Goal: Task Accomplishment & Management: Manage account settings

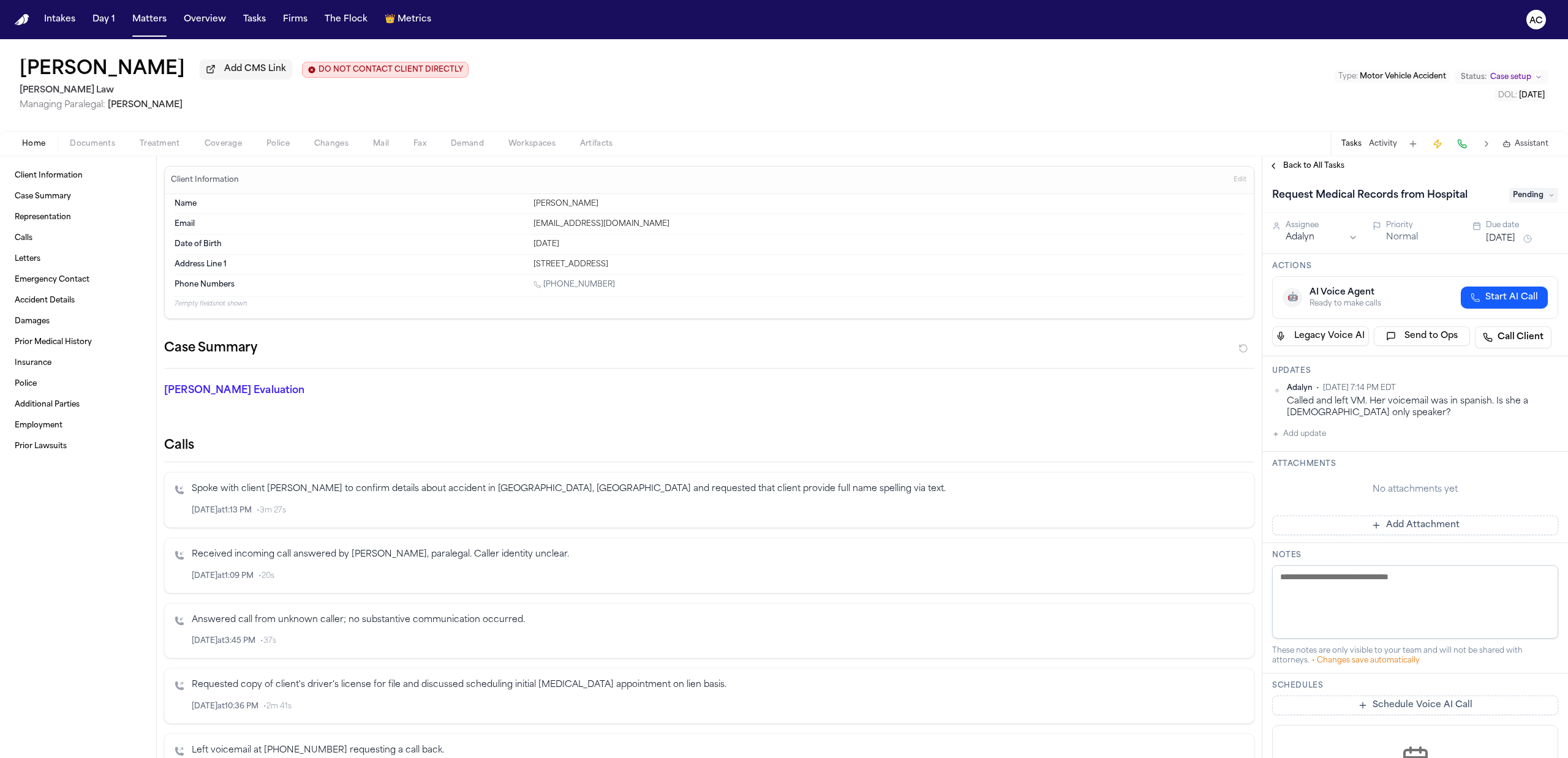
click at [819, 112] on div "Jhoan Cuintaco Add CMS Link DO NOT CONTACT CLIENT DIRECTLY DO NOT CONTACT Sedag…" at bounding box center [784, 85] width 1568 height 92
click at [92, 139] on span "Documents" at bounding box center [92, 144] width 45 height 10
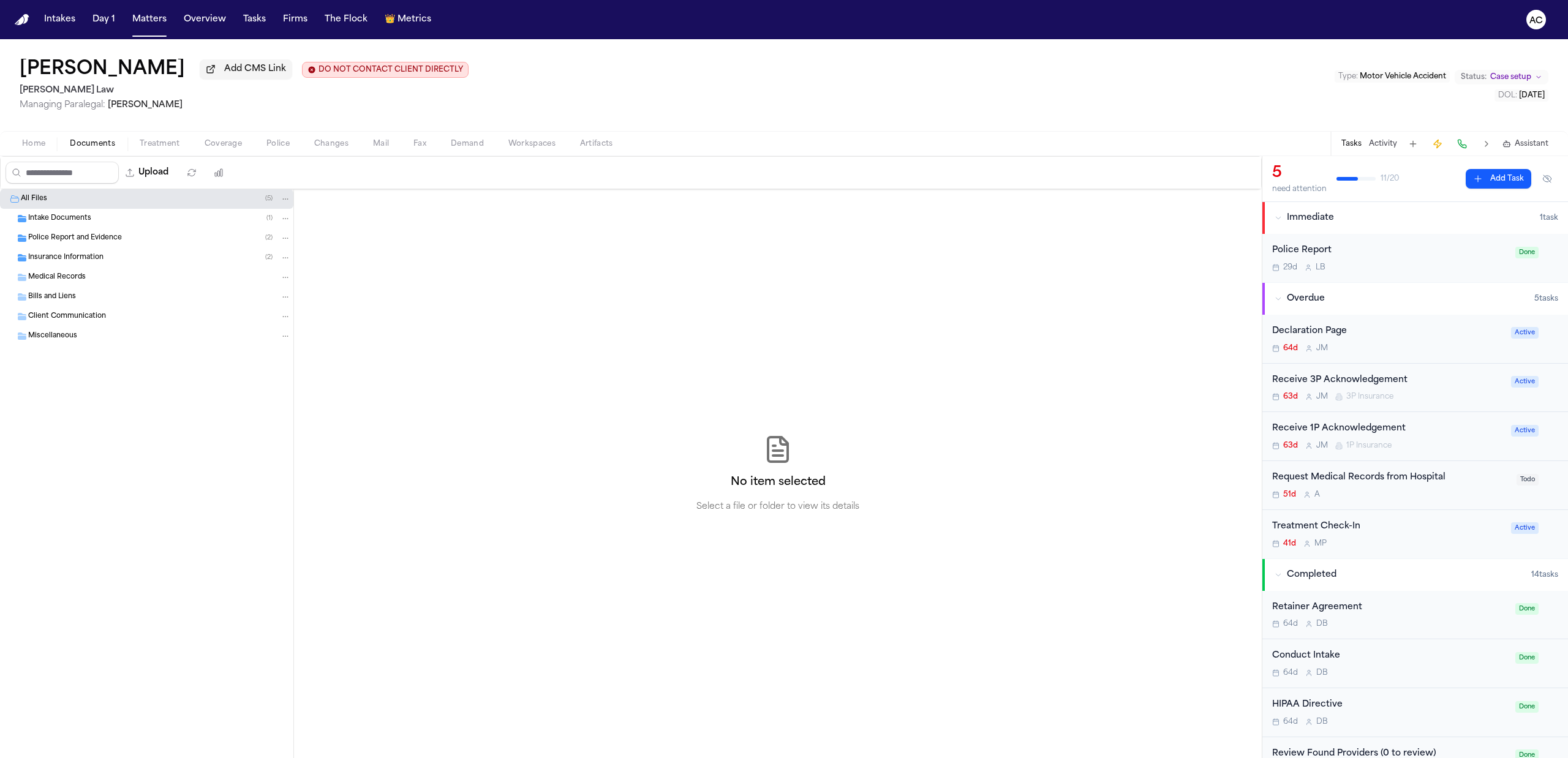
click at [81, 214] on span "Intake Documents" at bounding box center [59, 219] width 63 height 10
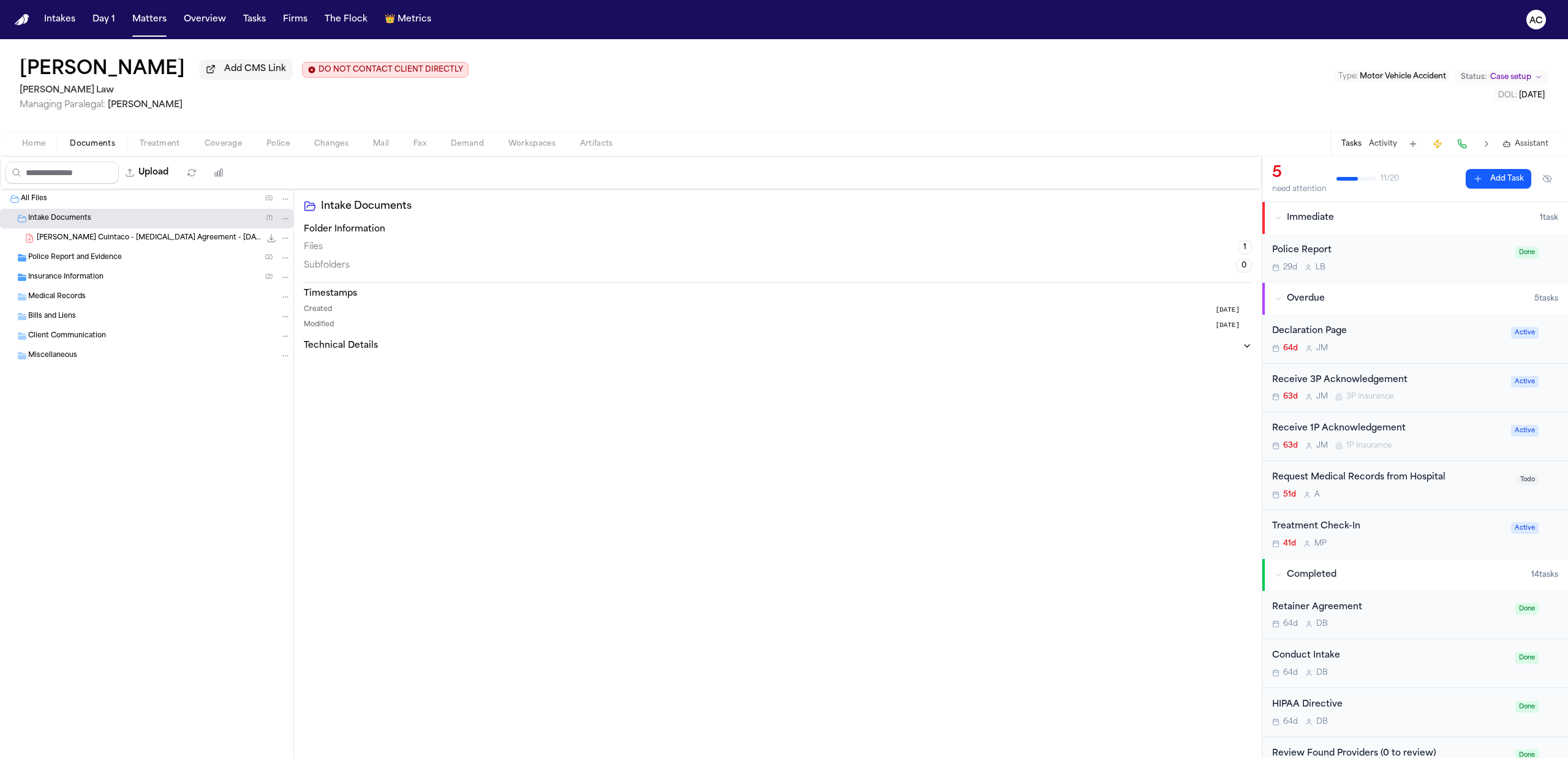
click at [118, 236] on span "J. Cuintaco - Retainer Agreement - 7.24.25" at bounding box center [149, 238] width 224 height 10
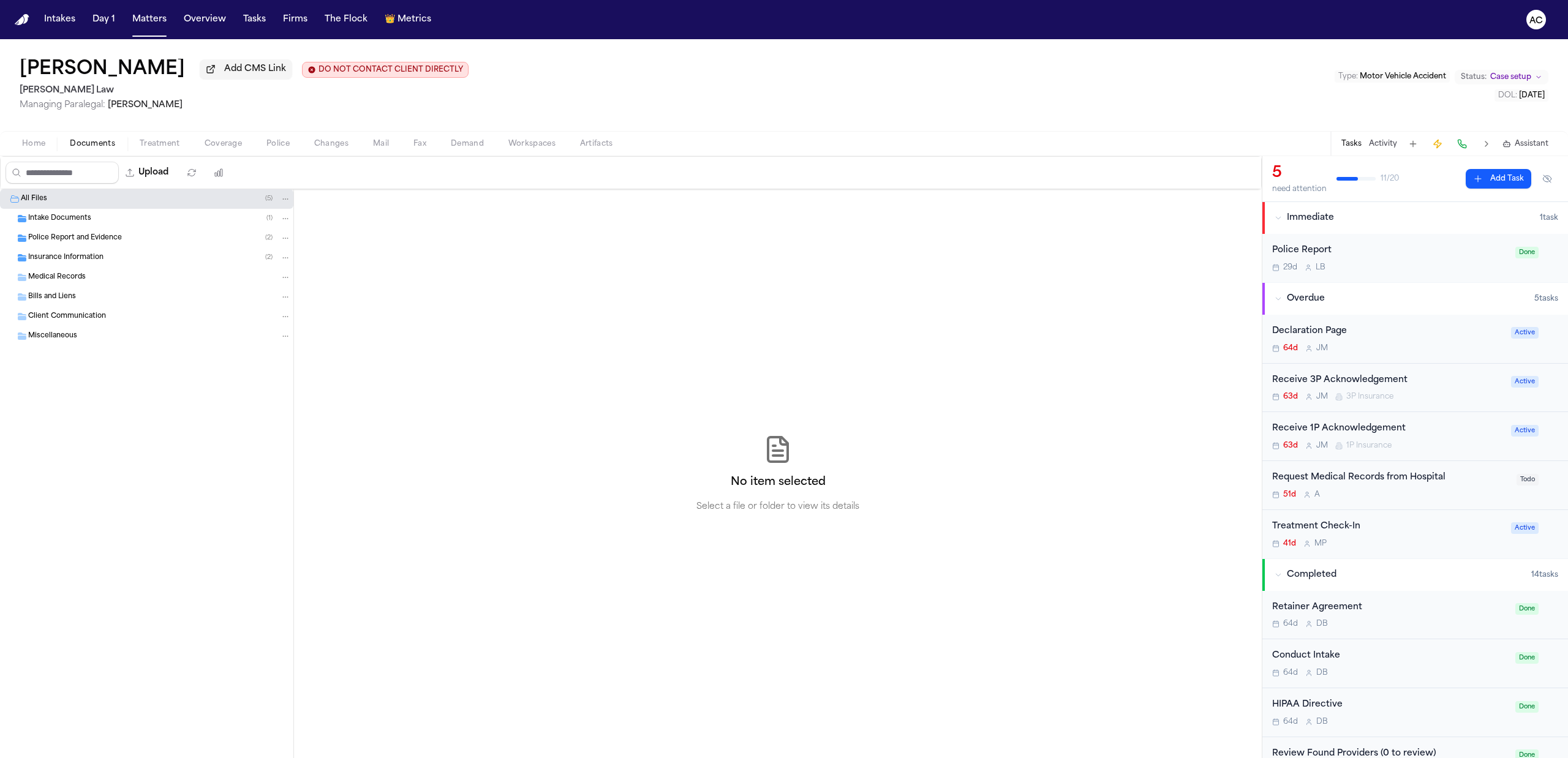
click at [112, 216] on div "Intake Documents ( 1 )" at bounding box center [159, 219] width 263 height 11
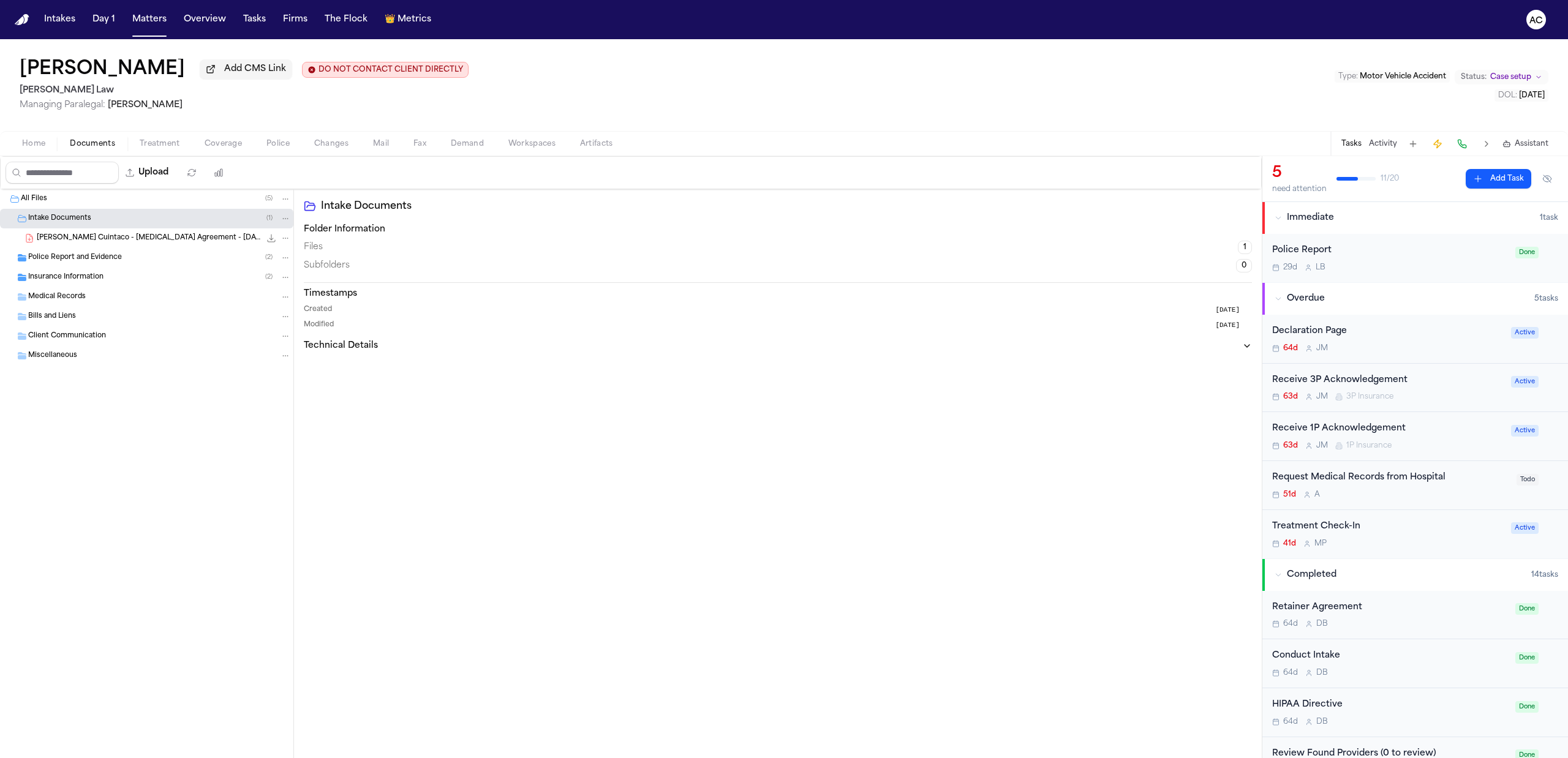
click at [136, 240] on span "J. Cuintaco - Retainer Agreement - 7.24.25" at bounding box center [149, 238] width 224 height 10
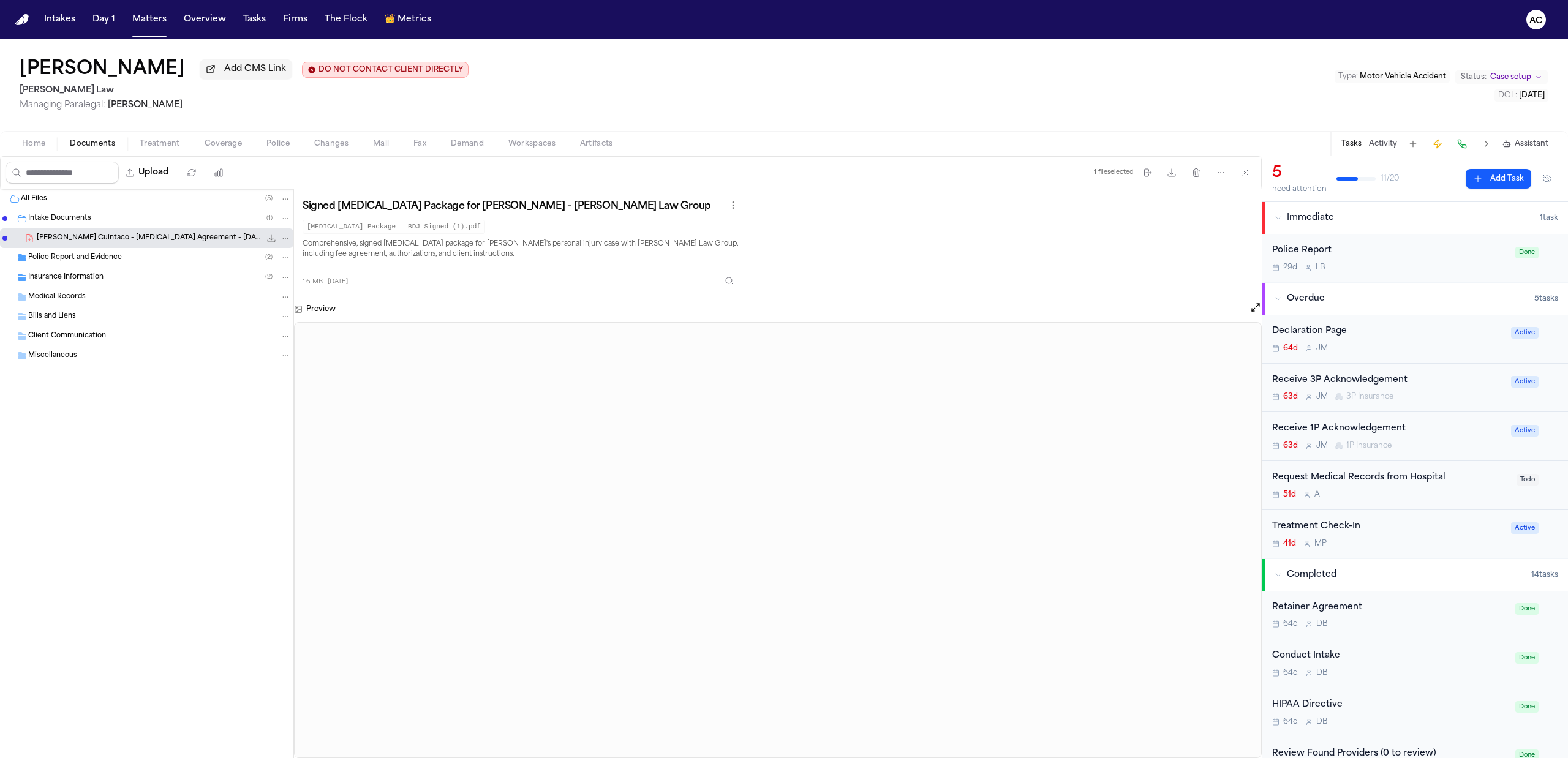
click at [78, 265] on div "Police Report and Evidence ( 2 )" at bounding box center [147, 258] width 293 height 20
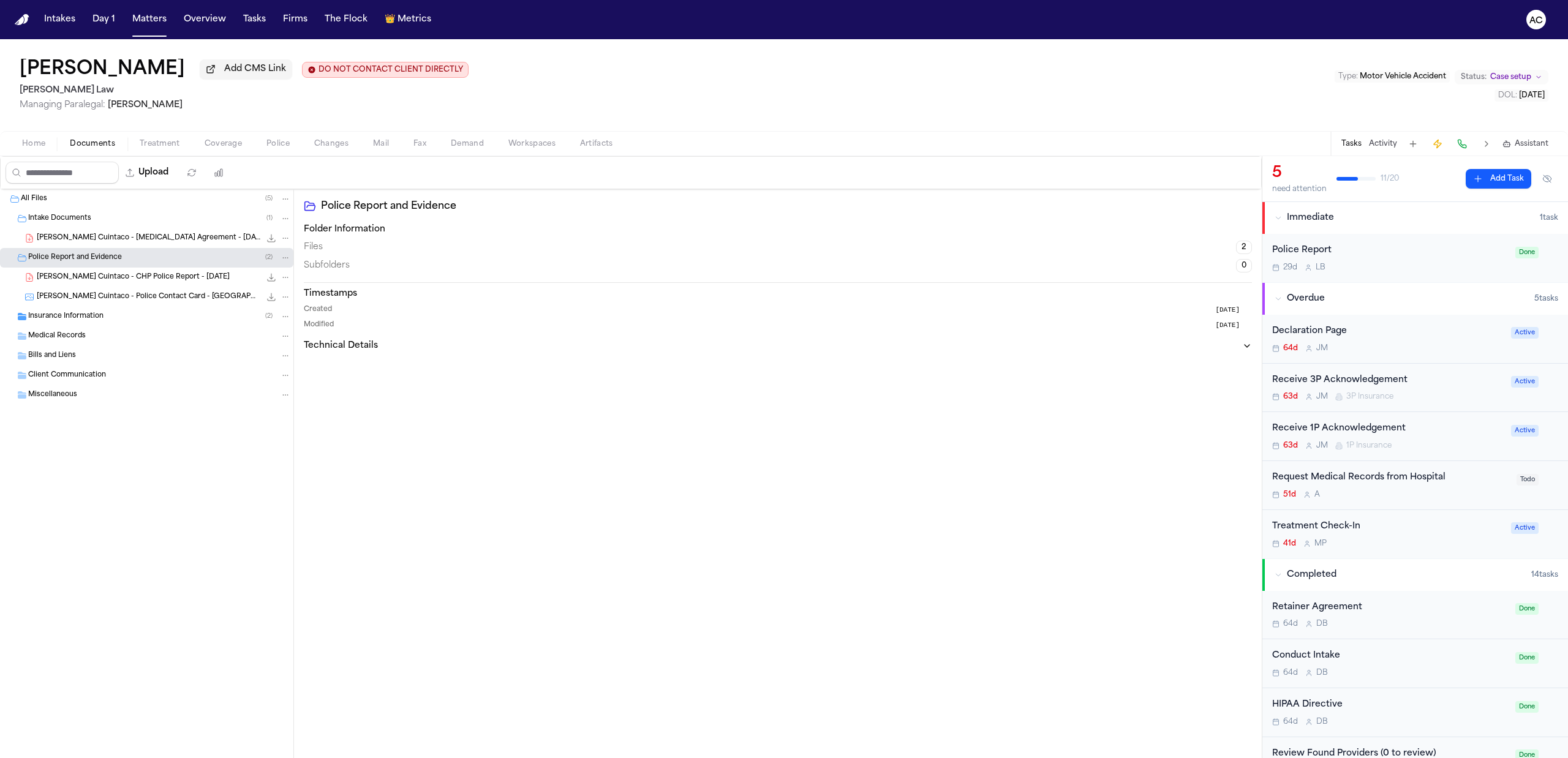
click at [137, 300] on span "J. Cuintaco - Police Contact Card - Newport Beach PD - Case 25-4401" at bounding box center [149, 297] width 224 height 10
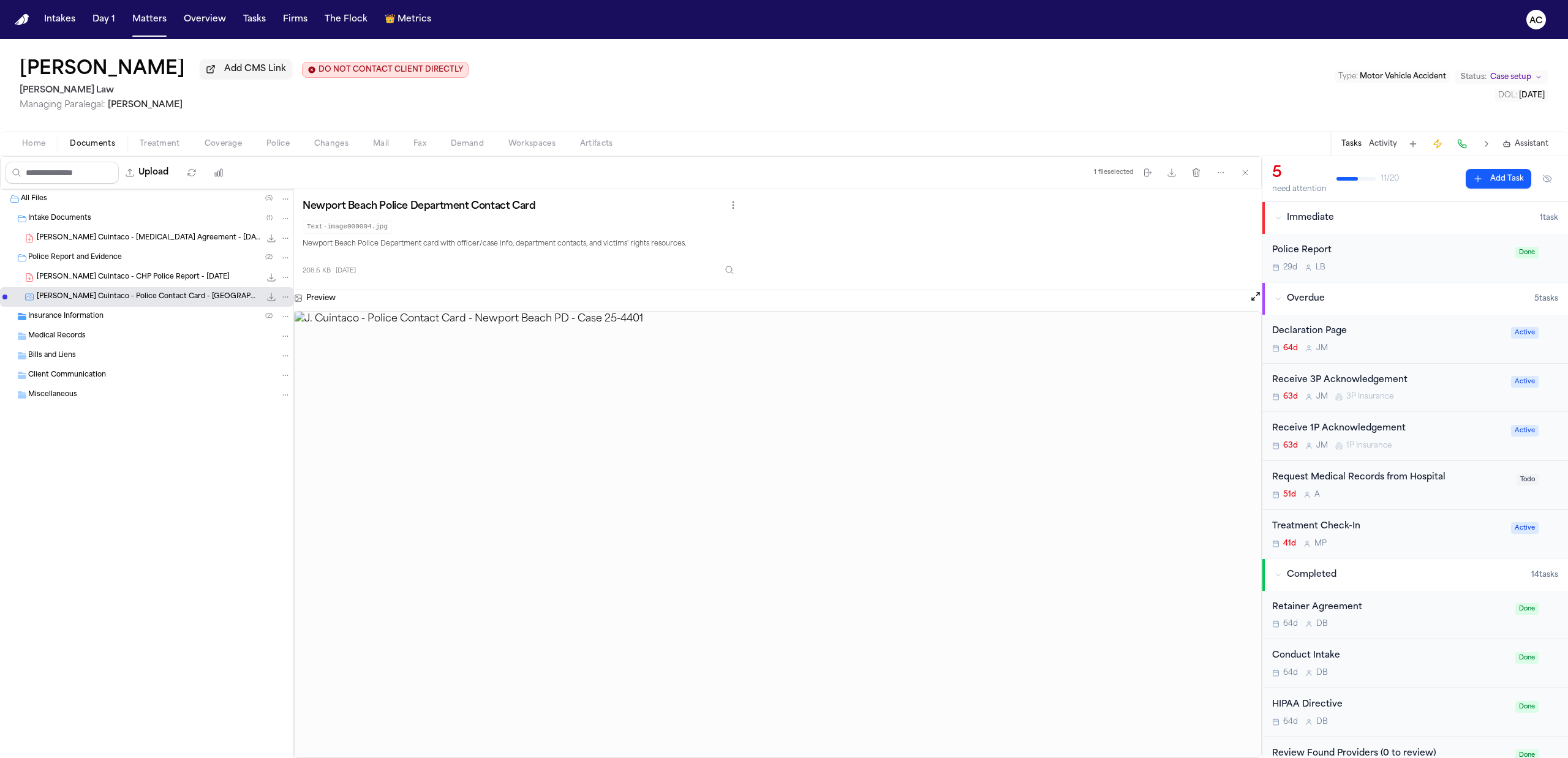
click at [101, 280] on span "J. Cuintaco - CHP Police Report - 7.19.25" at bounding box center [133, 277] width 193 height 10
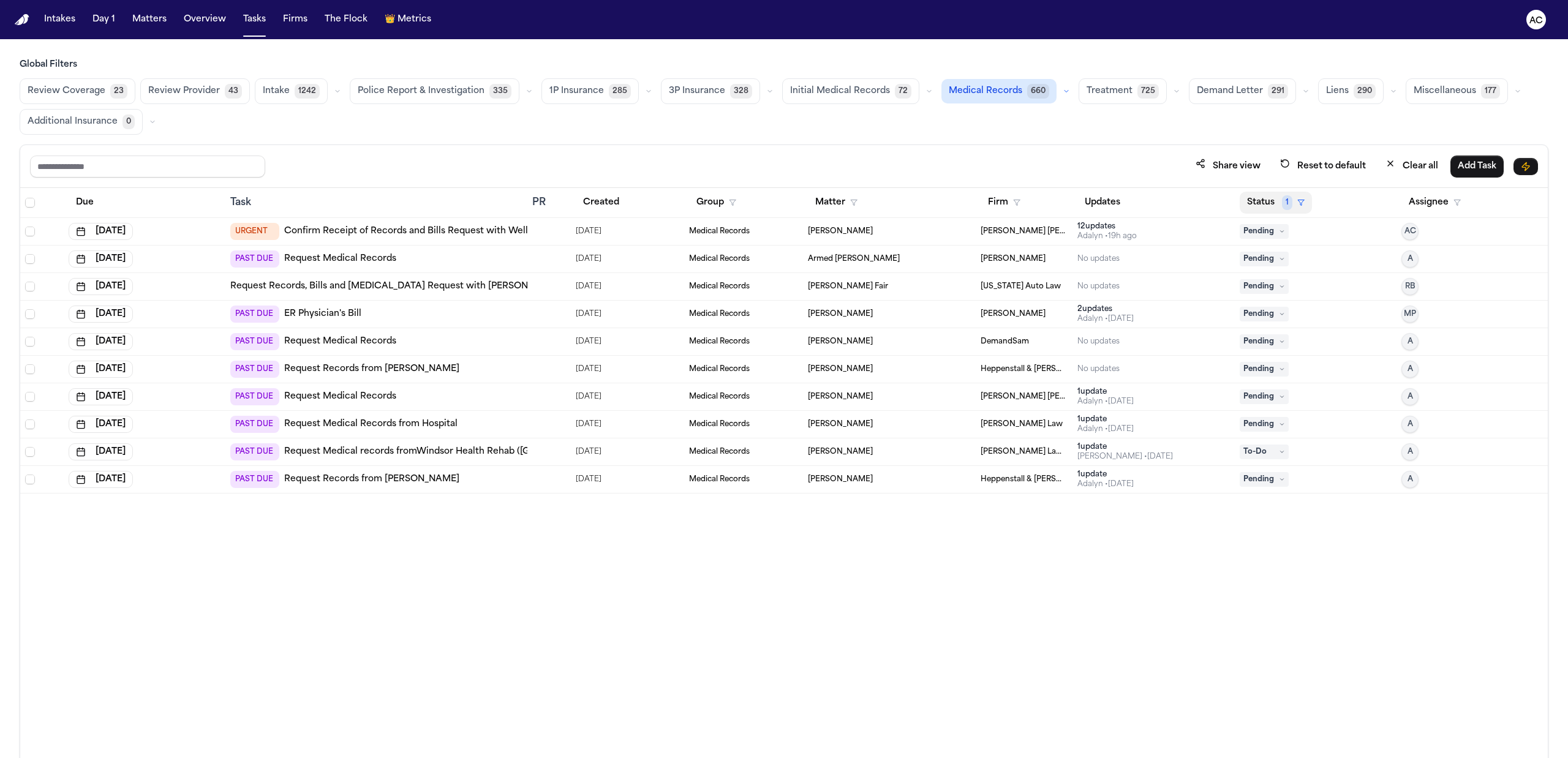
click at [1263, 200] on button "Status 1" at bounding box center [1275, 203] width 72 height 22
click at [1282, 315] on div "Pending" at bounding box center [1313, 310] width 102 height 15
click at [1272, 204] on button "Status" at bounding box center [1267, 203] width 55 height 22
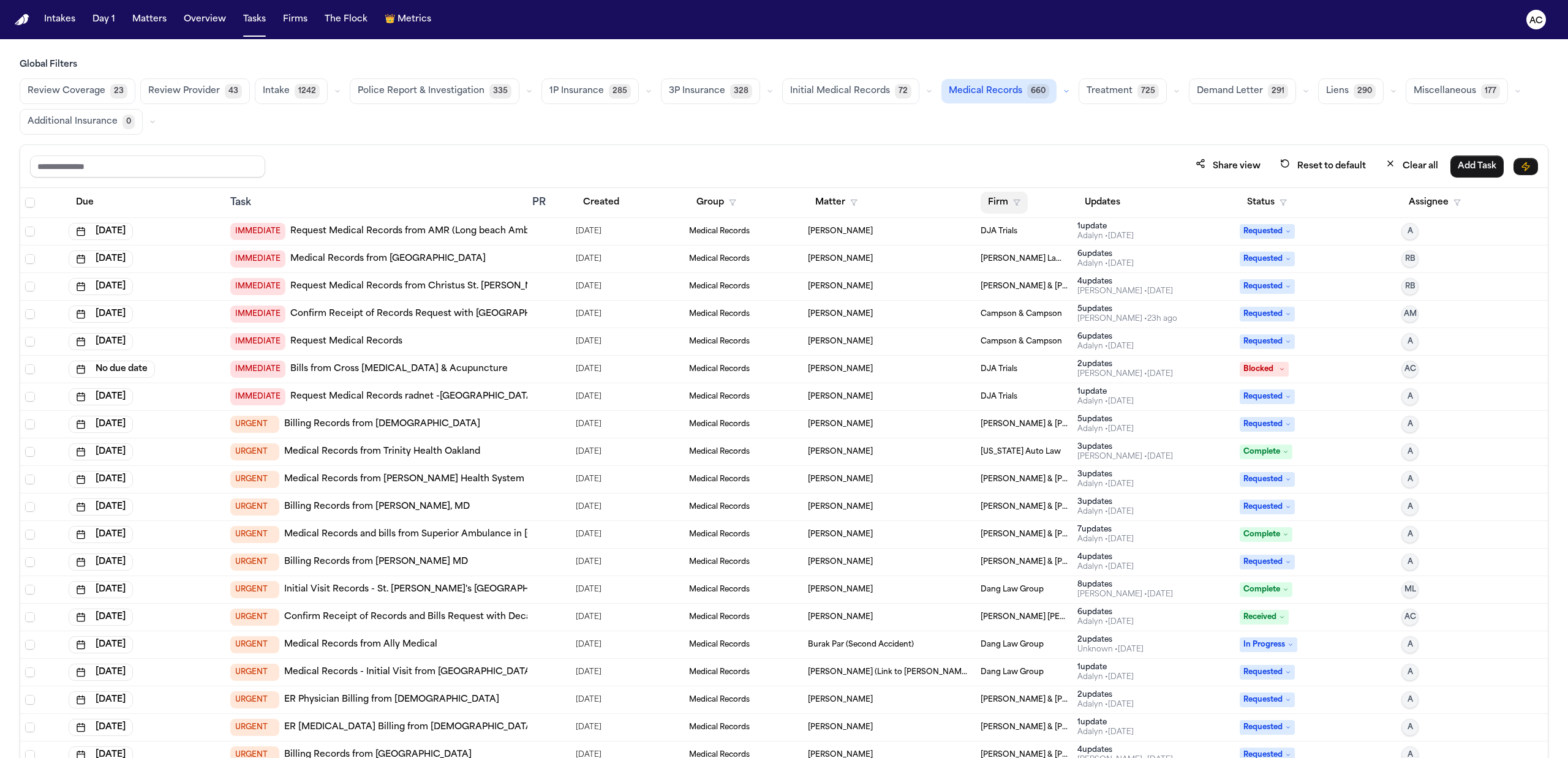
click at [1013, 203] on icon "button" at bounding box center [1017, 203] width 8 height 8
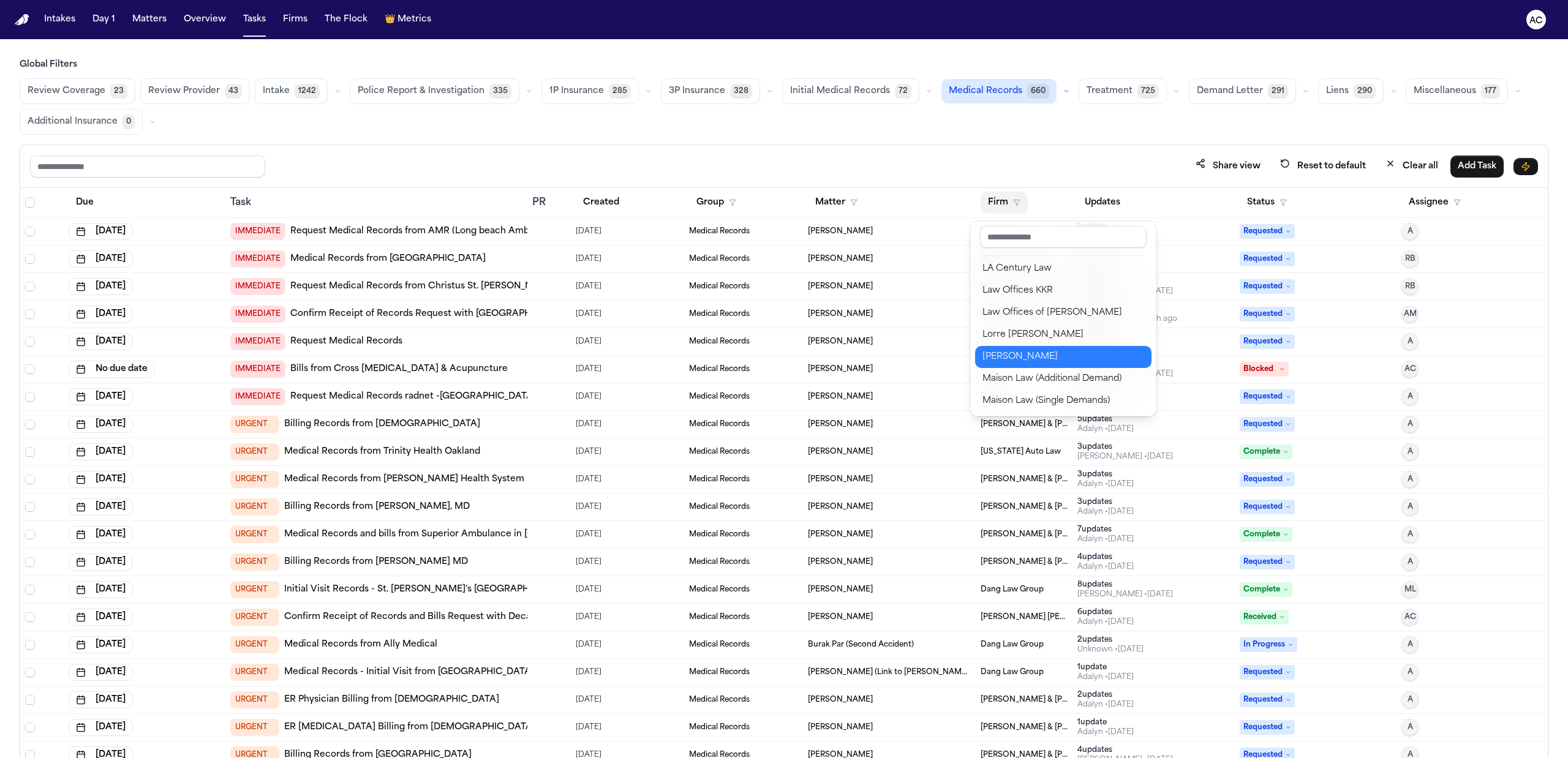
scroll to position [898, 0]
click at [1054, 348] on div "[PERSON_NAME] Law Firm" at bounding box center [1063, 342] width 161 height 15
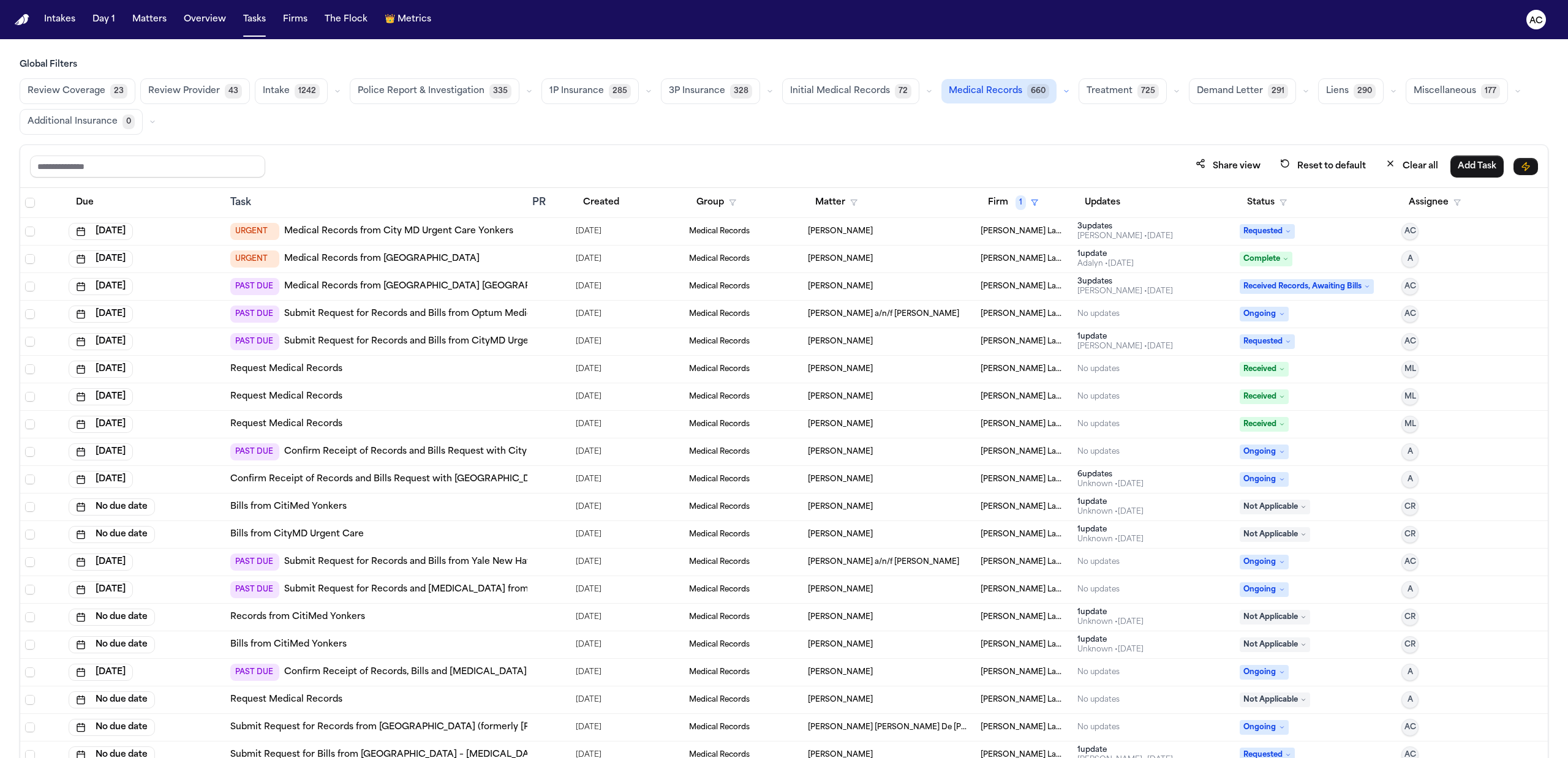
click at [593, 206] on button "Created" at bounding box center [601, 203] width 51 height 22
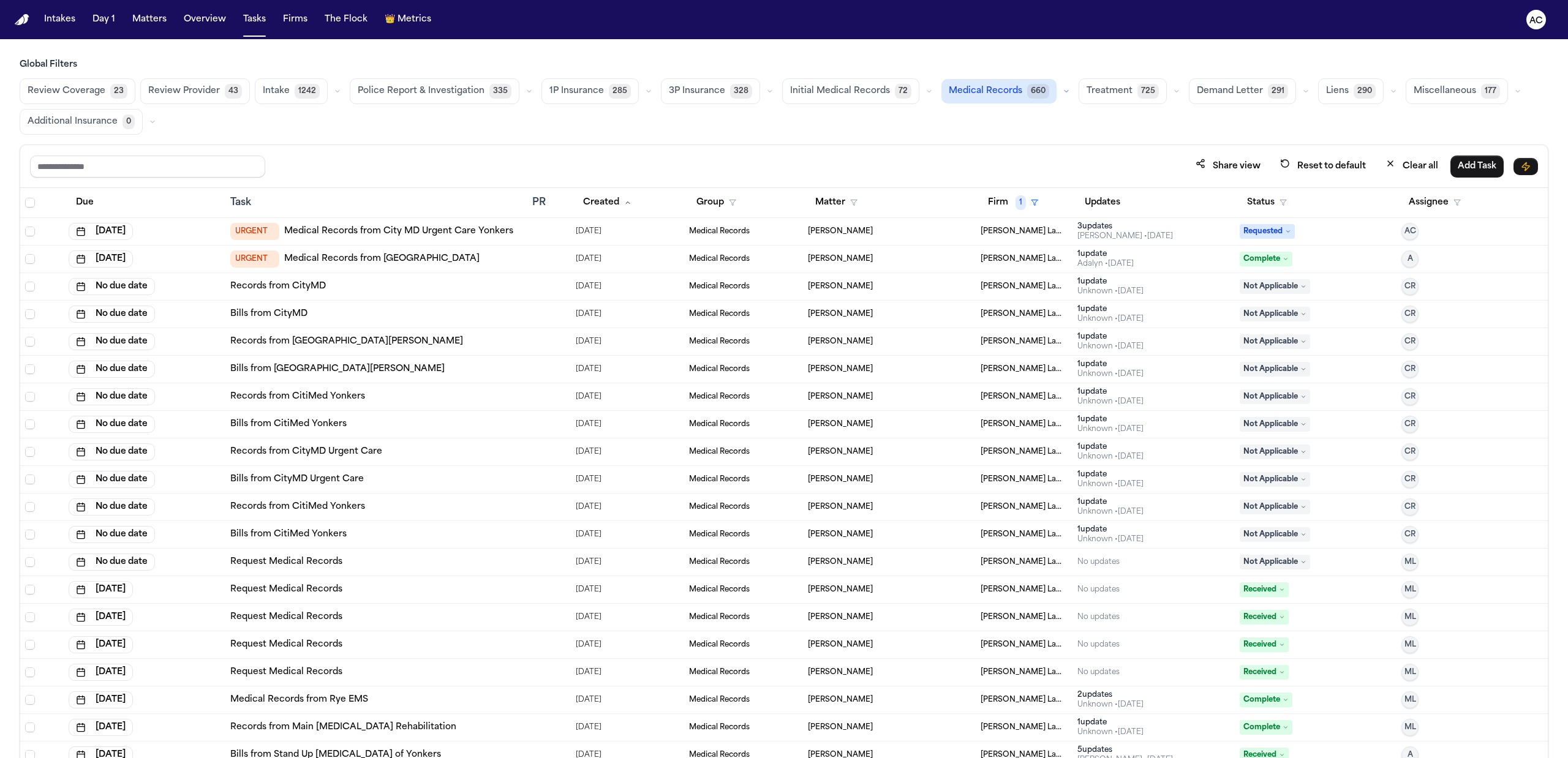
click at [336, 257] on link "Medical Records from White Plains Hospital" at bounding box center [382, 259] width 196 height 13
click at [1277, 257] on span "Complete" at bounding box center [1265, 258] width 52 height 15
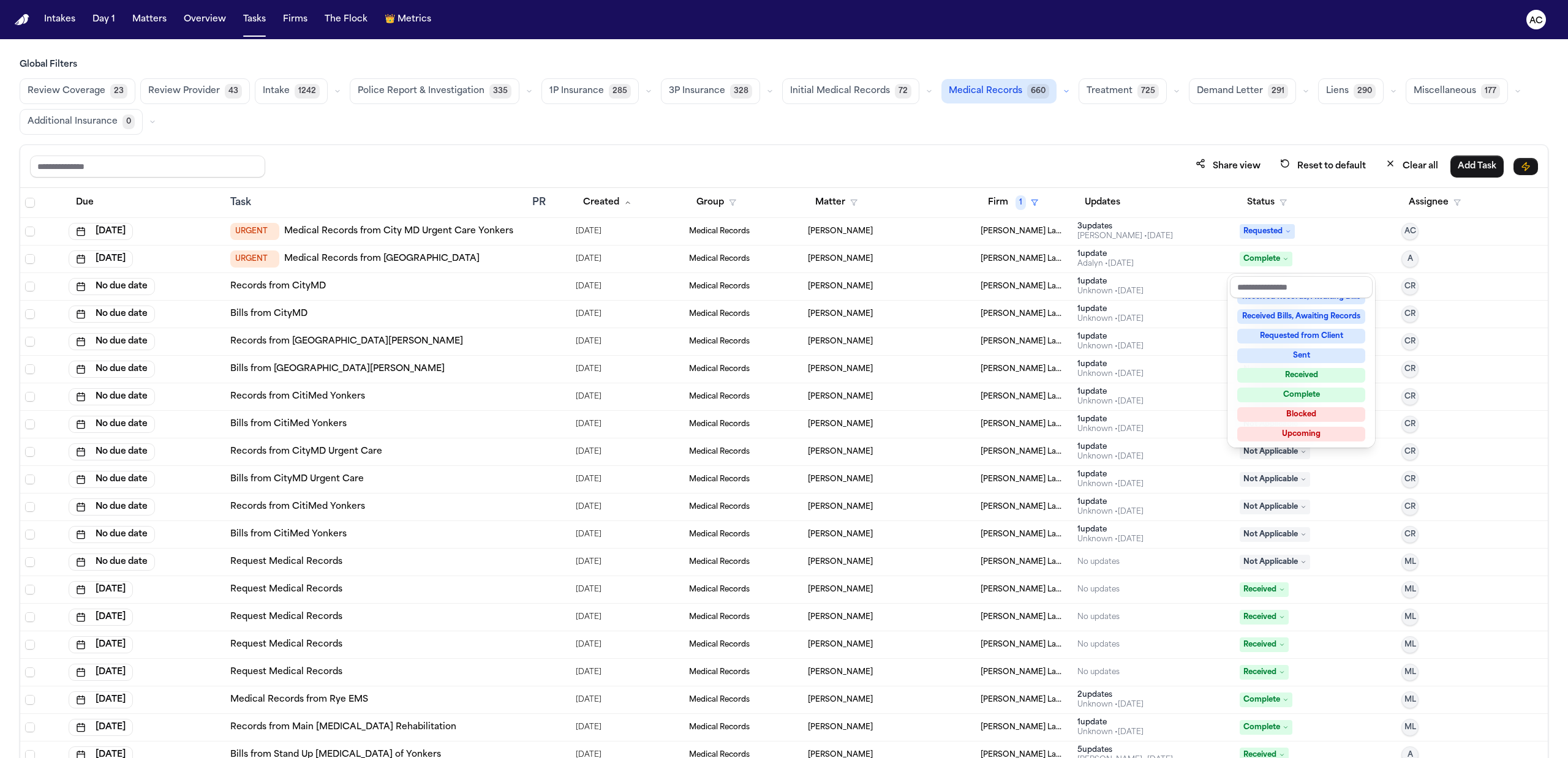
scroll to position [191, 0]
click at [1323, 390] on div "Complete" at bounding box center [1301, 393] width 128 height 15
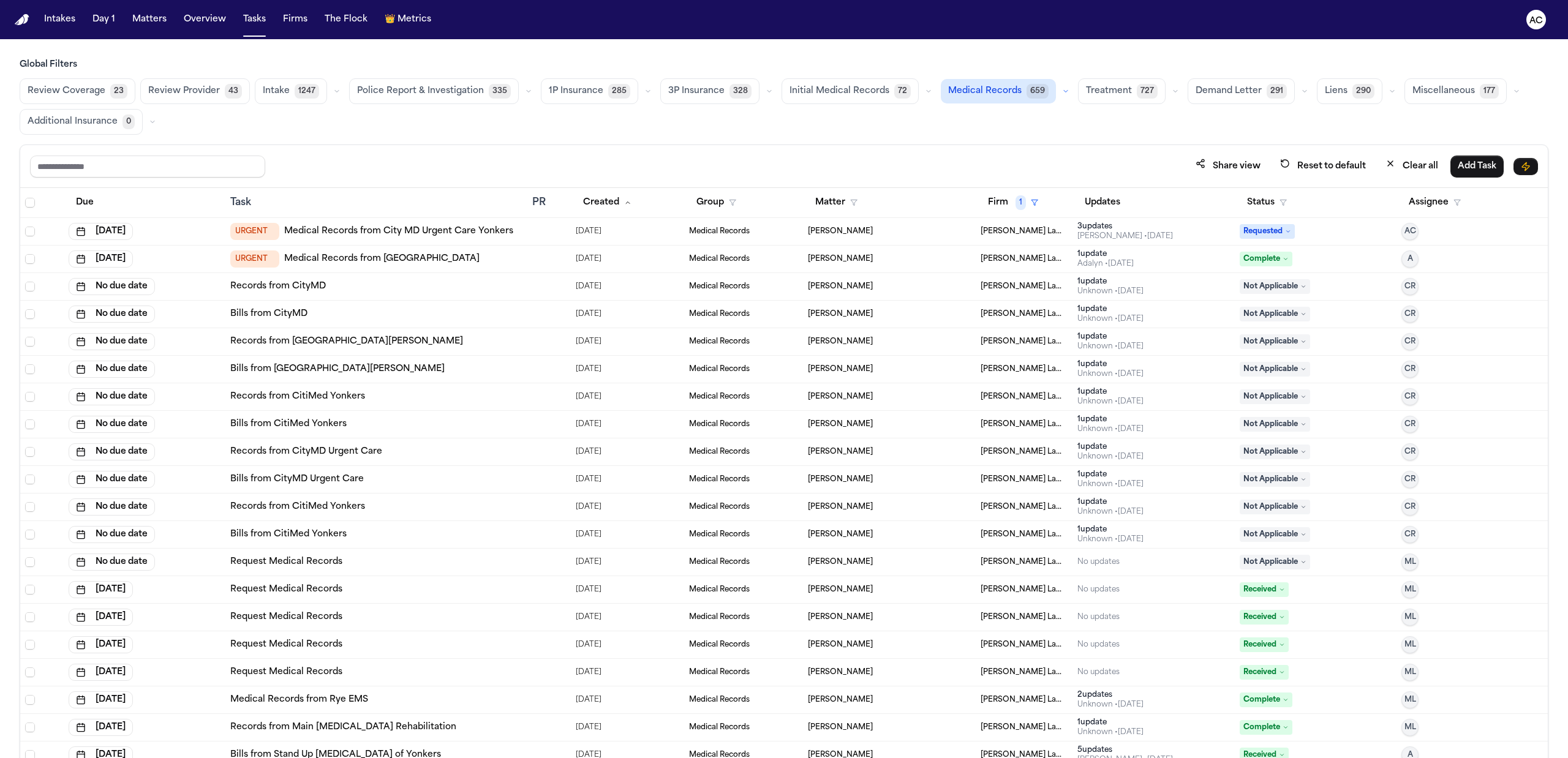
click at [1122, 165] on div "Share view Reset to default Clear all Add Task" at bounding box center [784, 166] width 1508 height 22
click at [1427, 207] on button "Assignee" at bounding box center [1435, 203] width 67 height 22
click at [1438, 332] on div "[PERSON_NAME]" at bounding box center [1472, 332] width 119 height 15
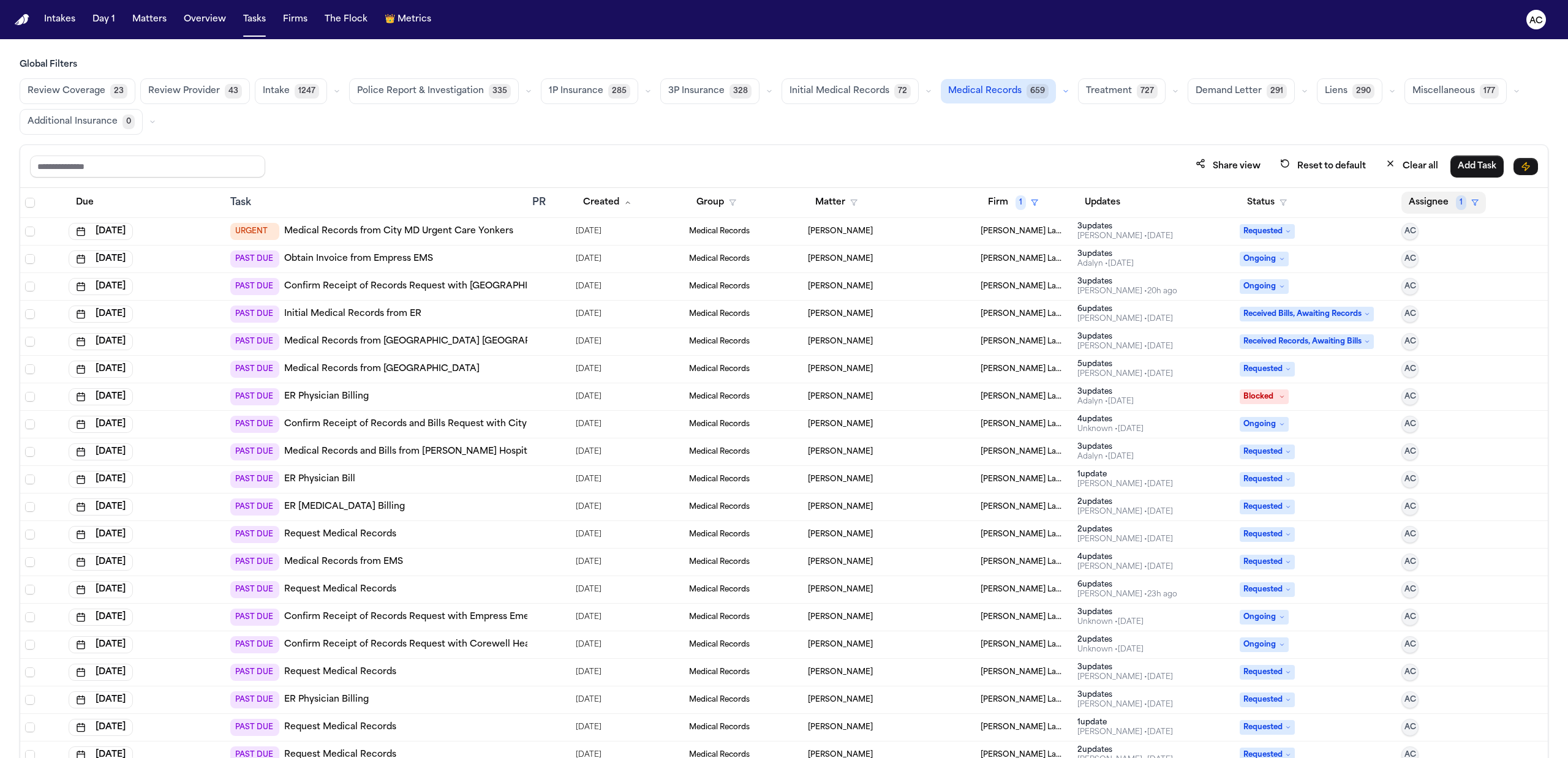
click at [1414, 206] on button "Assignee 1" at bounding box center [1443, 203] width 85 height 22
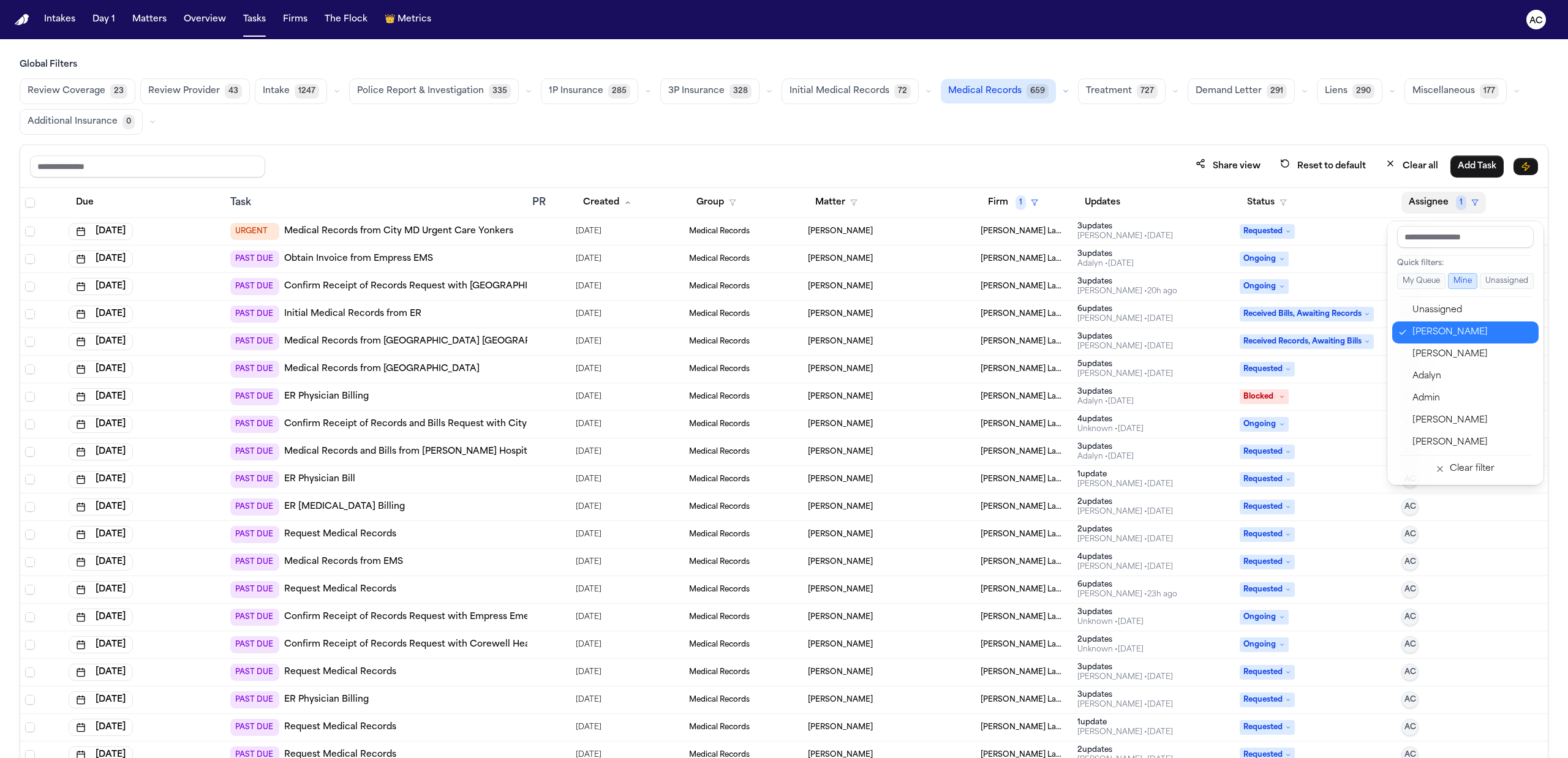
click at [1449, 330] on div "[PERSON_NAME]" at bounding box center [1472, 332] width 119 height 15
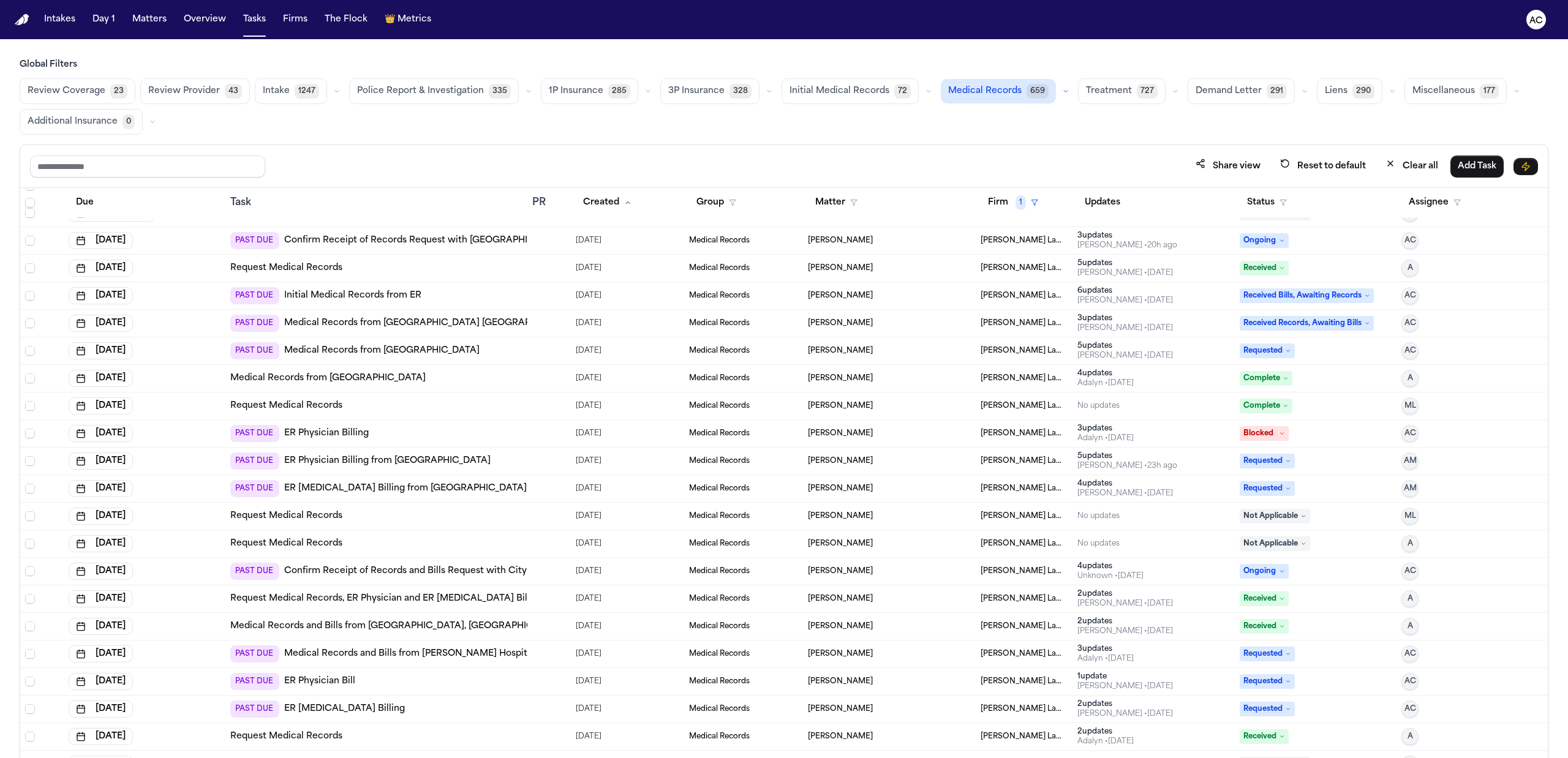
scroll to position [326, 0]
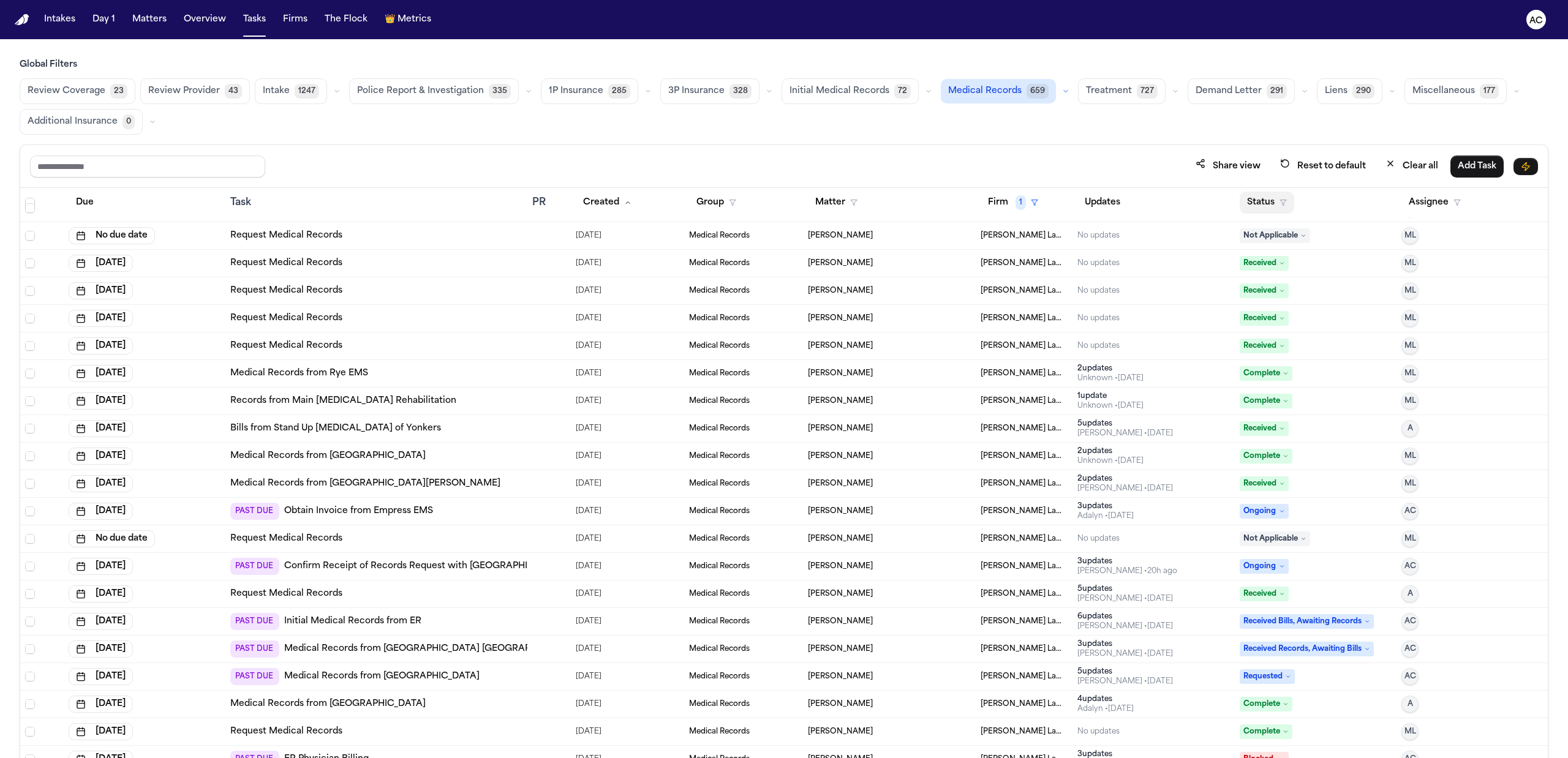
click at [1250, 207] on button "Status" at bounding box center [1267, 203] width 55 height 22
click at [1292, 359] on div "In Progress" at bounding box center [1303, 354] width 102 height 15
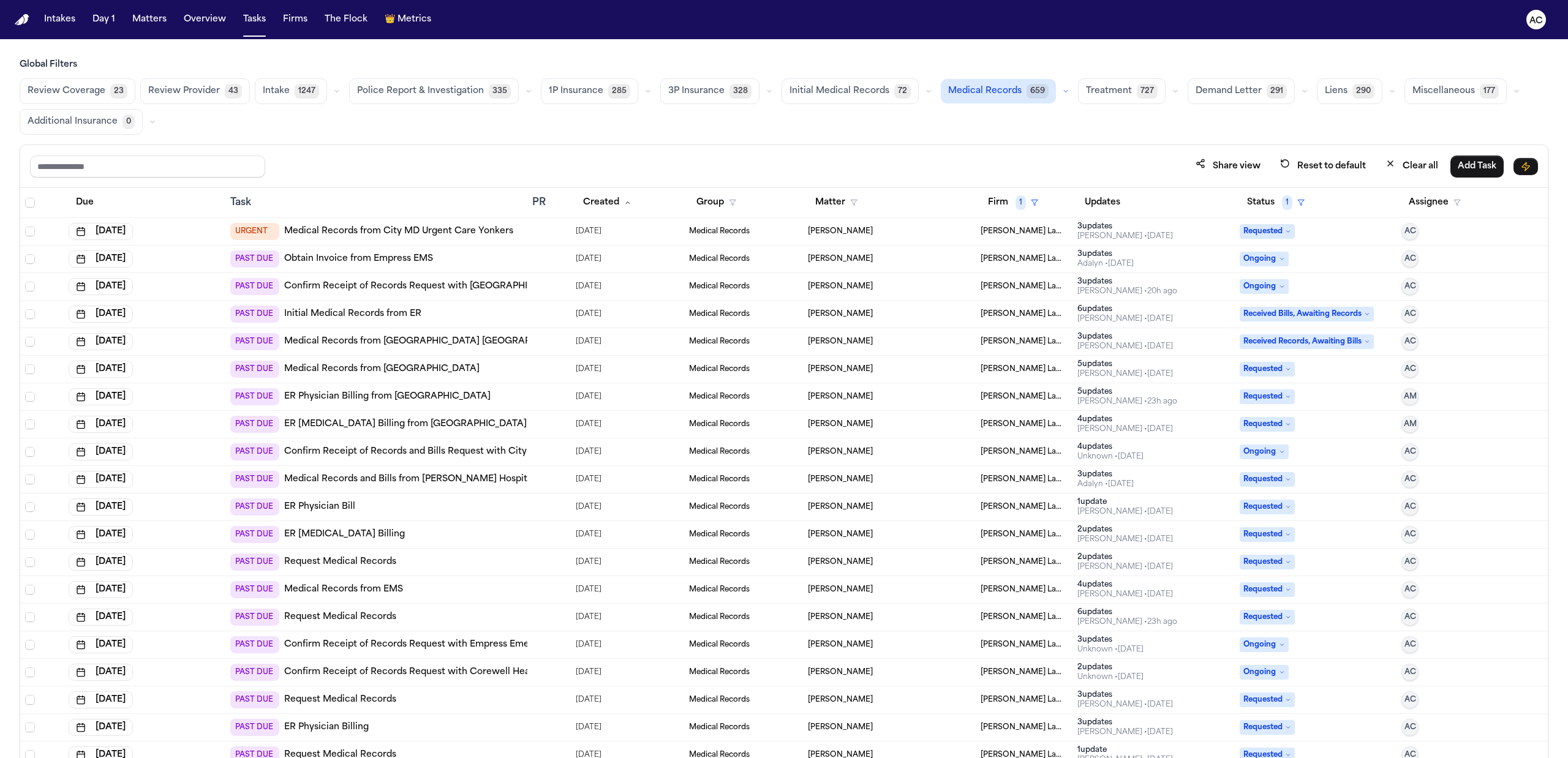
click at [375, 261] on link "Obtain Invoice from Empress EMS" at bounding box center [358, 259] width 149 height 13
click at [391, 262] on link "Obtain Invoice from Empress EMS" at bounding box center [358, 259] width 149 height 13
click at [418, 340] on link "Medical Records from [GEOGRAPHIC_DATA] [GEOGRAPHIC_DATA]" at bounding box center [431, 342] width 294 height 13
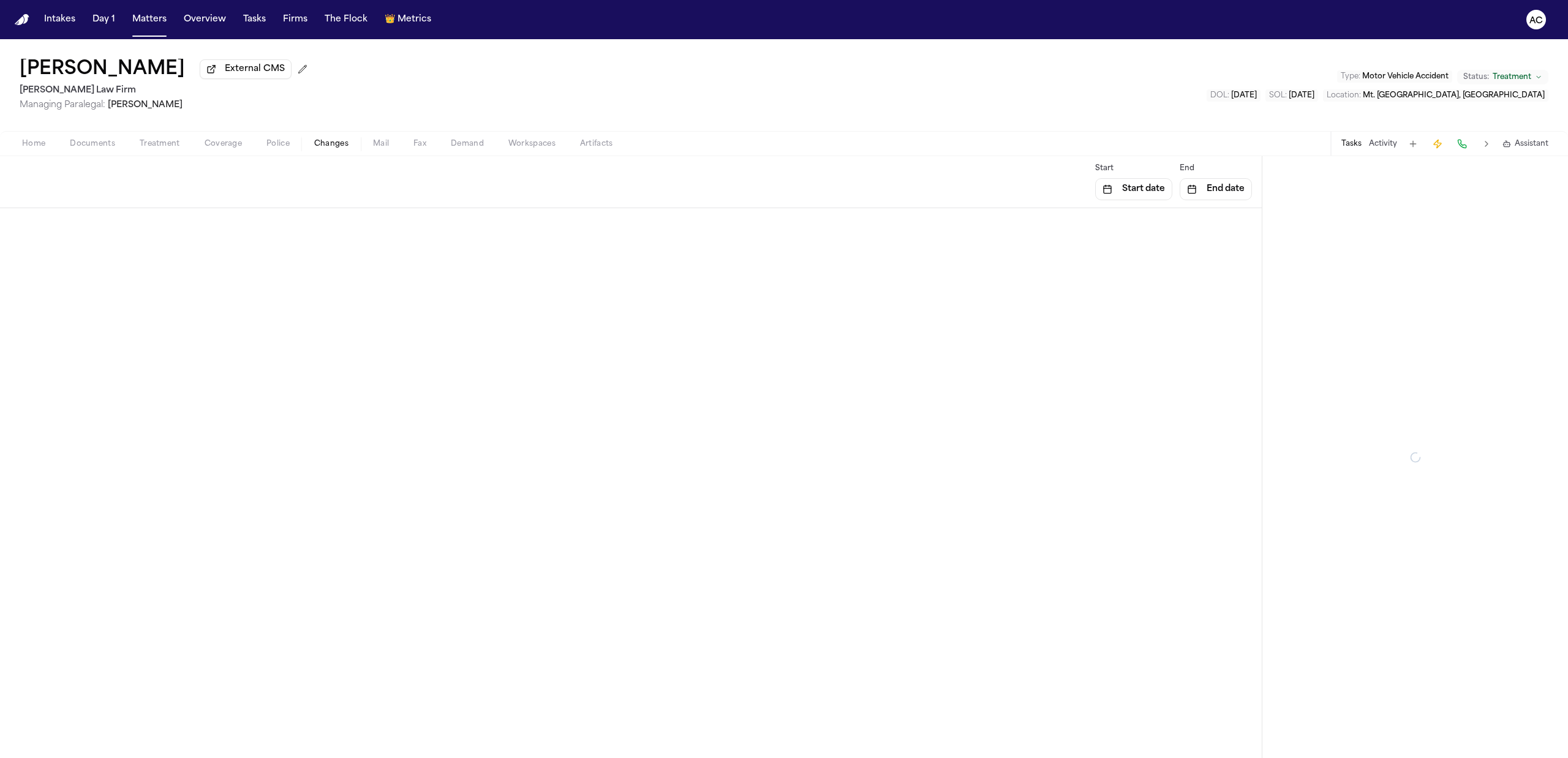
click at [340, 142] on span "Changes" at bounding box center [331, 144] width 34 height 10
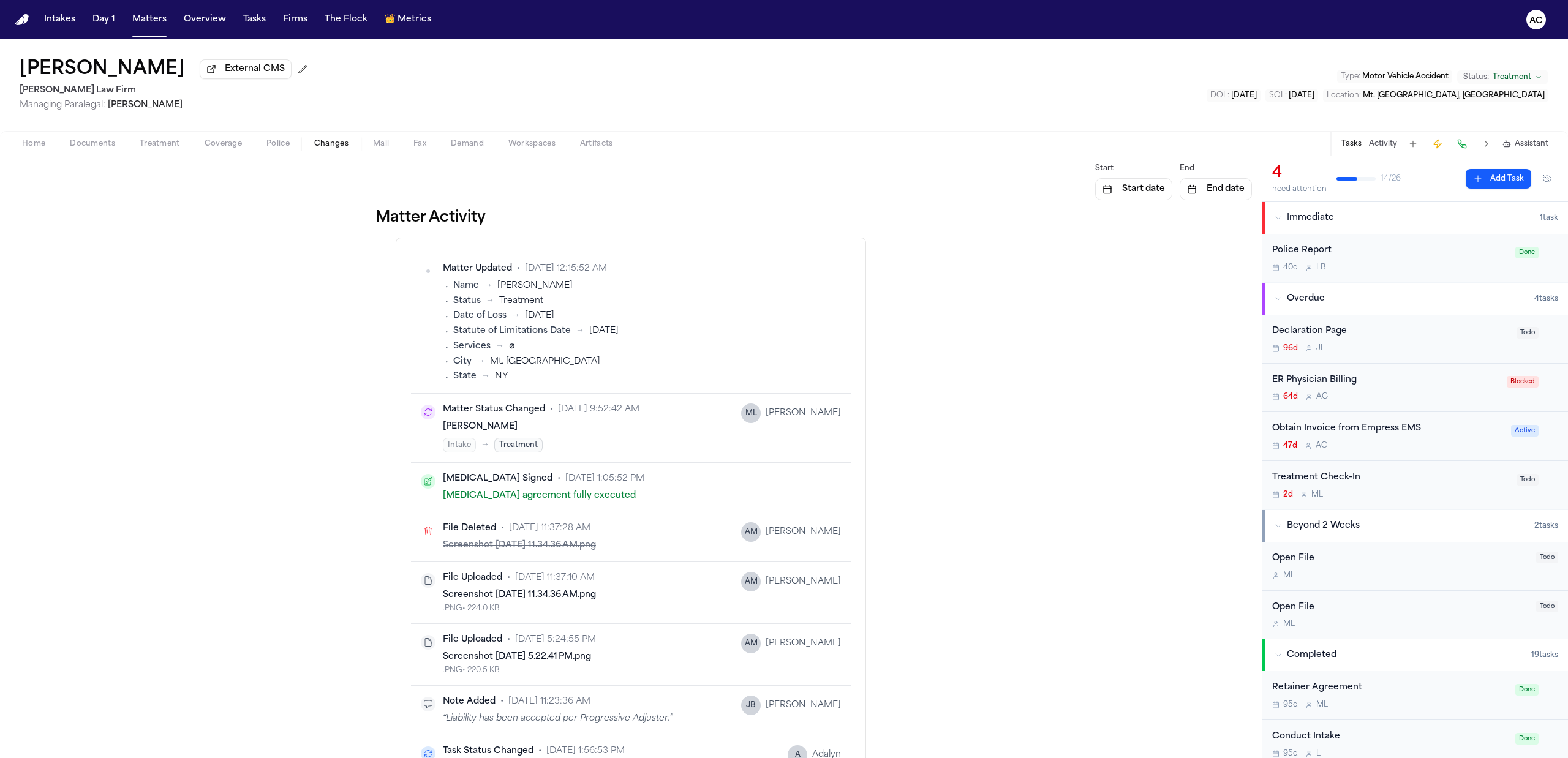
click at [388, 143] on span "Mail" at bounding box center [381, 144] width 16 height 10
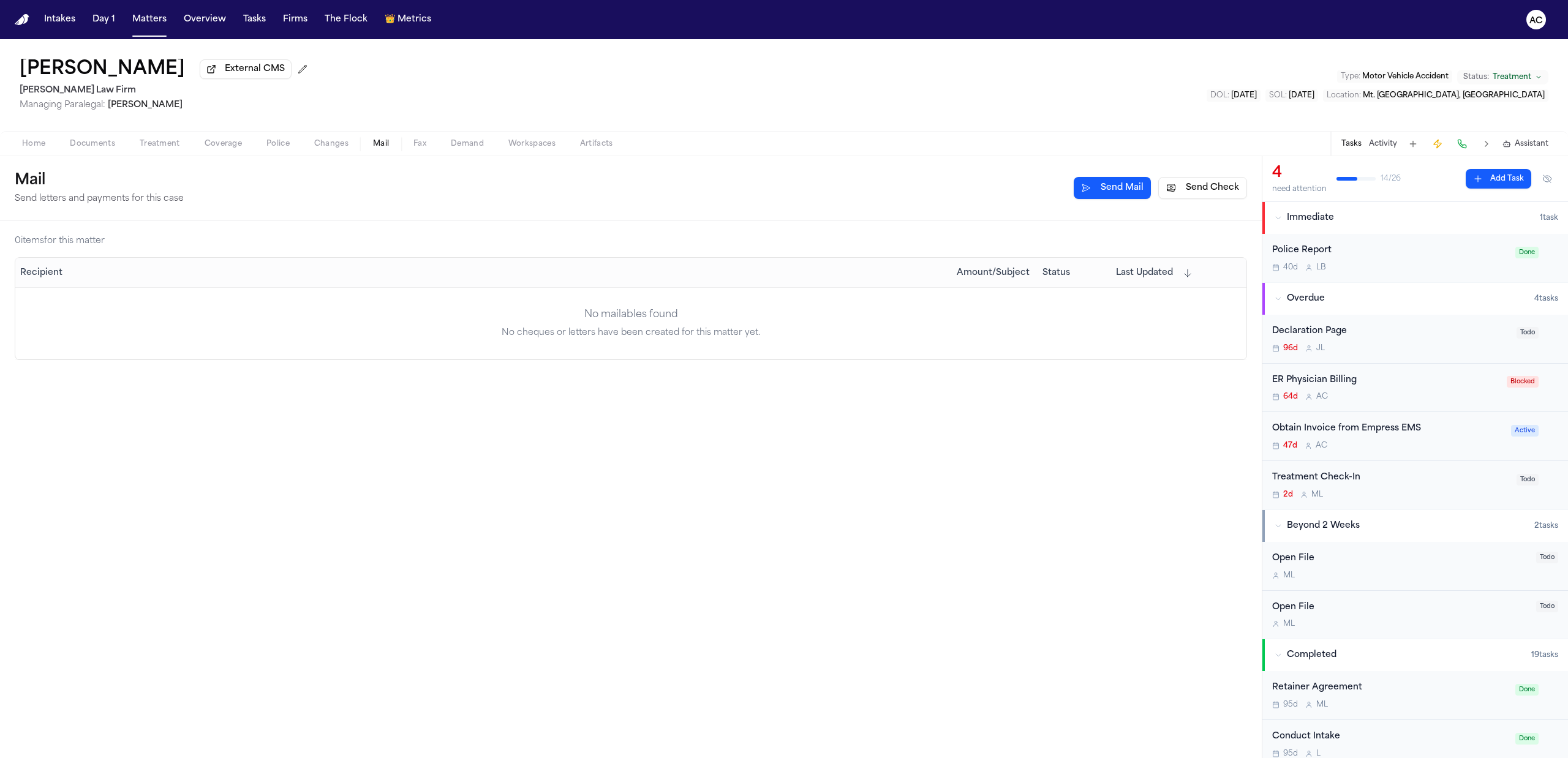
click at [423, 142] on span "Fax" at bounding box center [420, 144] width 13 height 10
click at [462, 145] on span "Demand" at bounding box center [467, 144] width 33 height 10
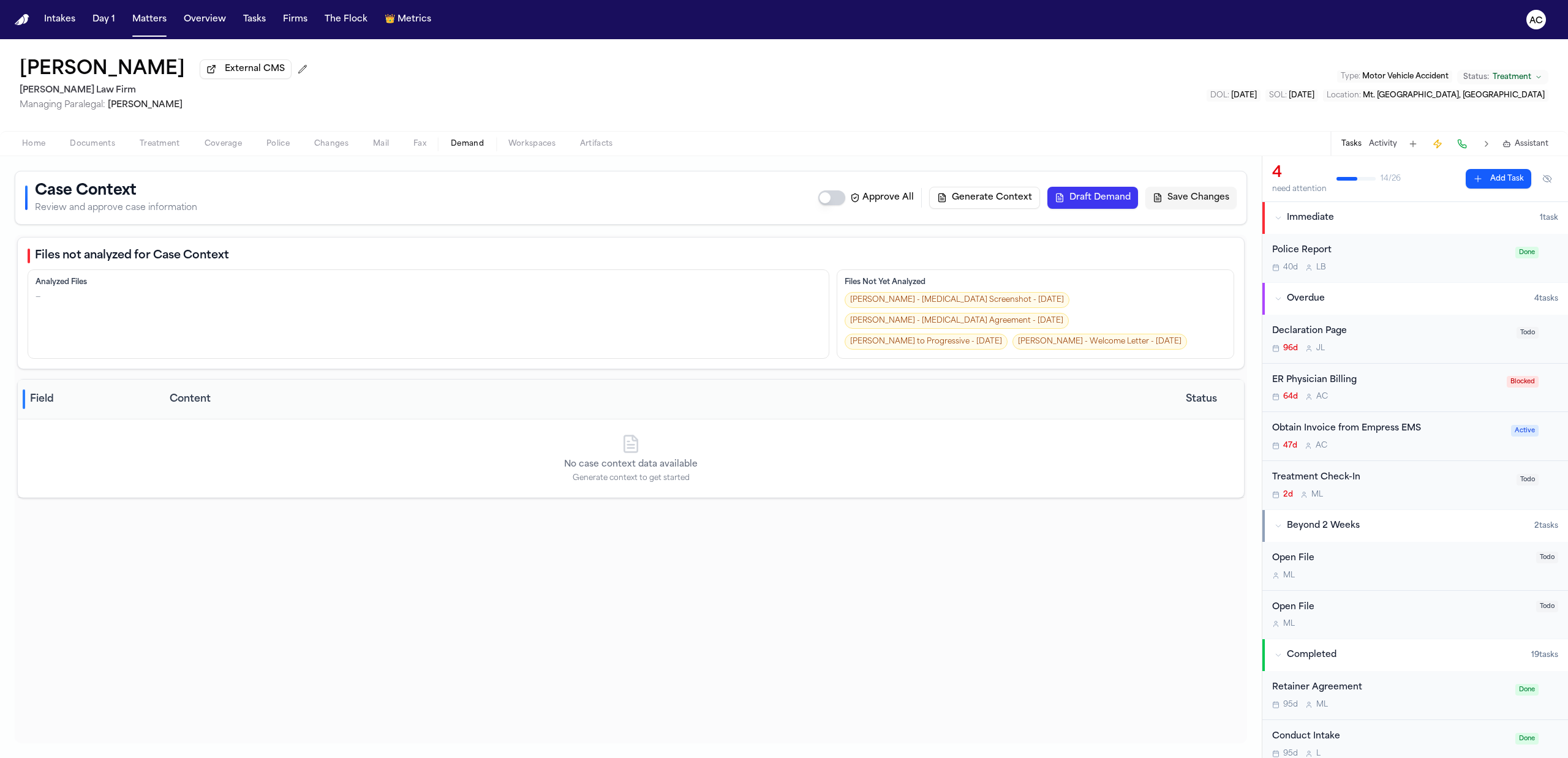
click at [525, 142] on span "Workspaces" at bounding box center [531, 144] width 47 height 10
drag, startPoint x: 472, startPoint y: 145, endPoint x: 447, endPoint y: 145, distance: 25.0
click at [471, 145] on span "Demand" at bounding box center [467, 144] width 33 height 10
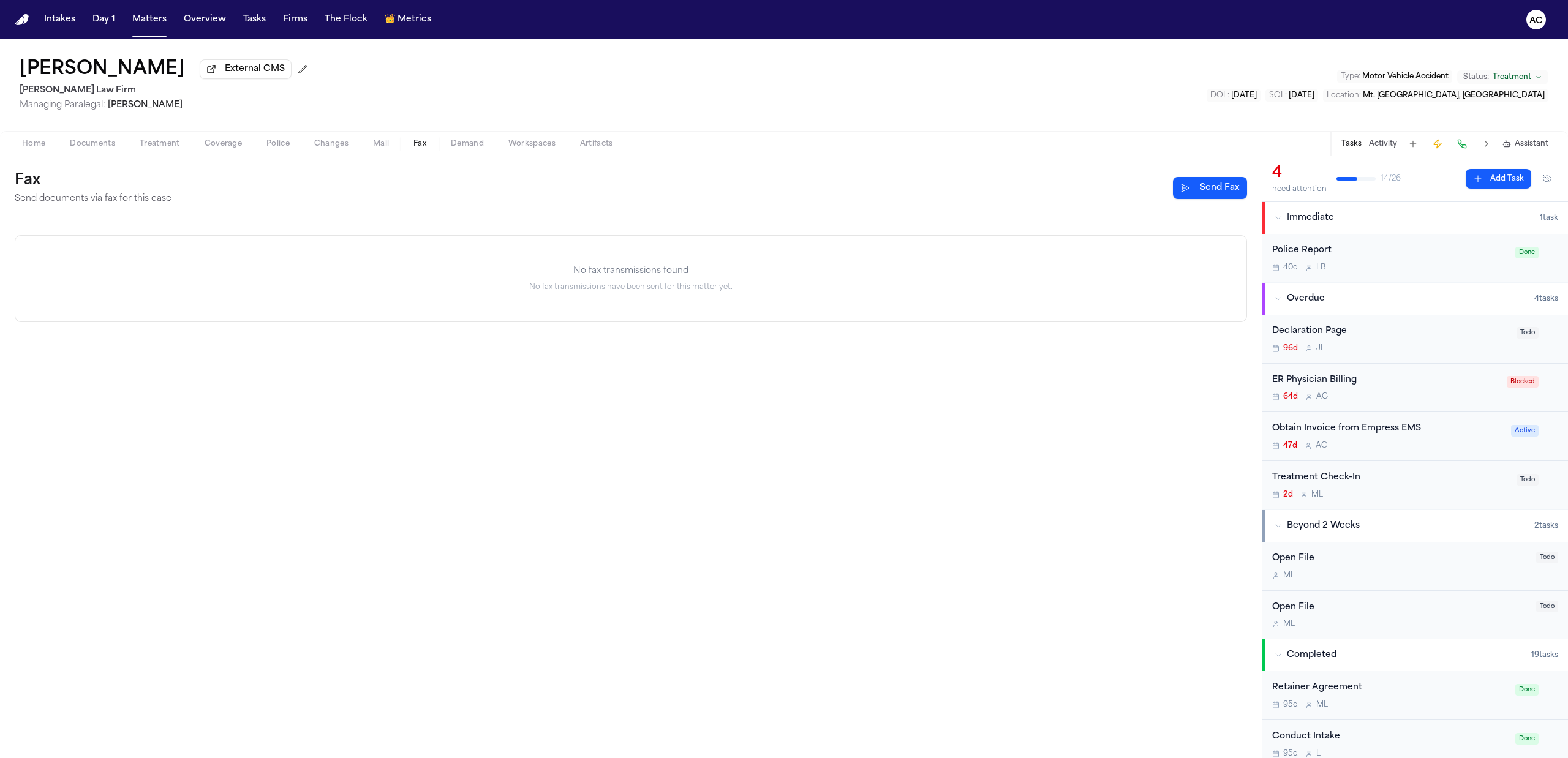
click at [430, 145] on button "Fax" at bounding box center [419, 143] width 37 height 15
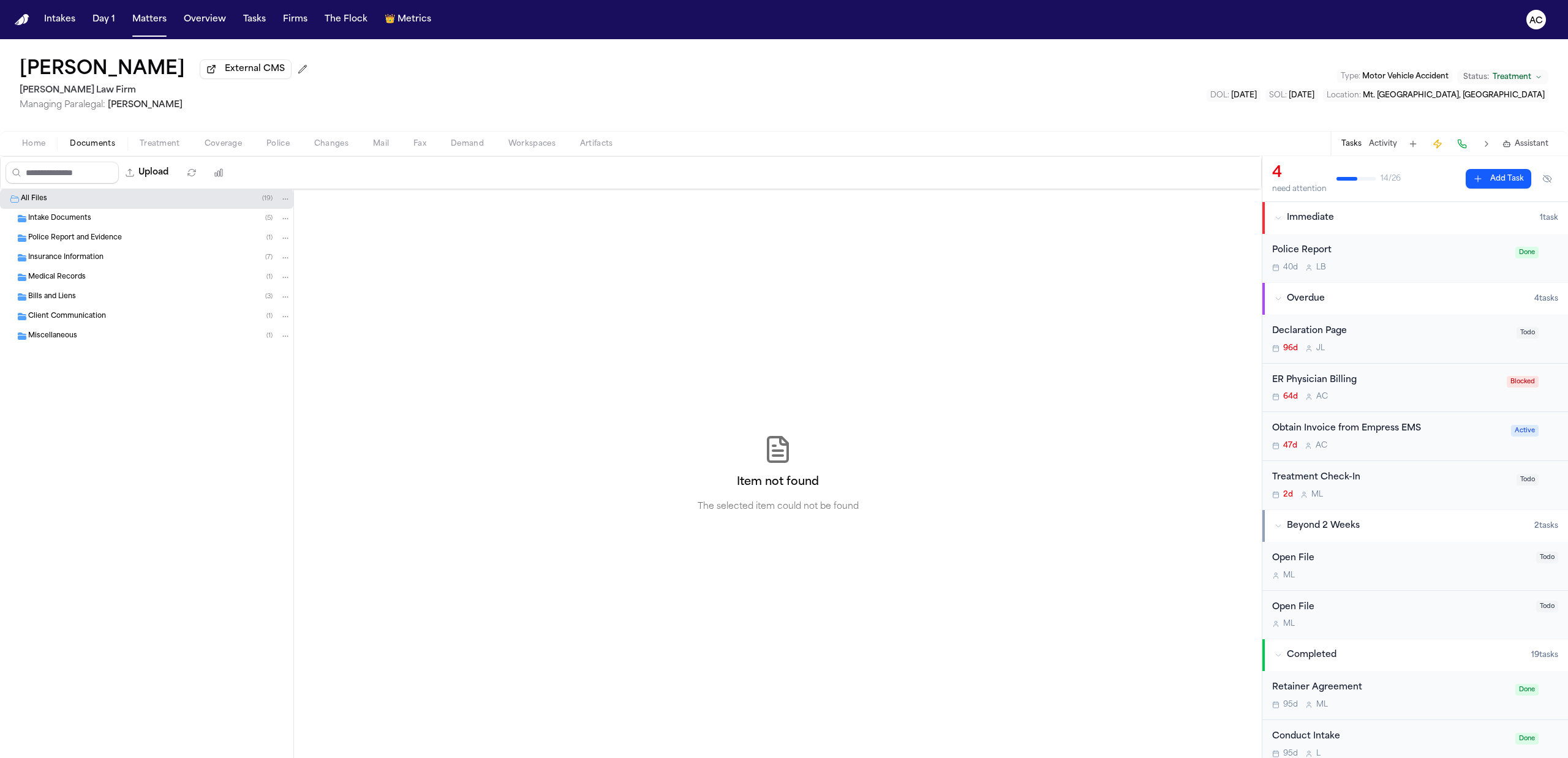
click at [80, 145] on span "Documents" at bounding box center [92, 144] width 45 height 10
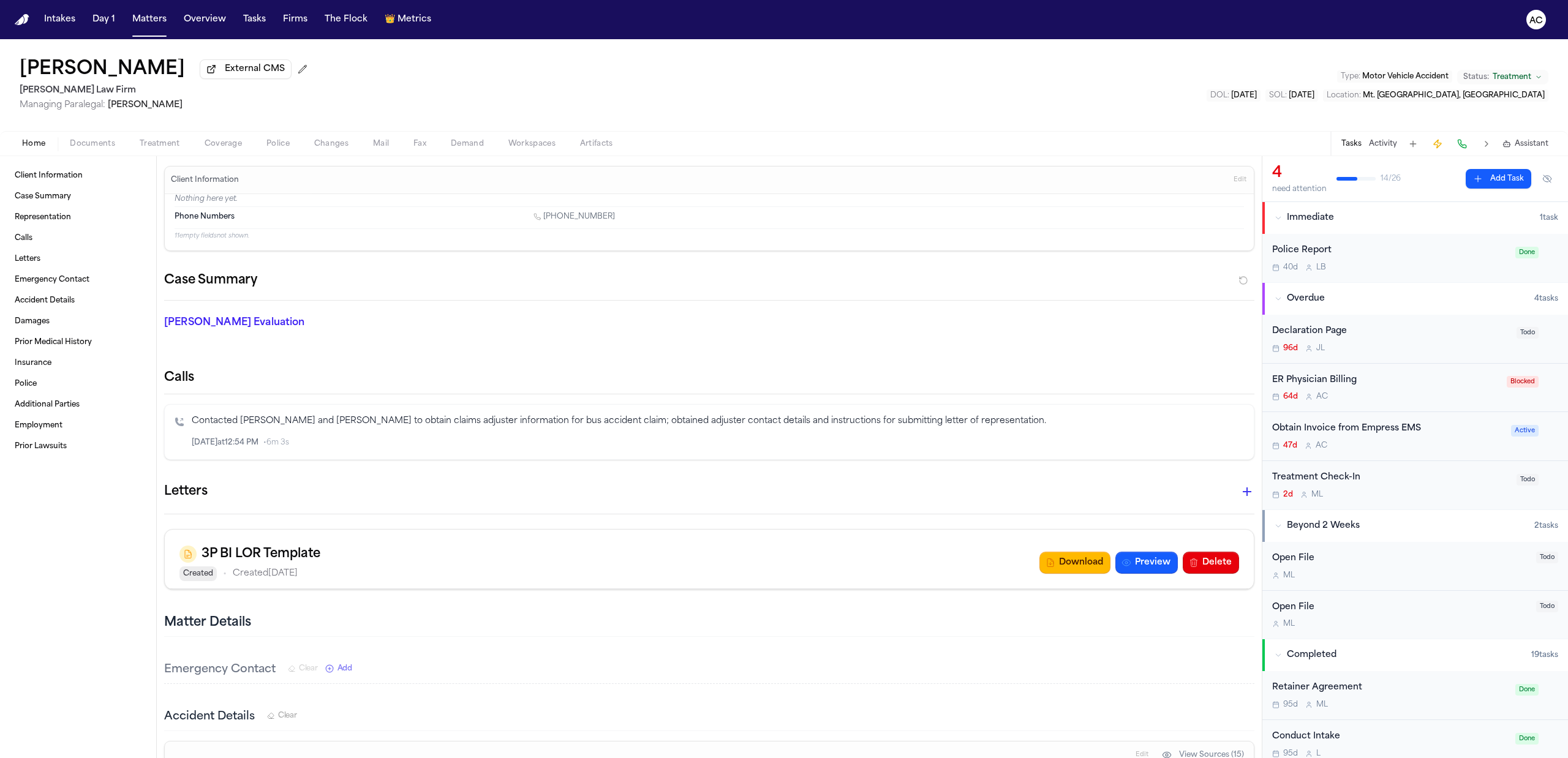
click at [43, 145] on span "Home" at bounding box center [34, 144] width 23 height 10
click at [140, 148] on button "Treatment" at bounding box center [159, 143] width 65 height 15
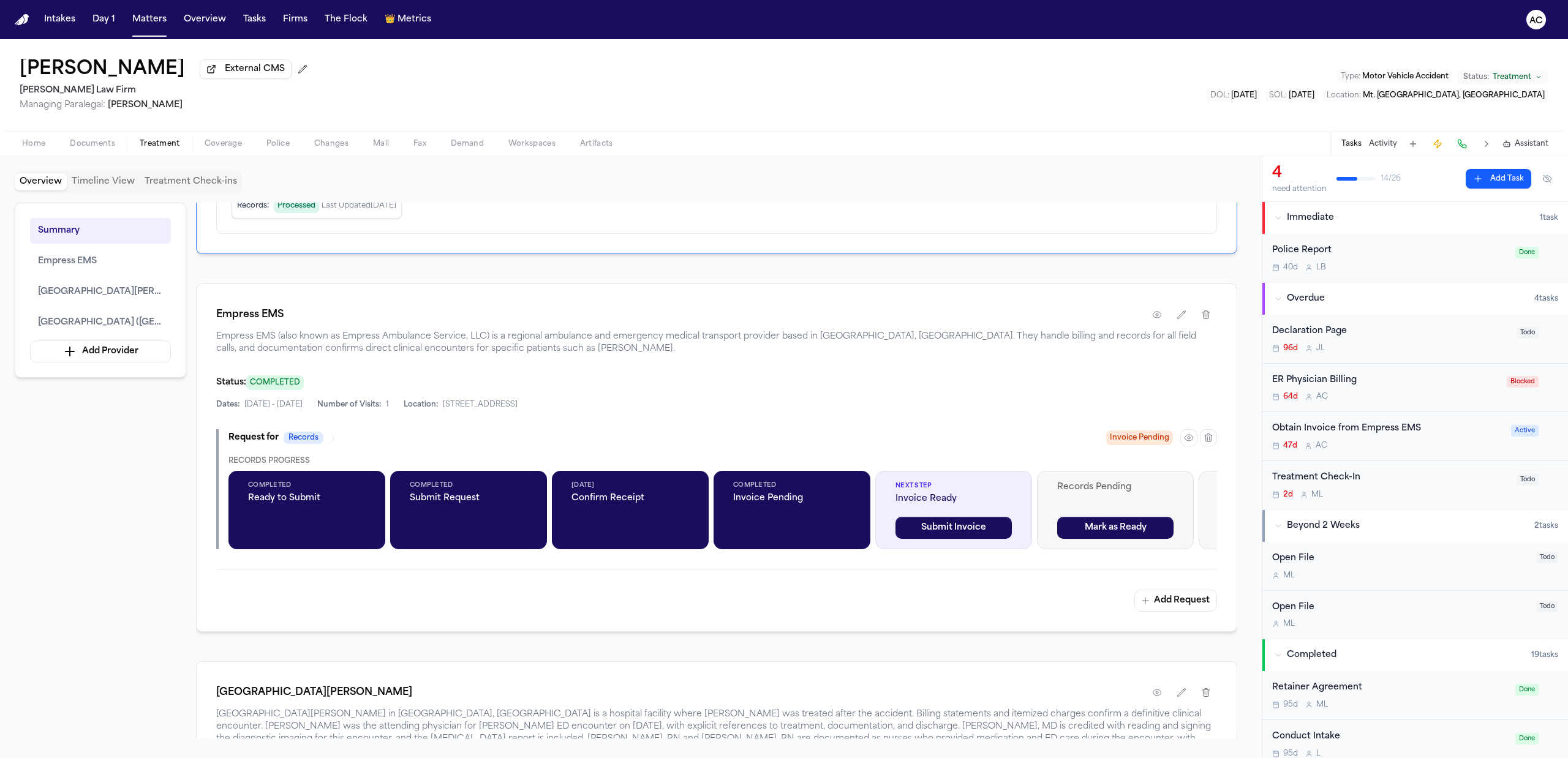
scroll to position [408, 0]
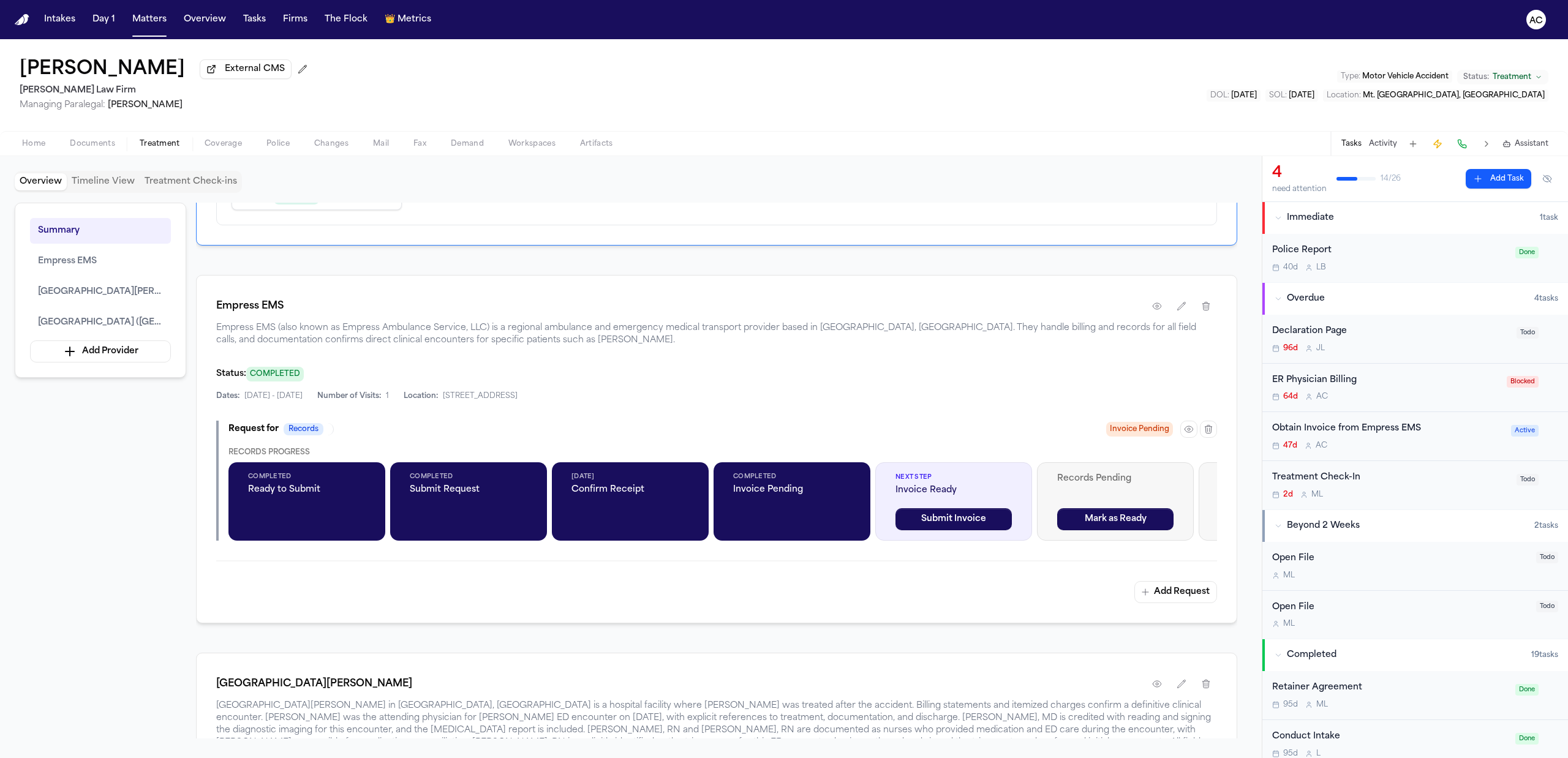
click at [1331, 430] on div "Obtain Invoice from Empress EMS" at bounding box center [1387, 429] width 231 height 14
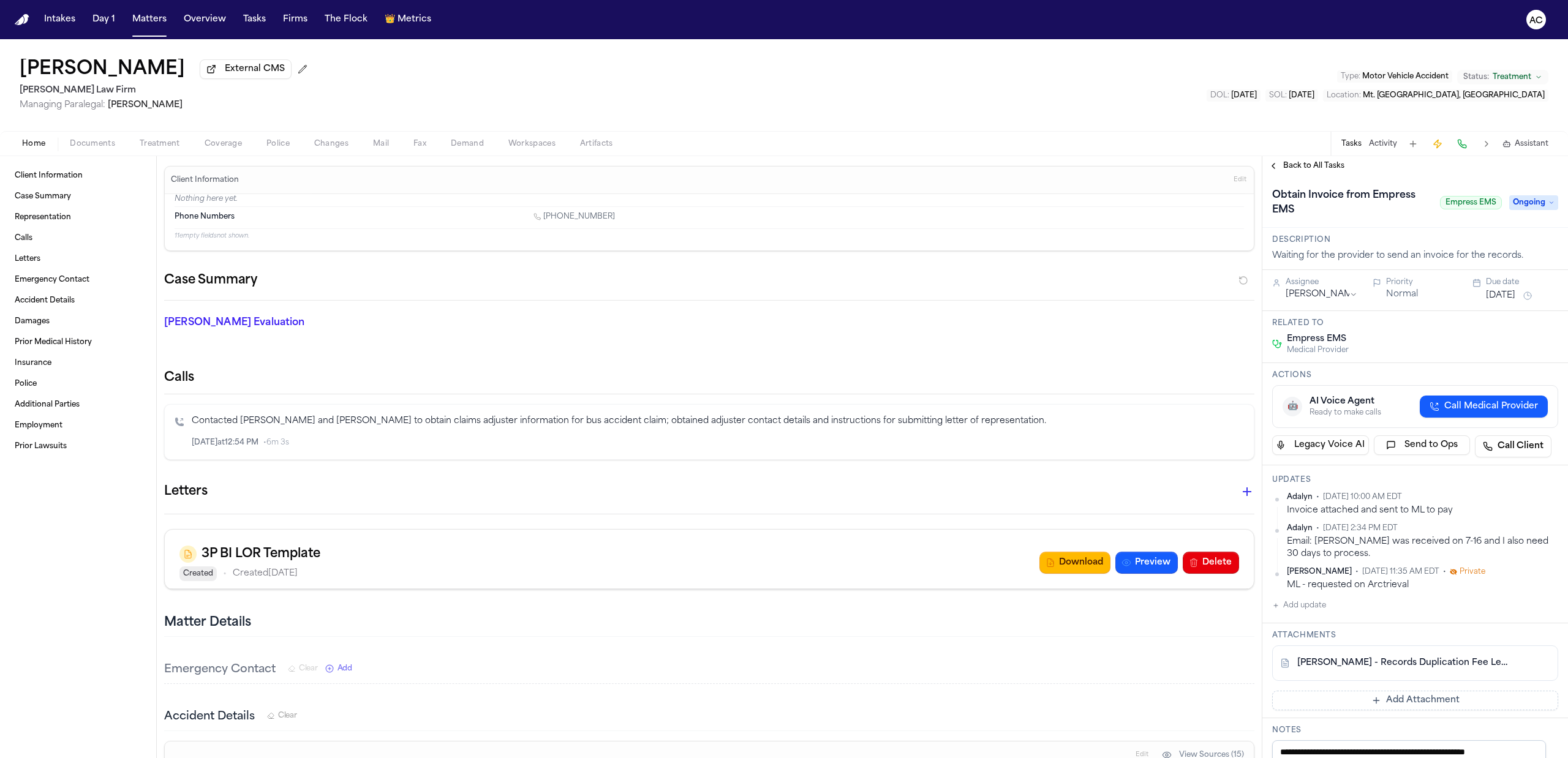
click at [1306, 603] on button "Add update" at bounding box center [1298, 605] width 54 height 15
click at [1291, 645] on div "Private Cancel Add" at bounding box center [1423, 627] width 271 height 59
click at [1296, 646] on button "Private" at bounding box center [1297, 645] width 10 height 10
drag, startPoint x: 1311, startPoint y: 592, endPoint x: 1309, endPoint y: 602, distance: 10.2
click at [1308, 592] on div "Adalyn • Aug 1, 2025 10:00 AM EDT Invoice attached and sent to ML to pay Adalyn…" at bounding box center [1414, 575] width 286 height 165
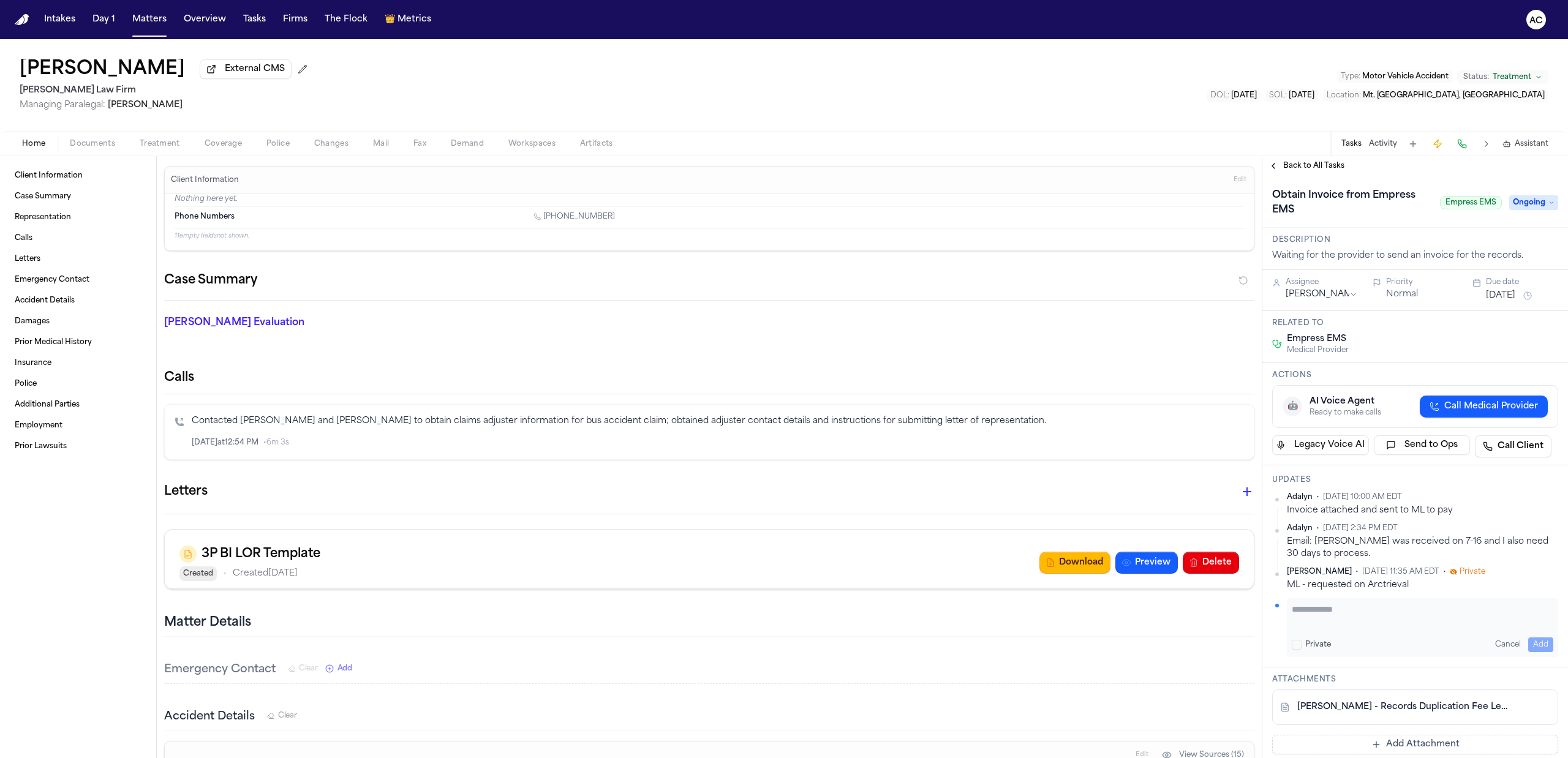
click at [1312, 607] on textarea "Add your update" at bounding box center [1423, 615] width 261 height 24
type textarea "**********"
click at [1529, 645] on button "Add" at bounding box center [1541, 644] width 25 height 15
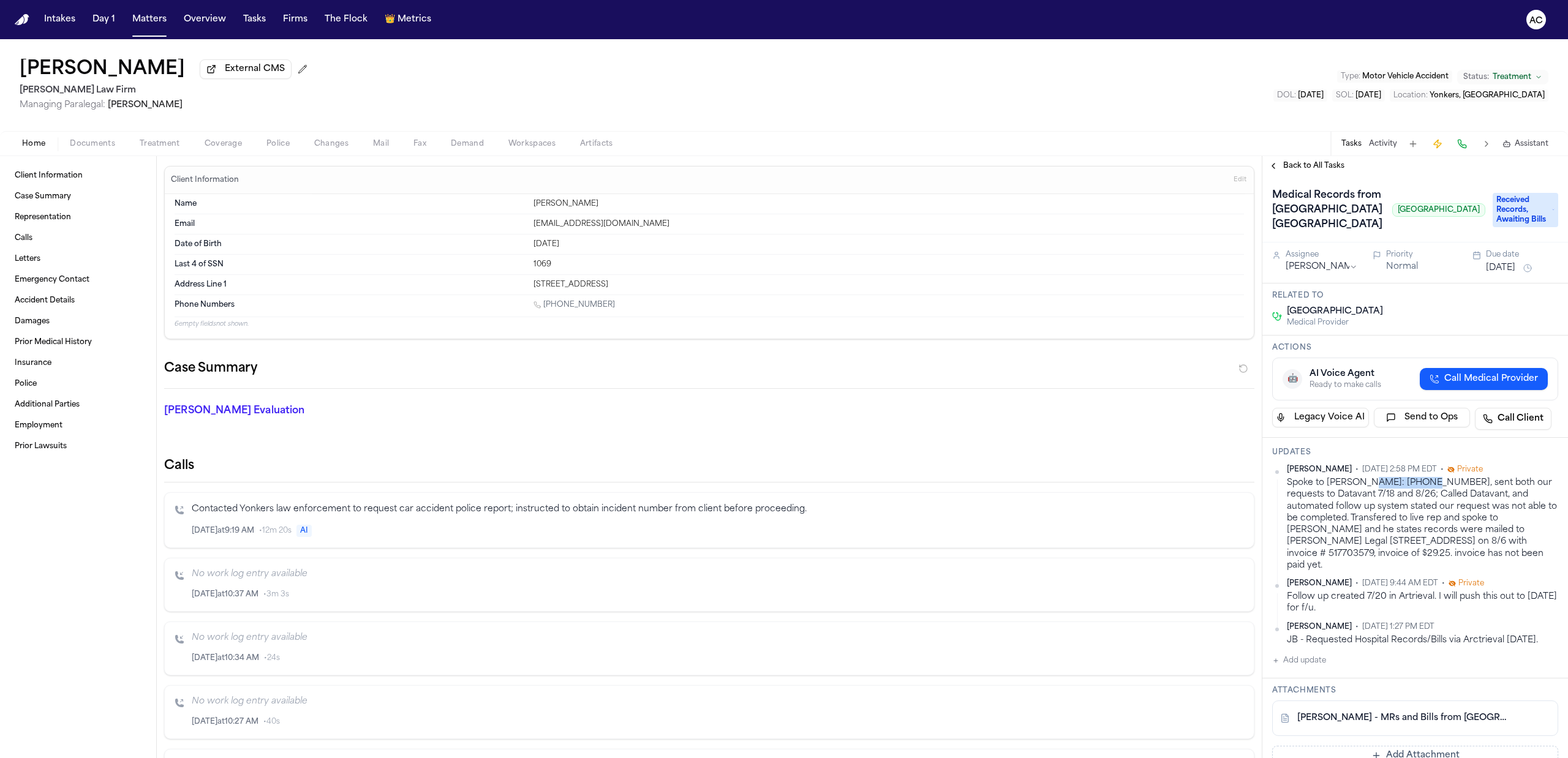
drag, startPoint x: 1421, startPoint y: 539, endPoint x: 1363, endPoint y: 541, distance: 58.0
click at [1363, 541] on div "Spoke to [PERSON_NAME]: [PHONE_NUMBER], sent both our requests to Datavant 7/18…" at bounding box center [1423, 524] width 271 height 94
copy div "[PHONE_NUMBER]"
click at [1306, 668] on button "Add update" at bounding box center [1298, 660] width 54 height 15
click at [1328, 683] on textarea "Add your update" at bounding box center [1423, 670] width 261 height 24
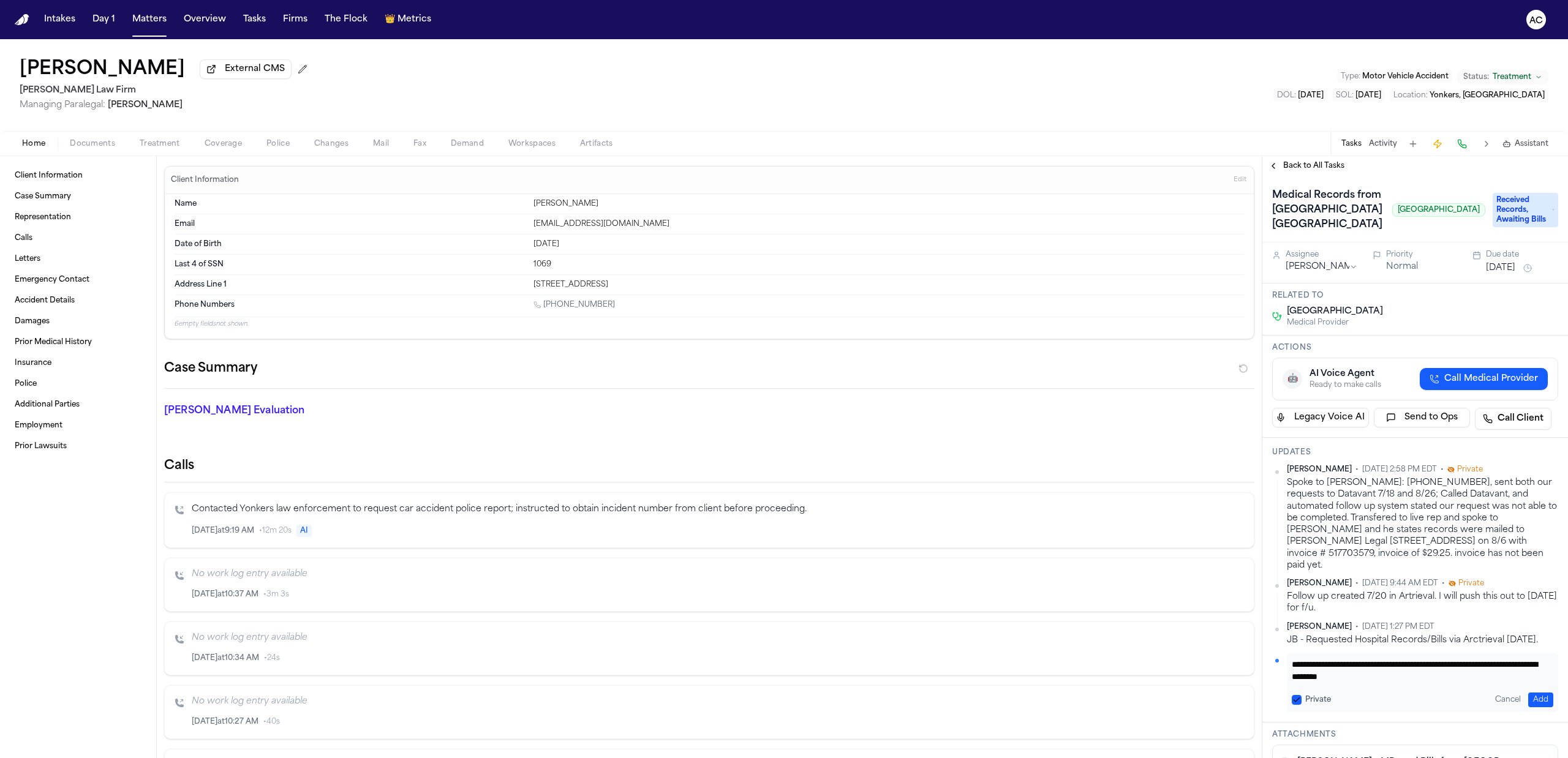
click at [1470, 683] on textarea "**********" at bounding box center [1416, 670] width 249 height 24
click at [1460, 683] on textarea "**********" at bounding box center [1416, 670] width 249 height 24
paste textarea "**********"
click at [1502, 683] on textarea "**********" at bounding box center [1416, 670] width 249 height 24
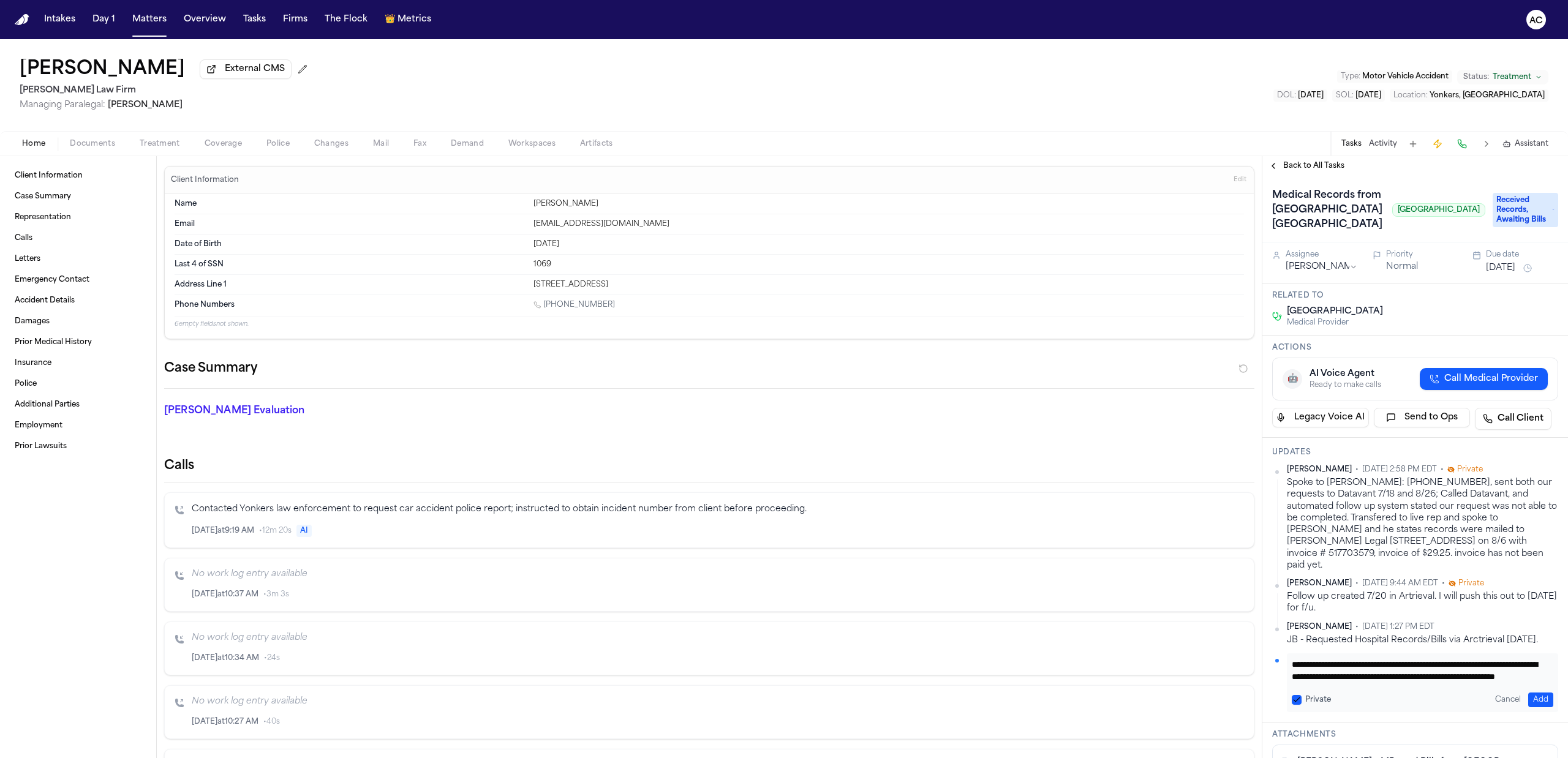
click at [1497, 683] on textarea "**********" at bounding box center [1416, 670] width 249 height 24
click at [1483, 683] on textarea "**********" at bounding box center [1416, 670] width 249 height 24
click at [1493, 683] on textarea "**********" at bounding box center [1416, 670] width 249 height 24
paste textarea "**********"
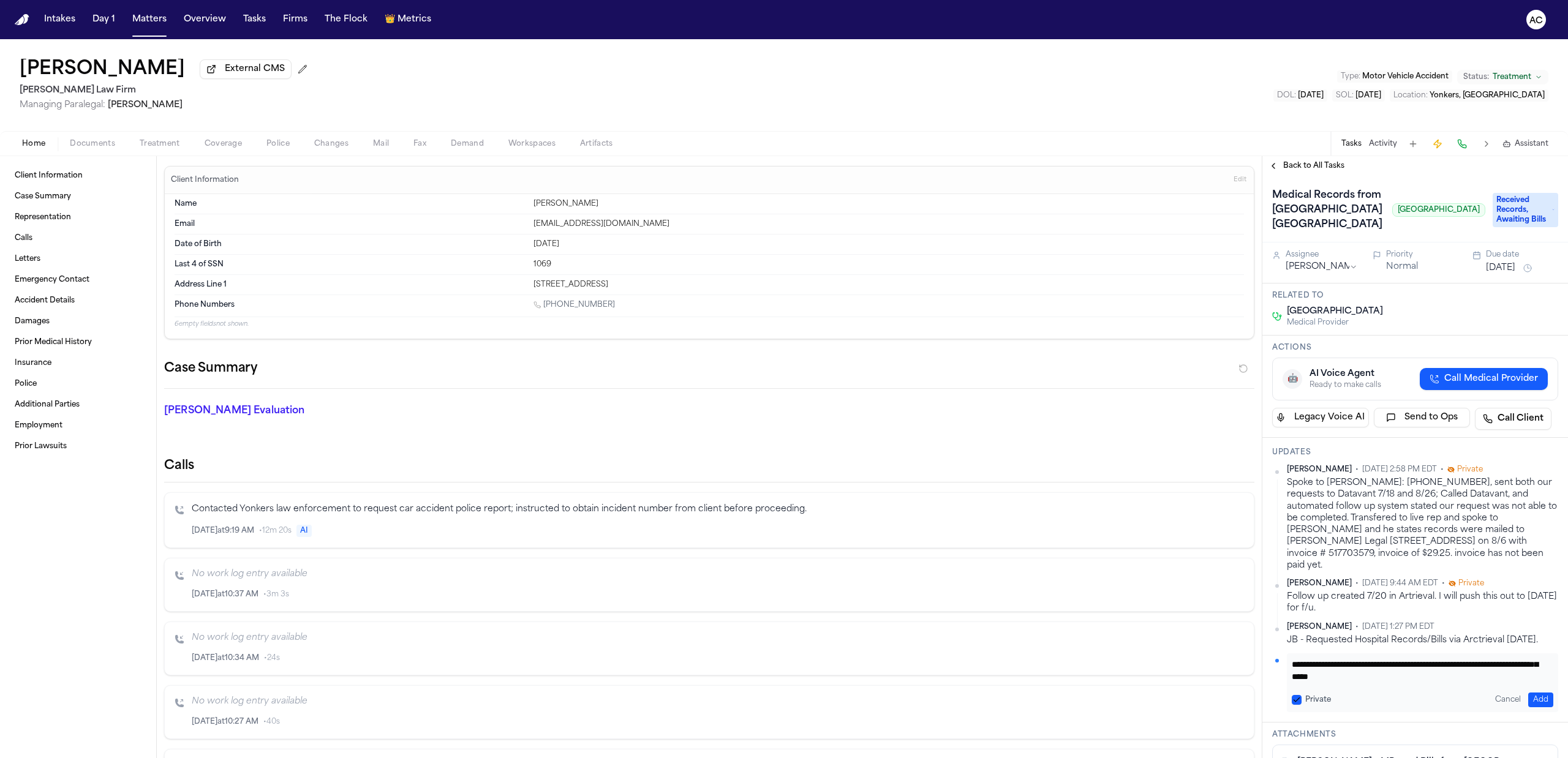
scroll to position [60, 0]
click at [1316, 683] on textarea "**********" at bounding box center [1416, 670] width 249 height 24
click at [1323, 683] on textarea "**********" at bounding box center [1416, 670] width 249 height 24
click at [1409, 683] on textarea "**********" at bounding box center [1416, 670] width 249 height 24
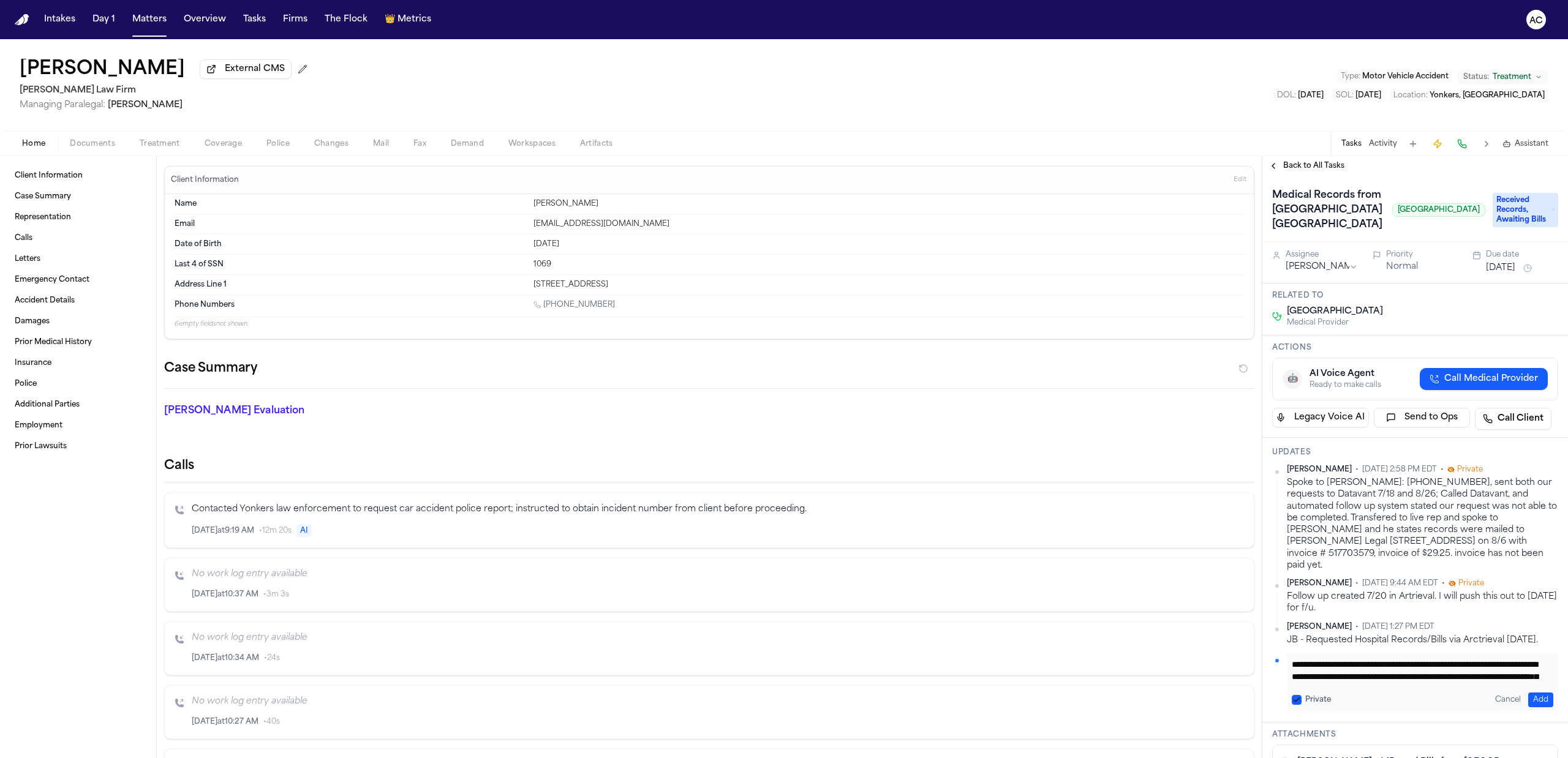
click at [1384, 683] on textarea "**********" at bounding box center [1416, 670] width 249 height 24
click at [1513, 683] on textarea "**********" at bounding box center [1416, 670] width 249 height 24
drag, startPoint x: 1488, startPoint y: 723, endPoint x: 1500, endPoint y: 725, distance: 12.2
click at [1488, 683] on textarea "**********" at bounding box center [1416, 670] width 249 height 24
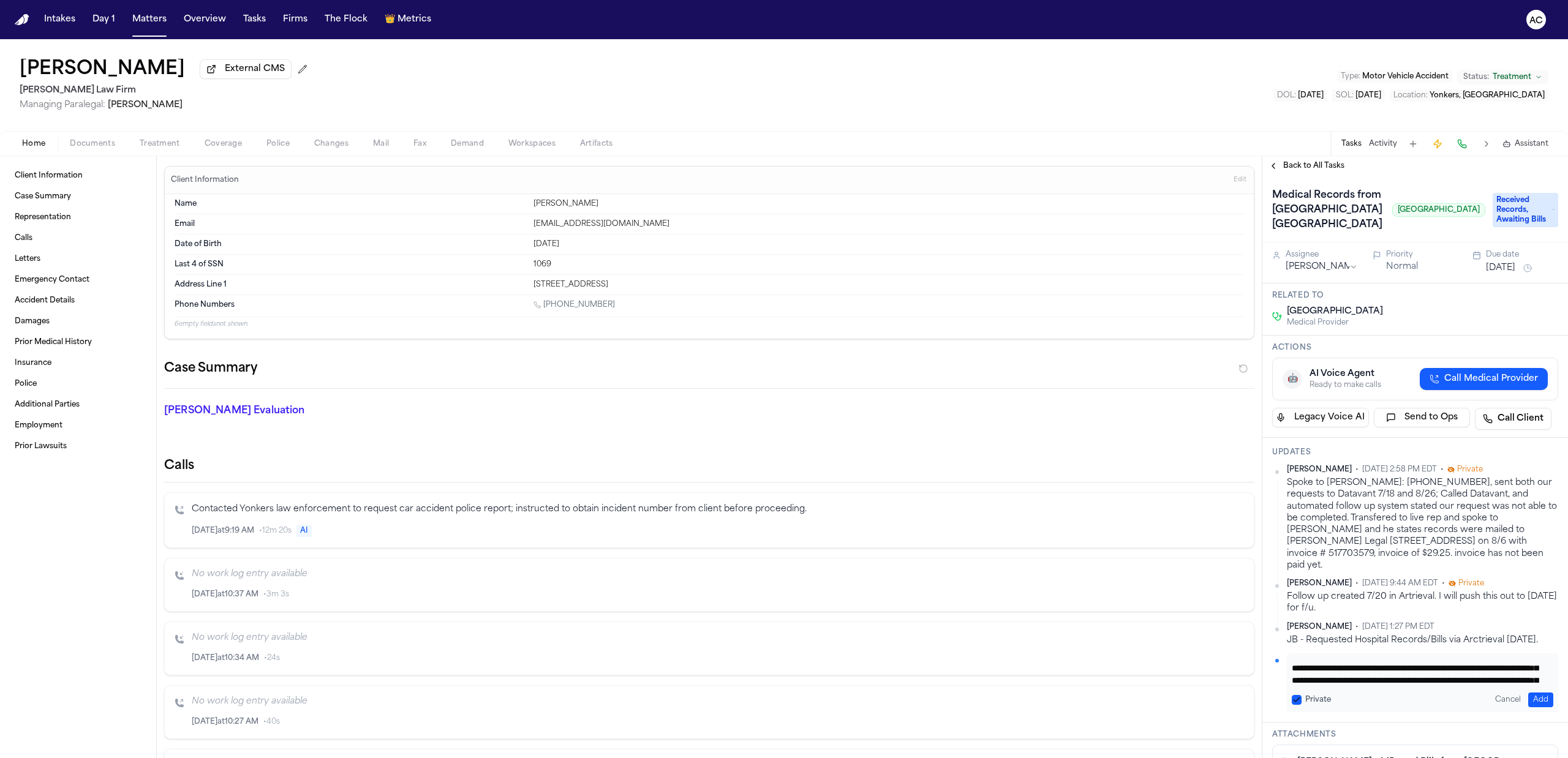
scroll to position [23, 0]
click at [1470, 683] on textarea "**********" at bounding box center [1416, 670] width 249 height 24
click at [1487, 683] on textarea "**********" at bounding box center [1416, 670] width 249 height 24
type textarea "**********"
click at [1528, 707] on button "Add" at bounding box center [1541, 699] width 25 height 15
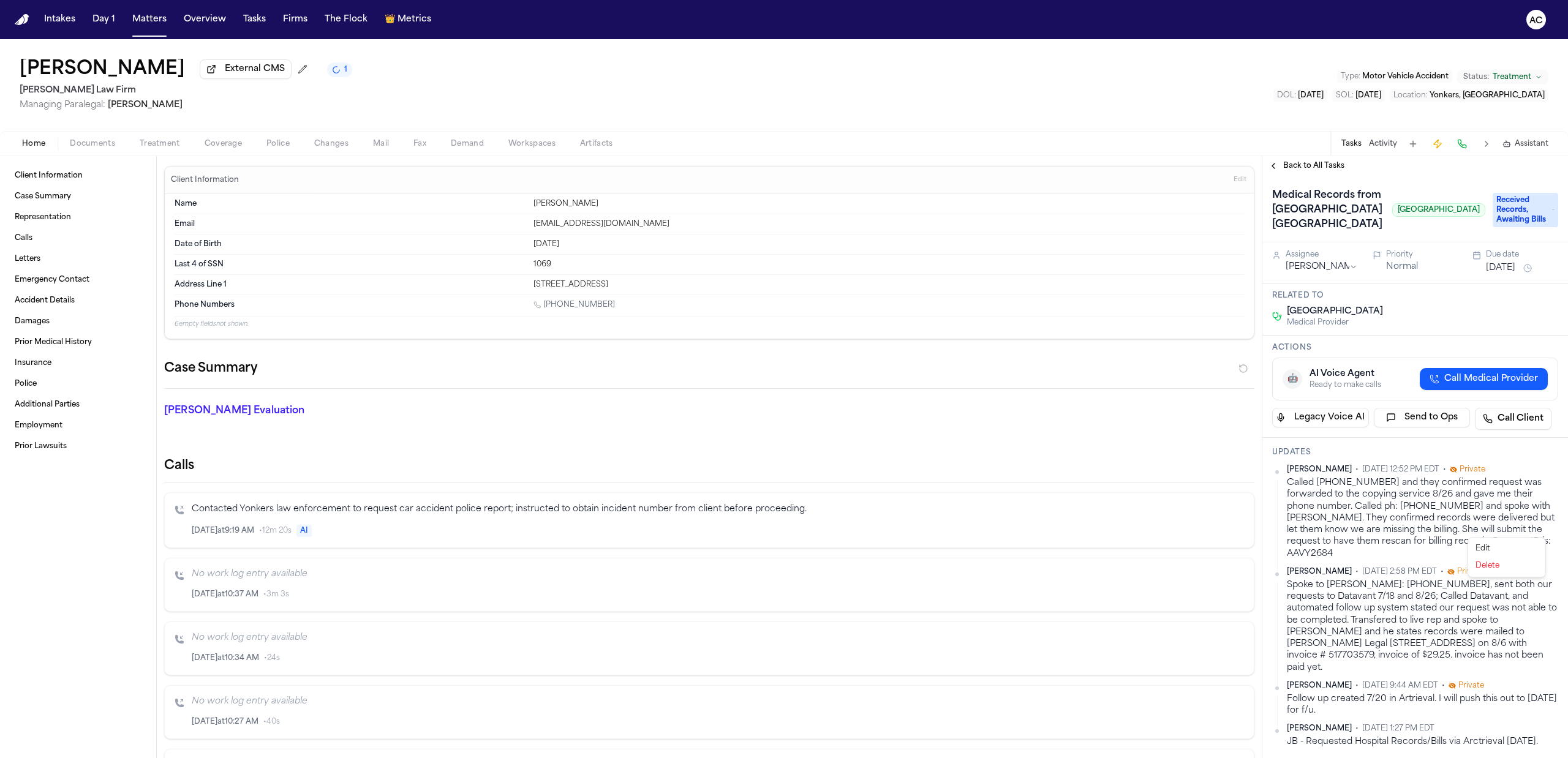
click at [1541, 532] on html "Intakes Day 1 Matters Overview Tasks Firms The Flock 👑 Metrics AC Chelsea Ilarr…" at bounding box center [784, 379] width 1568 height 758
click at [1502, 550] on div "Edit" at bounding box center [1506, 548] width 72 height 17
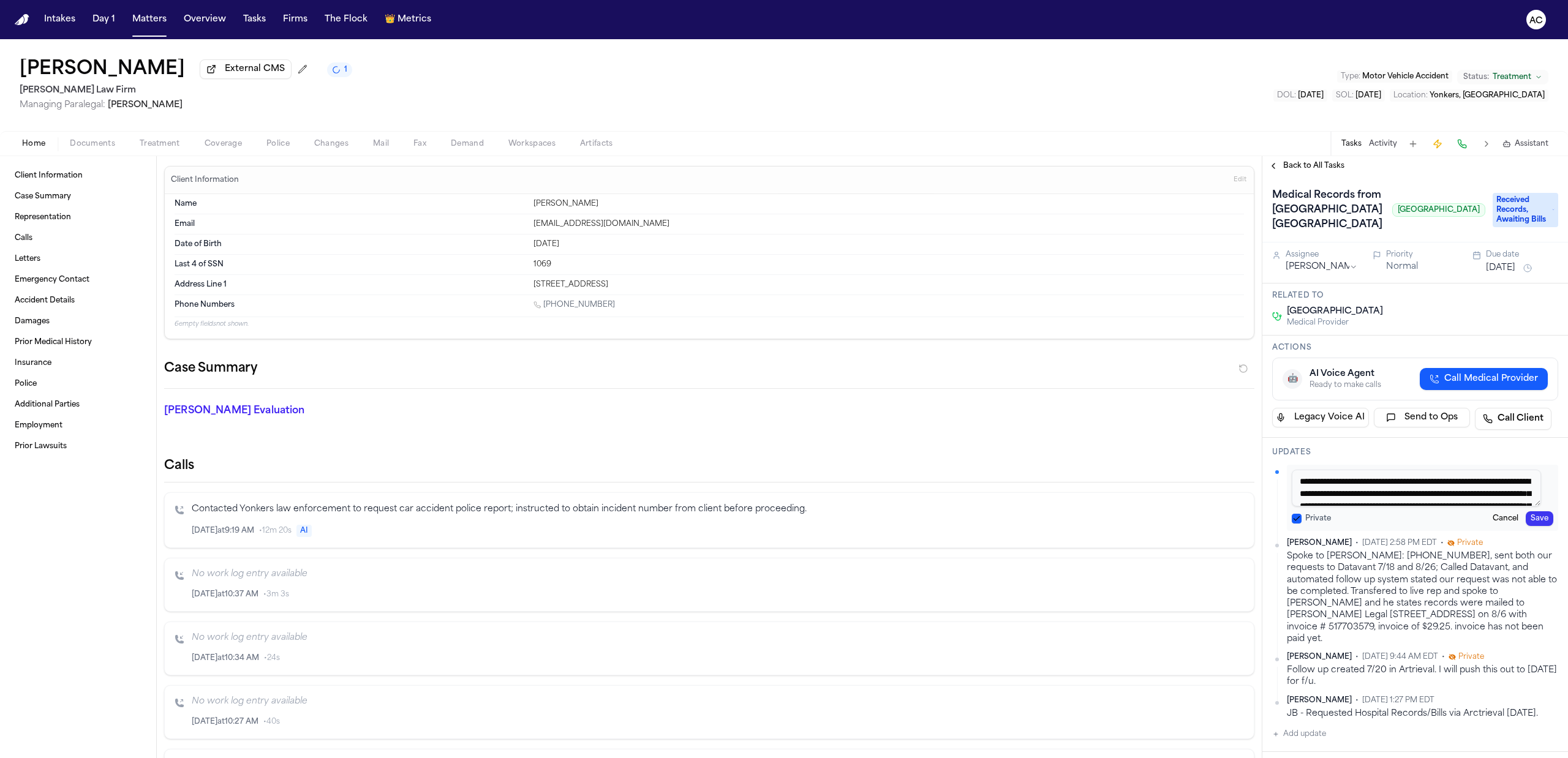
click at [1299, 523] on button "Private" at bounding box center [1297, 518] width 10 height 10
click at [1532, 526] on button "Save" at bounding box center [1539, 518] width 27 height 15
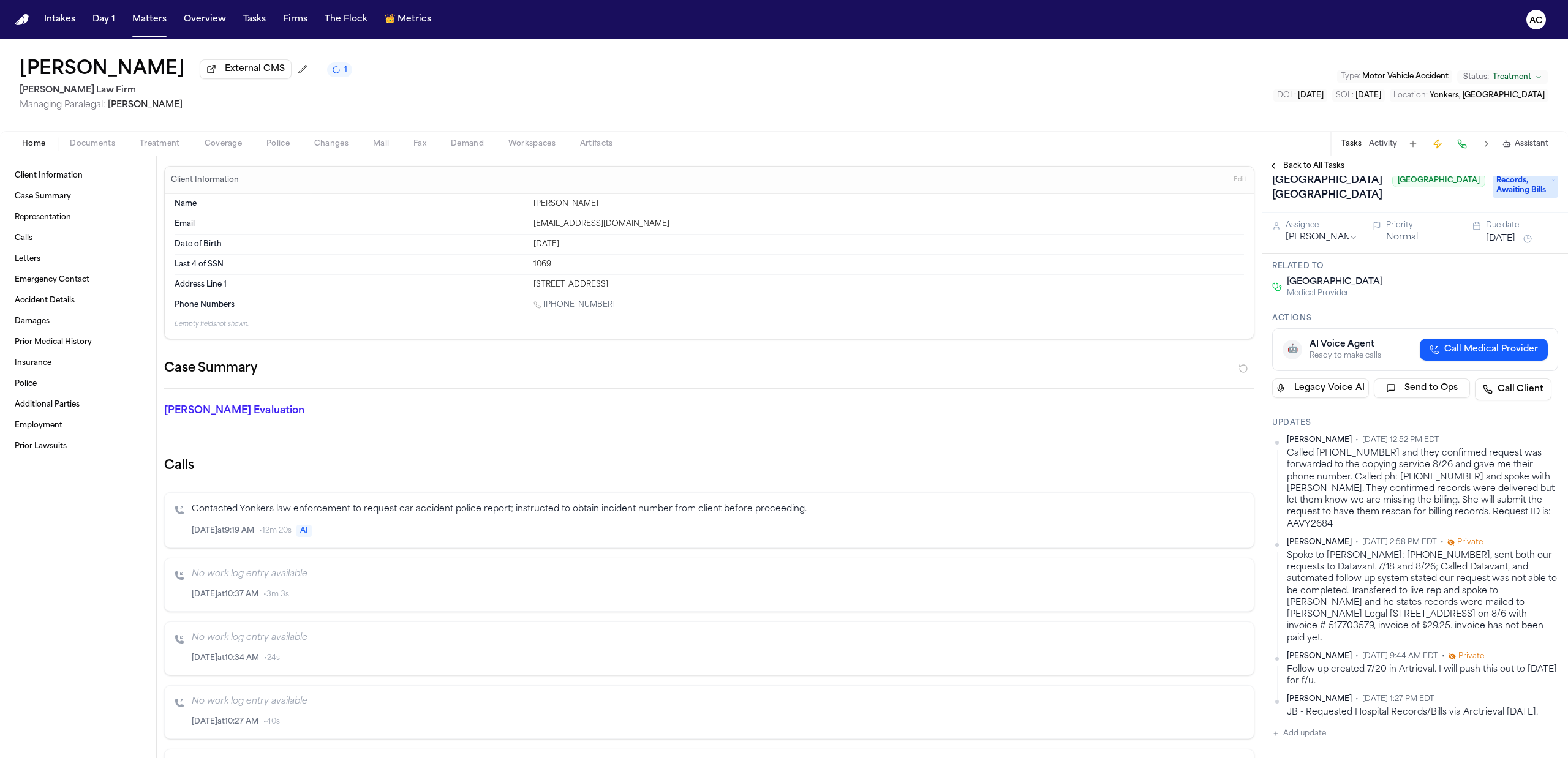
scroll to position [0, 0]
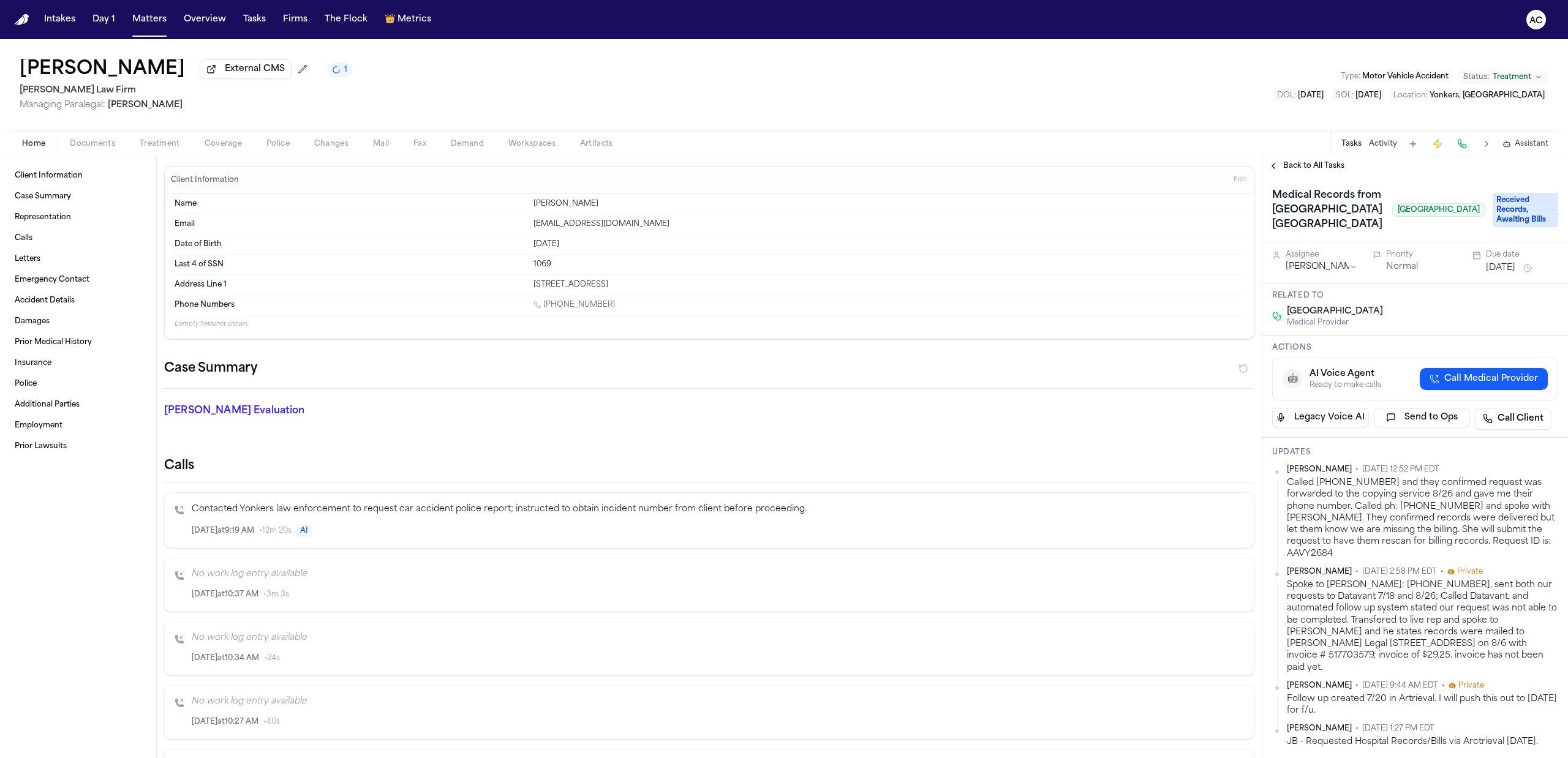
click at [1544, 529] on html "Intakes Day 1 Matters Overview Tasks Firms The Flock 👑 Metrics AC Chelsea Ilarr…" at bounding box center [784, 379] width 1568 height 758
click at [1490, 548] on div "Edit" at bounding box center [1506, 548] width 72 height 17
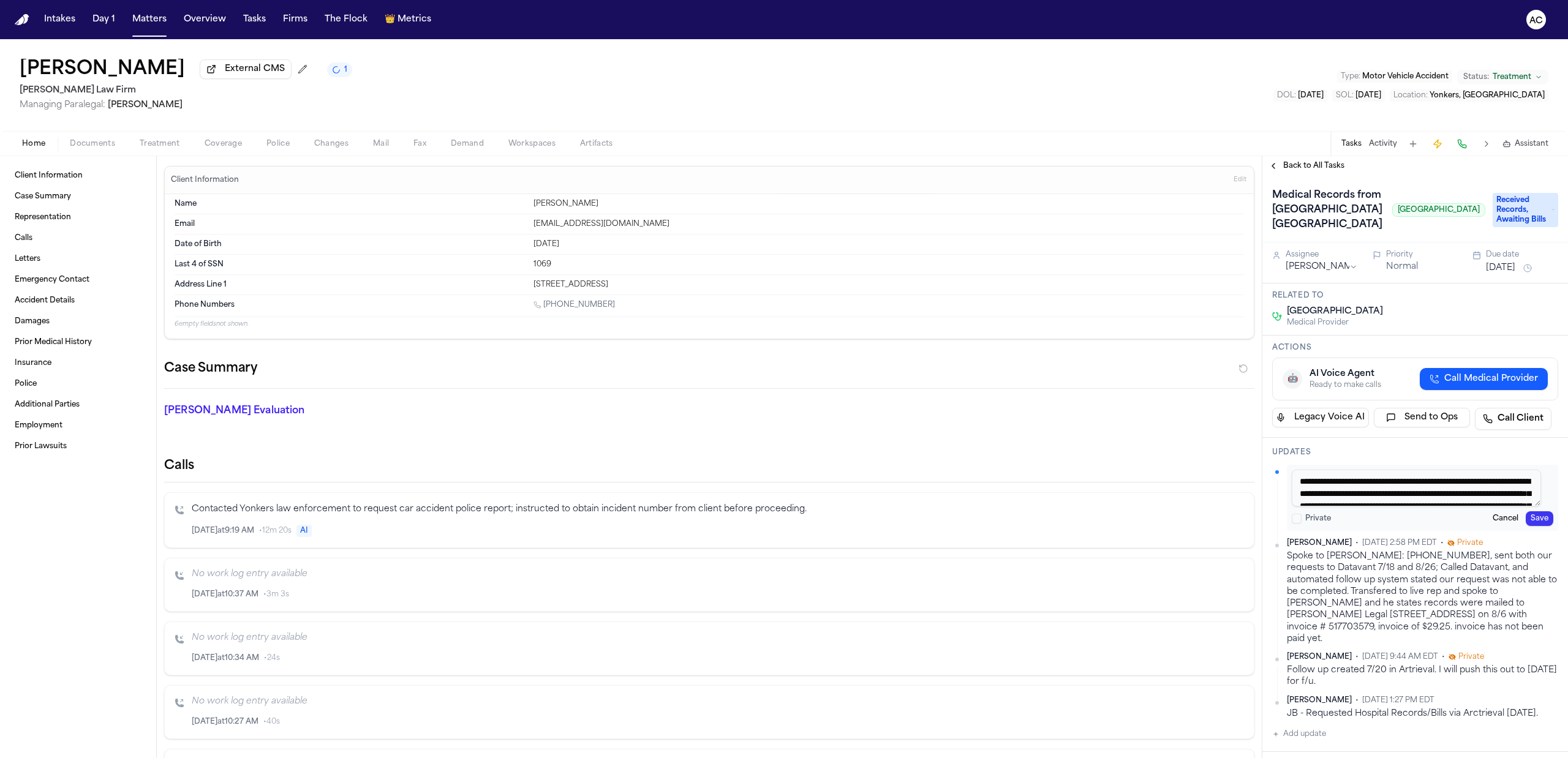
click at [1303, 523] on div "Private" at bounding box center [1312, 518] width 39 height 10
drag, startPoint x: 1294, startPoint y: 574, endPoint x: 1402, endPoint y: 585, distance: 108.6
click at [1296, 523] on button "Private" at bounding box center [1297, 518] width 10 height 10
click at [1534, 526] on button "Save" at bounding box center [1539, 518] width 27 height 15
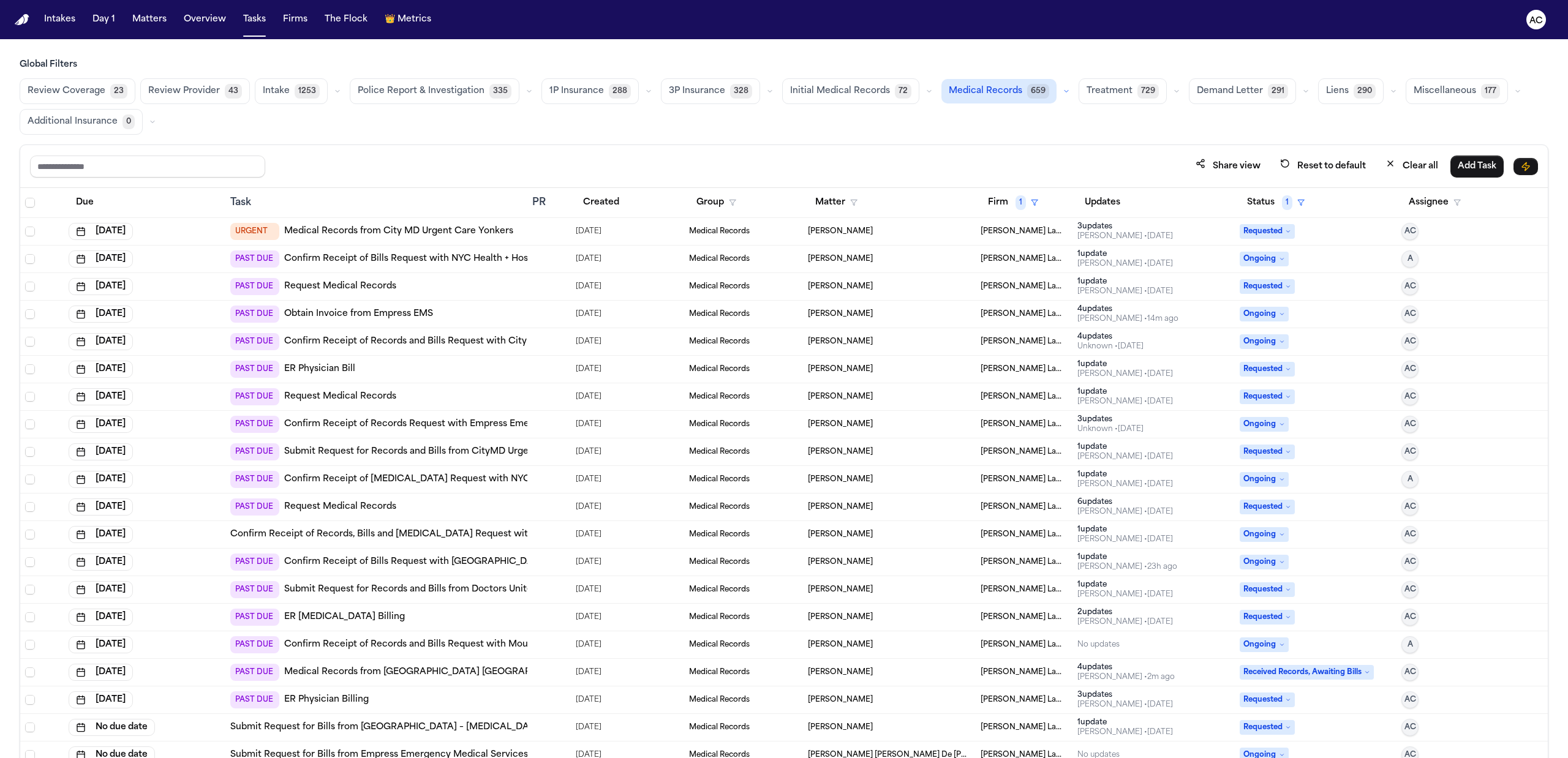
click at [326, 371] on link "ER Physician Bill" at bounding box center [320, 370] width 71 height 13
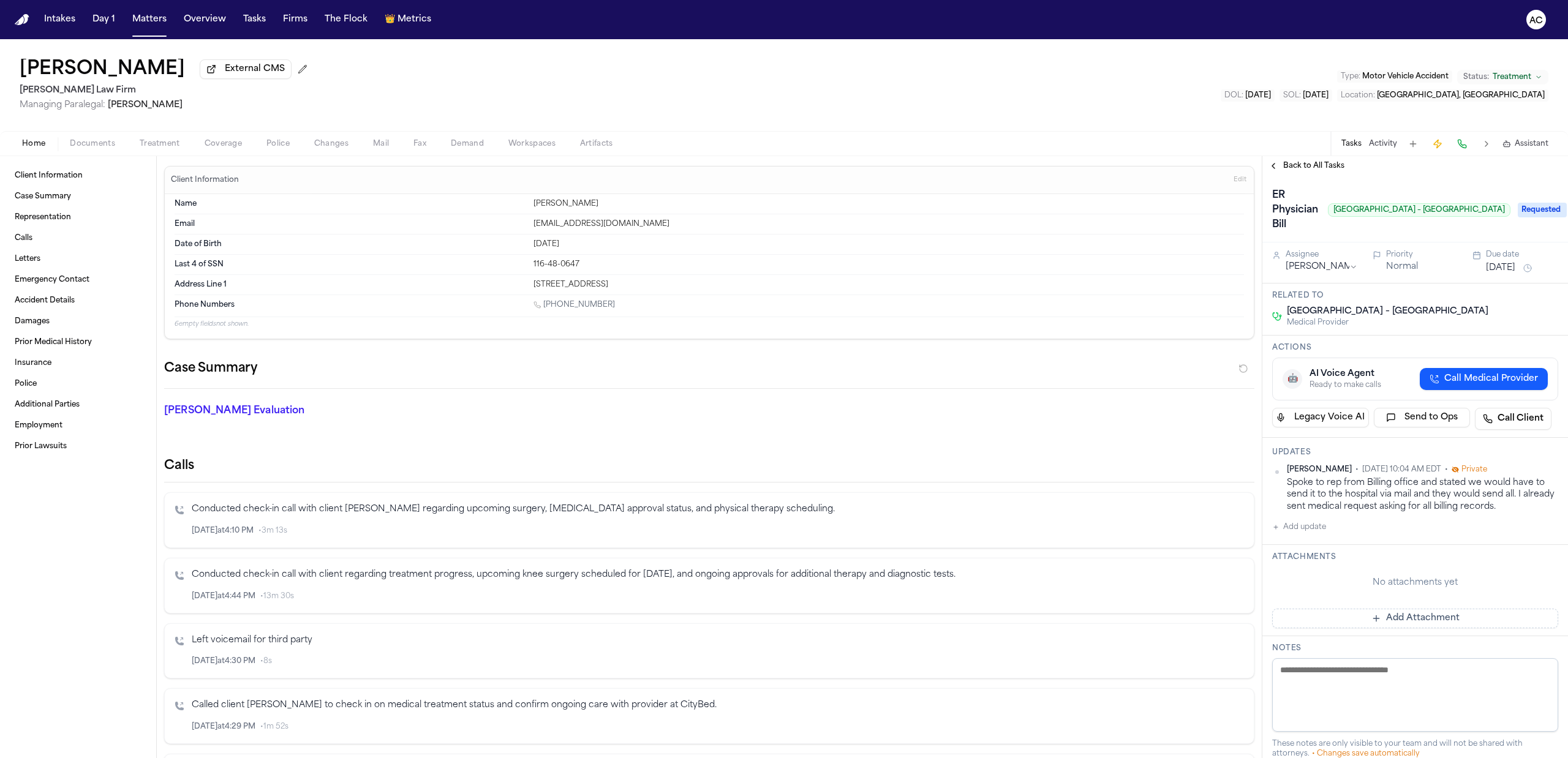
click at [783, 50] on div "Maria Arnold External CMS Martello Law Firm Managing Paralegal: Michelle Landaz…" at bounding box center [784, 85] width 1568 height 92
click at [934, 89] on div "Maria Arnold External CMS Martello Law Firm Managing Paralegal: Michelle Landaz…" at bounding box center [784, 85] width 1568 height 92
click at [1465, 373] on button "Call Medical Provider" at bounding box center [1483, 379] width 128 height 22
click at [1534, 388] on div "button" at bounding box center [1533, 380] width 29 height 15
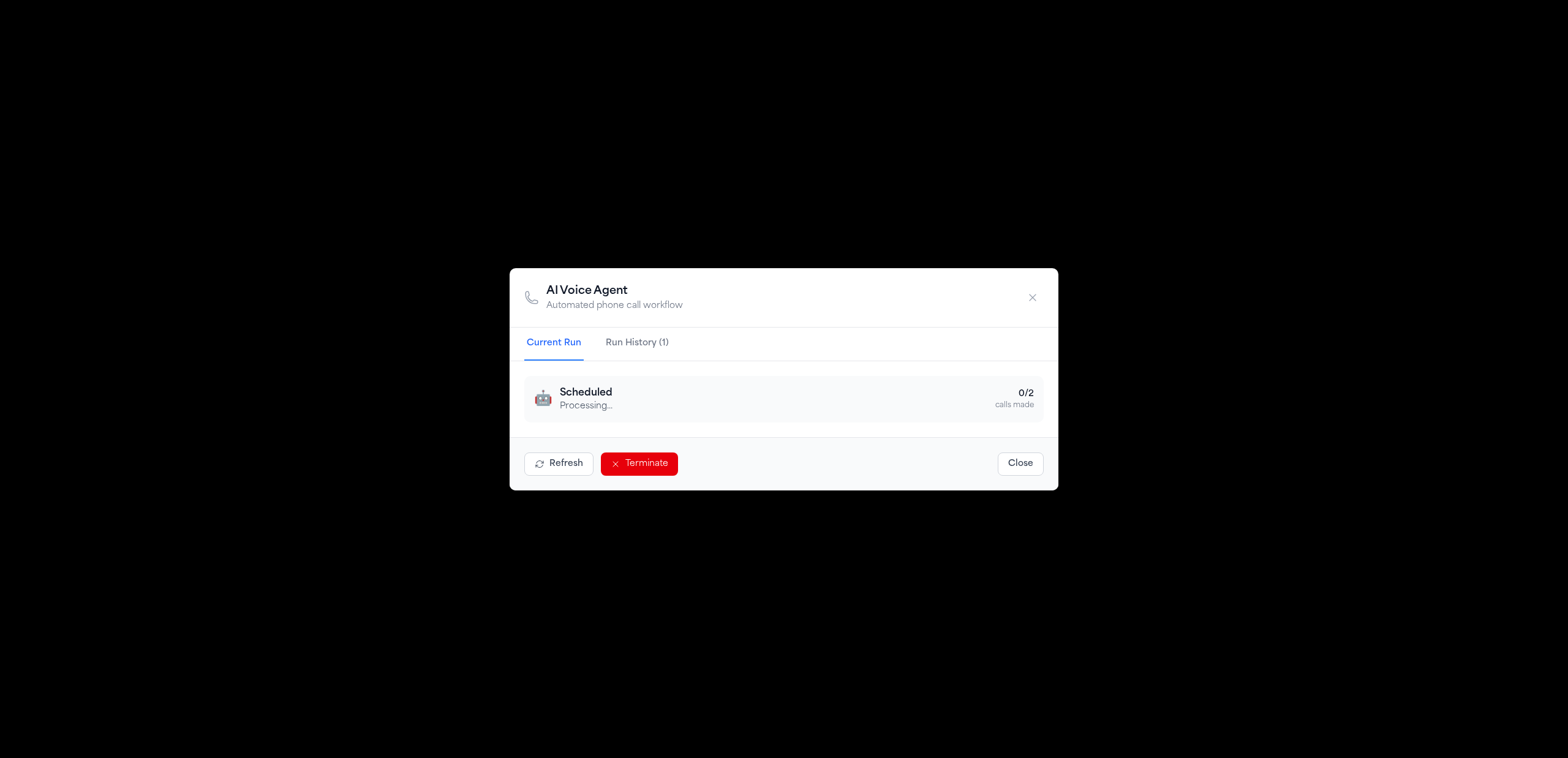
click at [277, 94] on div "AI Voice Agent Automated phone call workflow Current Run Run History (1) 🤖 Sche…" at bounding box center [784, 379] width 1568 height 758
click at [1034, 474] on button "Close" at bounding box center [1021, 464] width 46 height 23
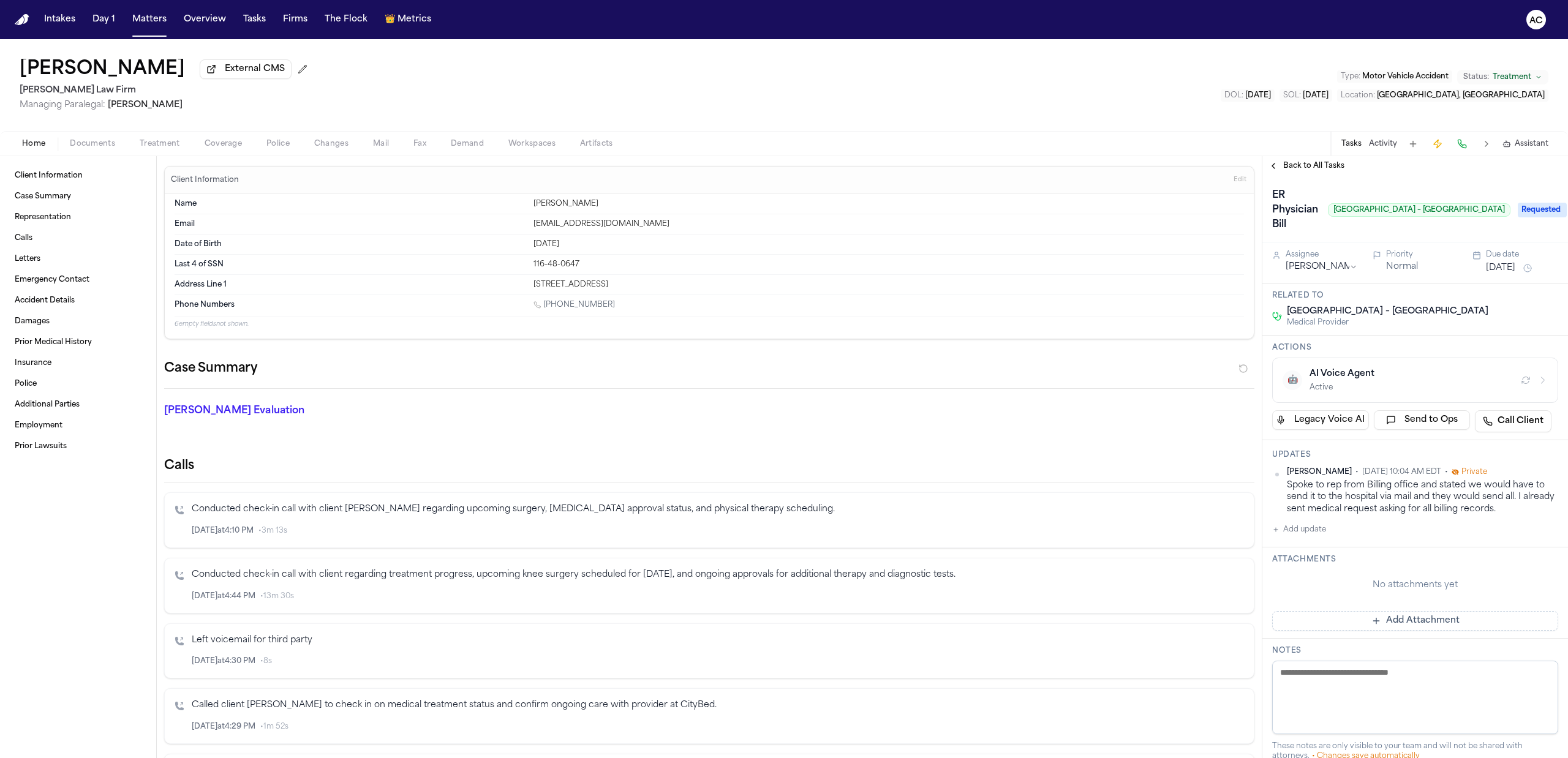
click at [1314, 533] on button "Add update" at bounding box center [1298, 530] width 54 height 15
click at [1159, 415] on div "Finch Evaluation * ​" at bounding box center [702, 414] width 1105 height 49
click at [161, 137] on button "Treatment" at bounding box center [159, 143] width 65 height 15
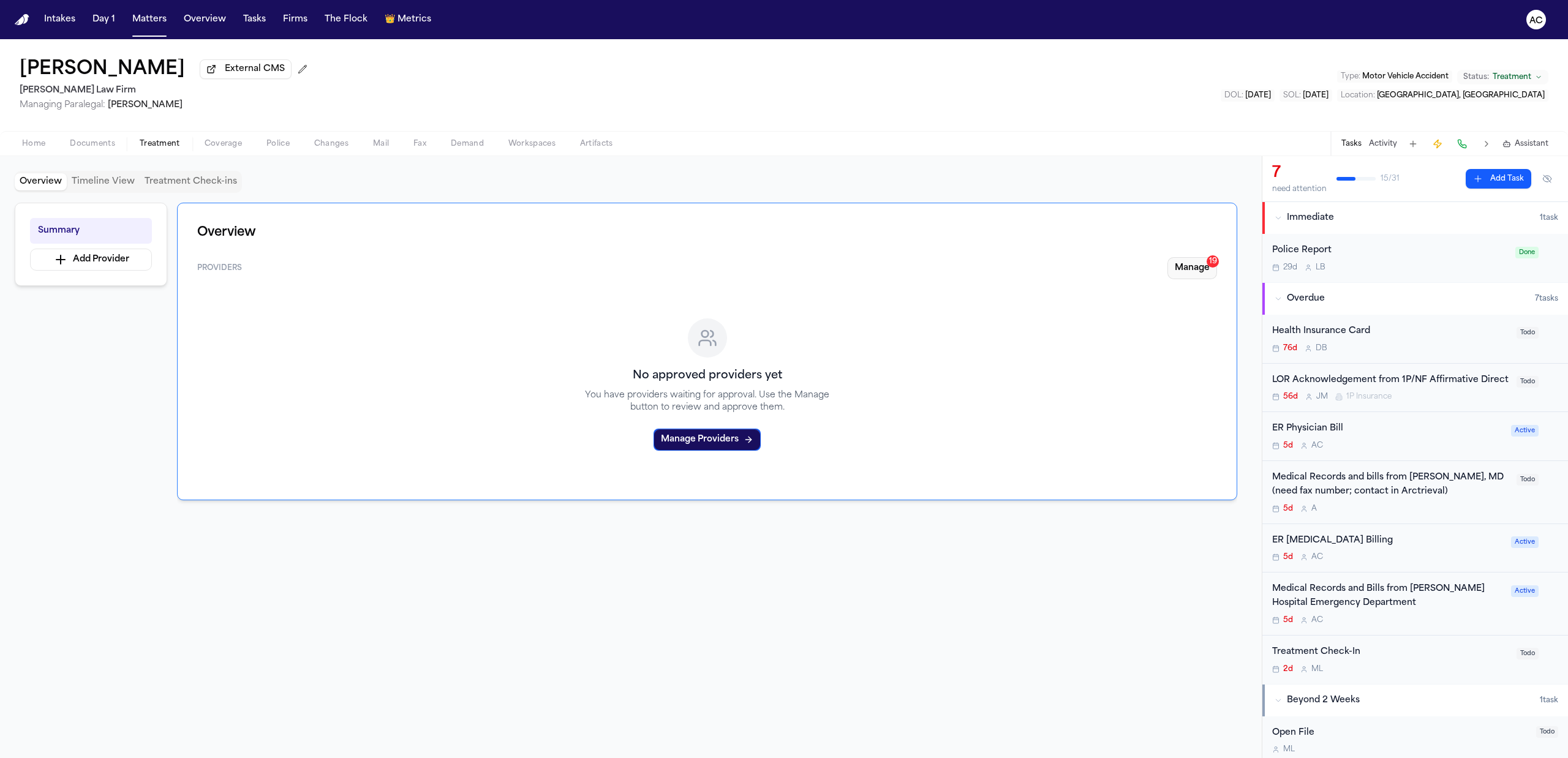
click at [1208, 268] on button "Manage 19" at bounding box center [1192, 268] width 50 height 22
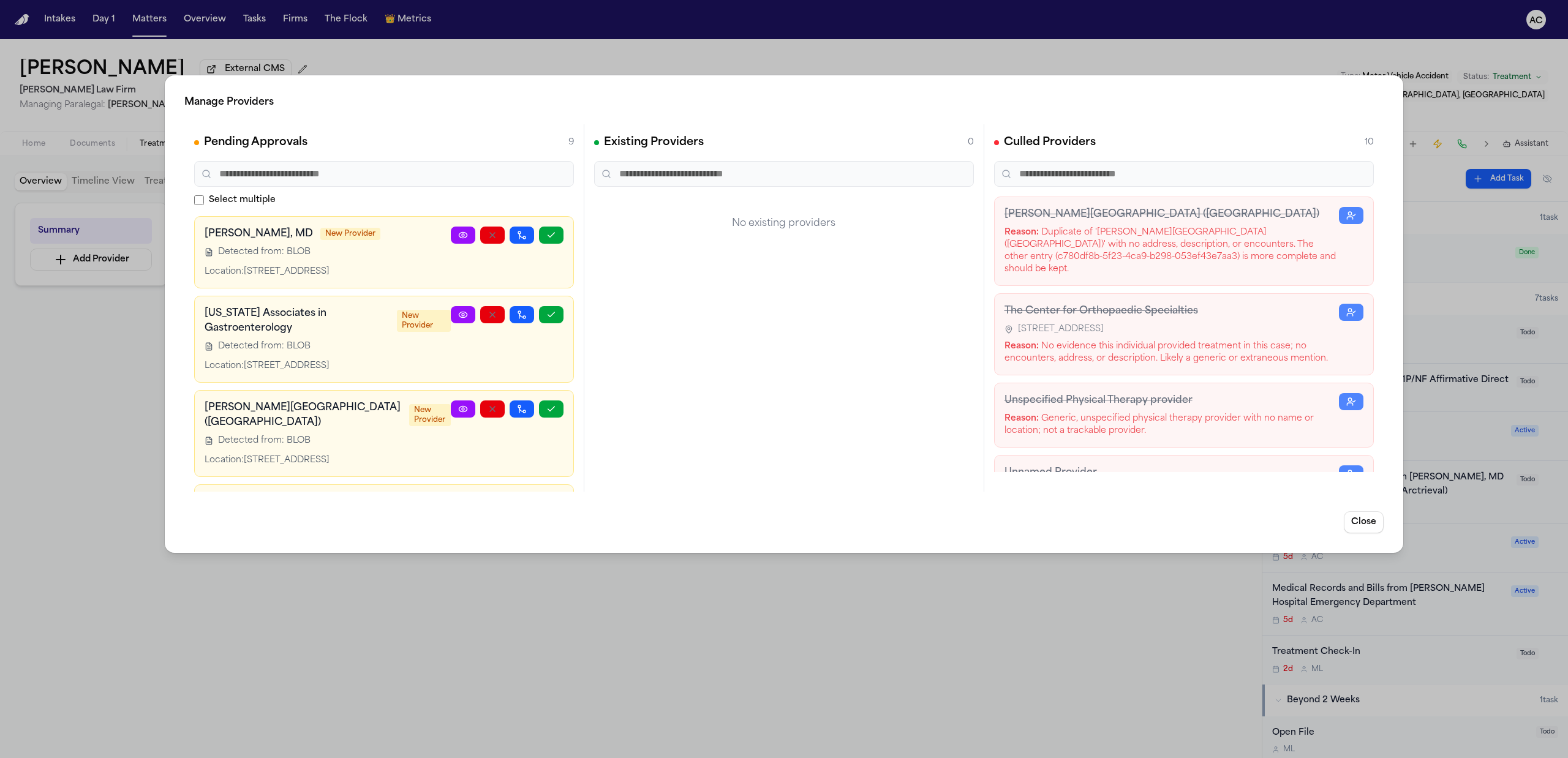
drag, startPoint x: 885, startPoint y: 670, endPoint x: 1194, endPoint y: 634, distance: 311.1
click at [887, 670] on div "Manage Providers Pending Approvals 9 Select multiple Angel Ruiz, MD New Provide…" at bounding box center [784, 379] width 1568 height 758
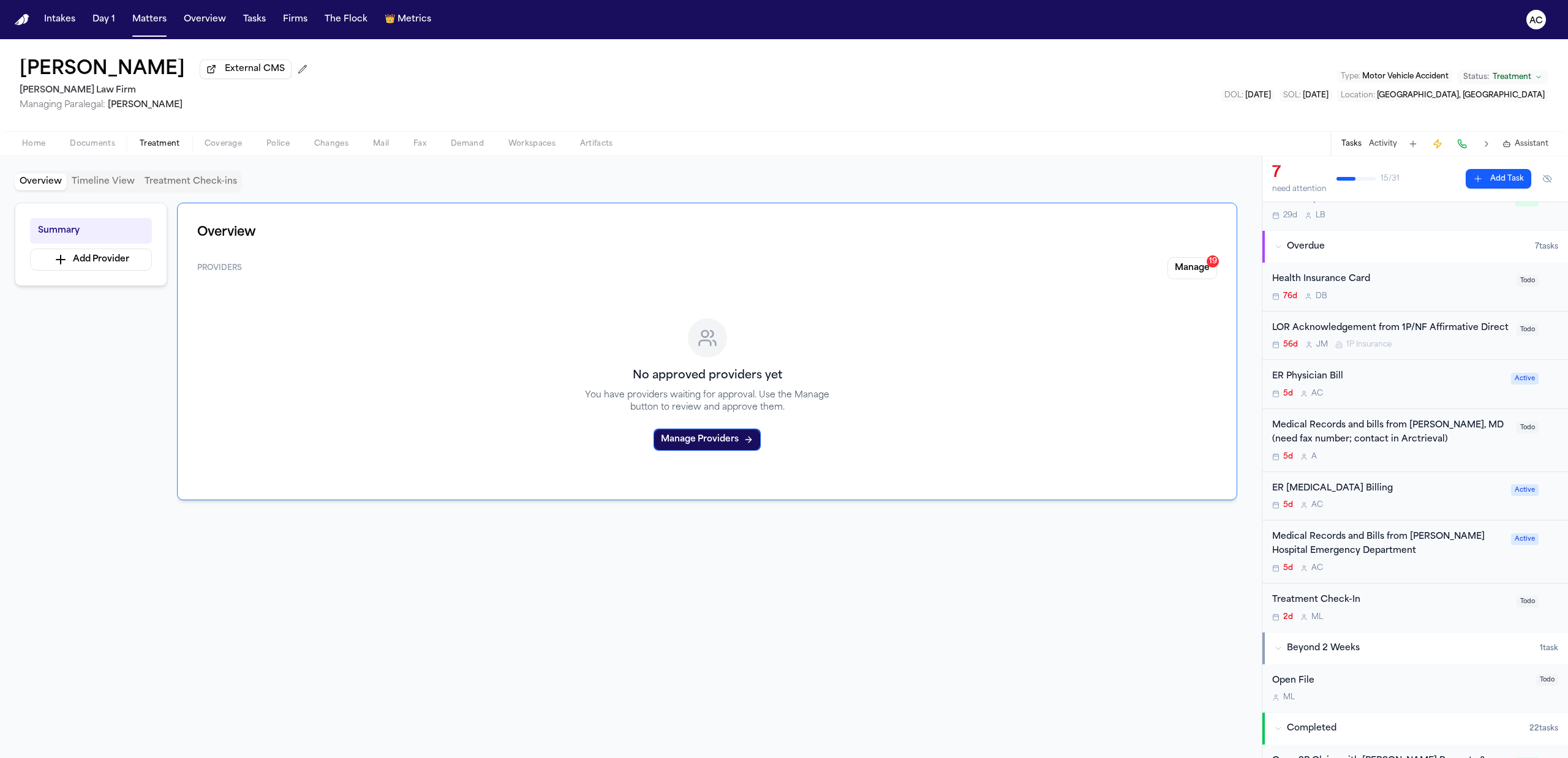
scroll to position [82, 0]
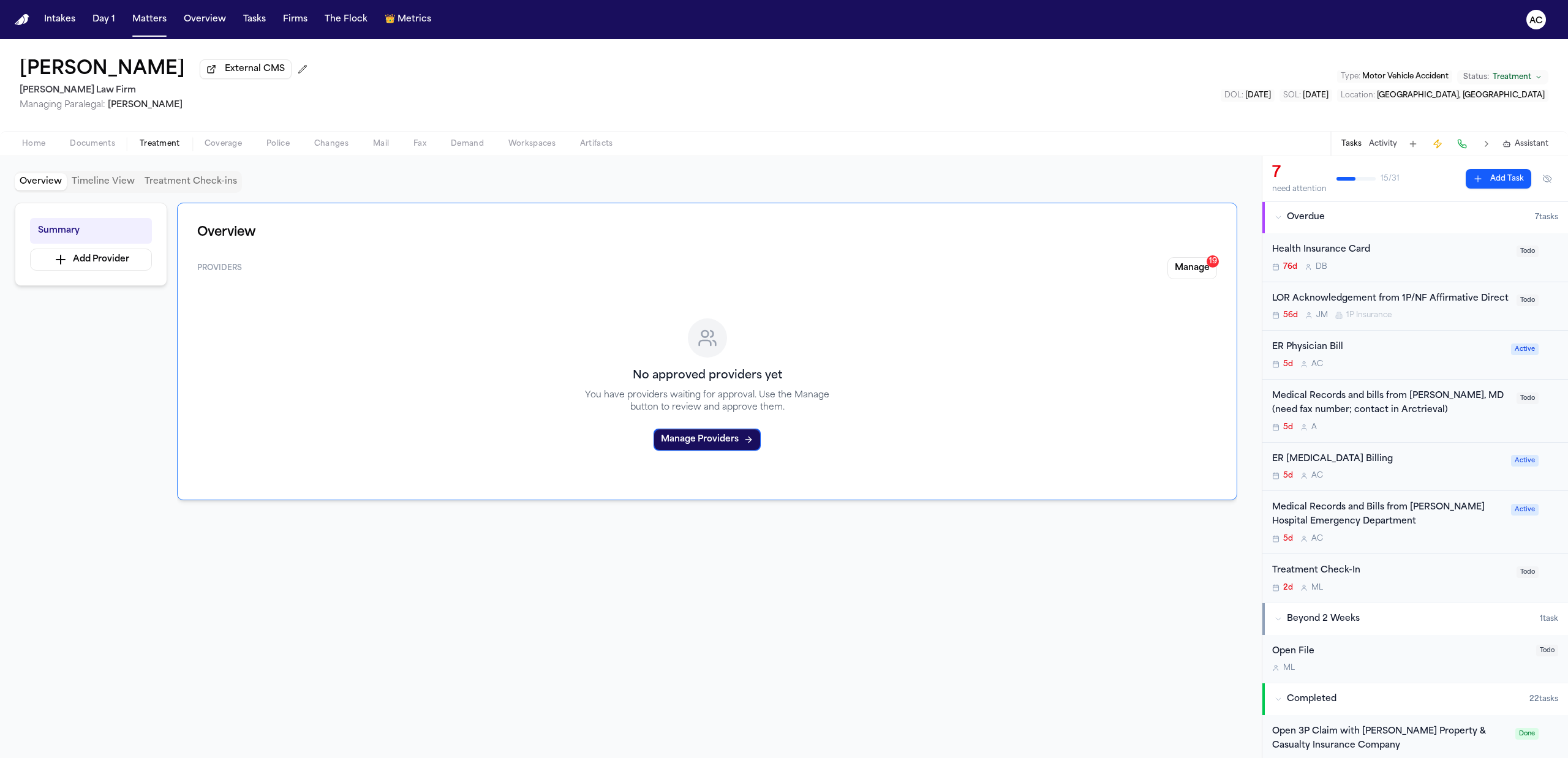
click at [1326, 354] on div "ER Physician Bill" at bounding box center [1387, 347] width 231 height 14
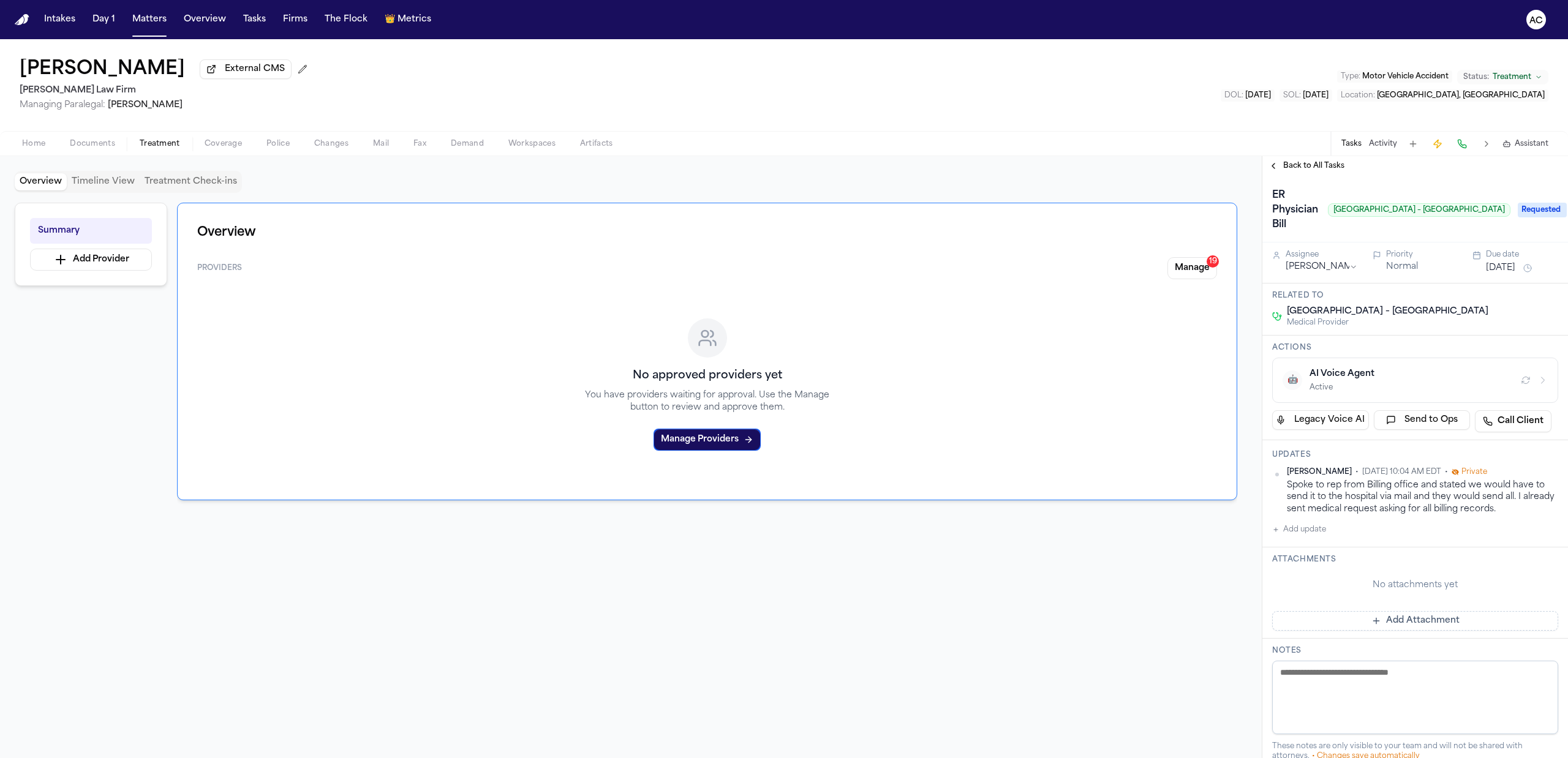
click at [414, 621] on div at bounding box center [706, 608] width 1060 height 156
drag, startPoint x: 854, startPoint y: 65, endPoint x: 914, endPoint y: 70, distance: 60.2
click at [854, 65] on div "Maria Arnold External CMS Martello Law Firm Managing Paralegal: Michelle Landaz…" at bounding box center [784, 85] width 1568 height 92
click at [1521, 388] on div "button" at bounding box center [1533, 380] width 29 height 15
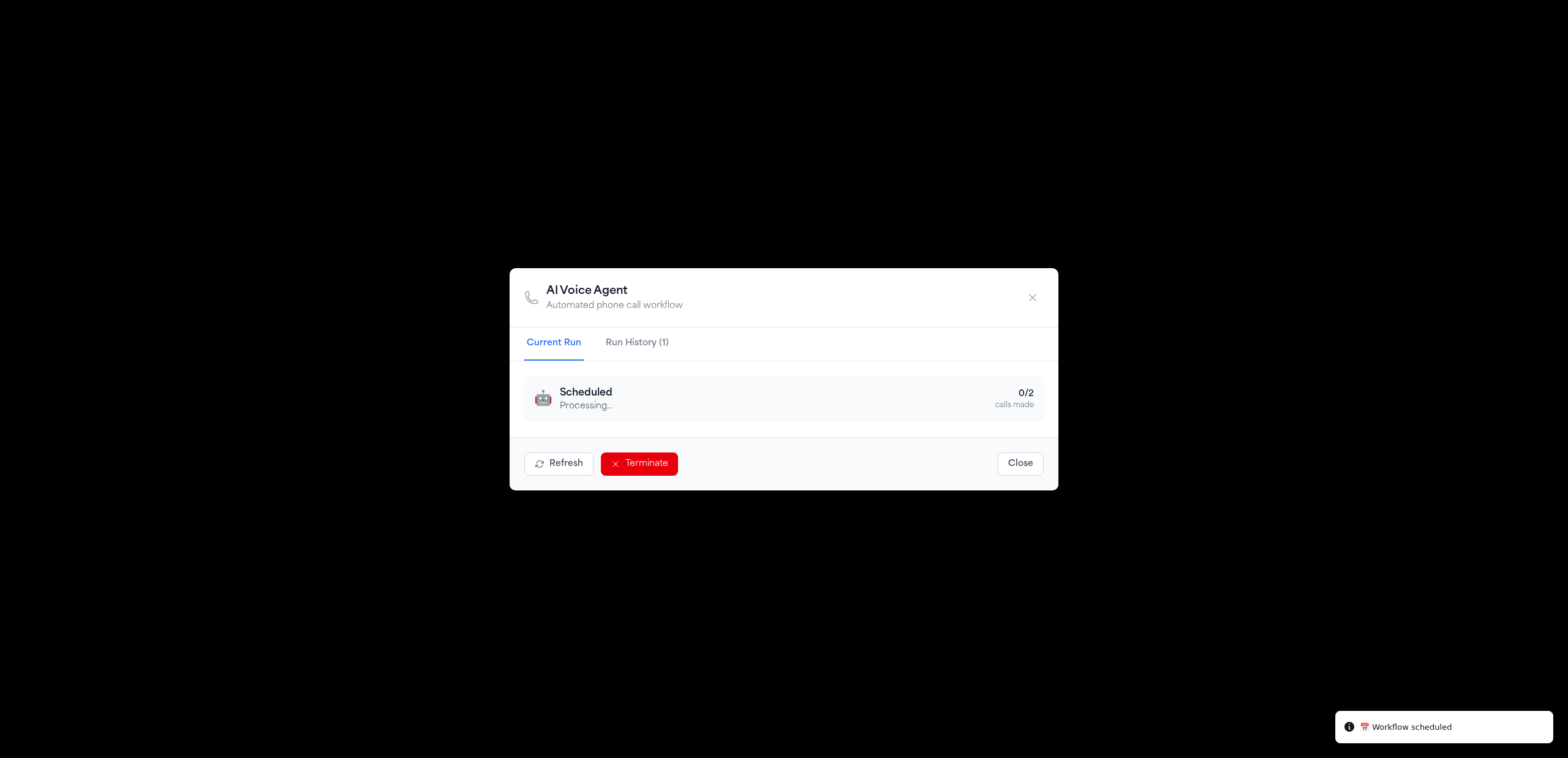
click at [635, 466] on button "Terminate" at bounding box center [639, 464] width 77 height 23
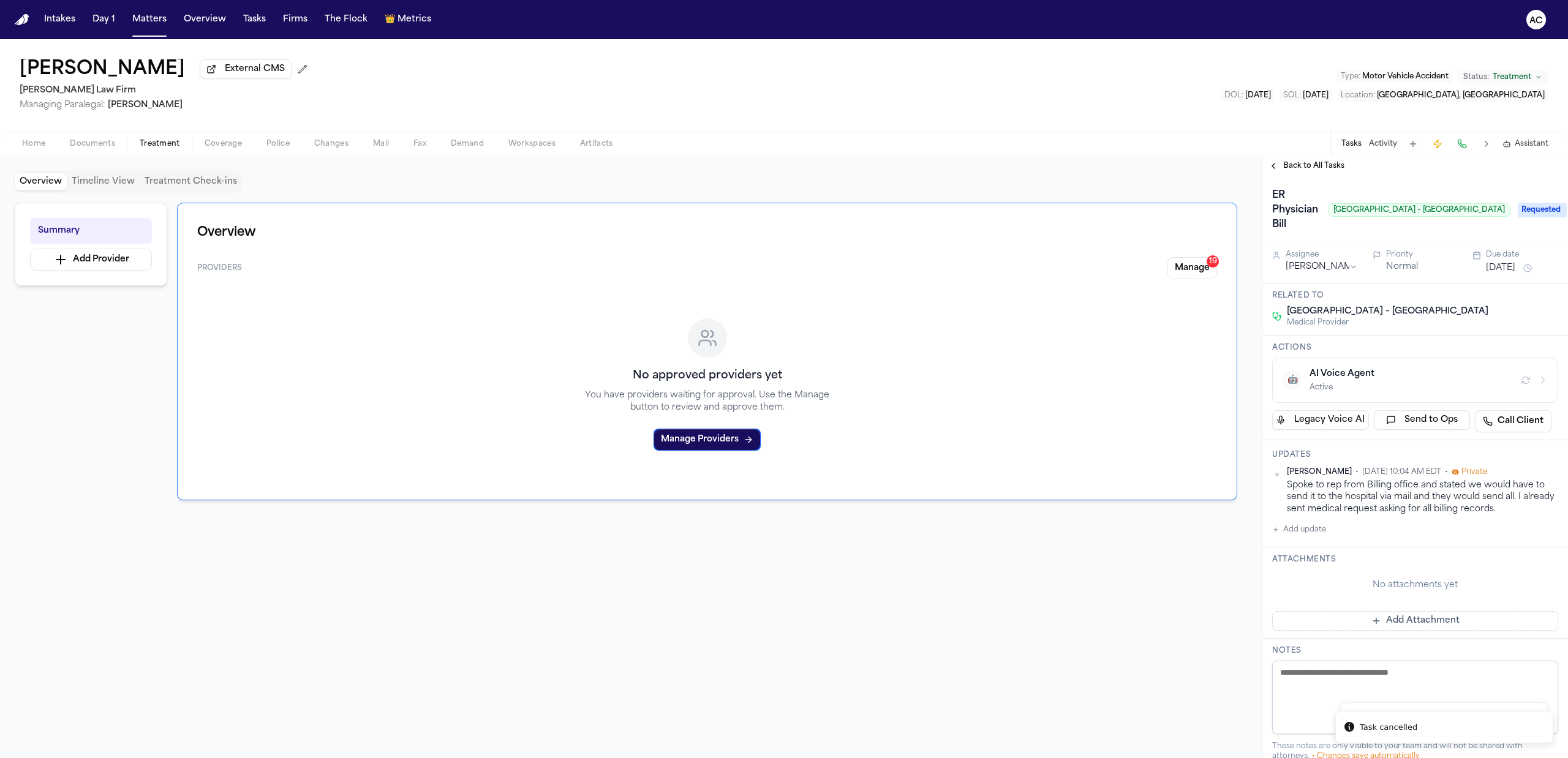
click at [1179, 585] on div at bounding box center [706, 608] width 1060 height 156
click at [1194, 262] on button "Manage 19" at bounding box center [1192, 268] width 50 height 22
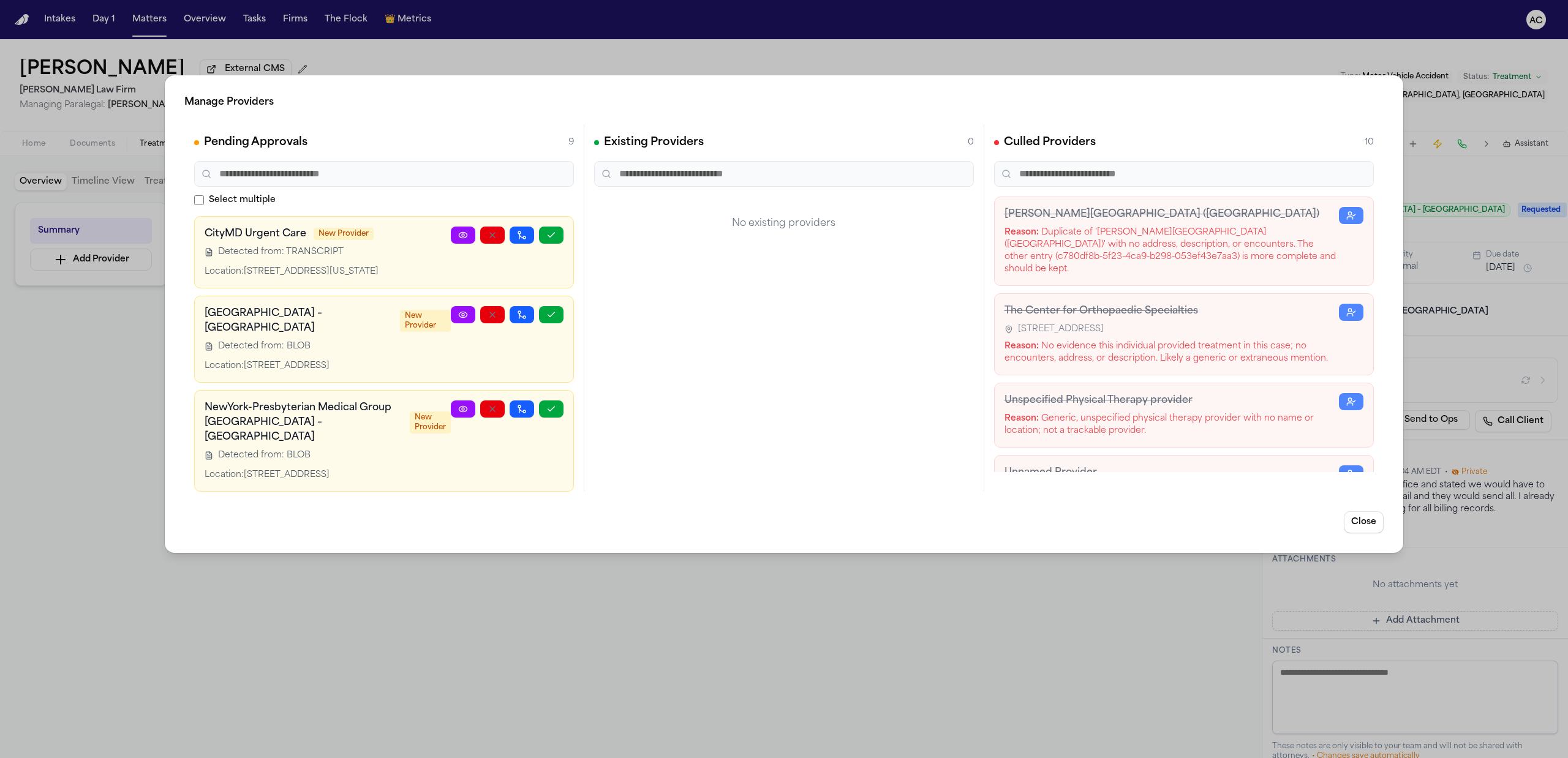
scroll to position [532, 0]
click at [453, 323] on link at bounding box center [463, 314] width 24 height 17
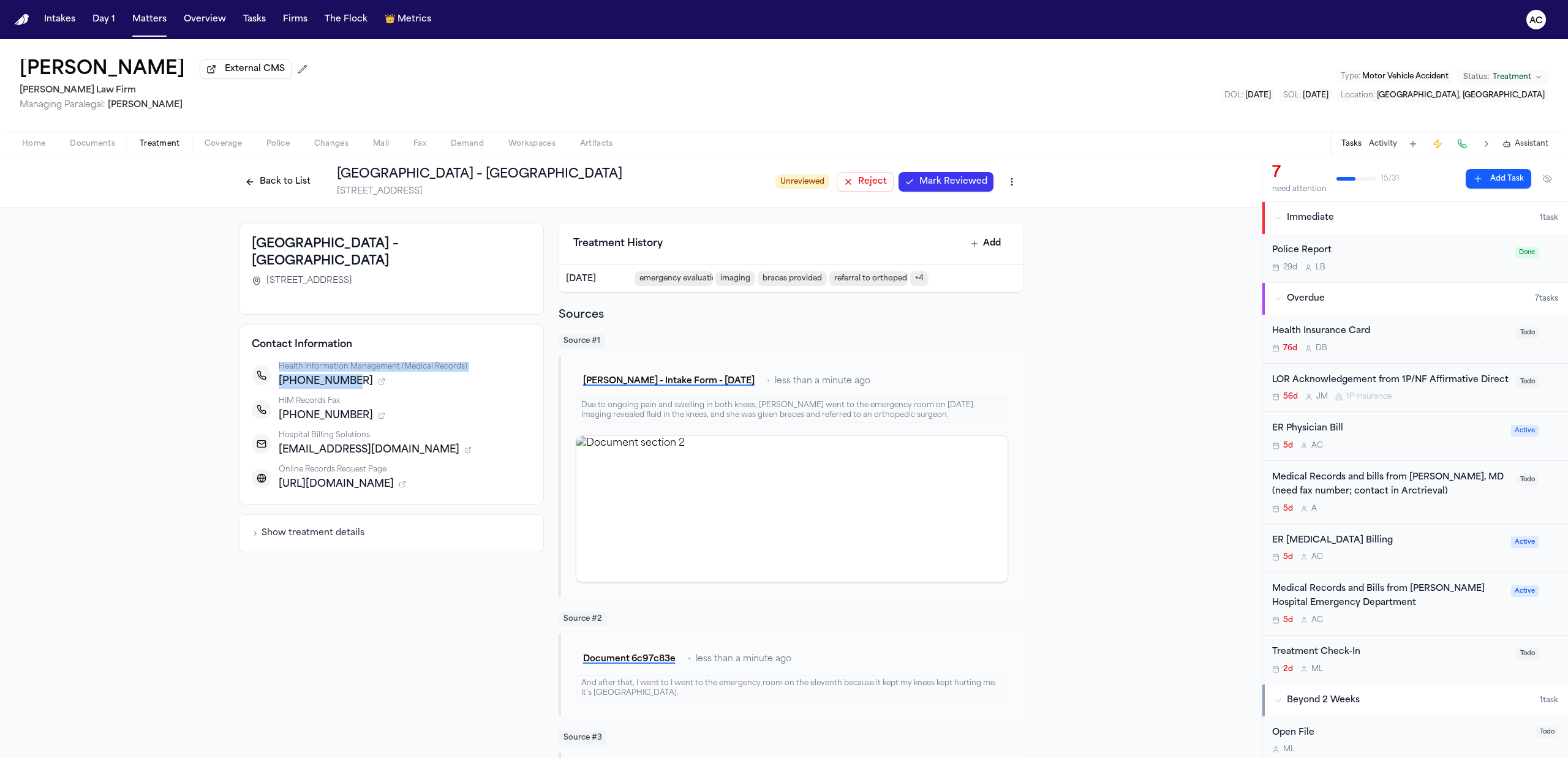
drag, startPoint x: 339, startPoint y: 364, endPoint x: 259, endPoint y: 365, distance: 80.0
click at [259, 365] on div "Health Information Management (Medical Records) [PHONE_NUMBER]" at bounding box center [391, 375] width 280 height 27
click at [331, 374] on span "[PHONE_NUMBER]" at bounding box center [326, 381] width 94 height 15
drag, startPoint x: 339, startPoint y: 363, endPoint x: 273, endPoint y: 363, distance: 66.0
click at [270, 363] on div "Health Information Management (Medical Records) [PHONE_NUMBER]" at bounding box center [391, 375] width 280 height 27
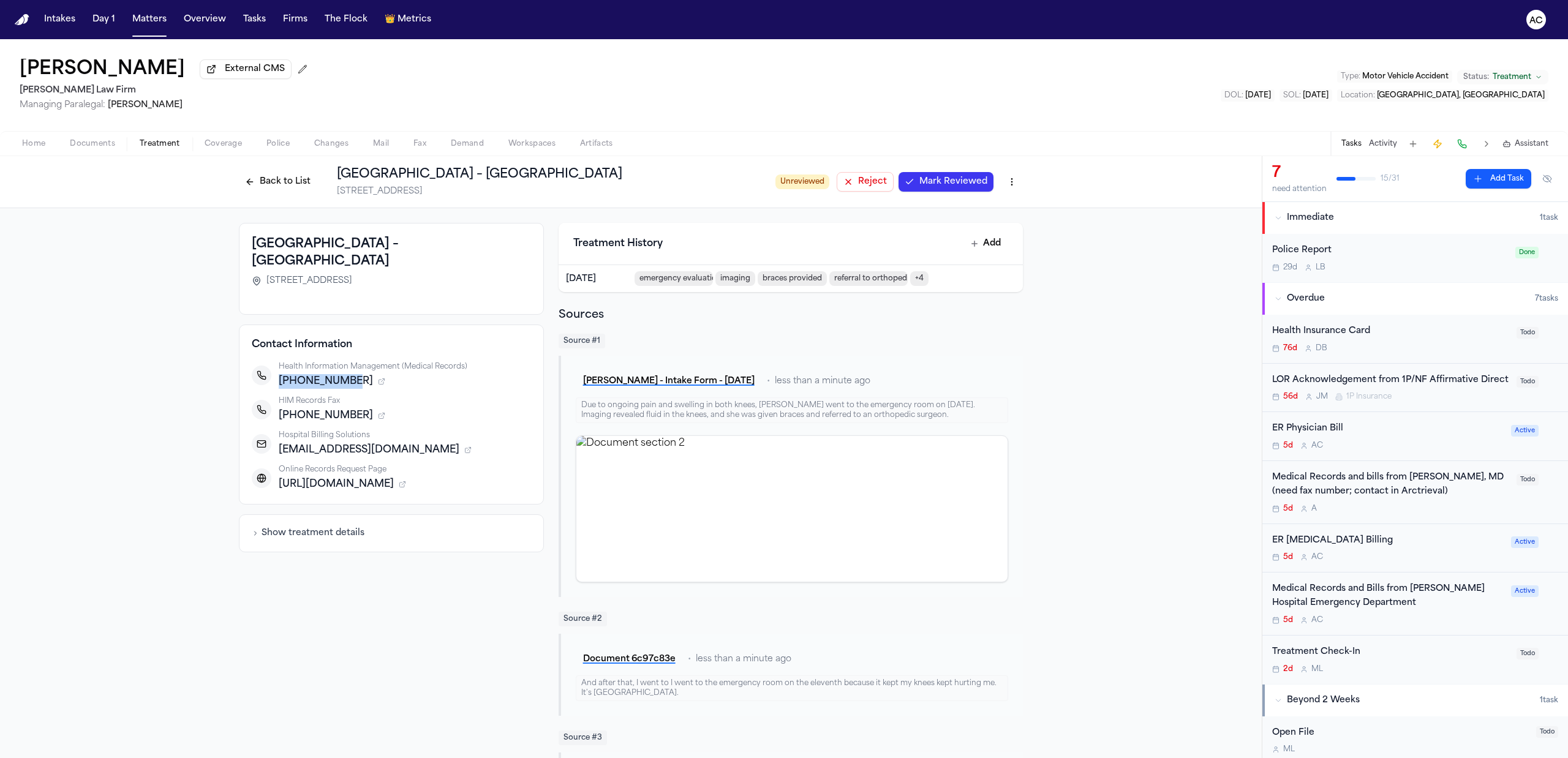
copy span "[PHONE_NUMBER]"
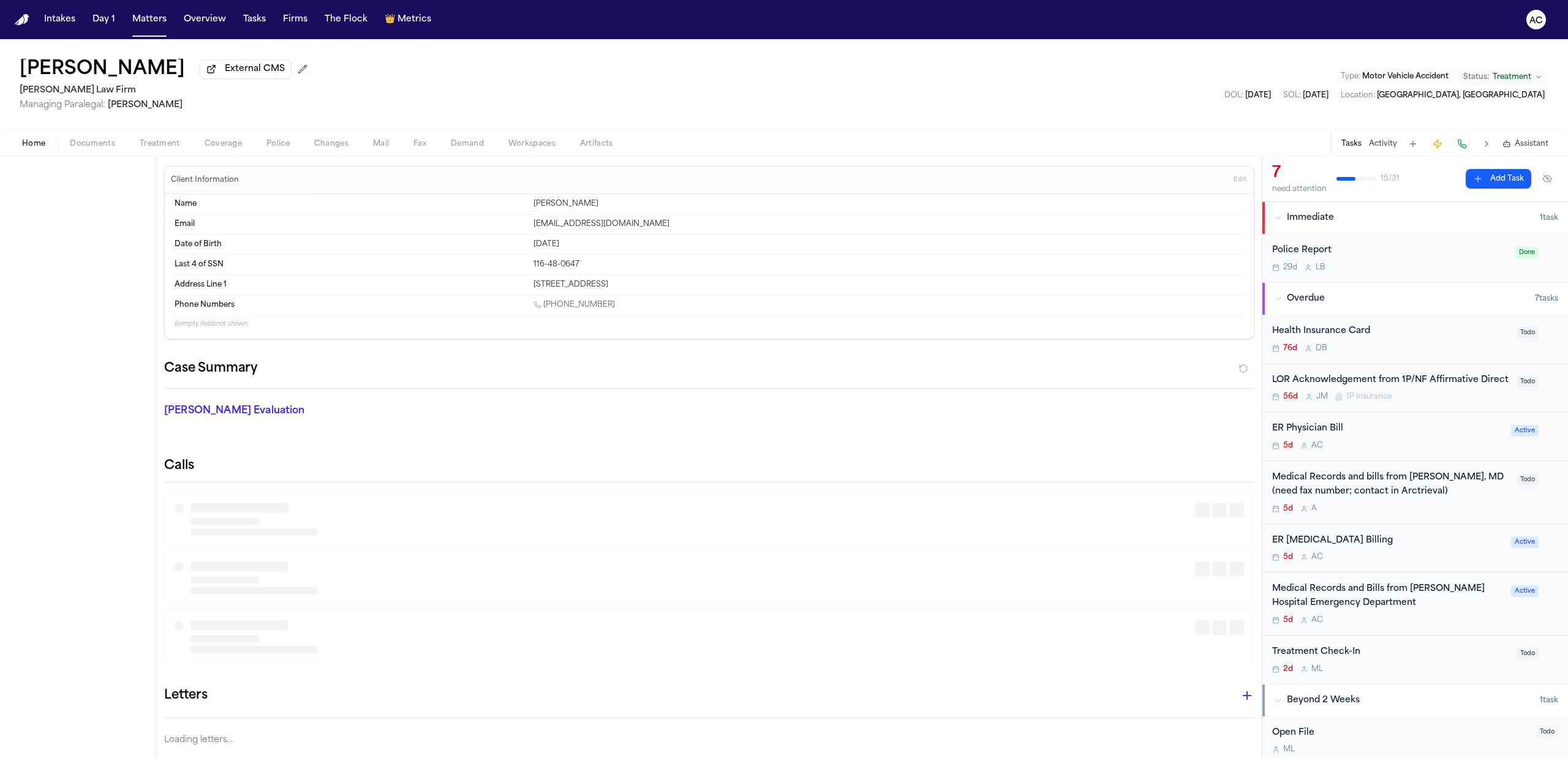
click at [37, 140] on span "Home" at bounding box center [34, 144] width 23 height 10
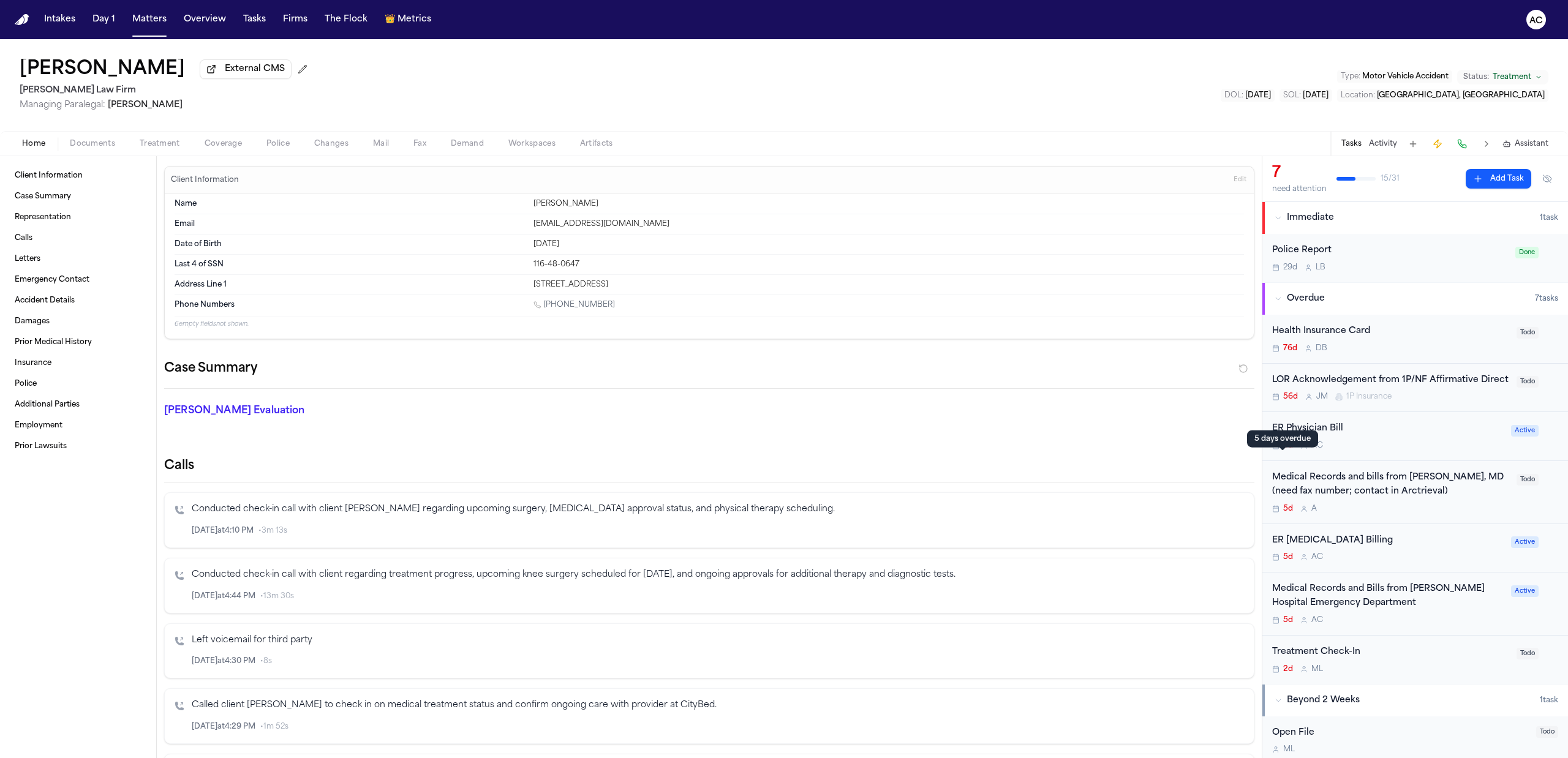
click at [1301, 444] on div "5 days overdue 5 days overdue" at bounding box center [1283, 439] width 71 height 17
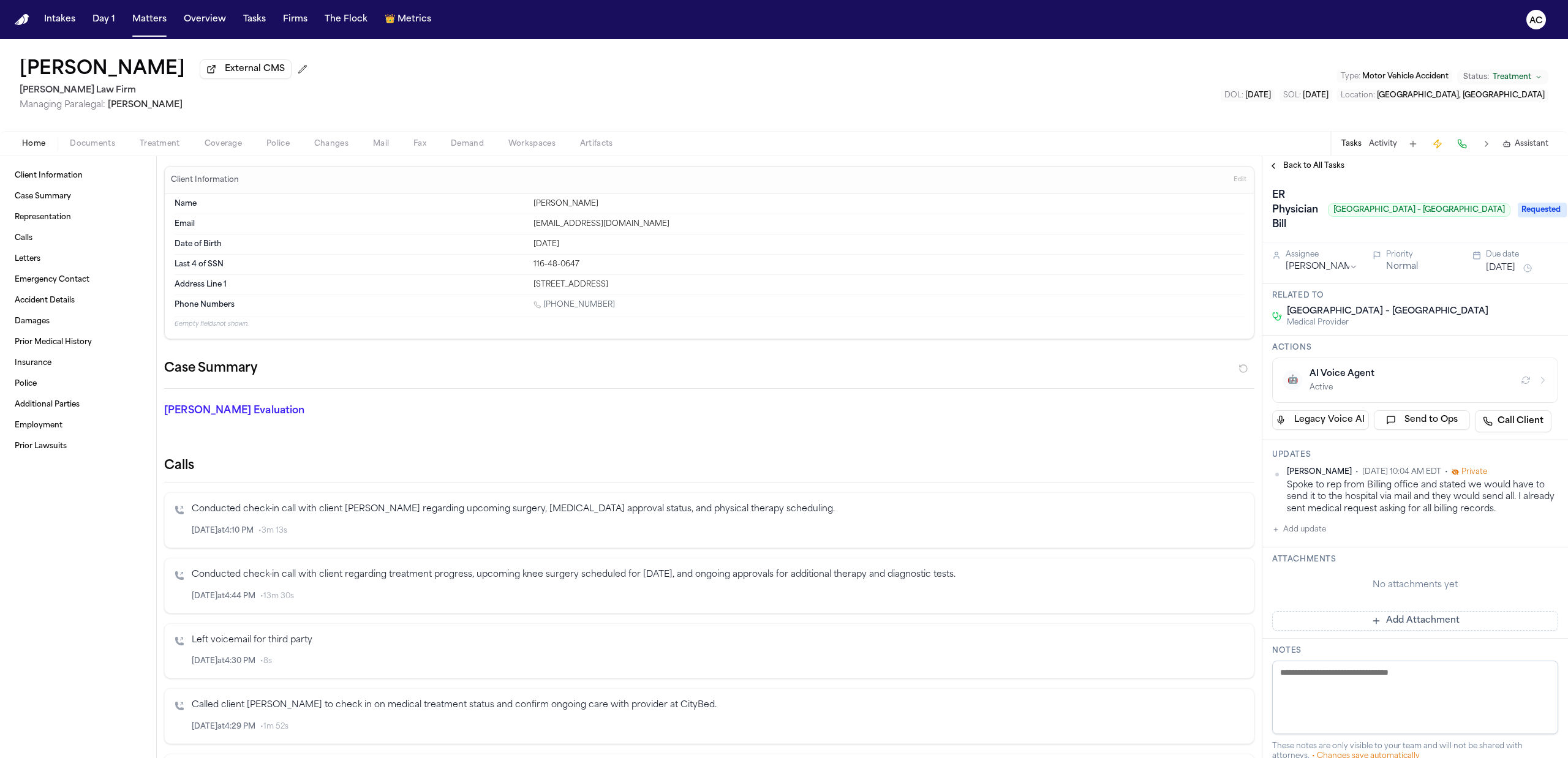
click at [1305, 529] on button "Add update" at bounding box center [1298, 530] width 54 height 15
click at [1299, 567] on button "Private" at bounding box center [1297, 569] width 10 height 10
click at [1330, 529] on textarea "Add your update" at bounding box center [1423, 539] width 261 height 24
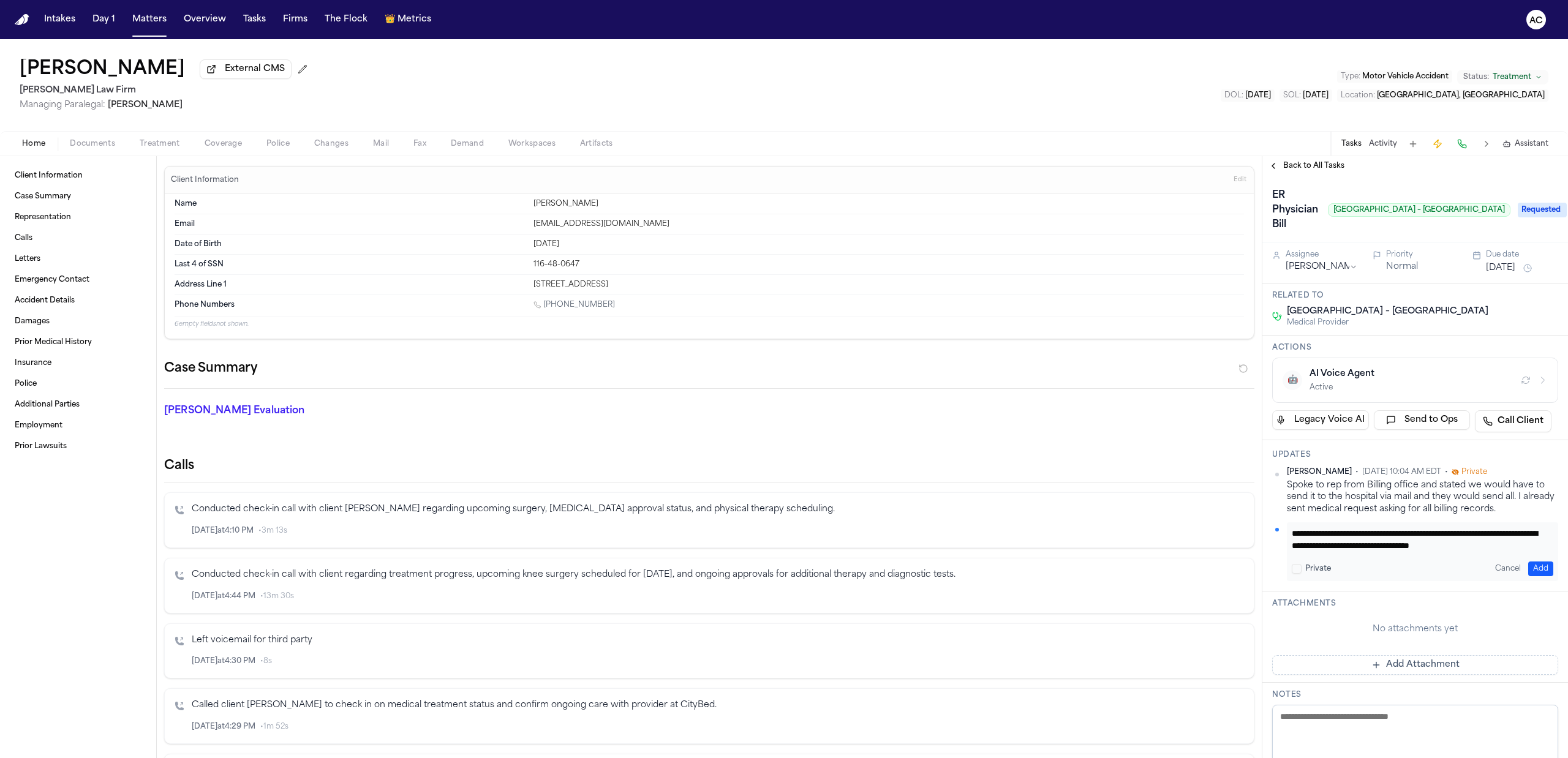
scroll to position [11, 0]
click at [1415, 545] on textarea "**********" at bounding box center [1416, 539] width 249 height 24
type textarea "**********"
click at [1528, 564] on button "Add" at bounding box center [1541, 569] width 25 height 15
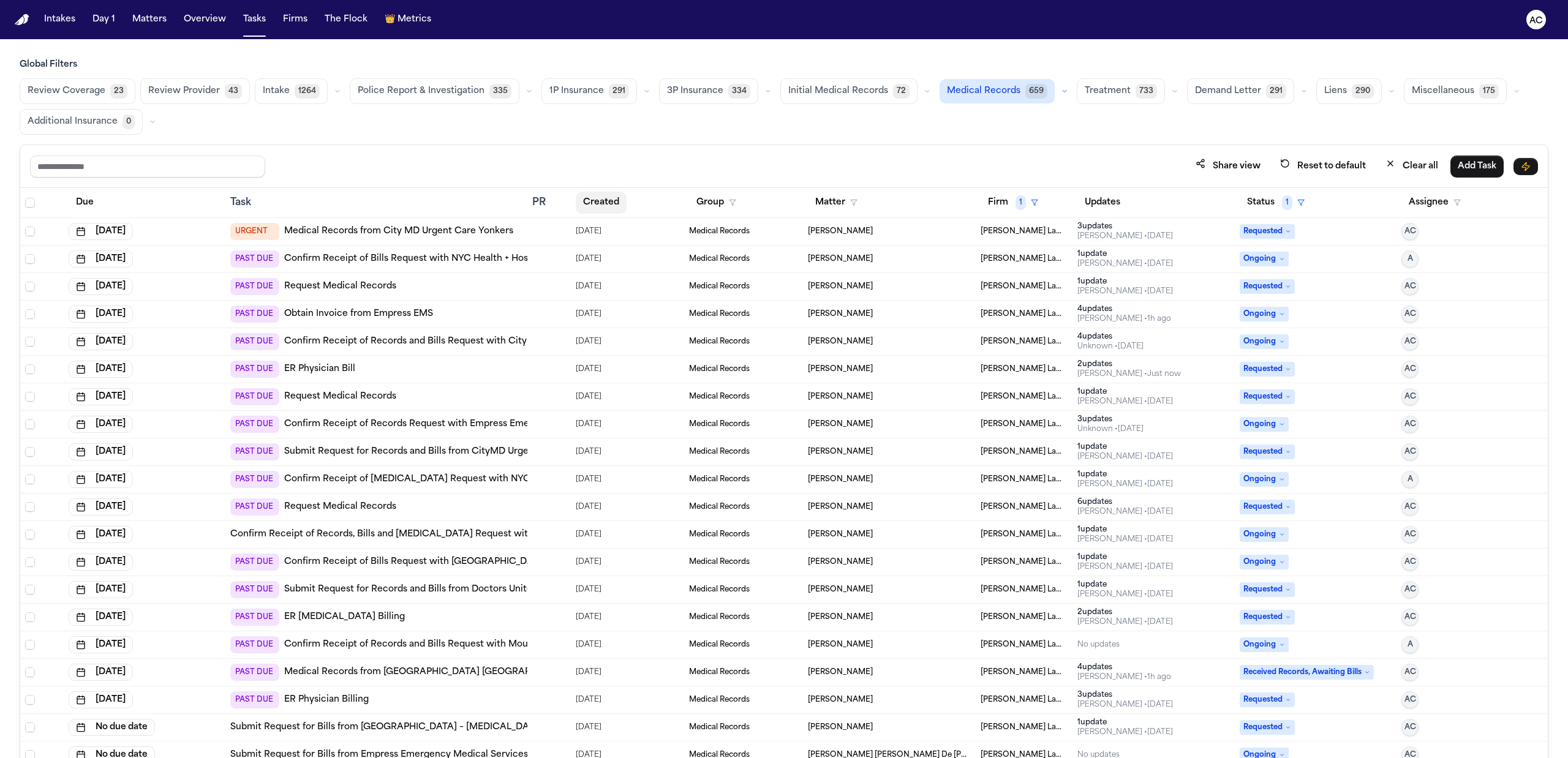
click at [604, 200] on button "Created" at bounding box center [601, 203] width 51 height 22
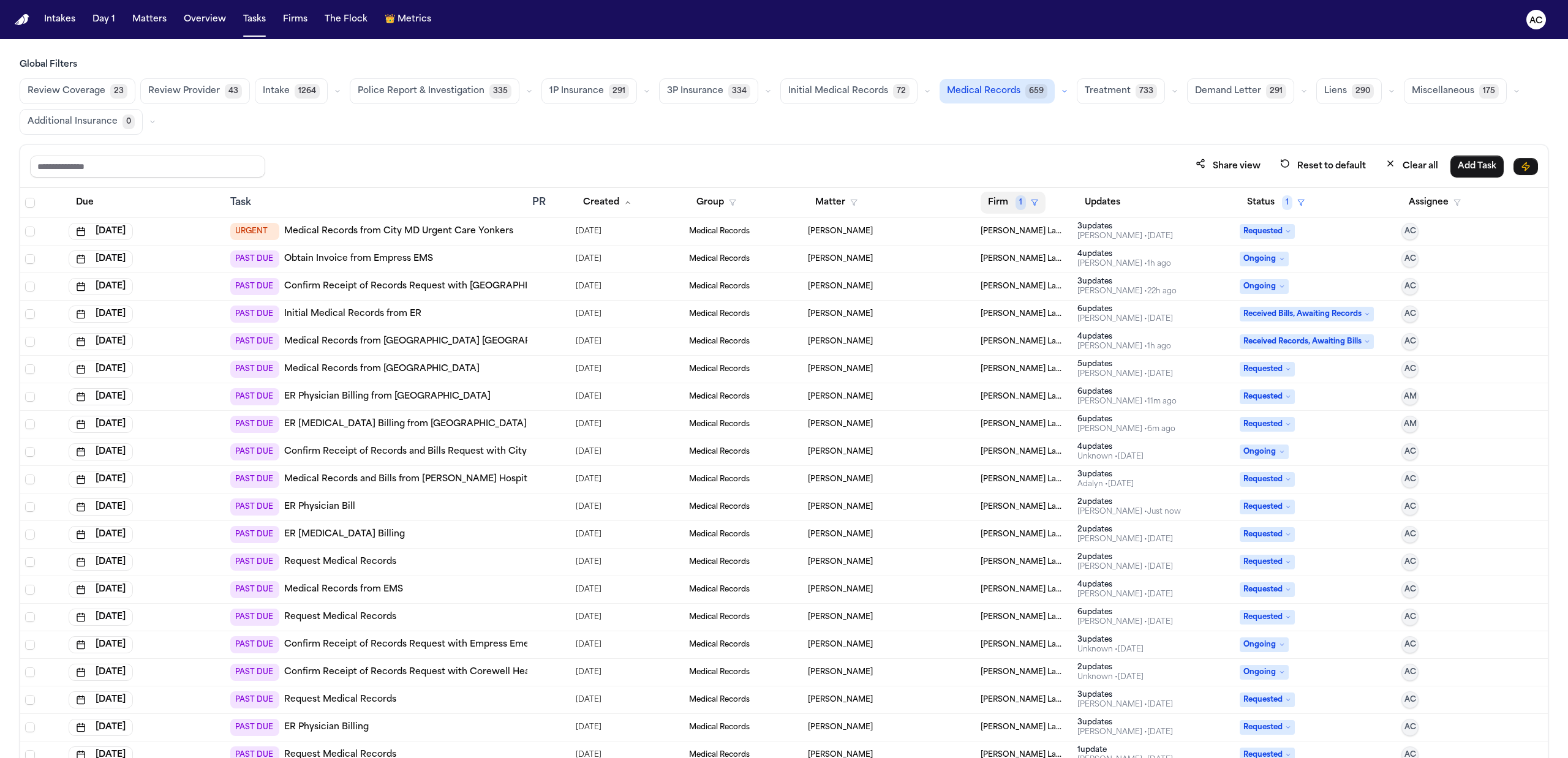
click at [1015, 202] on span "1" at bounding box center [1020, 203] width 10 height 15
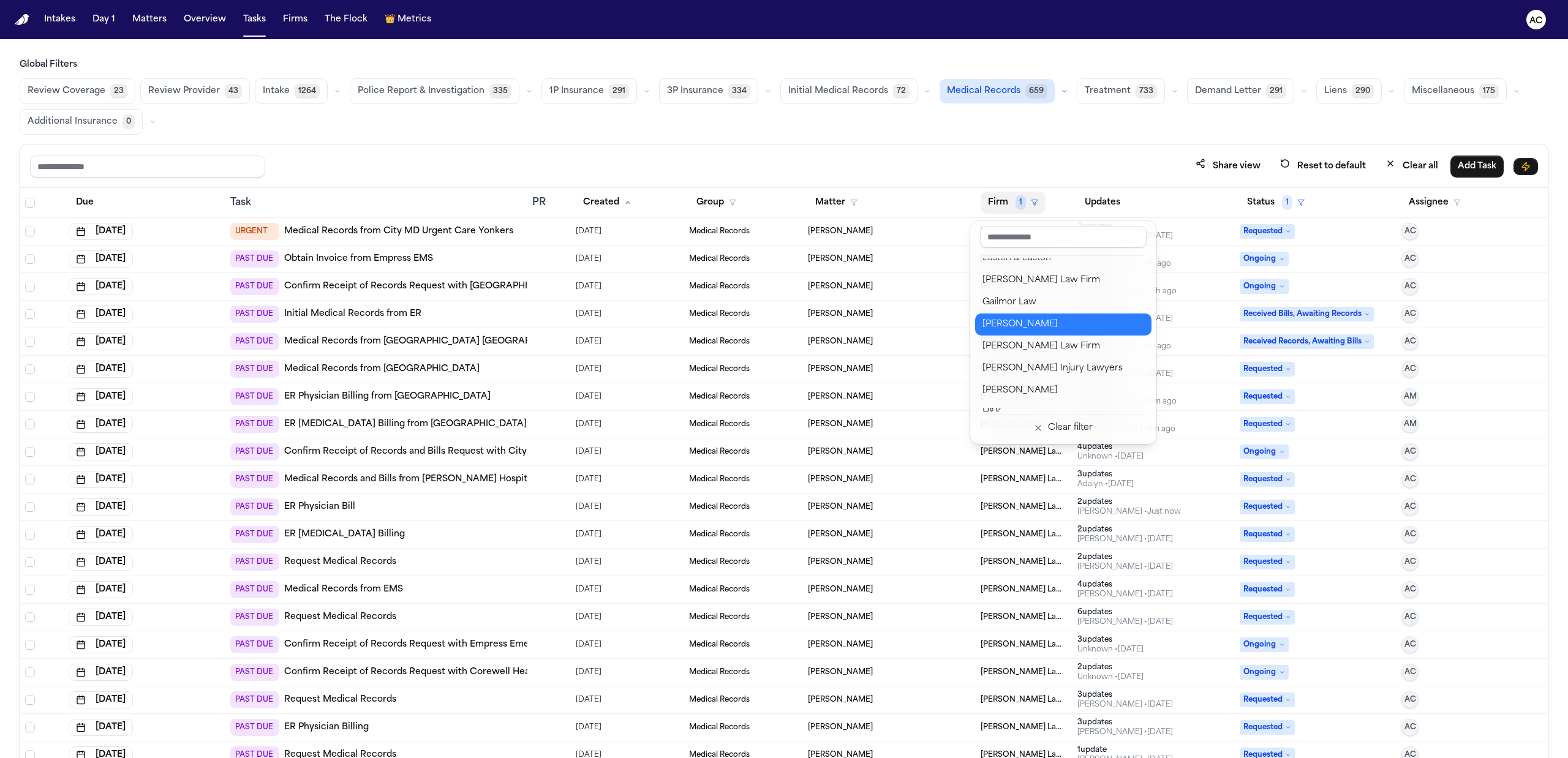
scroll to position [490, 0]
click at [1052, 350] on div "Hecht Law Firm" at bounding box center [1063, 352] width 161 height 15
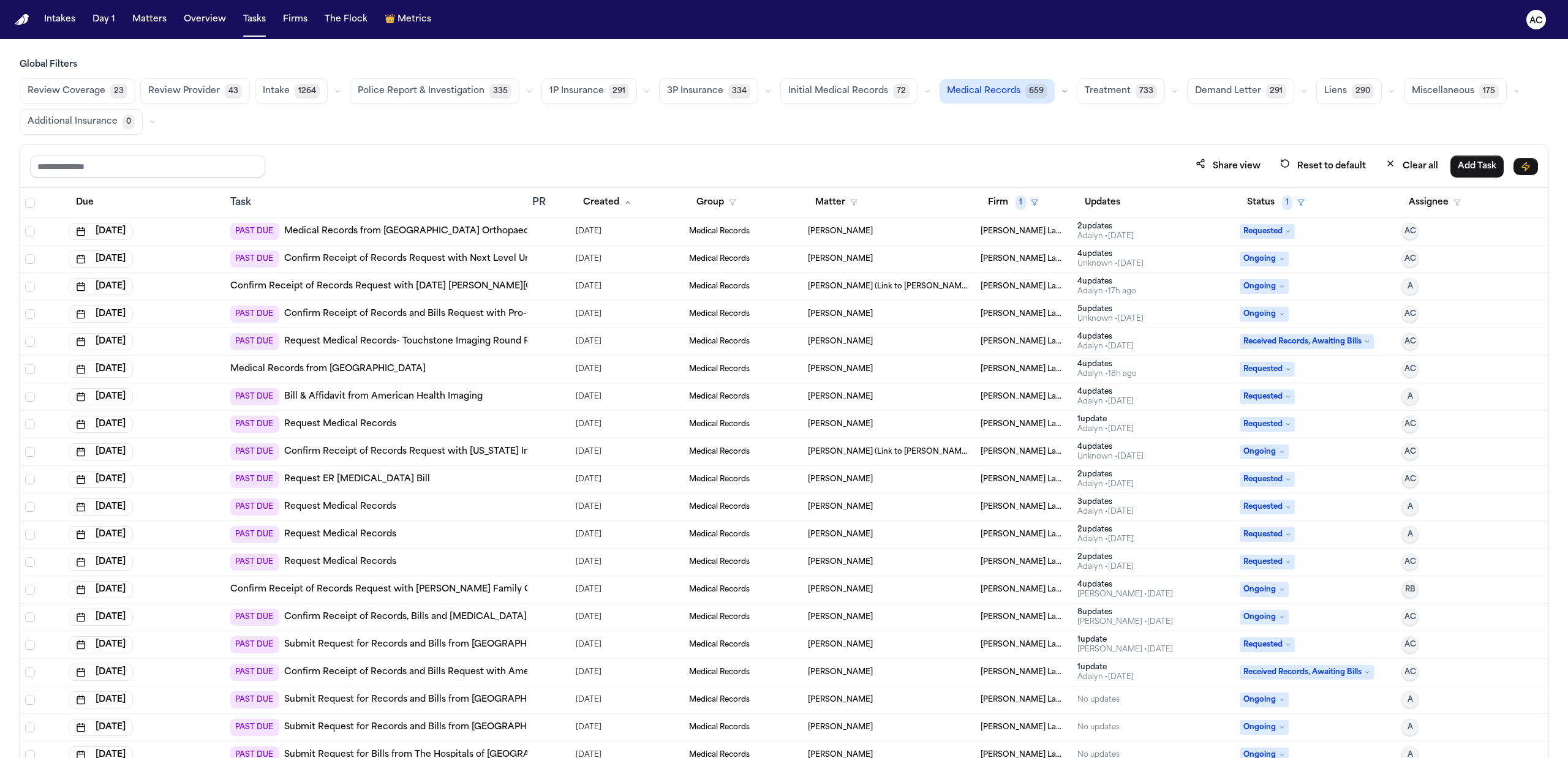
click at [470, 233] on link "Medical Records from Sun City Orthopaedic & Hand Surgery Specialist" at bounding box center [477, 232] width 386 height 13
click at [732, 57] on main "Global Filters Review Coverage 23 Review Provider 43 Intake 1264 Police Report …" at bounding box center [784, 398] width 1568 height 719
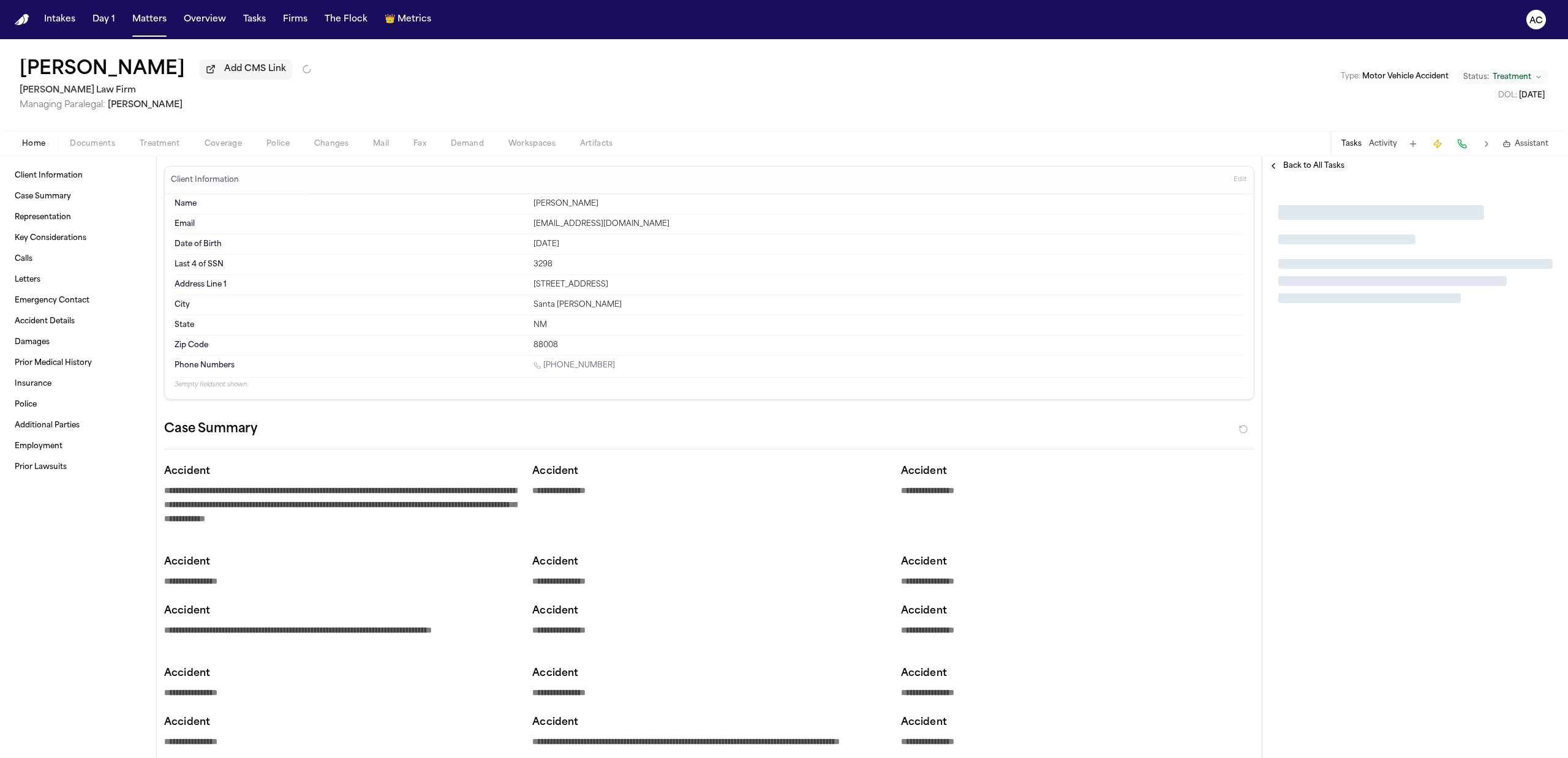
type textarea "*"
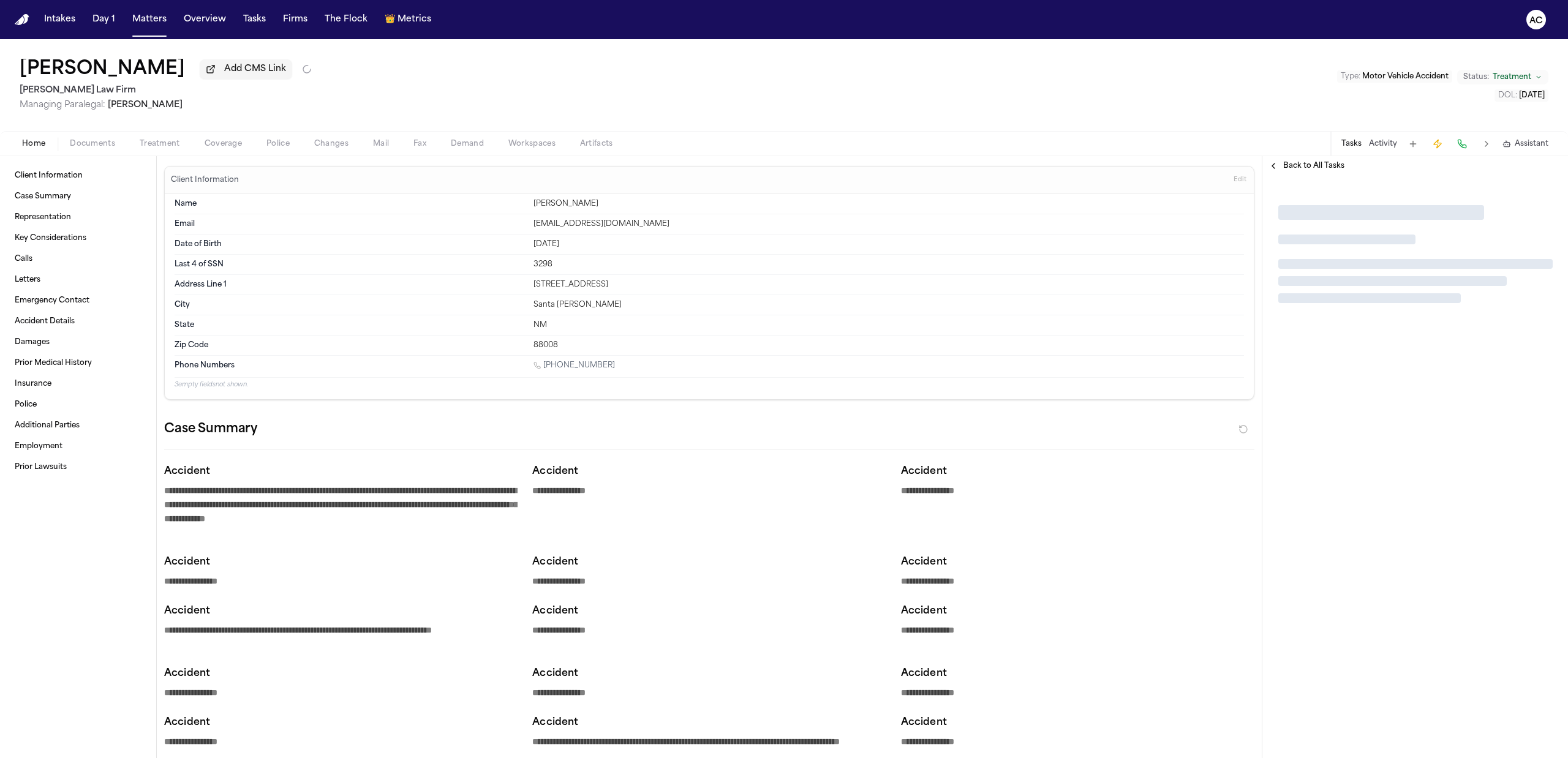
type textarea "*"
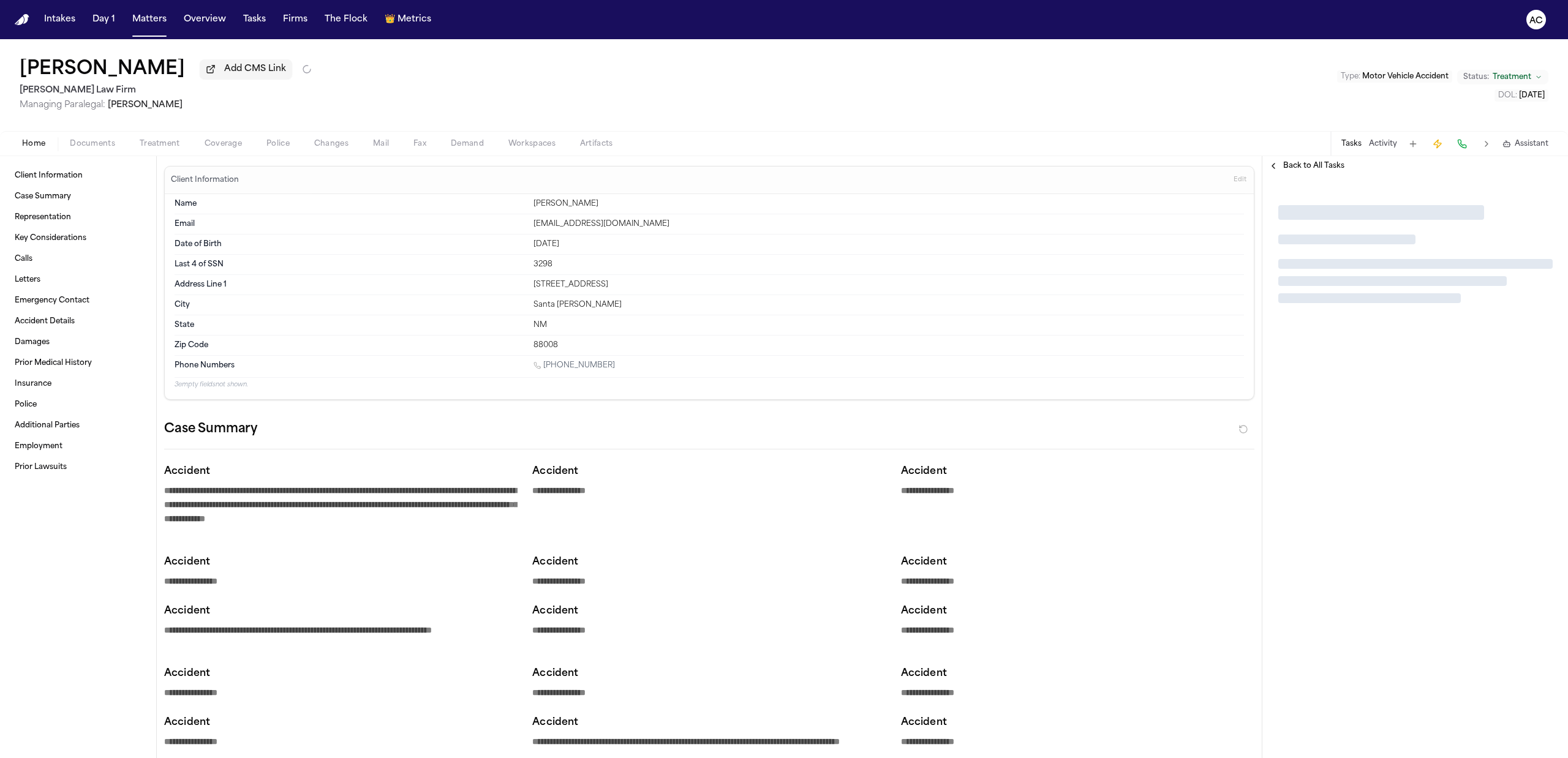
type textarea "*"
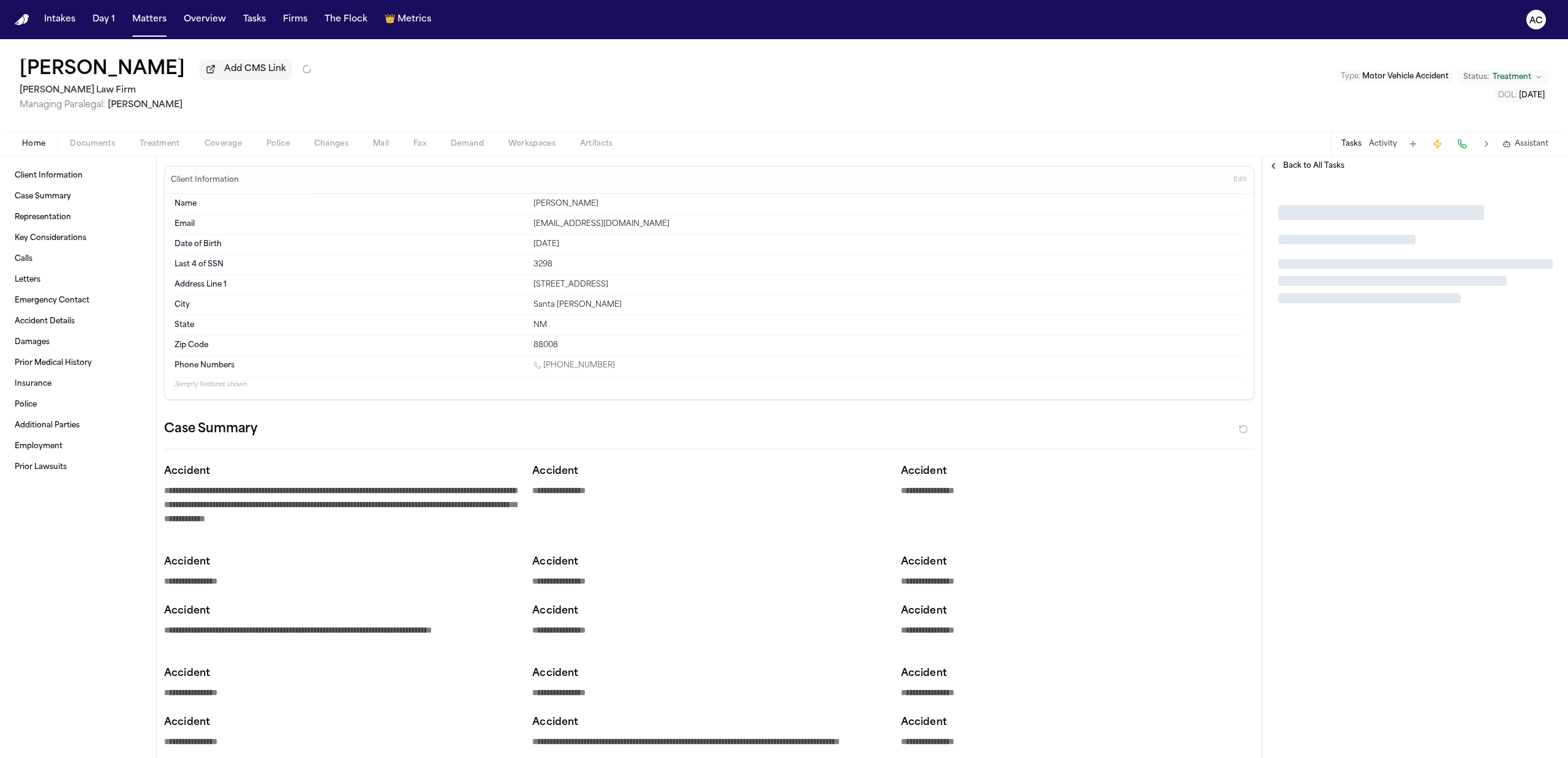
type textarea "*"
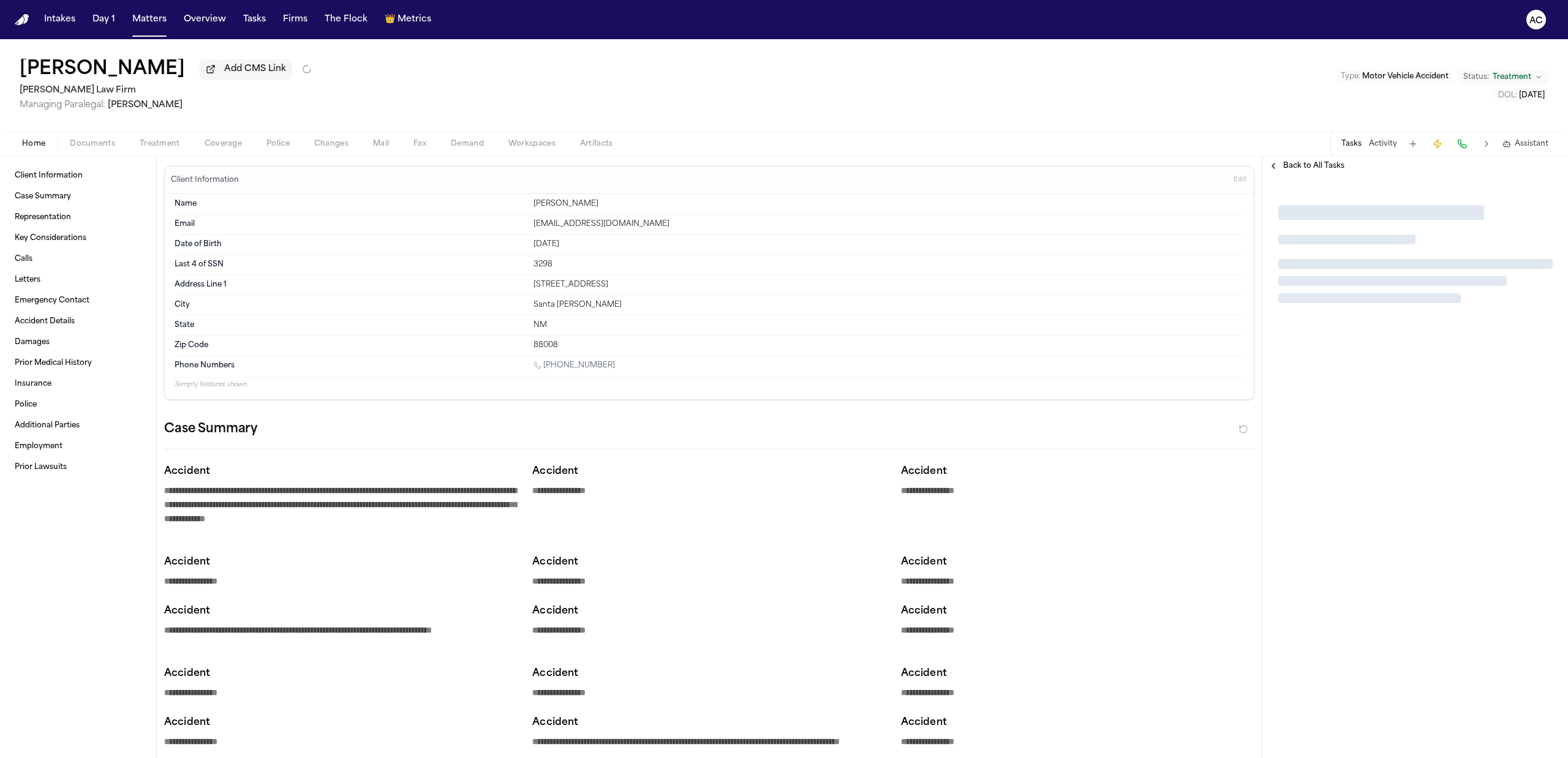
type textarea "*"
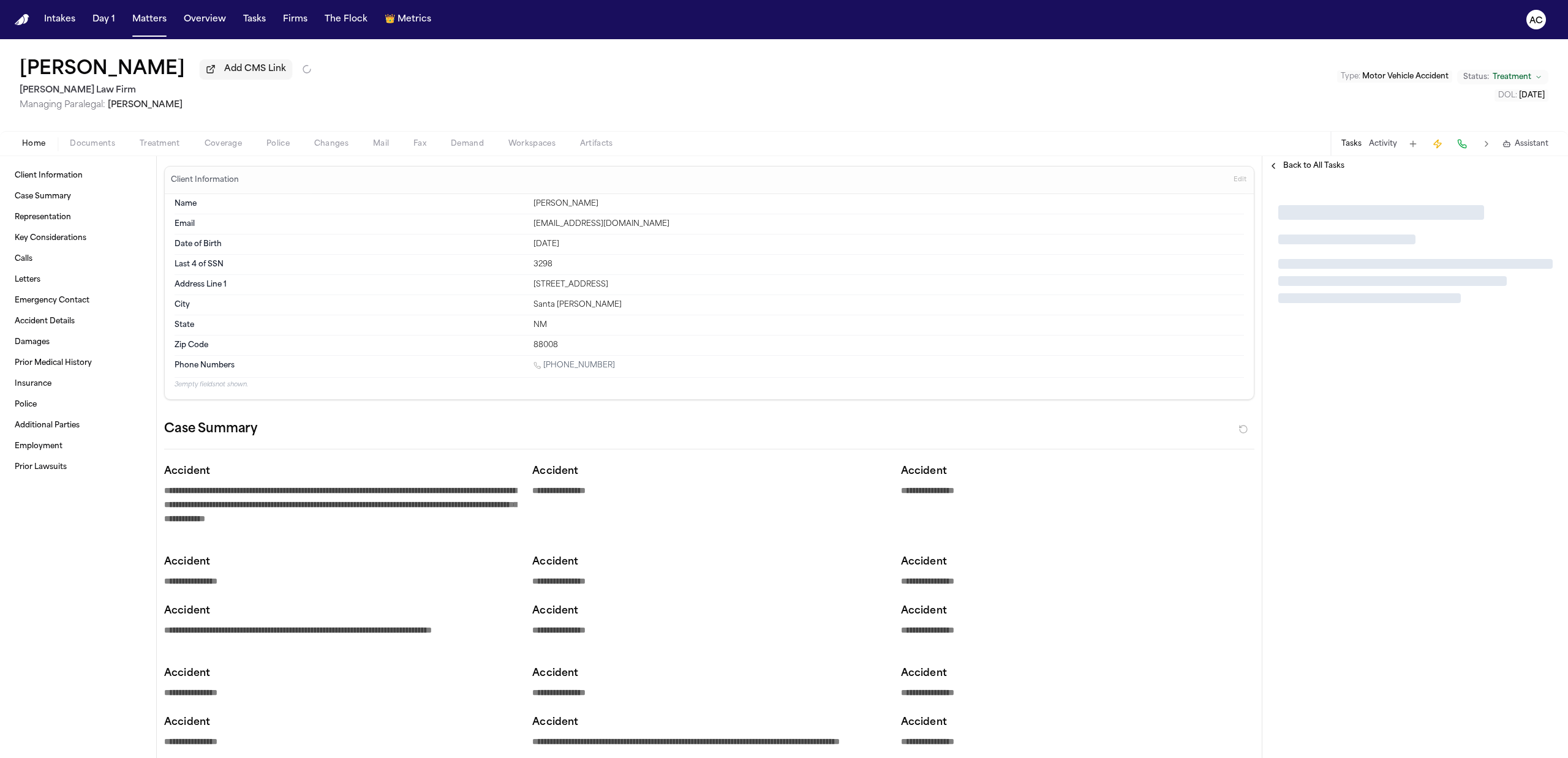
type textarea "*"
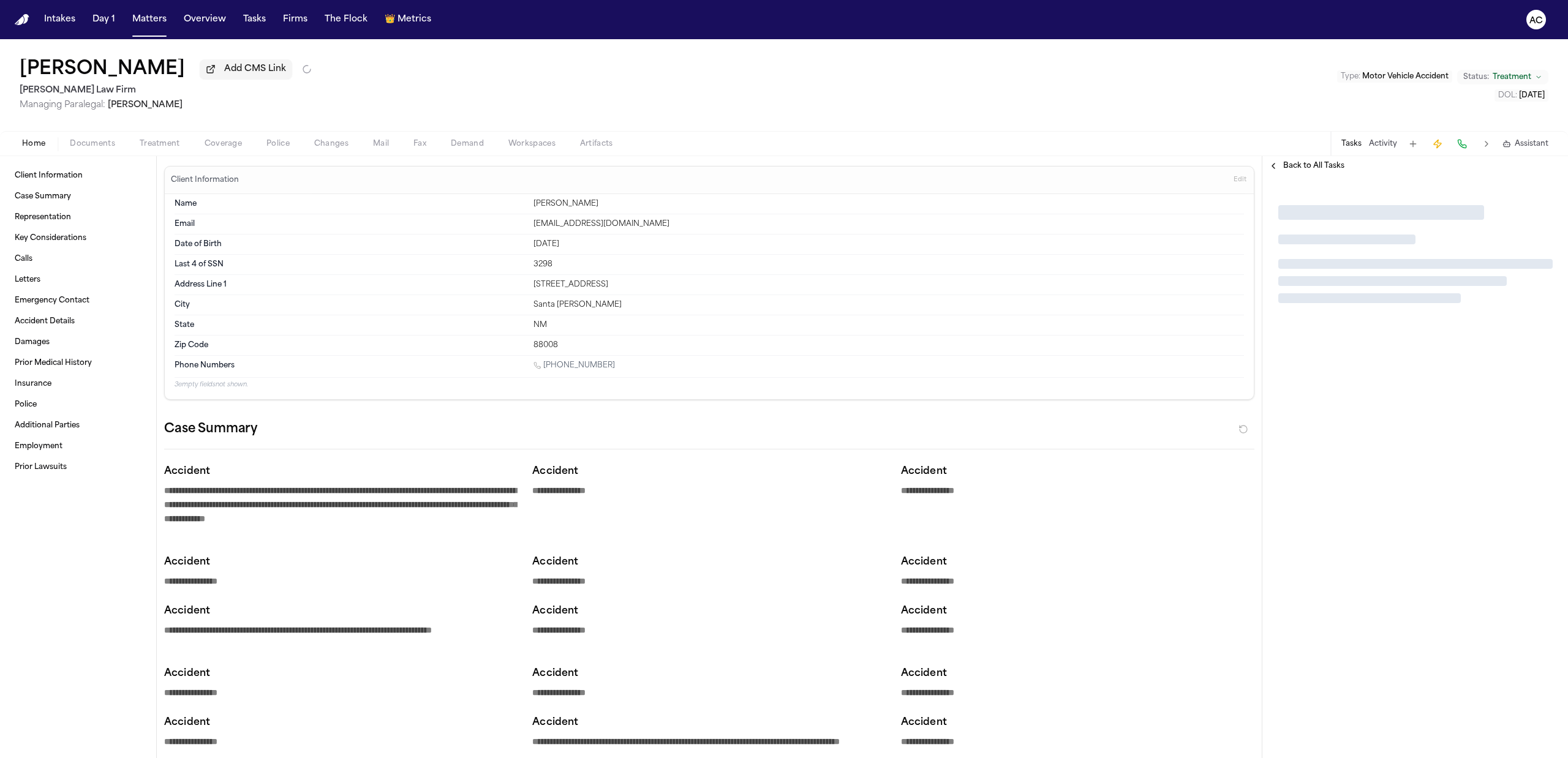
type textarea "*"
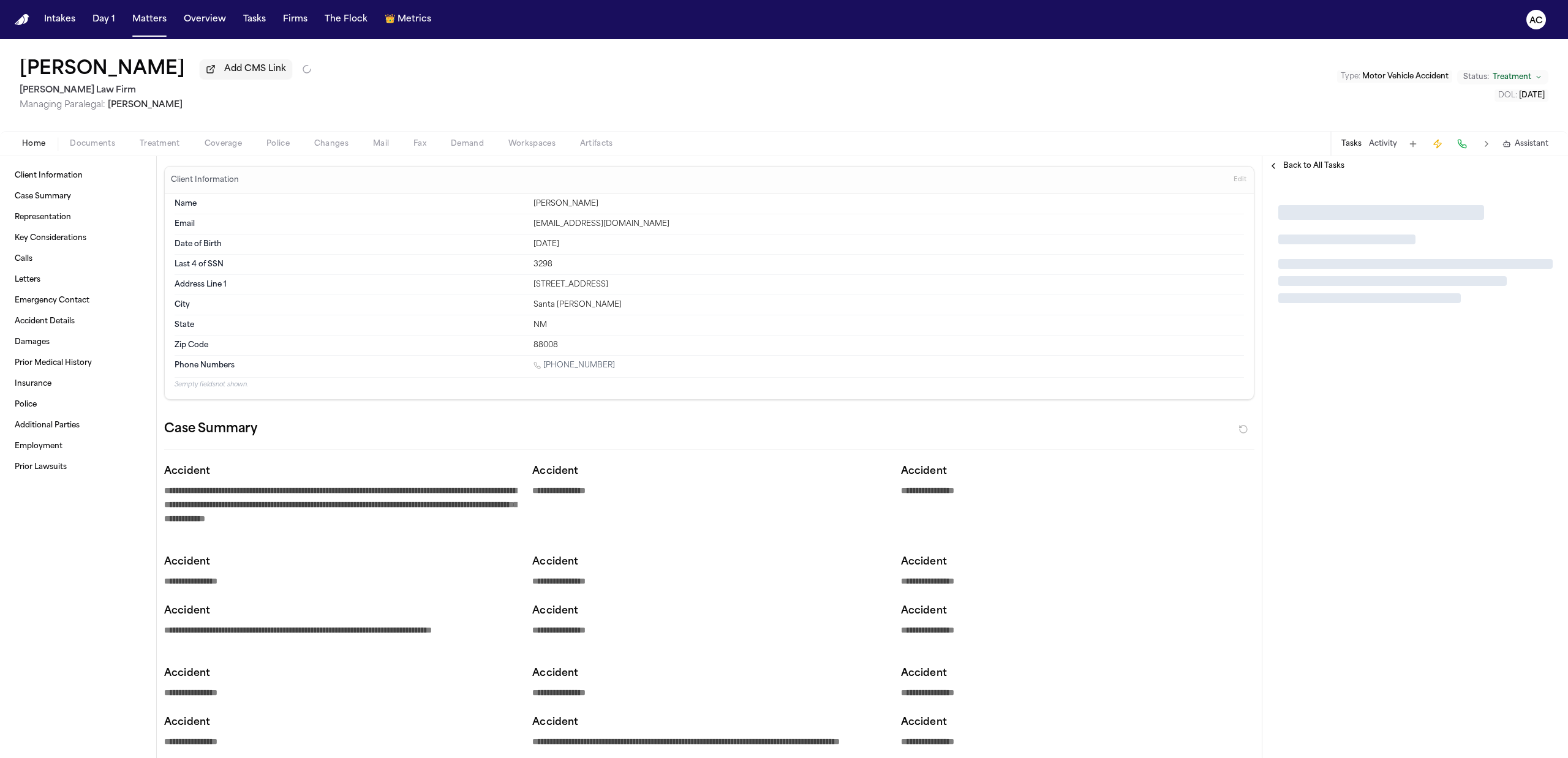
type textarea "*"
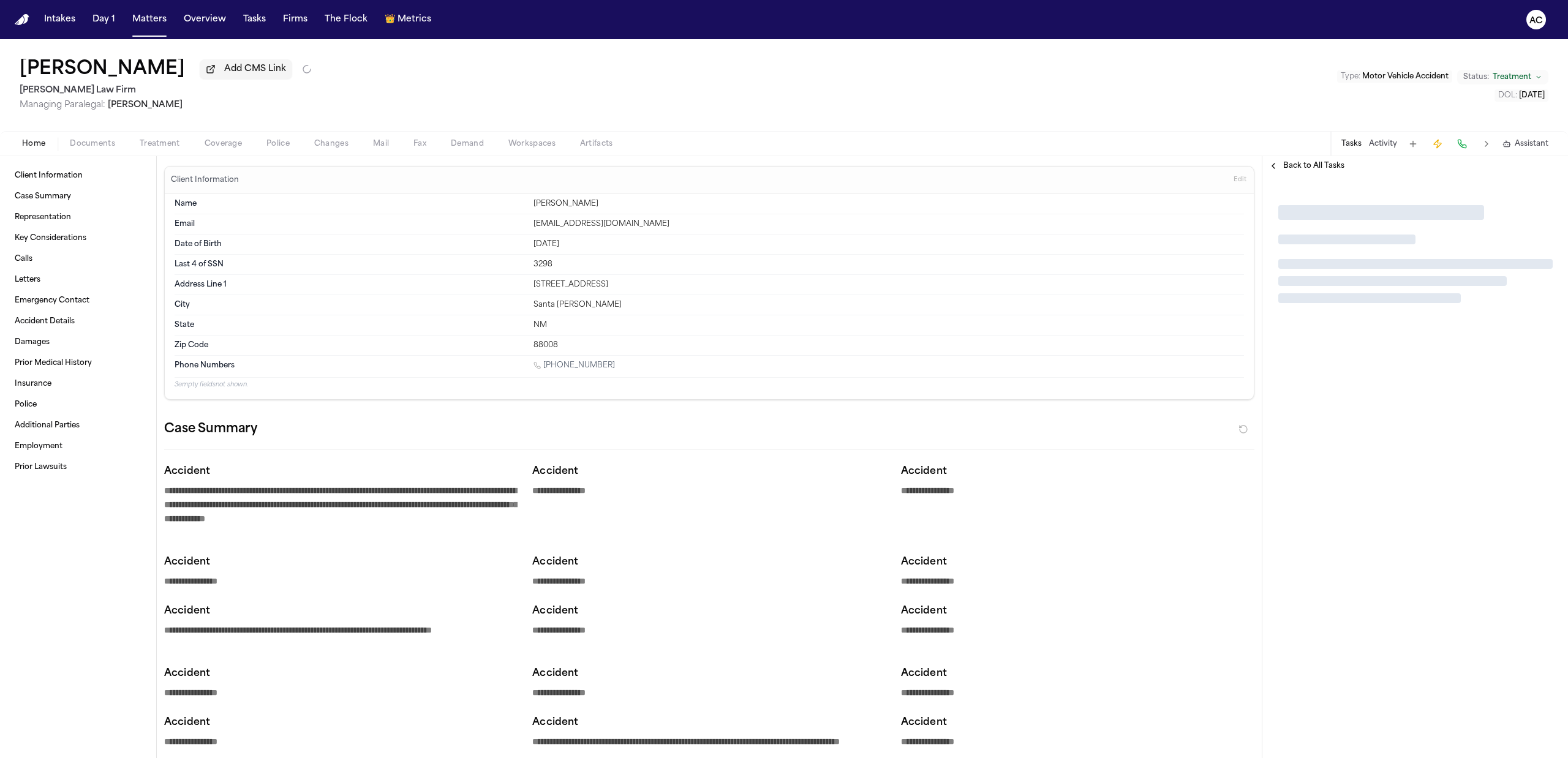
type textarea "*"
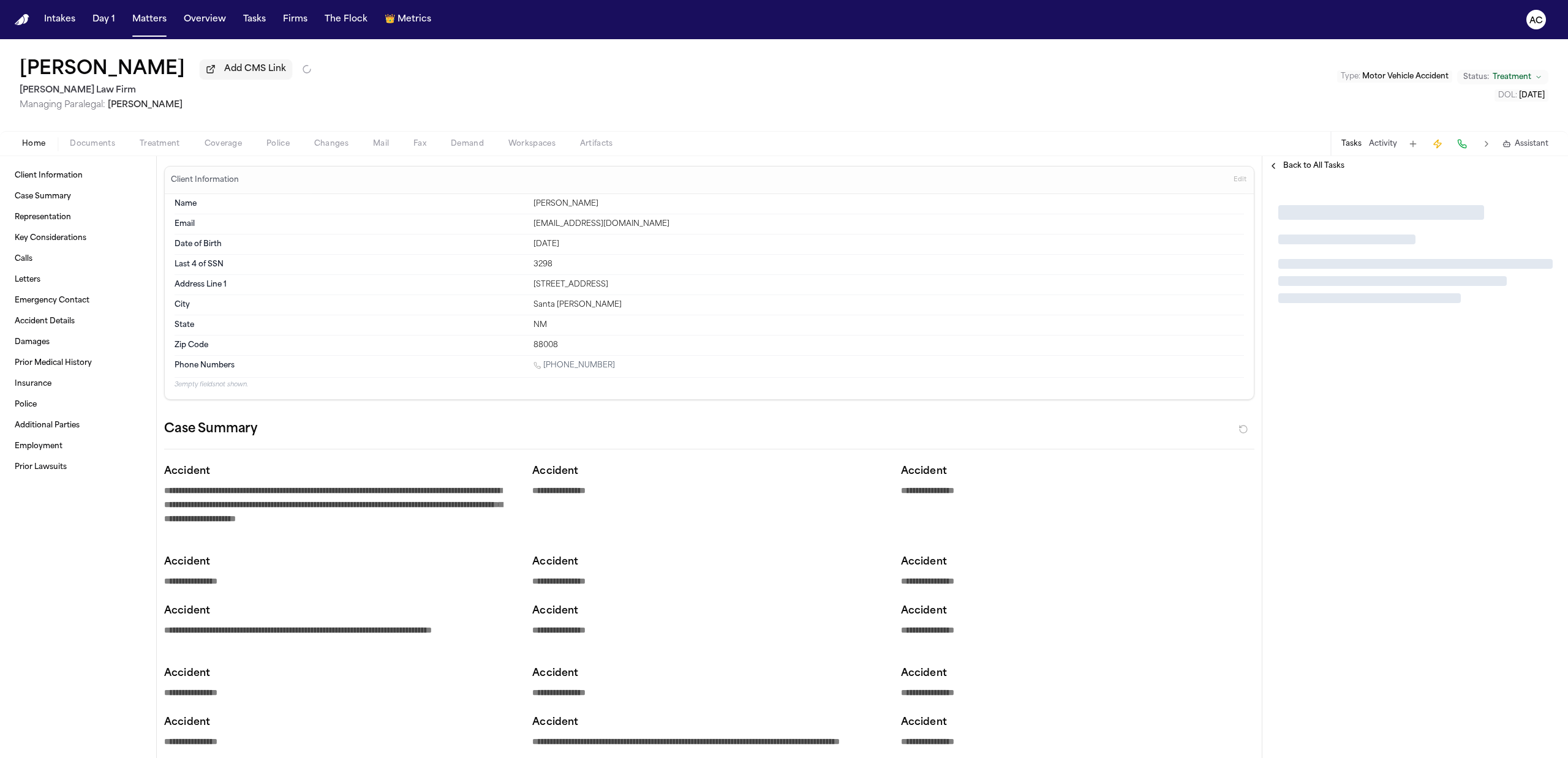
type textarea "*"
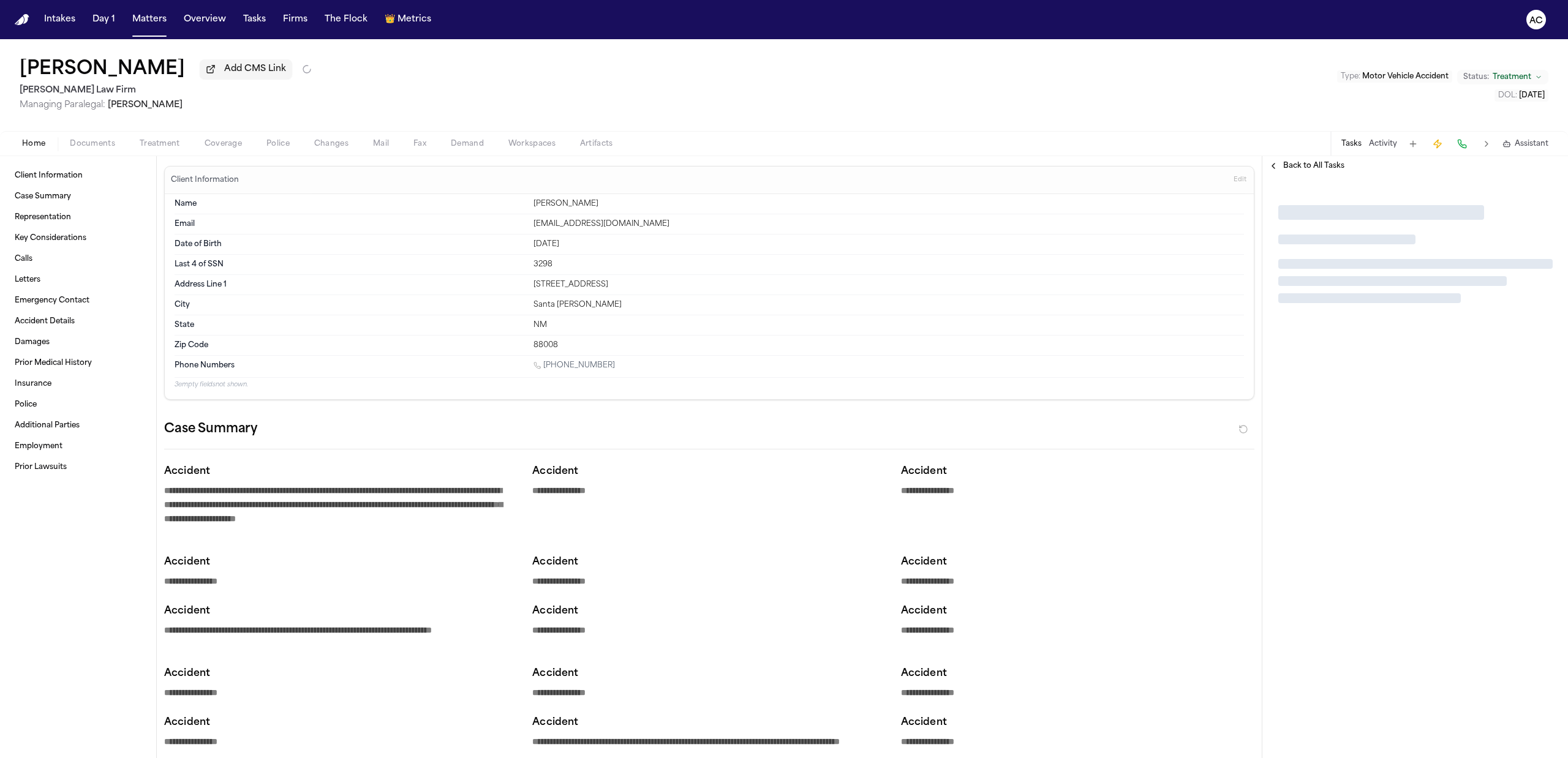
type textarea "*"
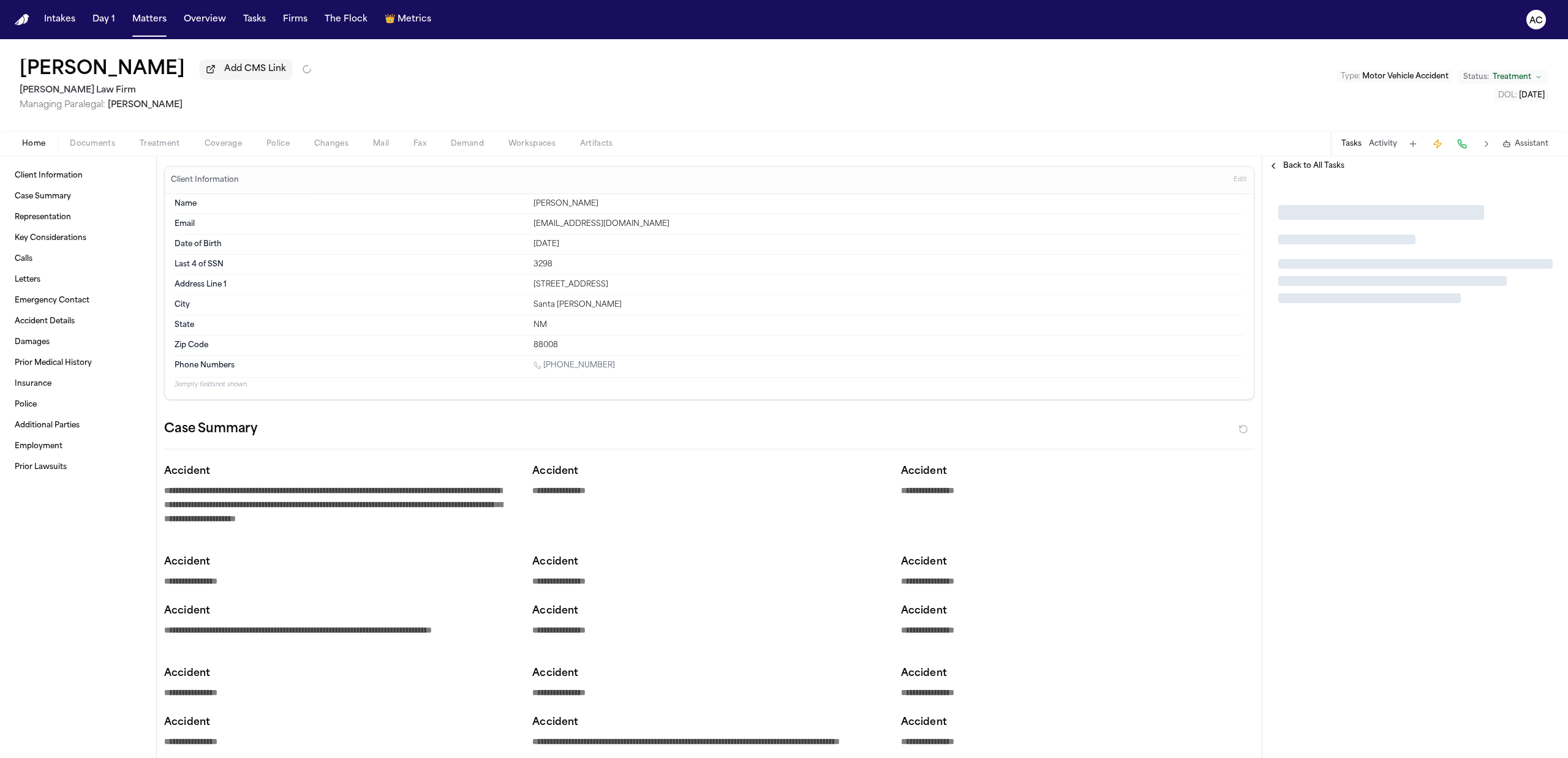
type textarea "*"
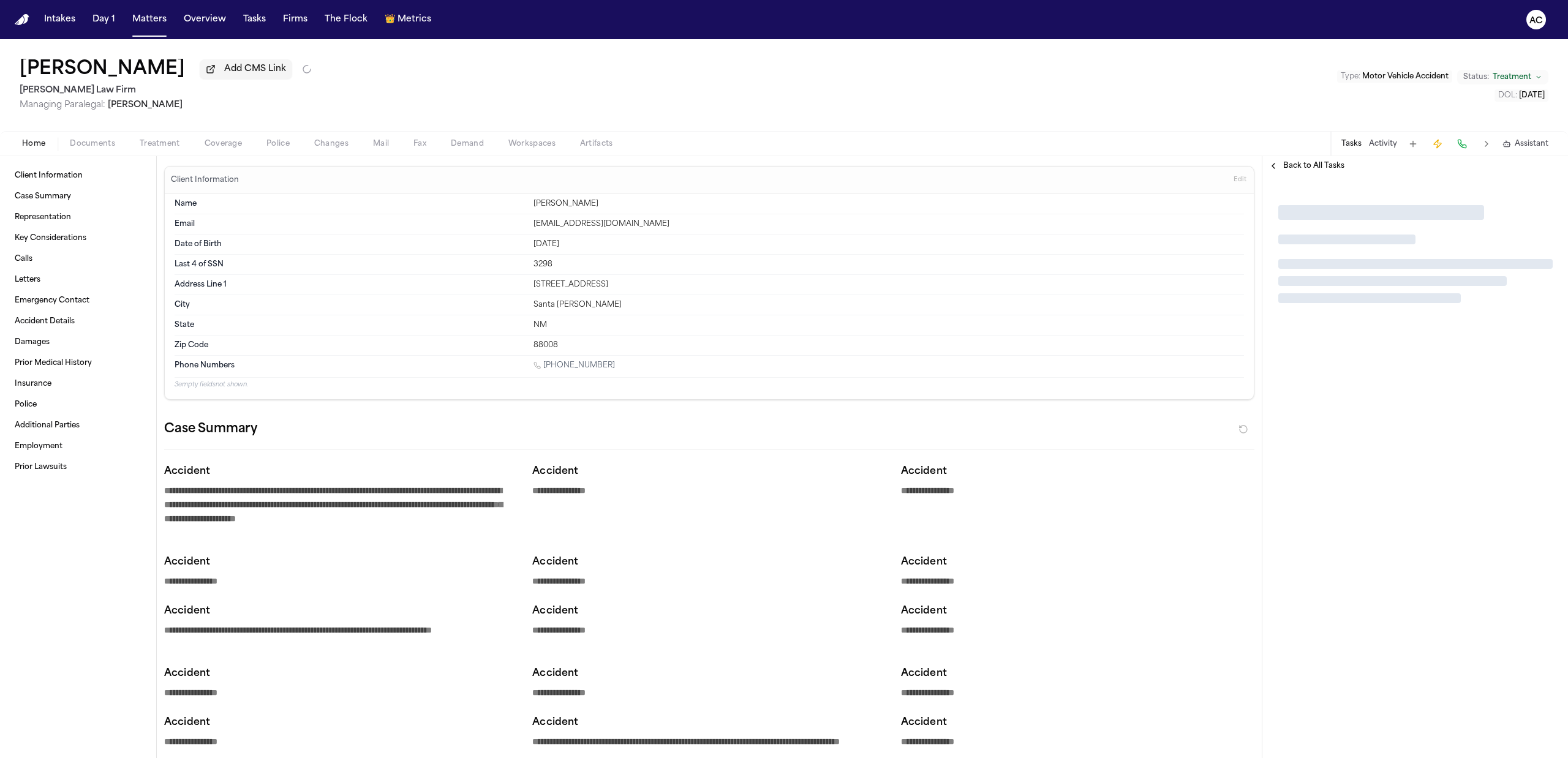
type textarea "*"
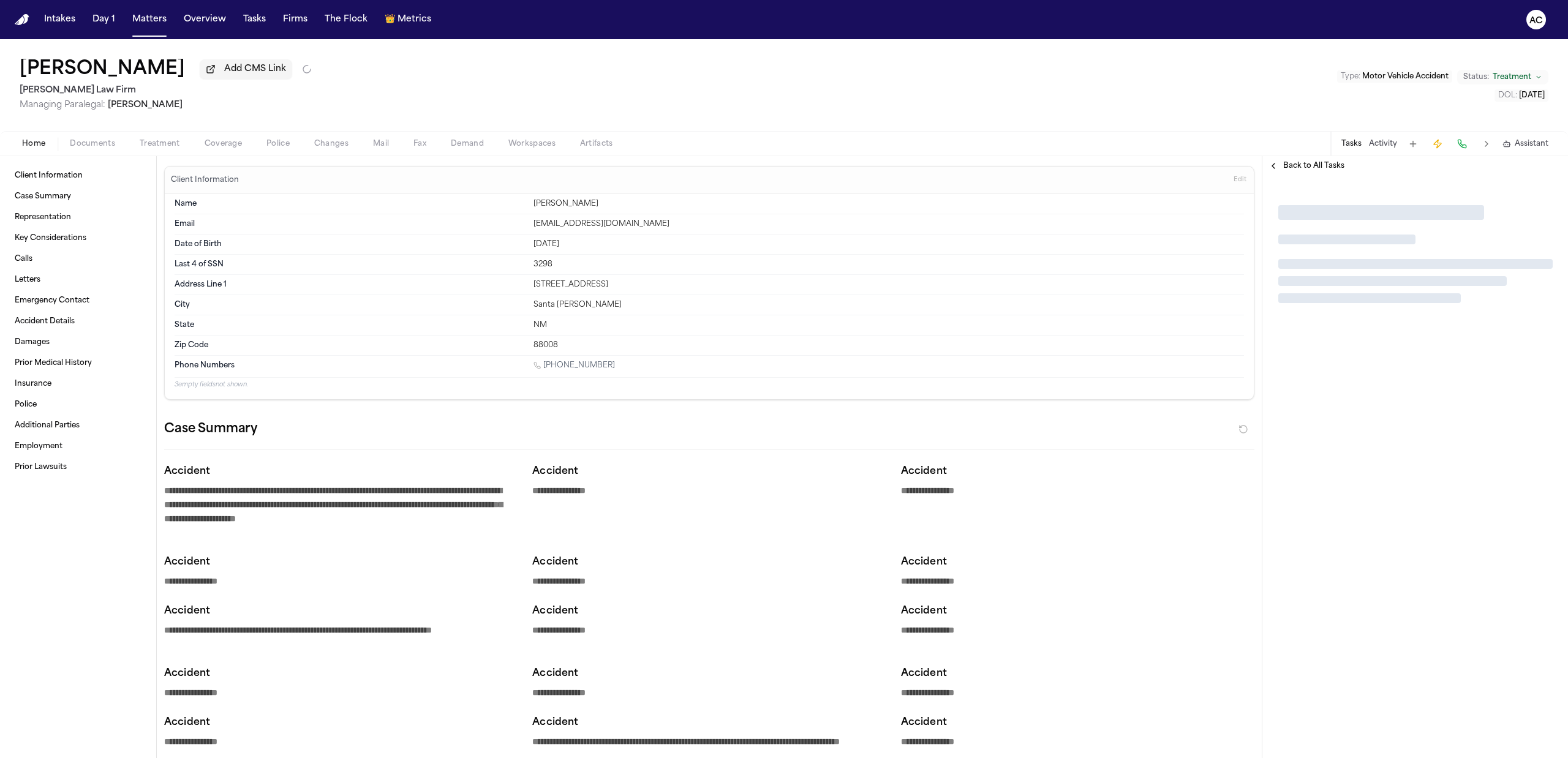
type textarea "*"
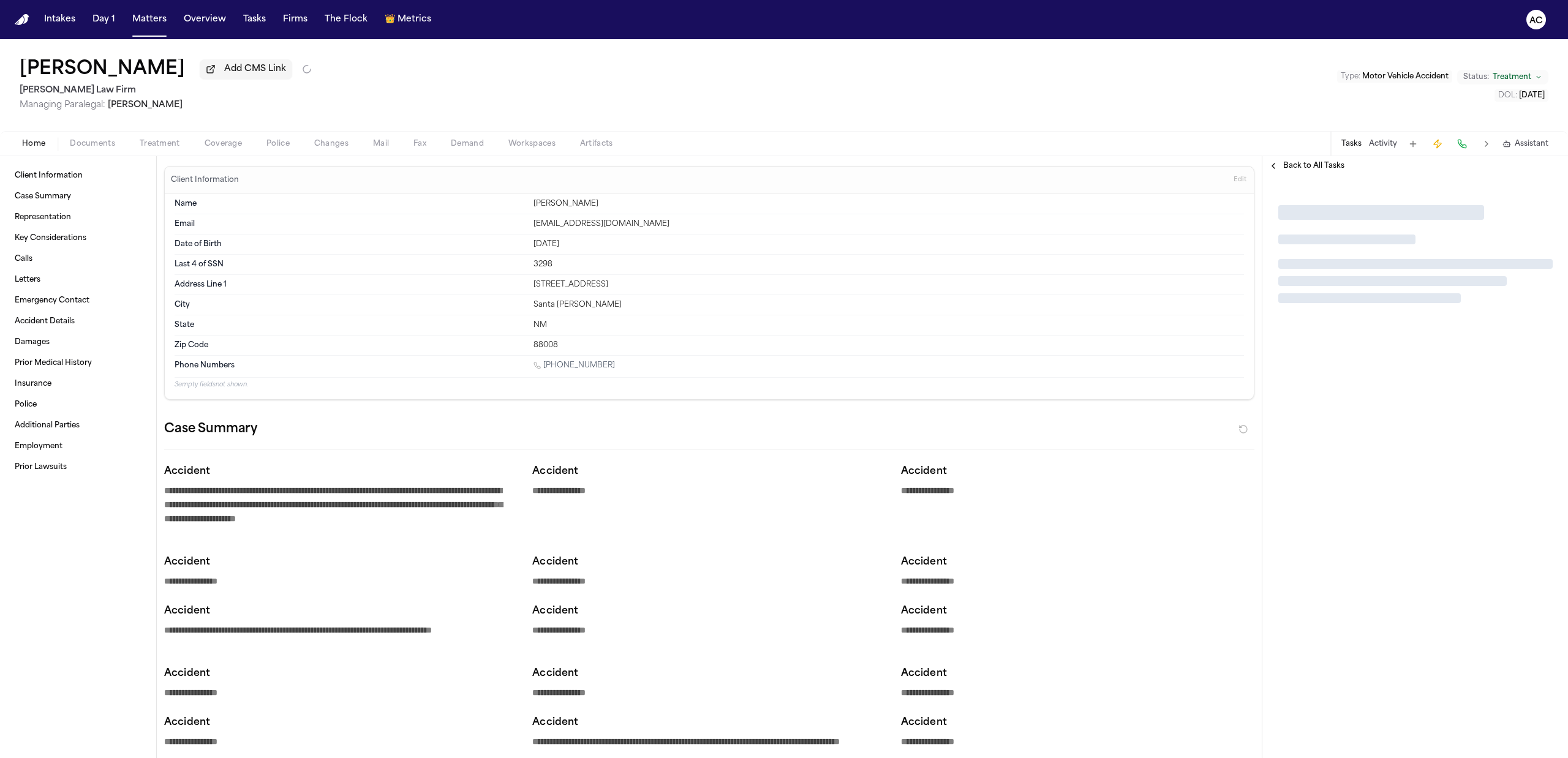
type textarea "*"
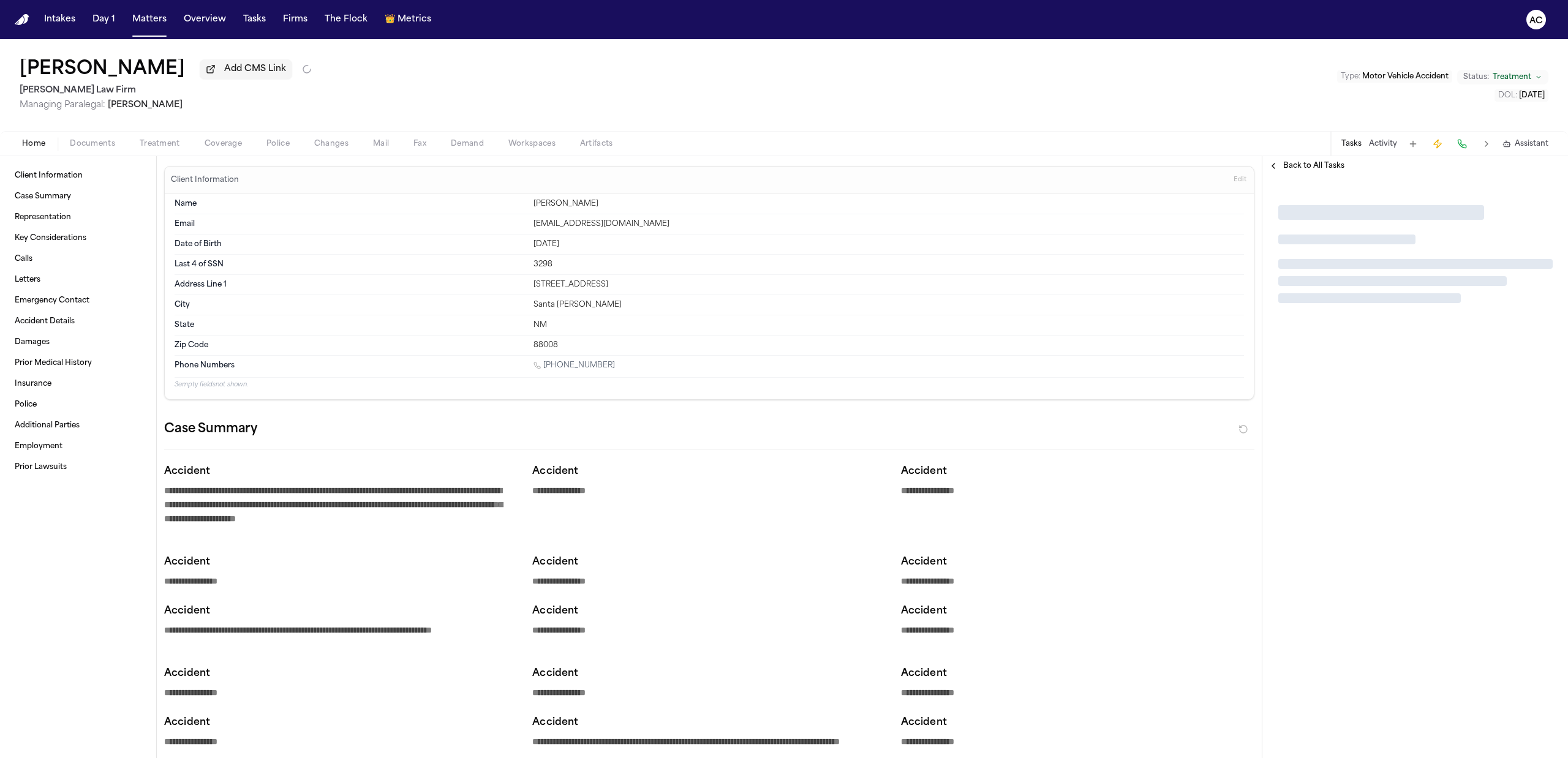
type textarea "*"
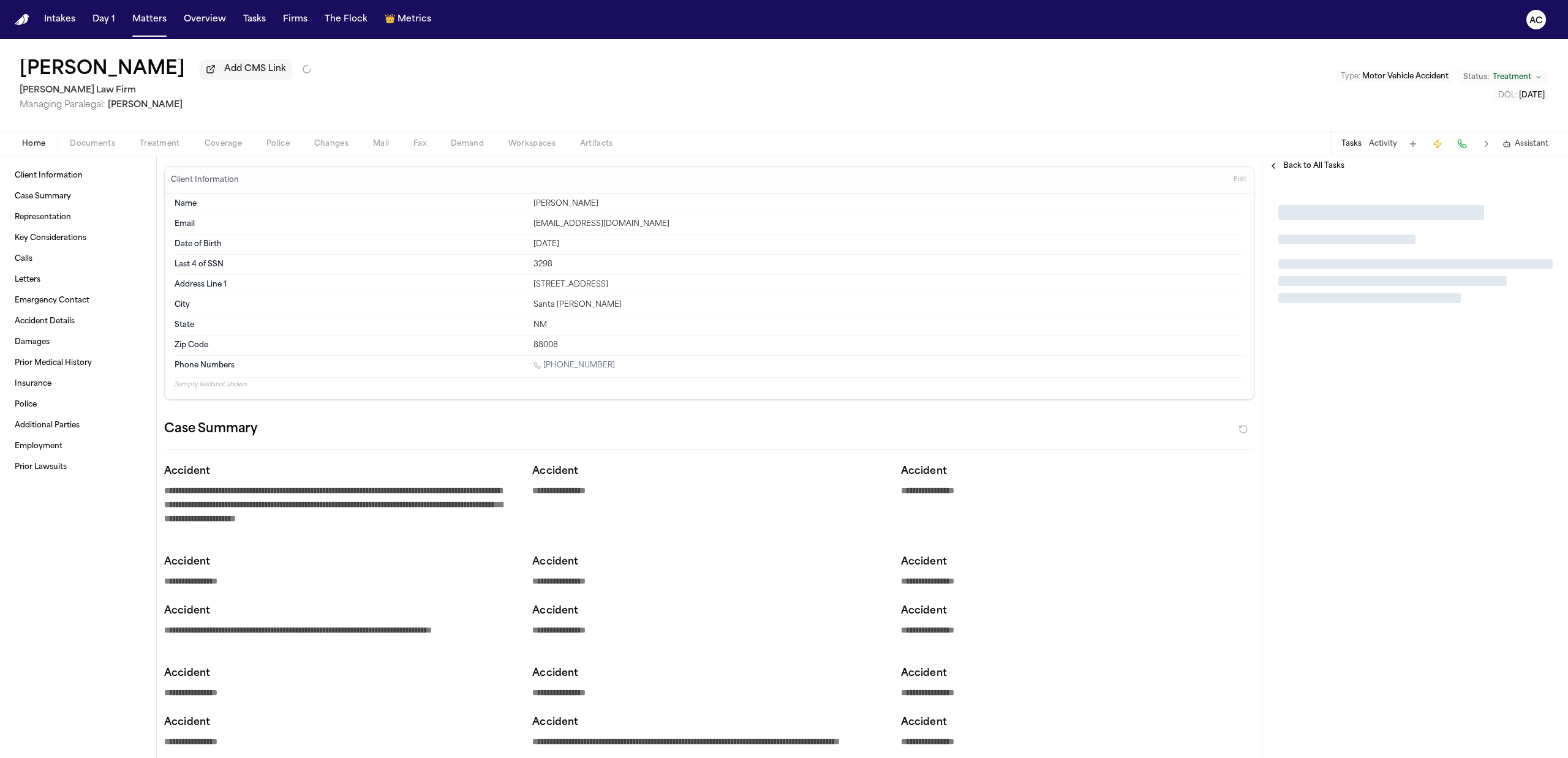
type textarea "*"
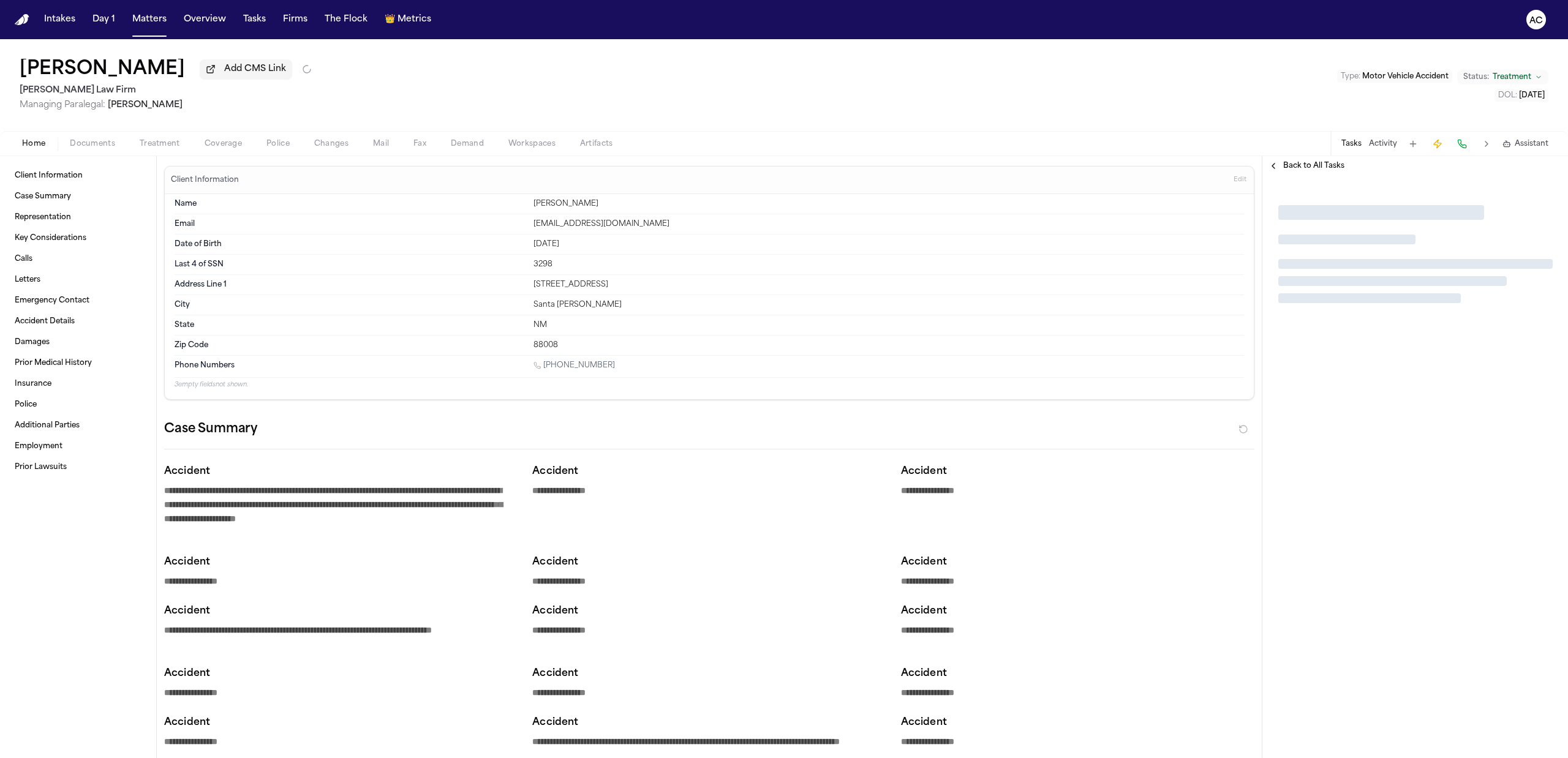
type textarea "*"
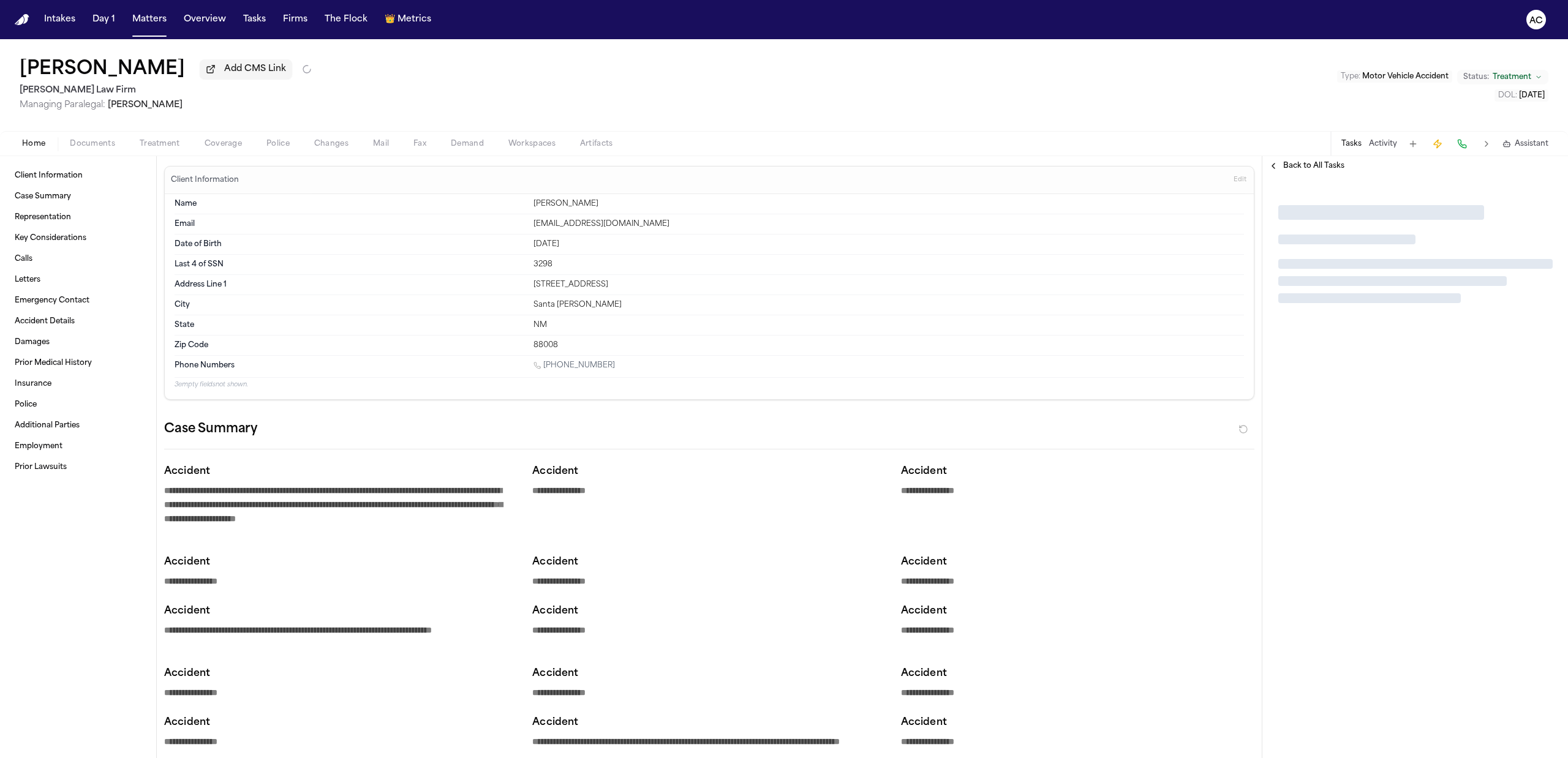
type textarea "*"
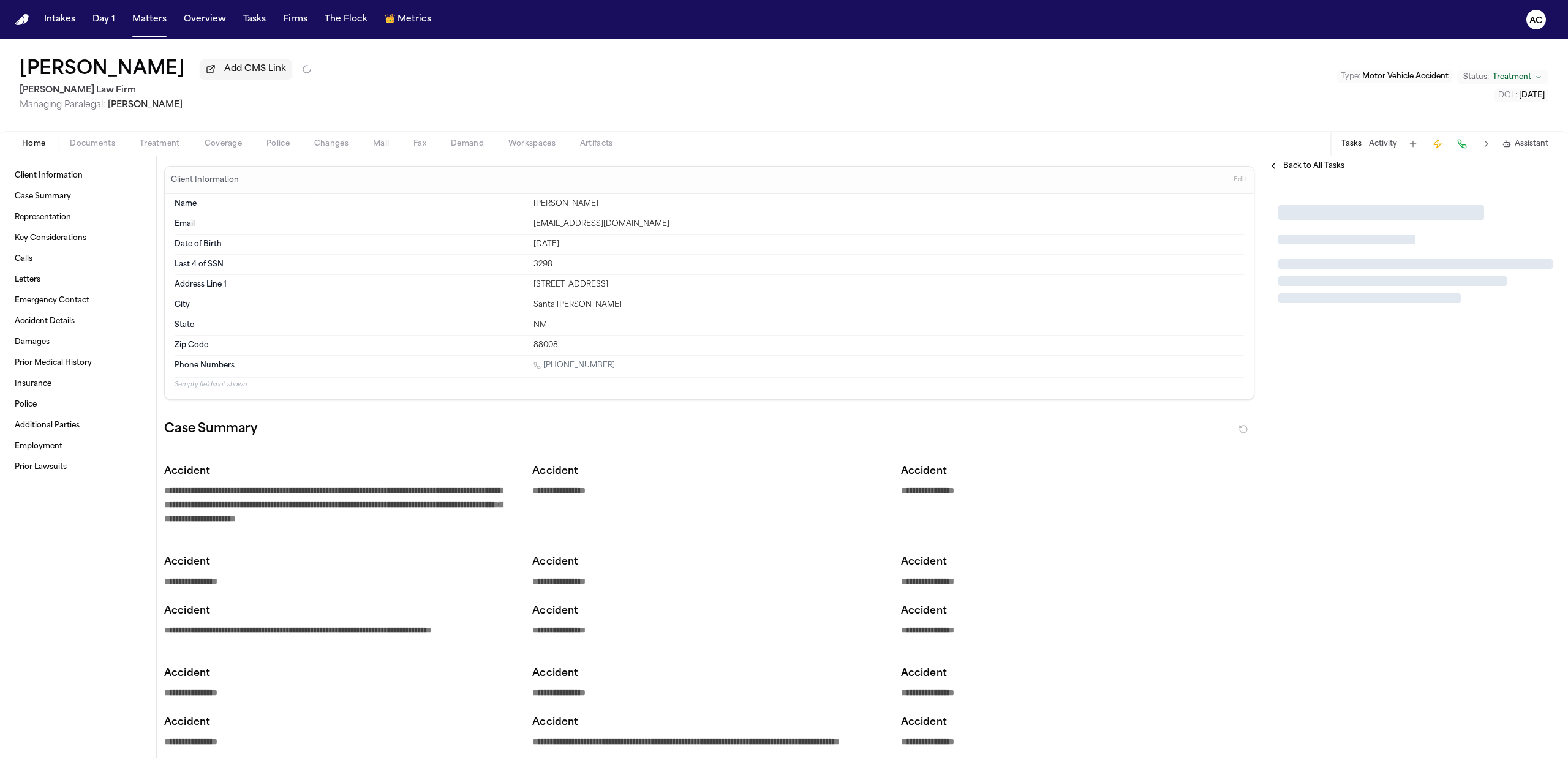
type textarea "*"
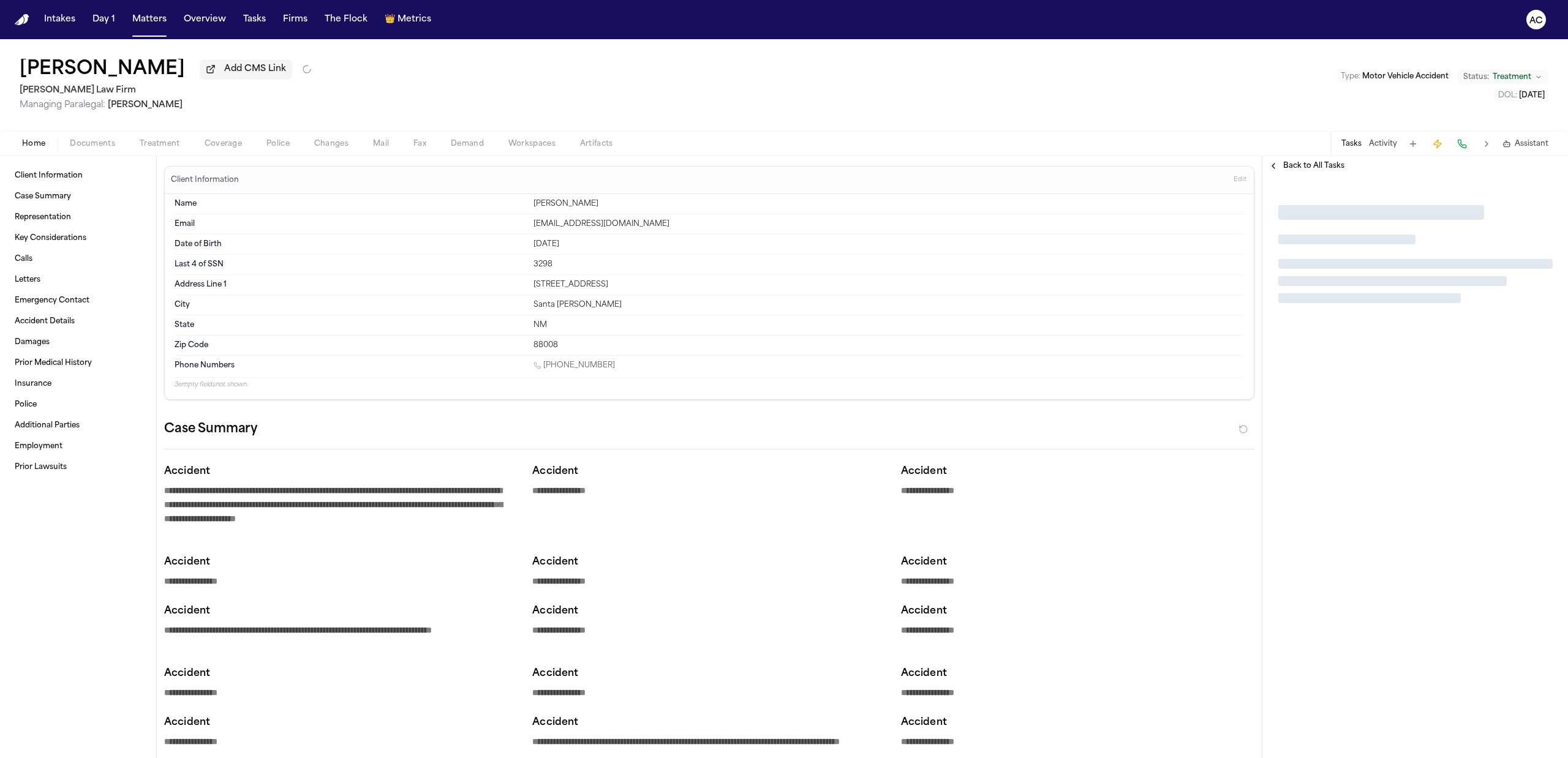
type textarea "*"
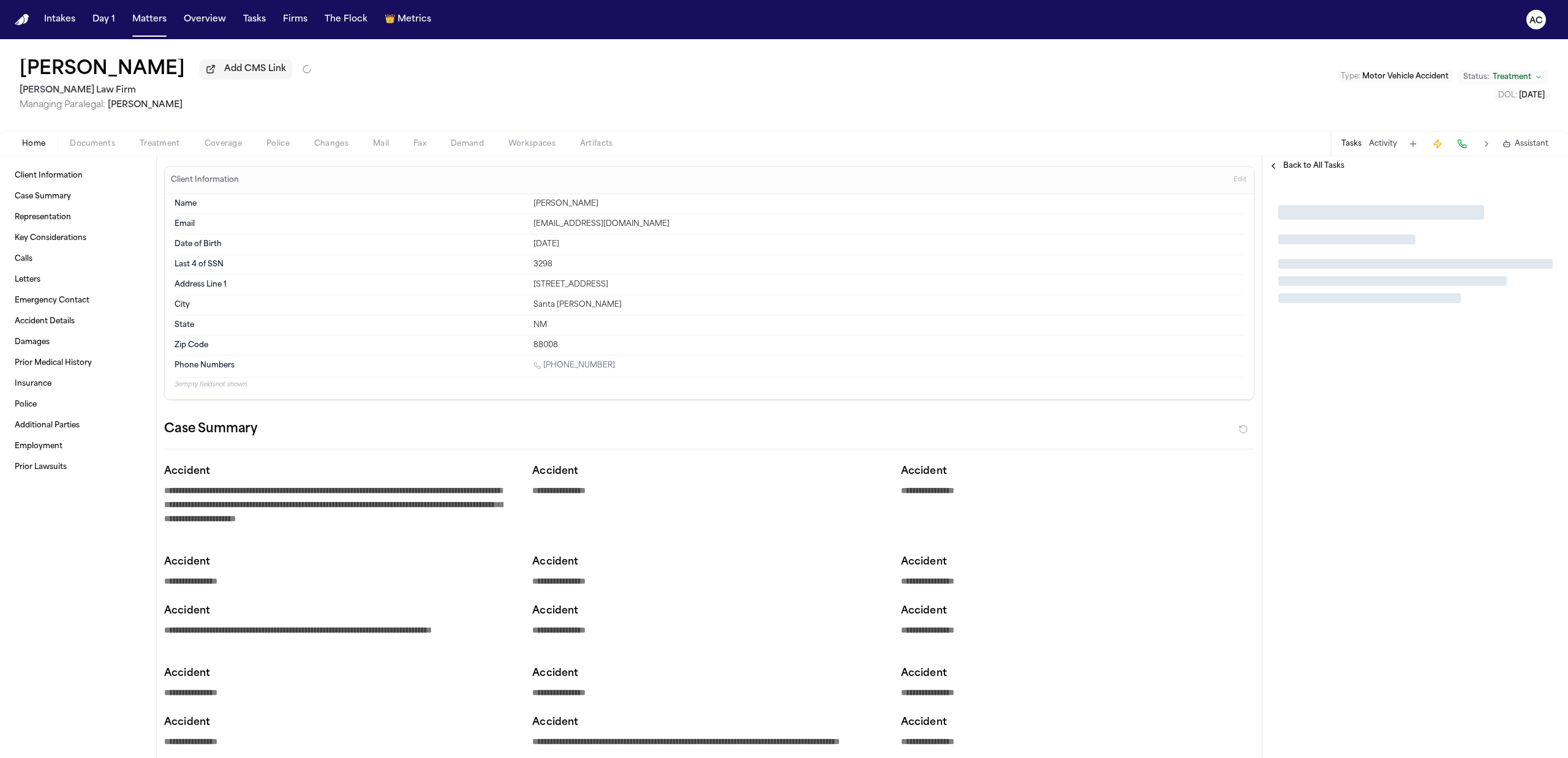
type textarea "*"
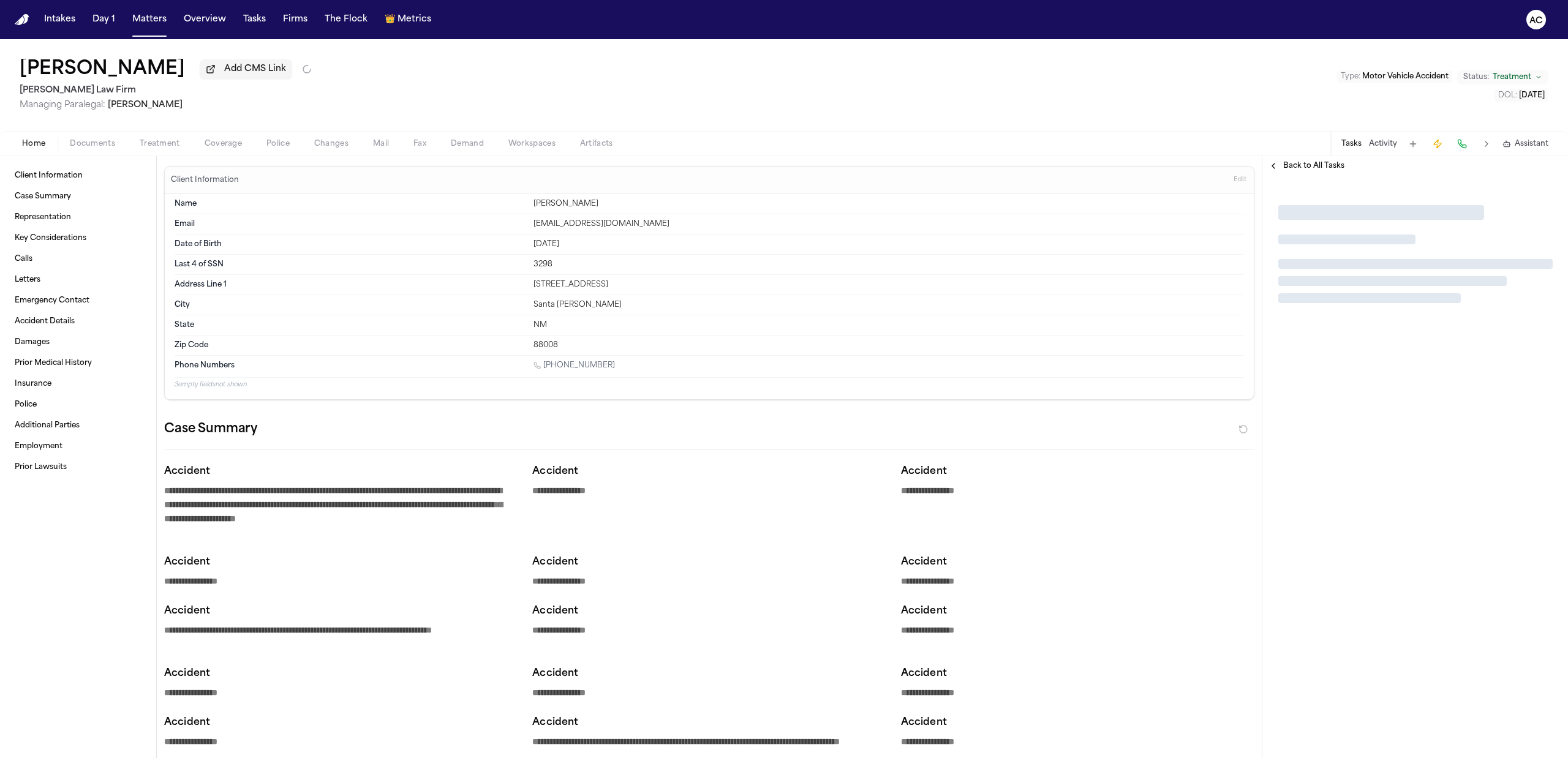
type textarea "*"
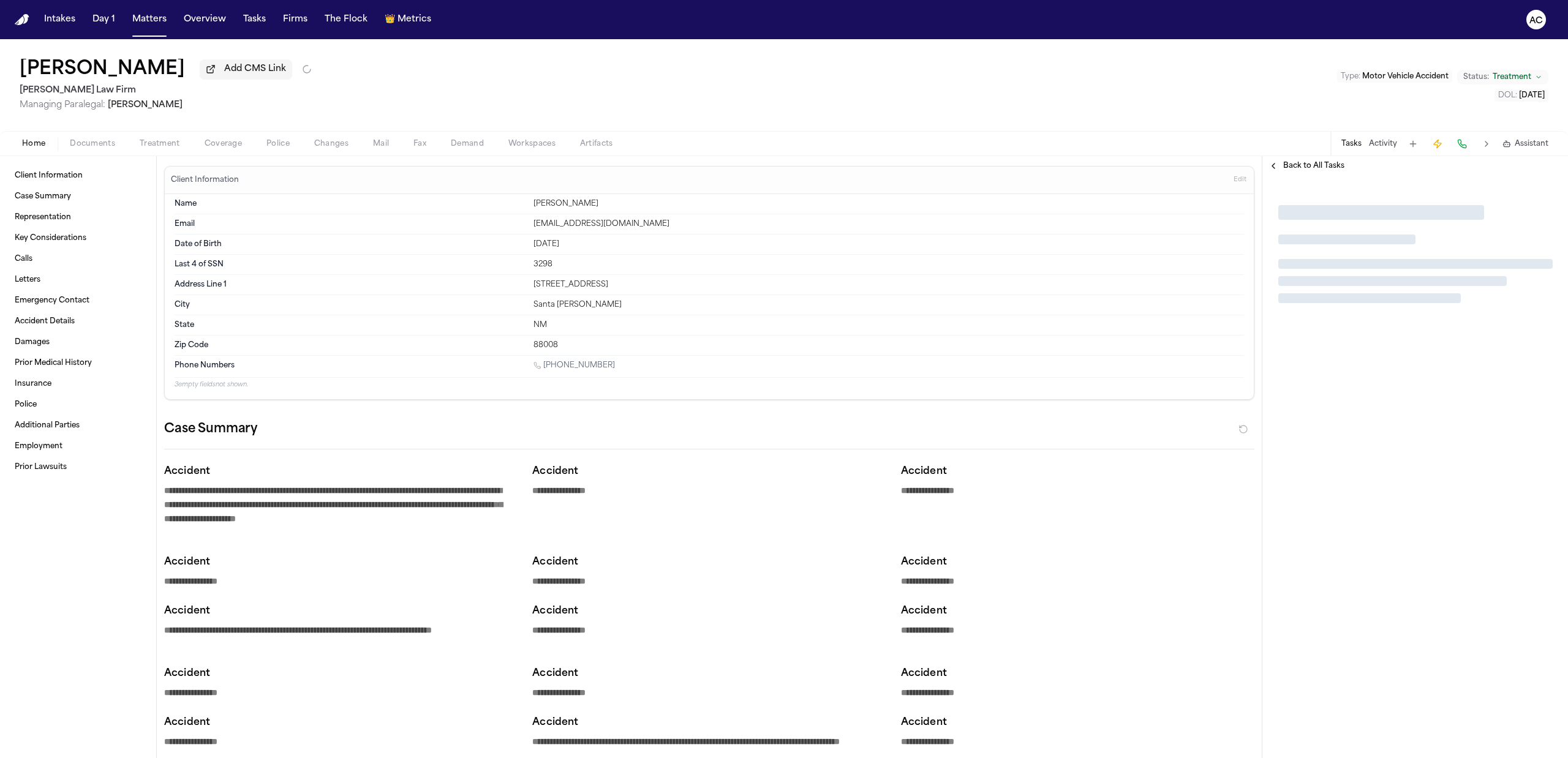
type textarea "*"
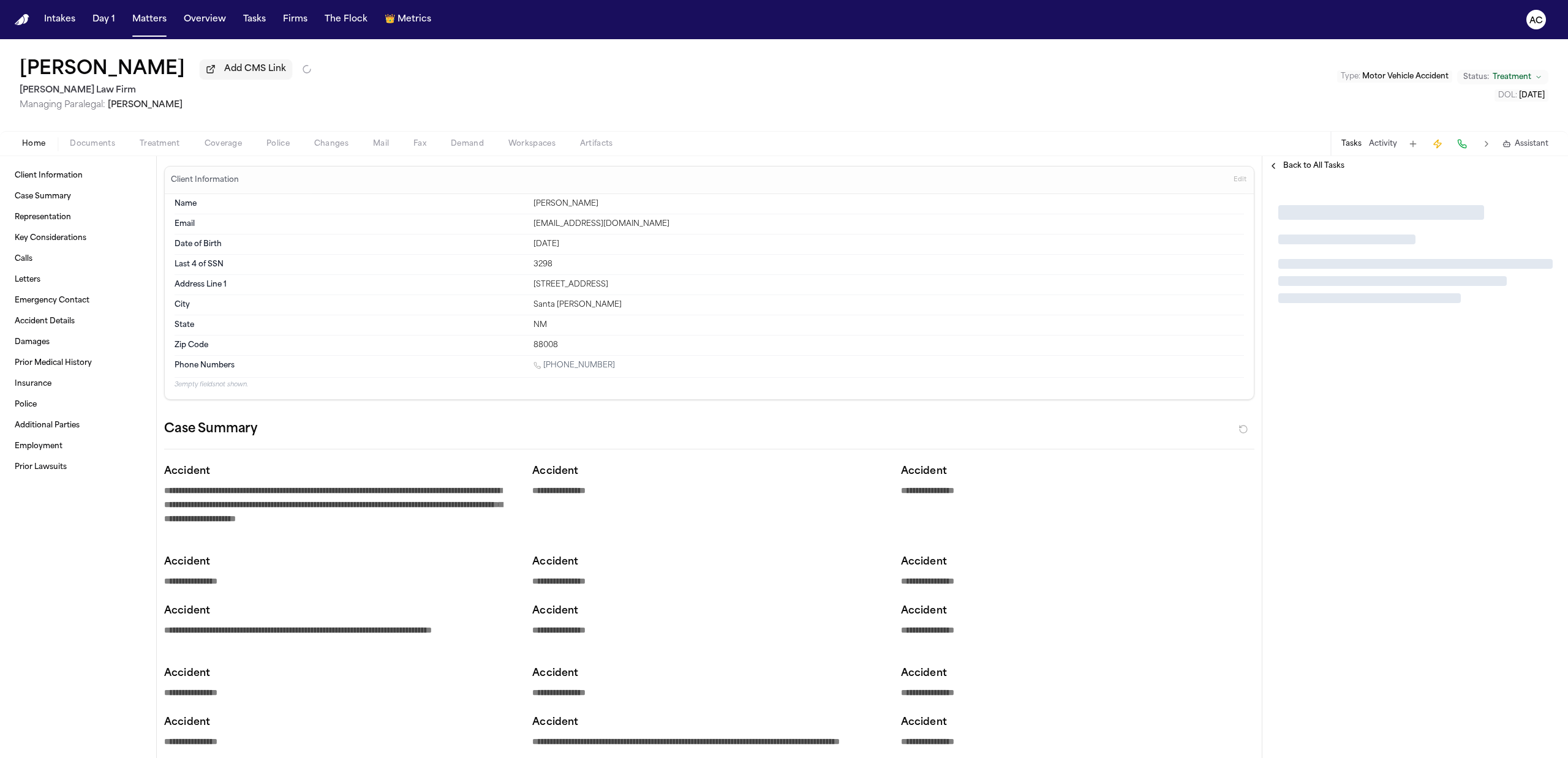
type textarea "*"
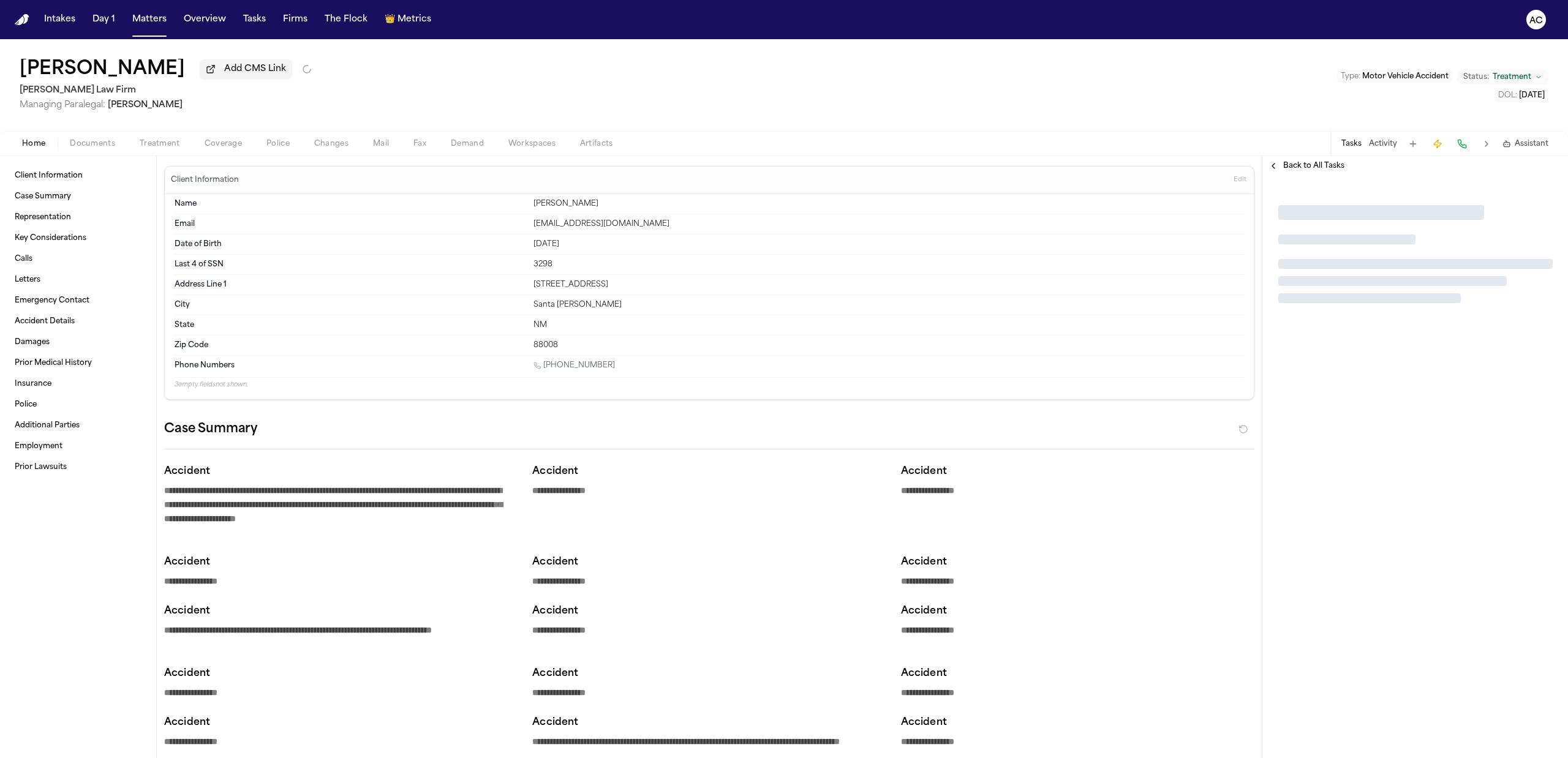
type textarea "*"
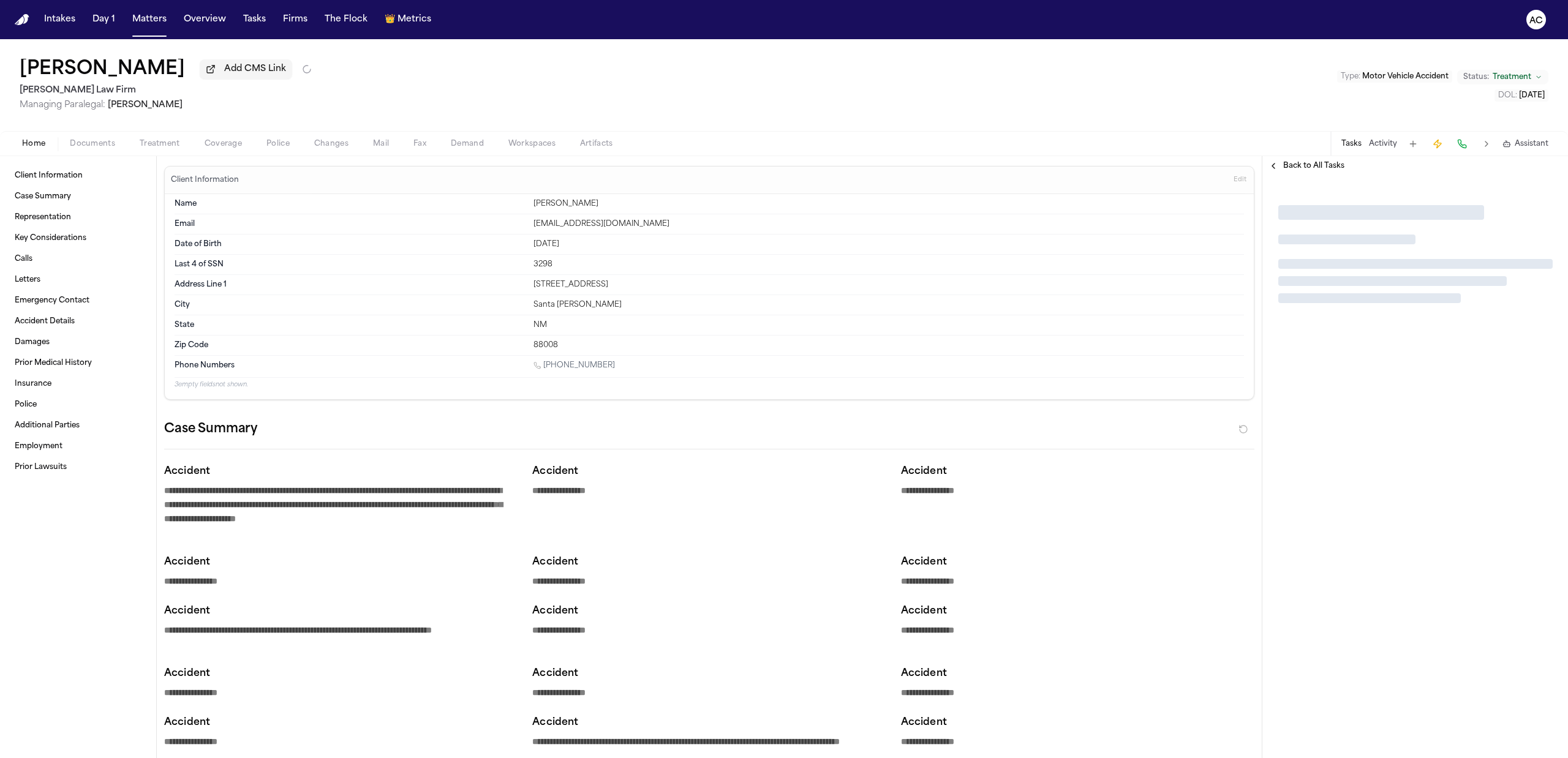
type textarea "*"
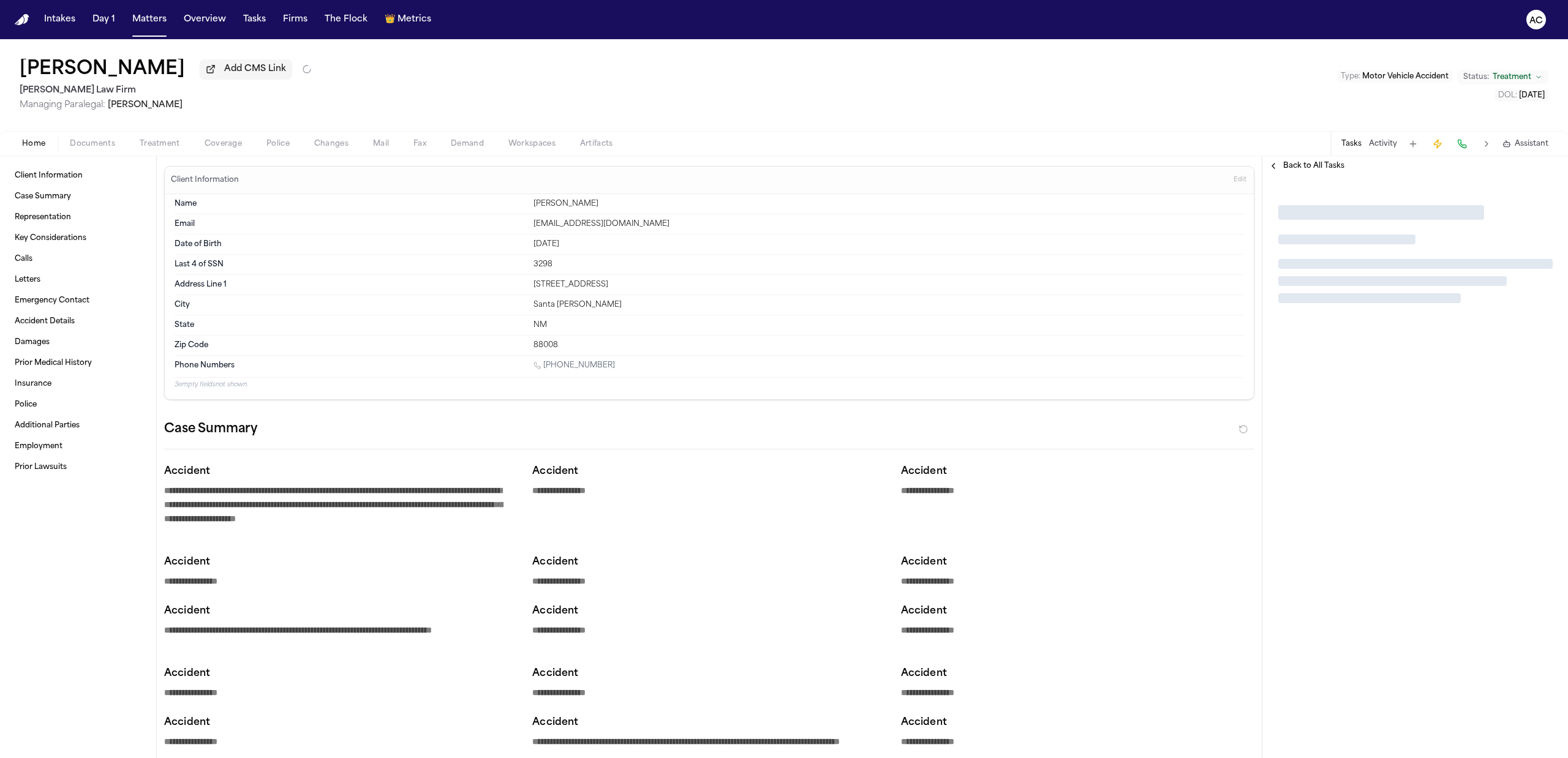
type textarea "*"
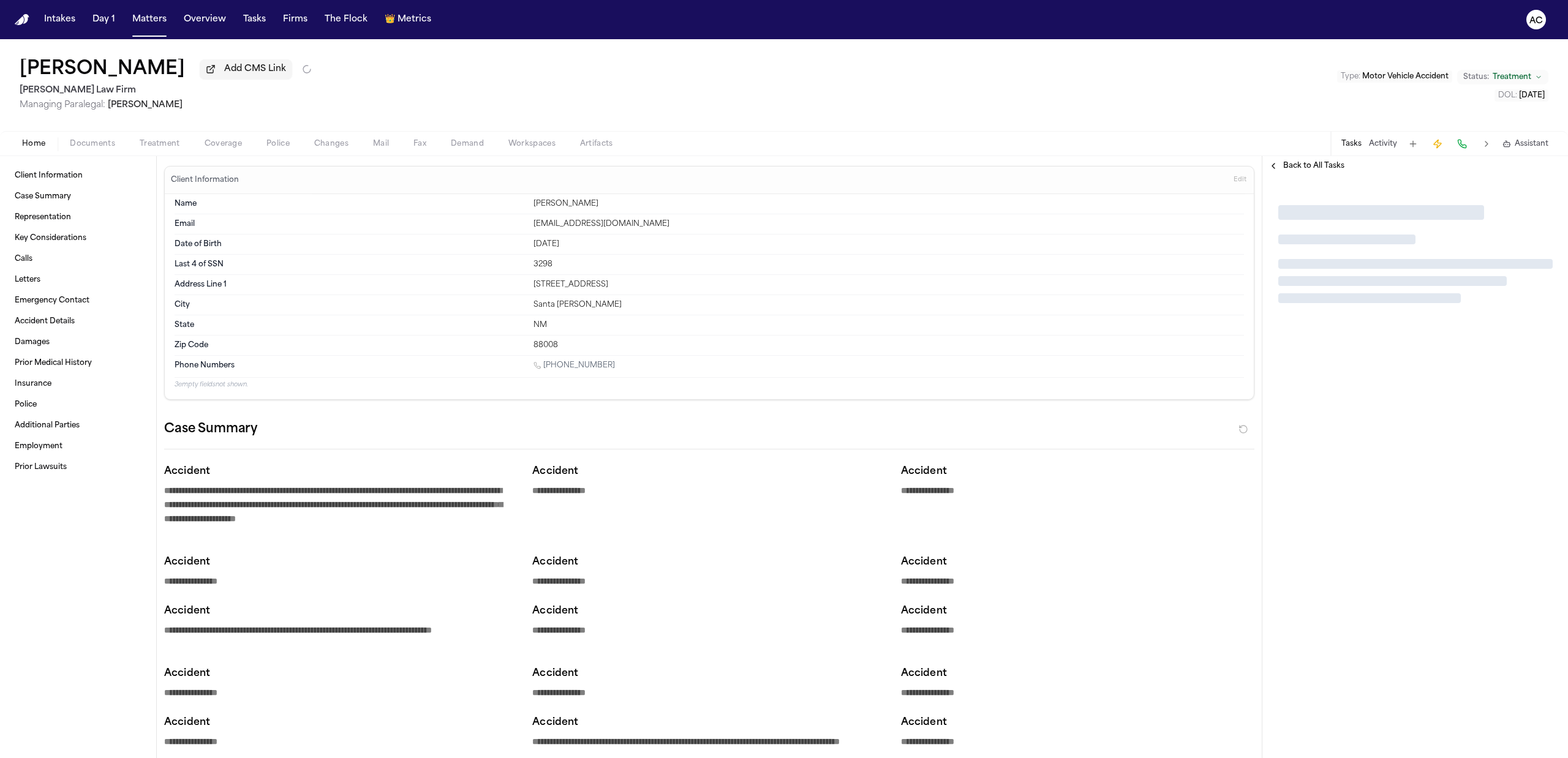
type textarea "*"
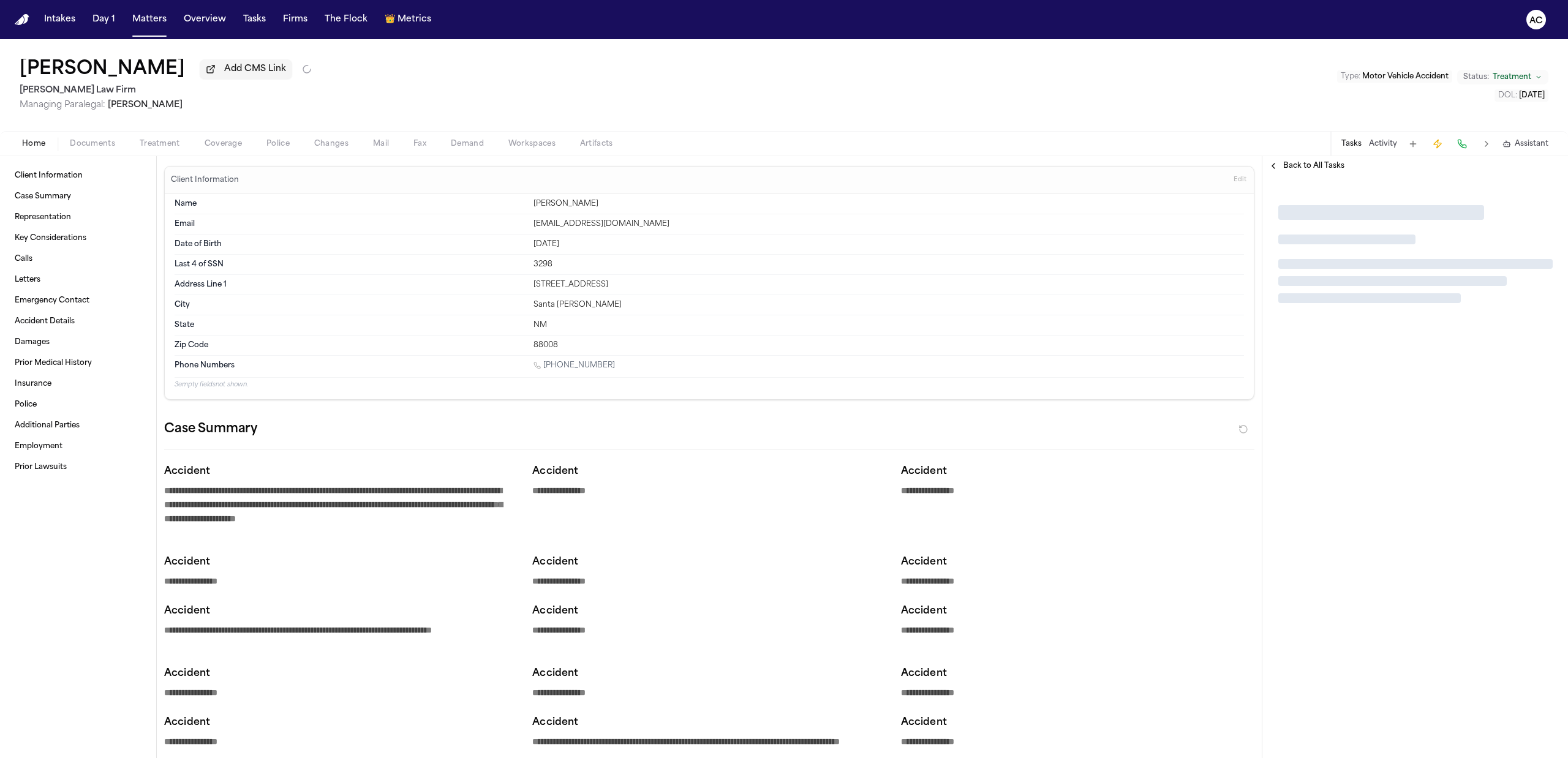
type textarea "*"
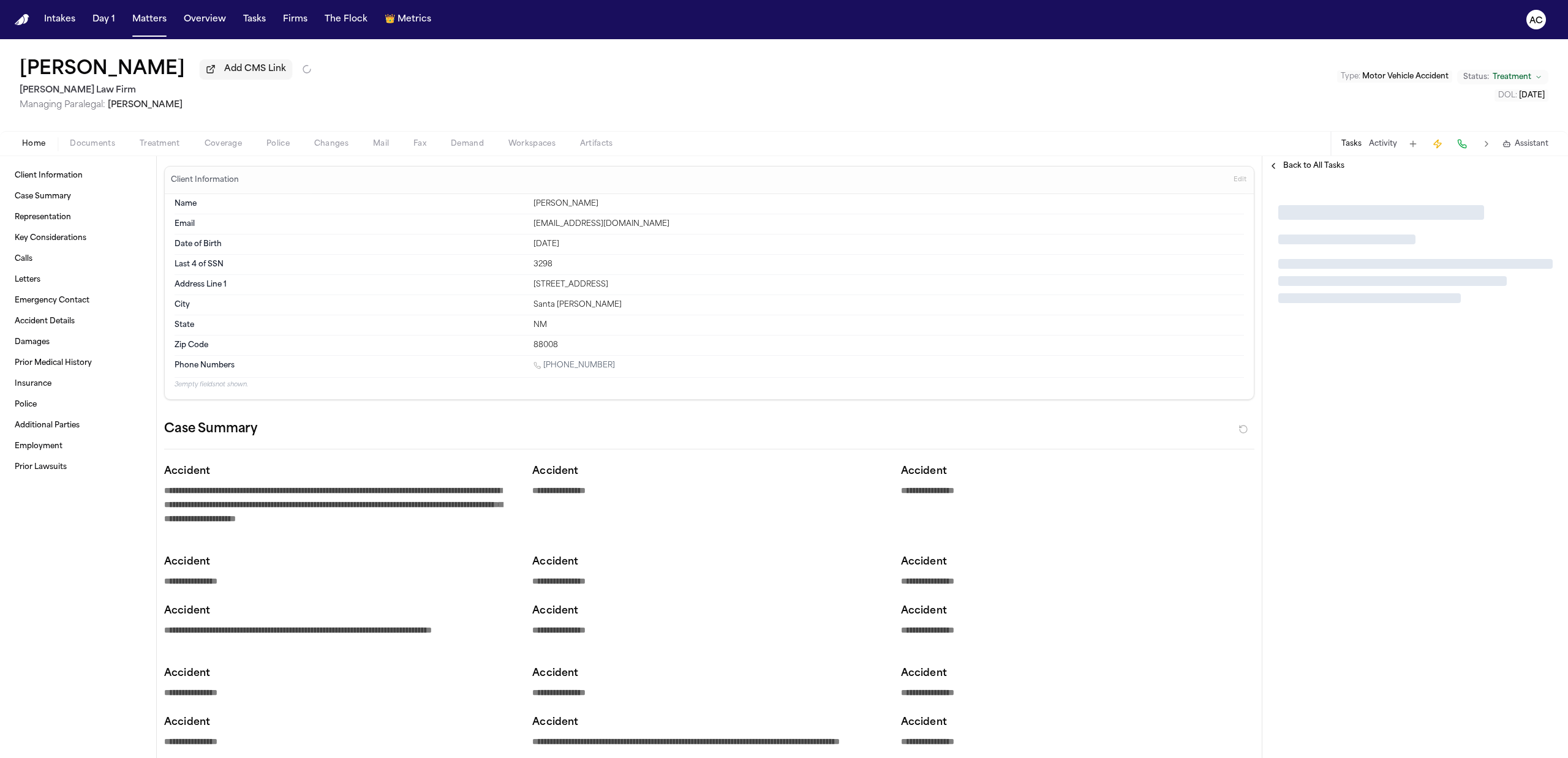
type textarea "*"
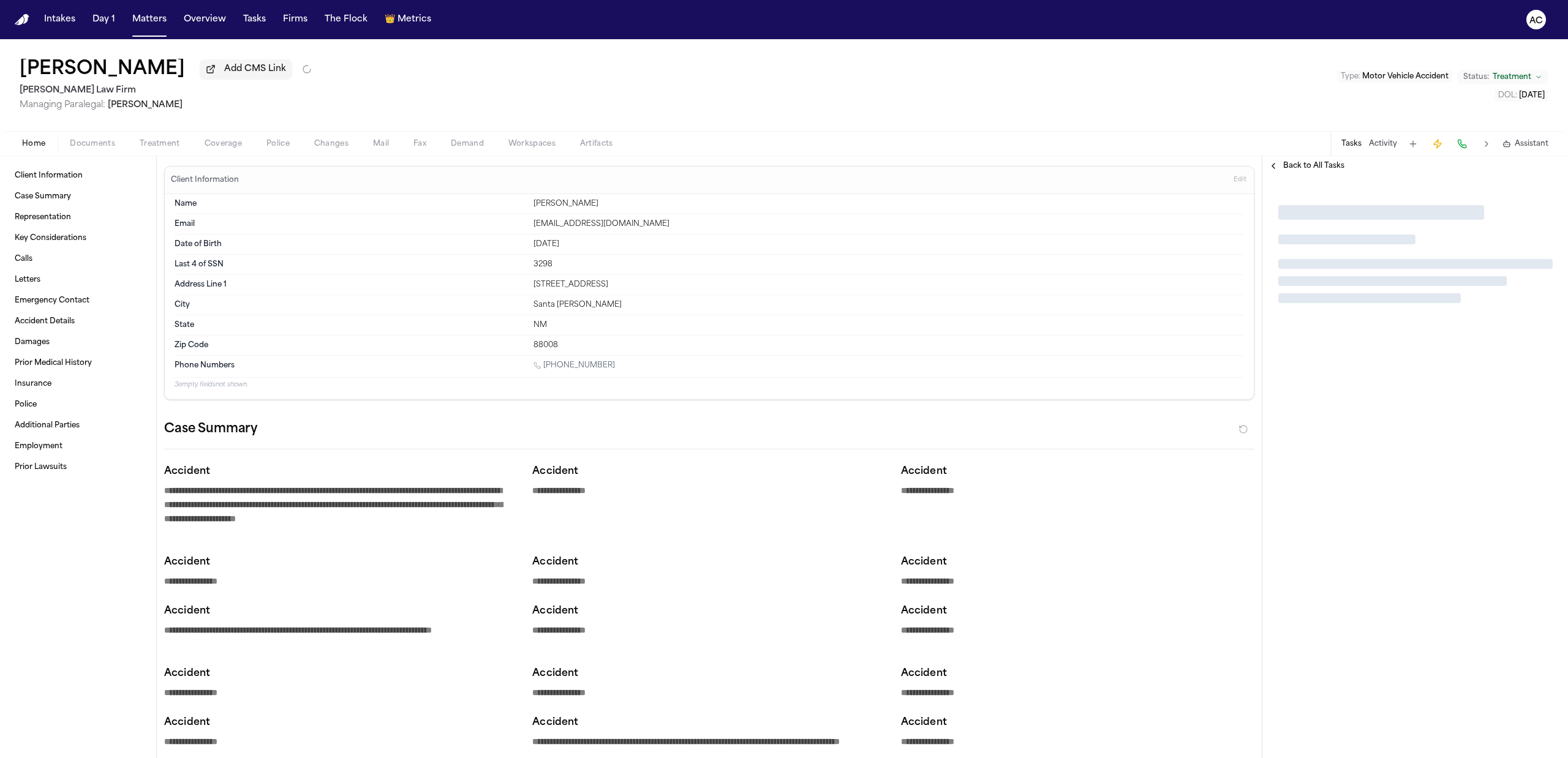
type textarea "*"
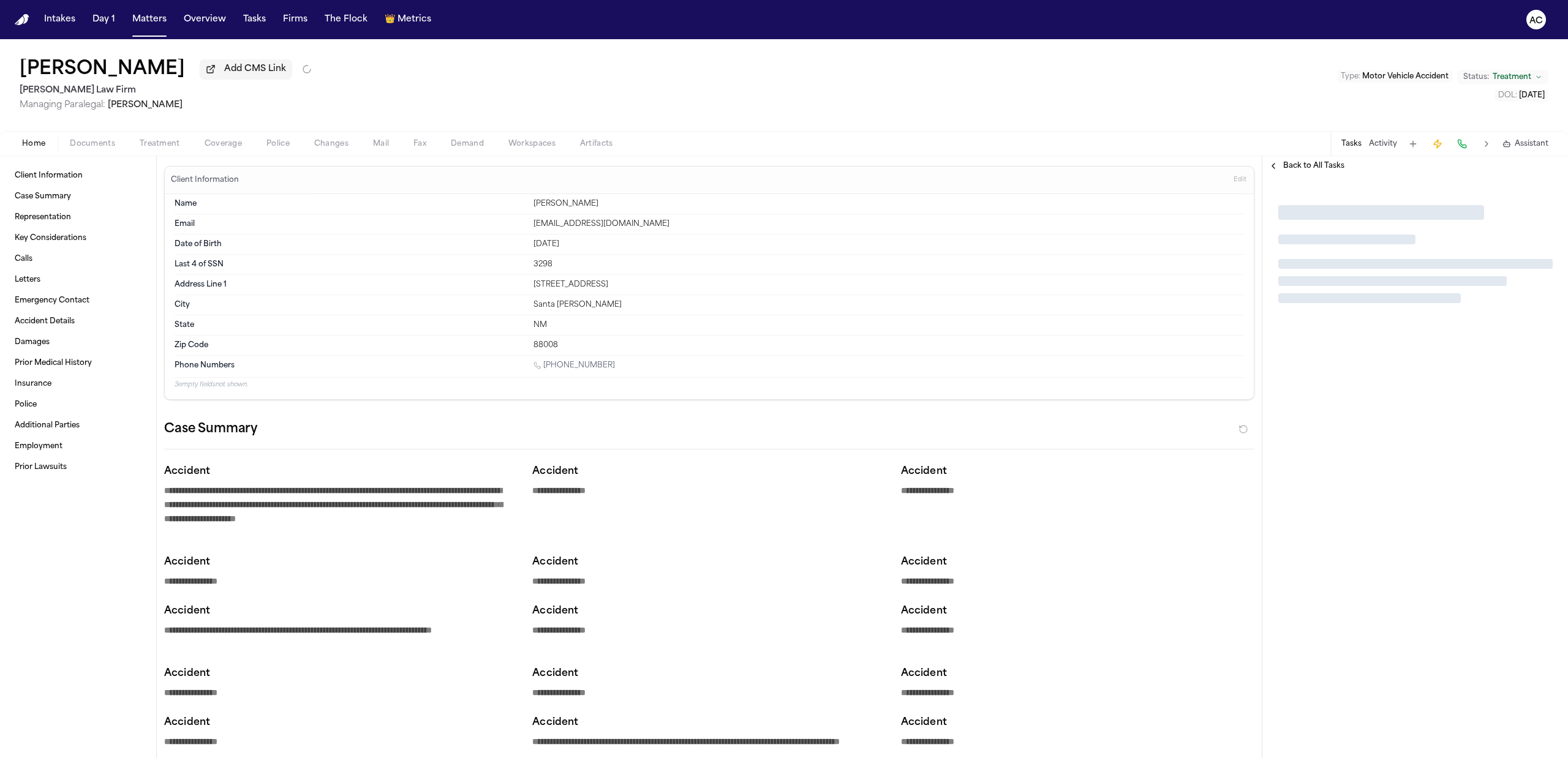
type textarea "*"
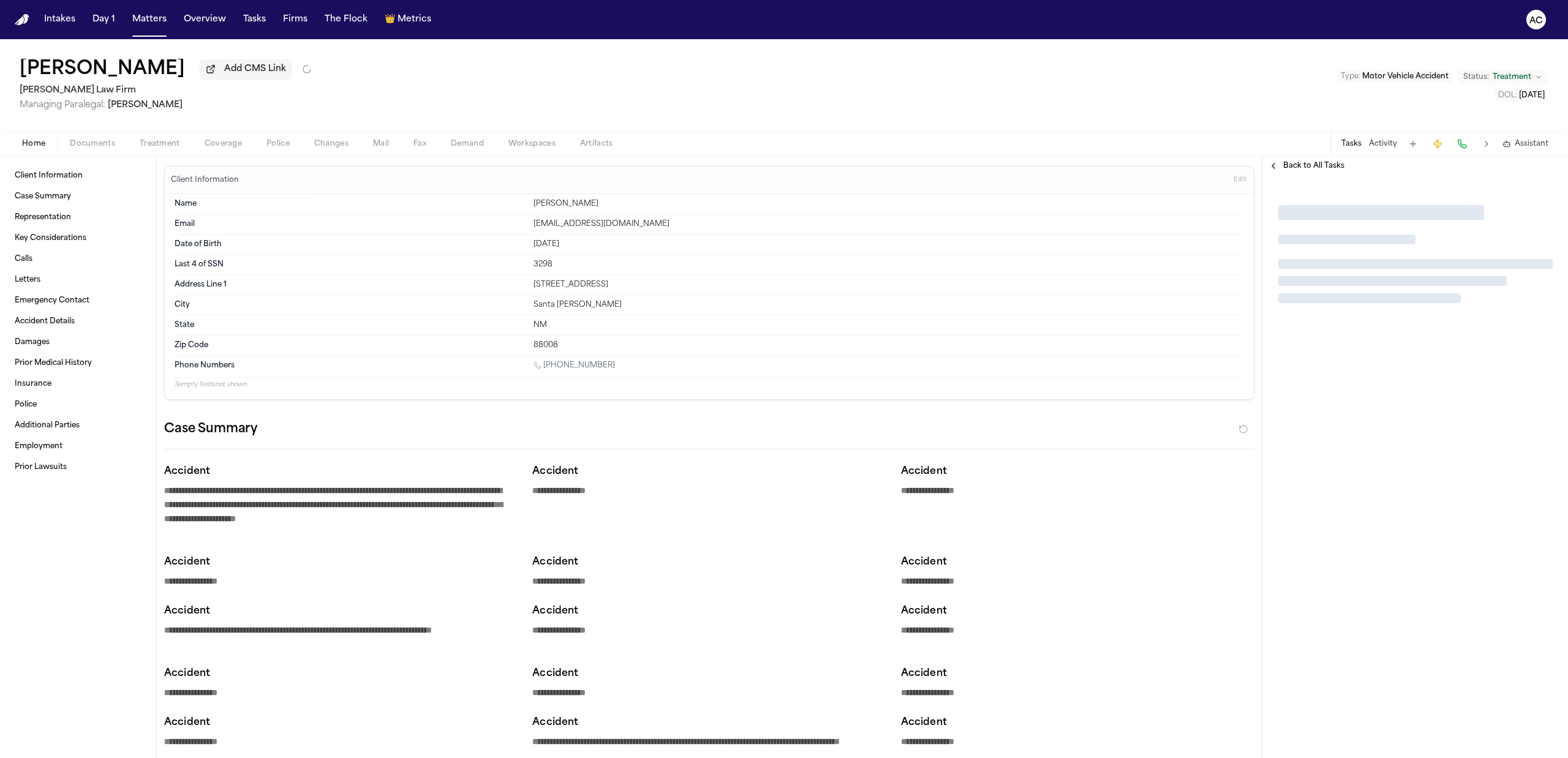
type textarea "*"
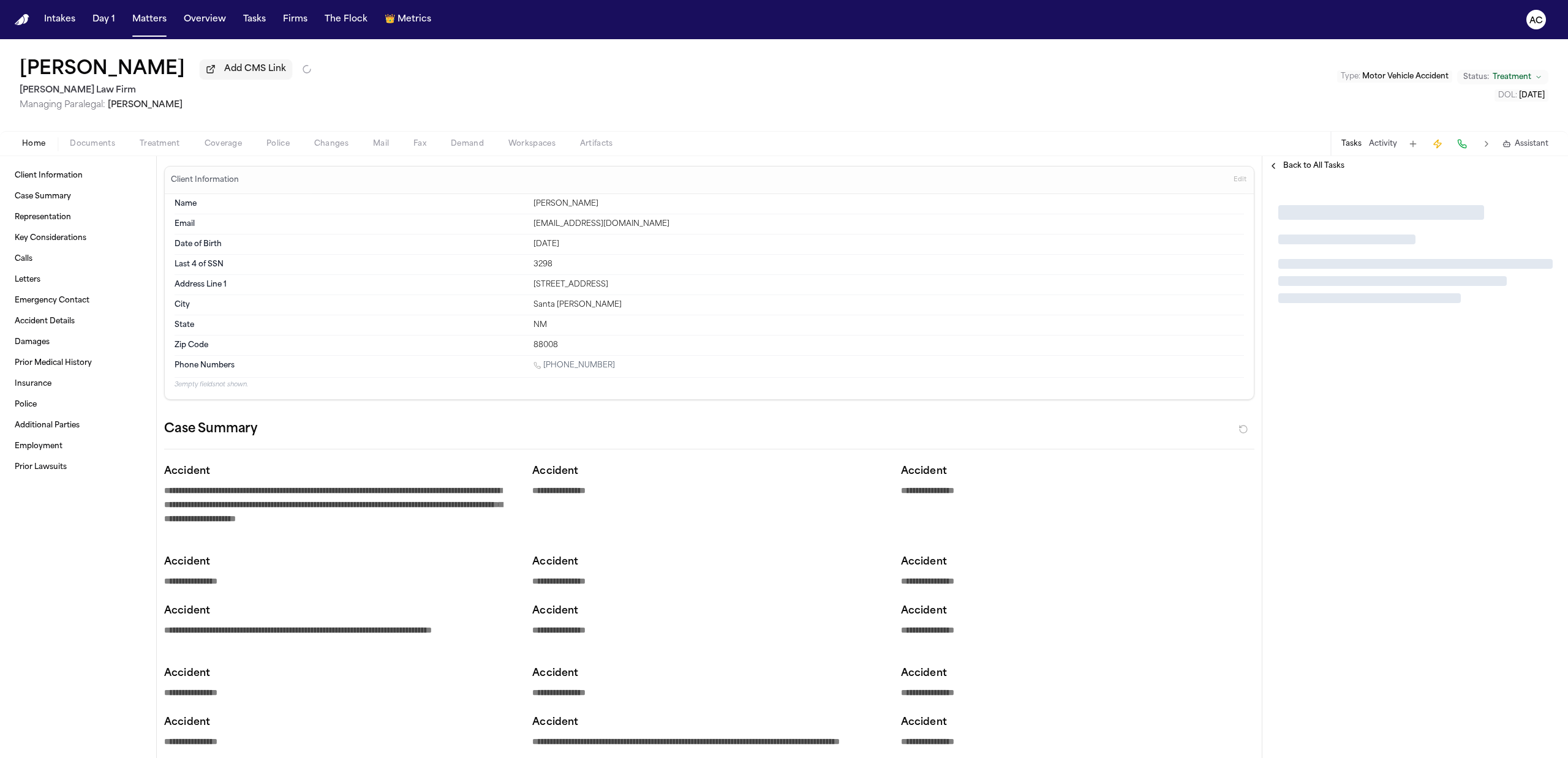
type textarea "*"
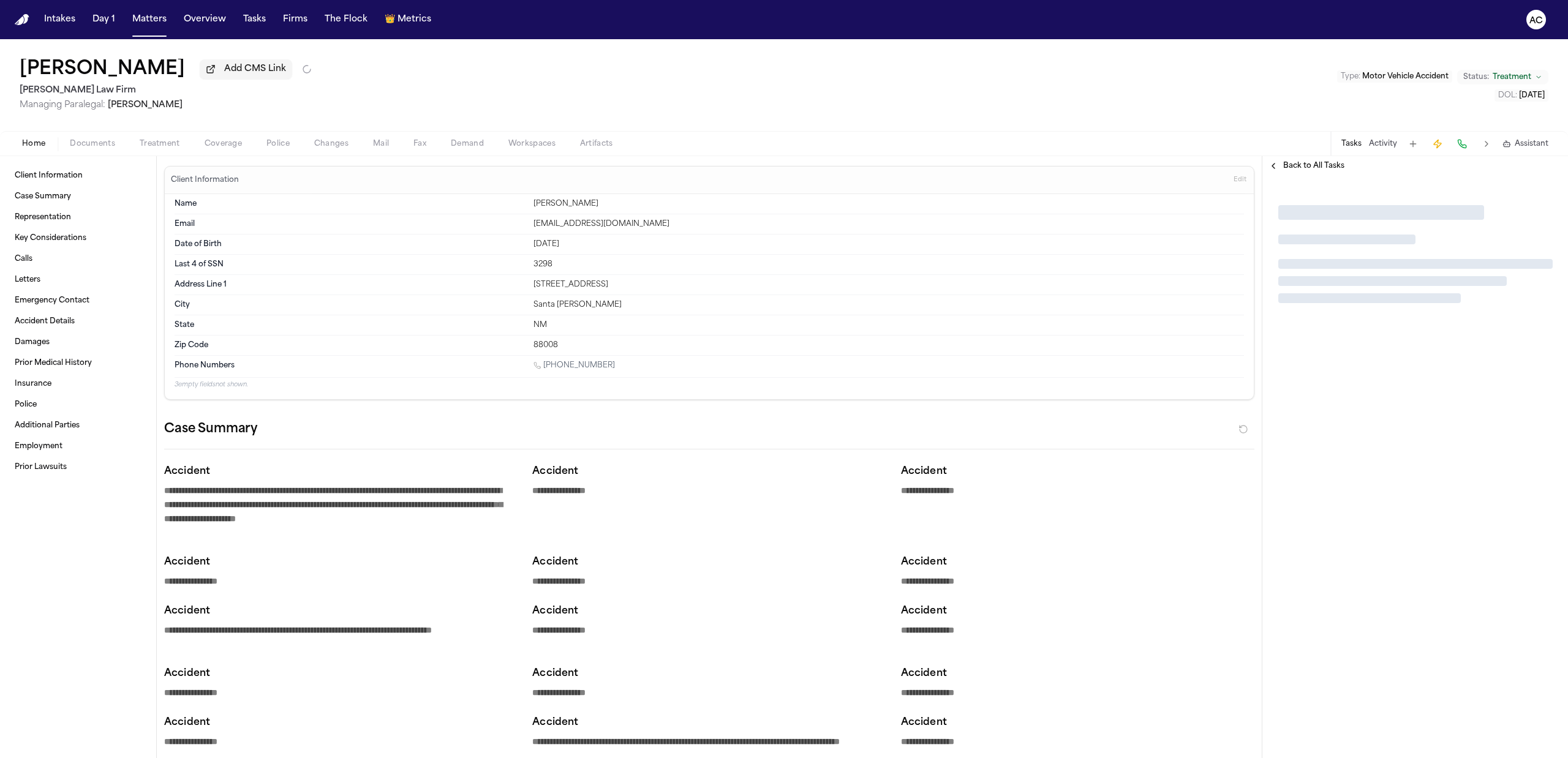
type textarea "*"
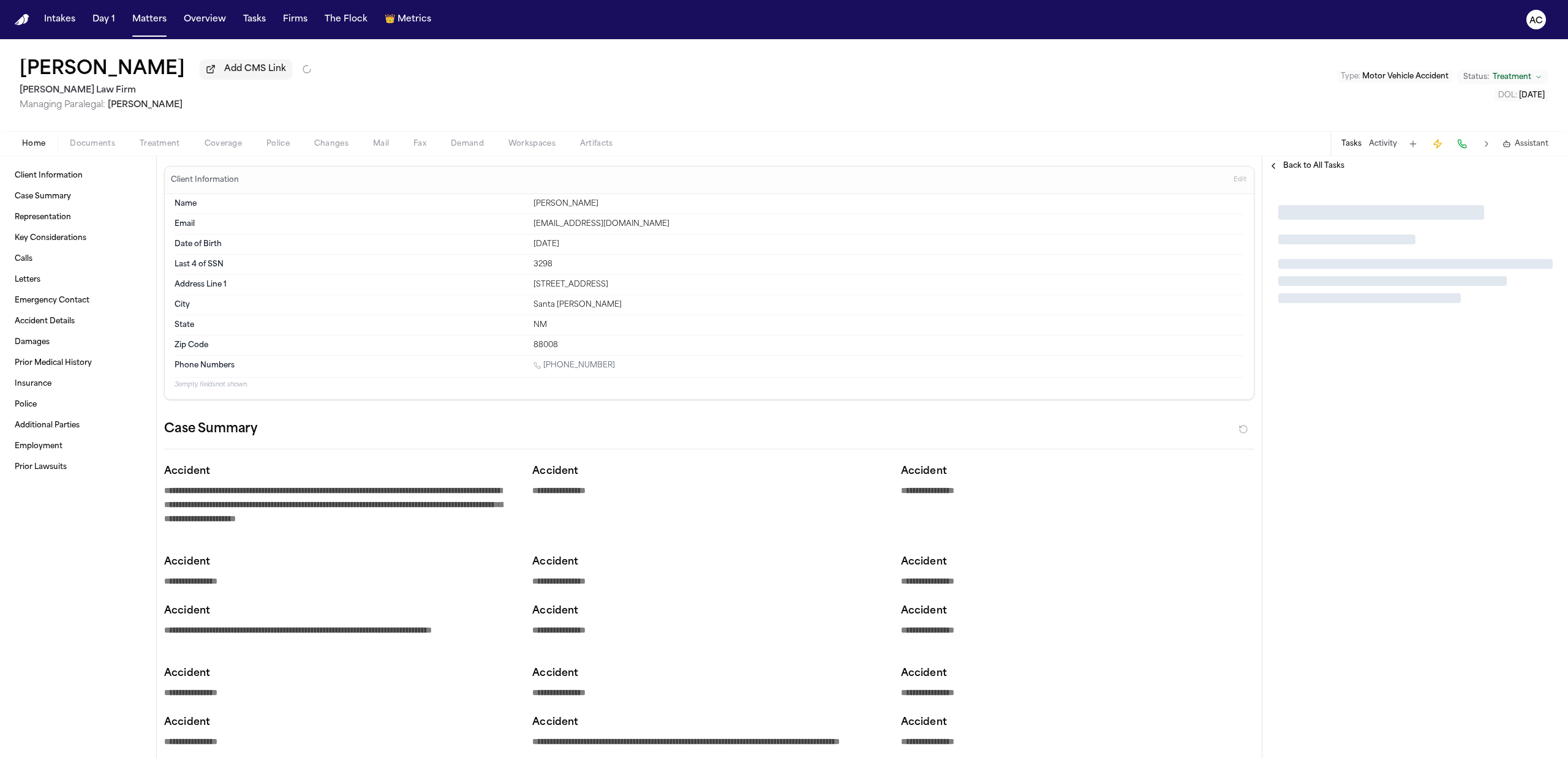
type textarea "*"
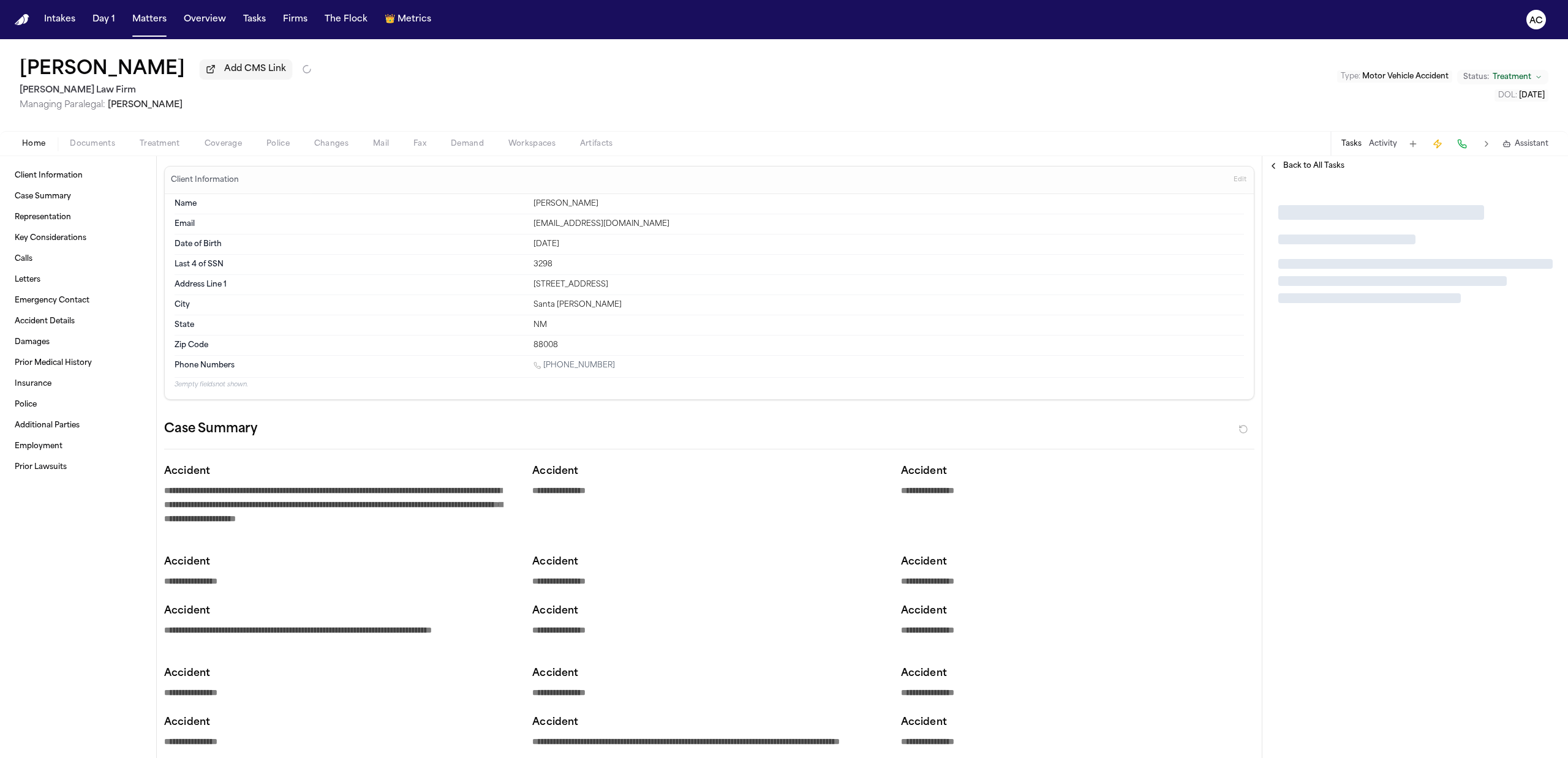
type textarea "*"
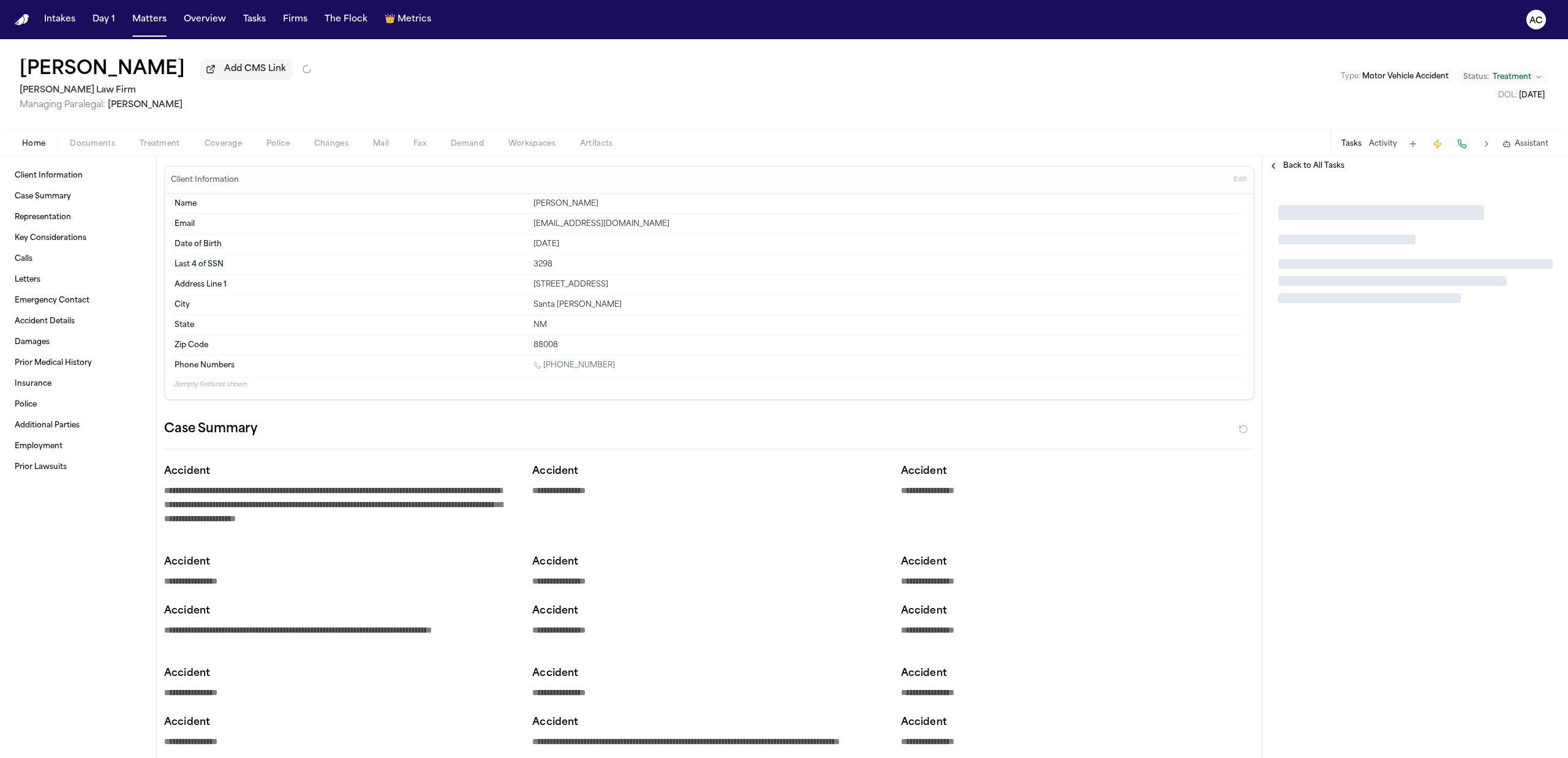
type textarea "*"
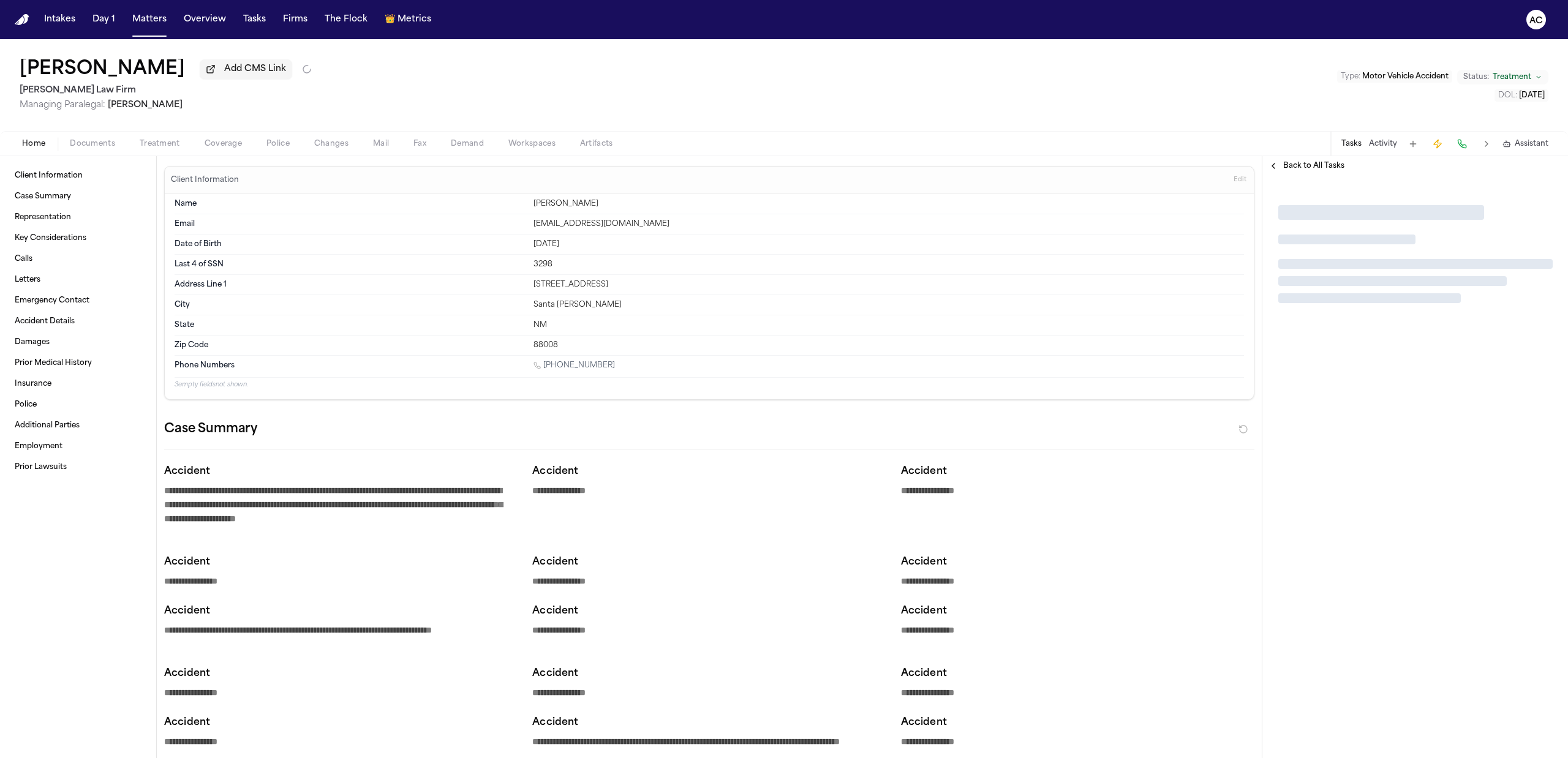
type textarea "*"
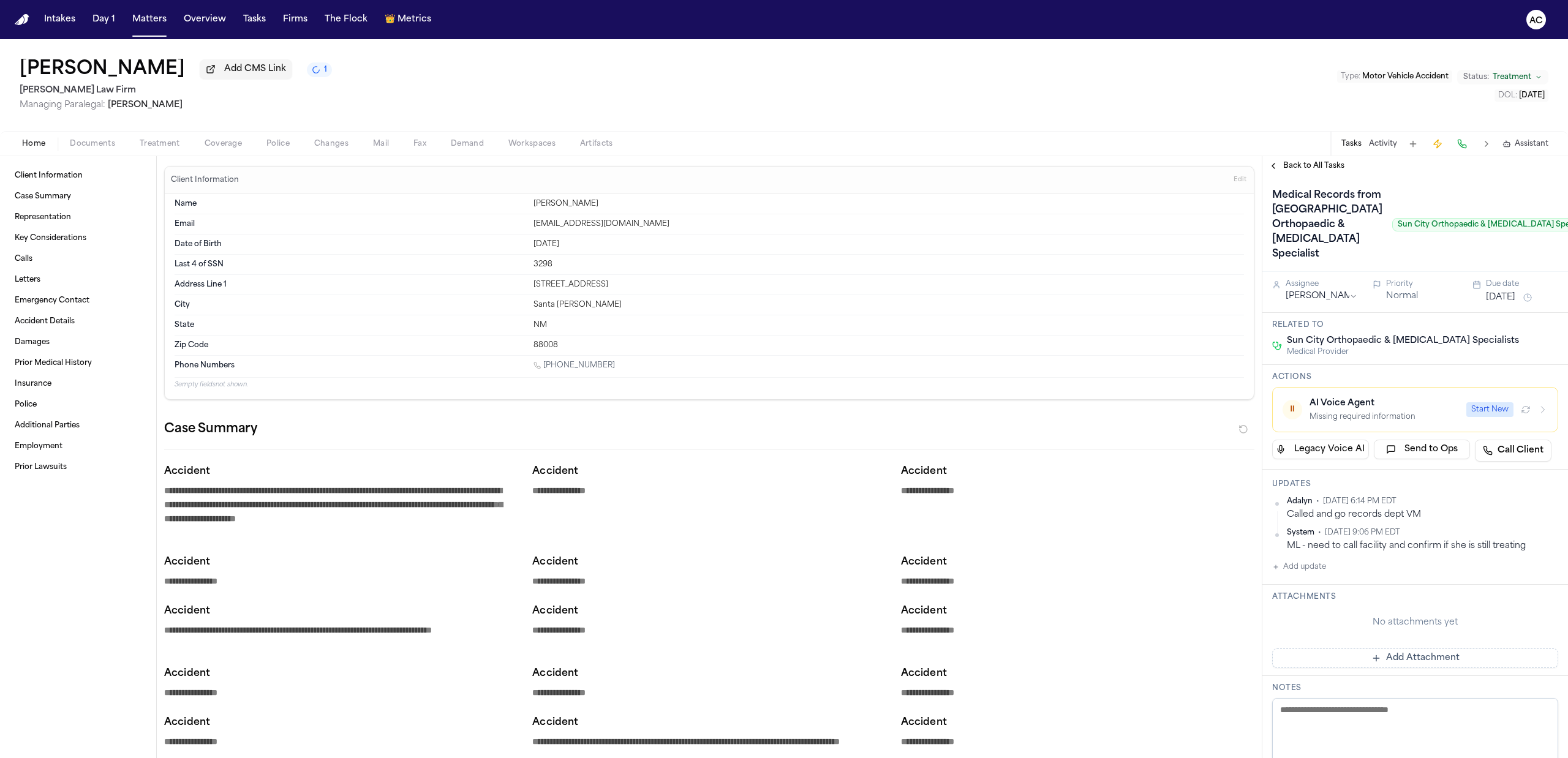
click at [155, 148] on button "Treatment" at bounding box center [159, 143] width 65 height 15
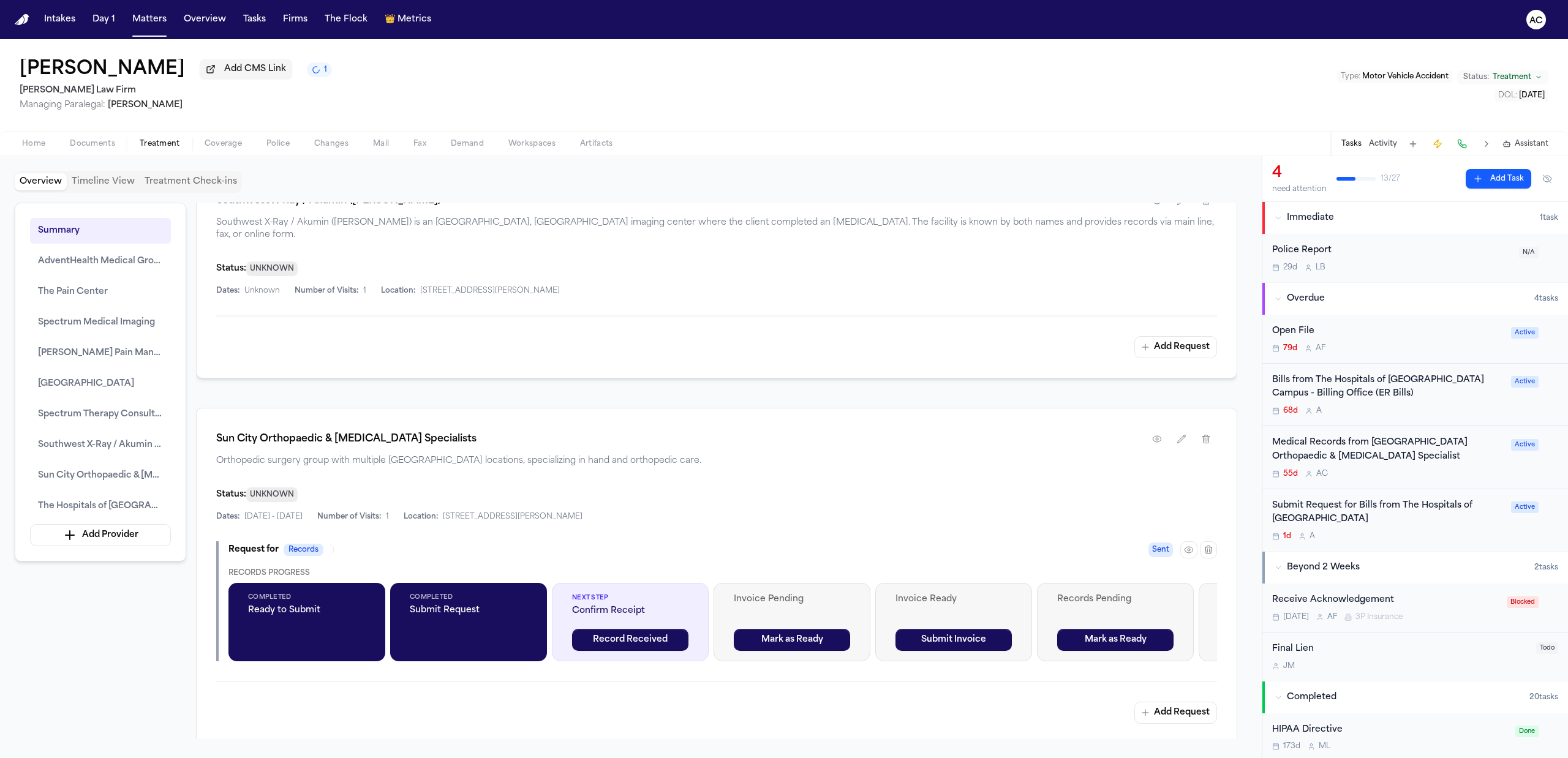
scroll to position [2893, 0]
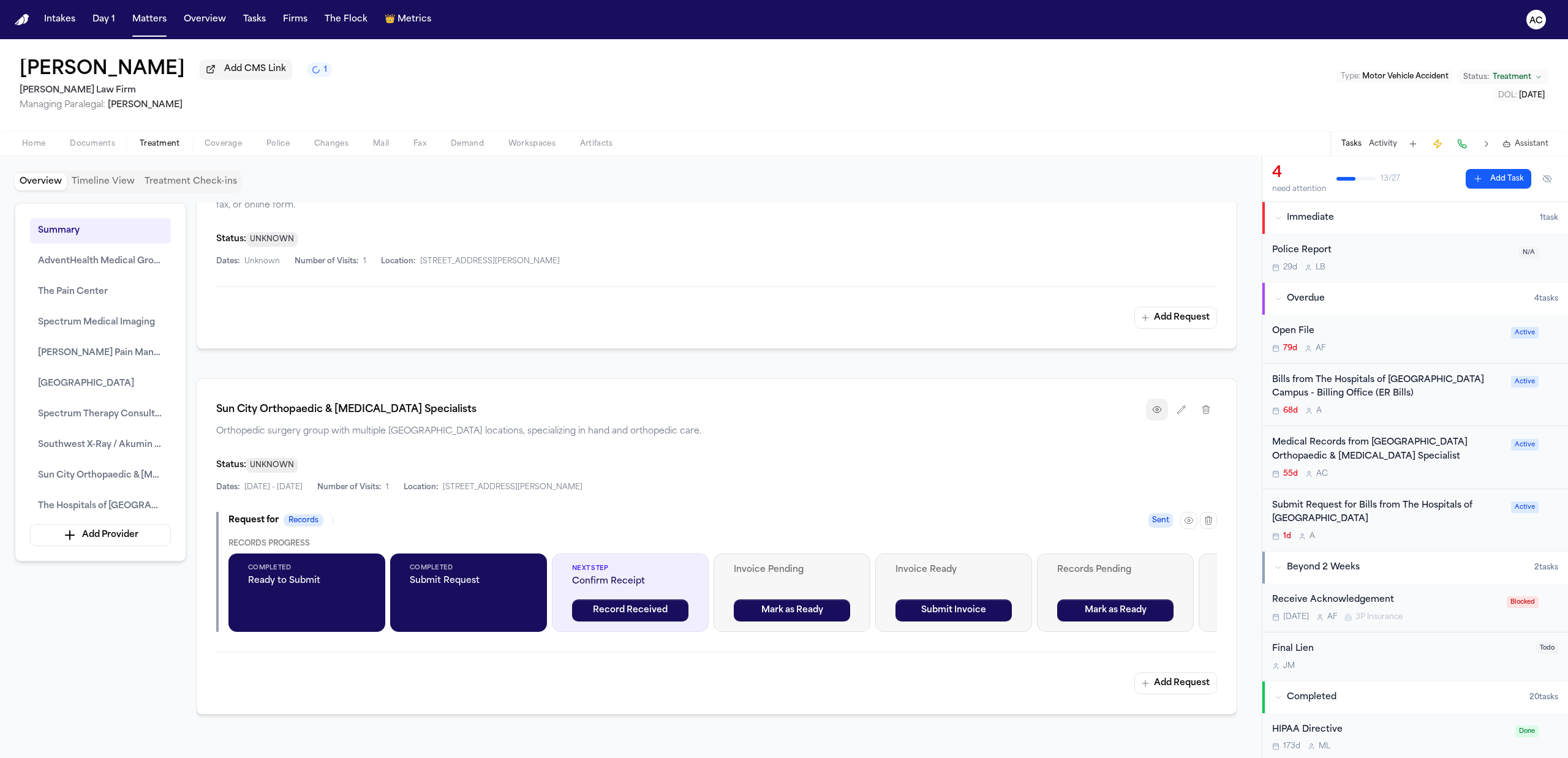
click at [1158, 412] on icon "button" at bounding box center [1157, 409] width 10 height 10
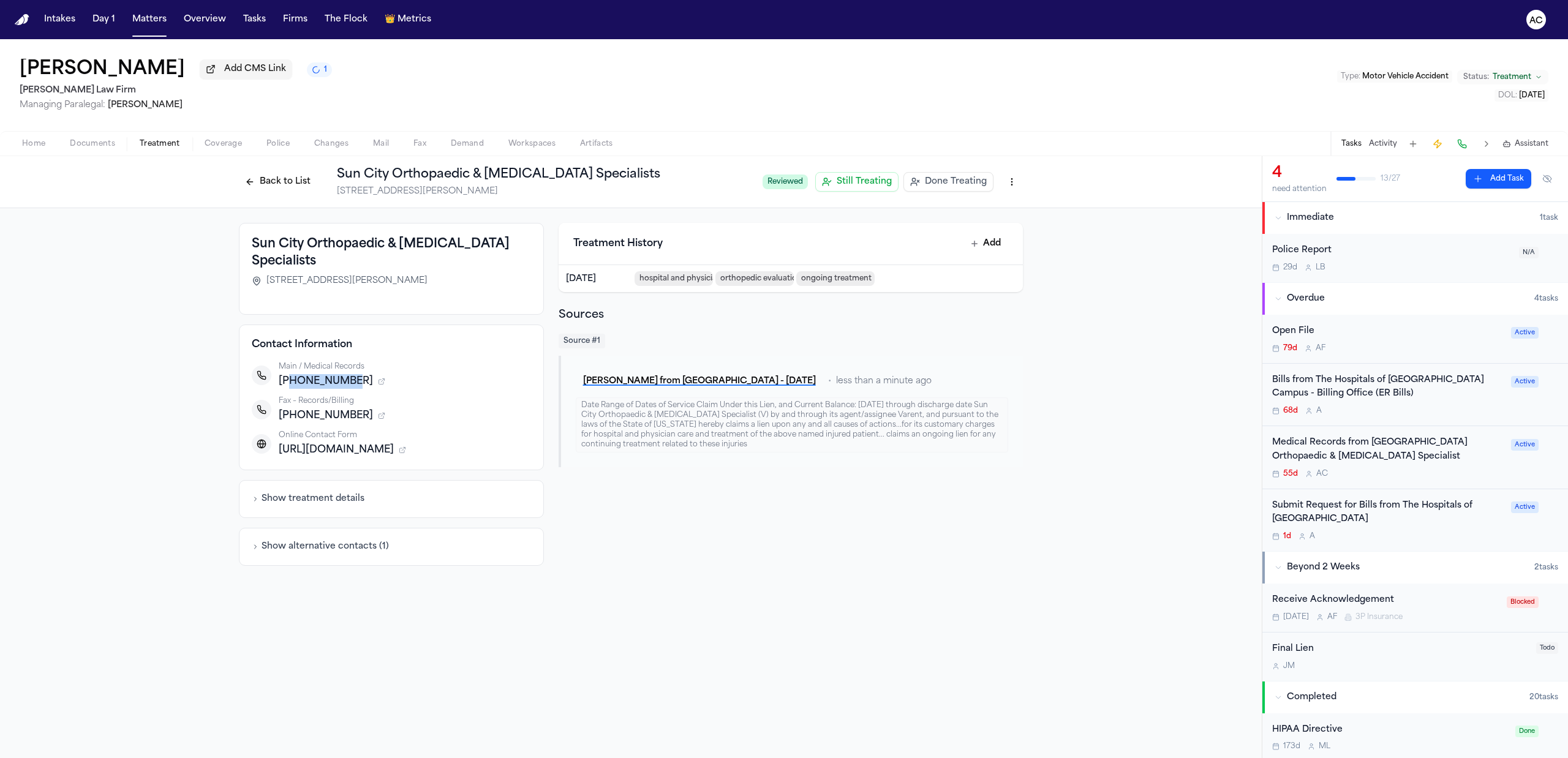
drag, startPoint x: 344, startPoint y: 377, endPoint x: 287, endPoint y: 378, distance: 57.0
click at [287, 378] on div "+19155810712" at bounding box center [405, 381] width 252 height 15
copy span "9155810712"
click at [277, 179] on button "Back to List" at bounding box center [277, 182] width 78 height 20
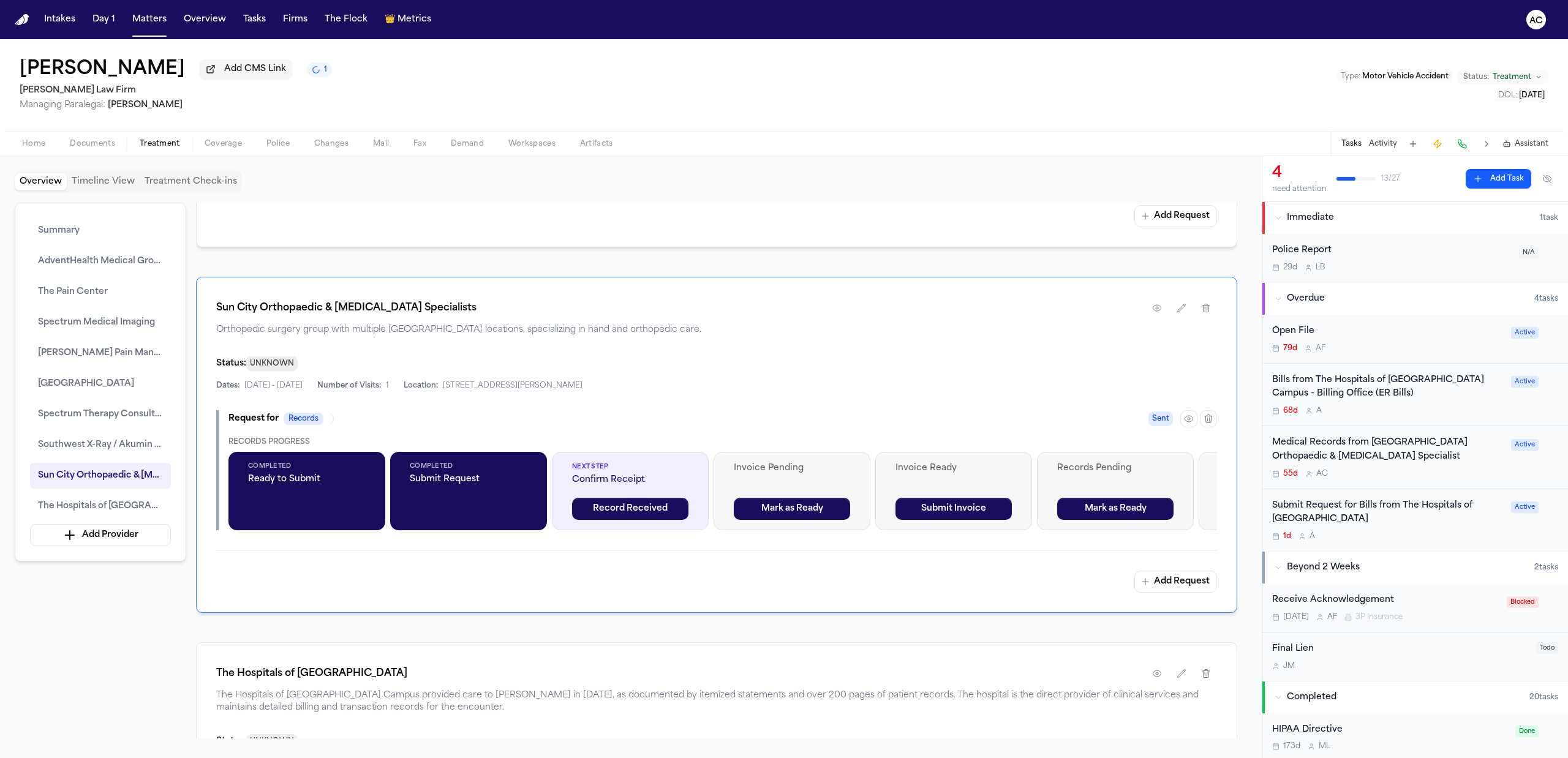
scroll to position [3021, 0]
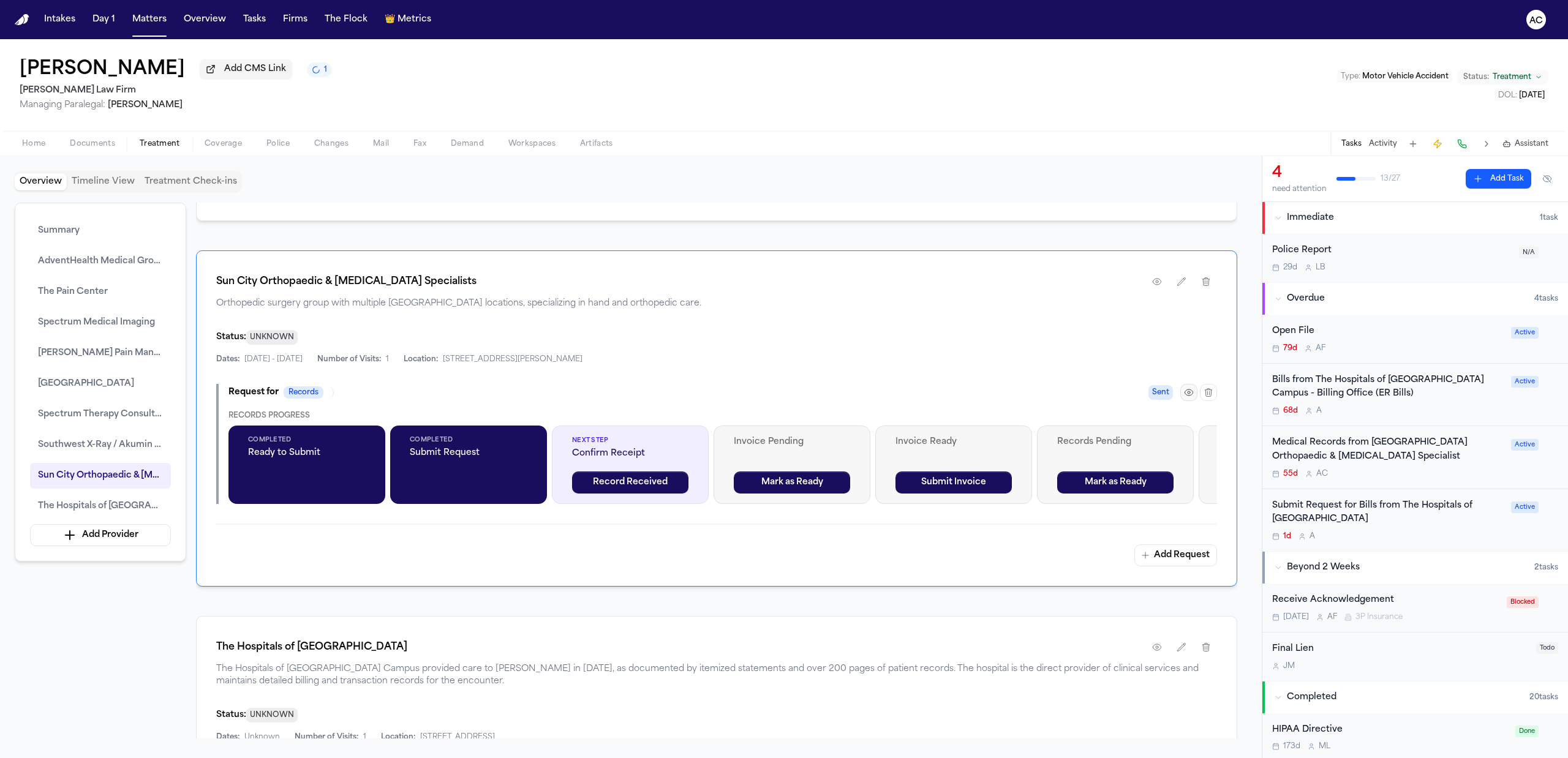
click at [1186, 400] on button "button" at bounding box center [1189, 393] width 17 height 17
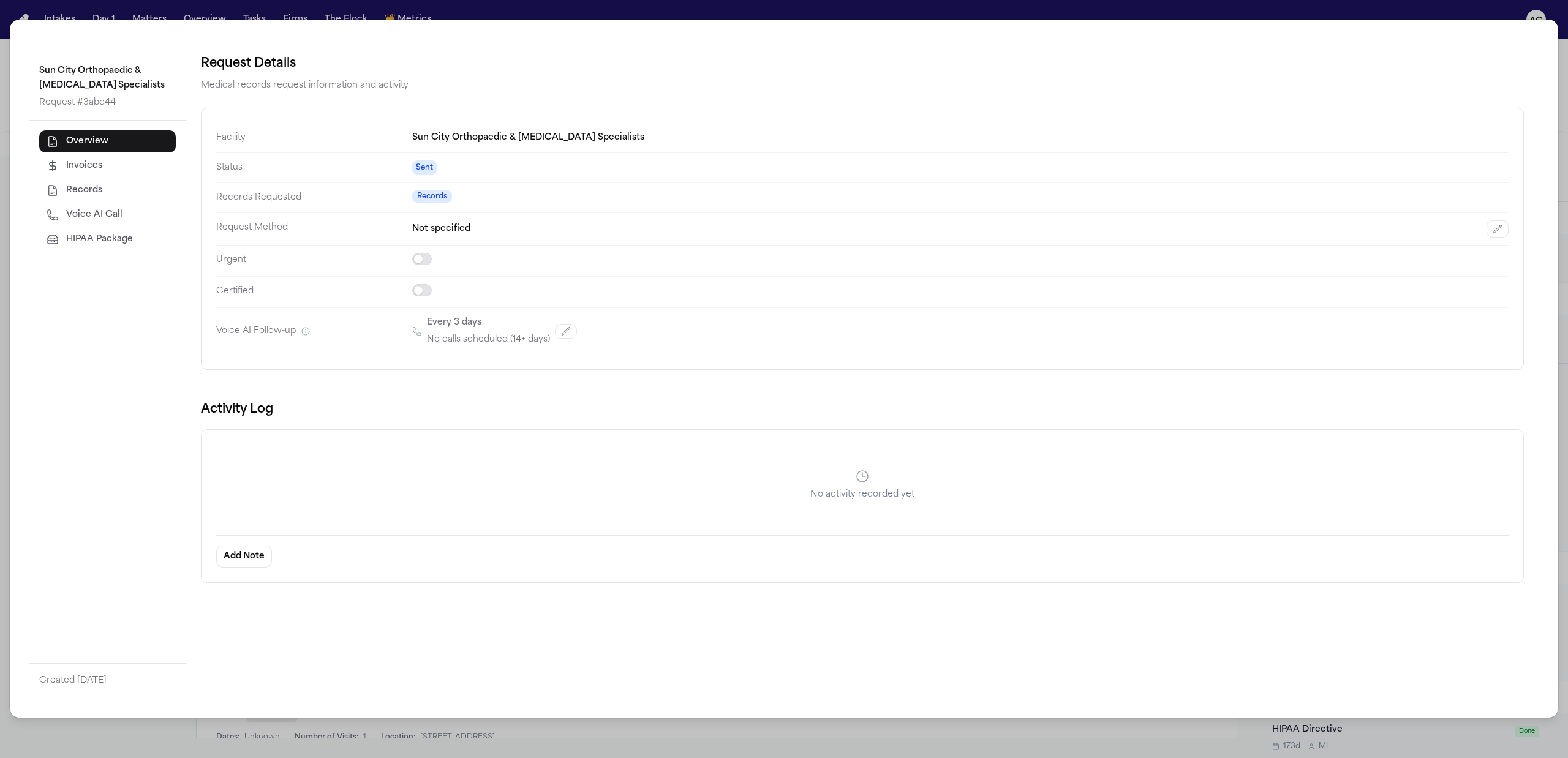
click at [94, 211] on span "Voice AI Call" at bounding box center [94, 215] width 57 height 13
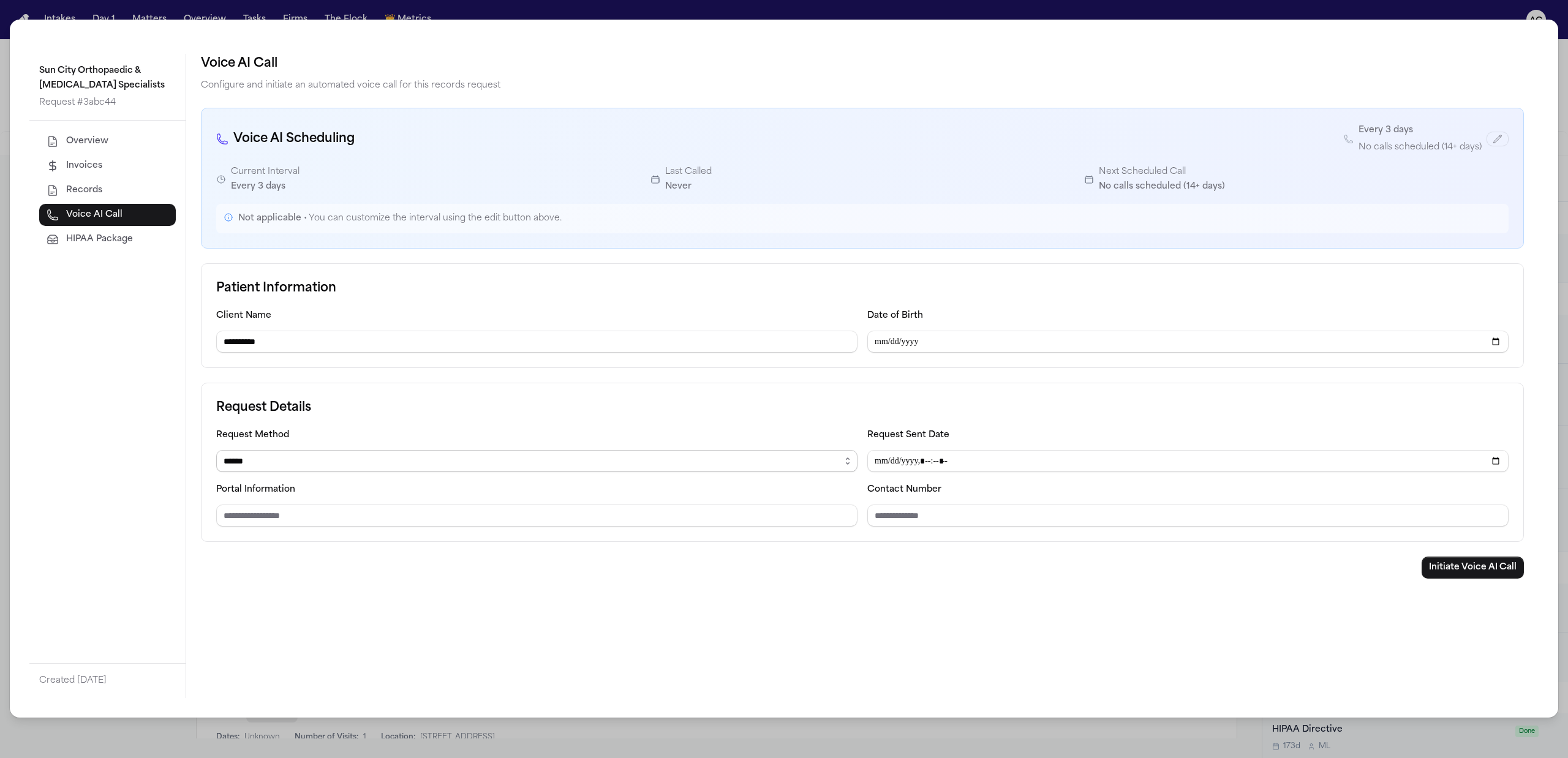
click at [270, 468] on select "****** ***** ***** *** ****" at bounding box center [537, 461] width 641 height 22
select select "***"
click at [216, 452] on select "****** ***** ***** *** ****" at bounding box center [537, 461] width 641 height 22
click at [924, 516] on input "Contact Number" at bounding box center [1188, 516] width 641 height 22
paste input "**********"
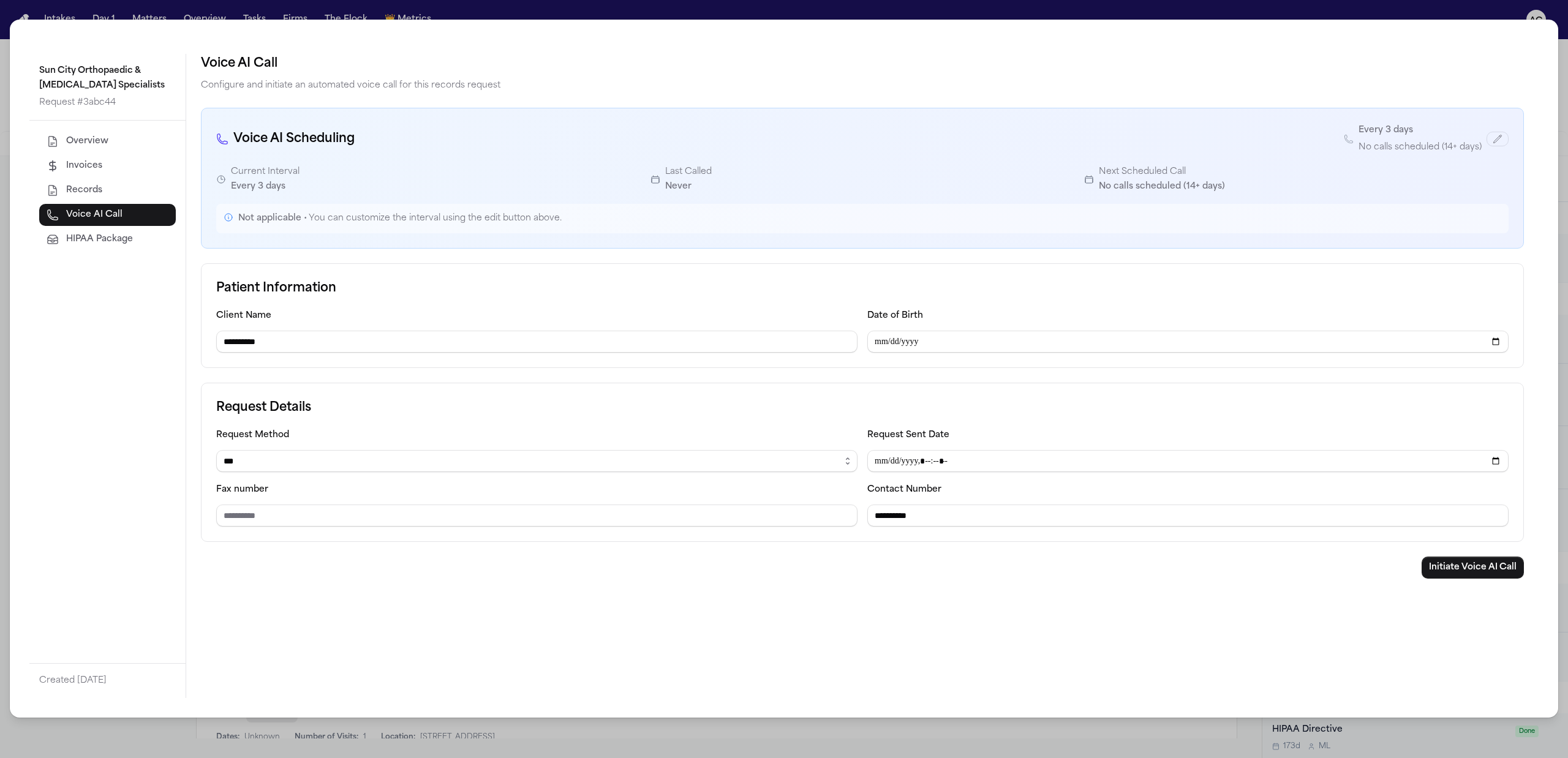
type input "**********"
click at [347, 522] on input "Fax number" at bounding box center [537, 516] width 641 height 22
paste input "**********"
type input "**********"
click at [1475, 572] on button "Initiate Voice AI Call" at bounding box center [1472, 568] width 102 height 22
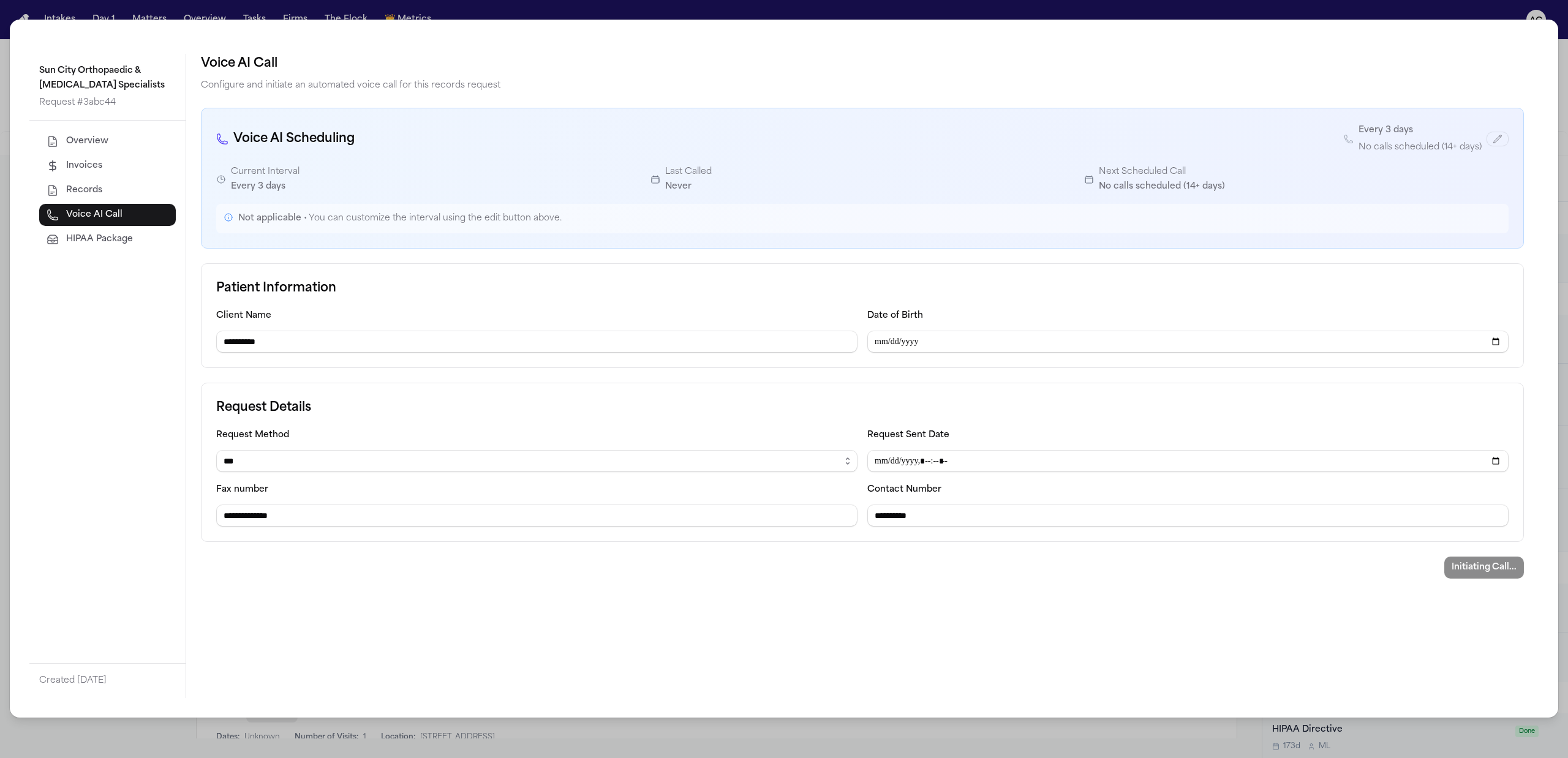
select select "******"
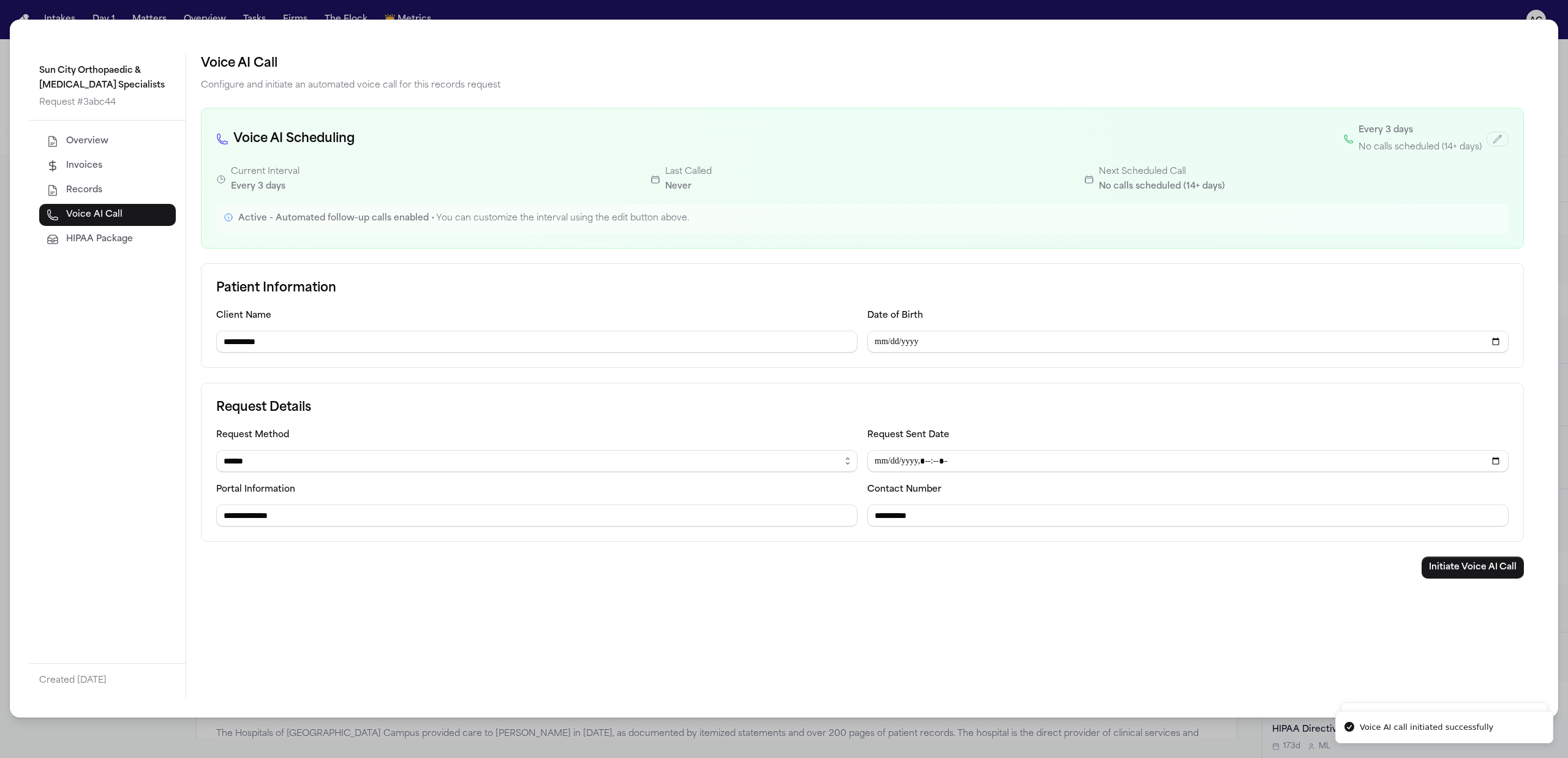
click at [93, 143] on span "Overview" at bounding box center [87, 142] width 42 height 13
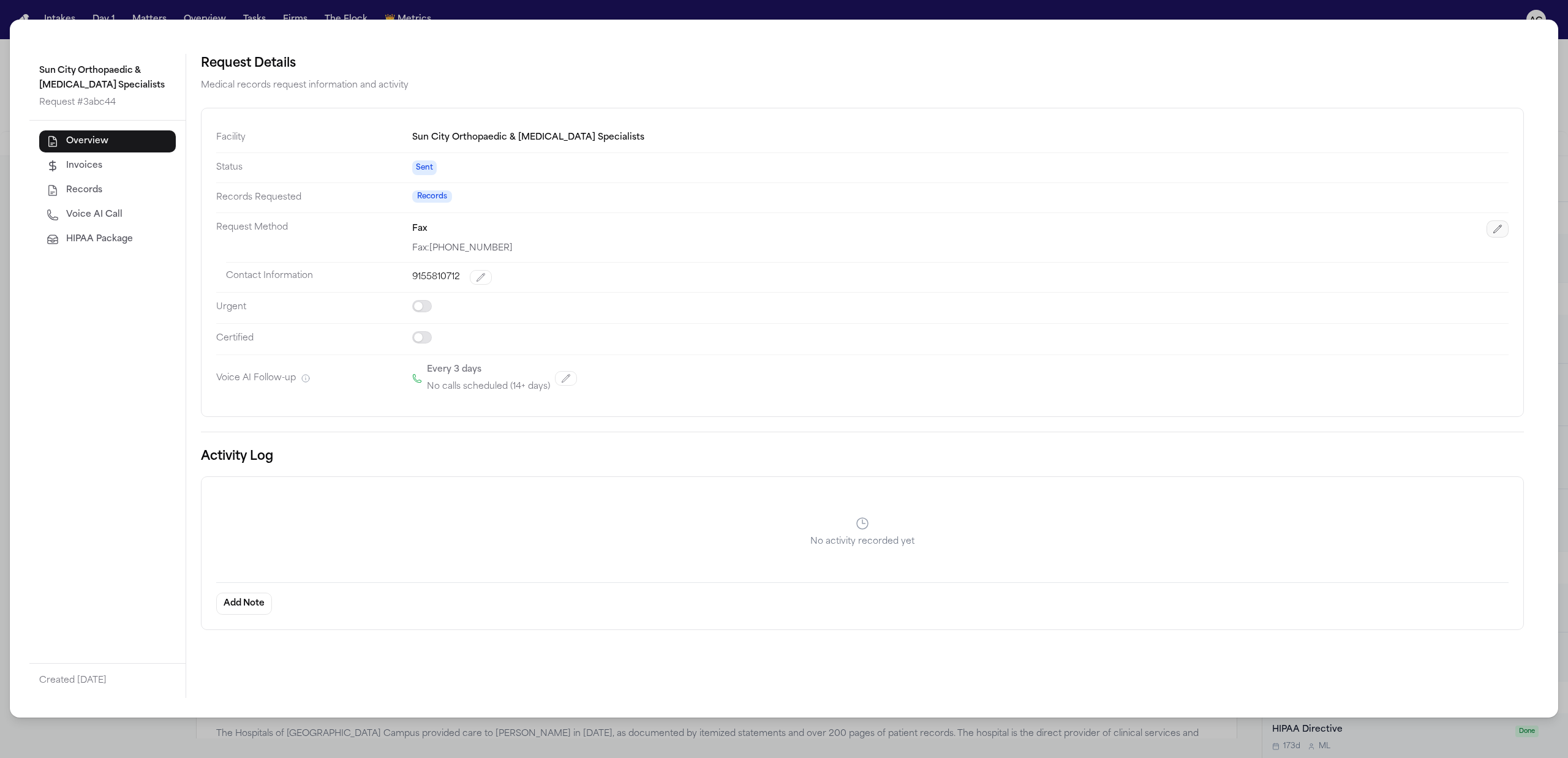
click at [1495, 233] on icon "button" at bounding box center [1497, 229] width 8 height 8
select select "***"
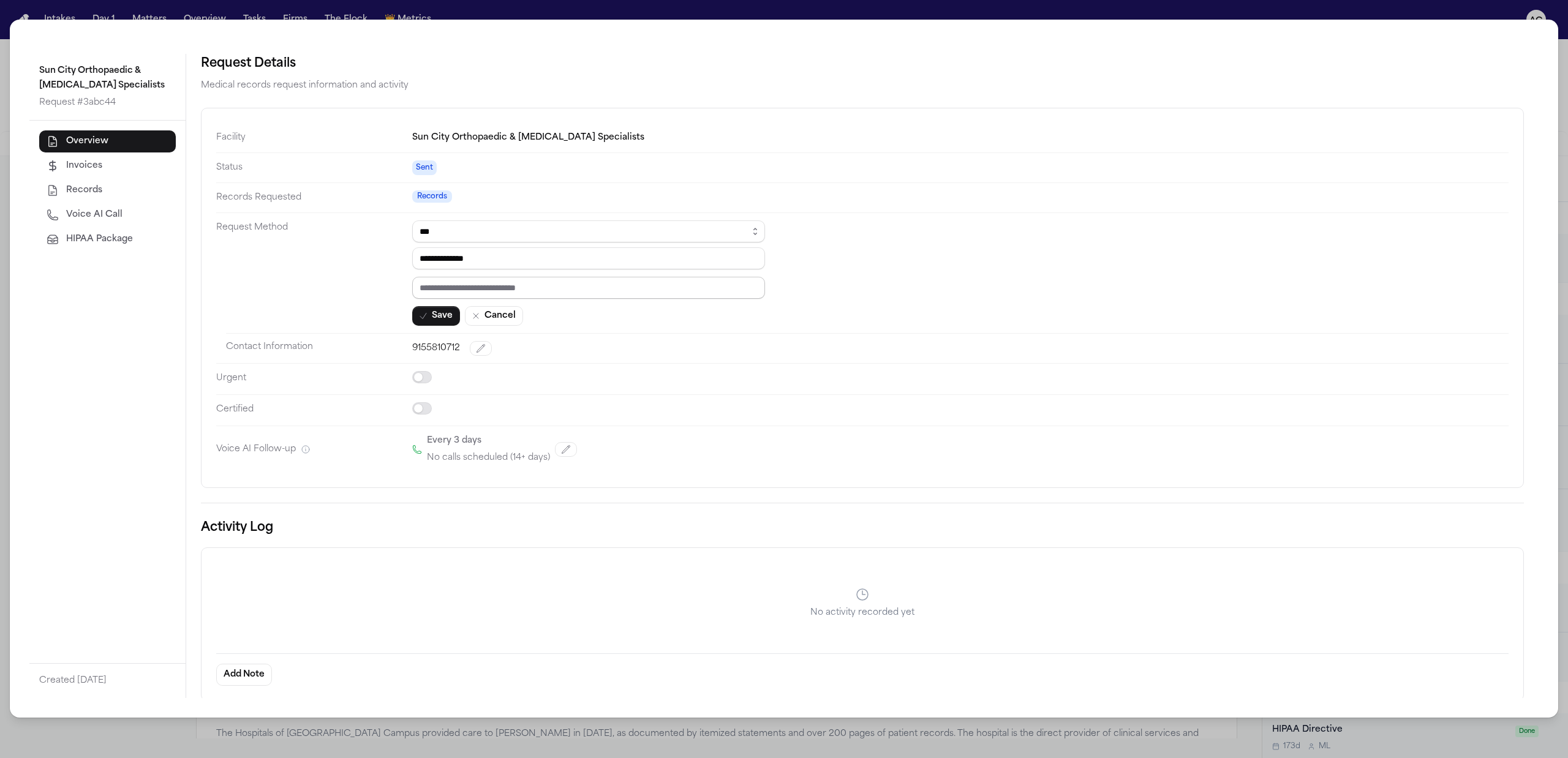
click at [490, 291] on input "text" at bounding box center [588, 288] width 353 height 22
paste input "*********"
type input "*********"
click at [431, 323] on button "Save" at bounding box center [436, 316] width 48 height 20
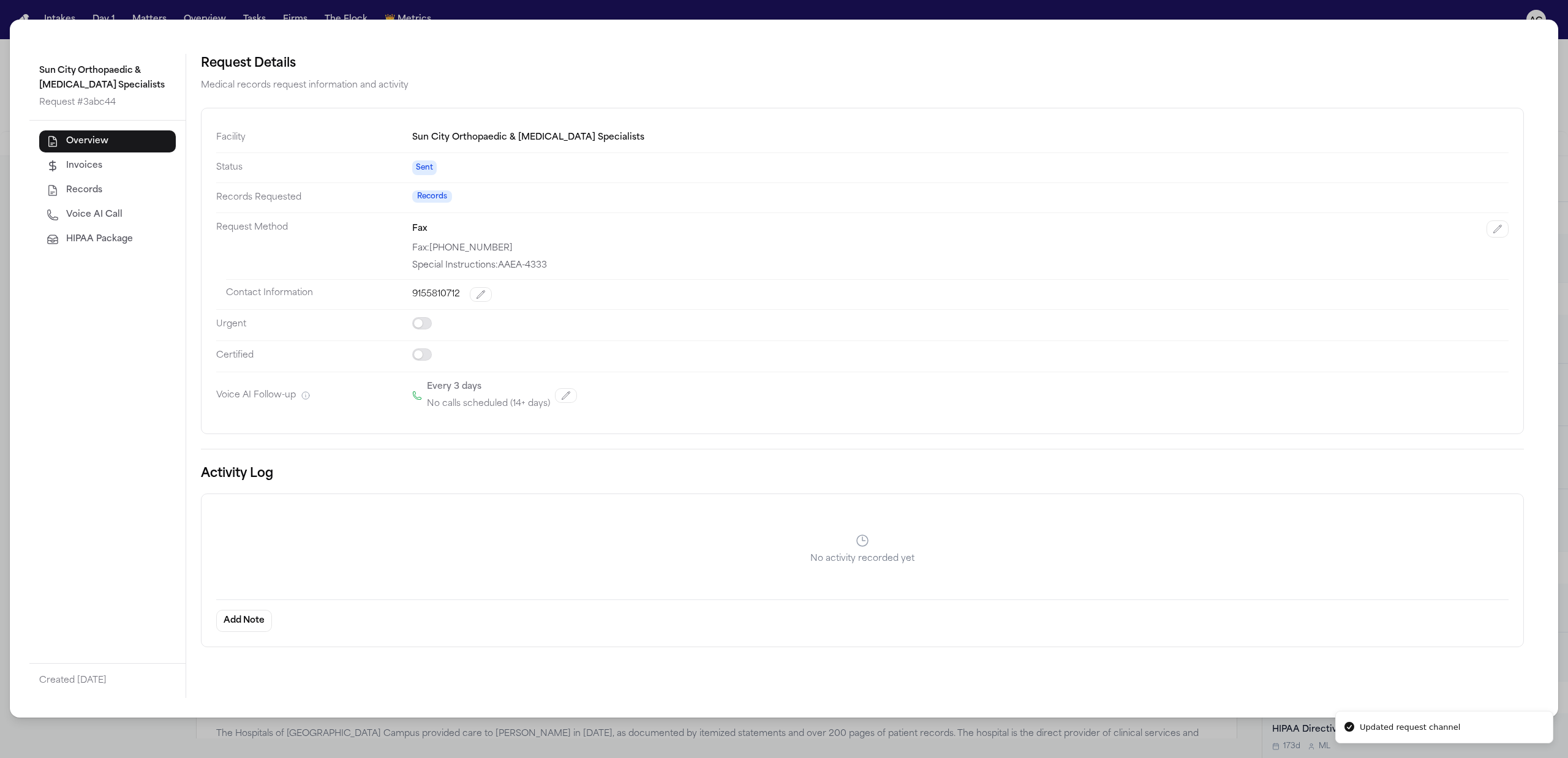
click at [1567, 82] on div "Sun City Orthopaedic & Hand Surgery Specialists Request # 3abc44 Overview Invoi…" at bounding box center [784, 379] width 1568 height 758
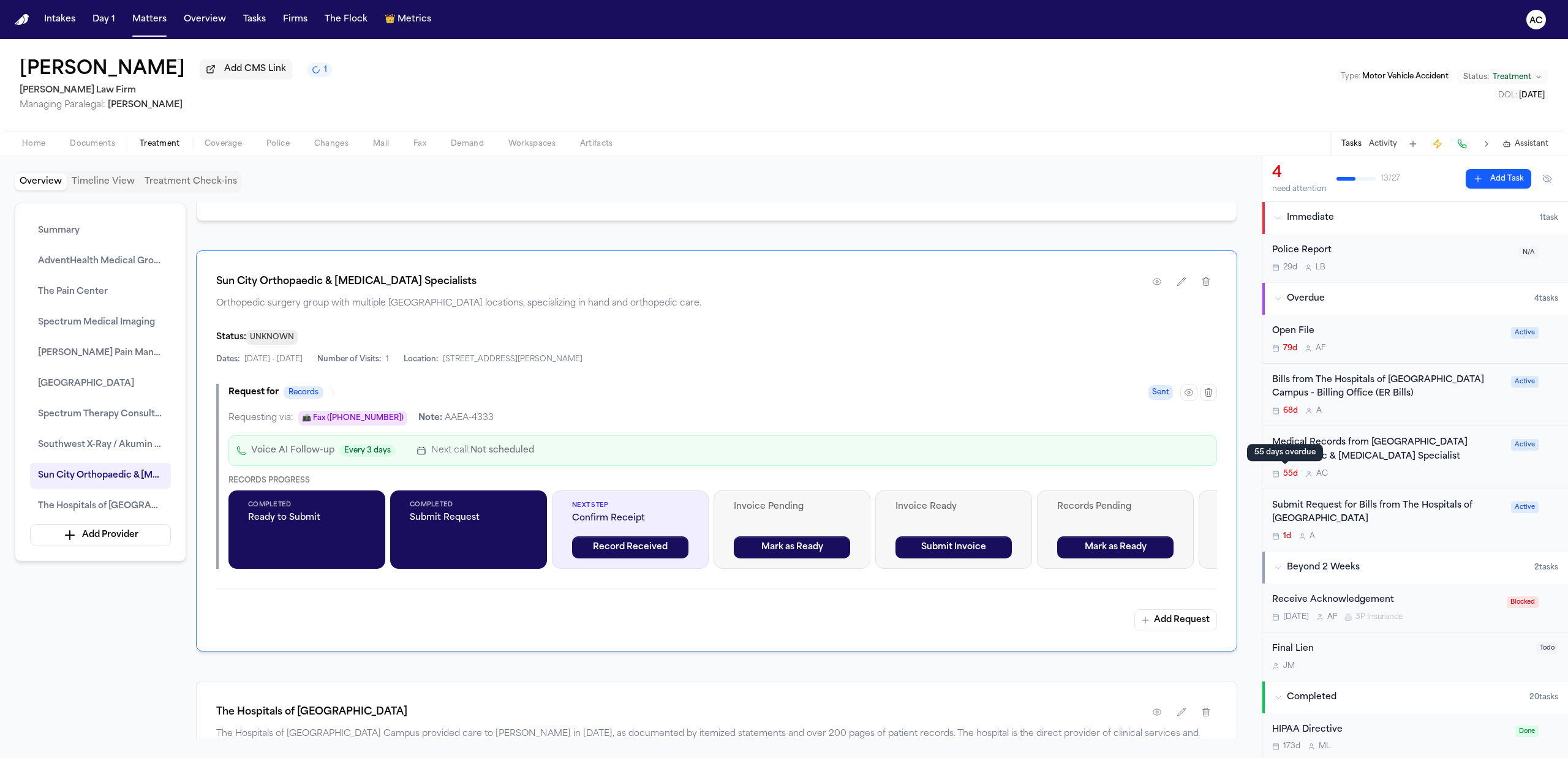
click at [1316, 453] on div "55 days overdue 55 days overdue" at bounding box center [1285, 452] width 76 height 17
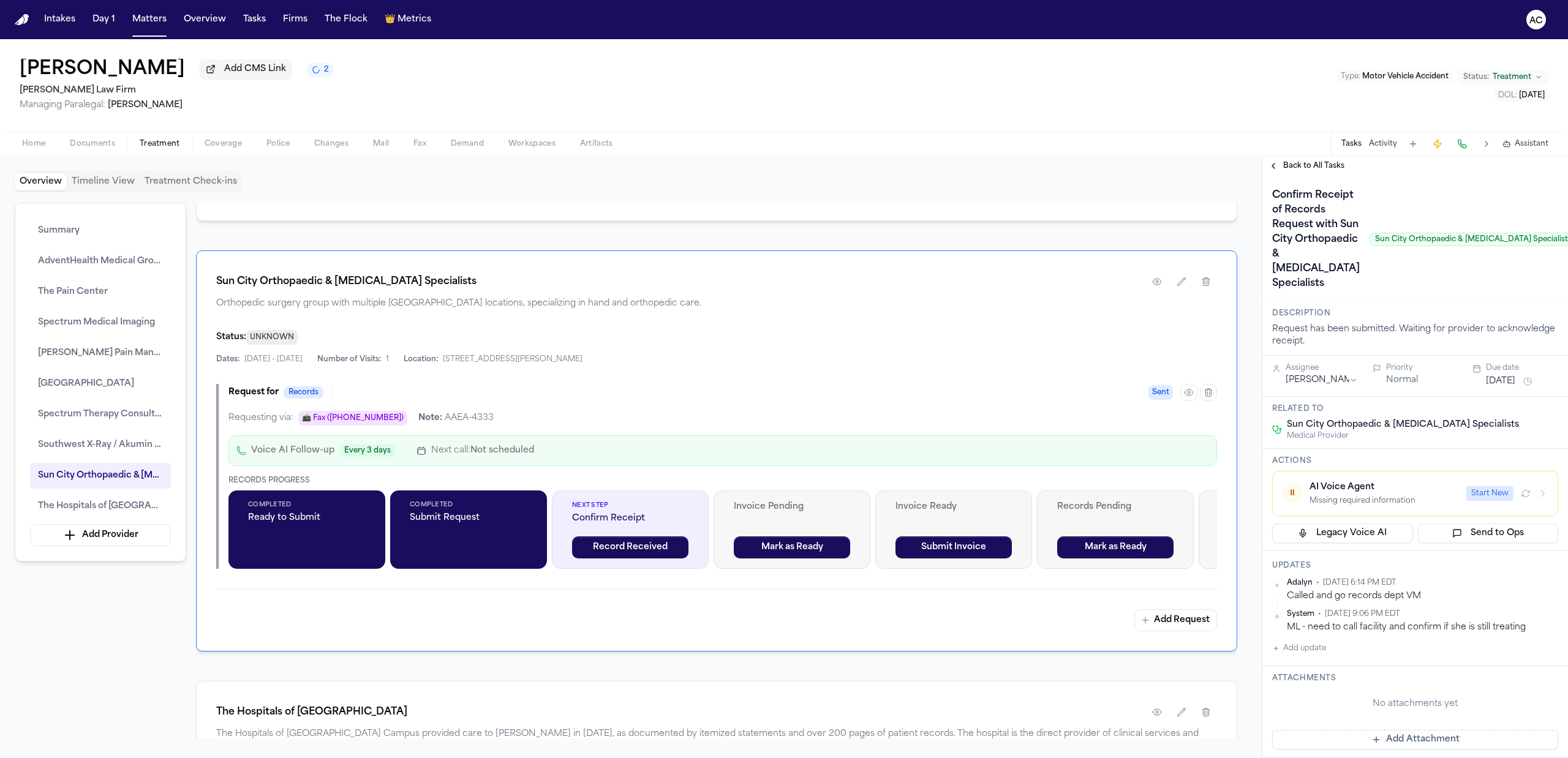
click at [1527, 501] on div "Start New" at bounding box center [1507, 493] width 82 height 15
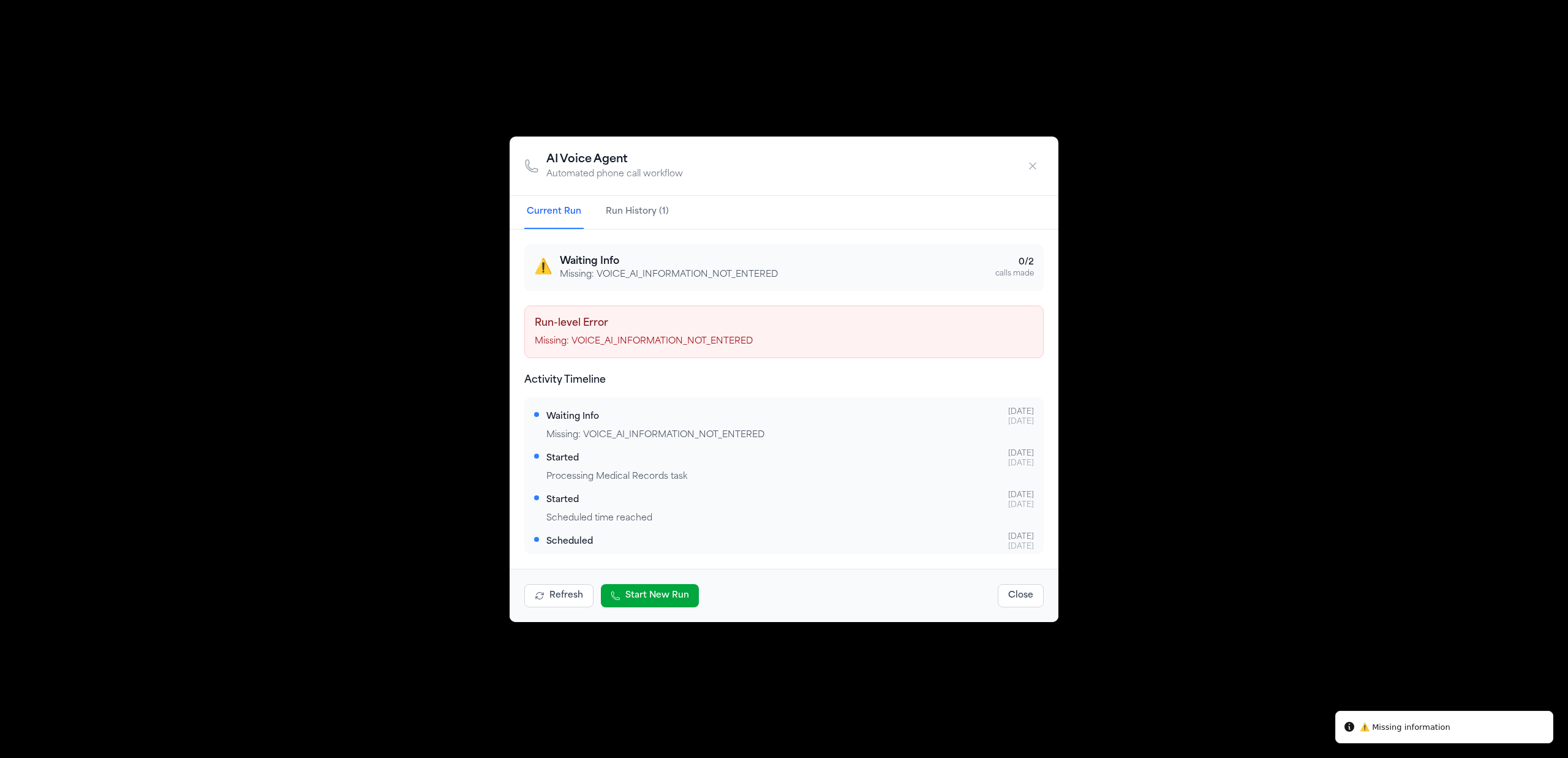
click at [637, 209] on button "Run History (1)" at bounding box center [637, 212] width 68 height 33
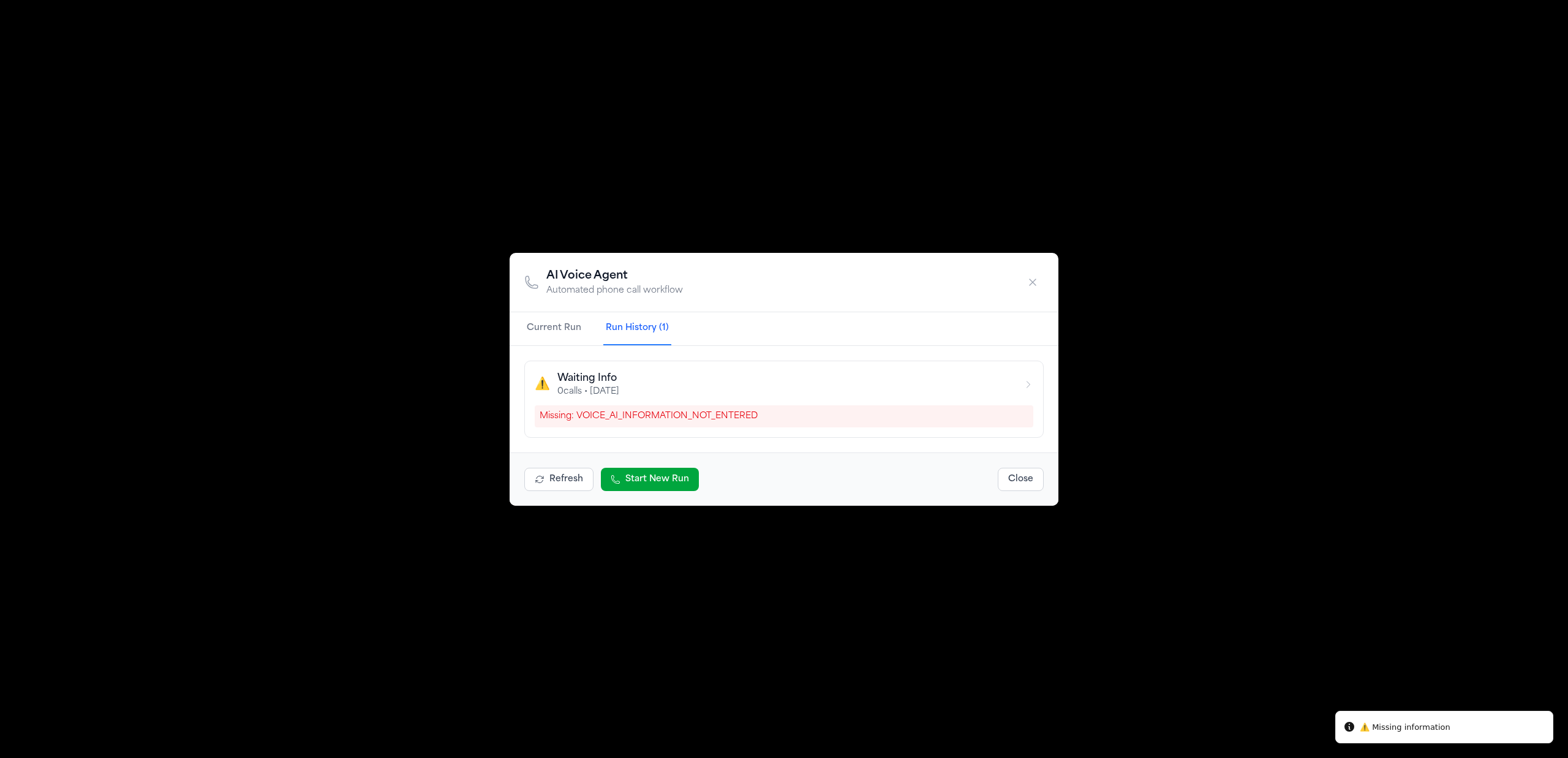
click at [1033, 284] on icon "button" at bounding box center [1033, 282] width 13 height 13
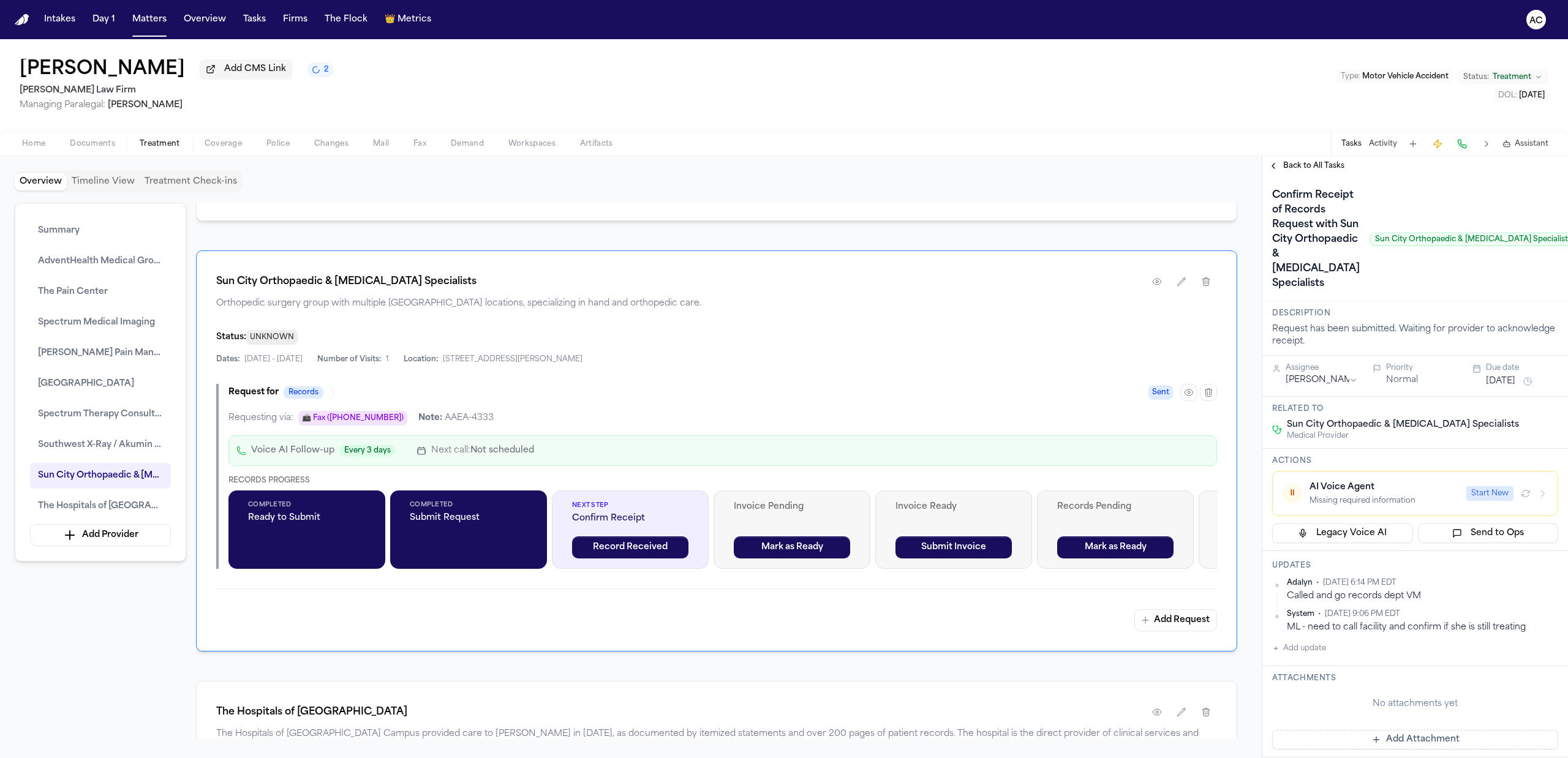
click at [1495, 501] on button "Start New" at bounding box center [1489, 493] width 47 height 15
click at [1538, 498] on icon "button" at bounding box center [1543, 493] width 10 height 10
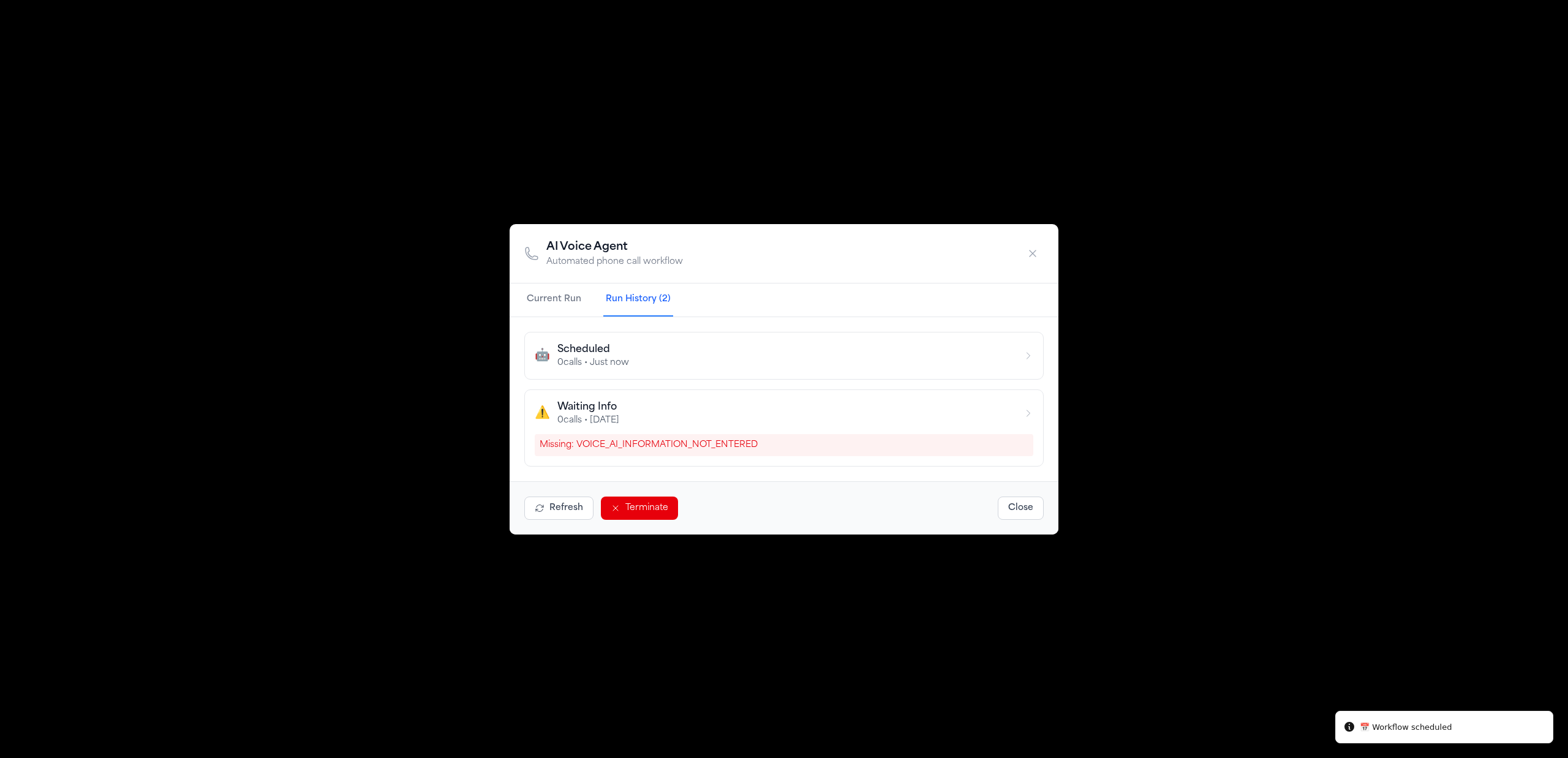
click at [558, 299] on button "Current Run" at bounding box center [553, 300] width 59 height 33
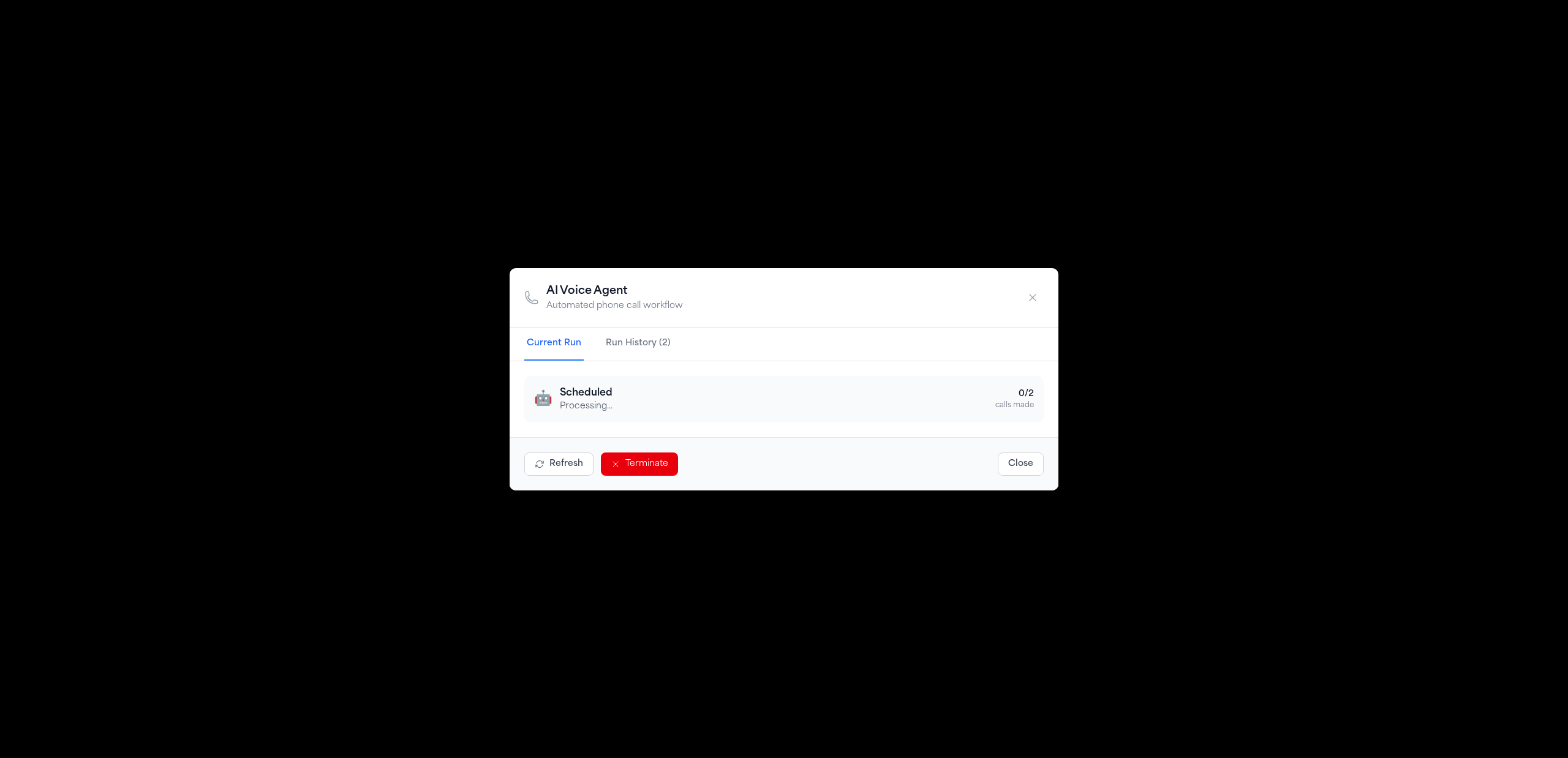
click at [1029, 297] on icon "button" at bounding box center [1033, 298] width 13 height 13
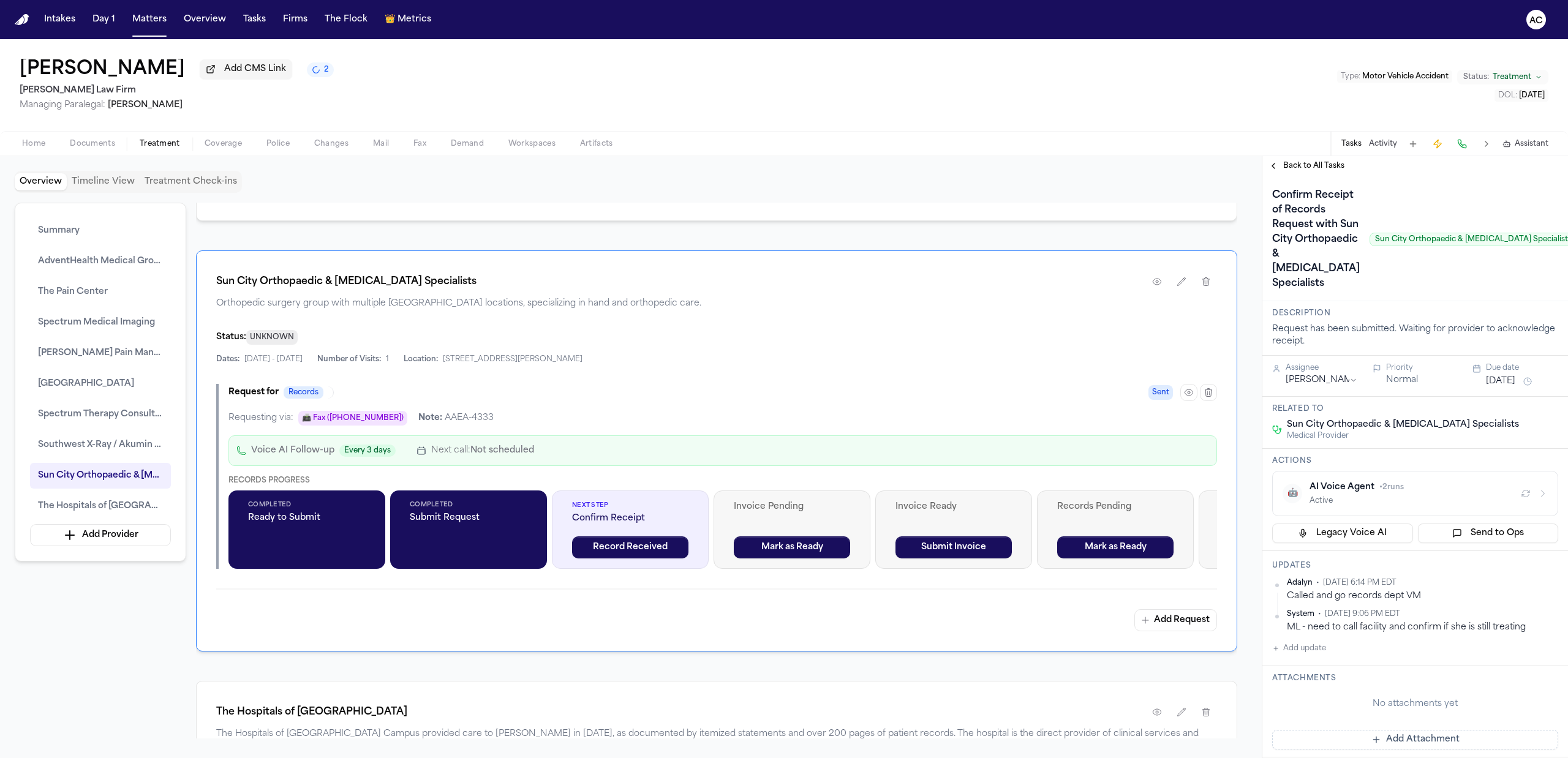
click at [1303, 656] on button "Add update" at bounding box center [1298, 648] width 54 height 15
click at [1300, 692] on button "Private" at bounding box center [1297, 687] width 10 height 10
click at [1321, 671] on textarea "Add your update" at bounding box center [1423, 658] width 261 height 24
type textarea "**********"
click at [1536, 695] on button "Add" at bounding box center [1541, 687] width 25 height 15
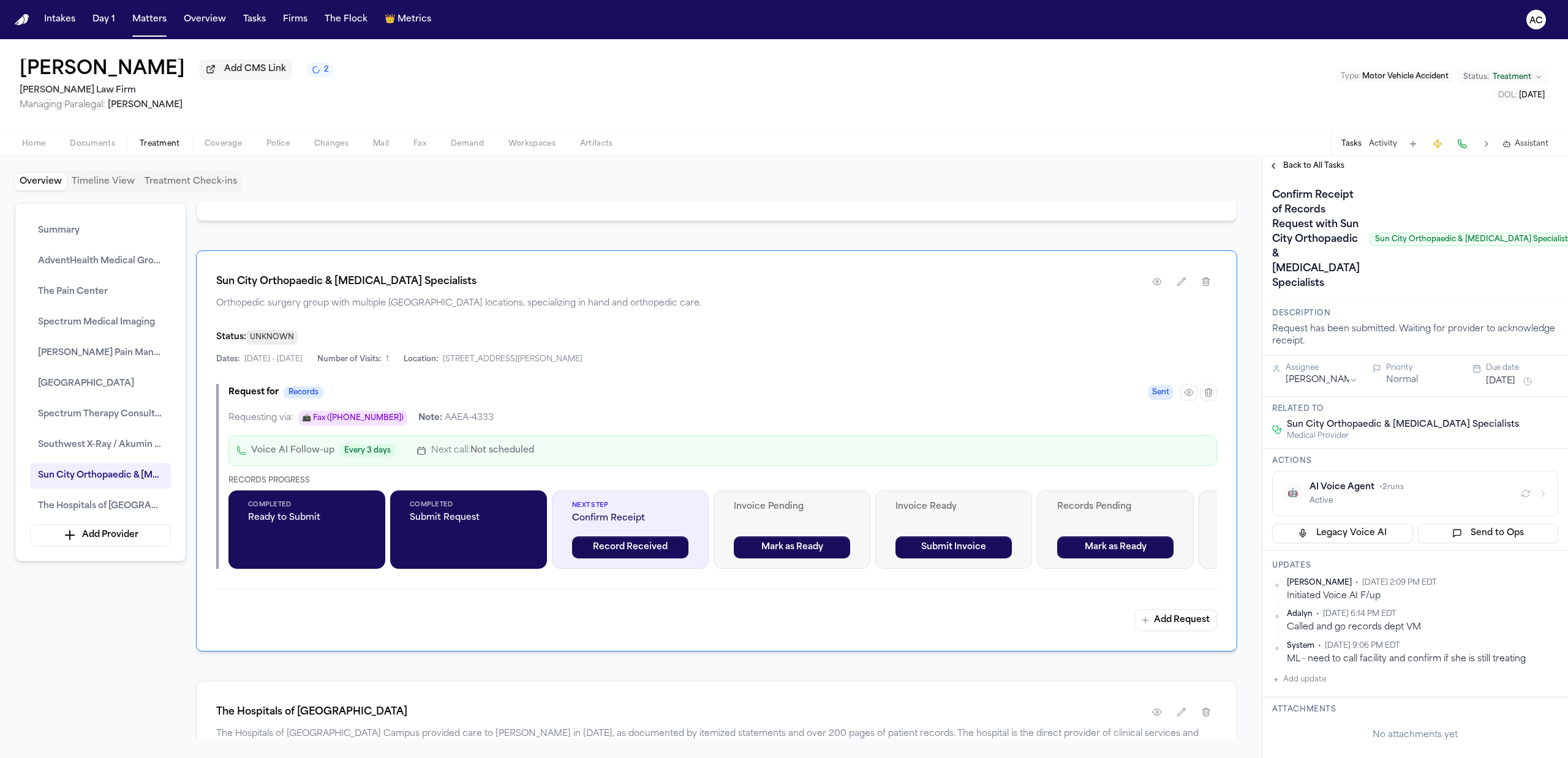
click at [1522, 497] on icon "button" at bounding box center [1525, 493] width 8 height 7
click at [1538, 498] on icon "button" at bounding box center [1543, 493] width 10 height 10
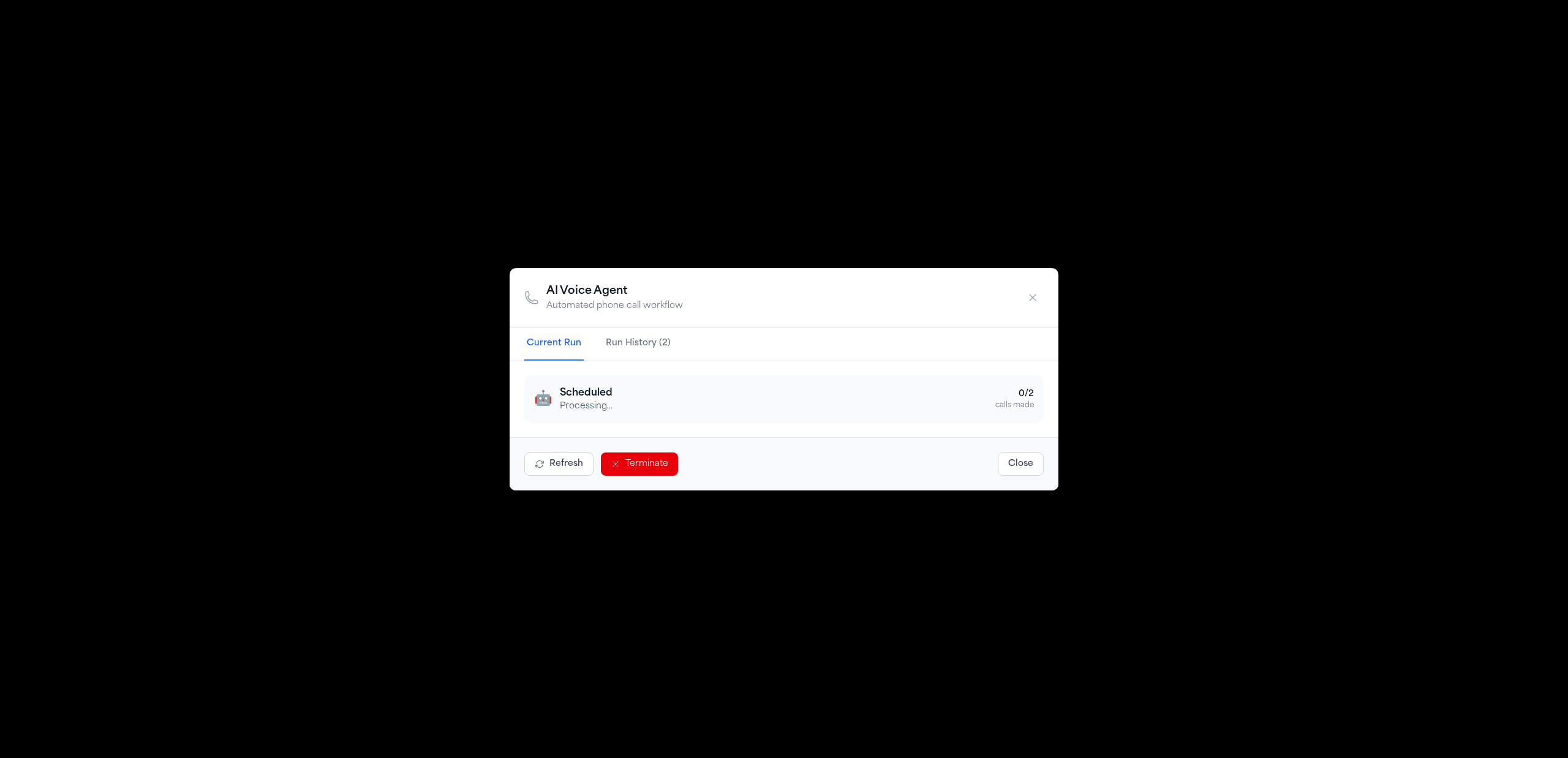
click at [1039, 297] on button "button" at bounding box center [1033, 298] width 22 height 22
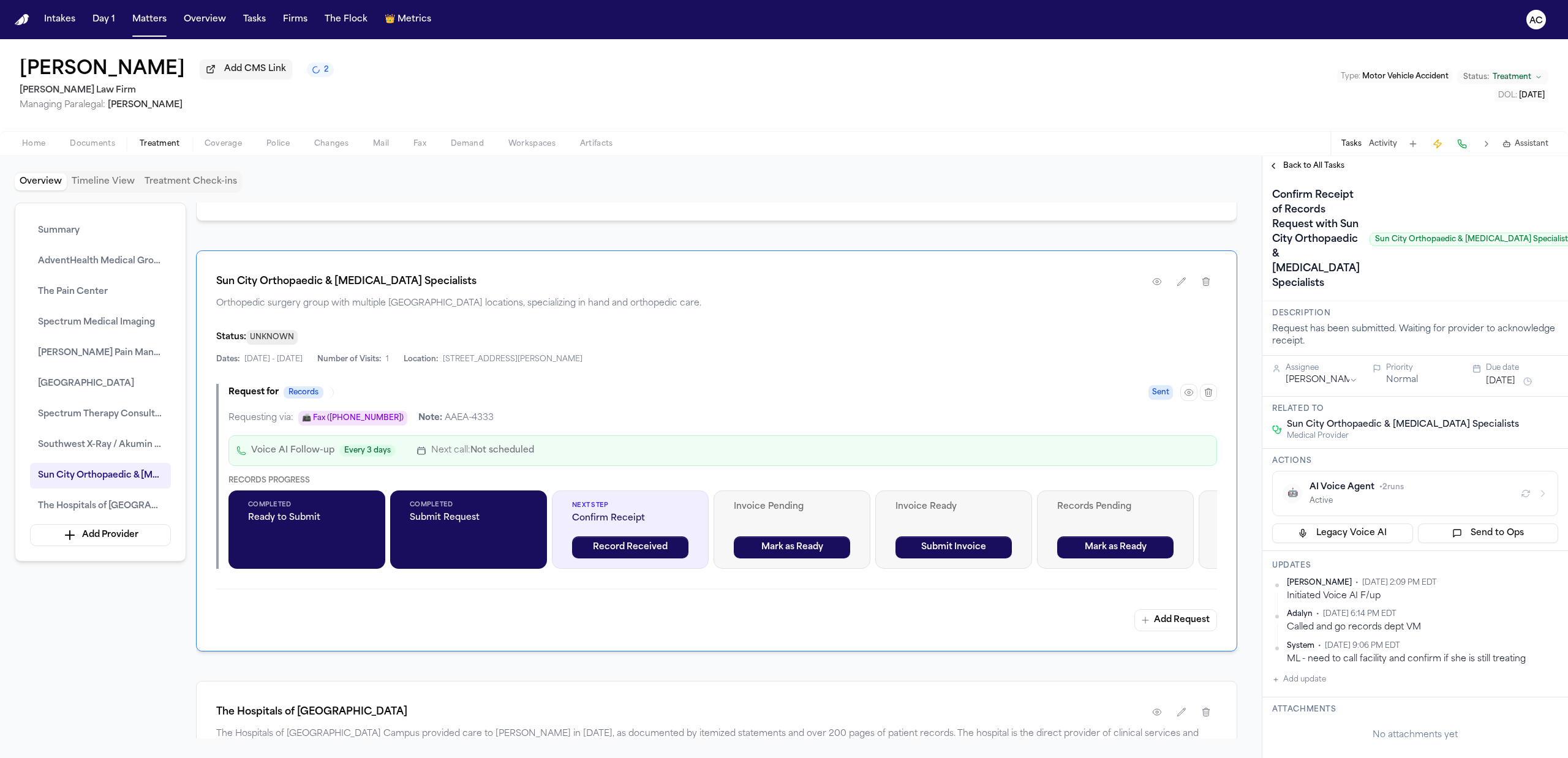
click at [1416, 493] on div "AI Voice Agent • 2 runs" at bounding box center [1410, 488] width 201 height 13
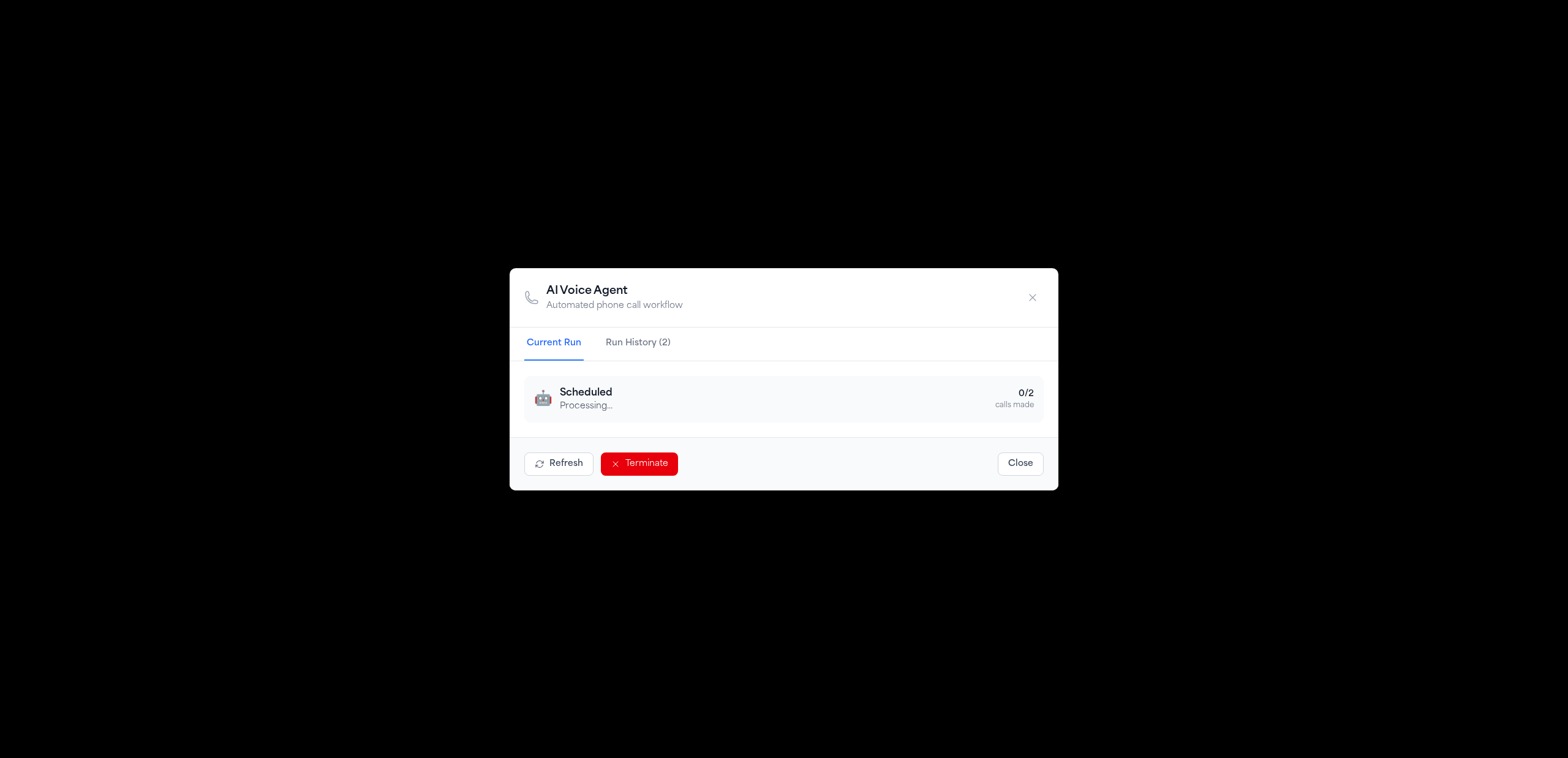
click at [1029, 302] on icon "button" at bounding box center [1033, 298] width 13 height 13
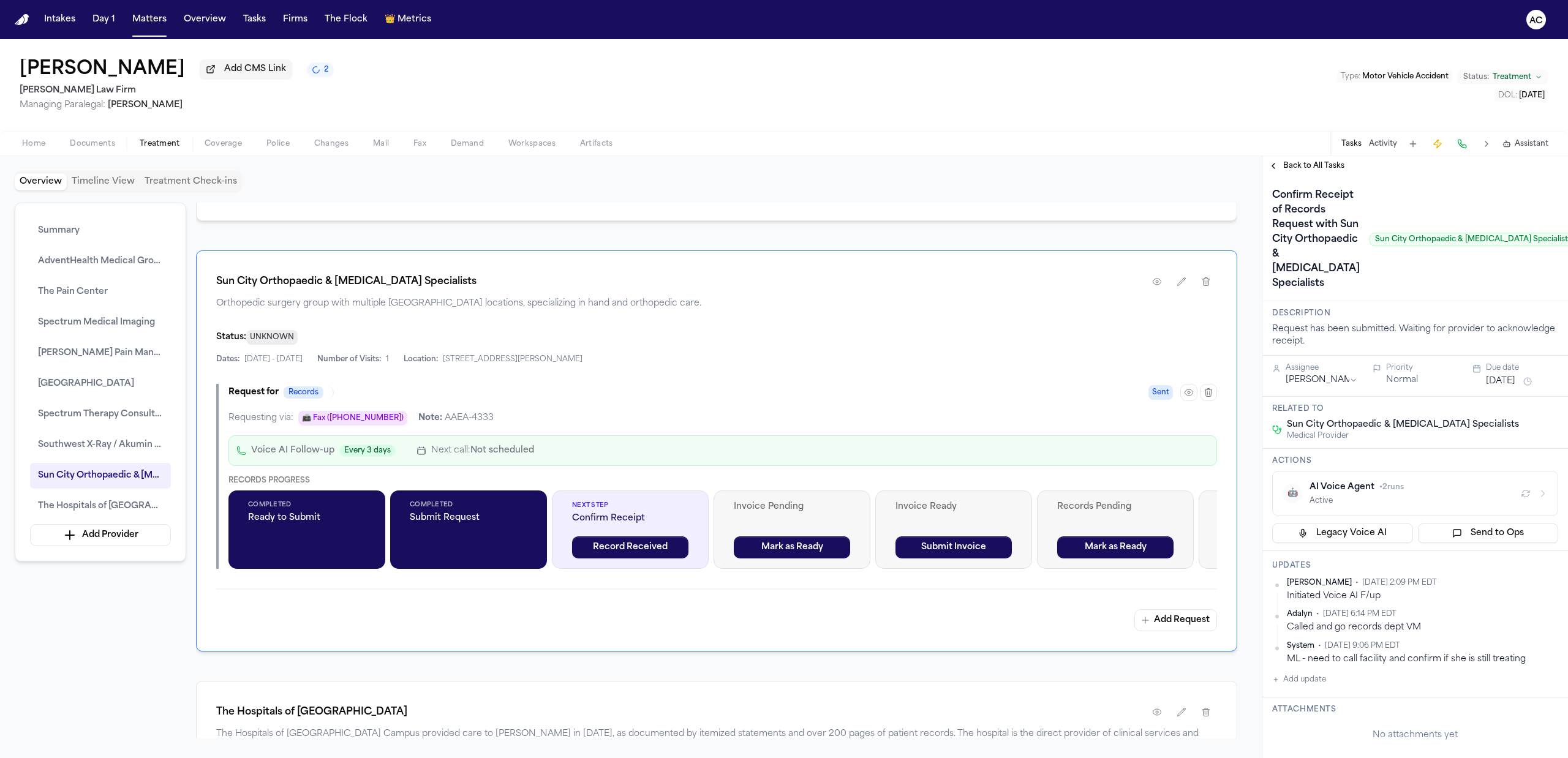
click at [1515, 506] on div "🤖 AI Voice Agent • 2 runs Active" at bounding box center [1415, 493] width 266 height 24
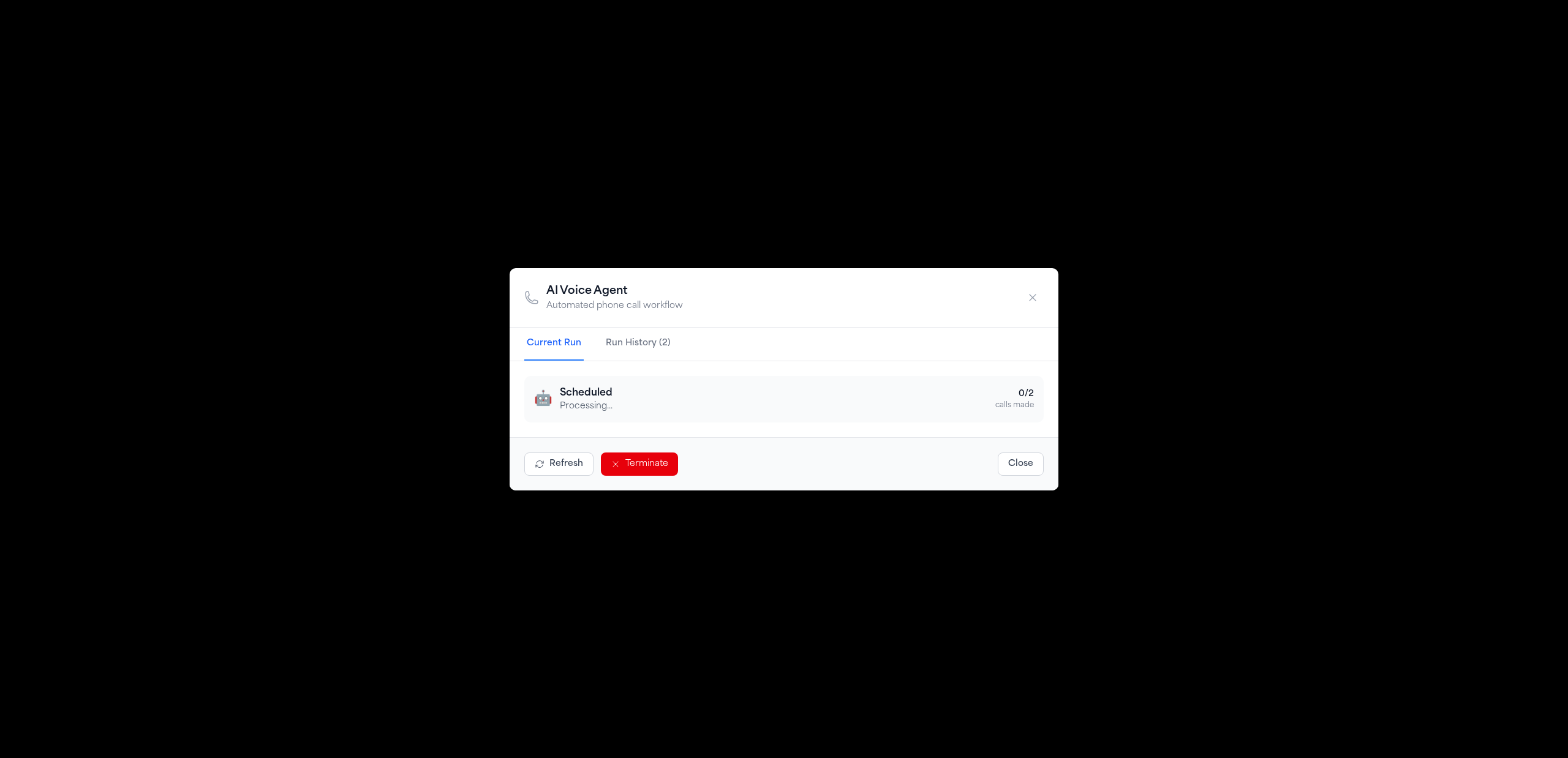
click at [631, 340] on button "Run History (2)" at bounding box center [638, 344] width 70 height 33
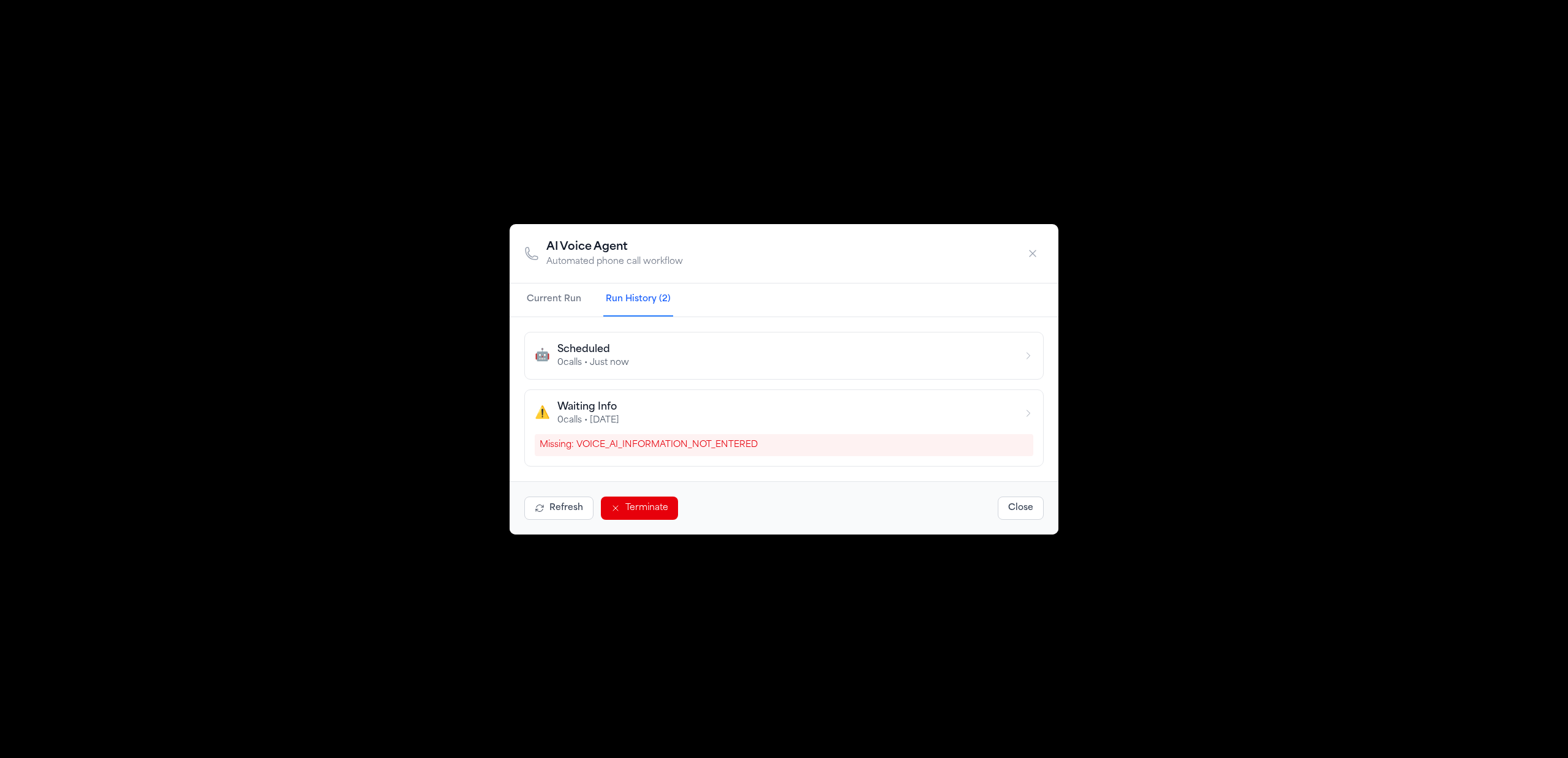
click at [966, 374] on button "🤖 Scheduled 0 calls • Just now" at bounding box center [783, 356] width 519 height 48
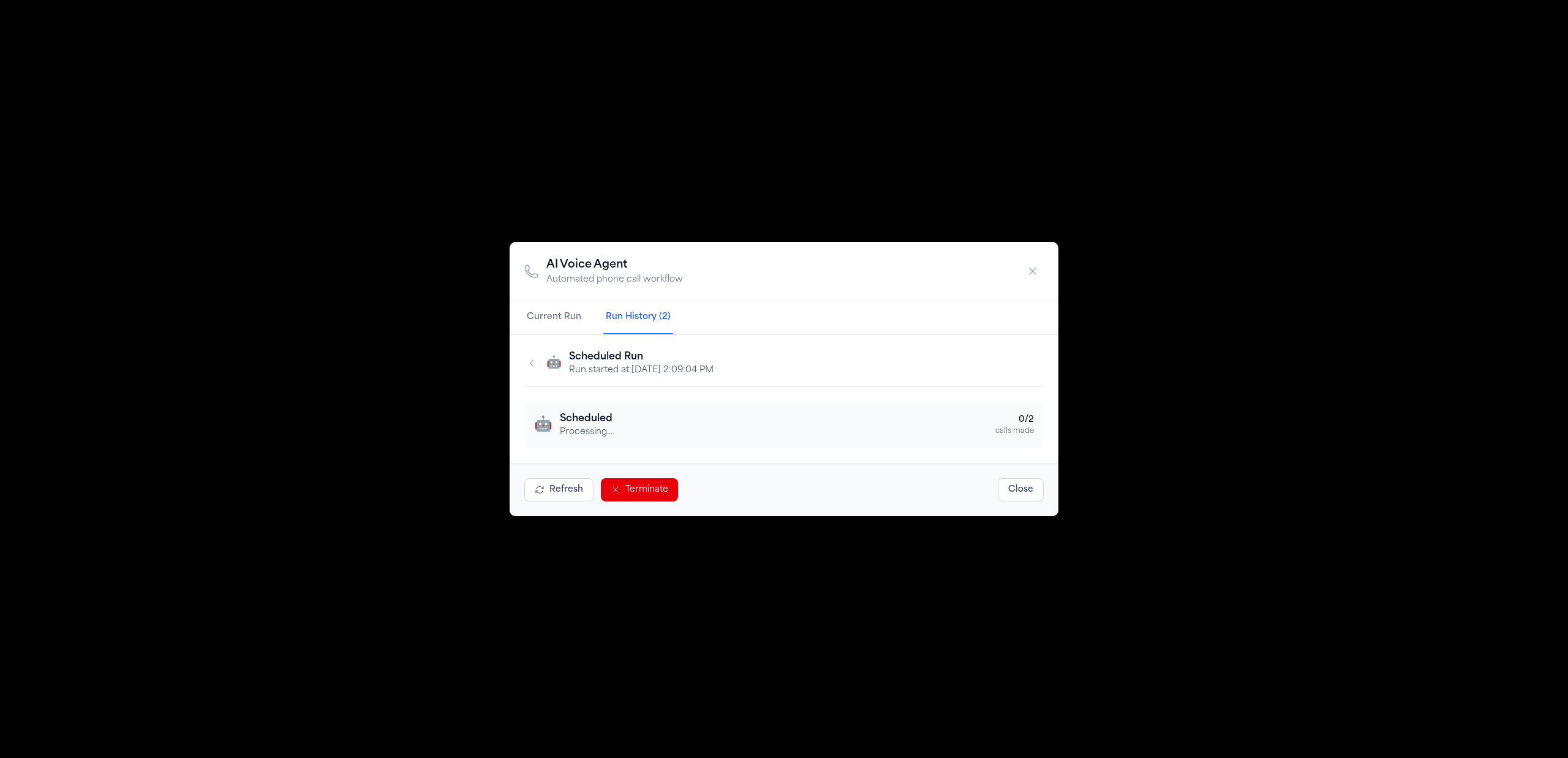
click at [564, 316] on button "Current Run" at bounding box center [553, 317] width 59 height 33
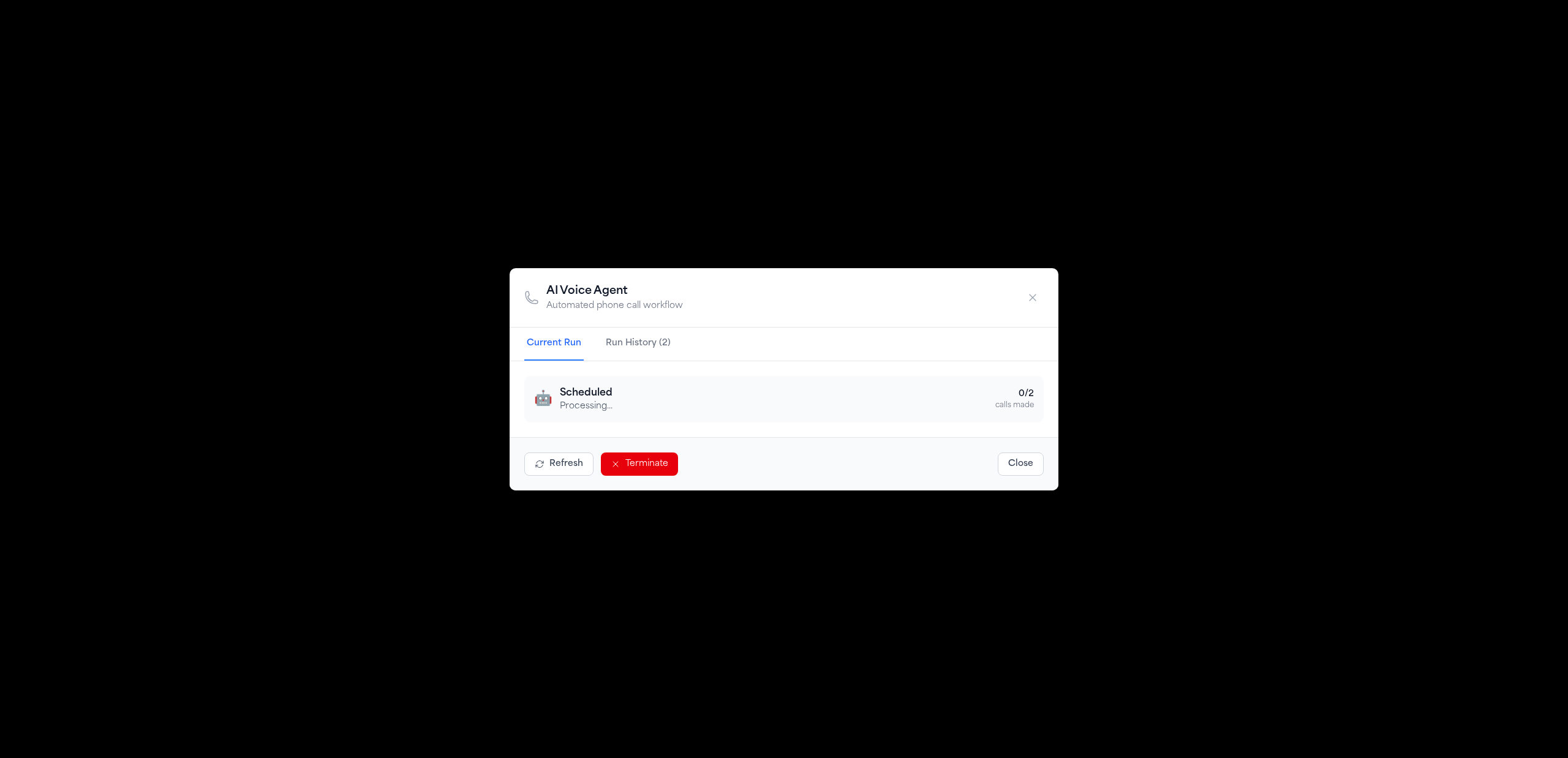
click at [1039, 292] on button "button" at bounding box center [1033, 298] width 22 height 22
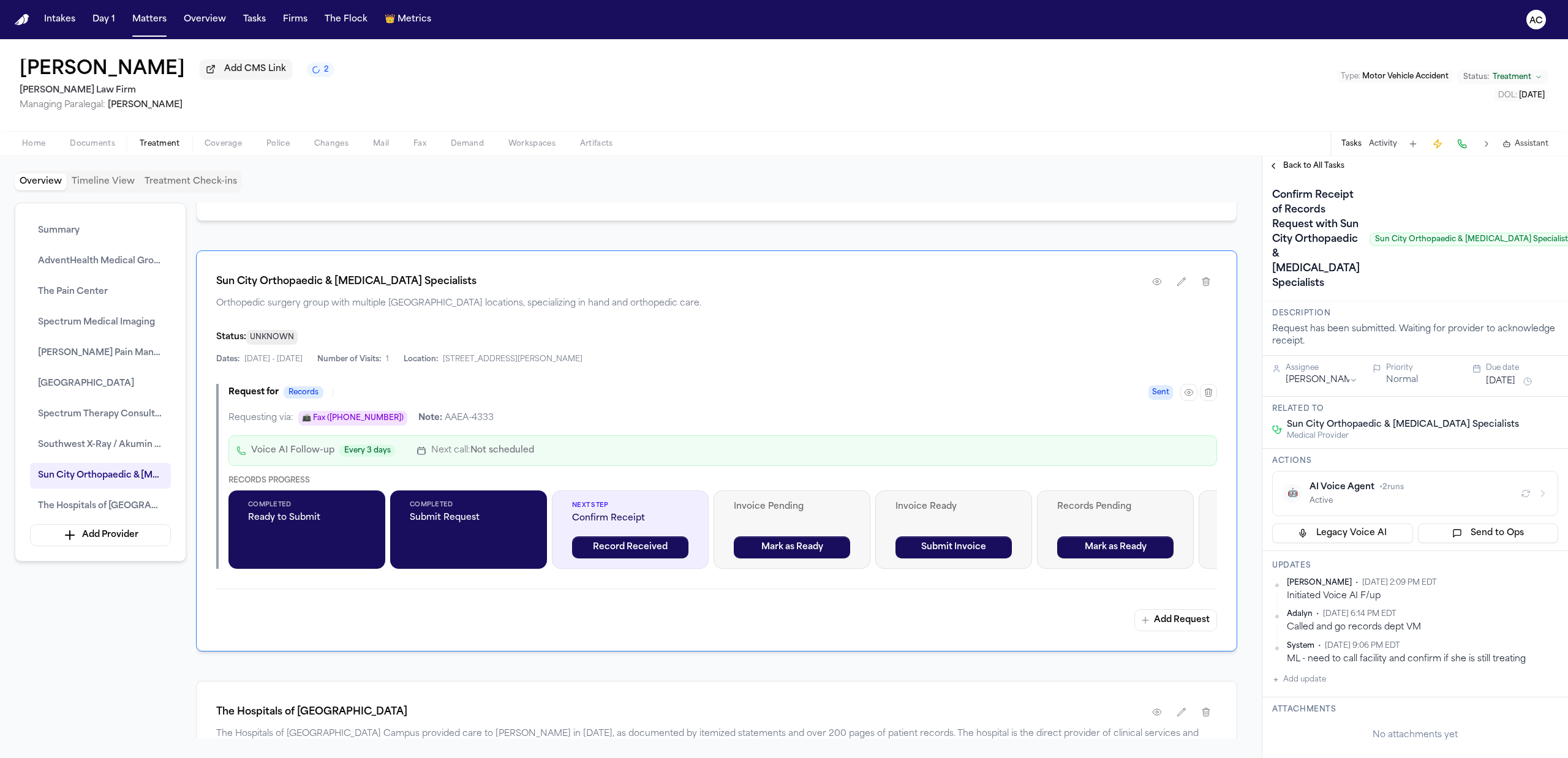
click at [82, 137] on button "Documents" at bounding box center [92, 143] width 70 height 15
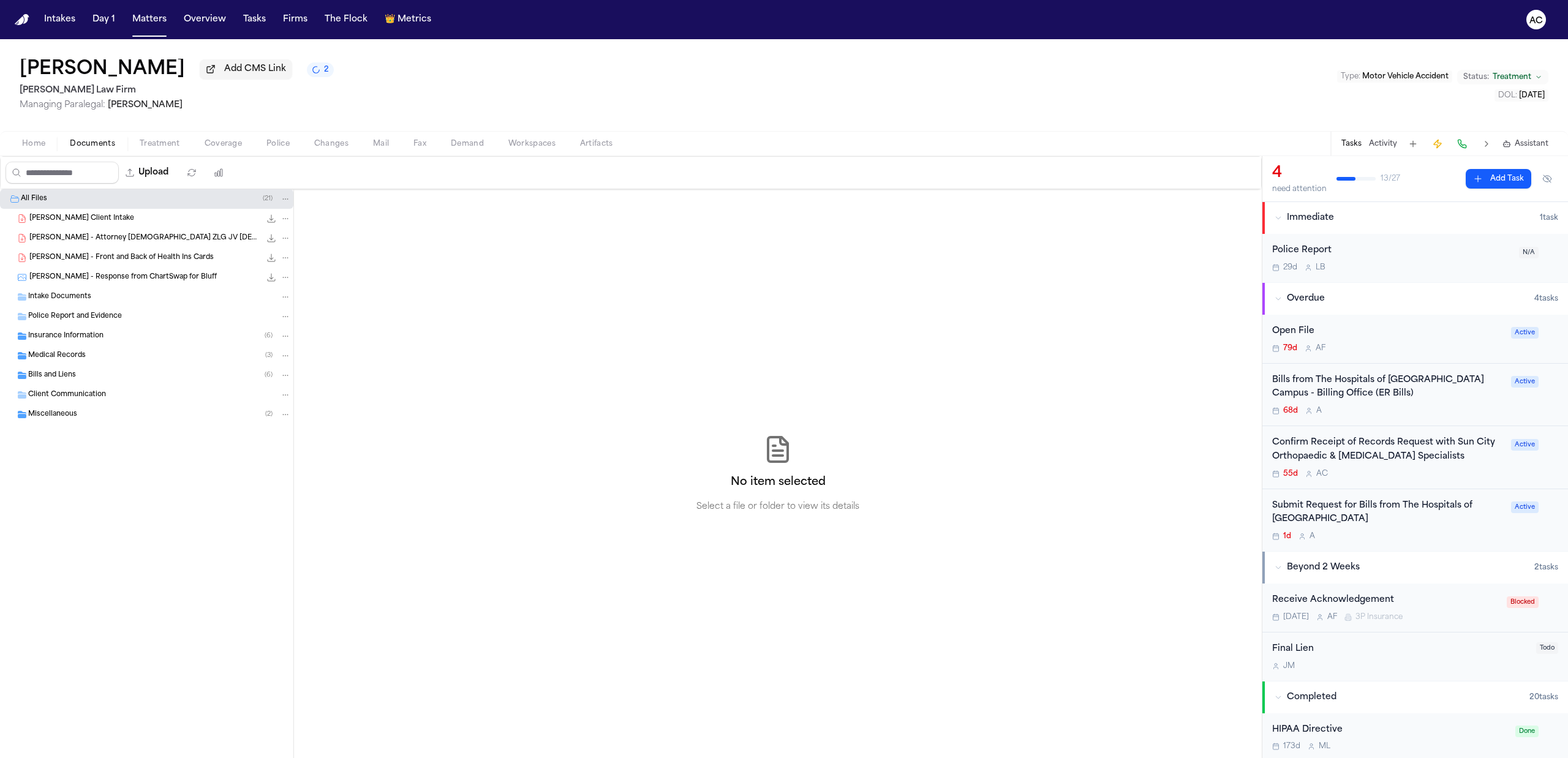
click at [216, 150] on span "button" at bounding box center [223, 151] width 52 height 1
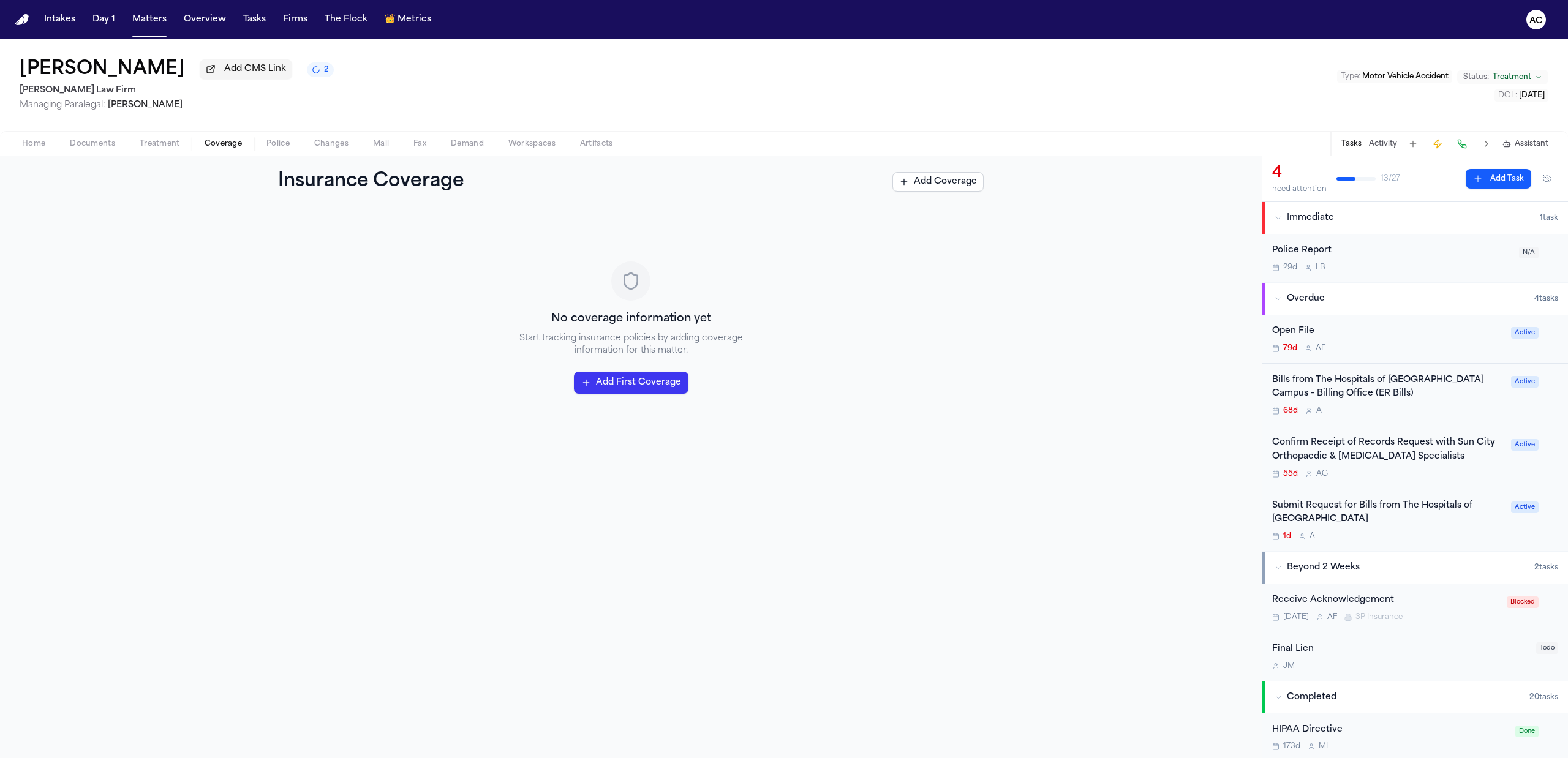
click at [163, 145] on span "Treatment" at bounding box center [160, 144] width 41 height 10
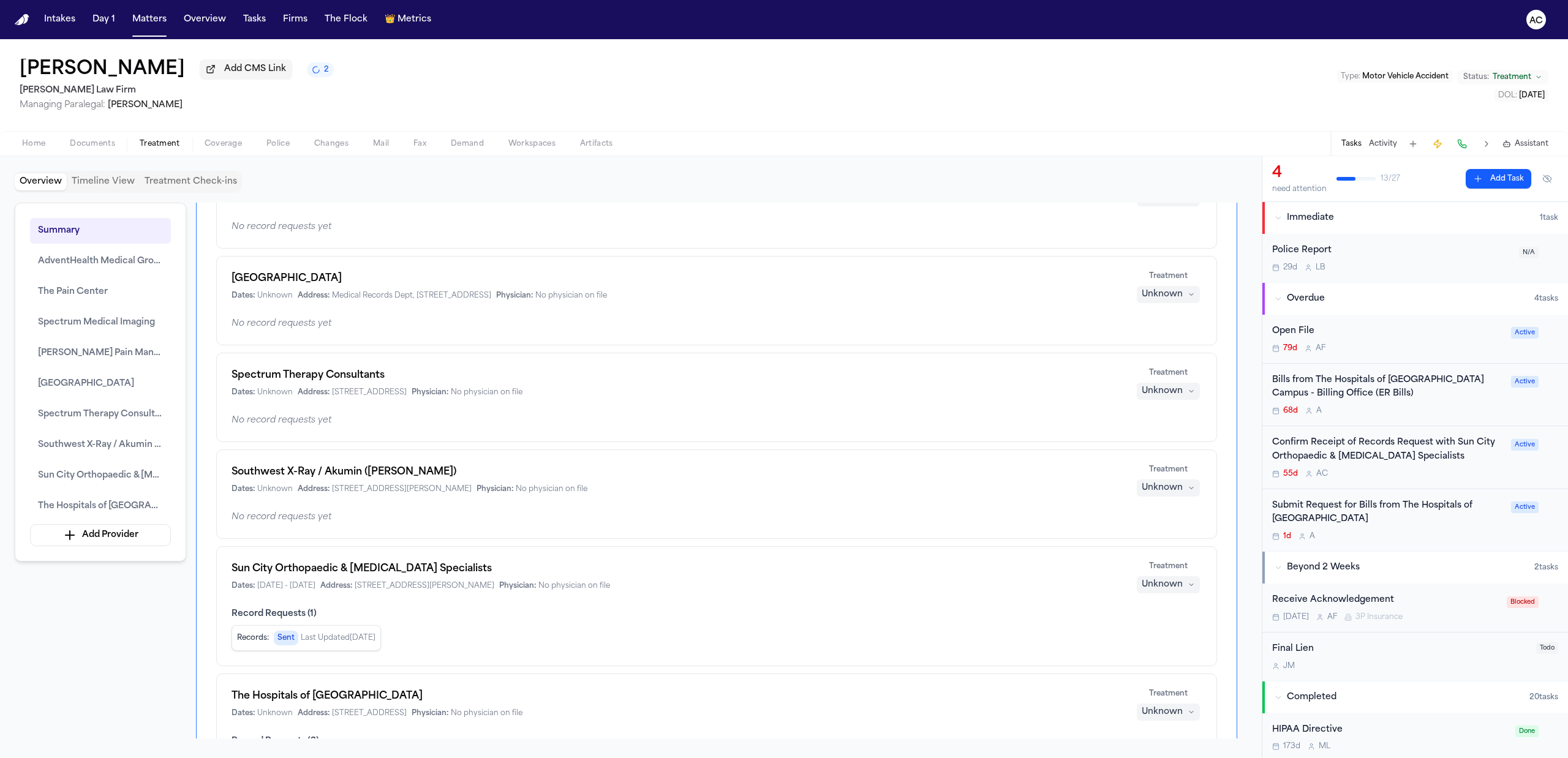
scroll to position [571, 0]
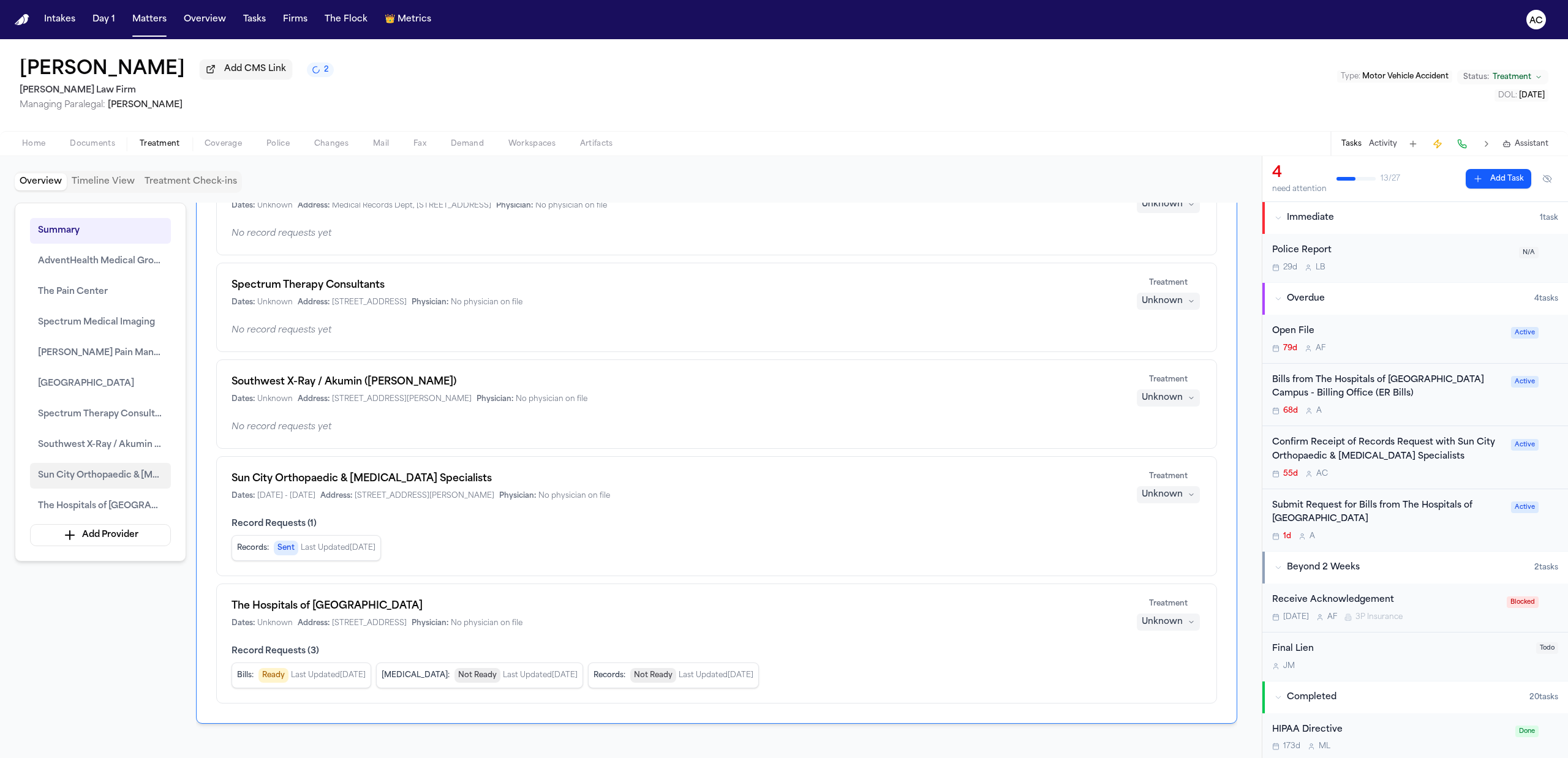
click at [103, 483] on span "Sun City Orthopaedic & [MEDICAL_DATA] Specialists" at bounding box center [100, 476] width 125 height 15
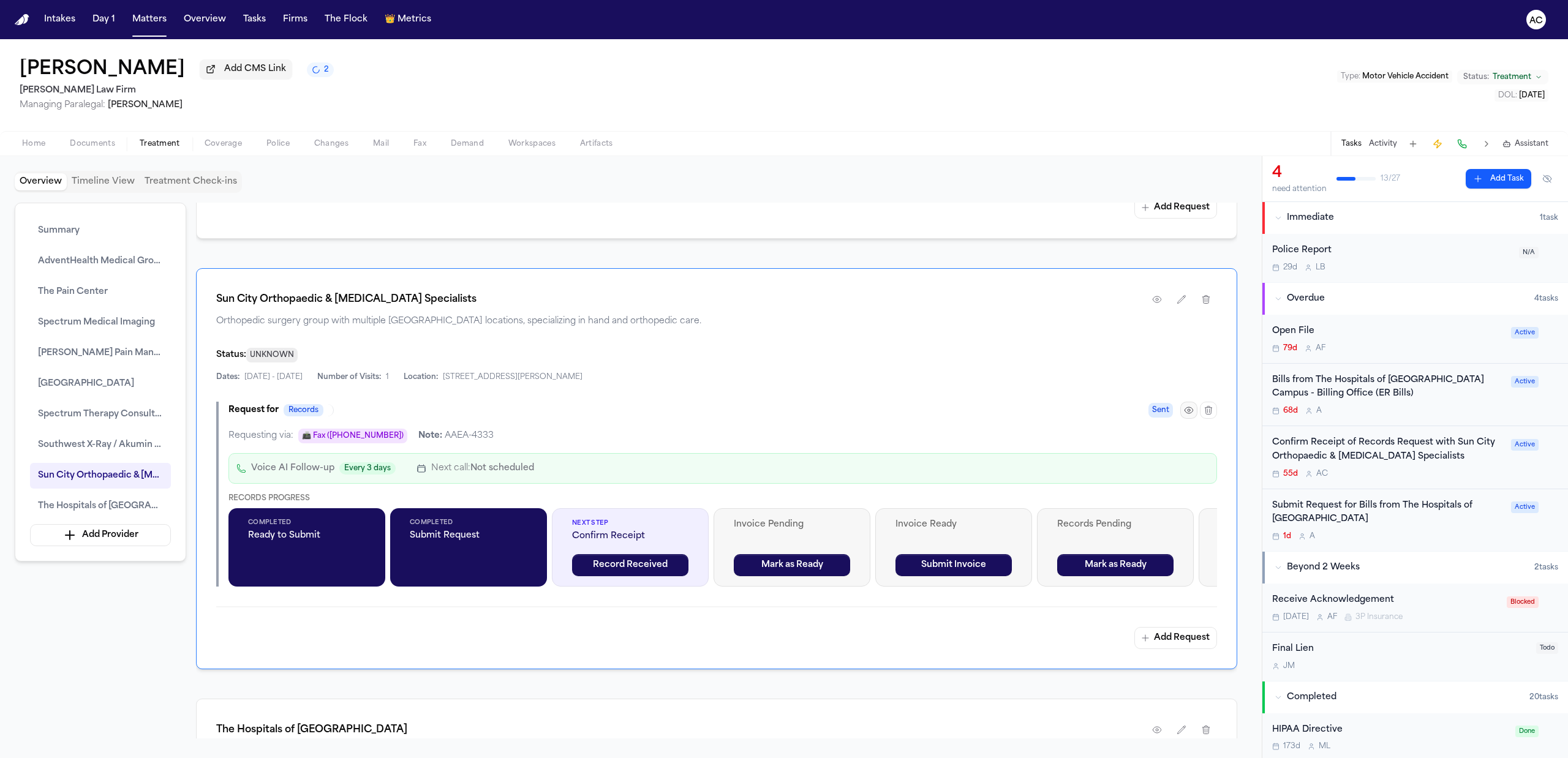
click at [1191, 404] on button "button" at bounding box center [1189, 410] width 17 height 17
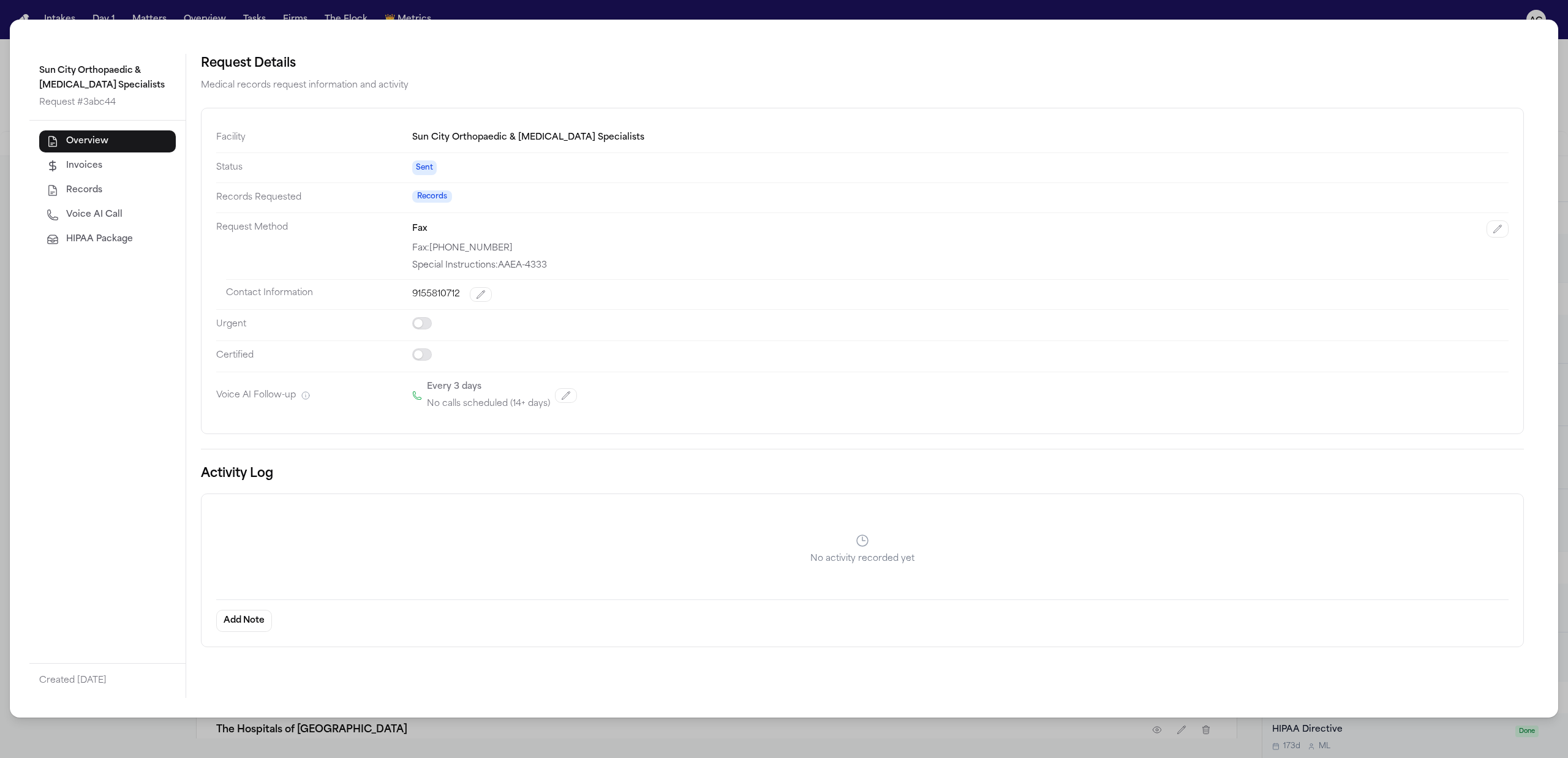
click at [104, 216] on span "Voice AI Call" at bounding box center [94, 215] width 57 height 13
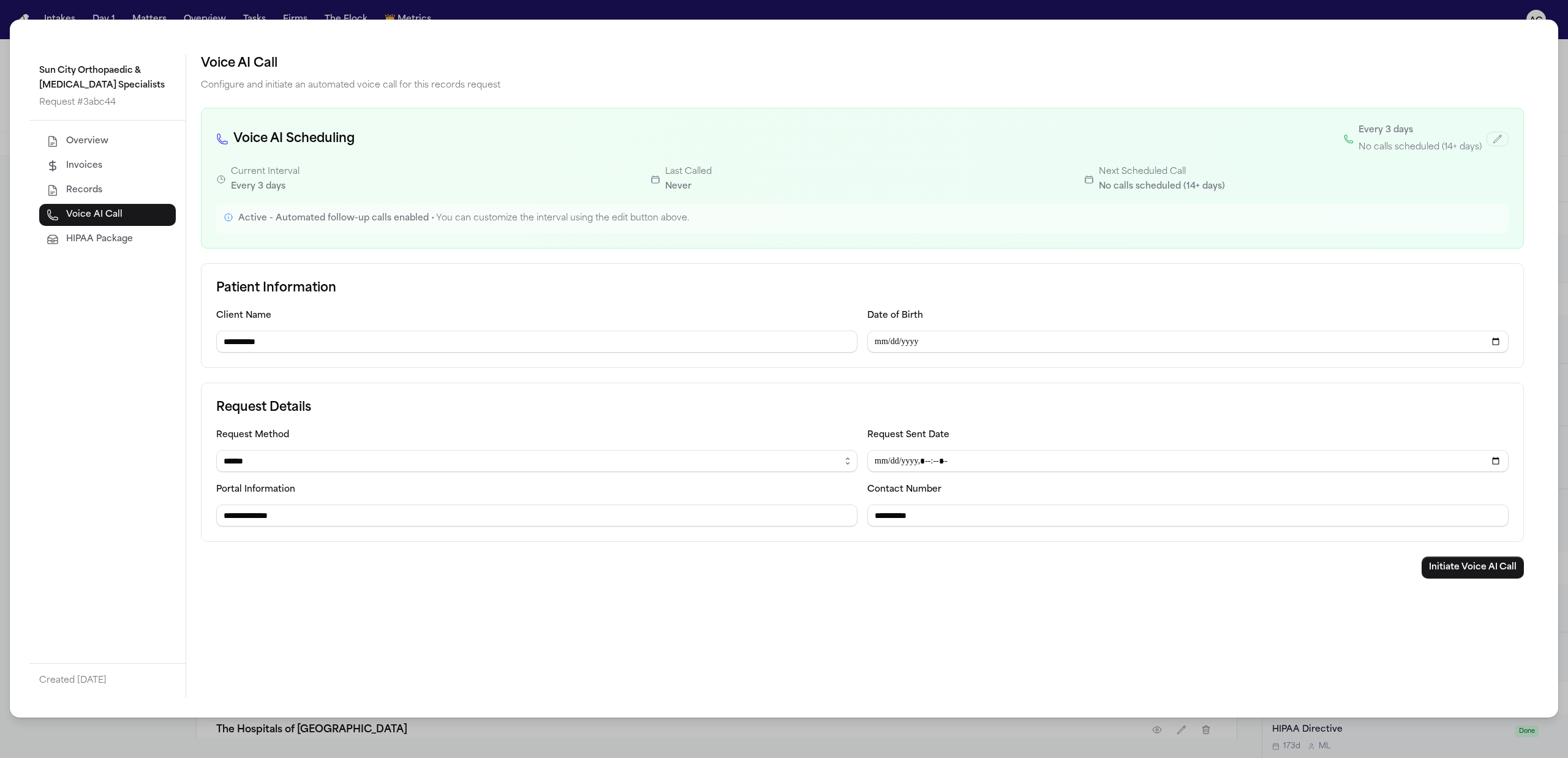
click at [444, 11] on div "**********" at bounding box center [784, 379] width 1568 height 758
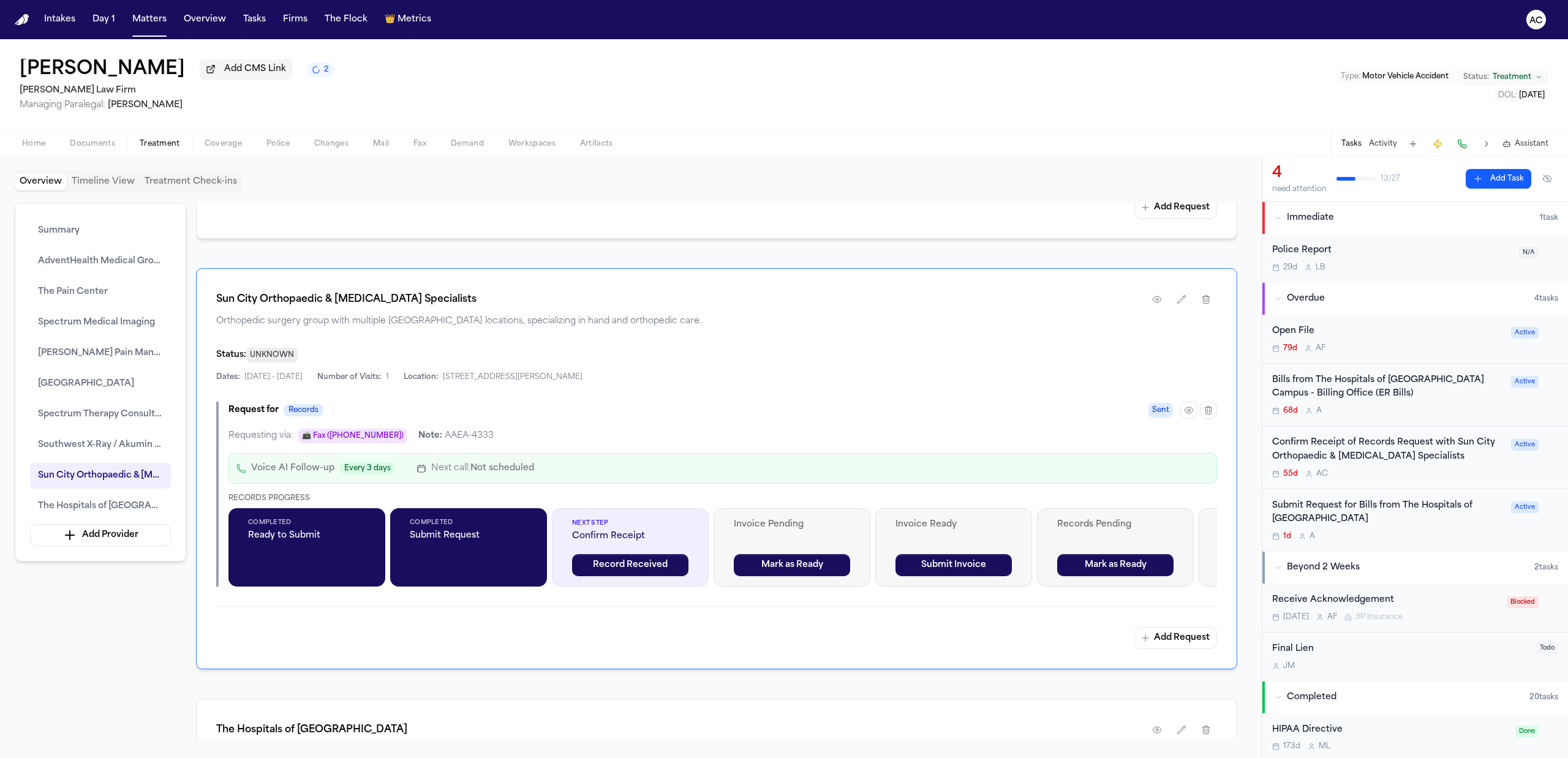
click at [1080, 77] on div "Cindy Ross Add CMS Link 2 Hecht Law Firm Managing Paralegal: Jessica Barrett Ty…" at bounding box center [784, 85] width 1568 height 92
click at [1362, 455] on div "Confirm Receipt of Records Request with Sun City Orthopaedic & [MEDICAL_DATA] S…" at bounding box center [1387, 450] width 231 height 28
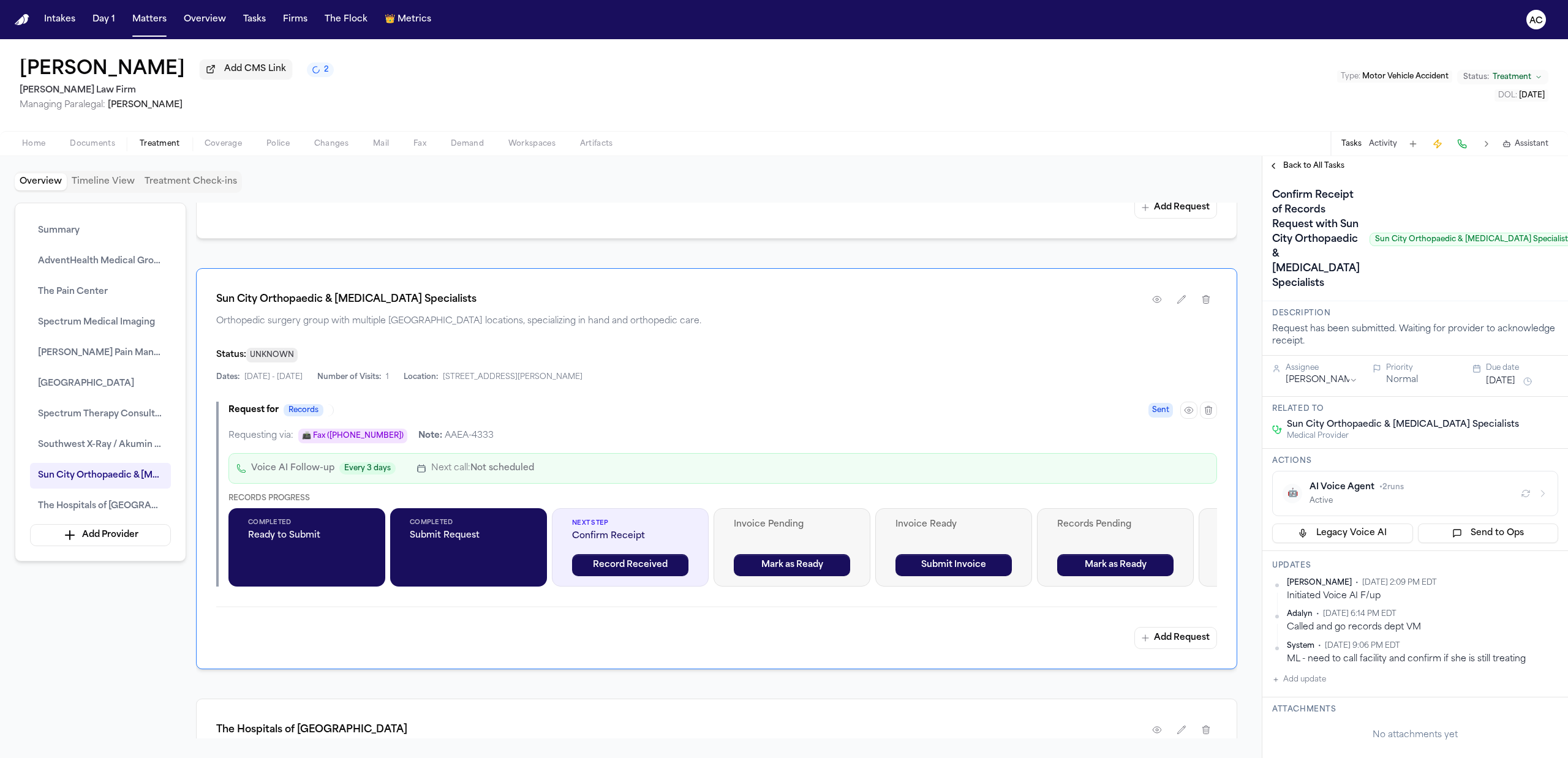
click at [1541, 497] on icon "button" at bounding box center [1543, 493] width 3 height 6
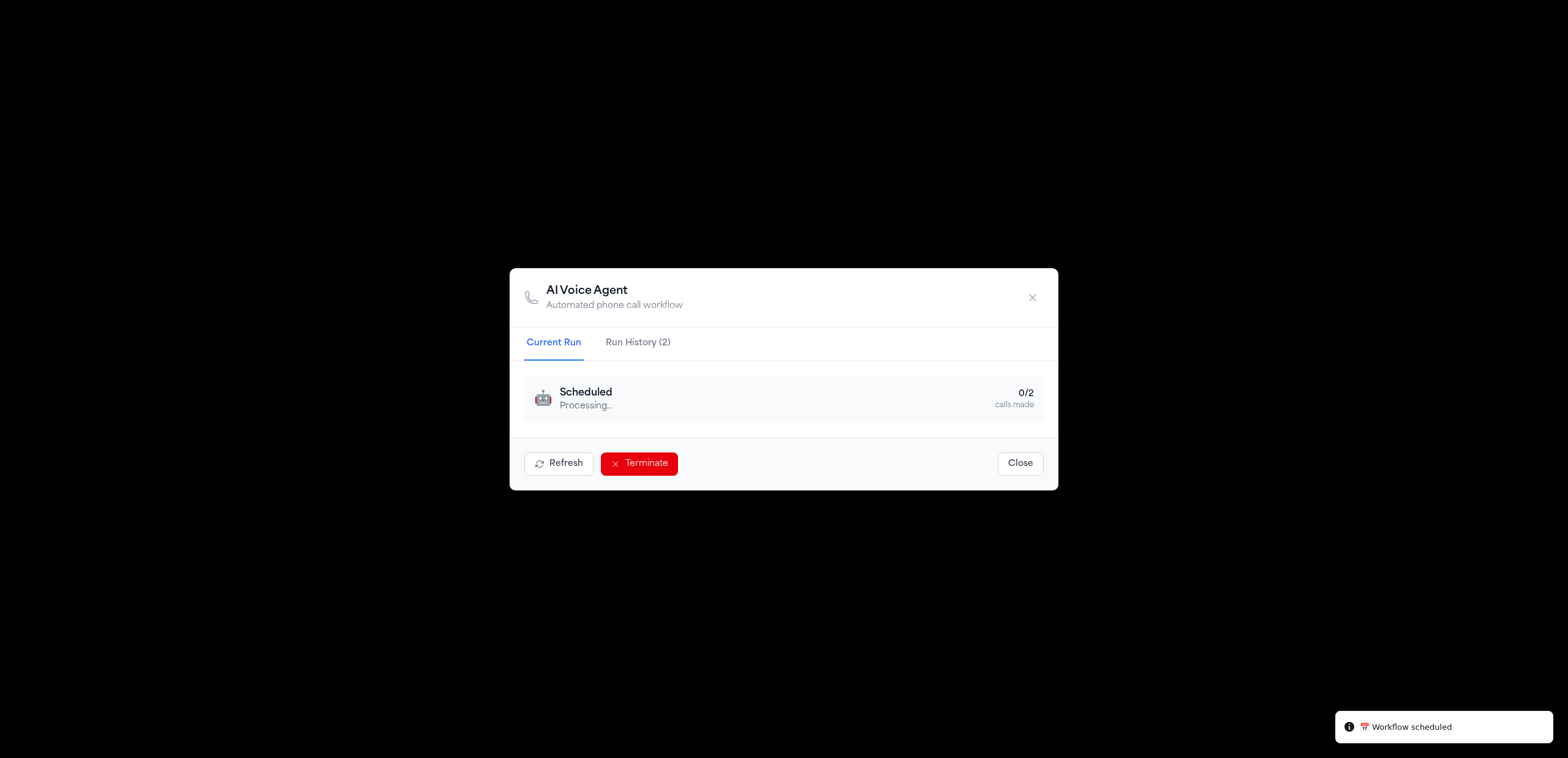
click at [633, 345] on button "Run History (2)" at bounding box center [638, 344] width 70 height 33
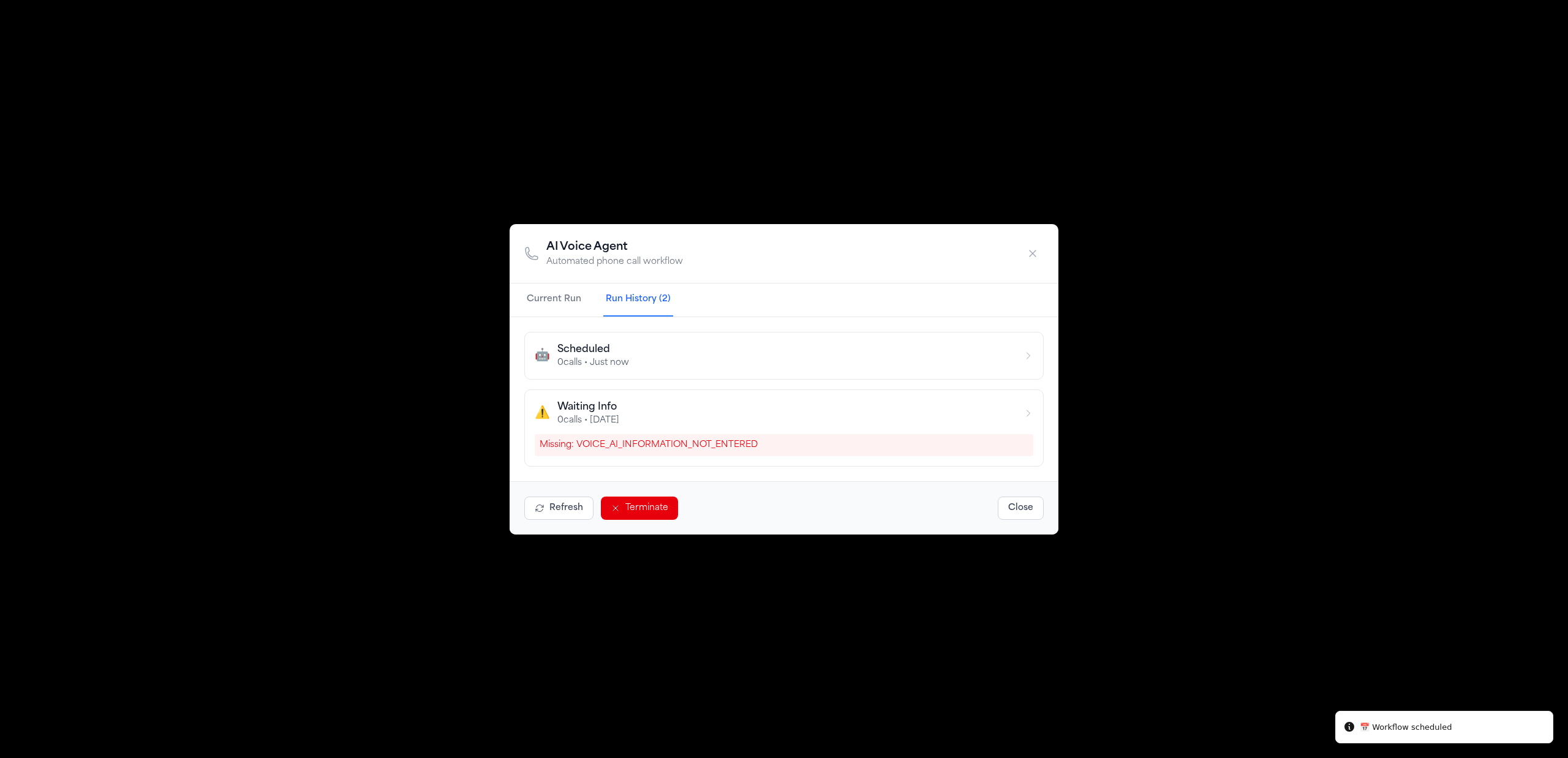
click at [556, 299] on button "Current Run" at bounding box center [553, 300] width 59 height 33
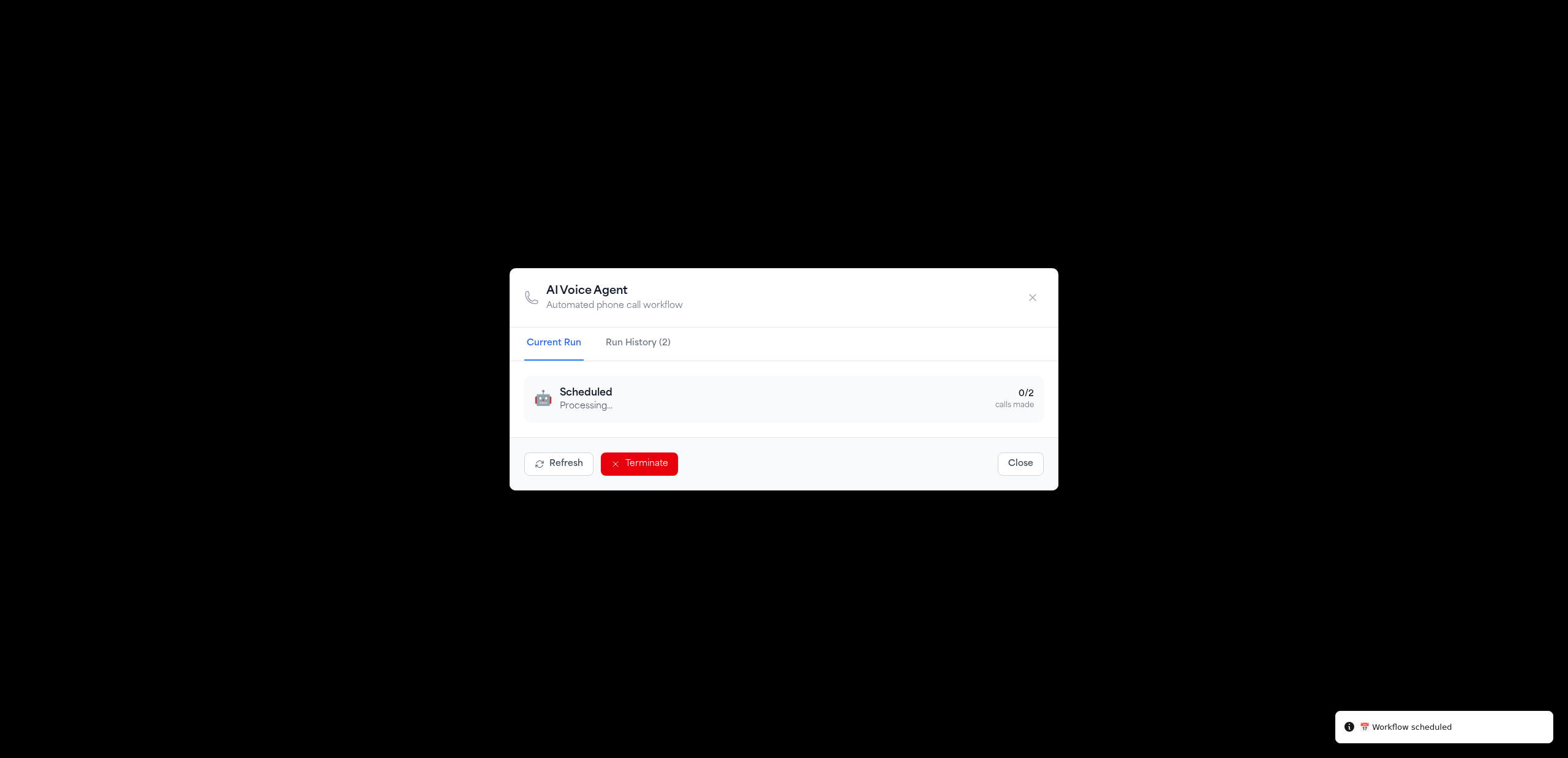
click at [1030, 301] on icon "button" at bounding box center [1033, 298] width 13 height 13
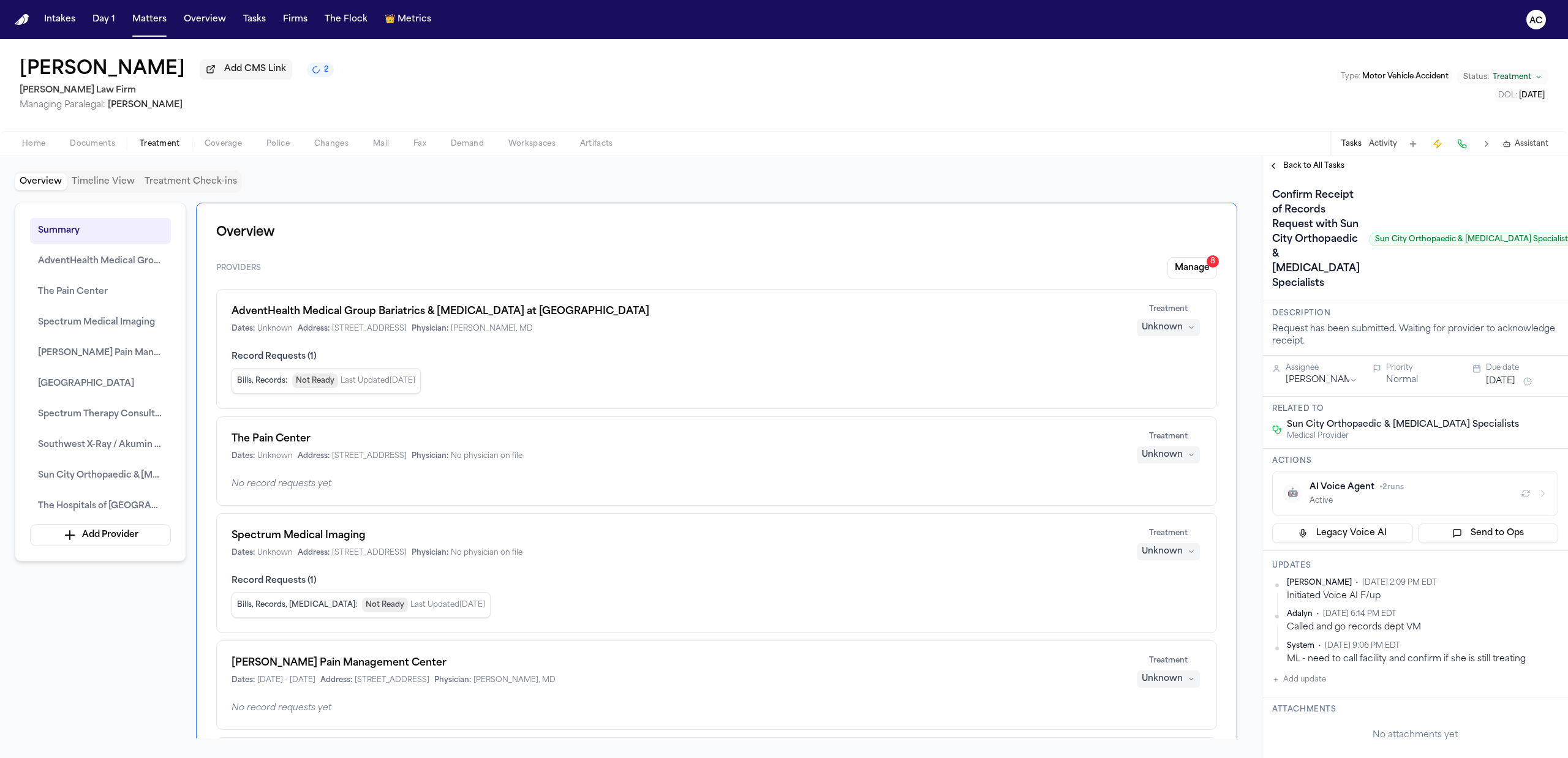
scroll to position [82, 0]
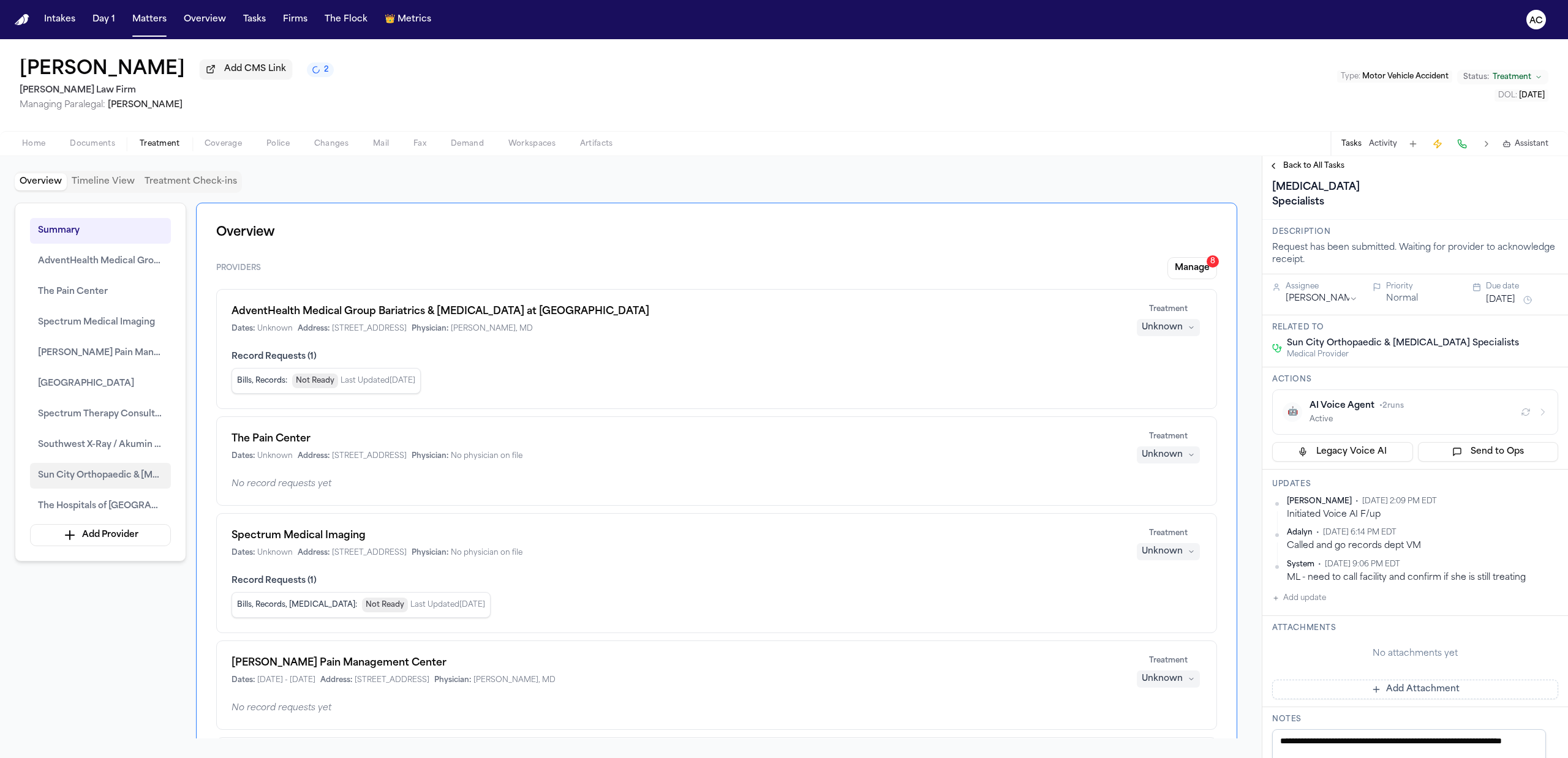
click at [87, 483] on span "Sun City Orthopaedic & [MEDICAL_DATA] Specialists" at bounding box center [100, 476] width 125 height 15
click at [91, 470] on button "Sun City Orthopaedic & [MEDICAL_DATA] Specialists" at bounding box center [101, 476] width 141 height 26
click at [101, 473] on span "Sun City Orthopaedic & [MEDICAL_DATA] Specialists" at bounding box center [100, 476] width 125 height 15
click at [130, 475] on span "Sun City Orthopaedic & [MEDICAL_DATA] Specialists" at bounding box center [100, 476] width 125 height 15
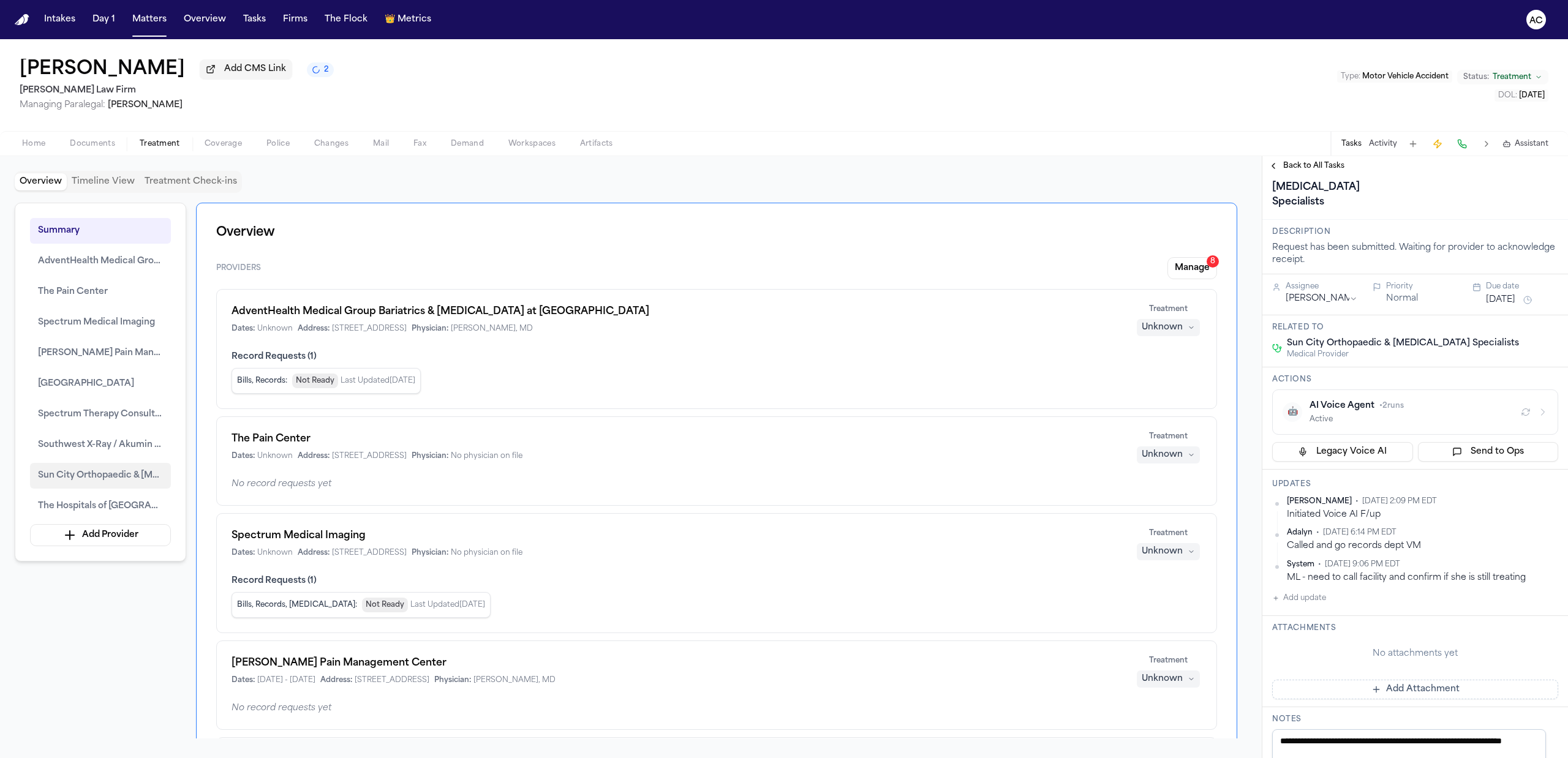
click at [130, 475] on span "Sun City Orthopaedic & [MEDICAL_DATA] Specialists" at bounding box center [100, 476] width 125 height 15
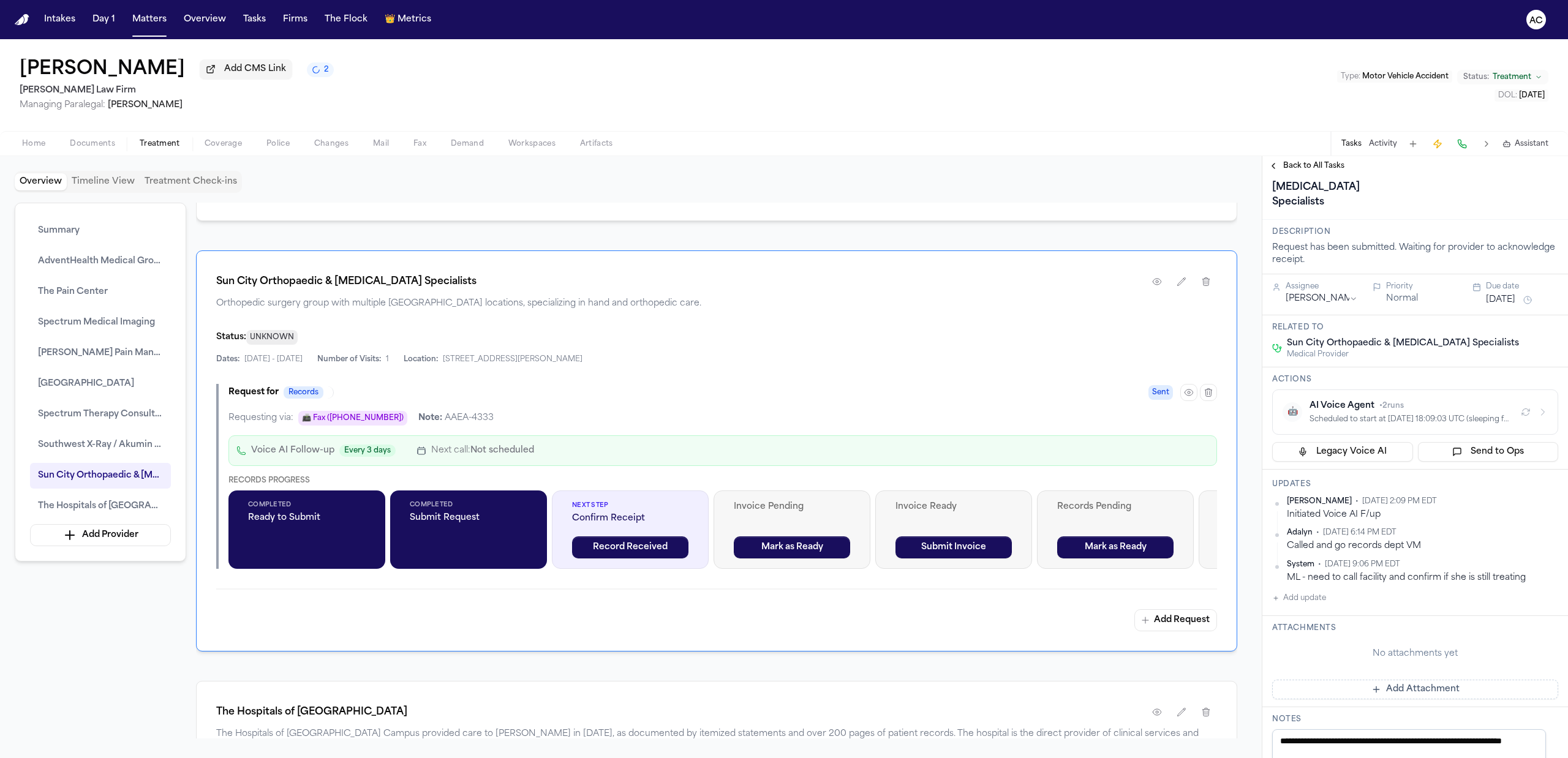
click at [1062, 87] on div "Cindy Ross Add CMS Link 2 Hecht Law Firm Managing Paralegal: Jessica Barrett Ty…" at bounding box center [784, 85] width 1568 height 92
click at [1191, 393] on icon "button" at bounding box center [1189, 393] width 10 height 10
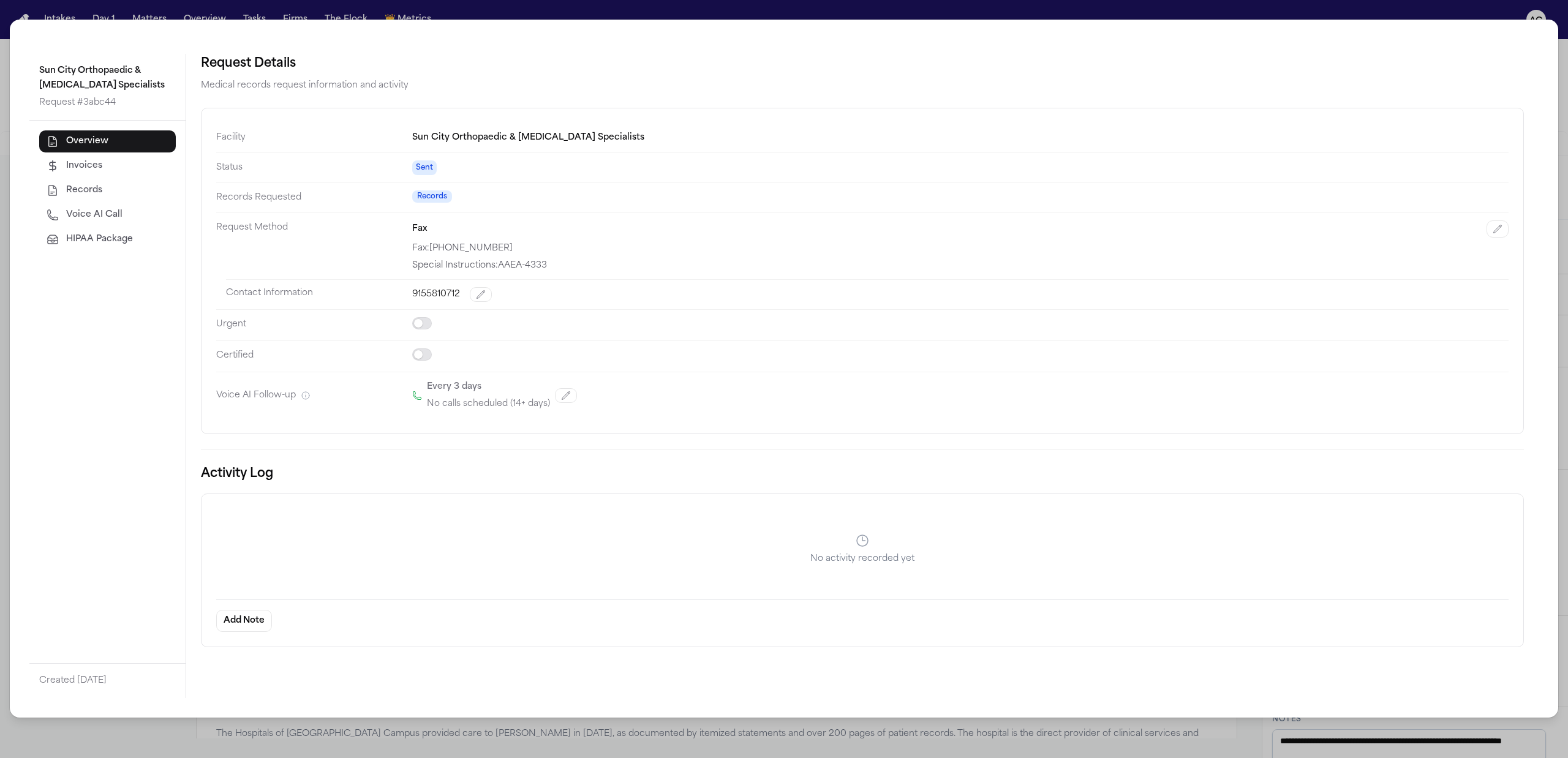
click at [87, 185] on span "Records" at bounding box center [85, 191] width 36 height 13
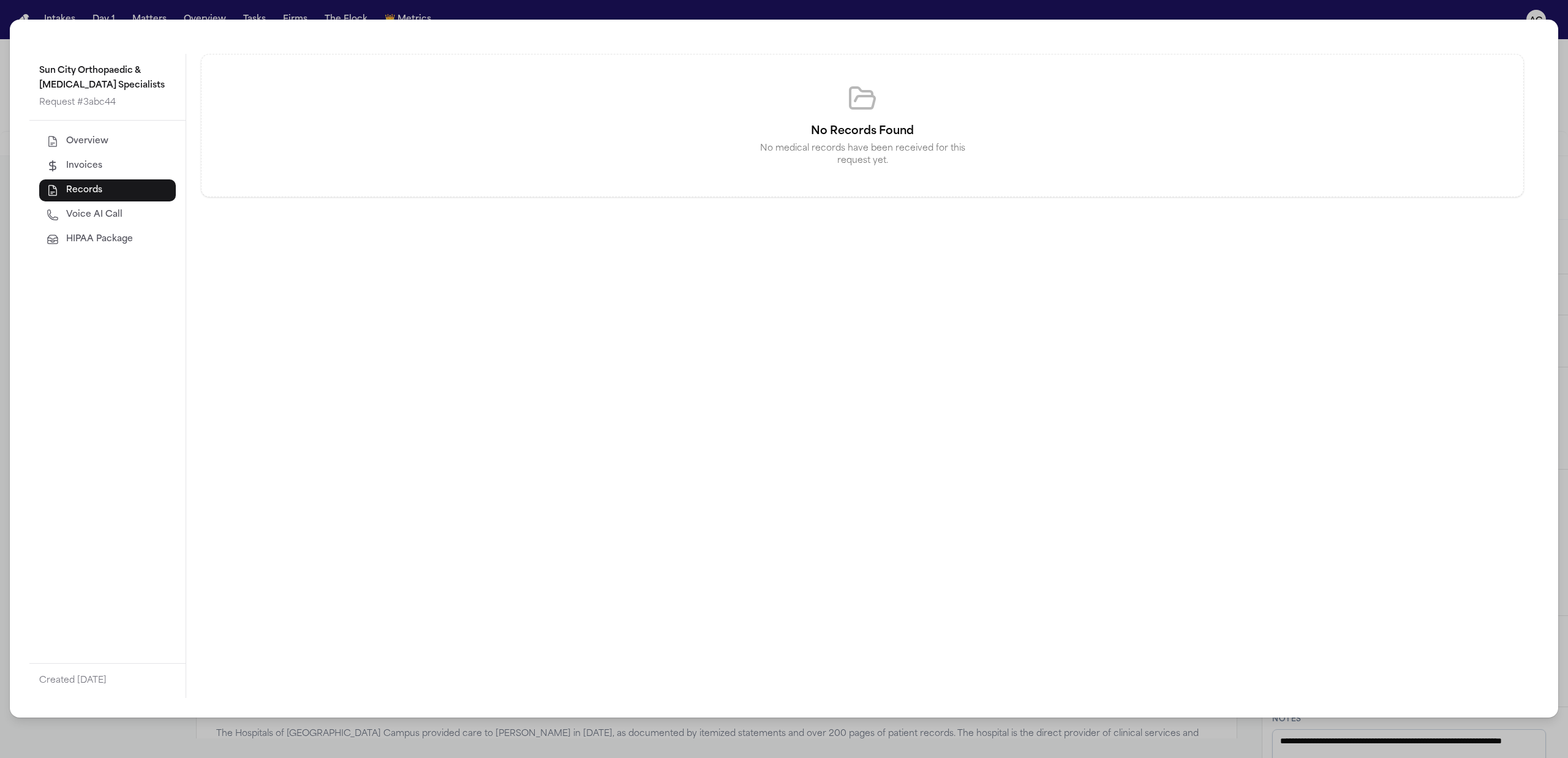
click at [101, 233] on span "HIPAA Package" at bounding box center [100, 240] width 67 height 13
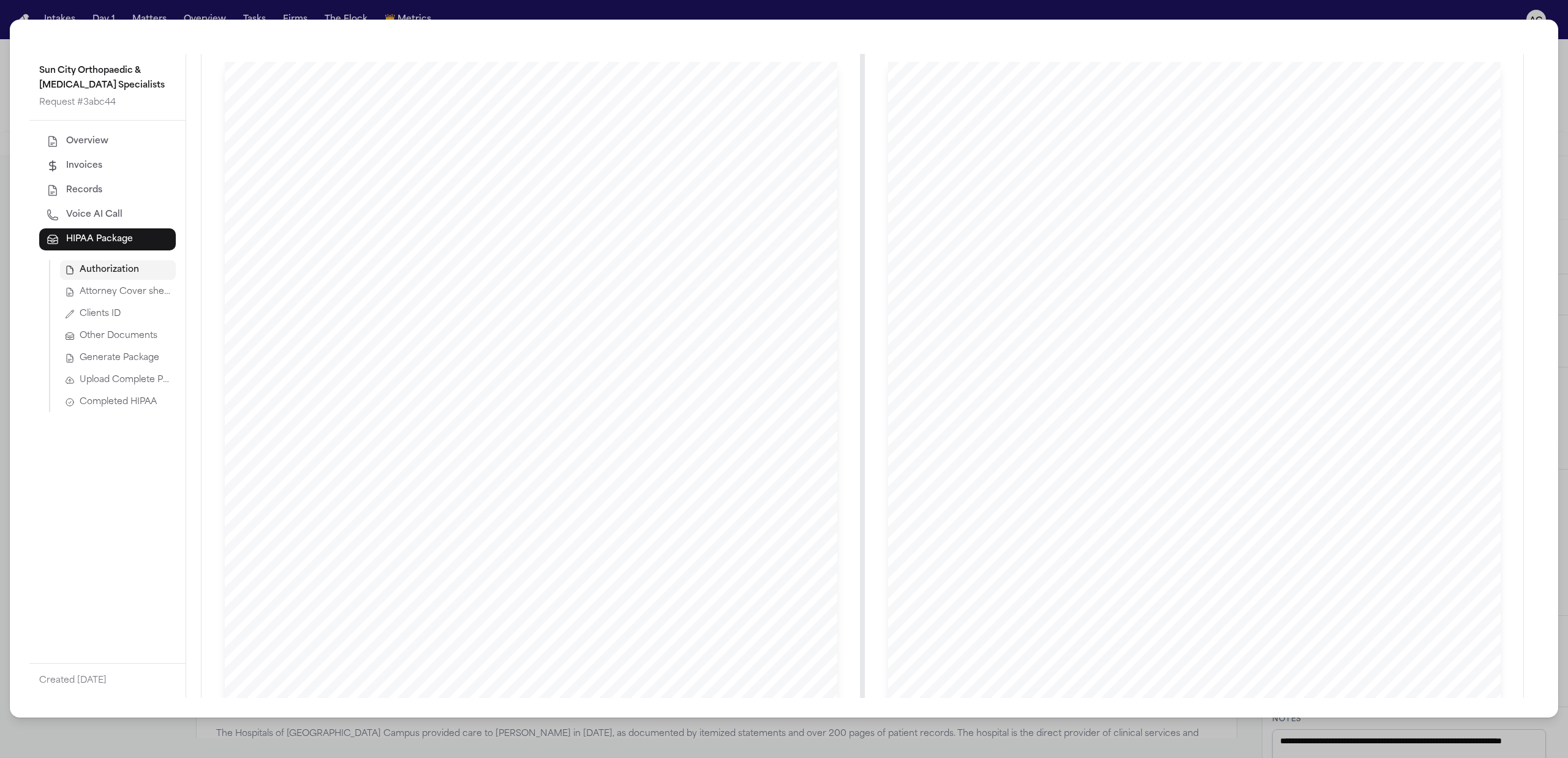
scroll to position [0, 0]
click at [1495, 67] on button "Save" at bounding box center [1506, 65] width 36 height 22
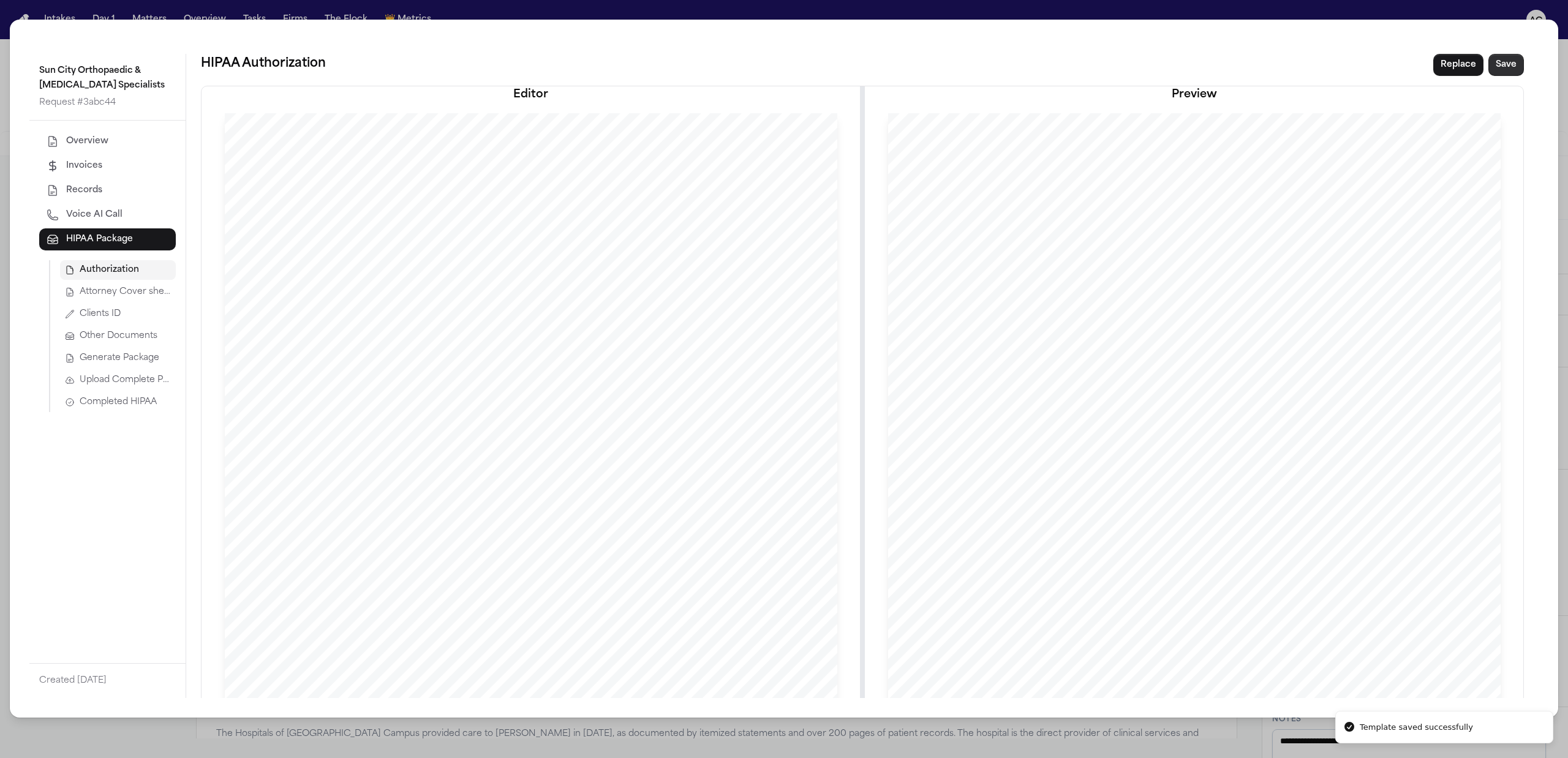
click at [1492, 64] on button "Save" at bounding box center [1506, 65] width 36 height 22
click at [93, 141] on span "Overview" at bounding box center [87, 142] width 42 height 13
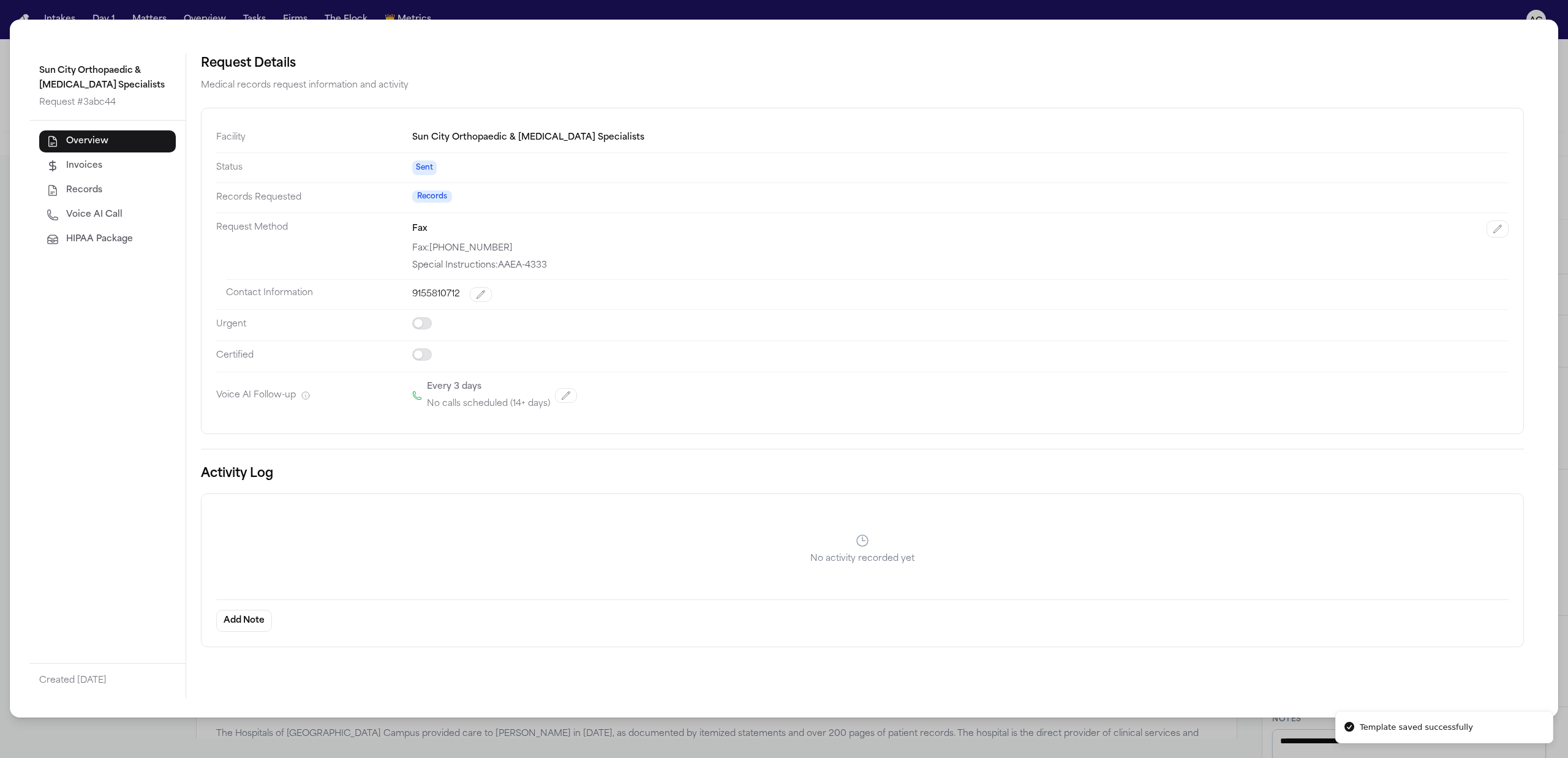
click at [133, 242] on button "HIPAA Package" at bounding box center [107, 240] width 136 height 22
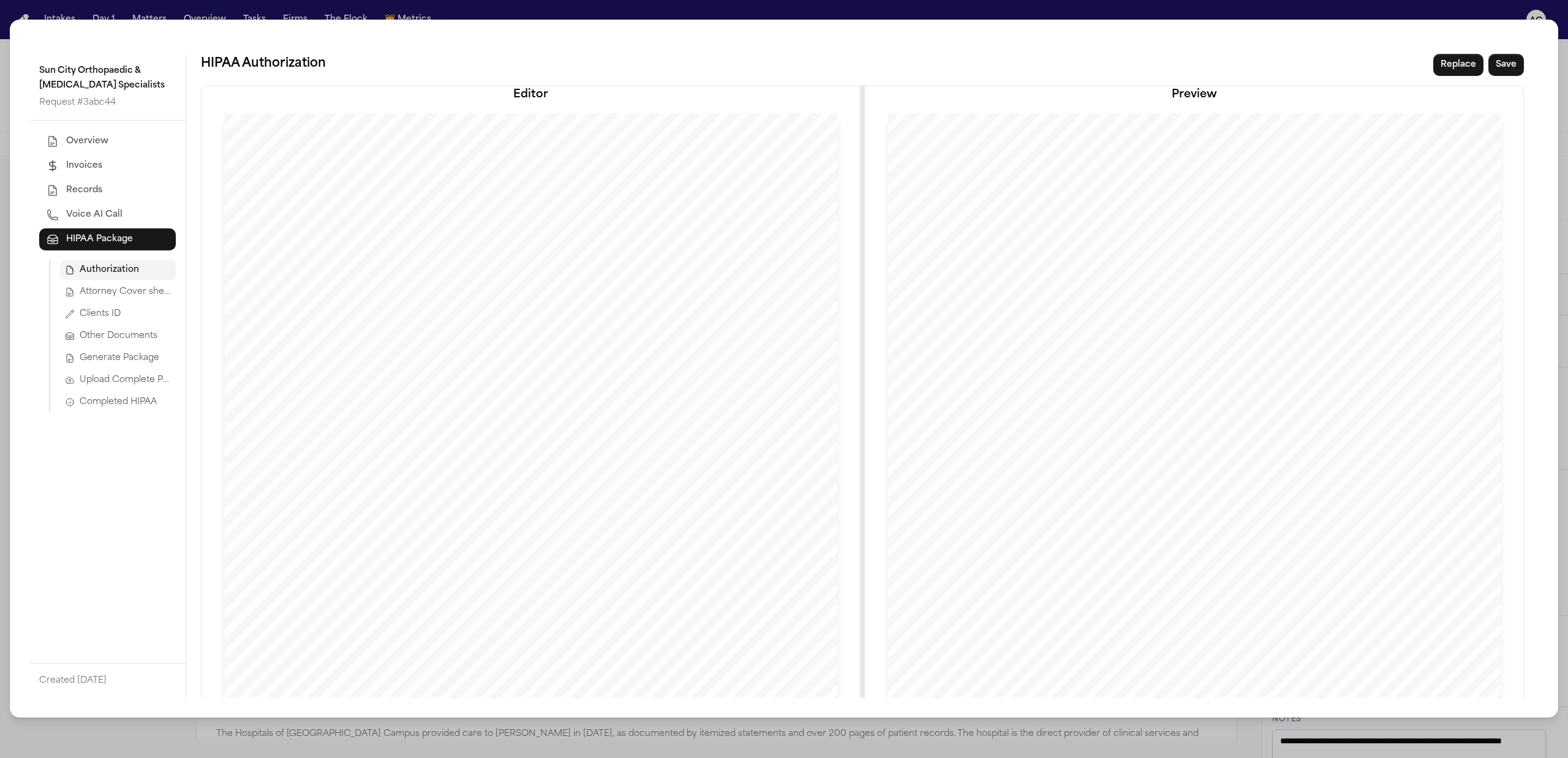
click at [68, 143] on span "Overview" at bounding box center [87, 142] width 42 height 13
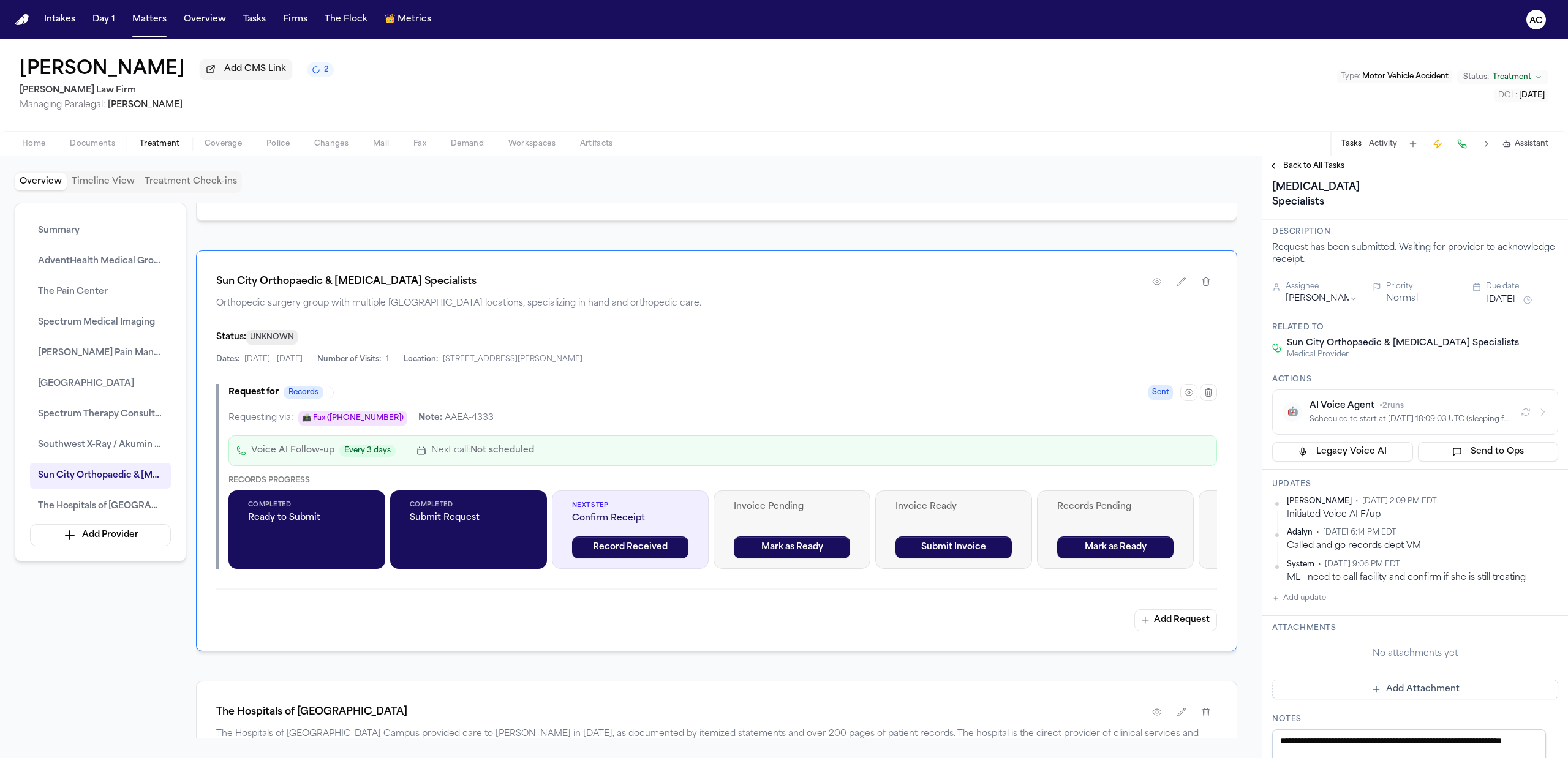
click at [1465, 412] on div "AI Voice Agent • 2 runs" at bounding box center [1410, 406] width 201 height 13
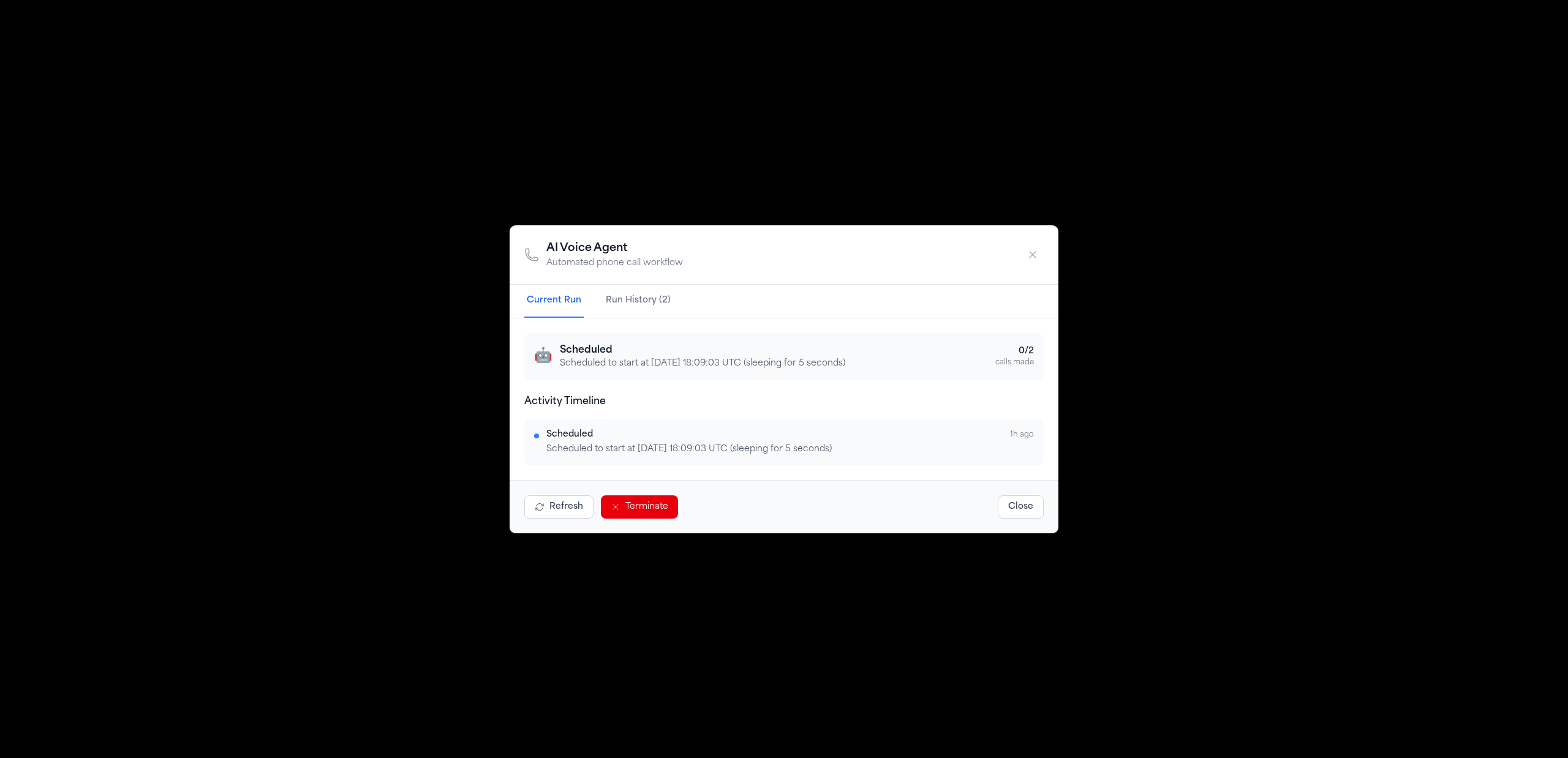
click at [543, 497] on button "Refresh" at bounding box center [558, 506] width 69 height 23
click at [1022, 508] on button "Close" at bounding box center [1021, 506] width 46 height 23
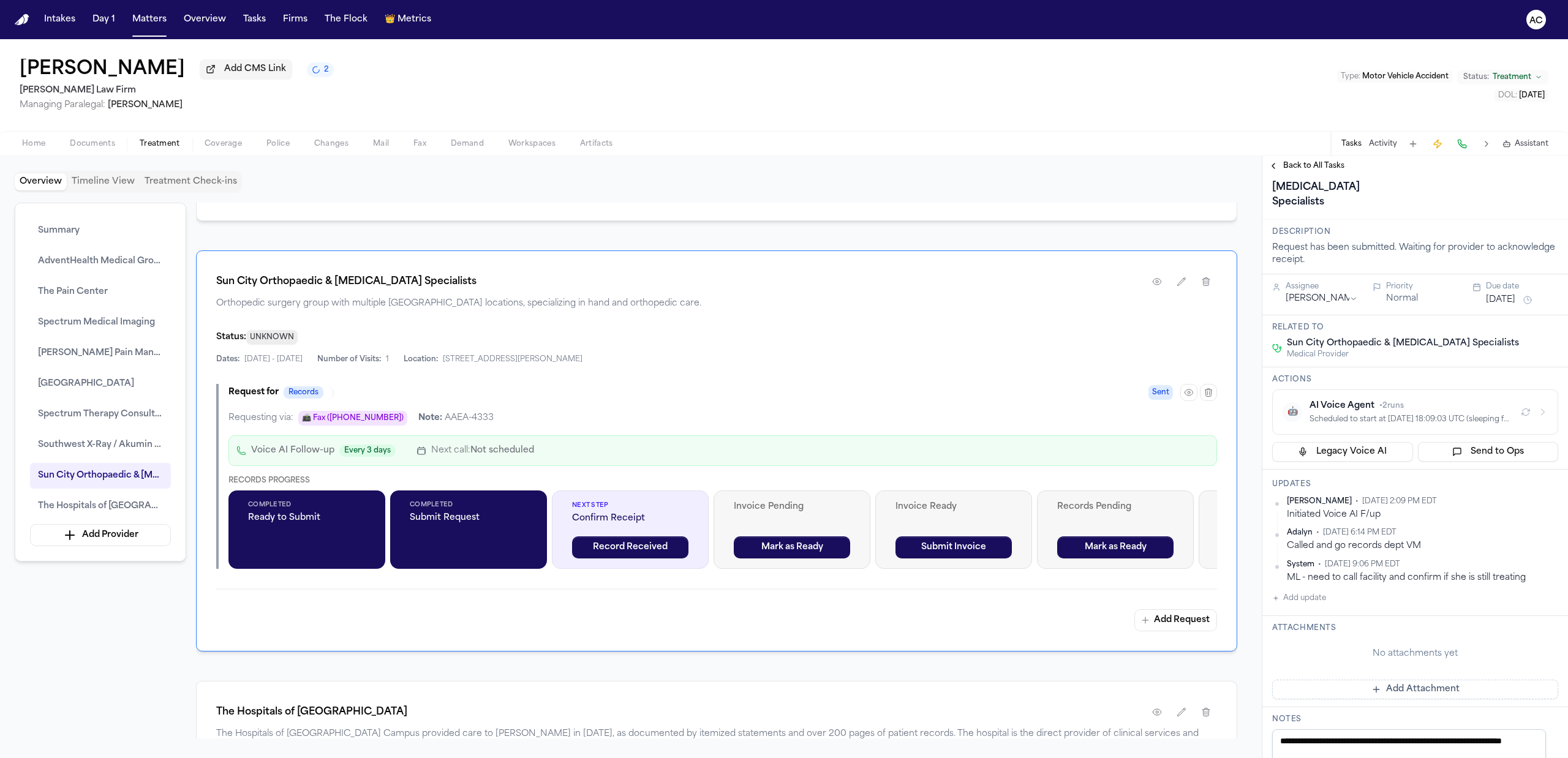
click at [1513, 424] on div "🤖 AI Voice Agent • 2 runs Scheduled to start at 2025-10-01 18:09:03 UTC (sleepi…" at bounding box center [1415, 411] width 266 height 24
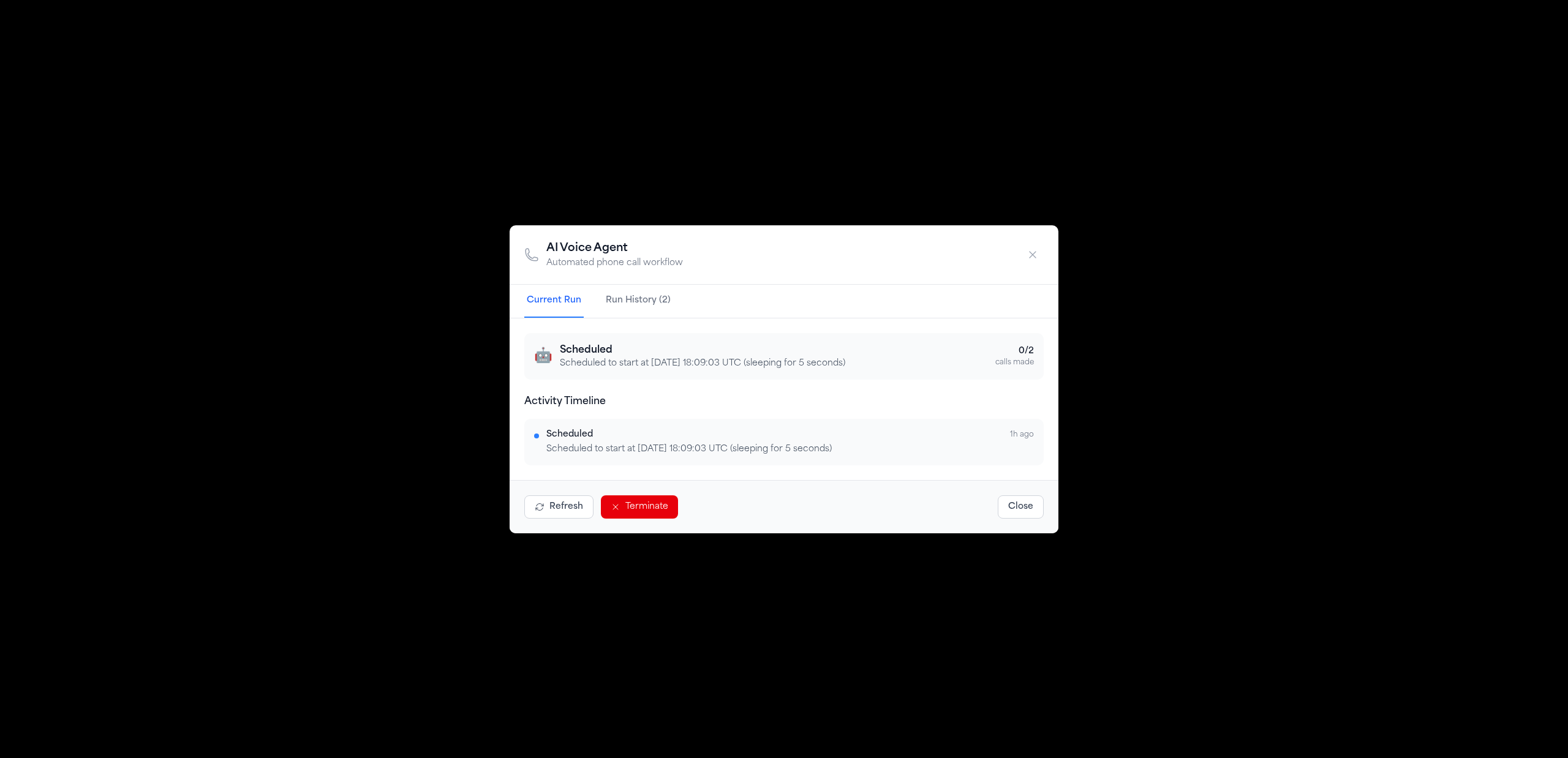
click at [652, 508] on button "Terminate" at bounding box center [639, 506] width 77 height 23
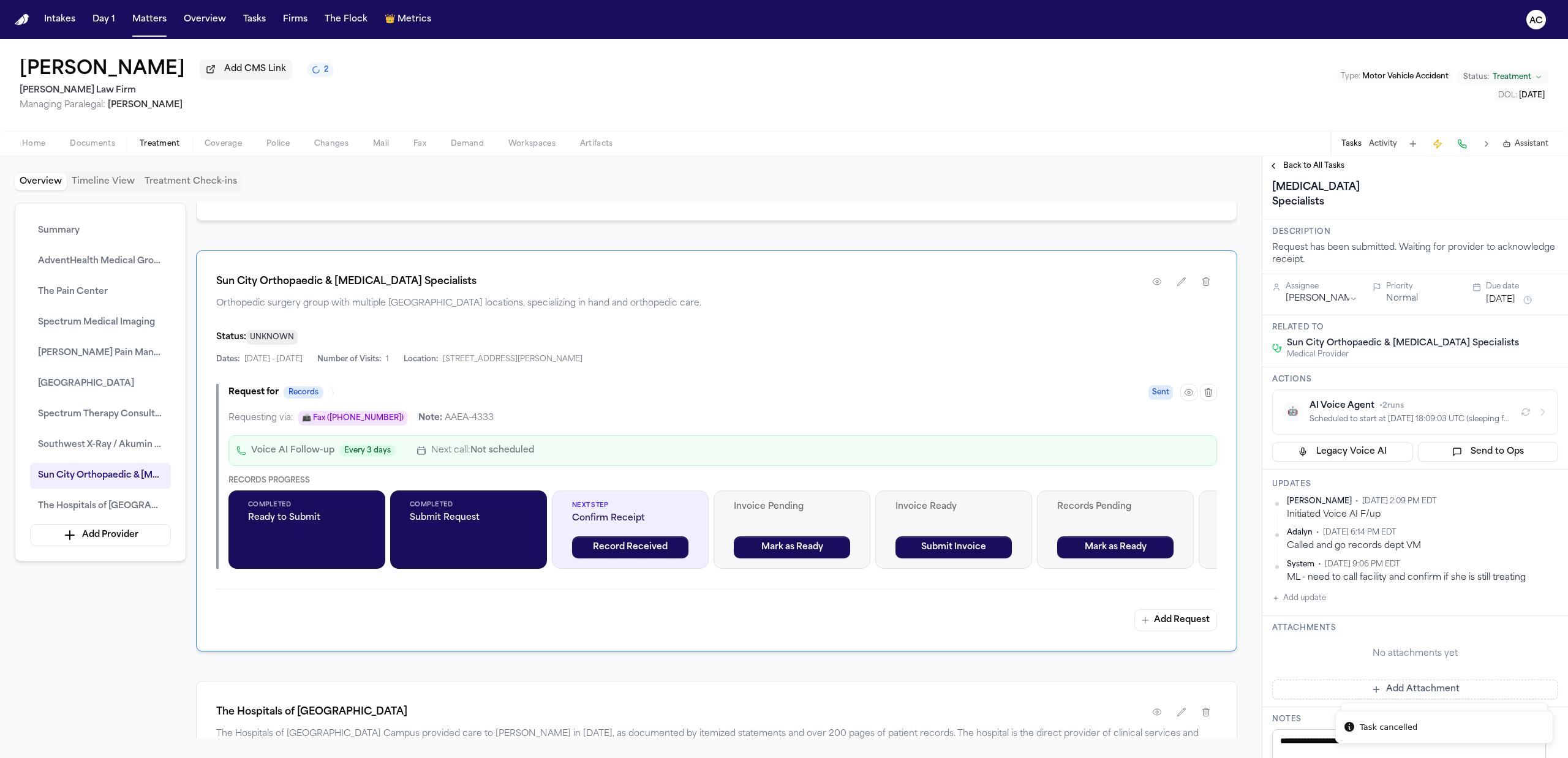
click at [1475, 424] on div "Scheduled to start at 2025-10-01 18:09:03 UTC (sleeping for 5 seconds)" at bounding box center [1410, 419] width 201 height 10
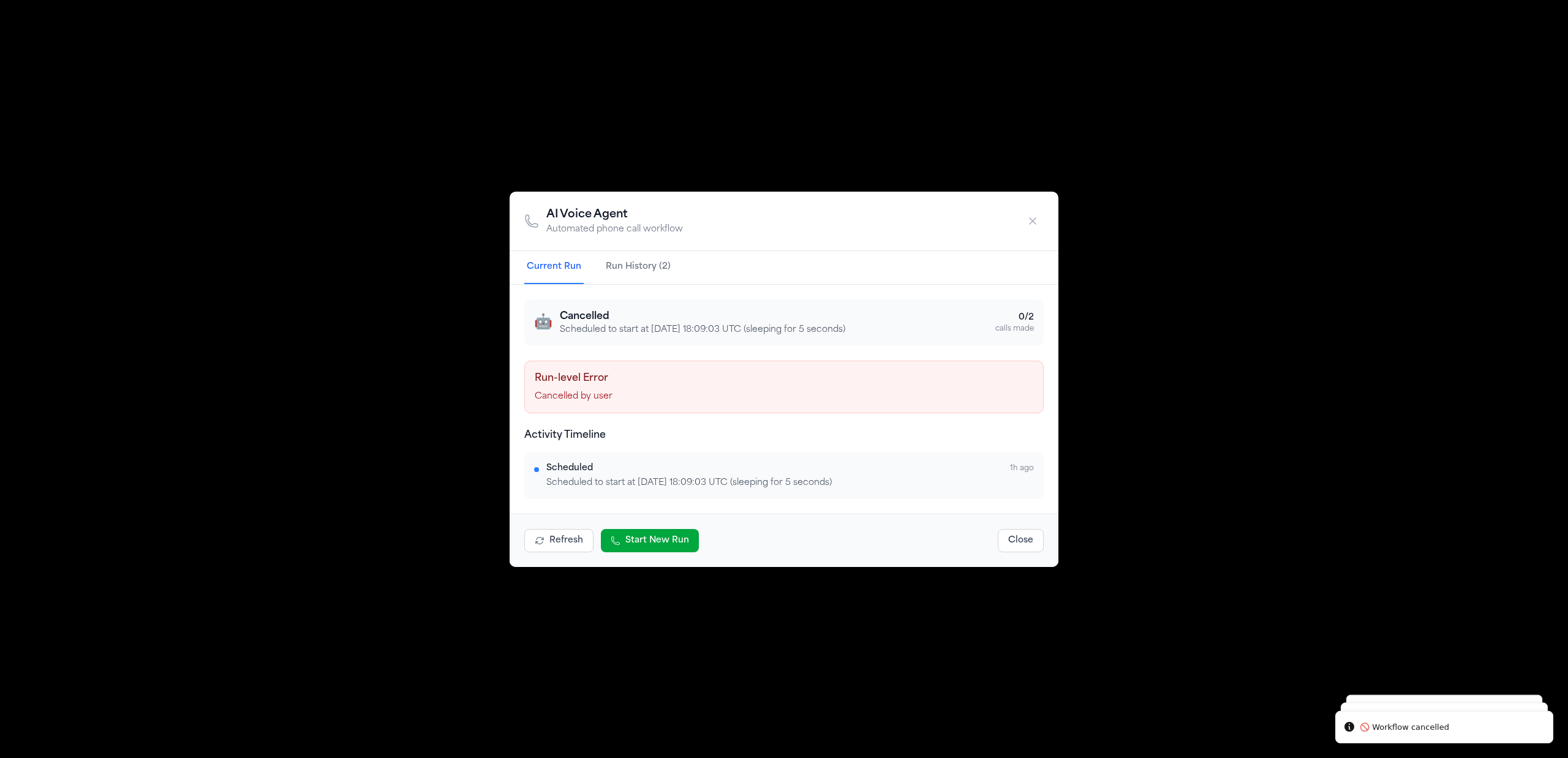
click at [573, 548] on button "Refresh" at bounding box center [558, 540] width 69 height 23
drag, startPoint x: 1426, startPoint y: 194, endPoint x: 1446, endPoint y: 228, distance: 39.4
click at [1425, 194] on div "AI Voice Agent Automated phone call workflow Current Run Run History (2) 🤖 Canc…" at bounding box center [784, 379] width 1568 height 758
click at [1034, 221] on icon "button" at bounding box center [1033, 221] width 13 height 13
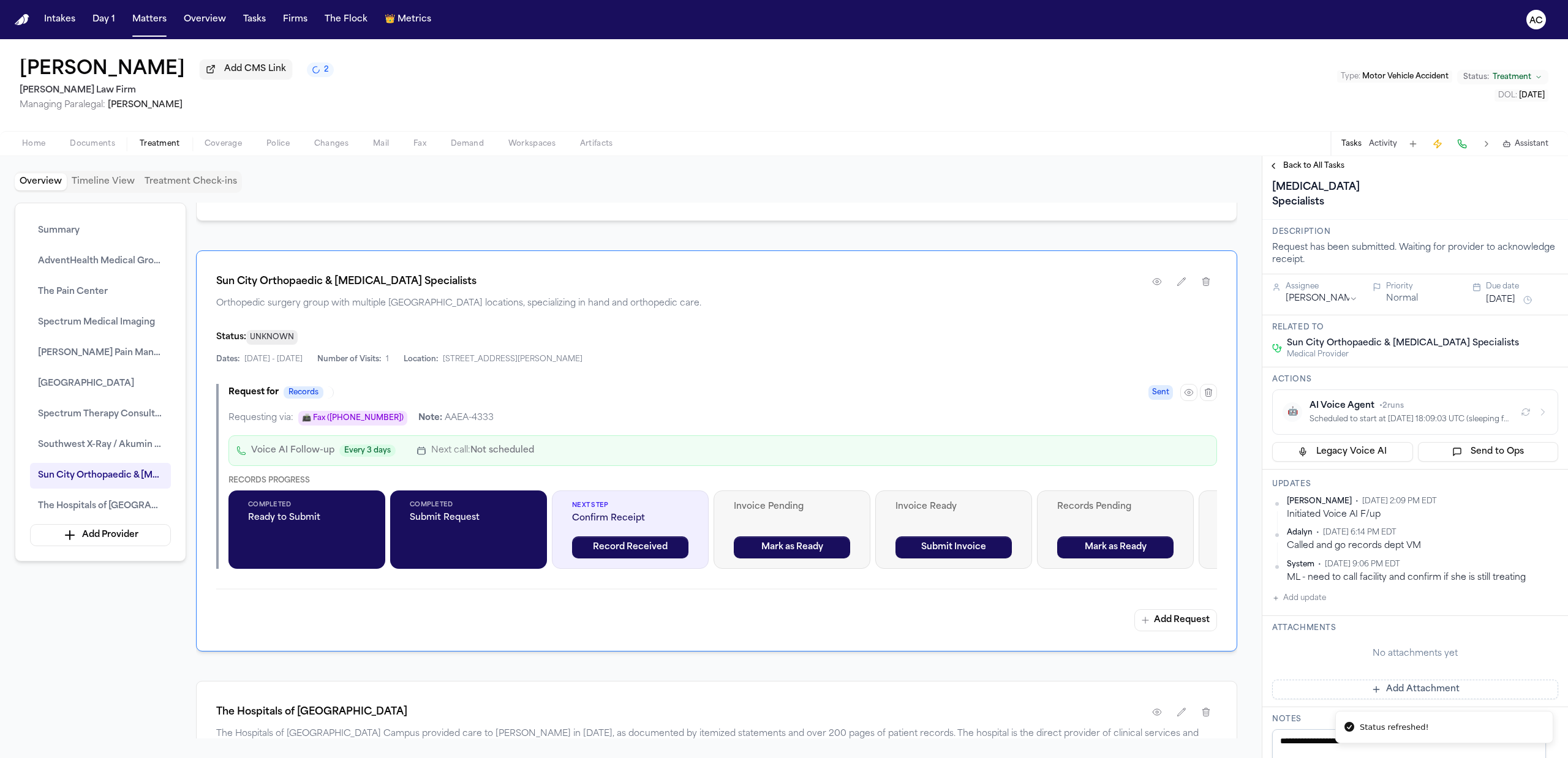
click at [1520, 417] on icon "button" at bounding box center [1525, 412] width 10 height 10
click at [1422, 412] on div "AI Voice Agent • 2 runs" at bounding box center [1410, 406] width 201 height 13
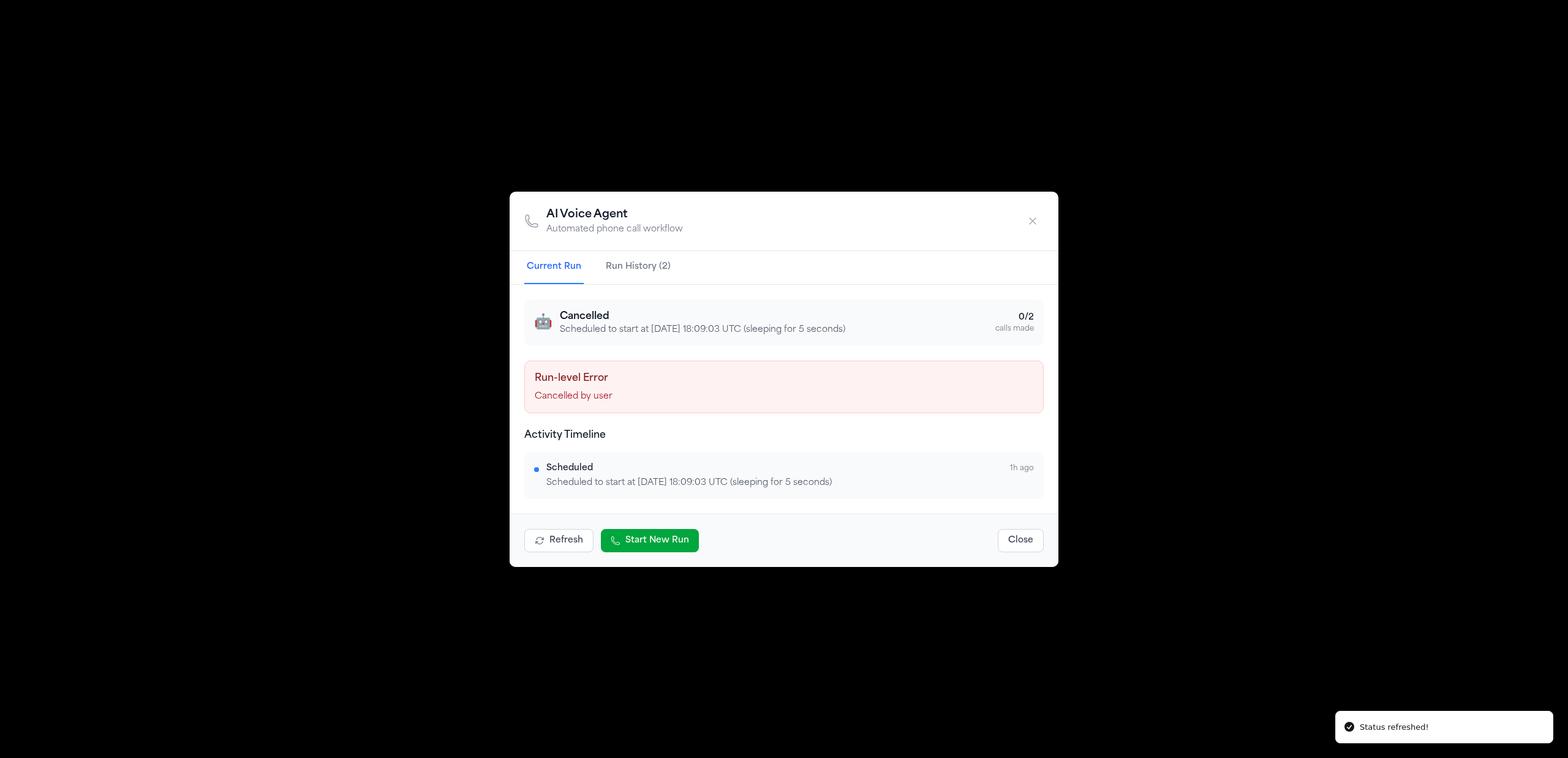
click at [649, 539] on button "Start New Run" at bounding box center [650, 540] width 98 height 23
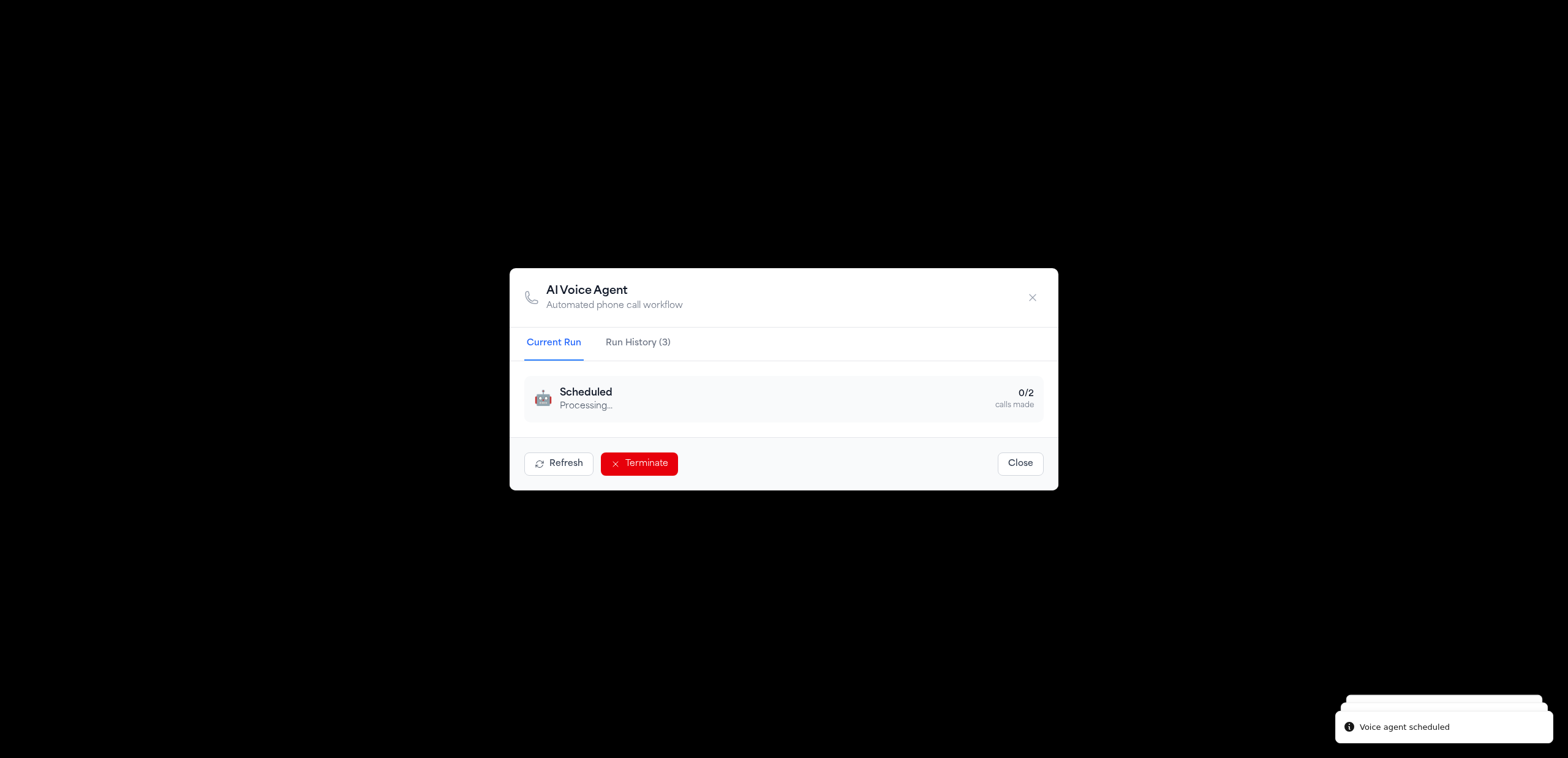
click at [1142, 167] on div "AI Voice Agent Automated phone call workflow Current Run Run History (3) 🤖 Sche…" at bounding box center [784, 379] width 1568 height 758
click at [1034, 306] on button "button" at bounding box center [1033, 298] width 22 height 22
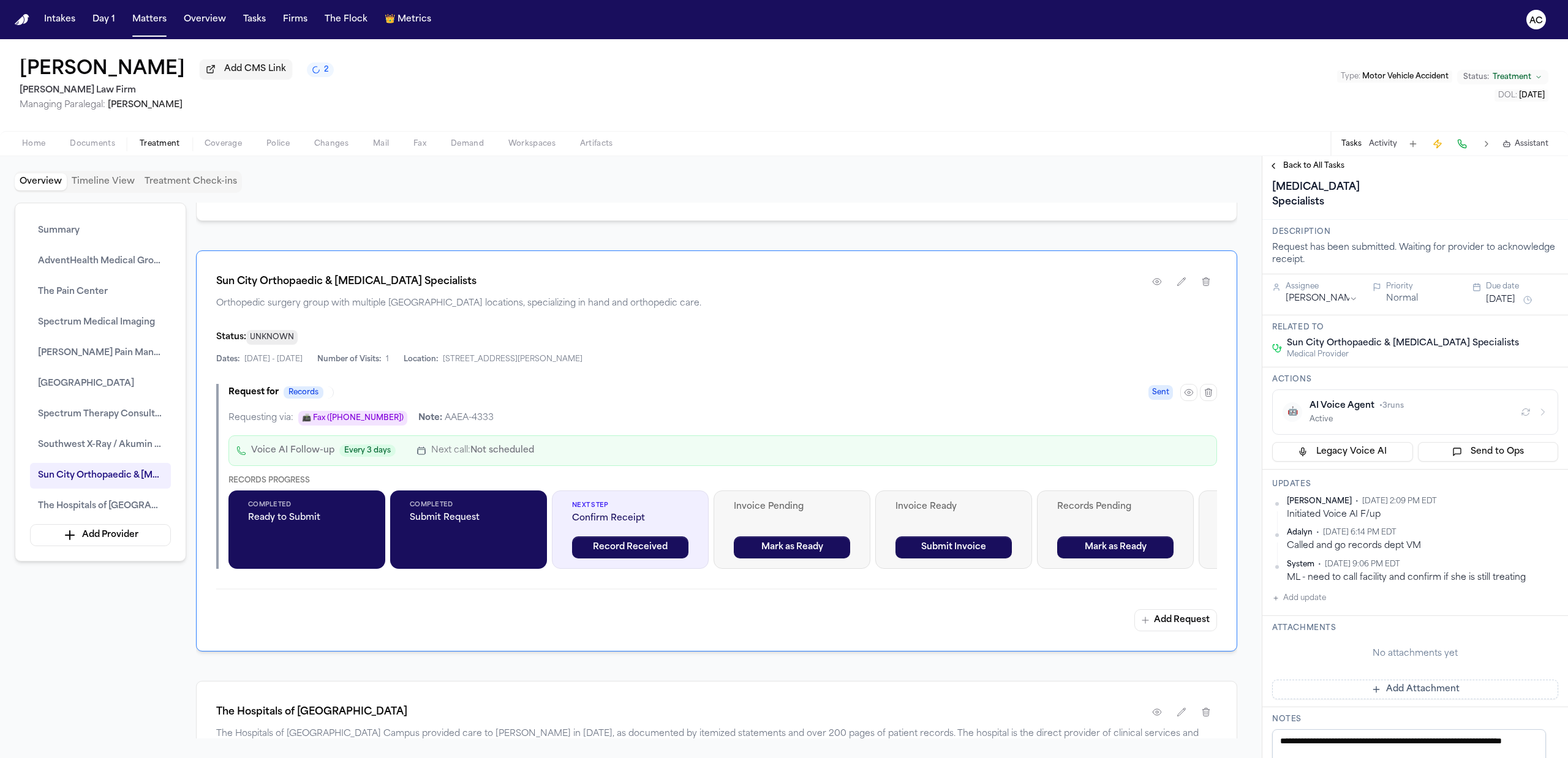
click at [664, 87] on div "Cindy Ross Add CMS Link 2 Hecht Law Firm Managing Paralegal: Jessica Barrett Ty…" at bounding box center [784, 85] width 1568 height 92
click at [1534, 435] on button "🤖 AI Voice Agent • 3 runs Active" at bounding box center [1414, 411] width 286 height 45
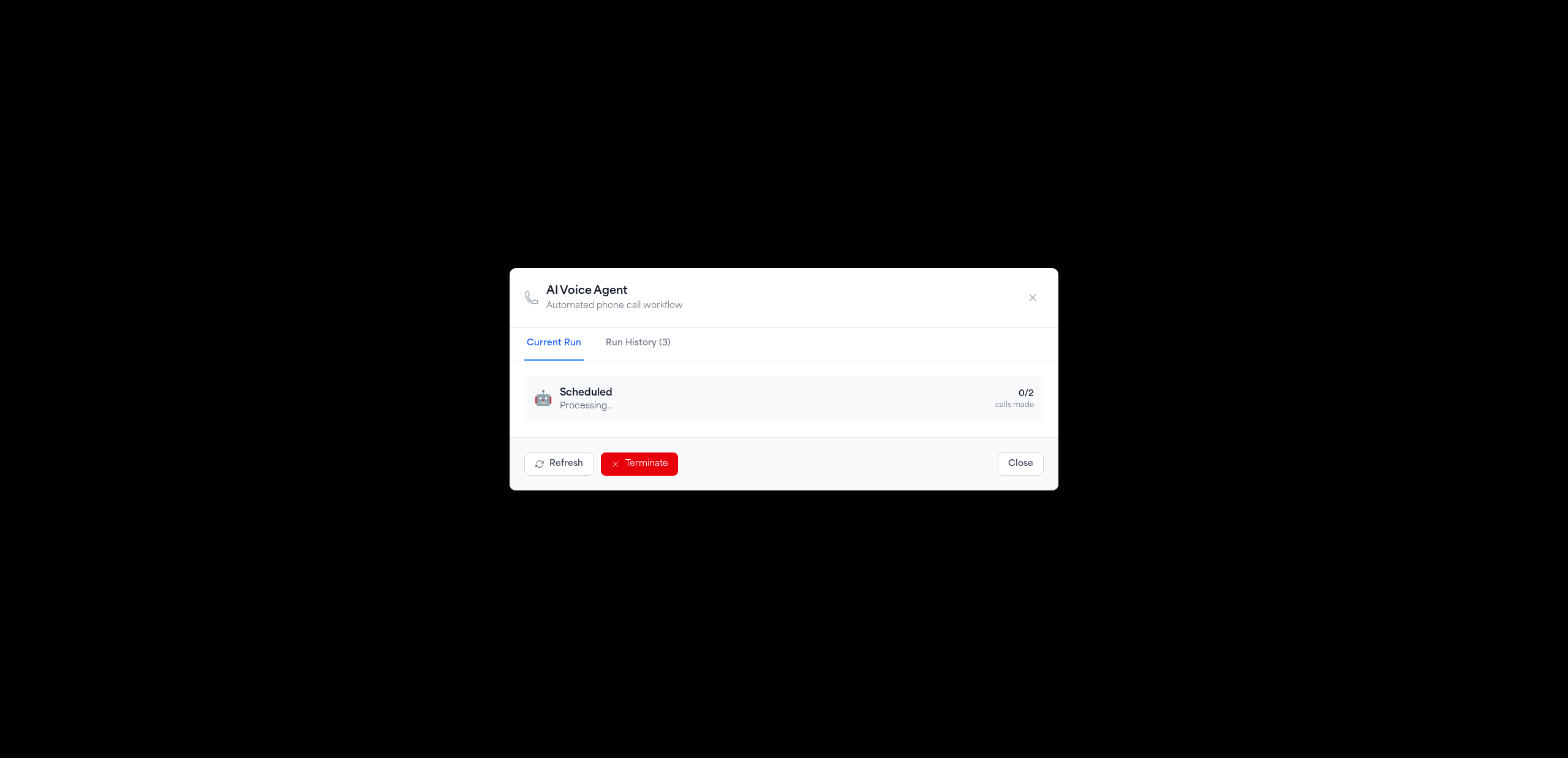
click at [657, 344] on button "Run History (3)" at bounding box center [638, 344] width 70 height 33
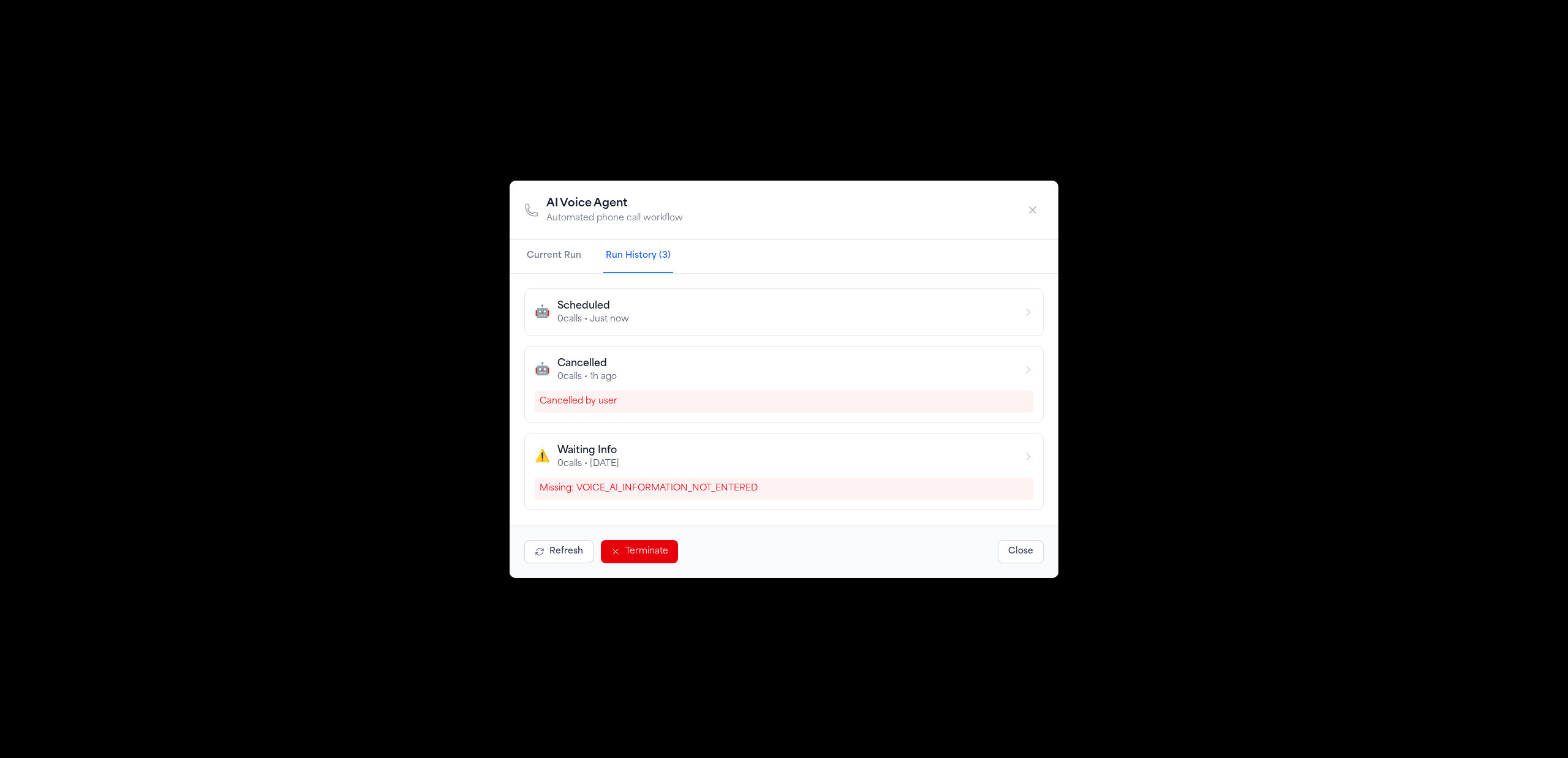
drag, startPoint x: 579, startPoint y: 261, endPoint x: 571, endPoint y: 255, distance: 10.0
click at [578, 260] on button "Current Run" at bounding box center [553, 256] width 59 height 33
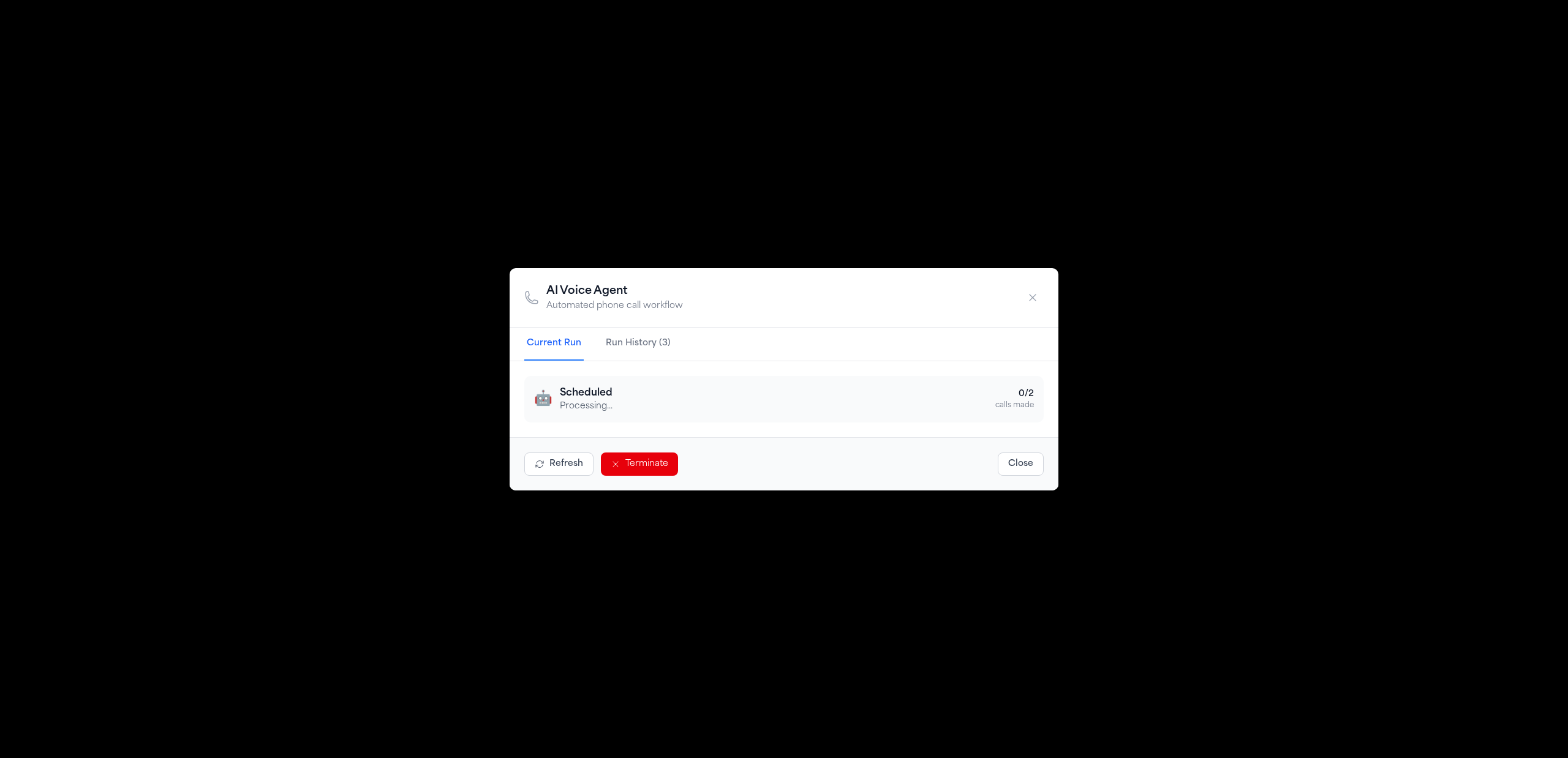
drag, startPoint x: 1029, startPoint y: 298, endPoint x: 1311, endPoint y: 369, distance: 290.8
click at [1030, 298] on icon "button" at bounding box center [1033, 298] width 13 height 13
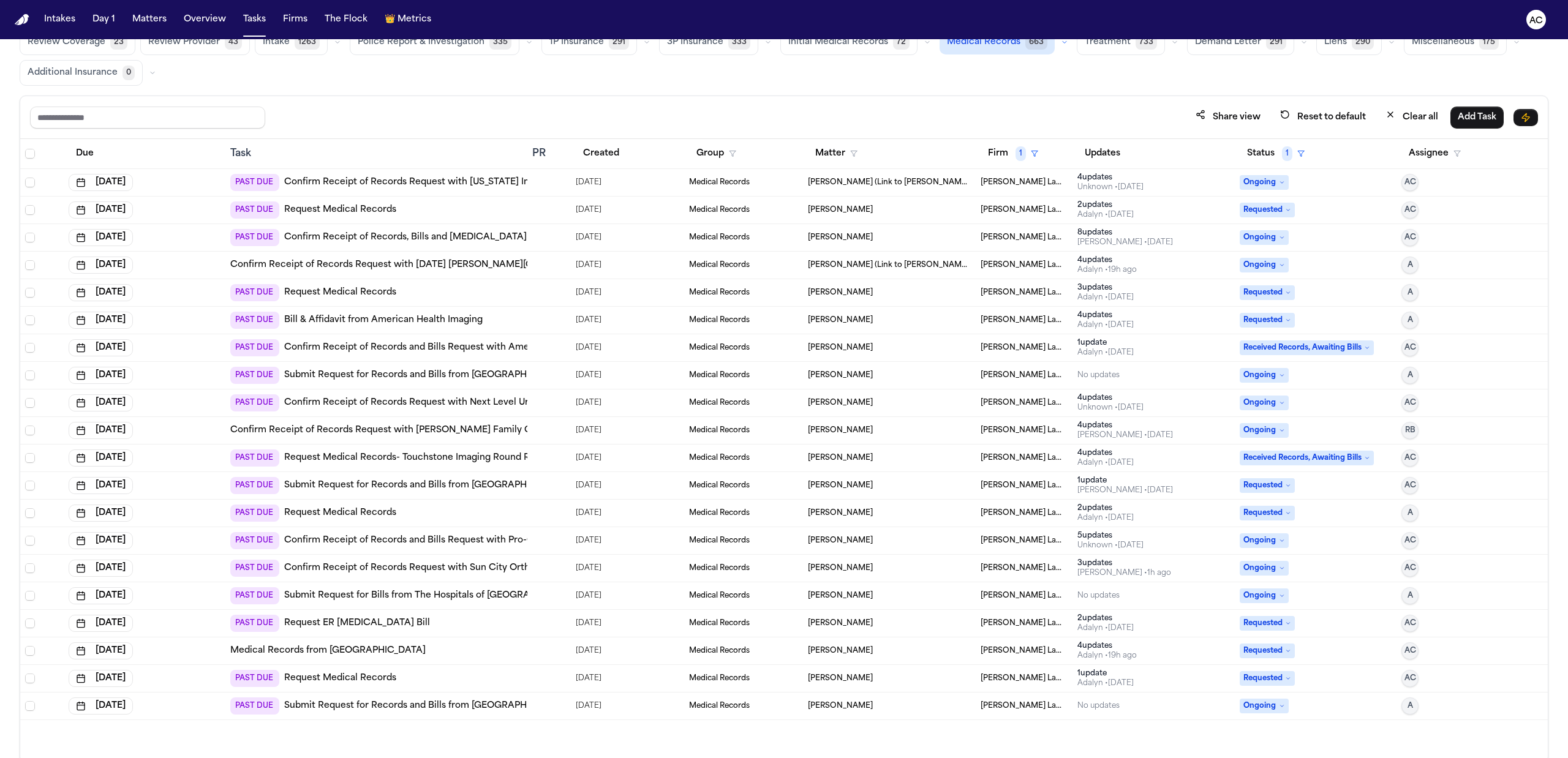
scroll to position [76, 0]
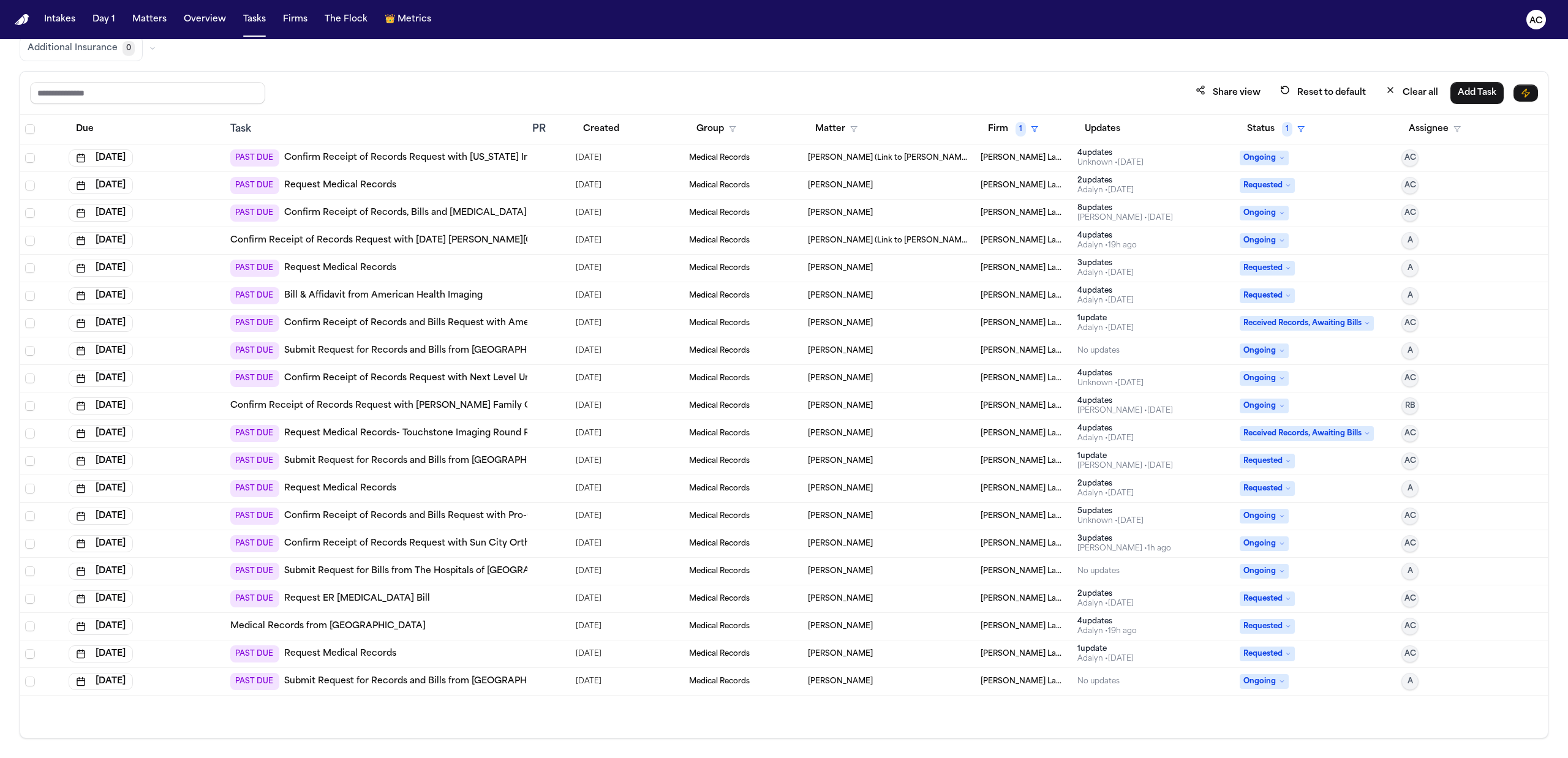
click at [417, 431] on link "Request Medical Records- Touchstone Imaging Round Rock - Medical Records and Bi…" at bounding box center [526, 434] width 484 height 13
click at [596, 123] on button "Created" at bounding box center [601, 129] width 51 height 22
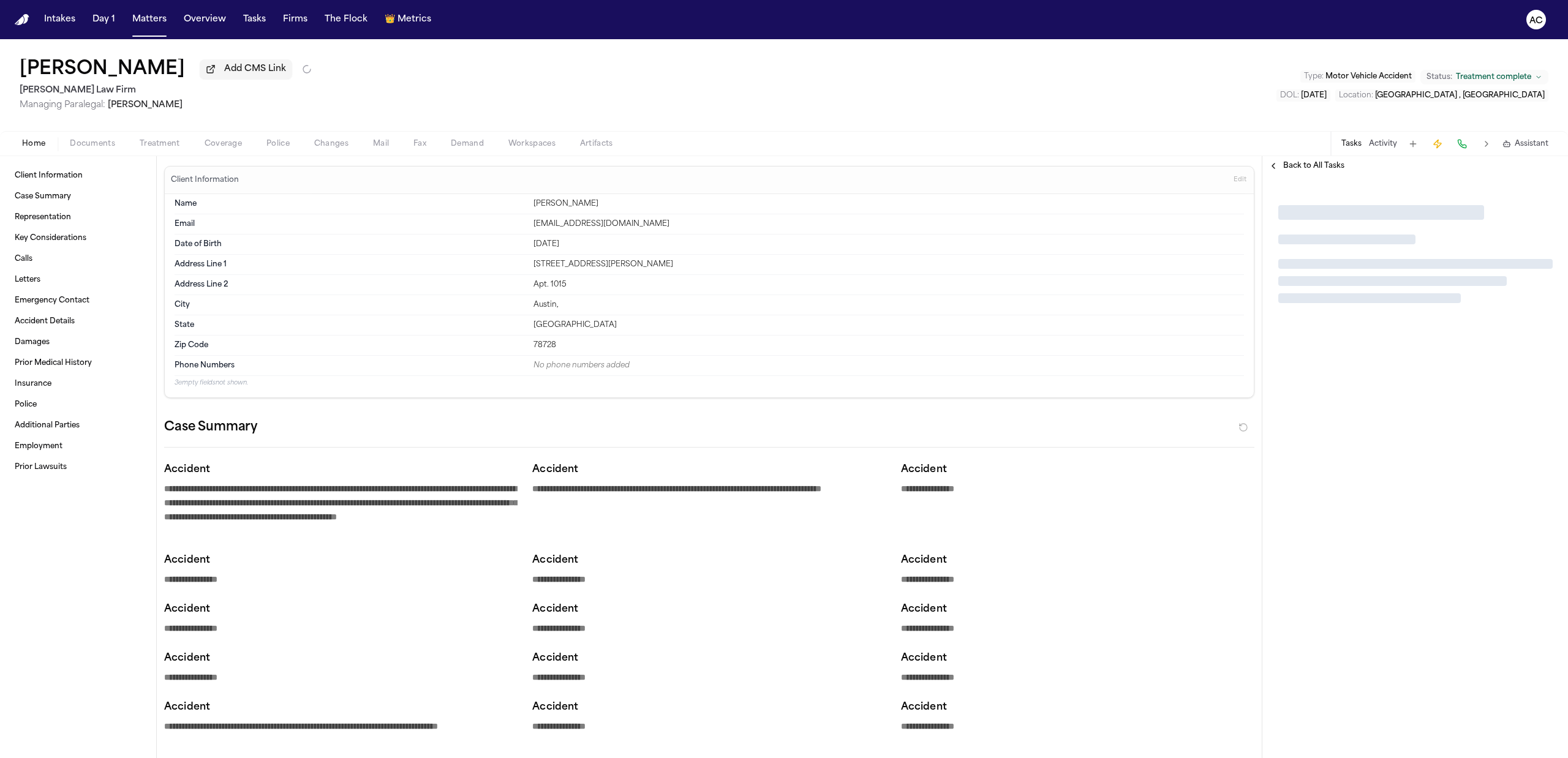
type textarea "*"
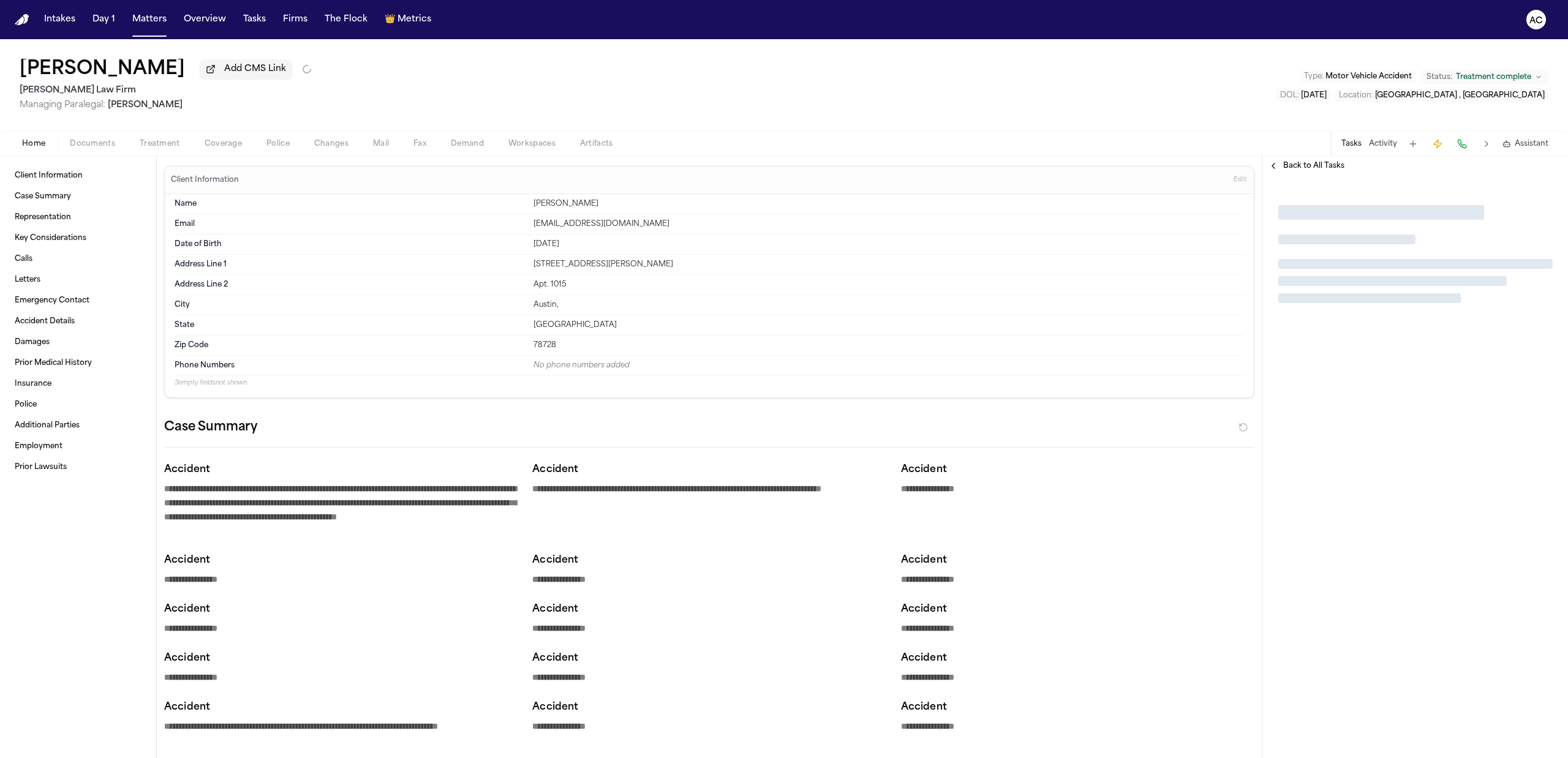
type textarea "*"
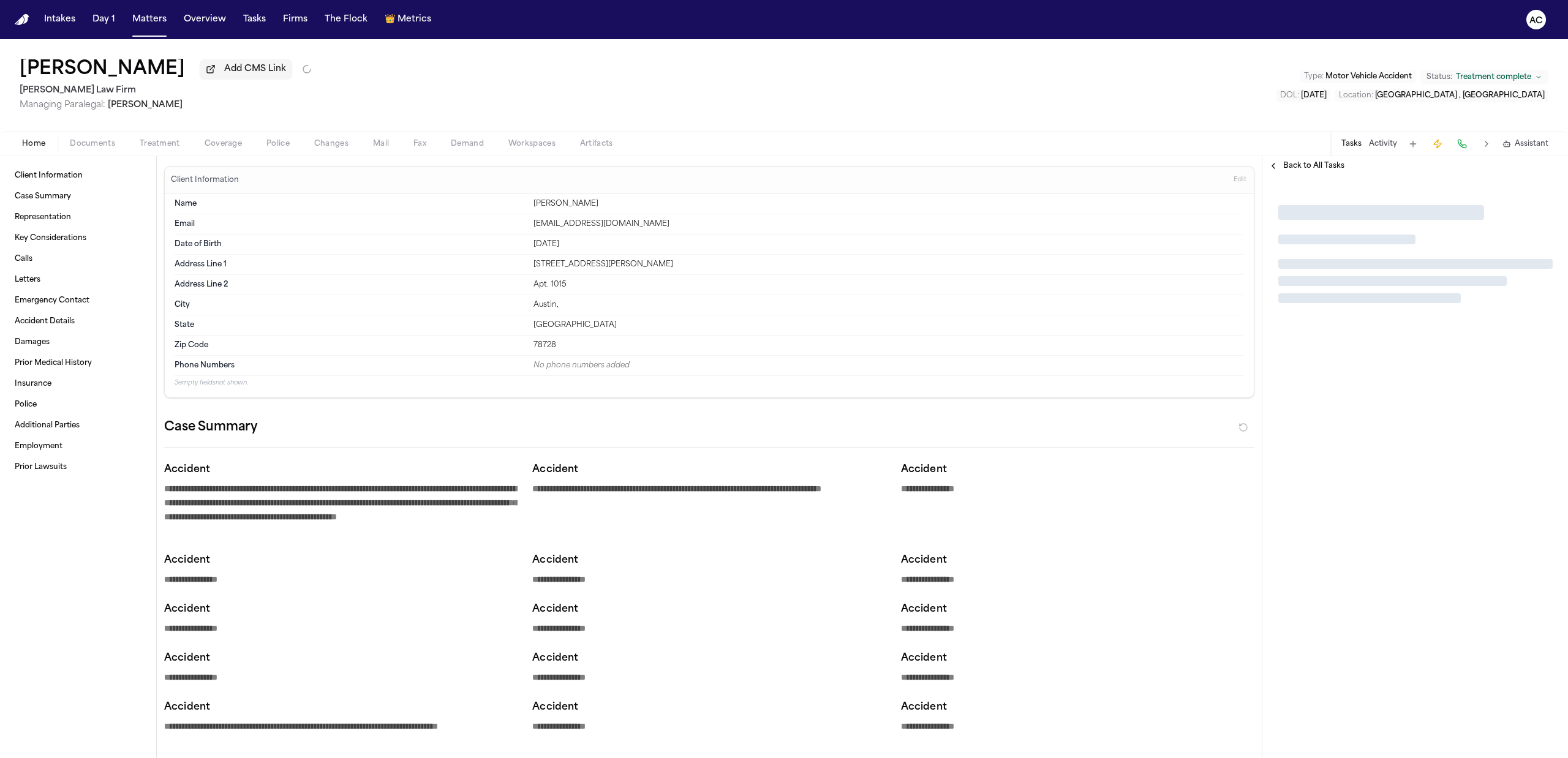
type textarea "*"
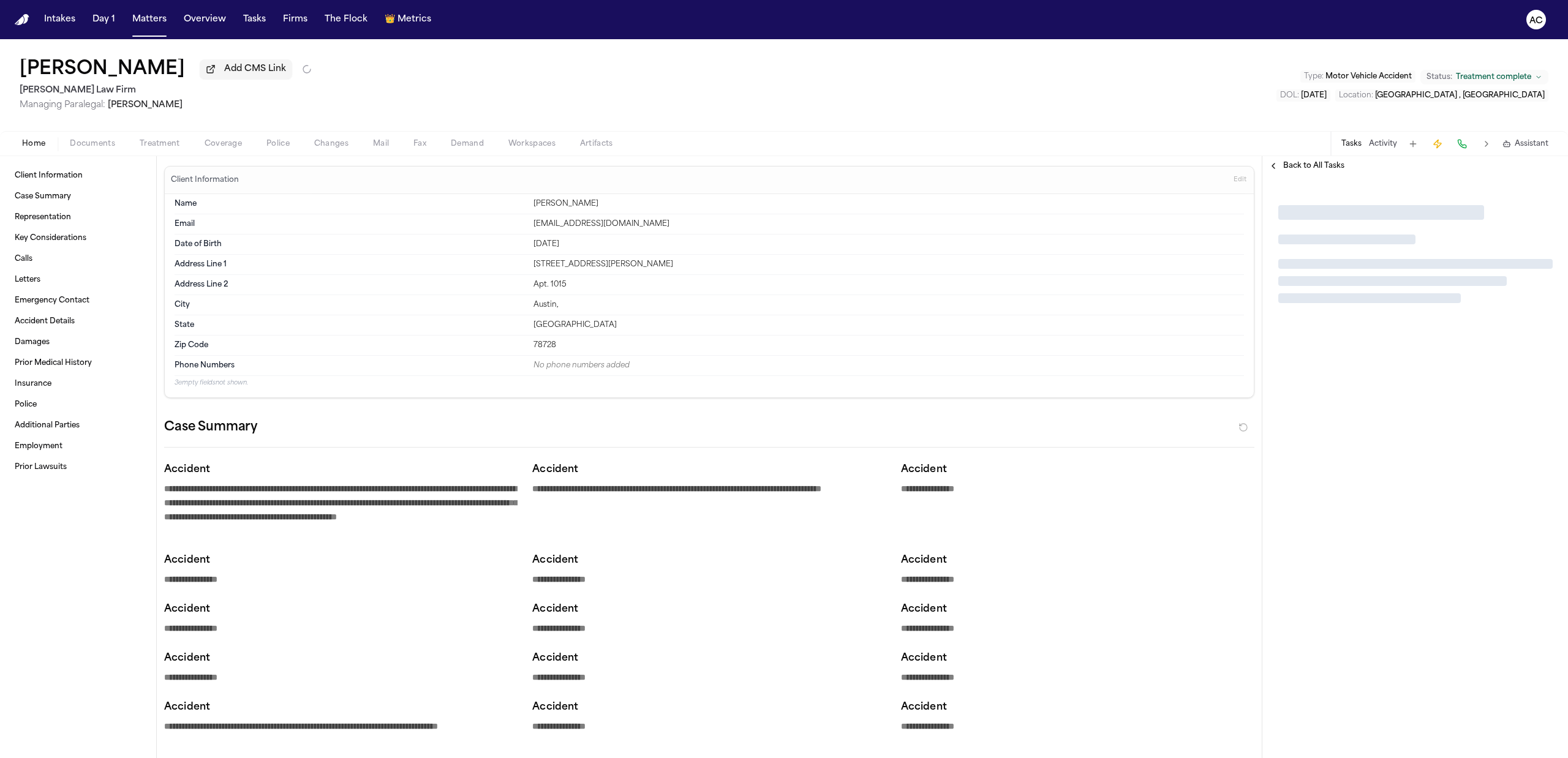
type textarea "*"
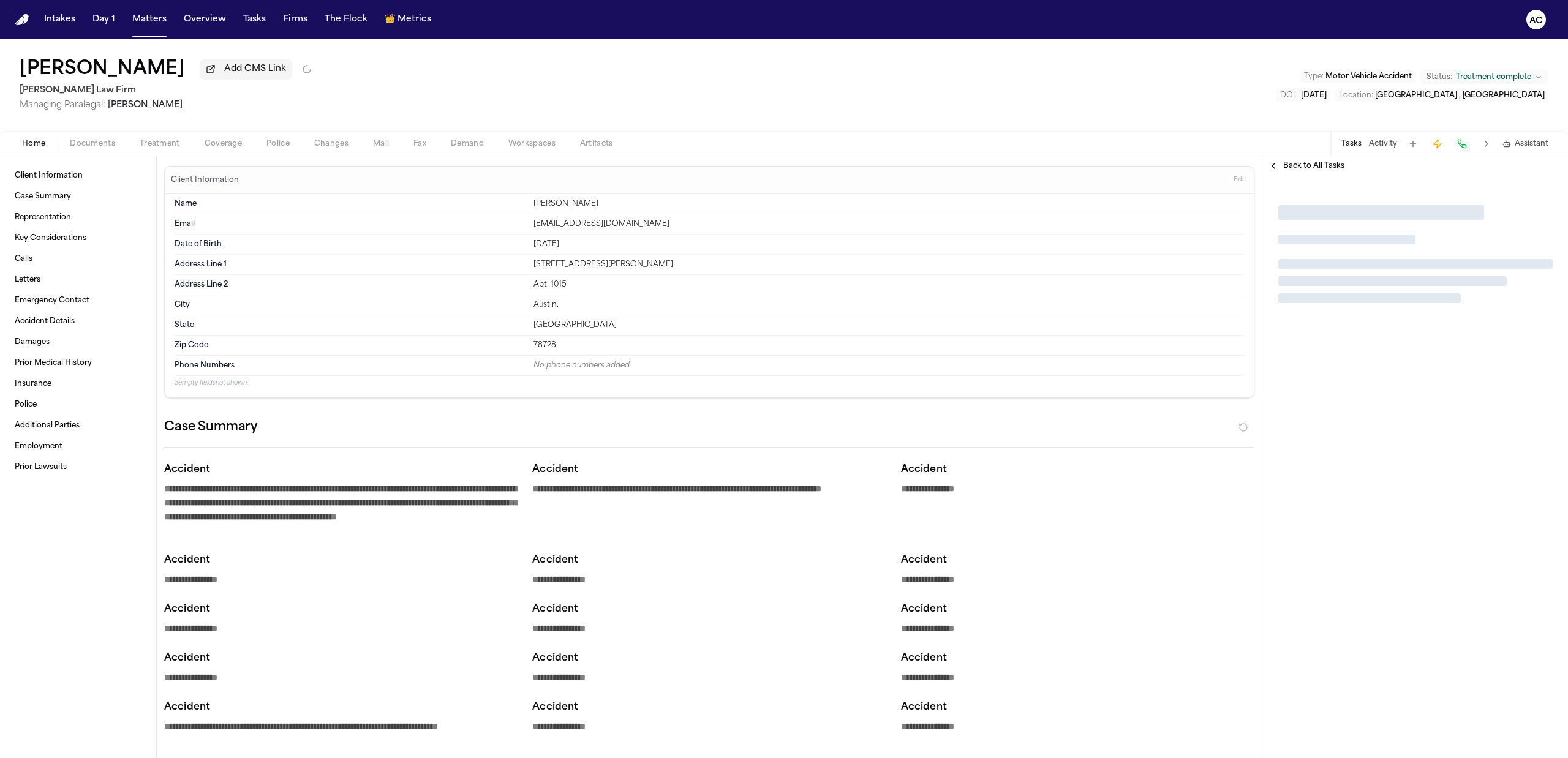
type textarea "*"
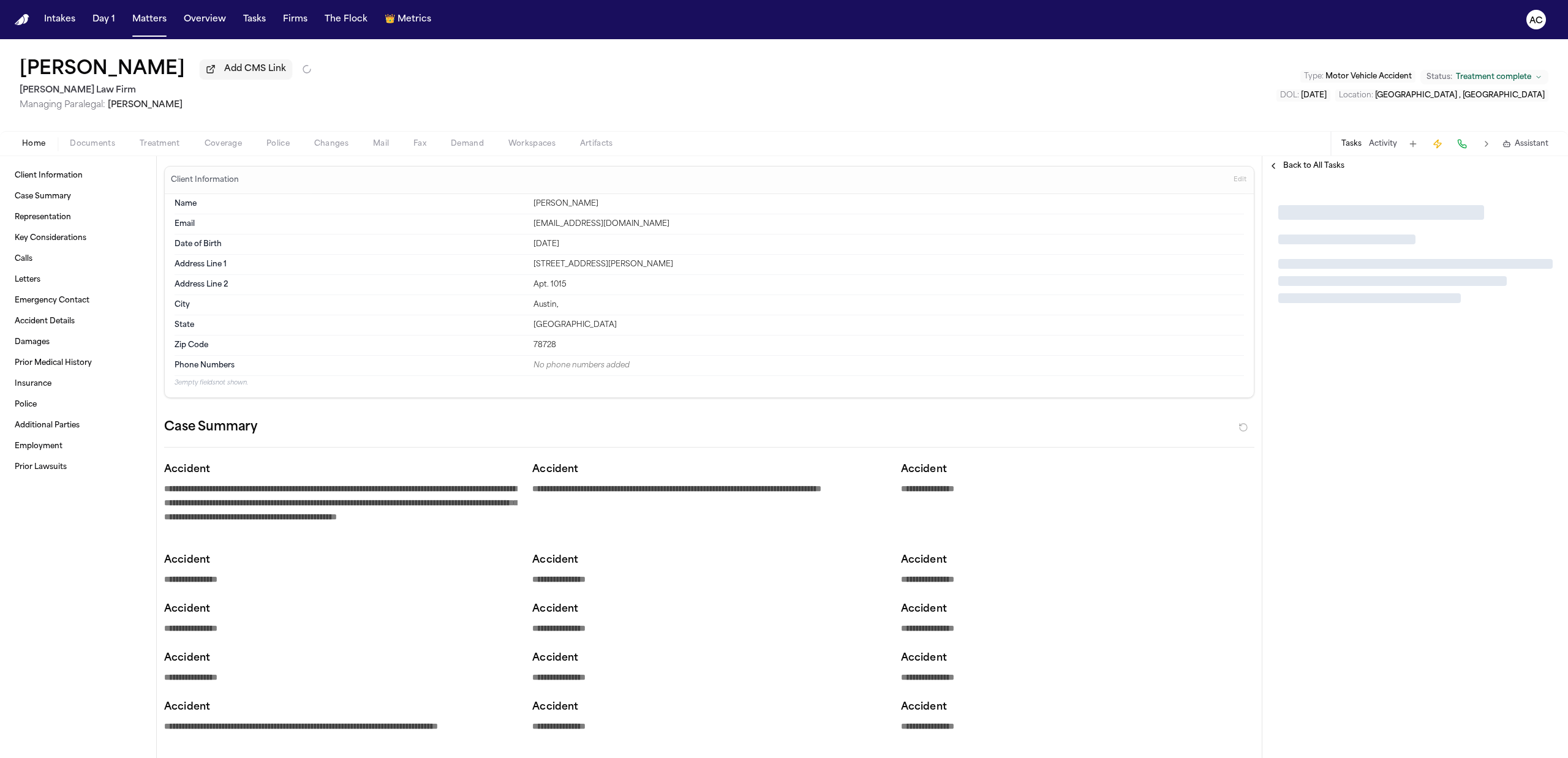
type textarea "*"
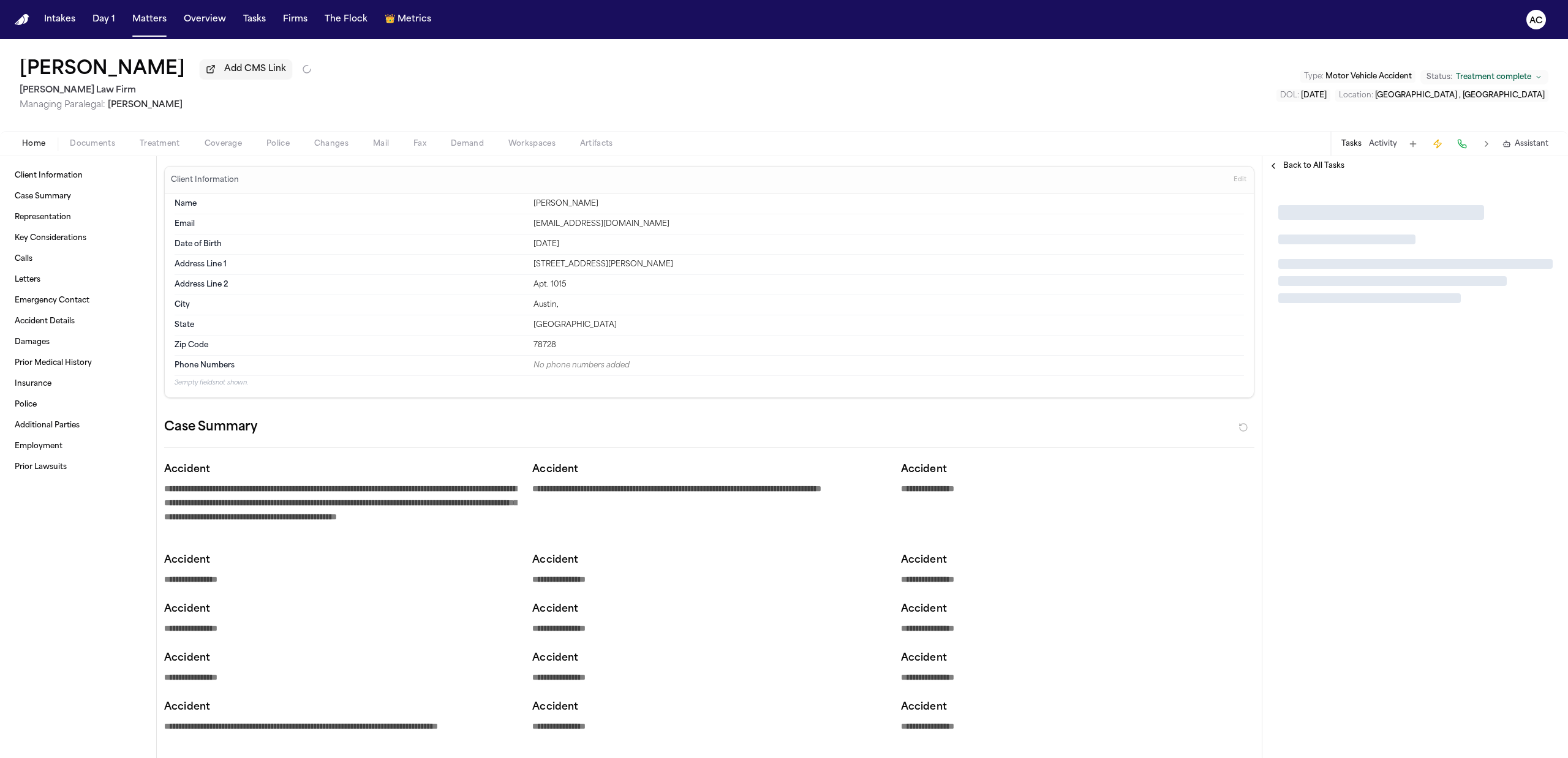
type textarea "*"
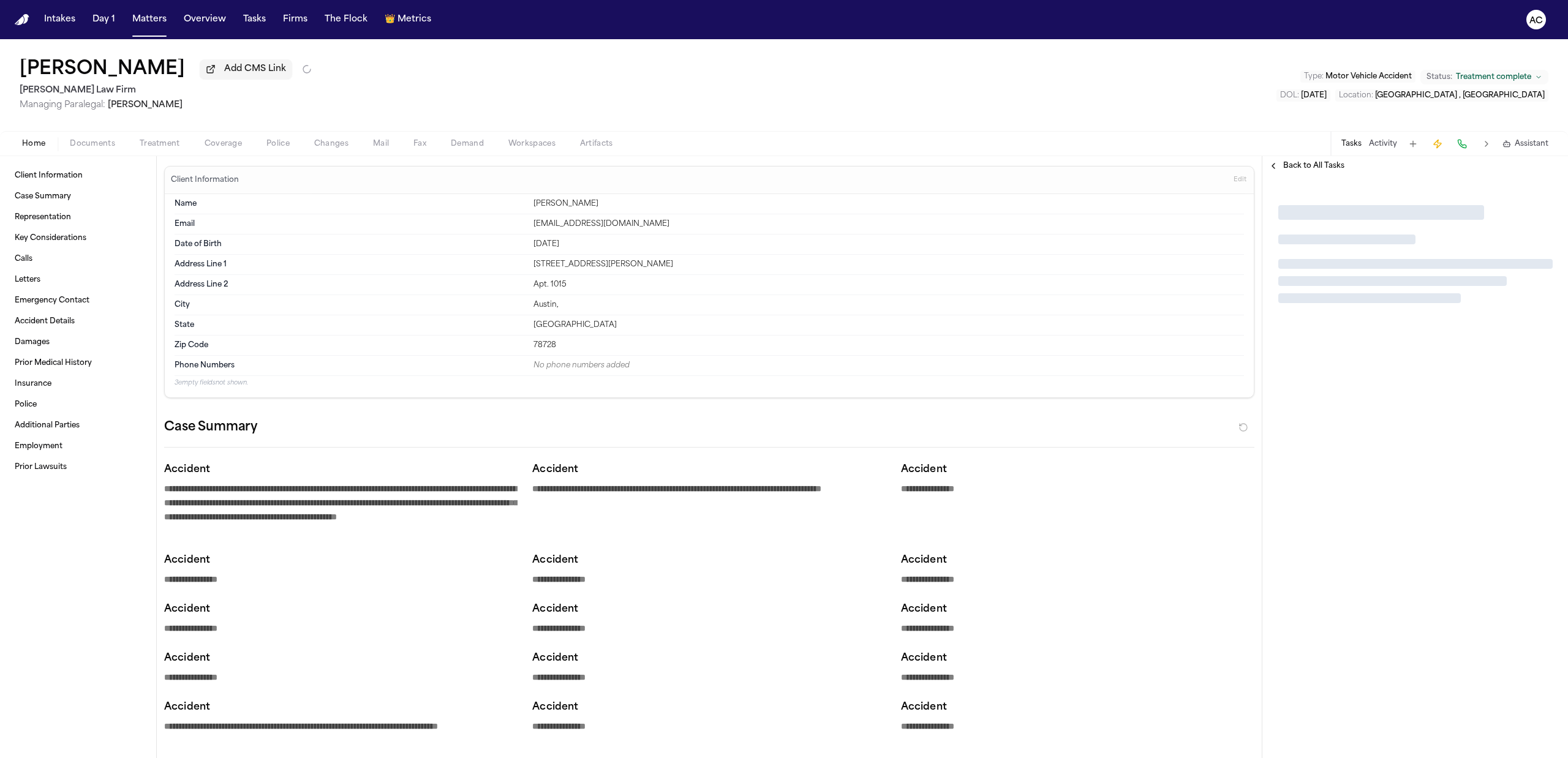
type textarea "*"
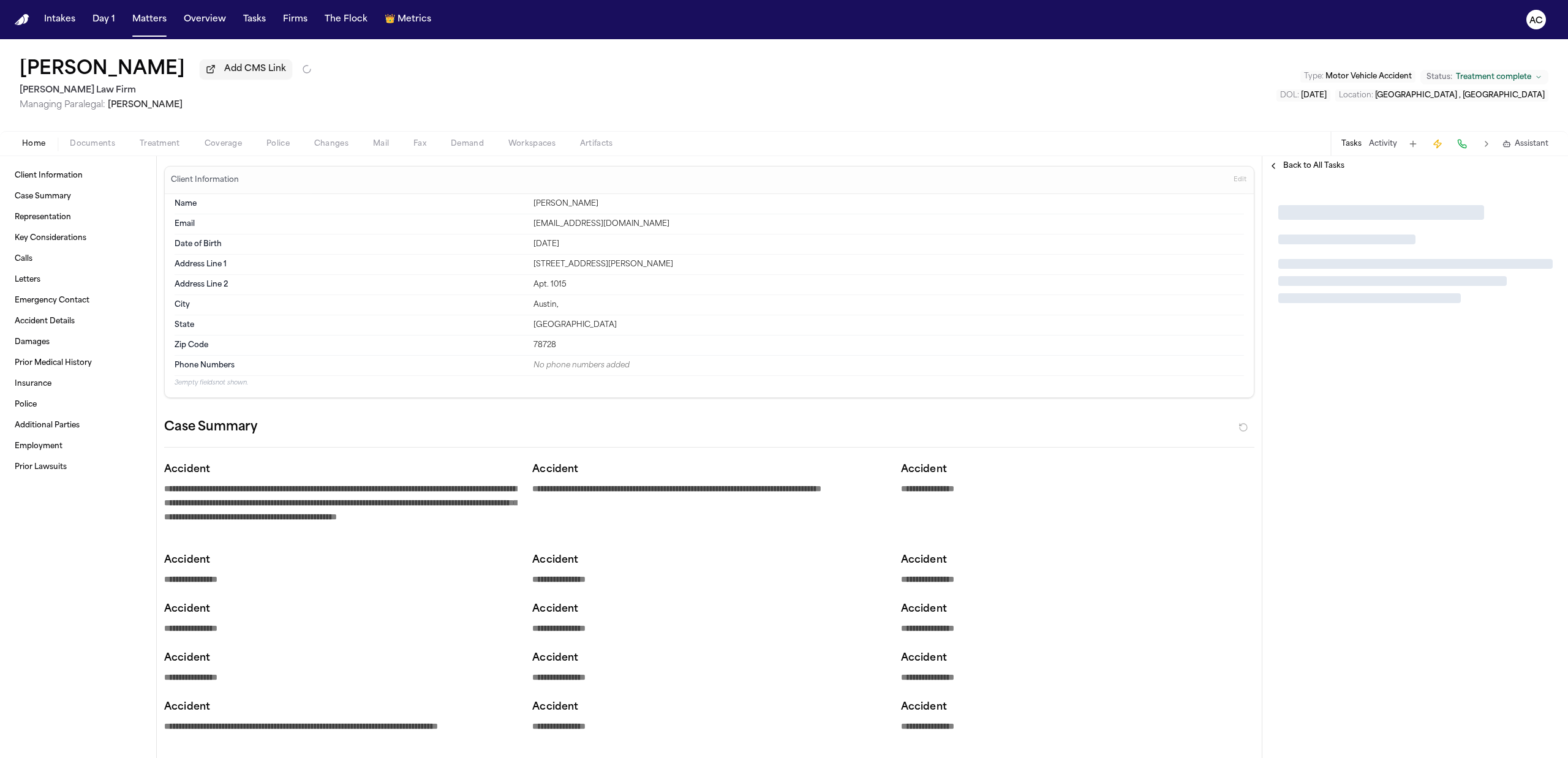
type textarea "*"
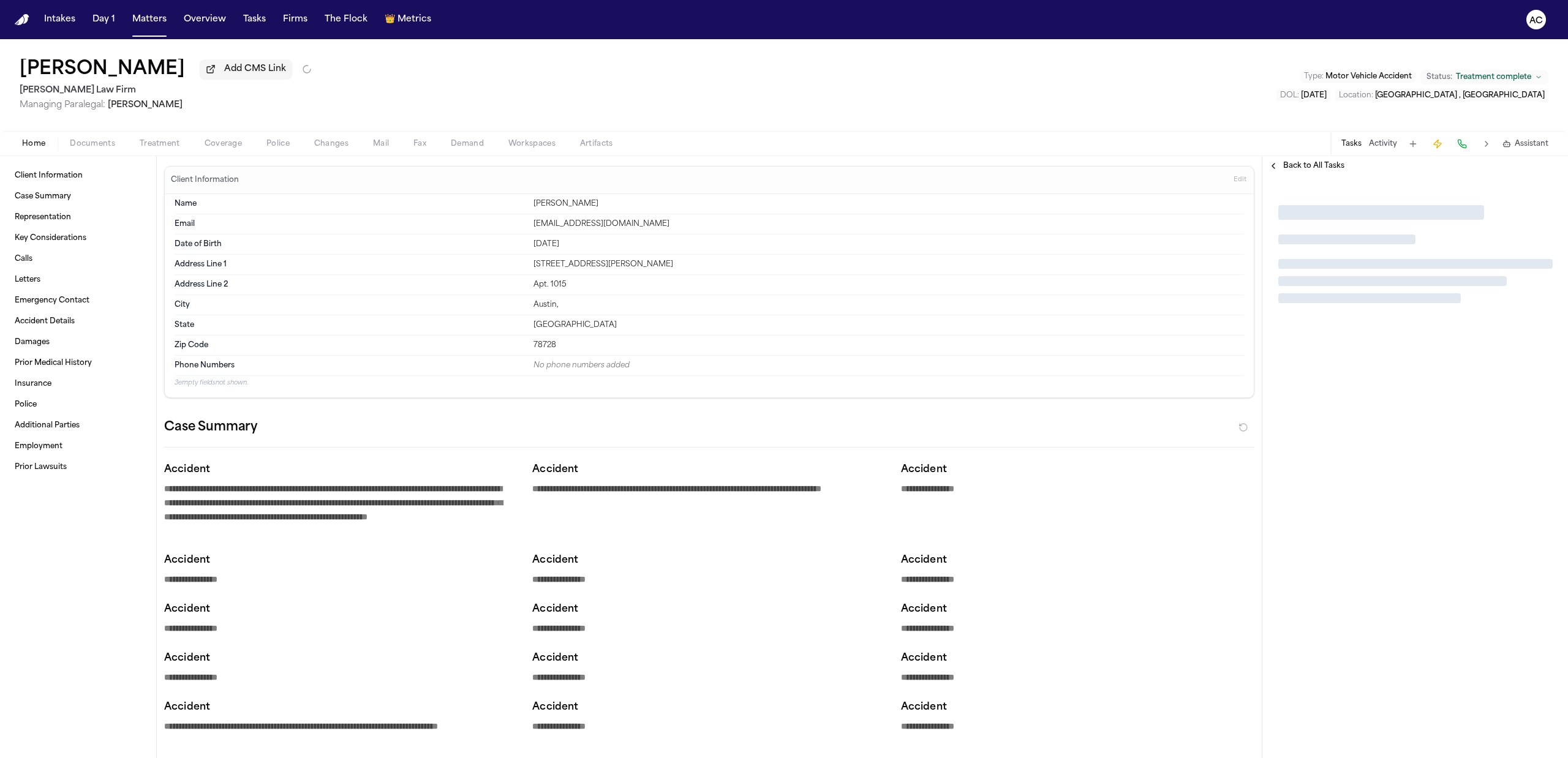
type textarea "*"
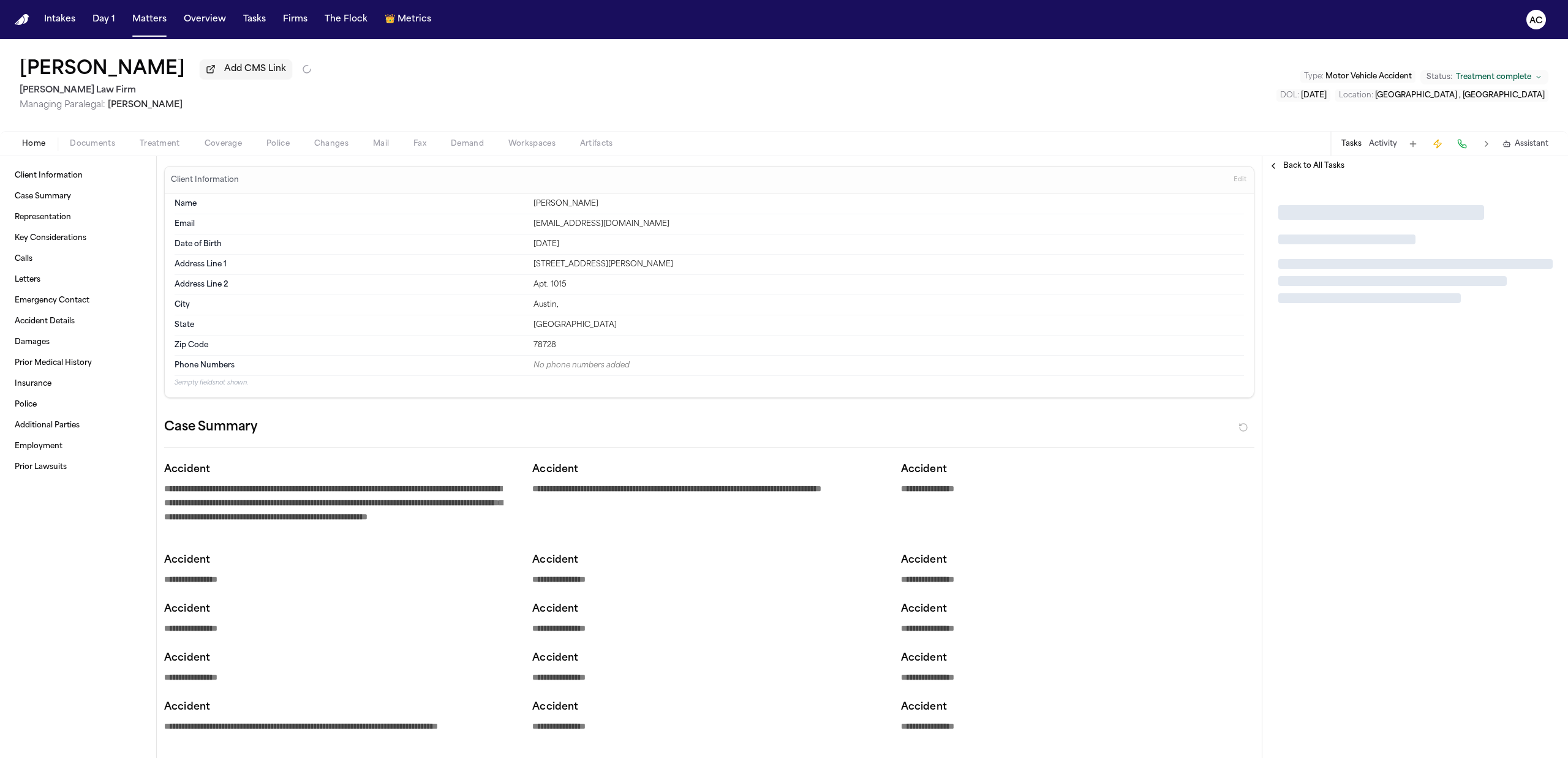
type textarea "*"
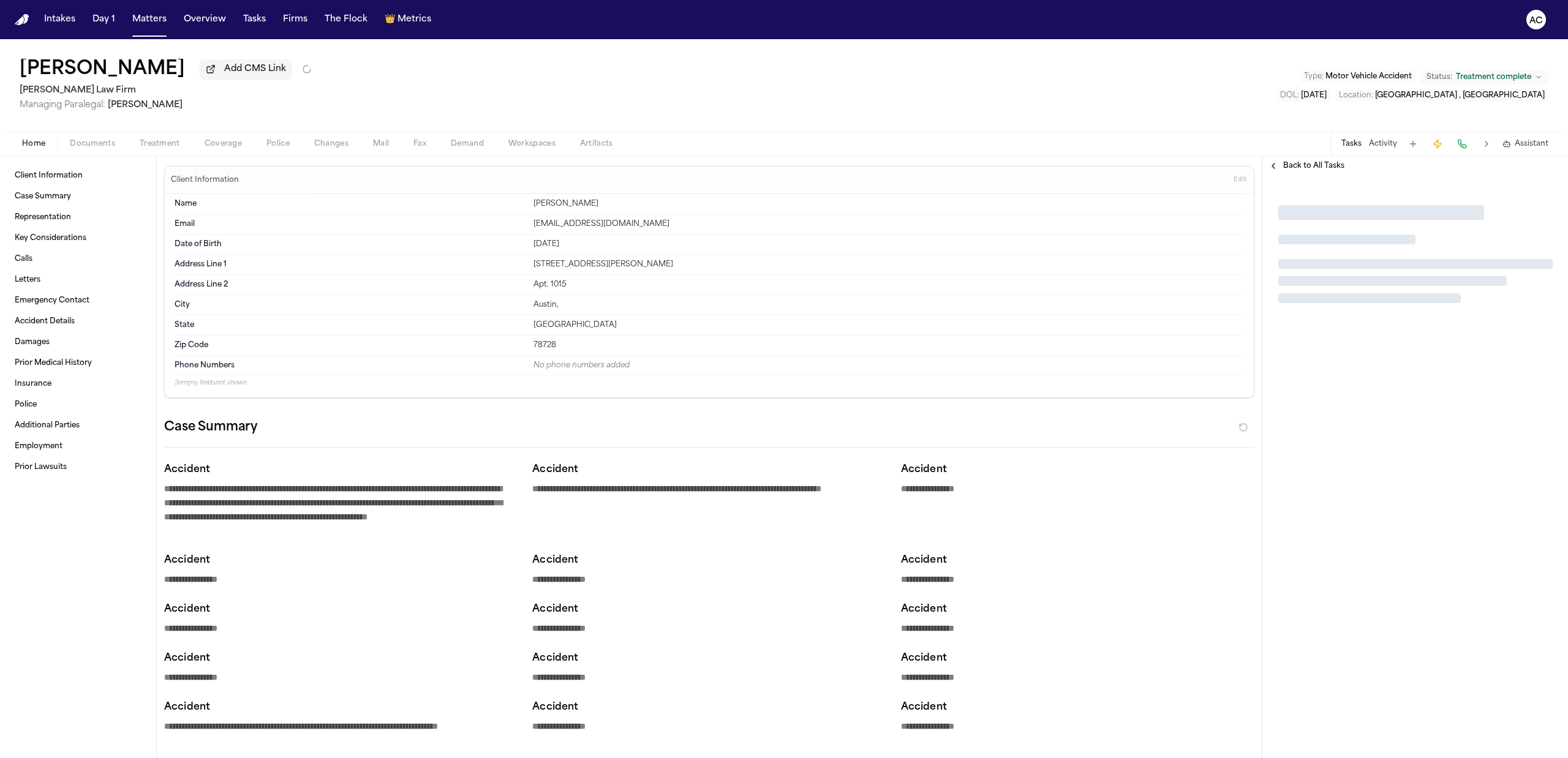
type textarea "*"
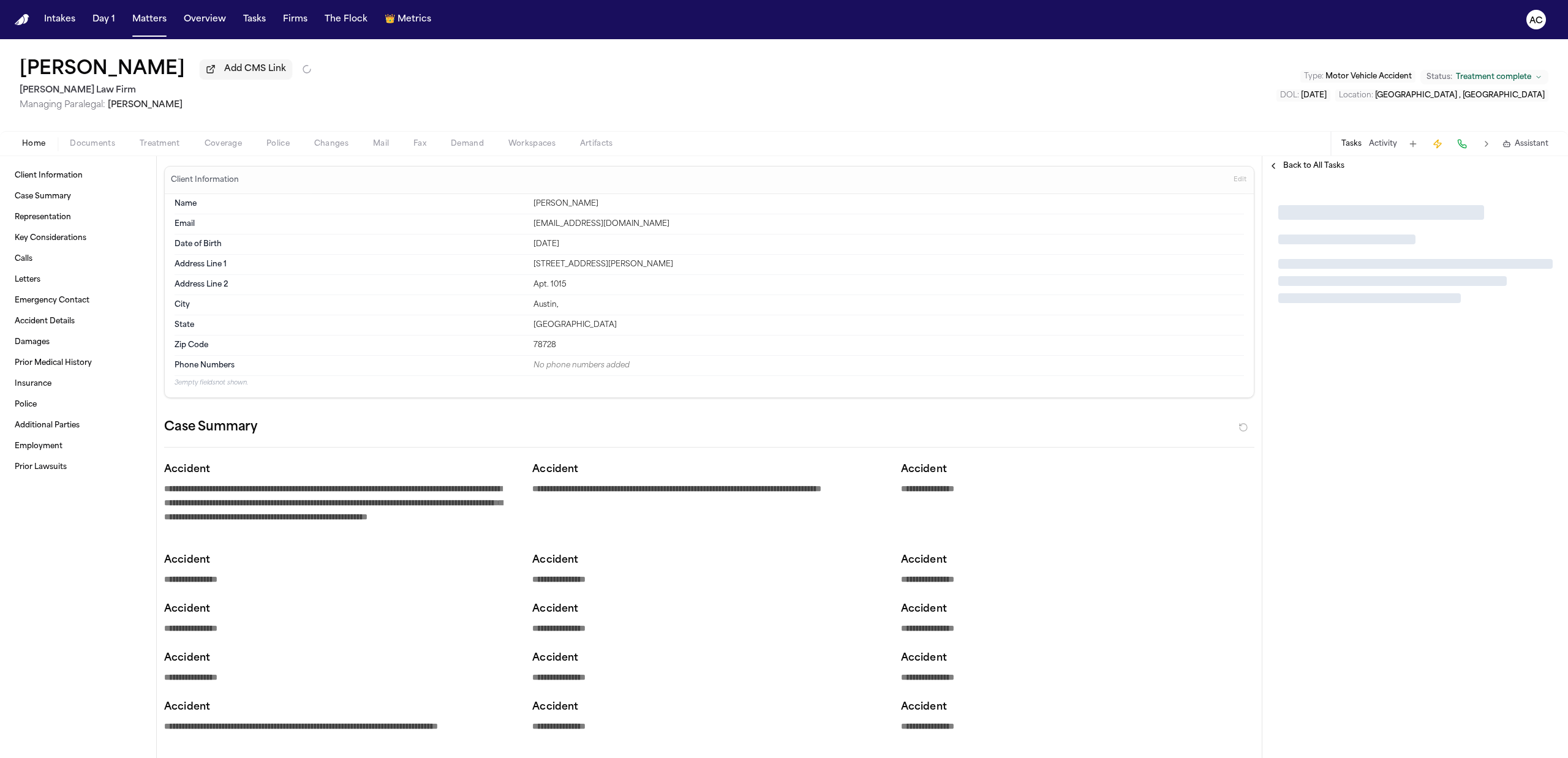
type textarea "*"
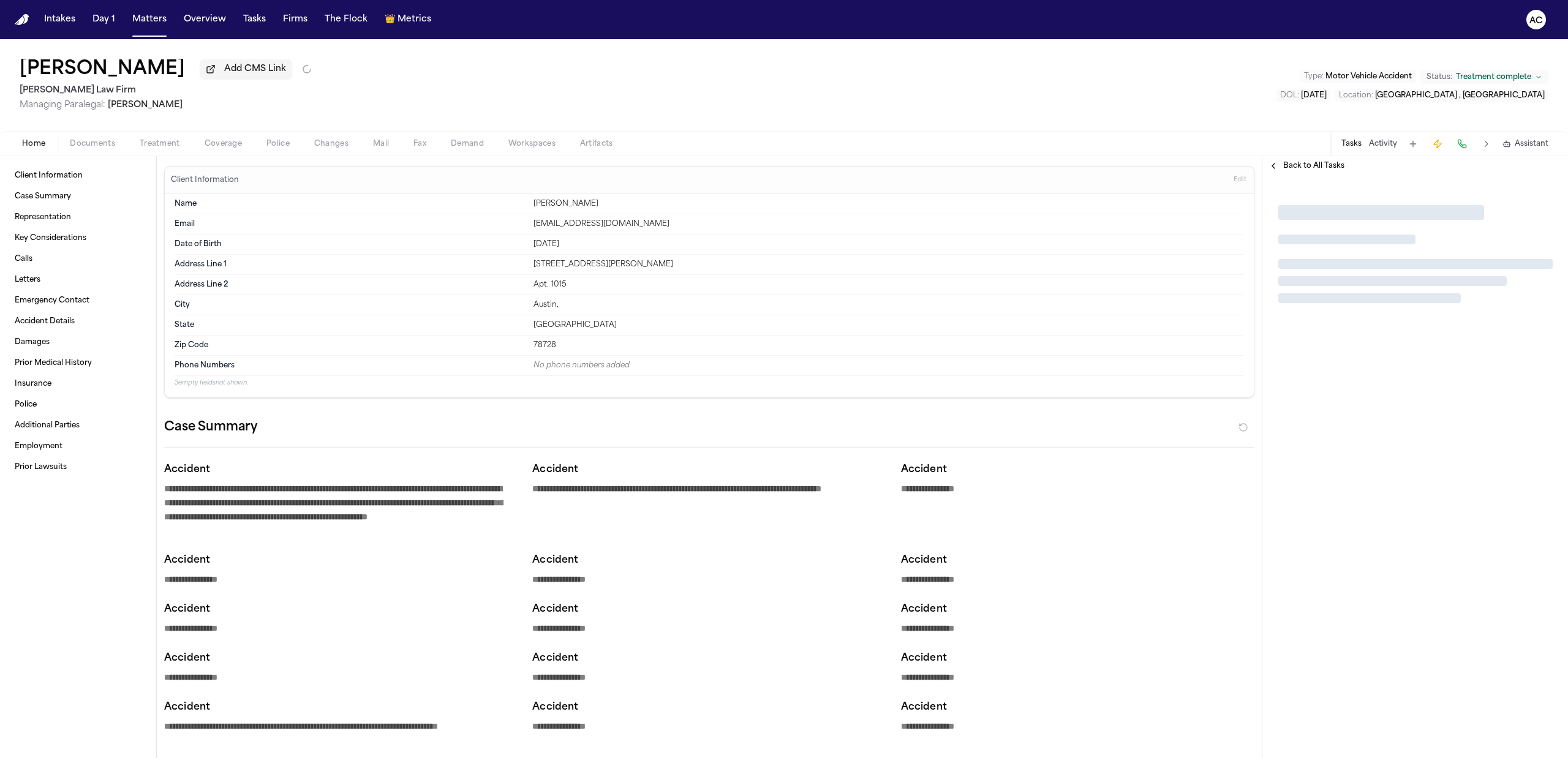
type textarea "*"
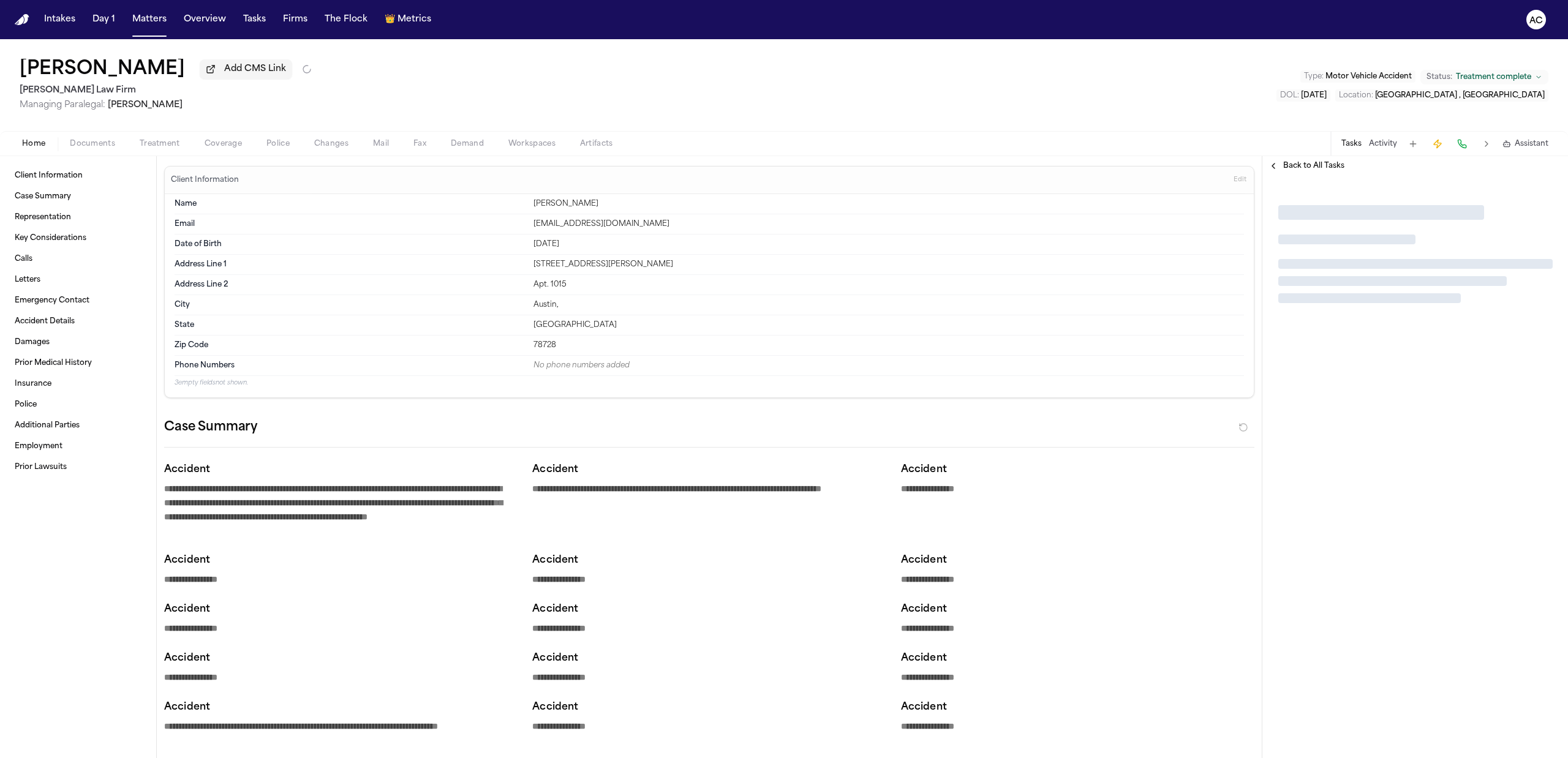
type textarea "*"
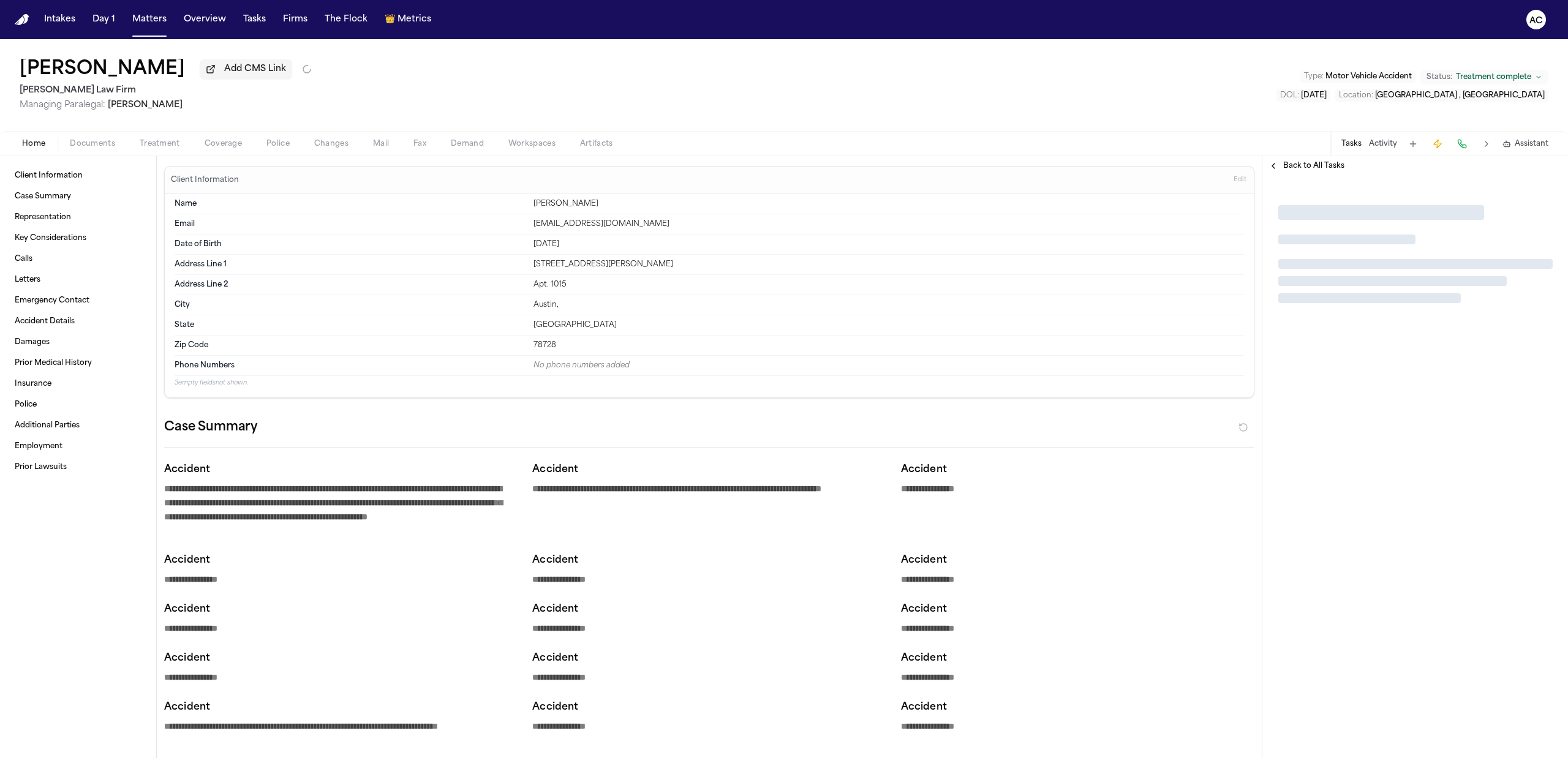
type textarea "*"
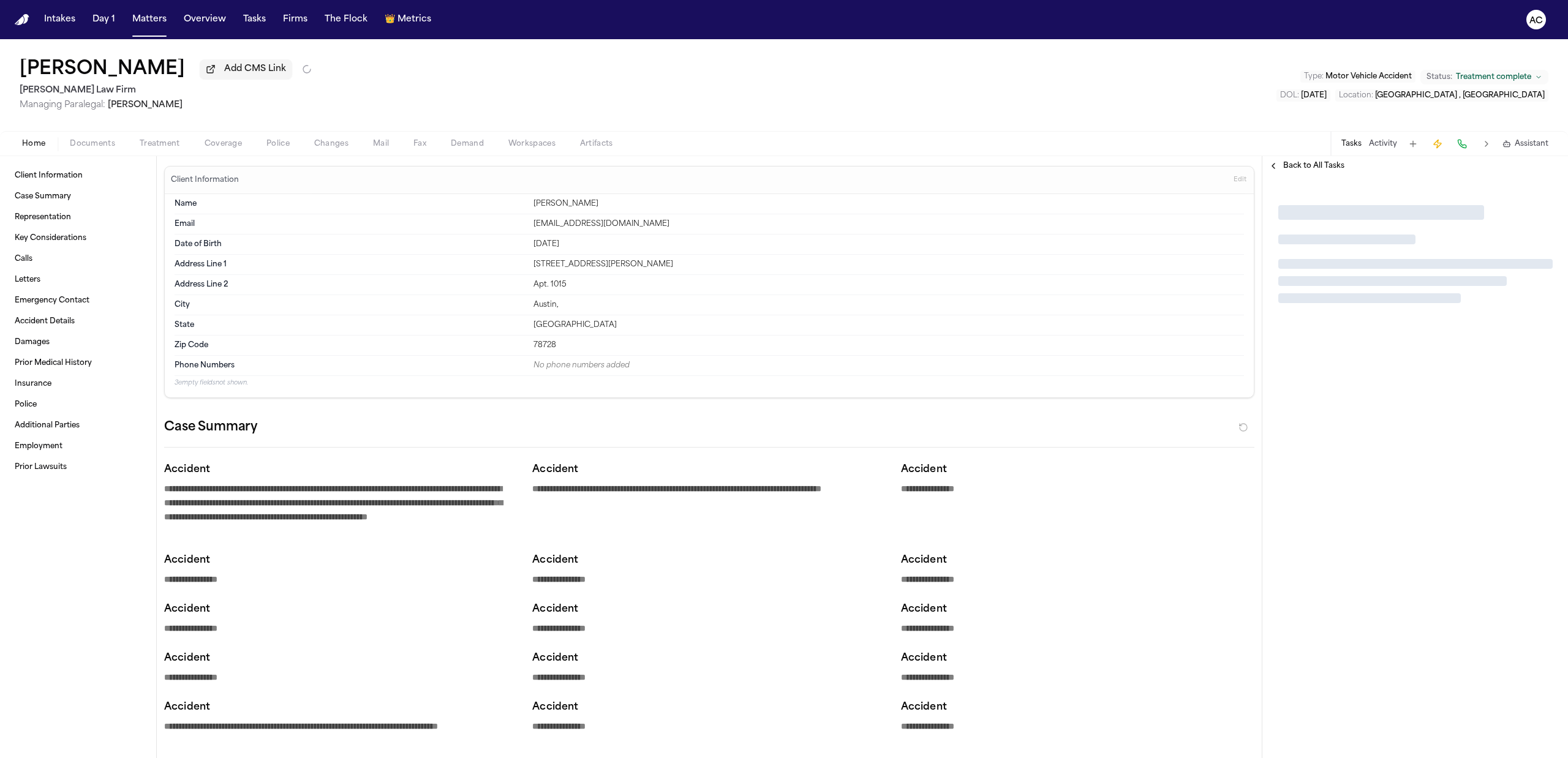
type textarea "*"
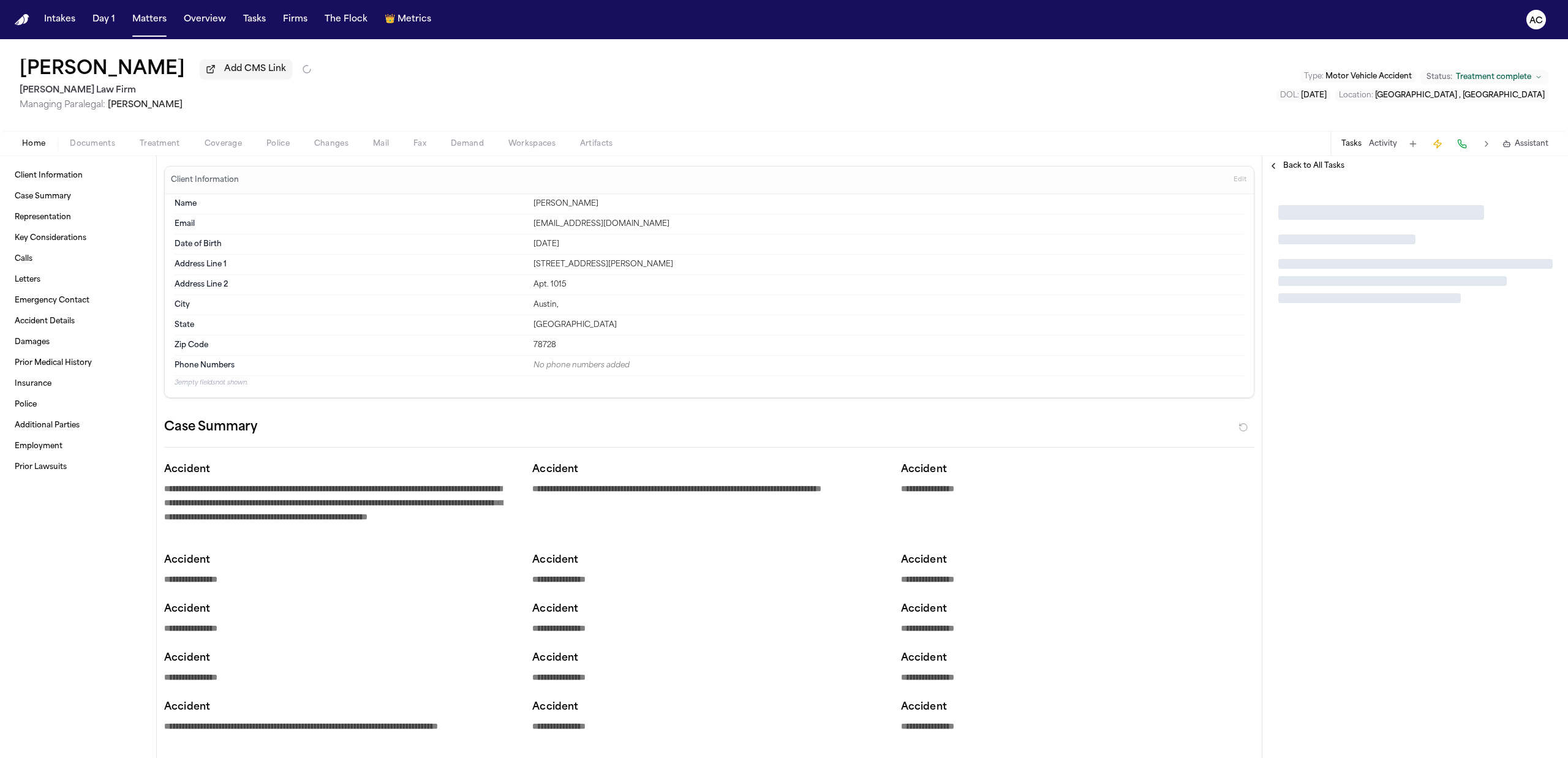
type textarea "*"
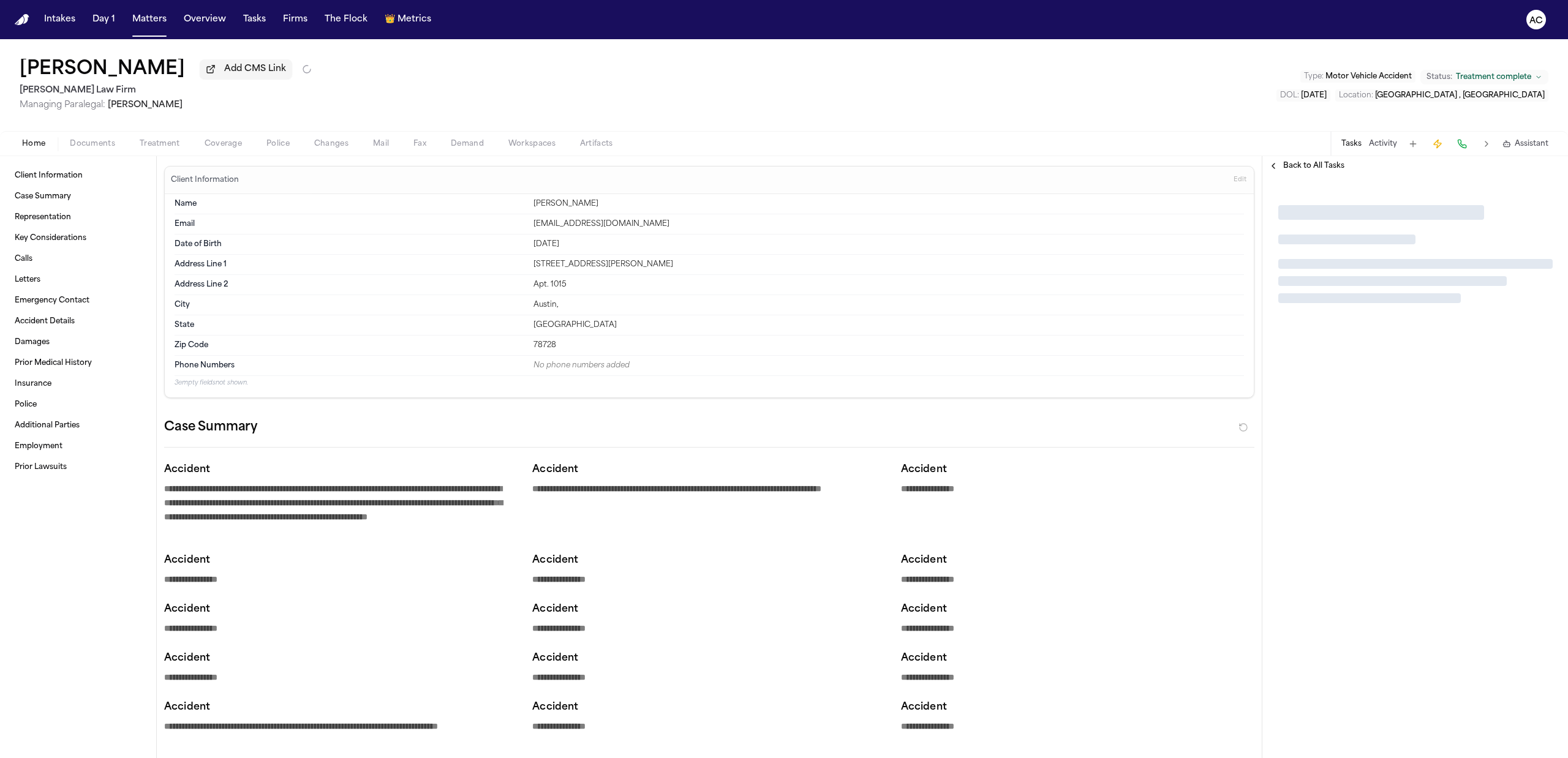
type textarea "*"
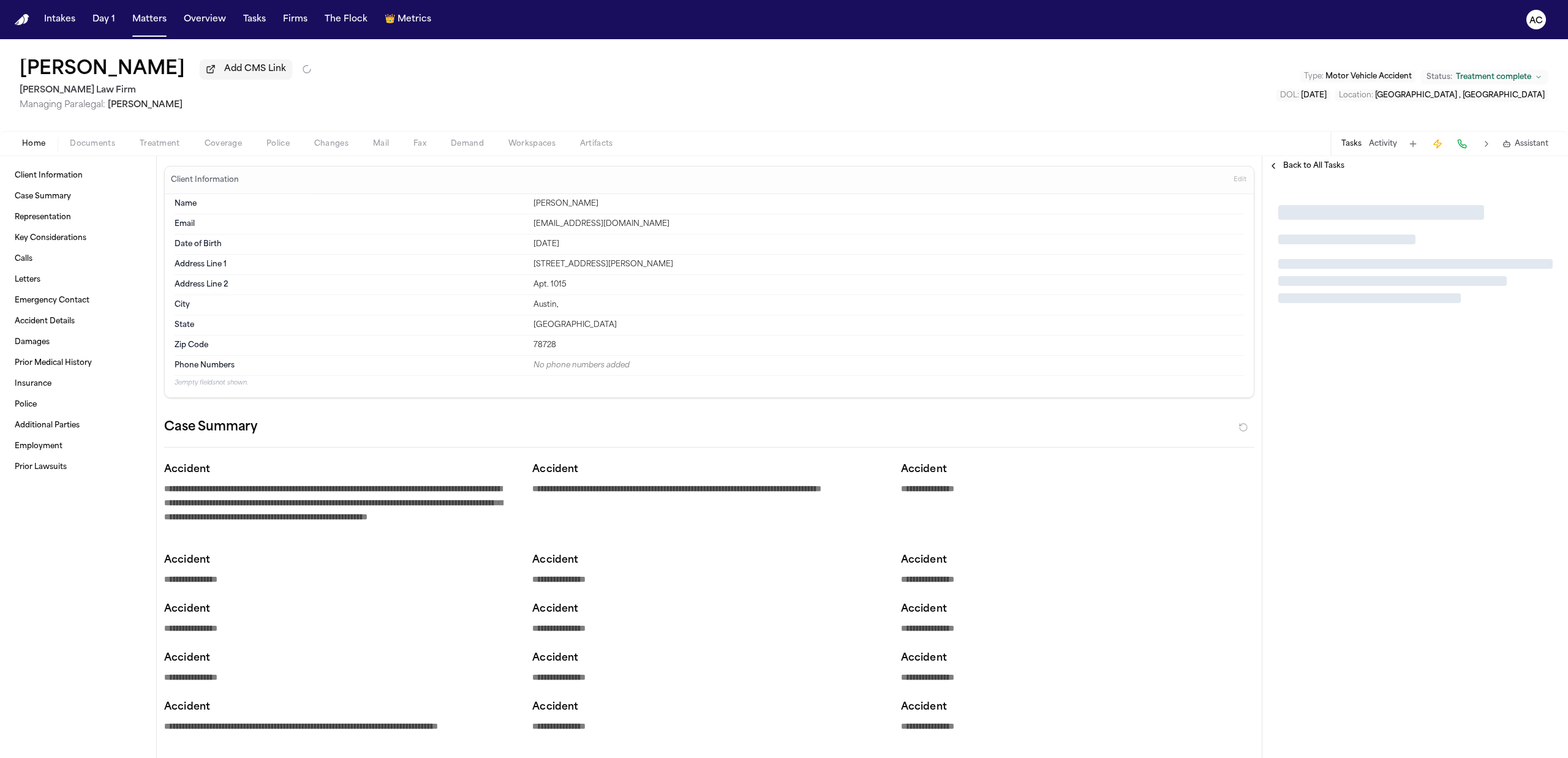
type textarea "*"
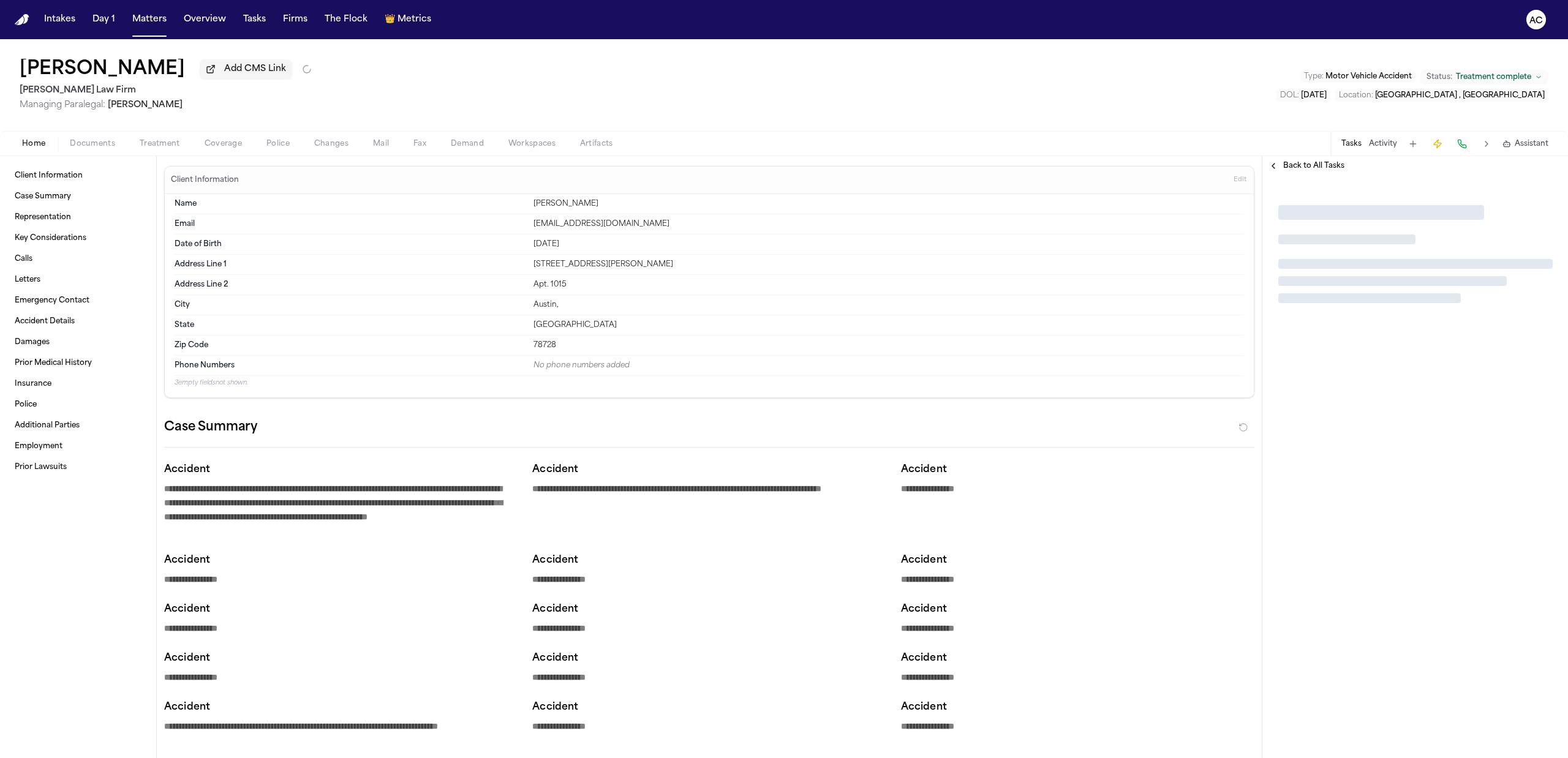
type textarea "*"
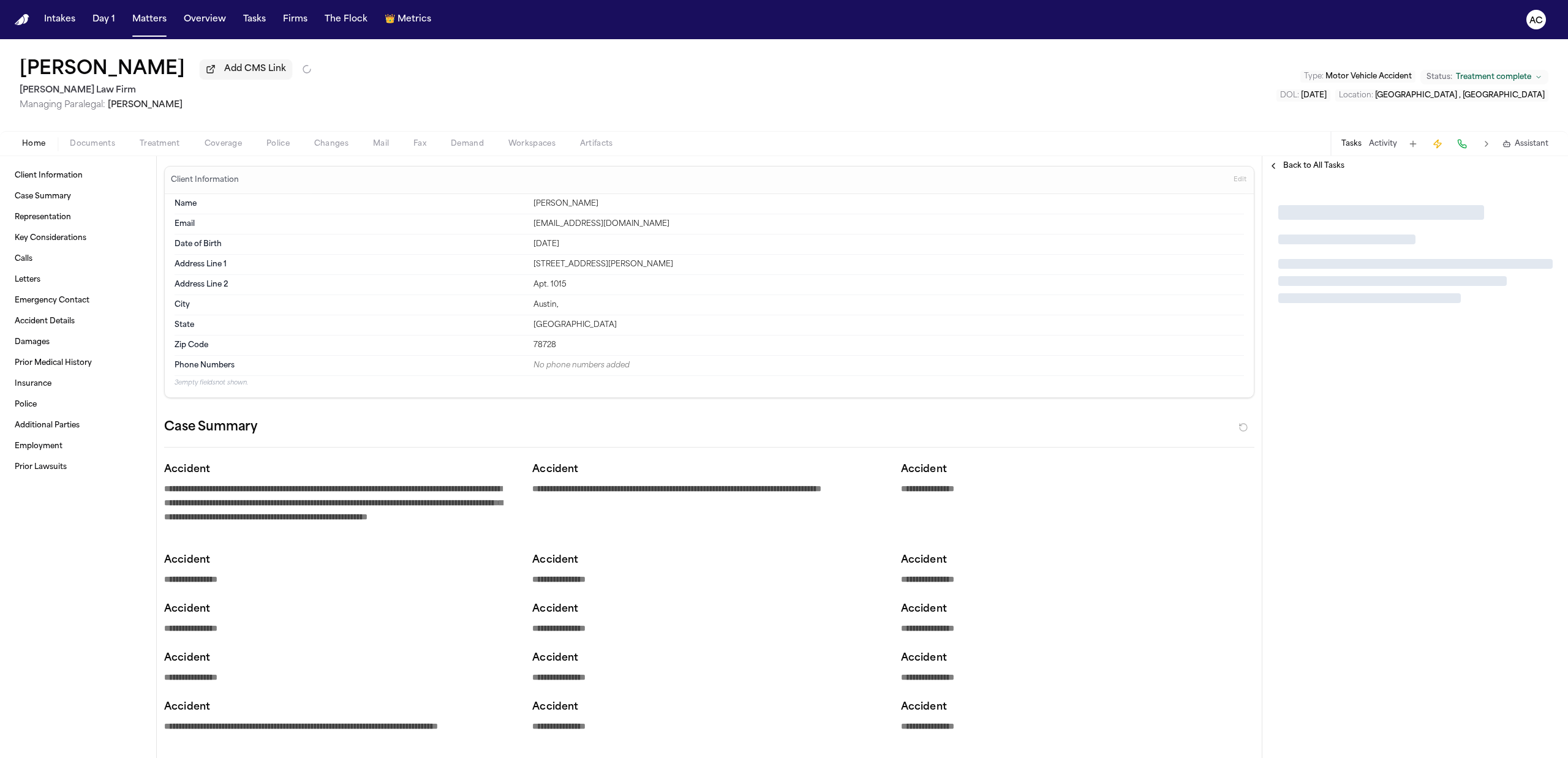
type textarea "*"
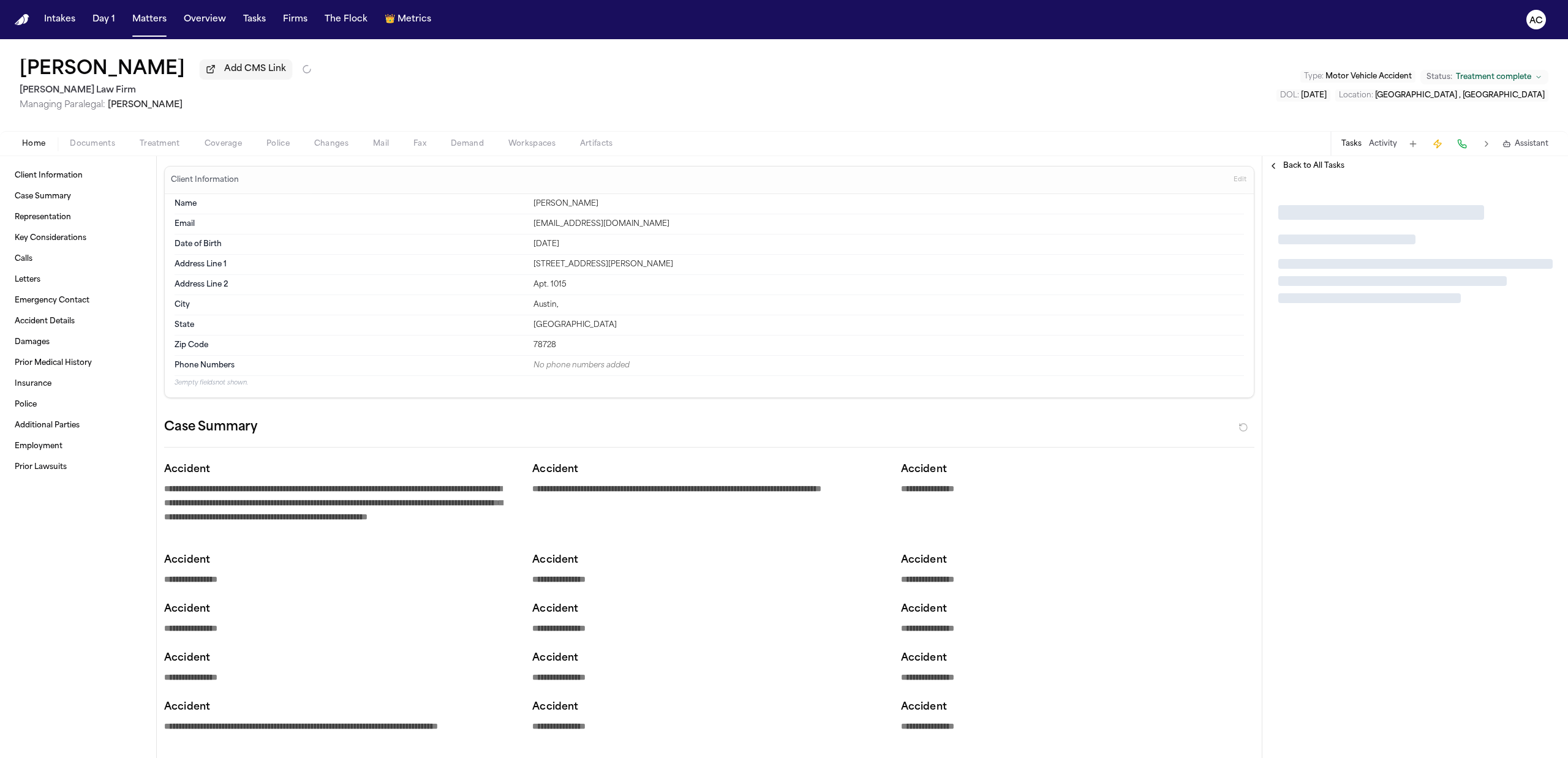
type textarea "*"
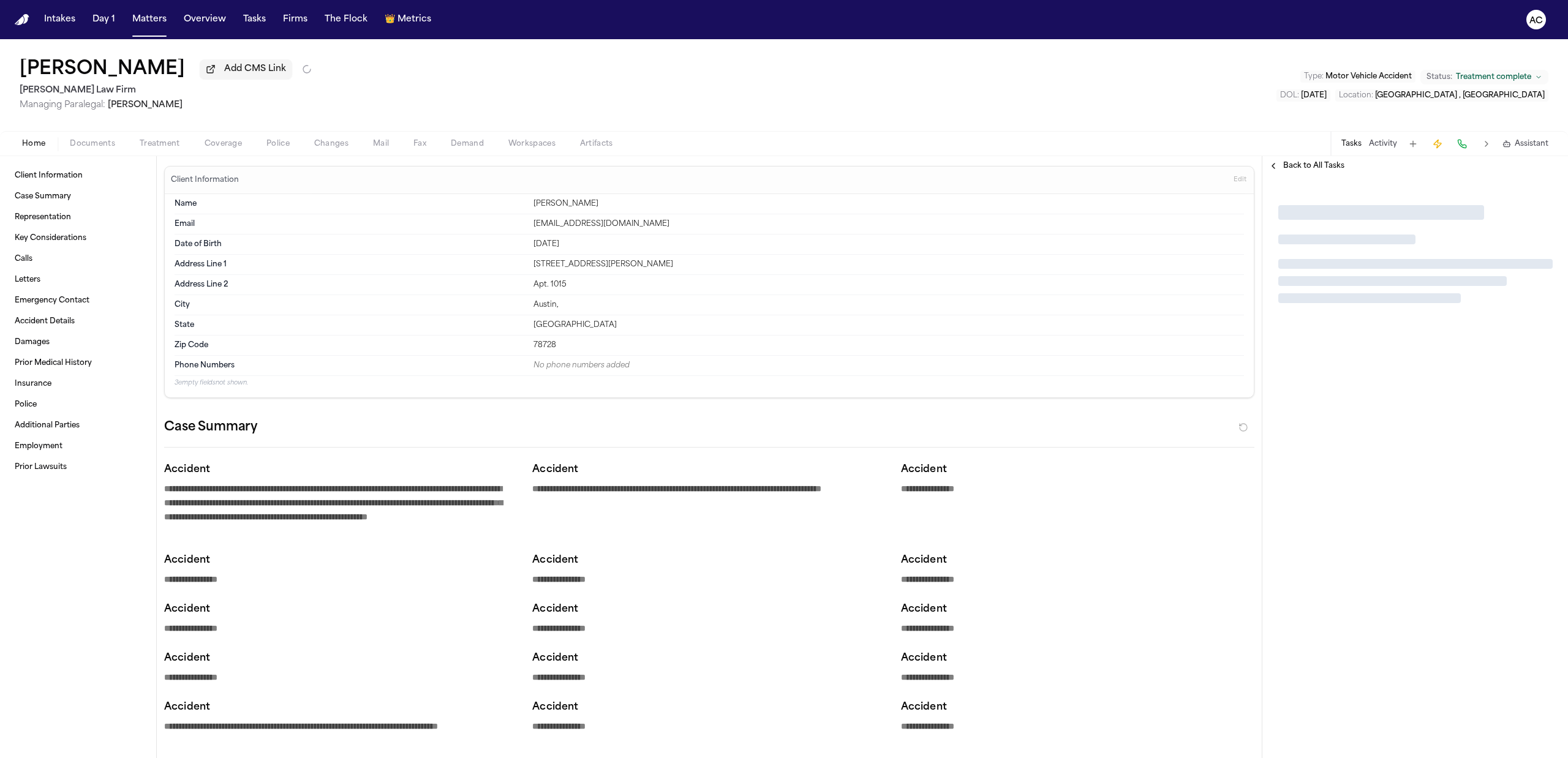
type textarea "*"
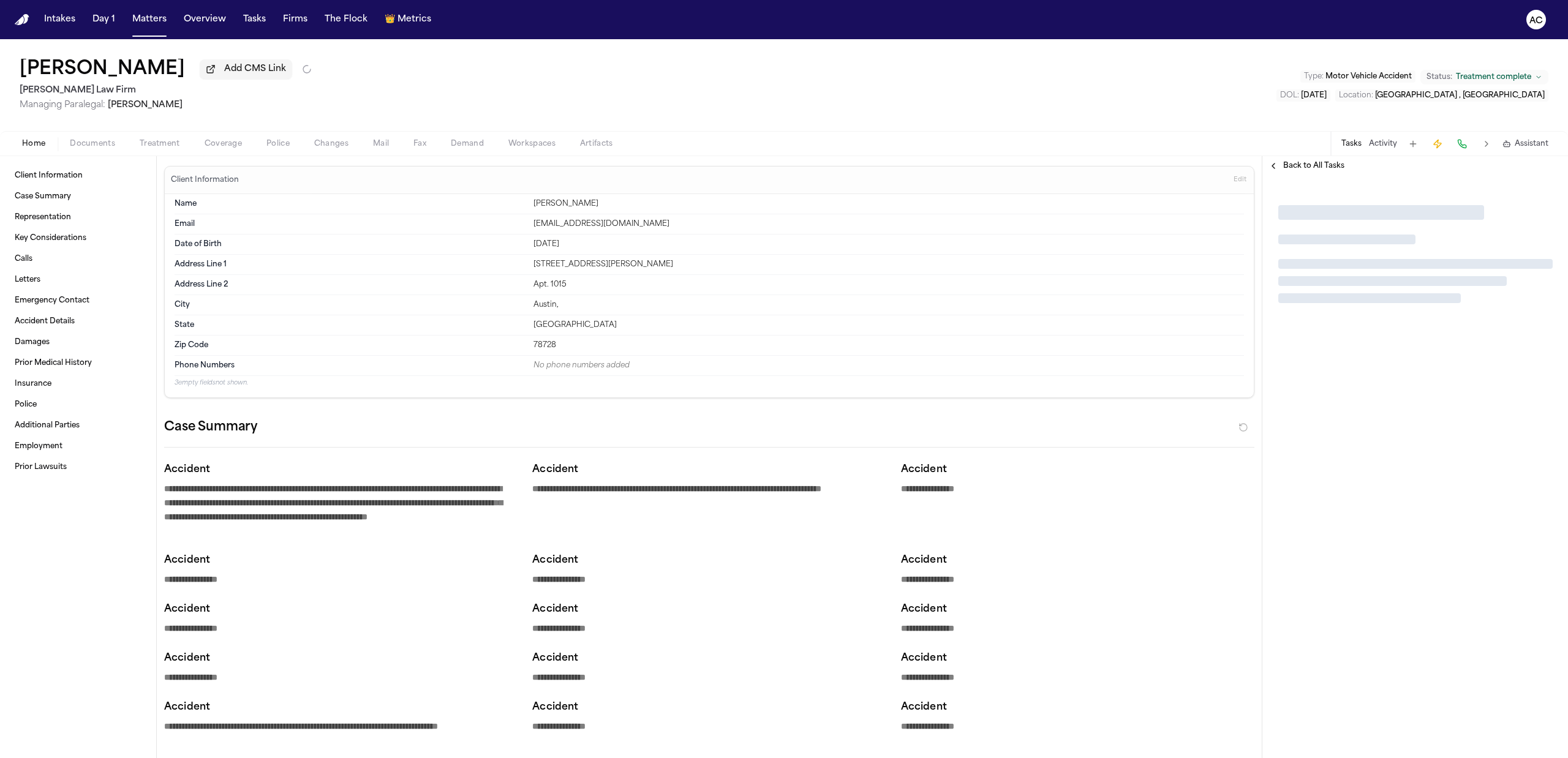
type textarea "*"
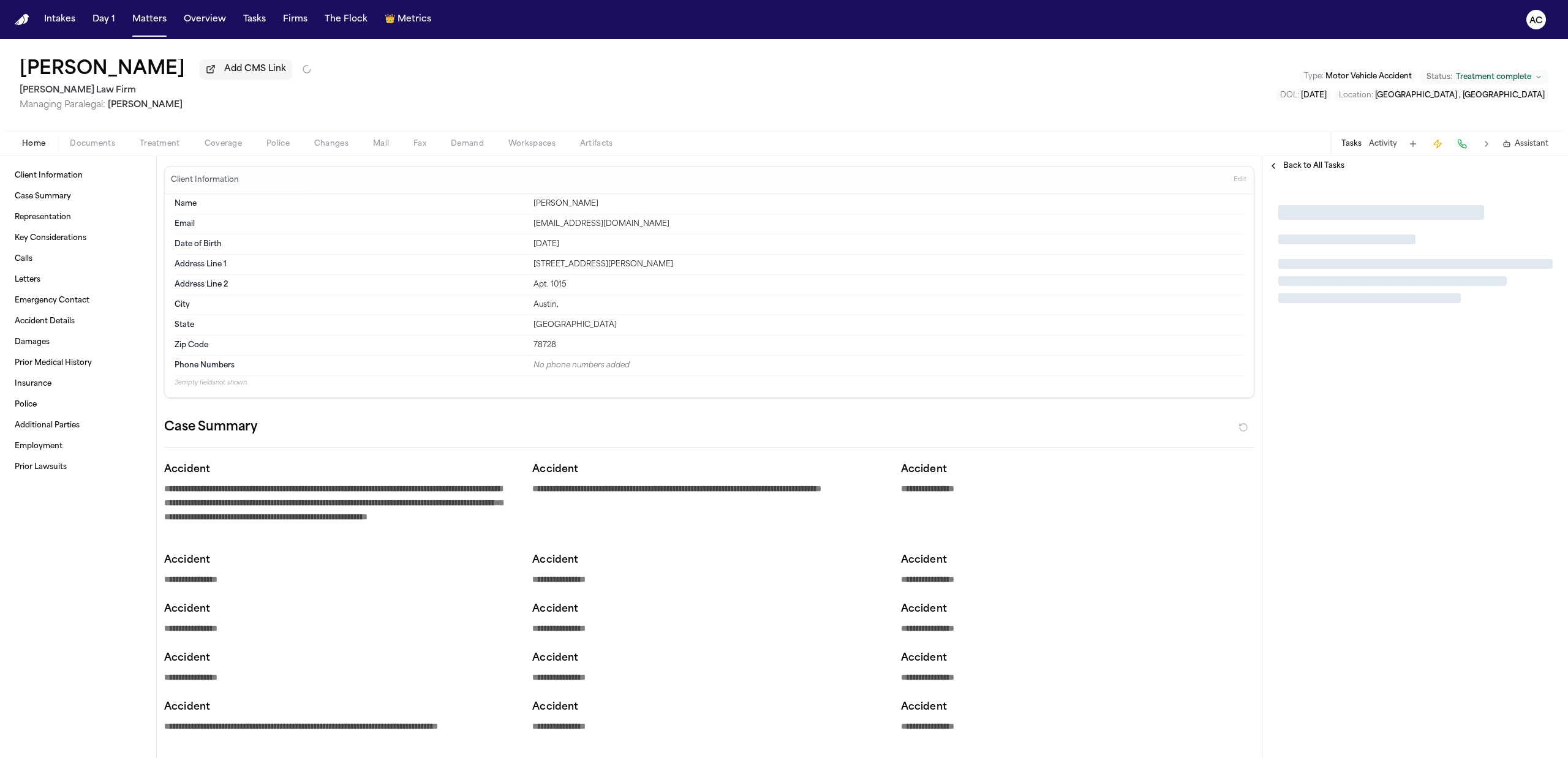
type textarea "*"
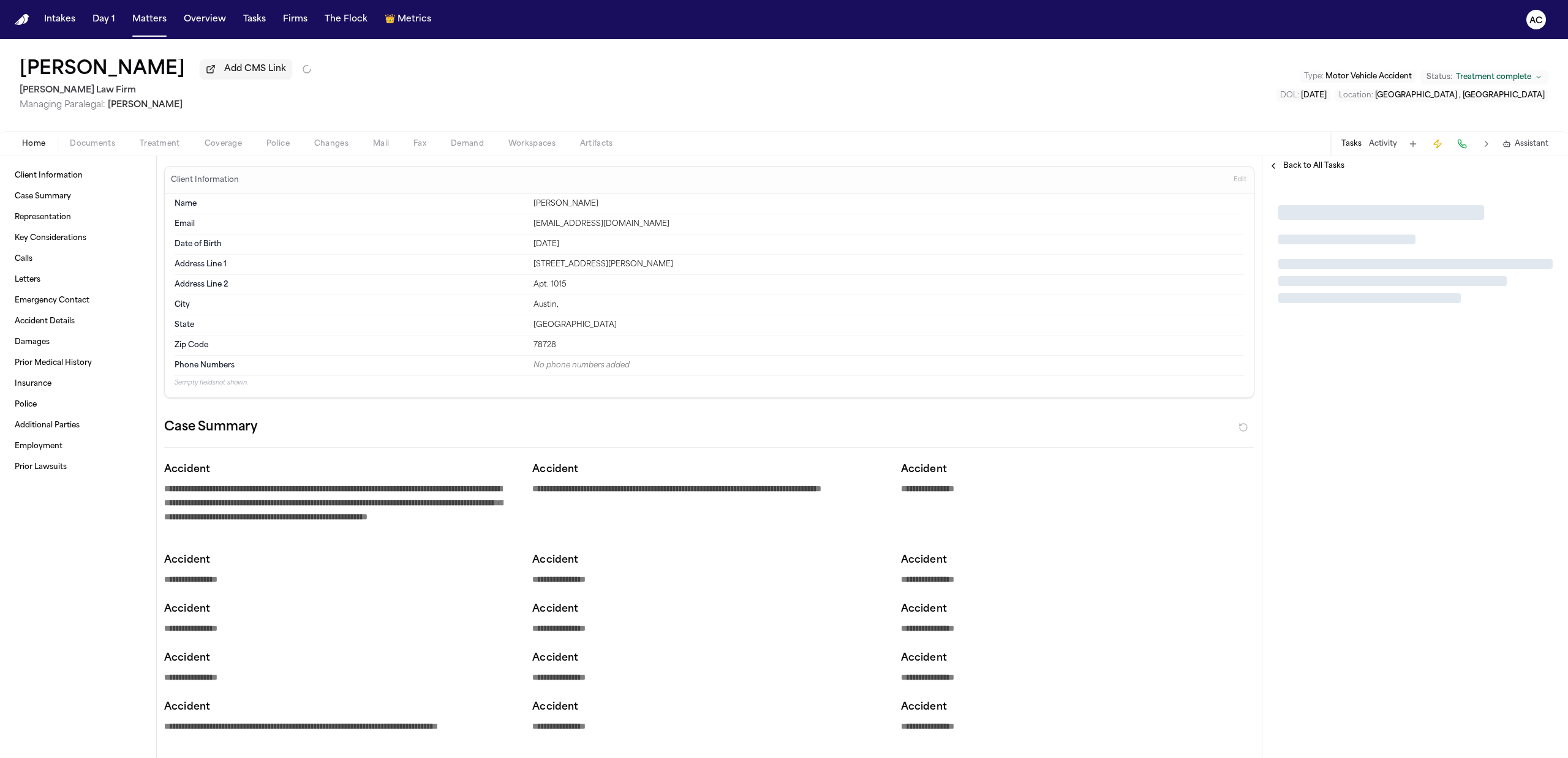
type textarea "*"
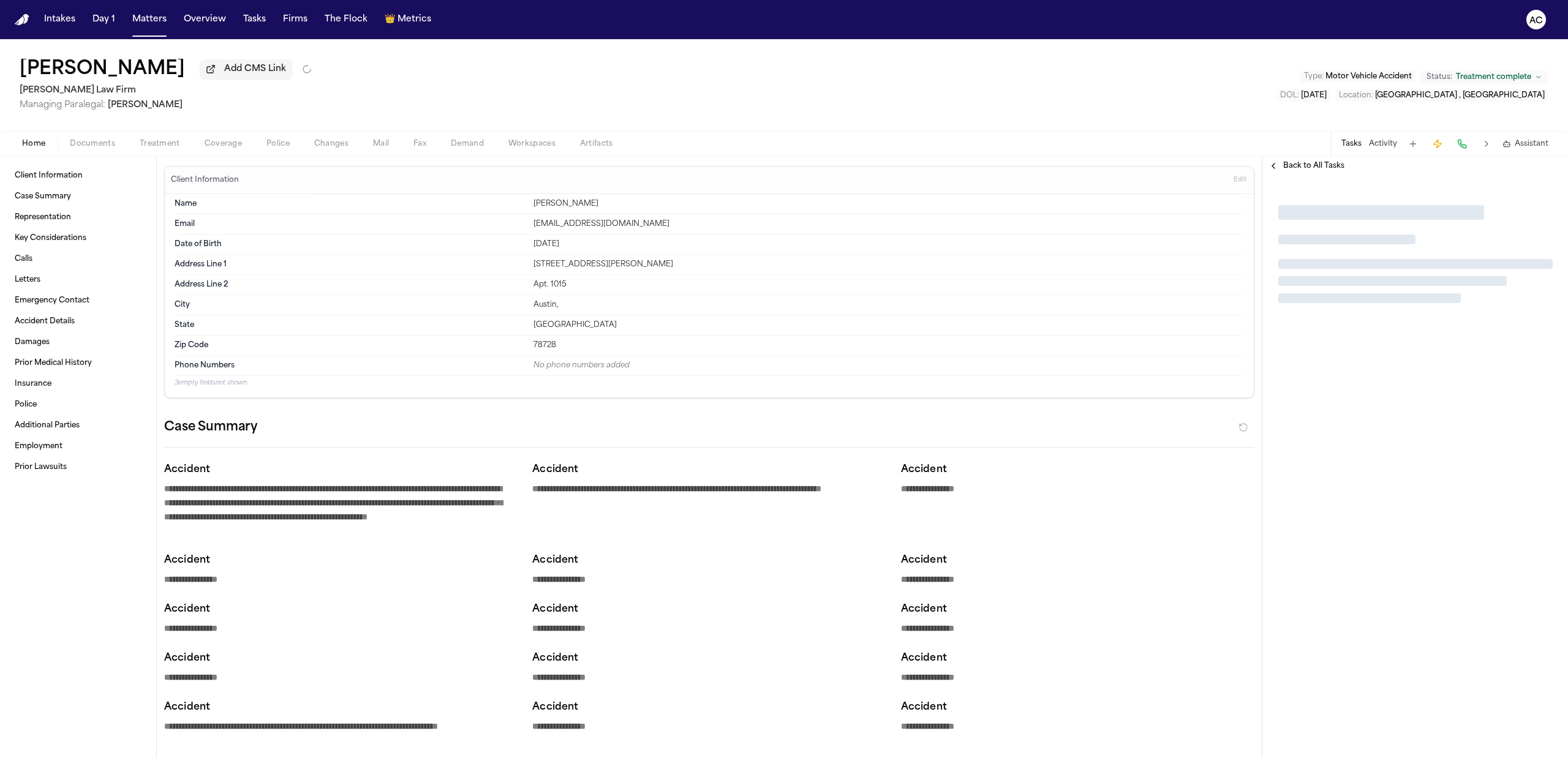
type textarea "*"
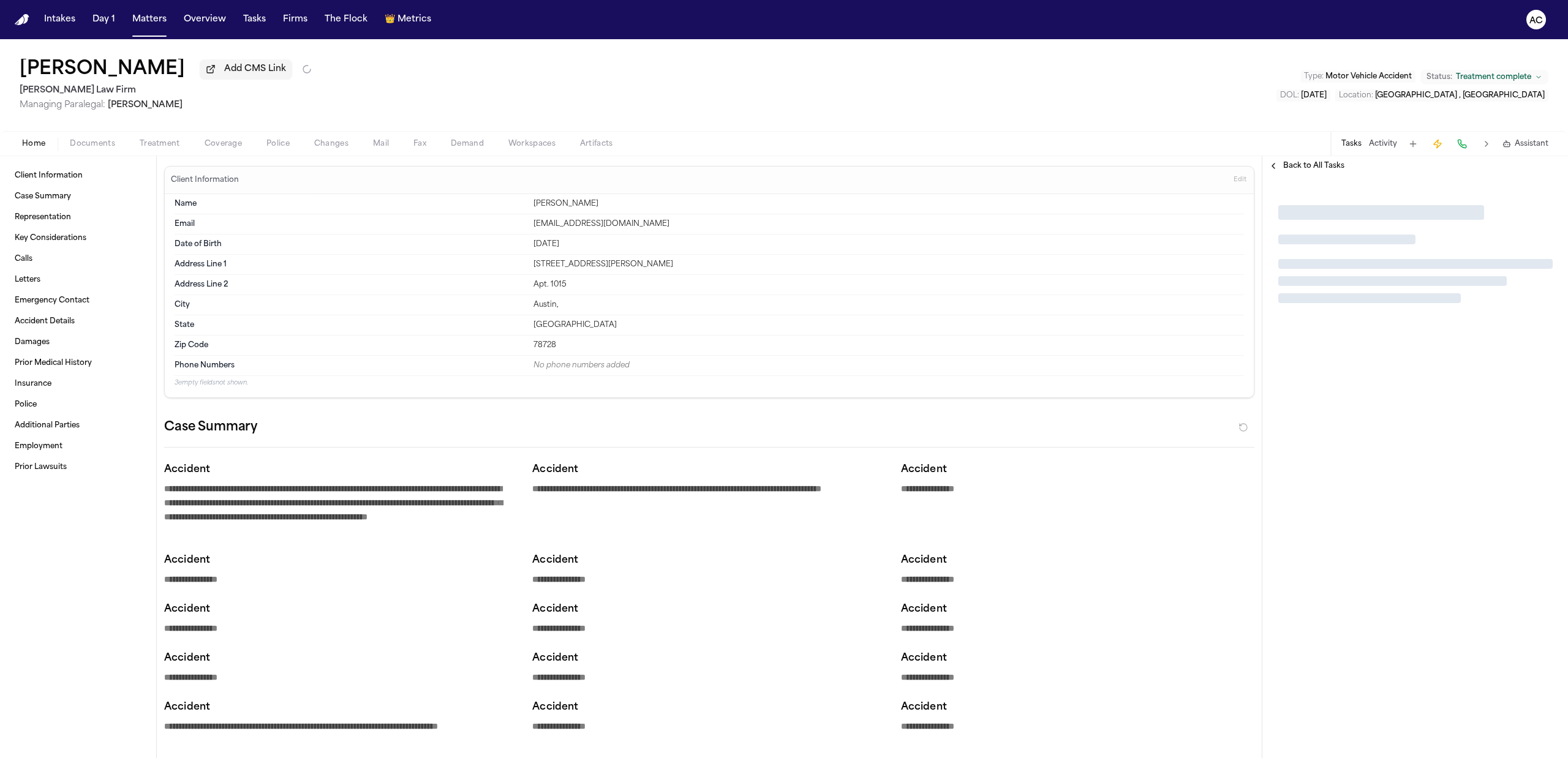
type textarea "*"
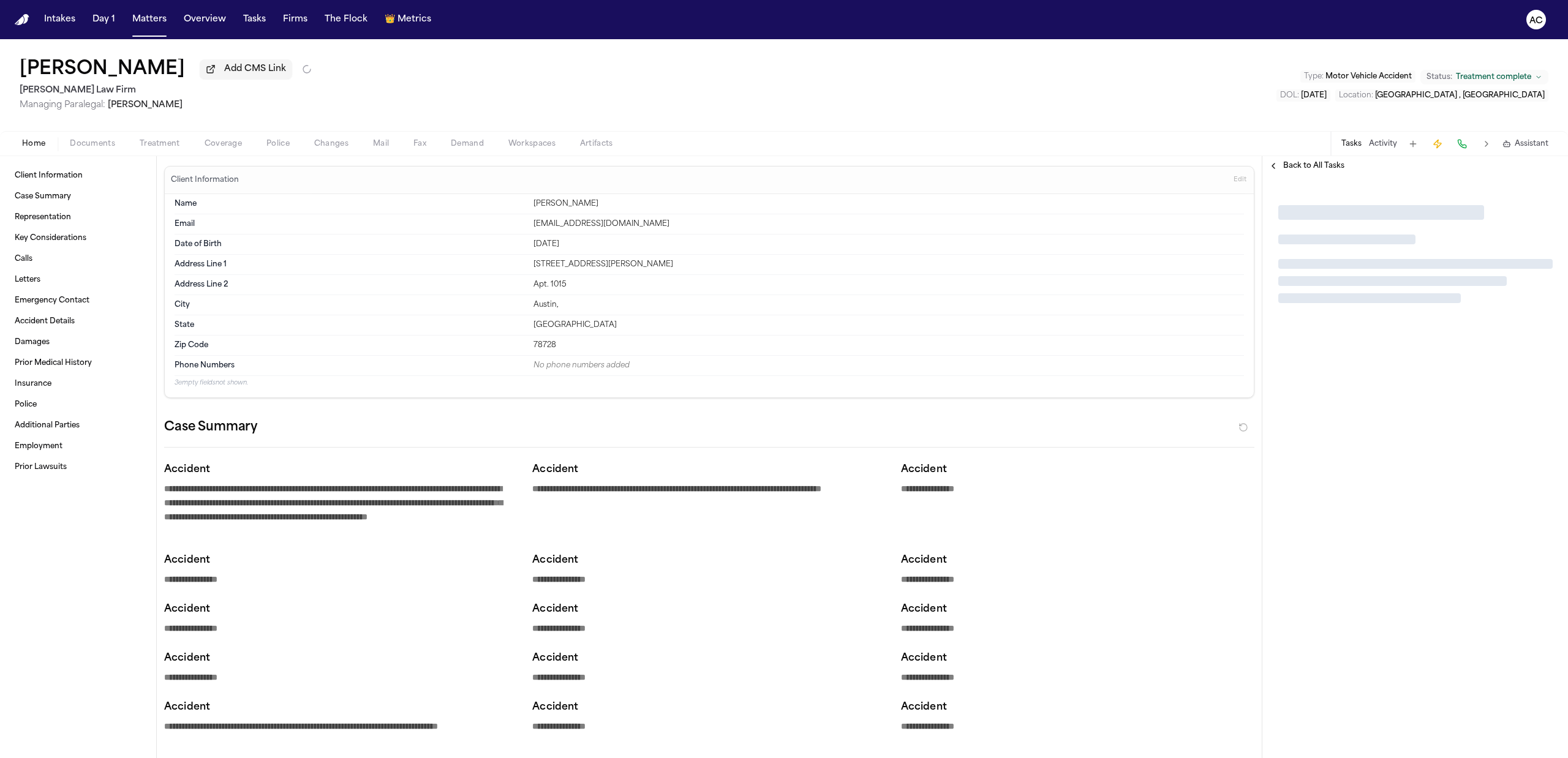
type textarea "*"
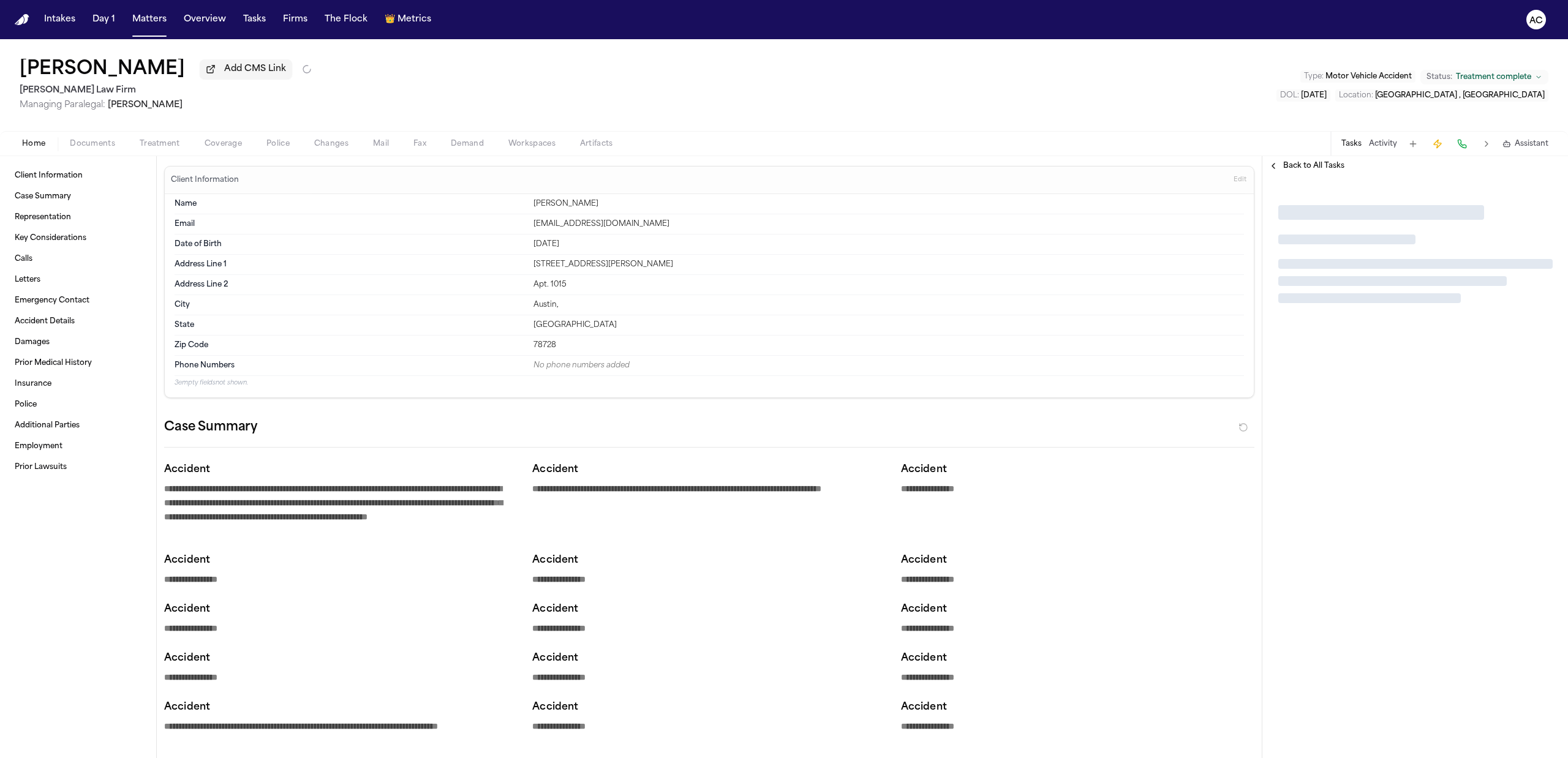
type textarea "*"
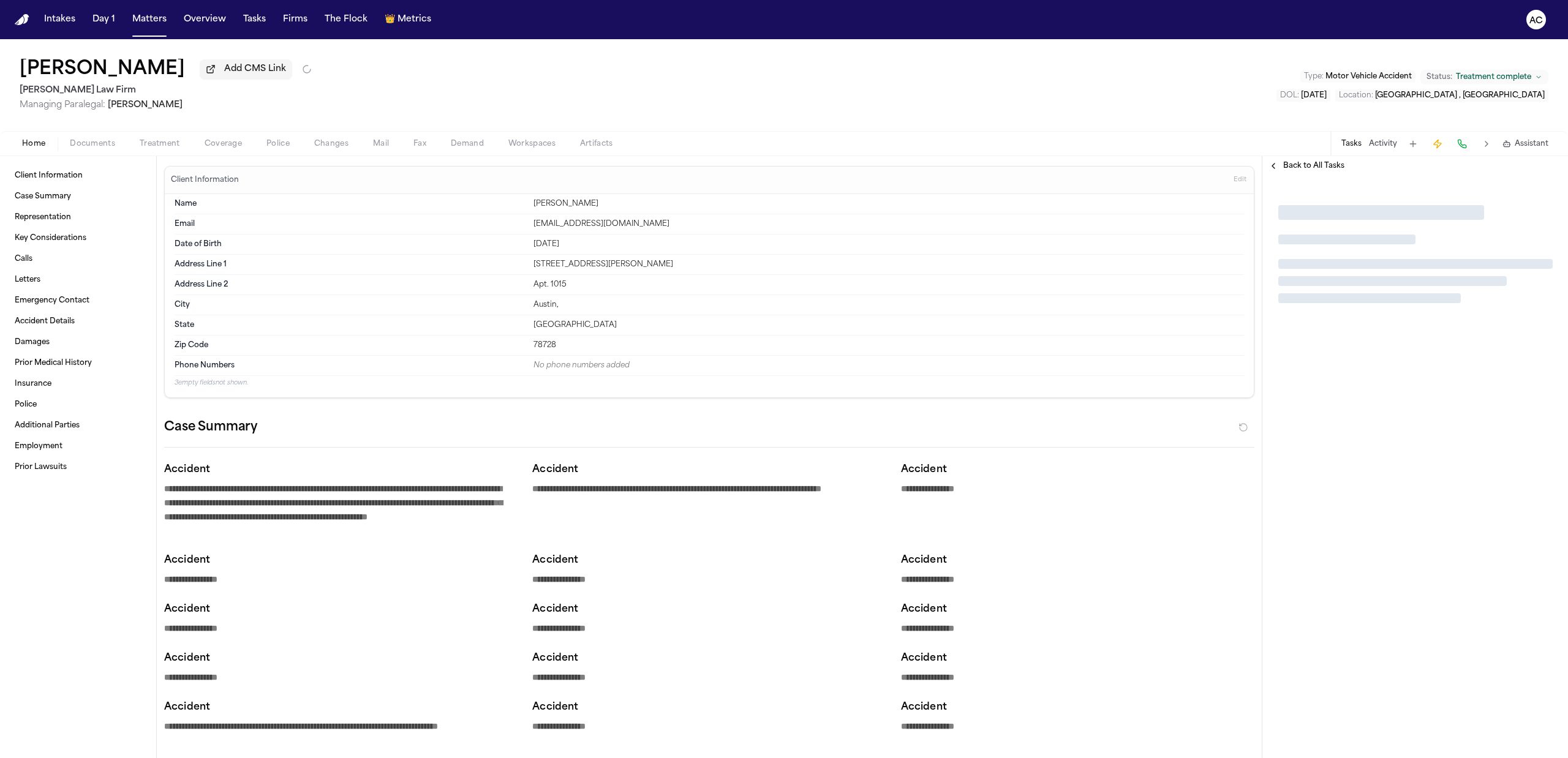
type textarea "*"
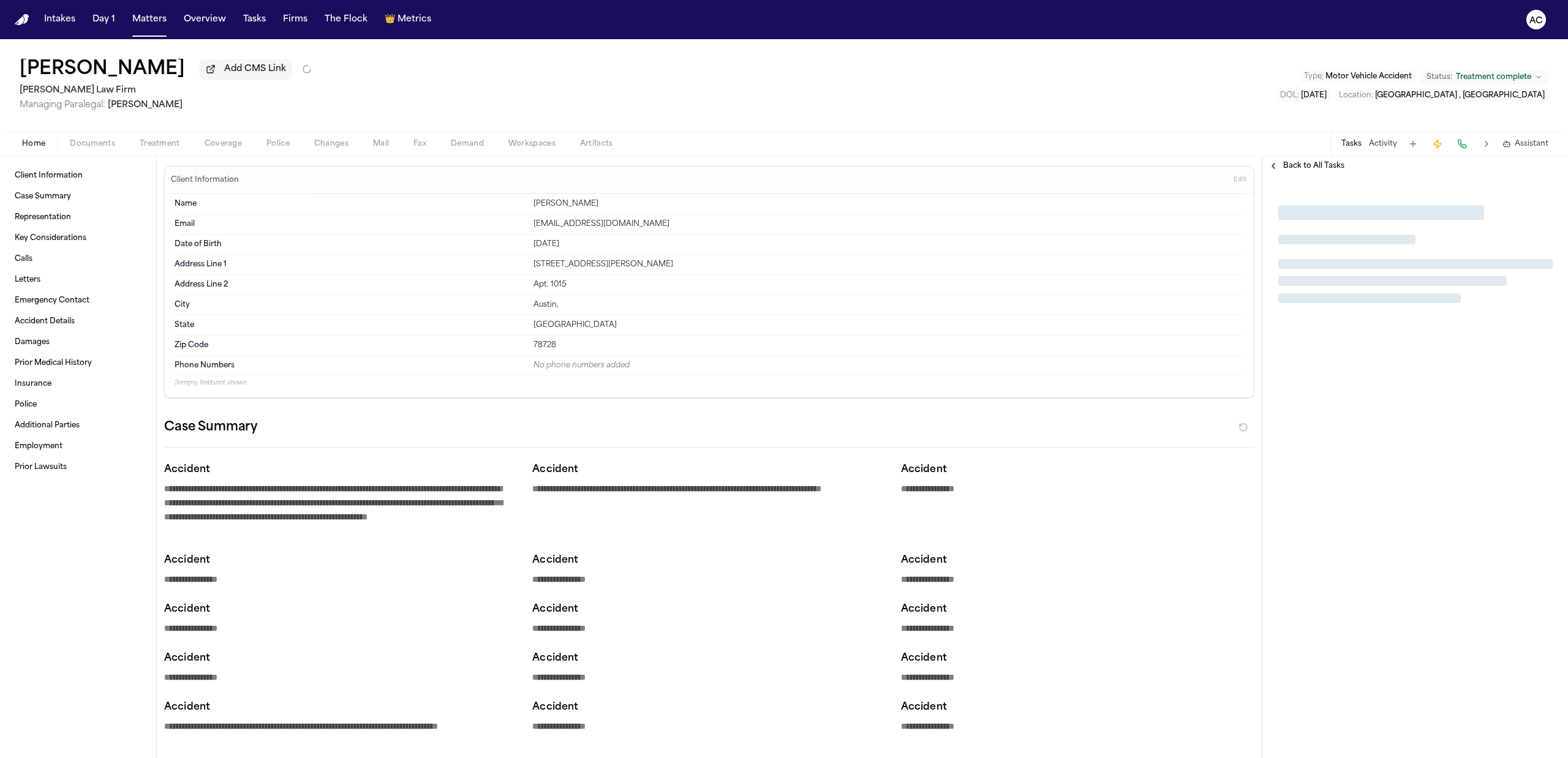
type textarea "*"
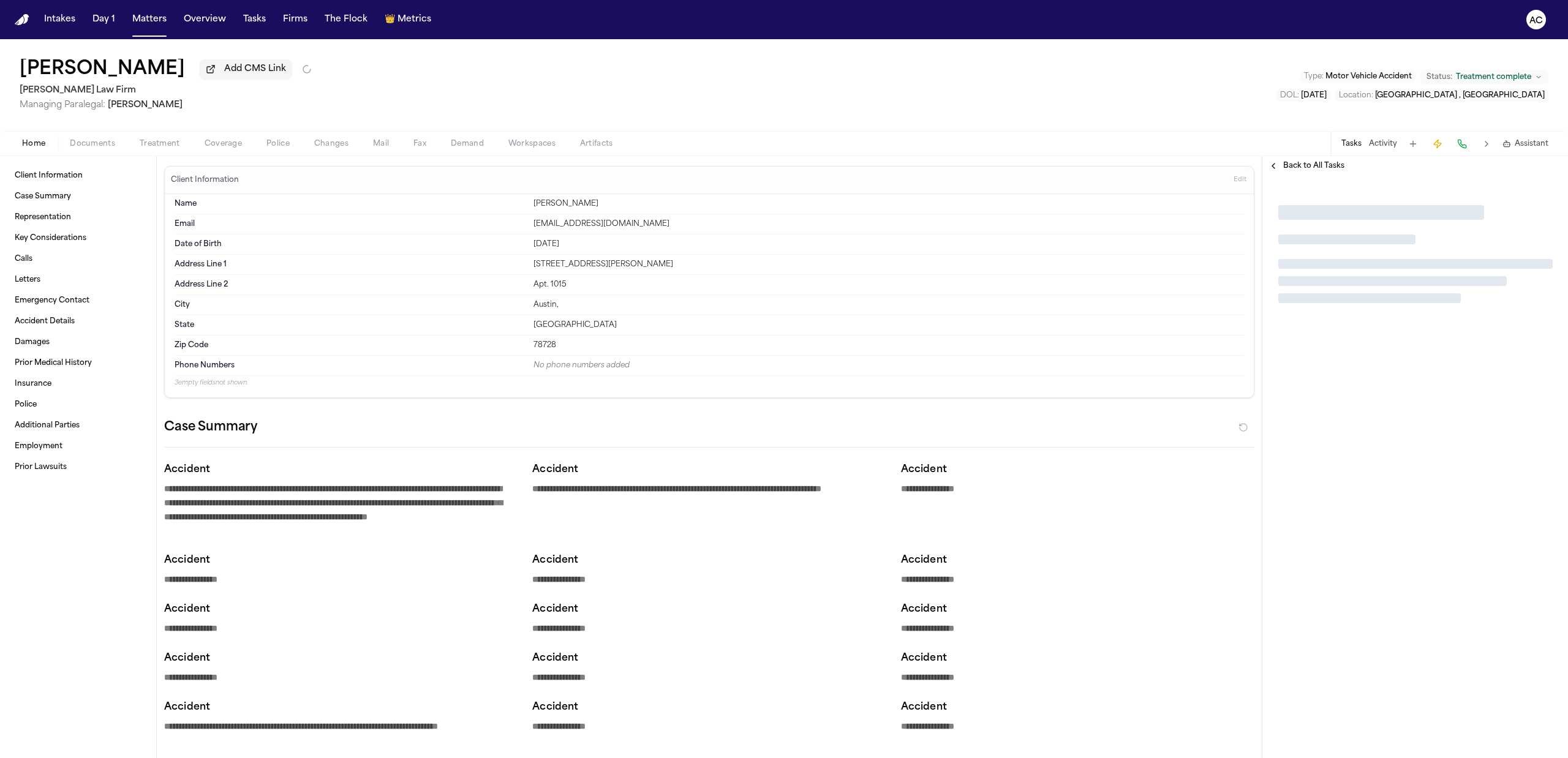
type textarea "*"
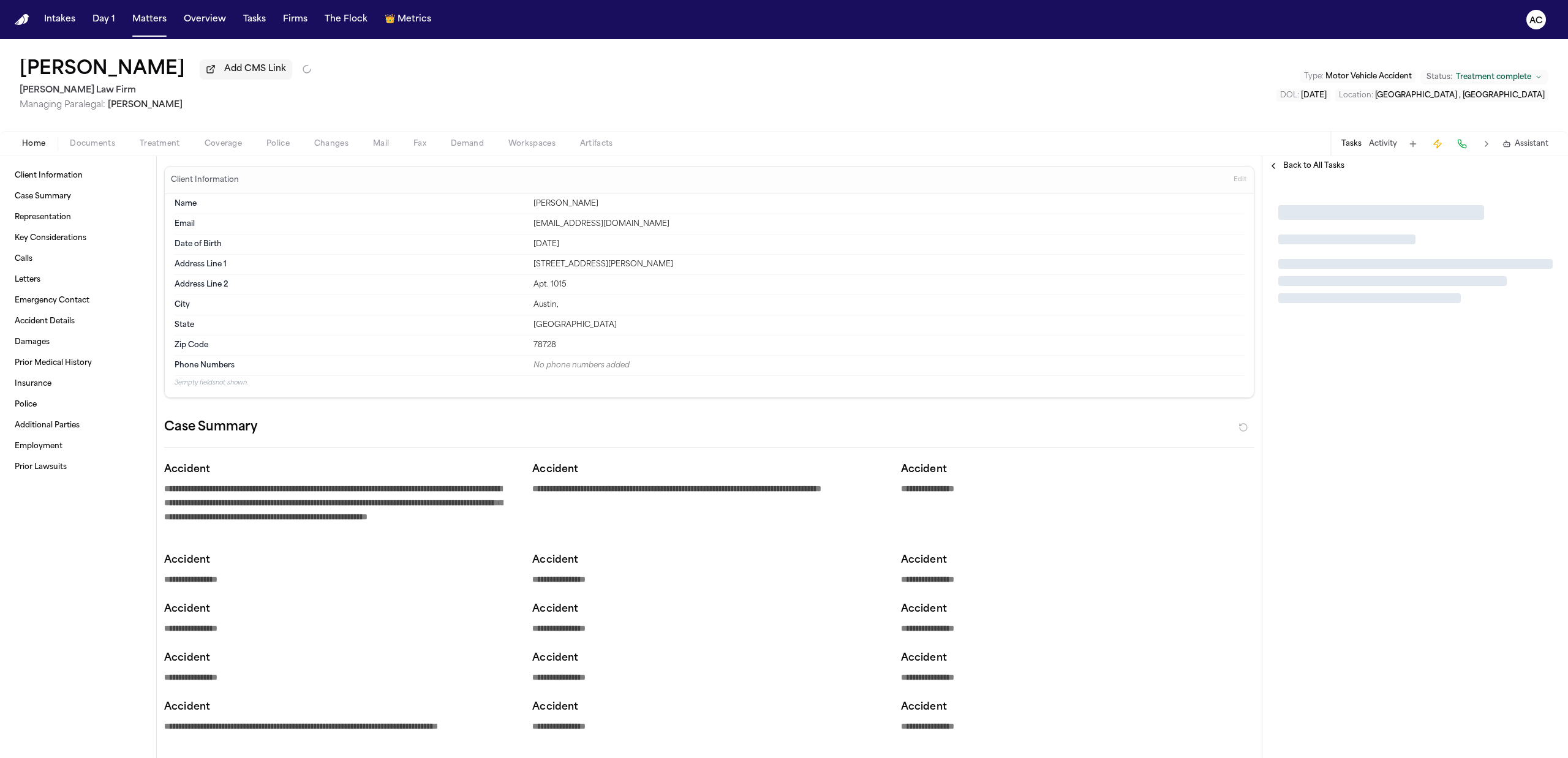
type textarea "*"
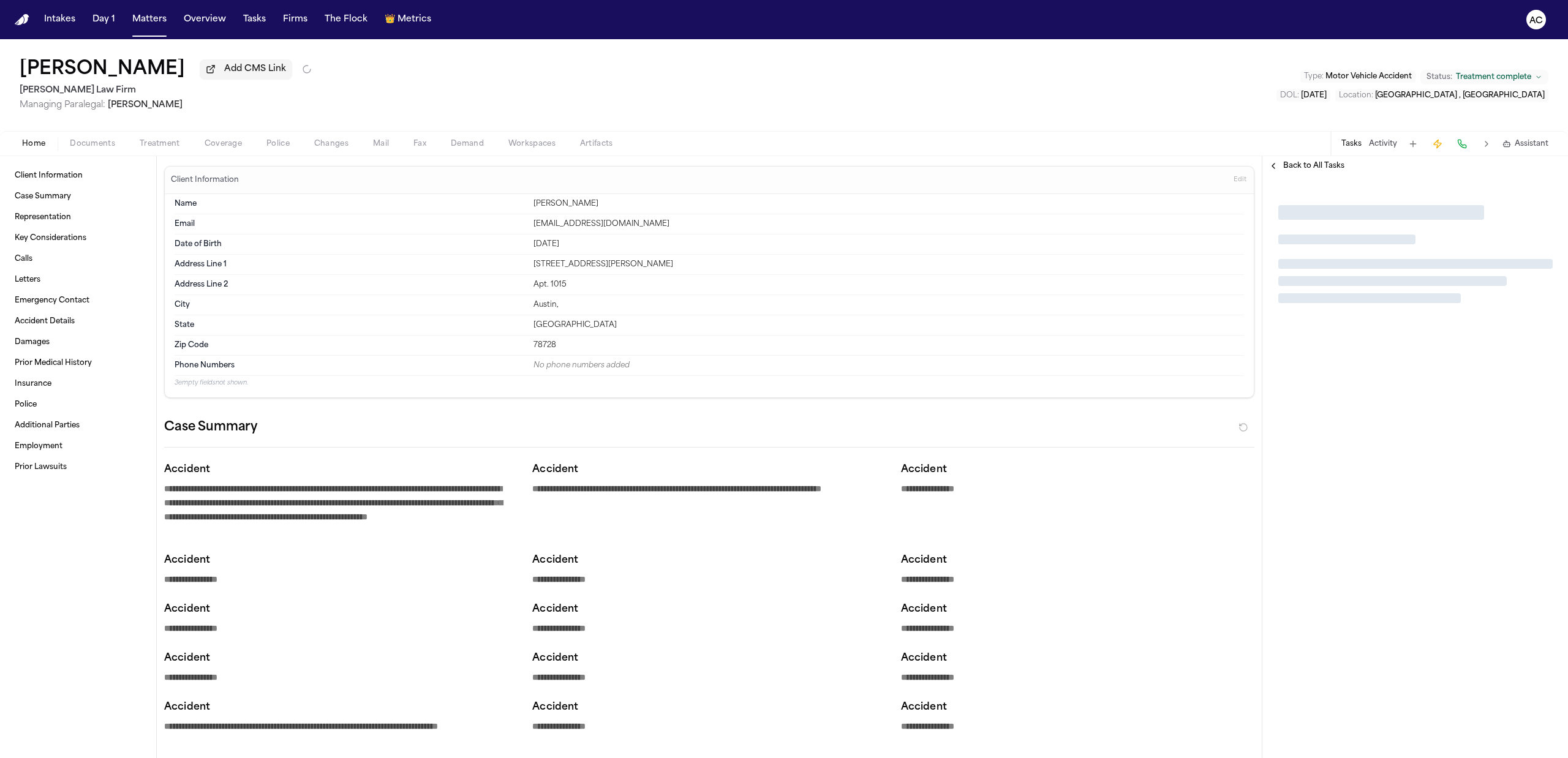
type textarea "*"
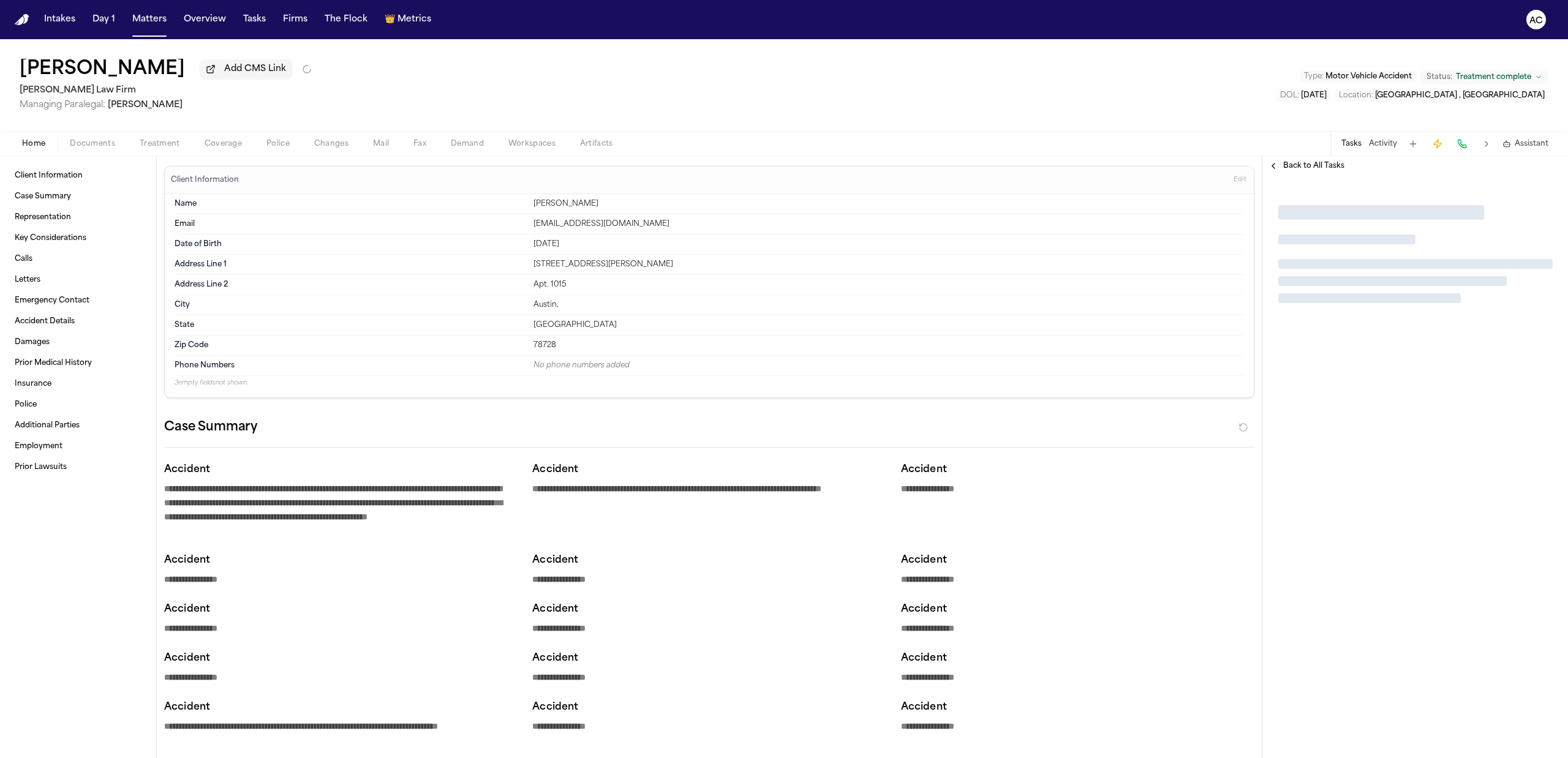
type textarea "*"
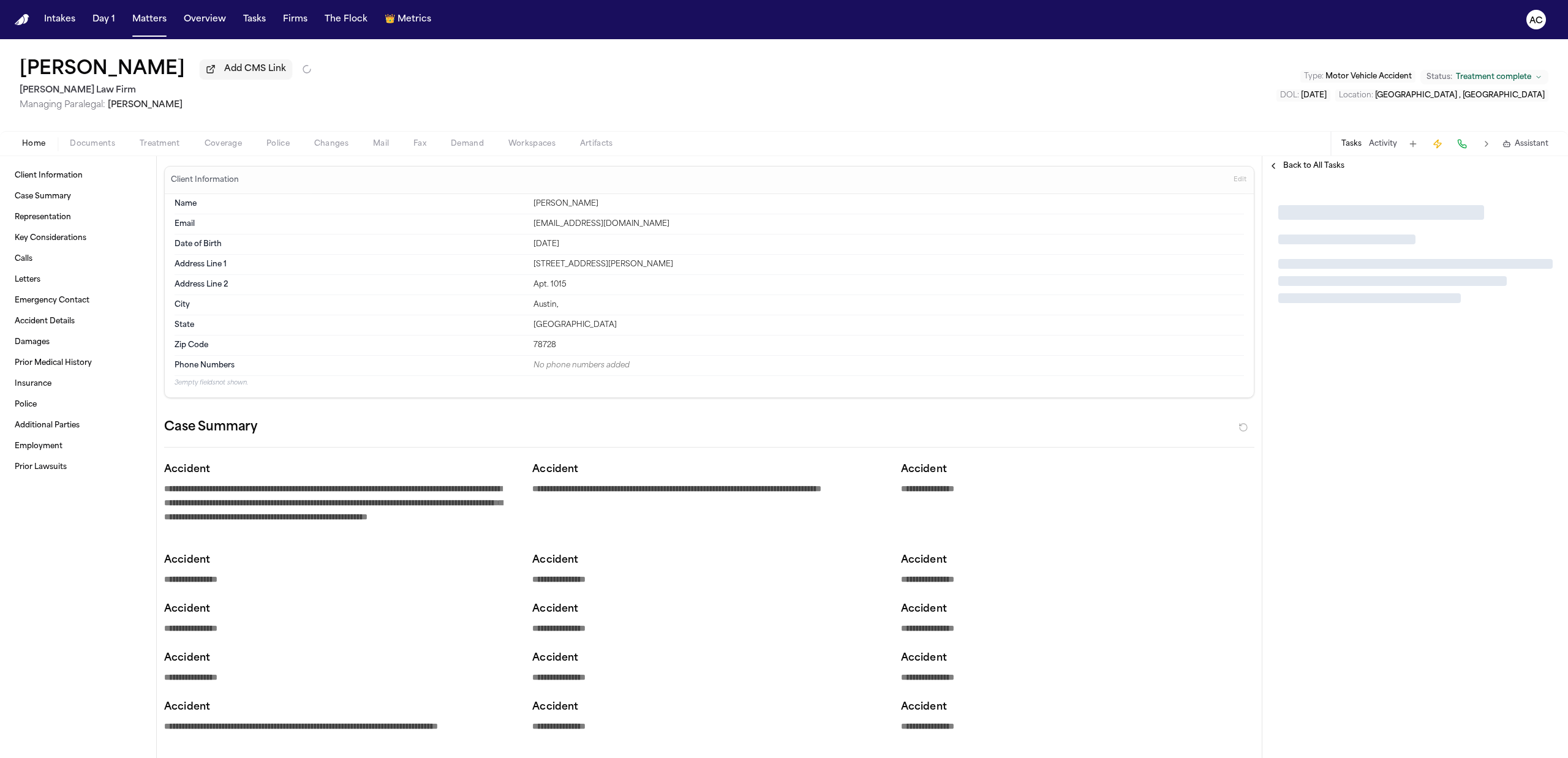
type textarea "*"
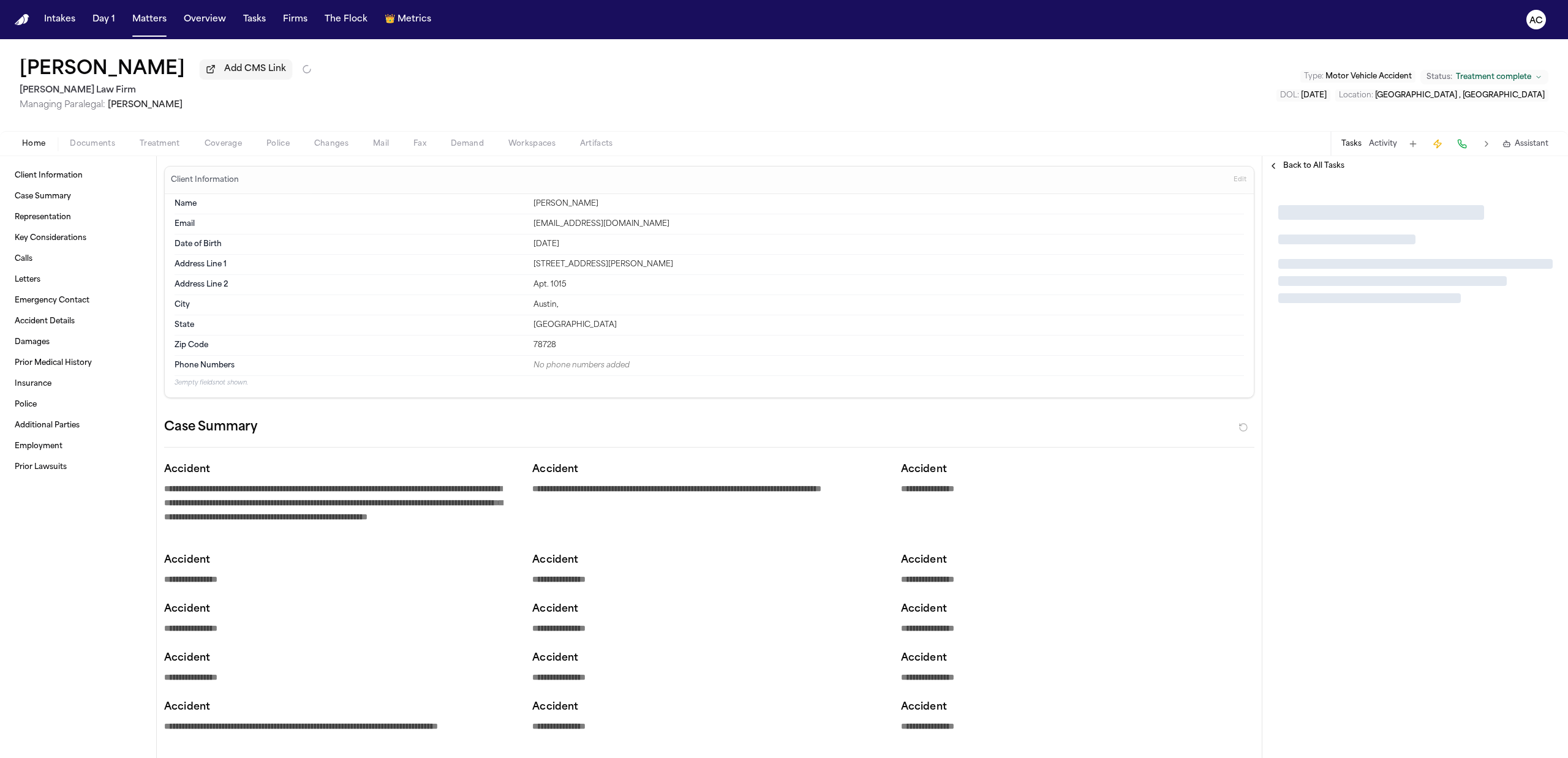
type textarea "*"
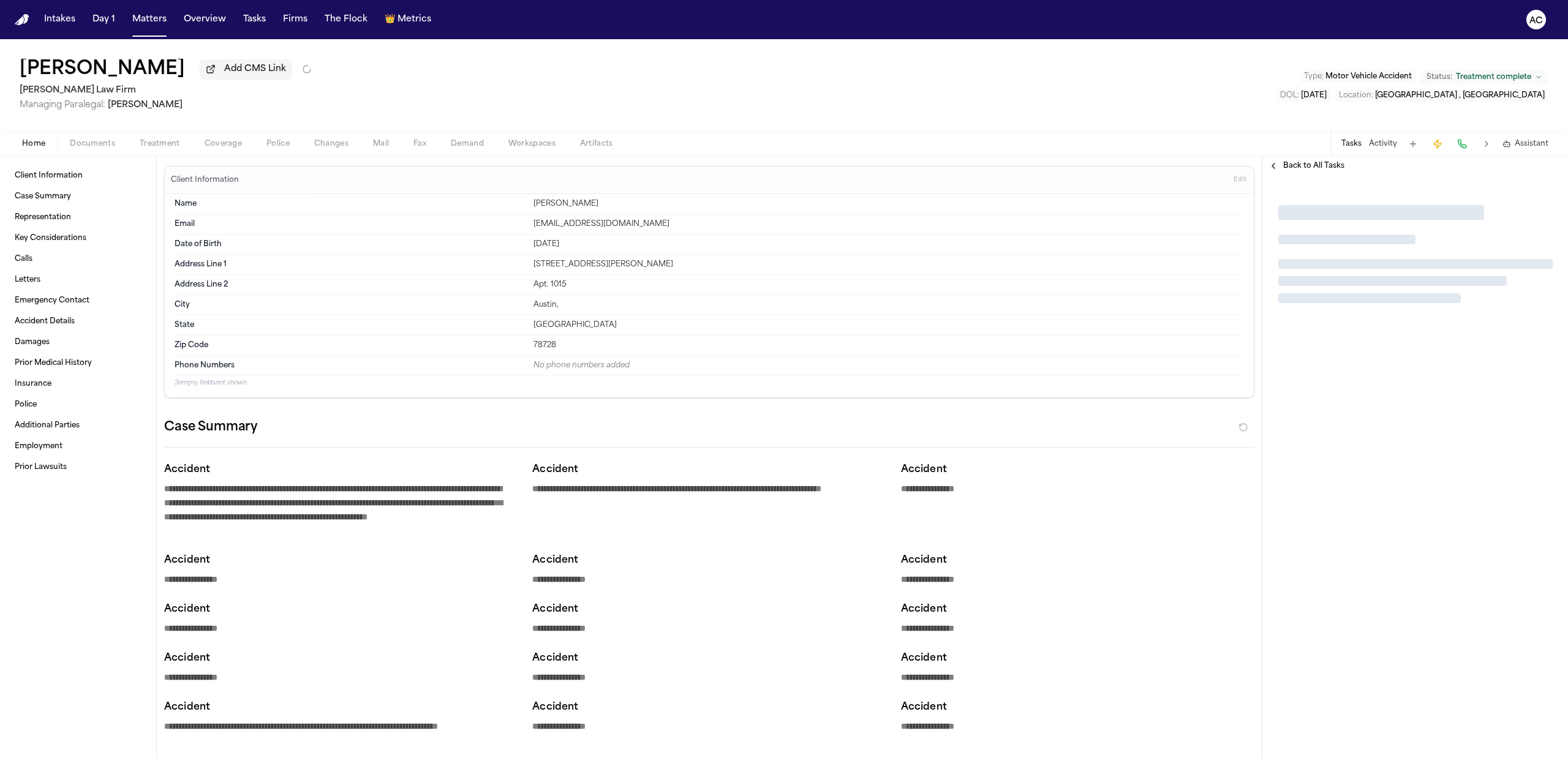
type textarea "*"
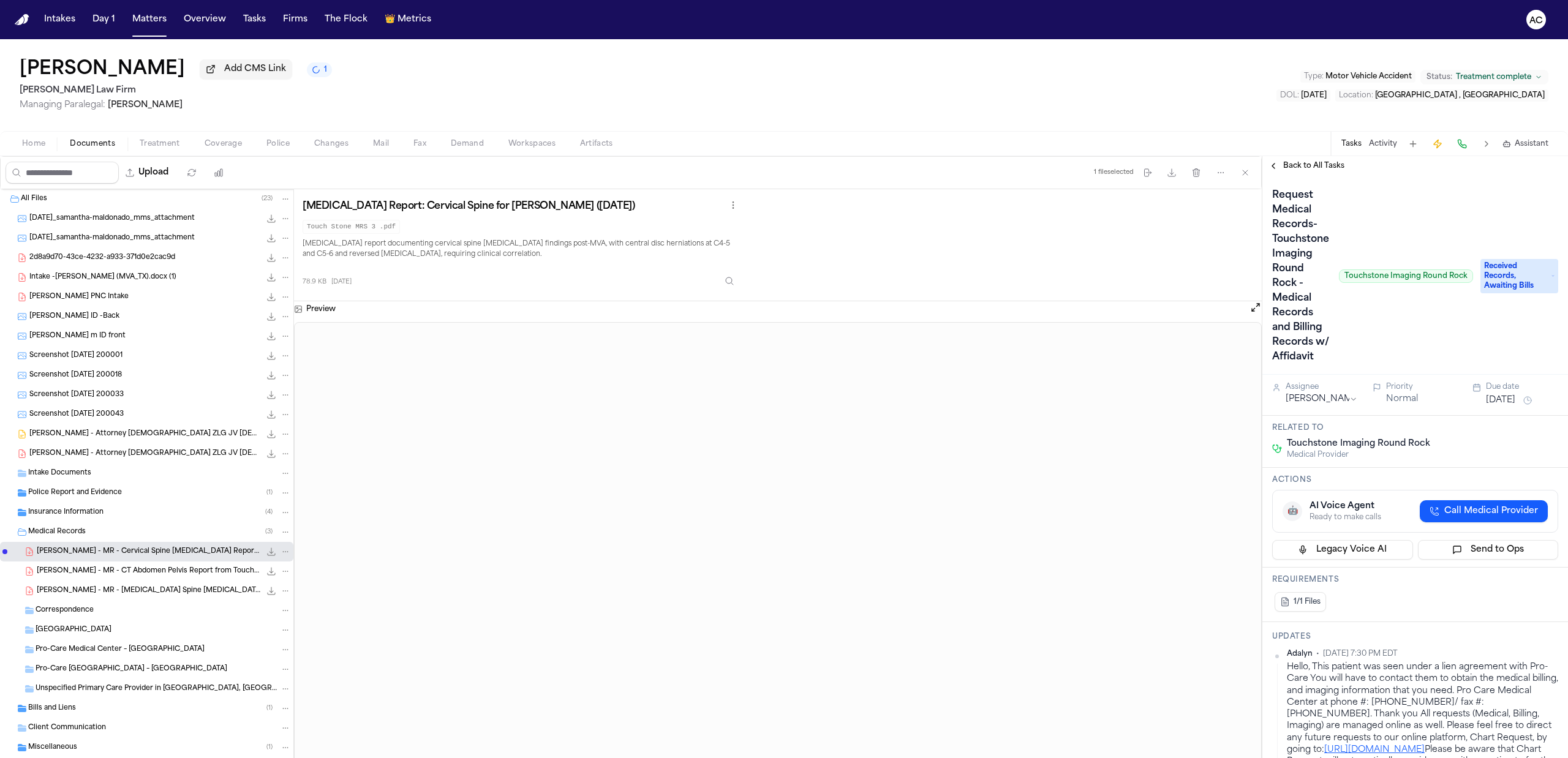
click at [85, 709] on div "Bills and Liens ( 1 )" at bounding box center [159, 708] width 263 height 11
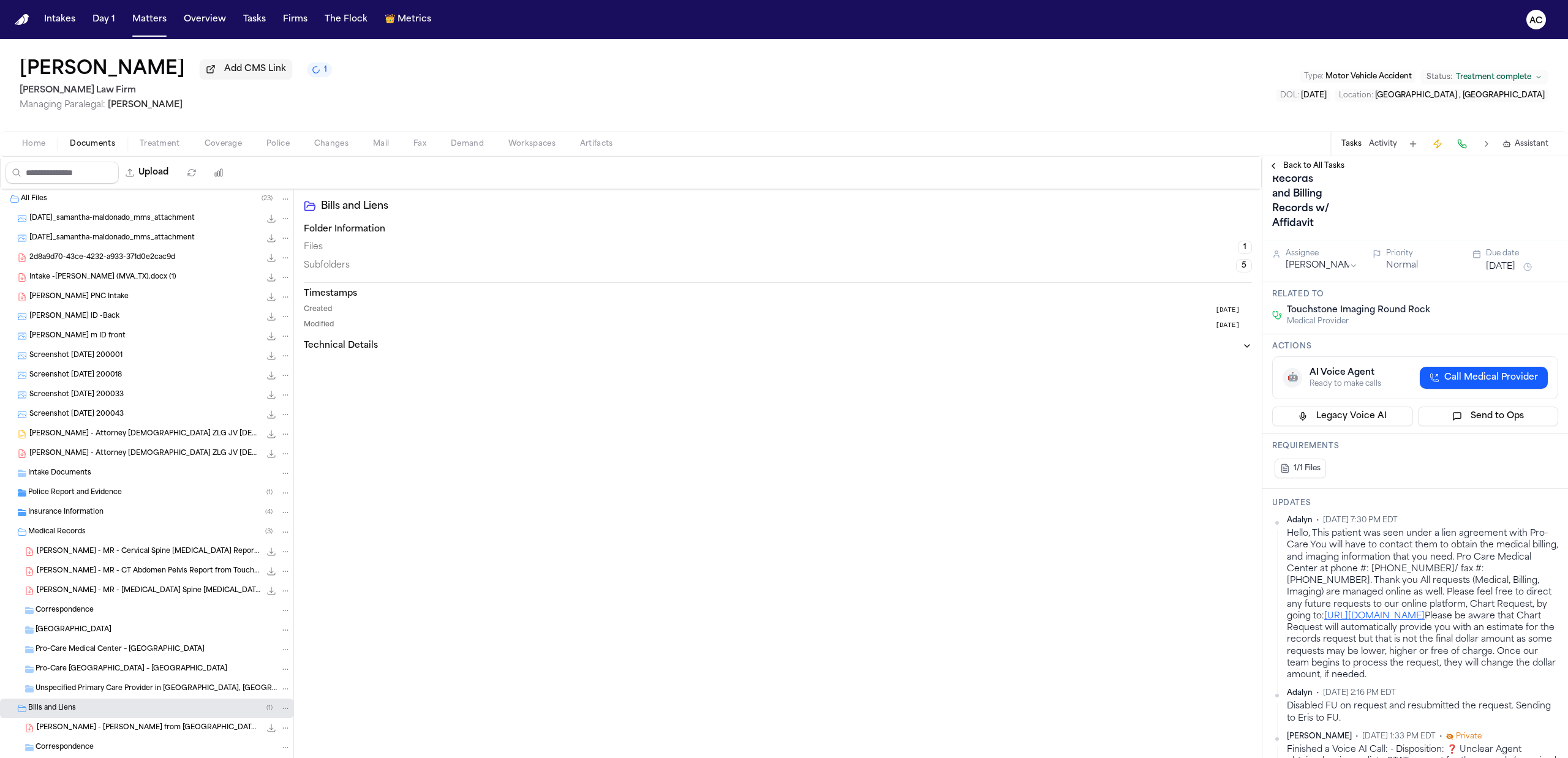
scroll to position [163, 0]
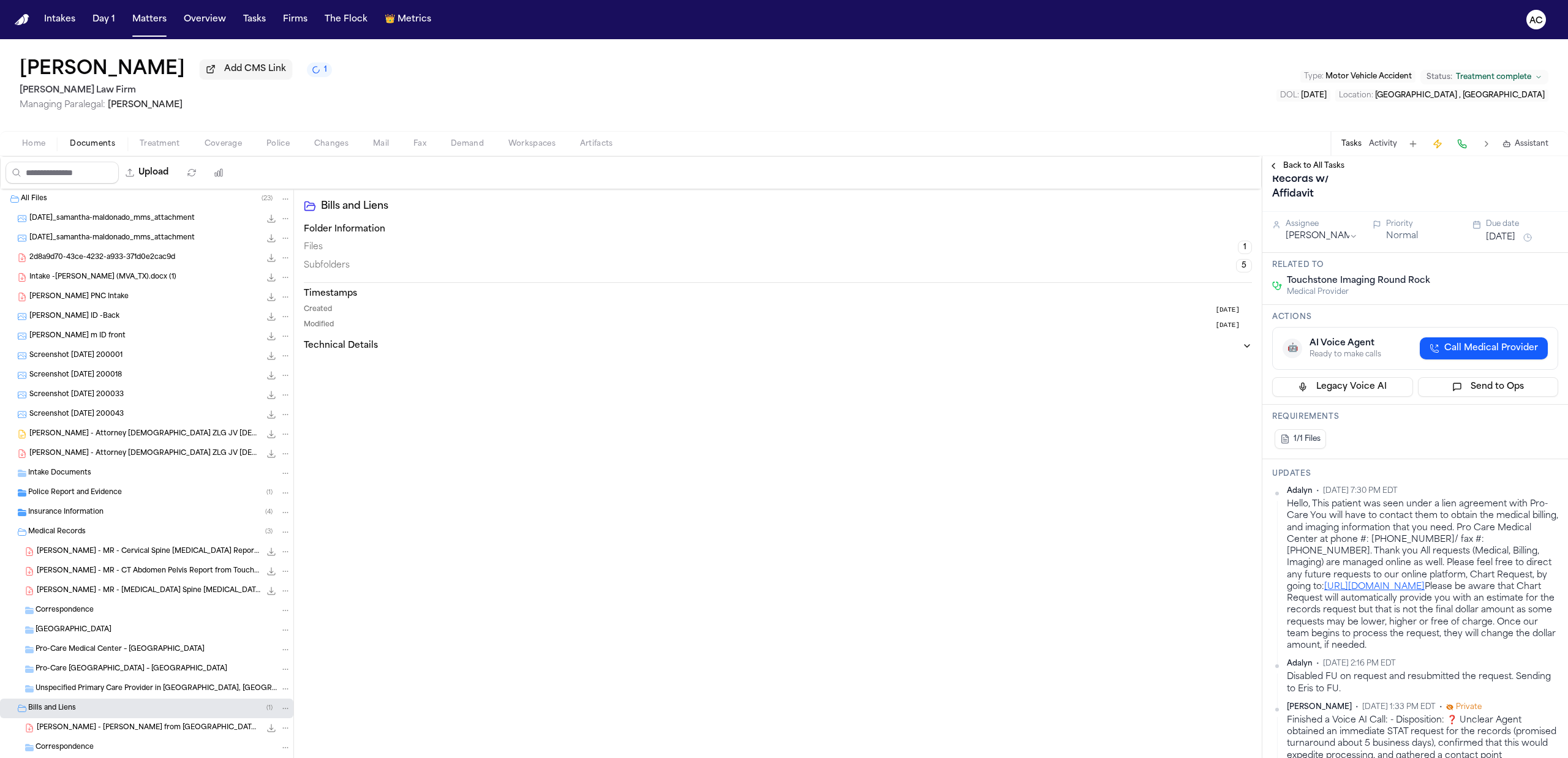
click at [1147, 92] on div "[PERSON_NAME] Add CMS Link 1 [PERSON_NAME] Law Firm Managing Paralegal: [PERSON…" at bounding box center [784, 85] width 1568 height 92
click at [39, 143] on span "Home" at bounding box center [34, 144] width 23 height 10
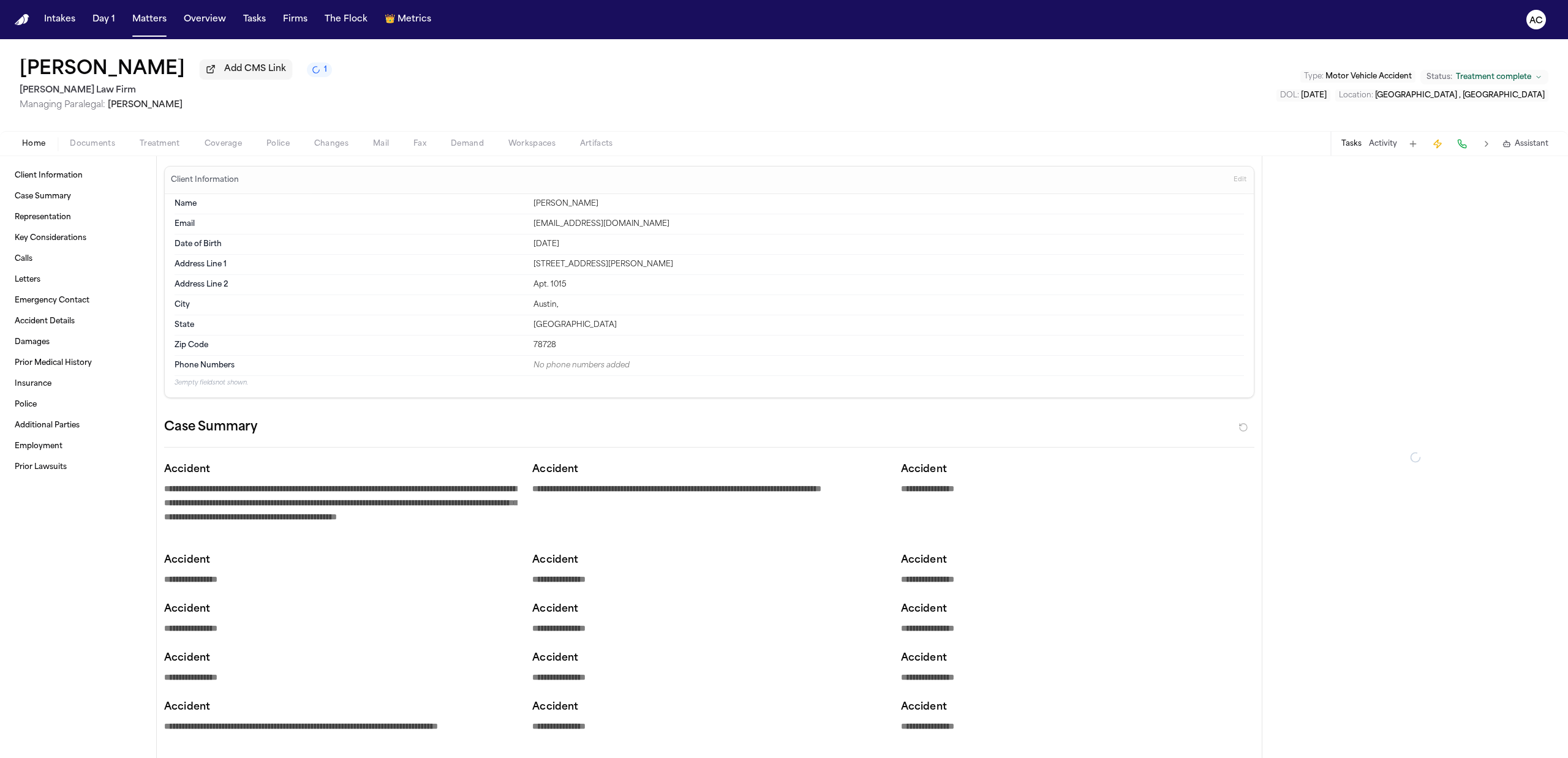
type textarea "*"
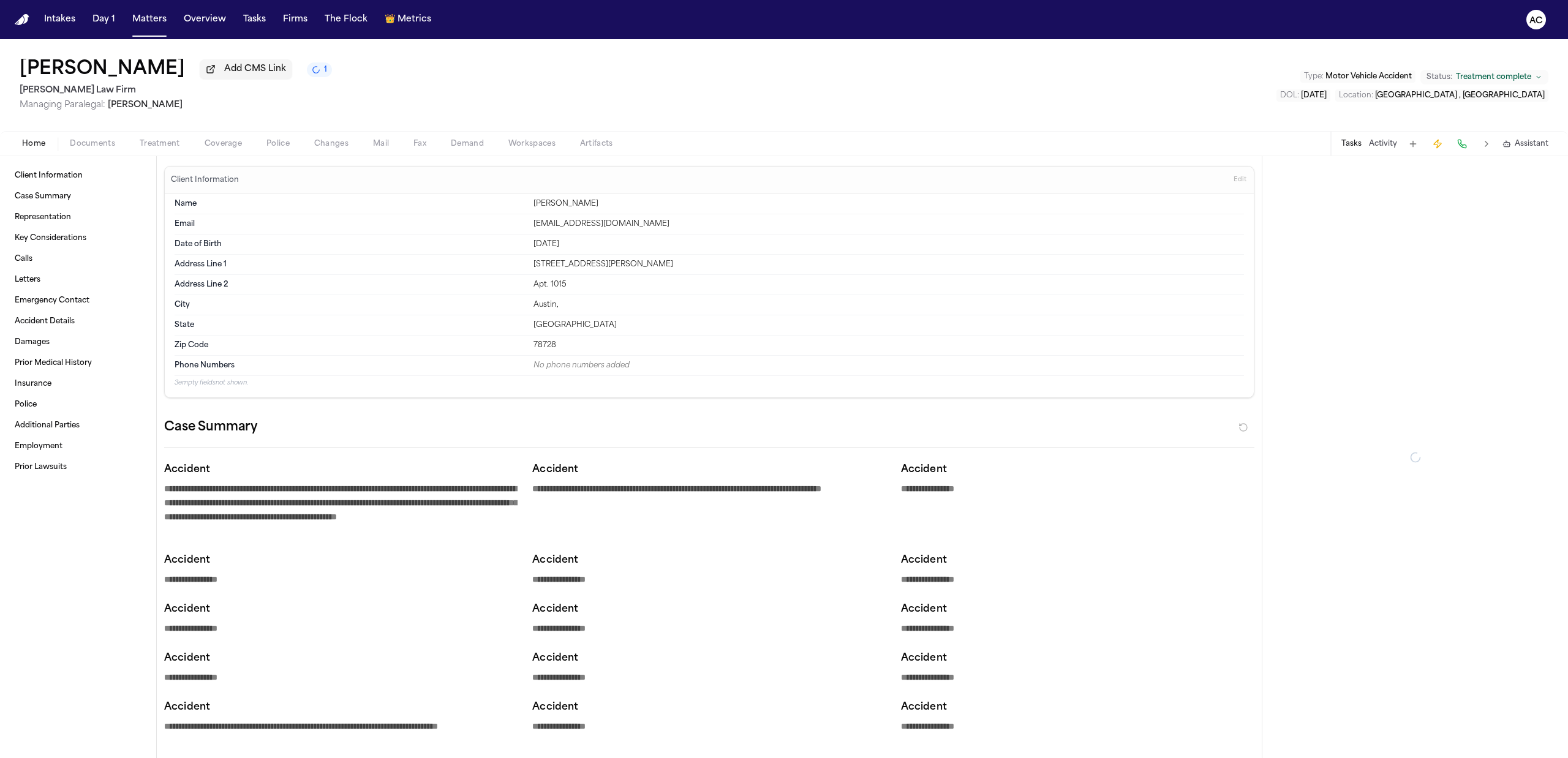
type textarea "*"
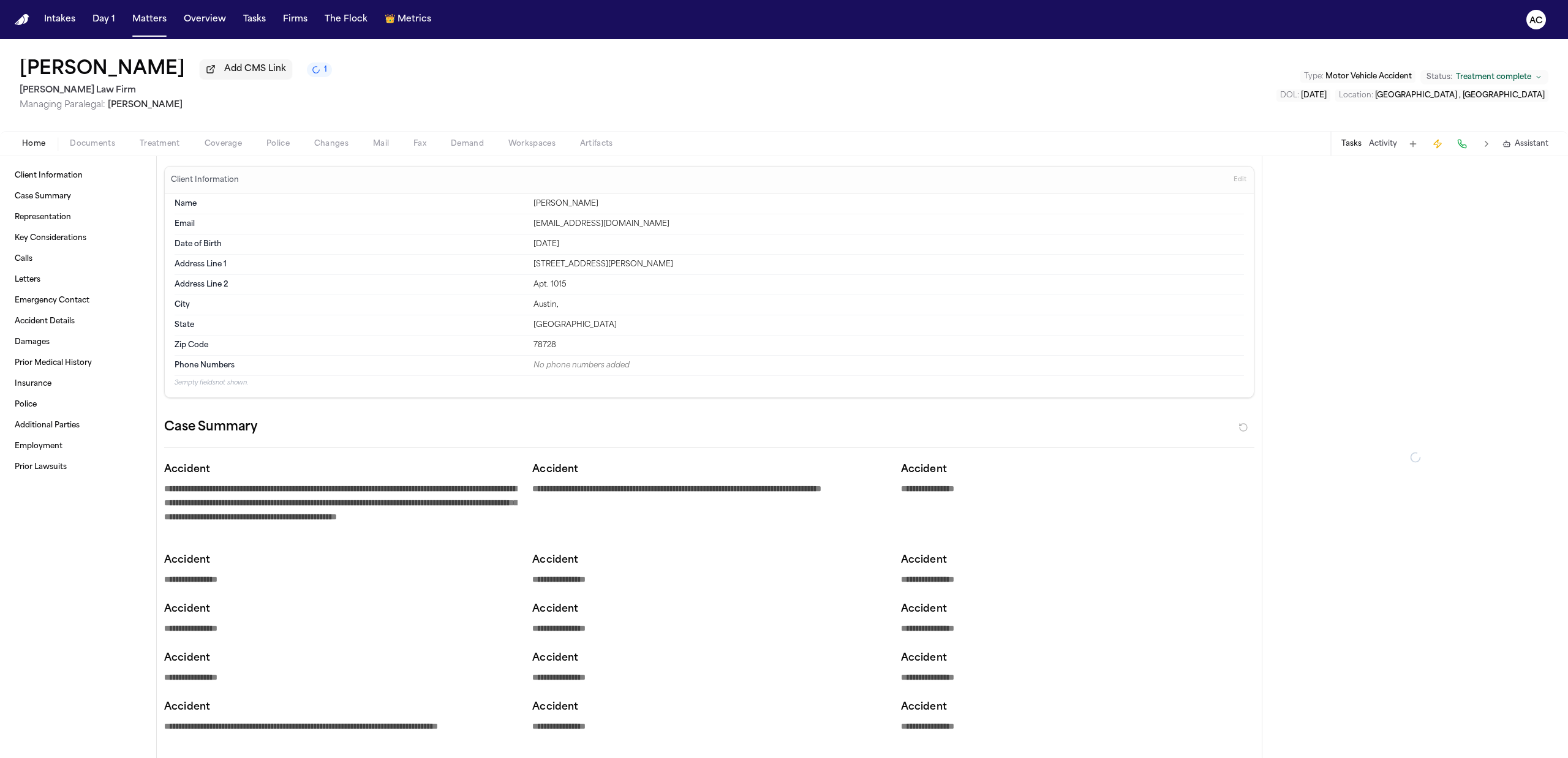
type textarea "*"
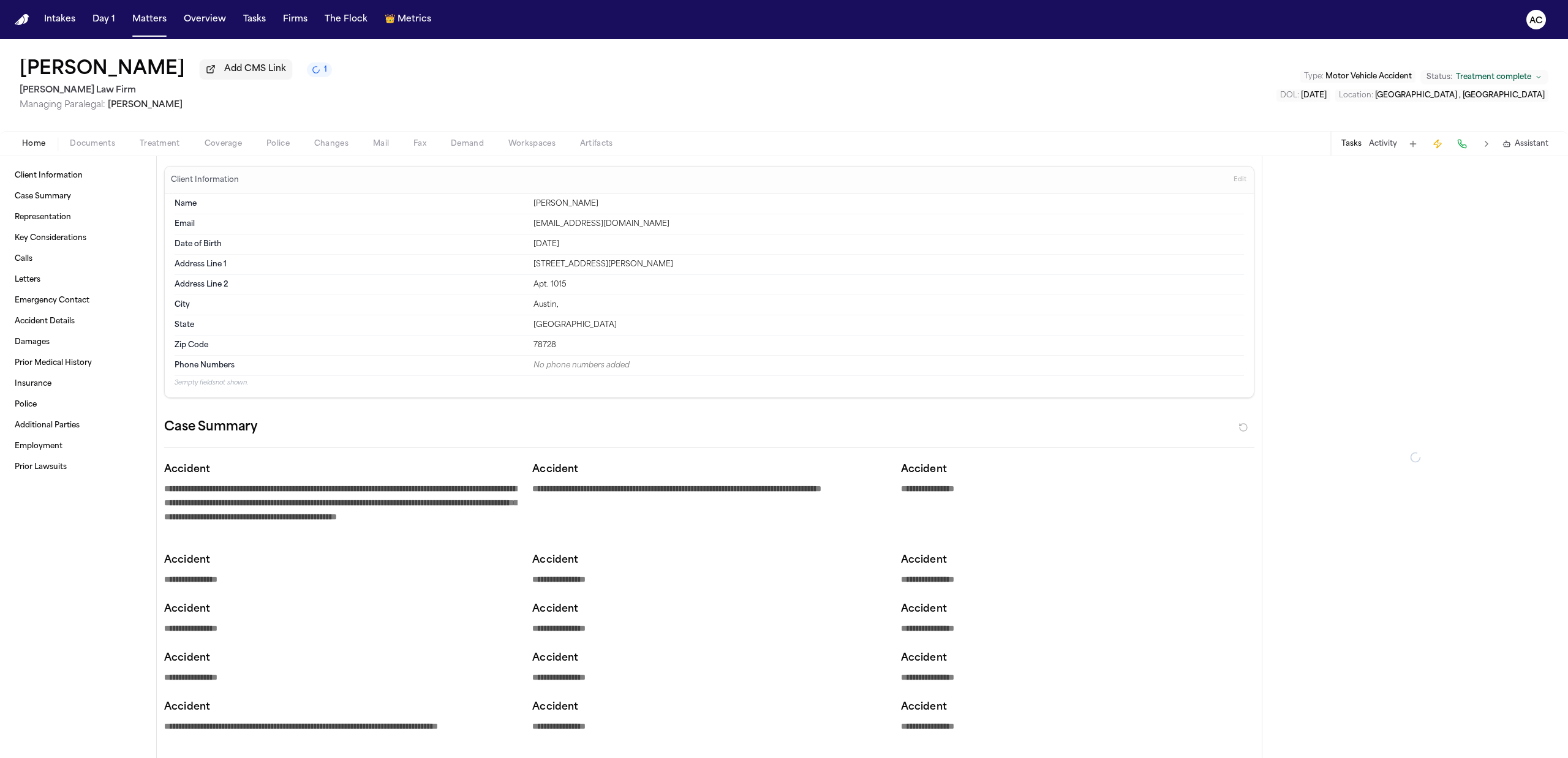
type textarea "*"
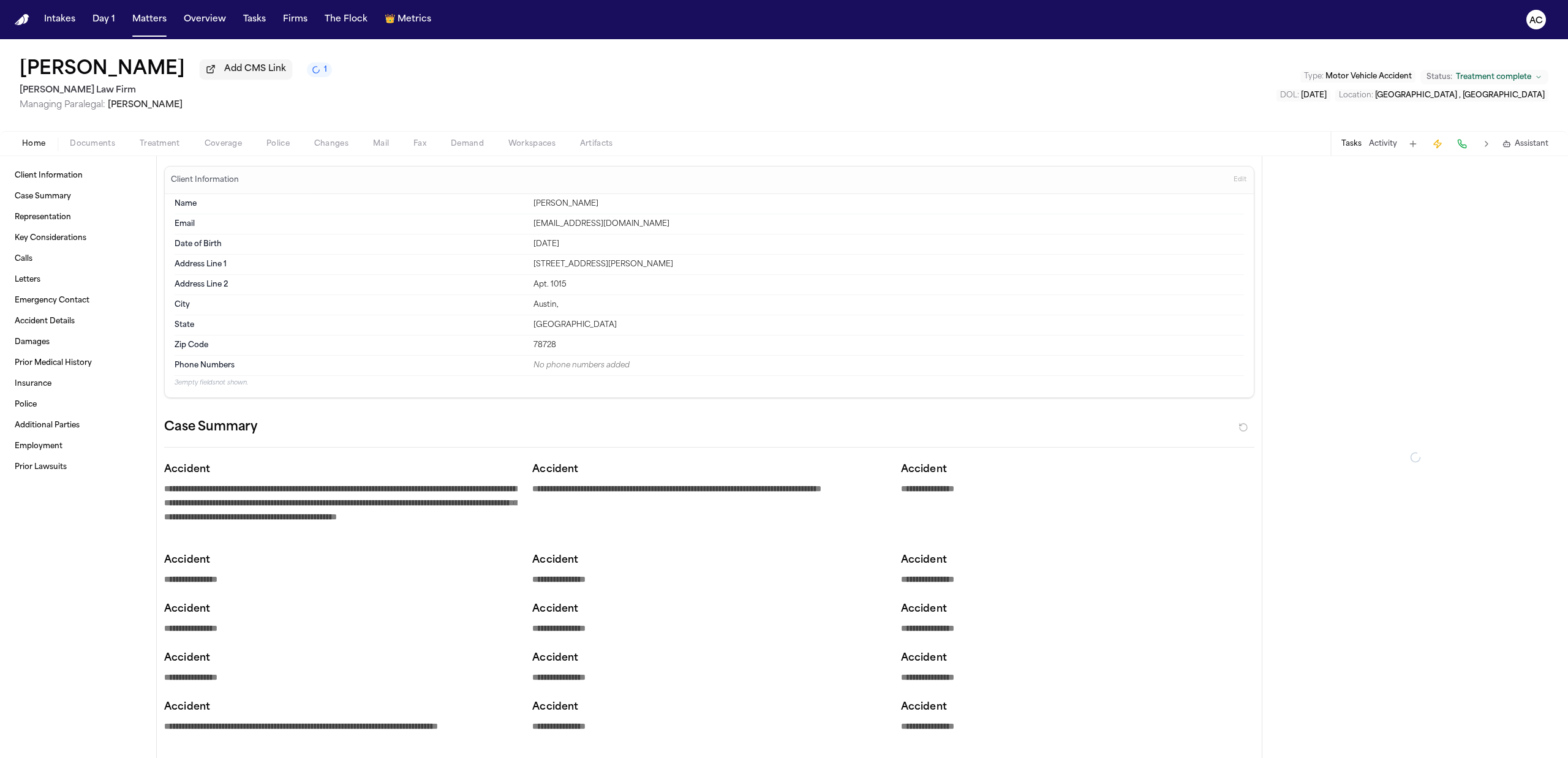
type textarea "*"
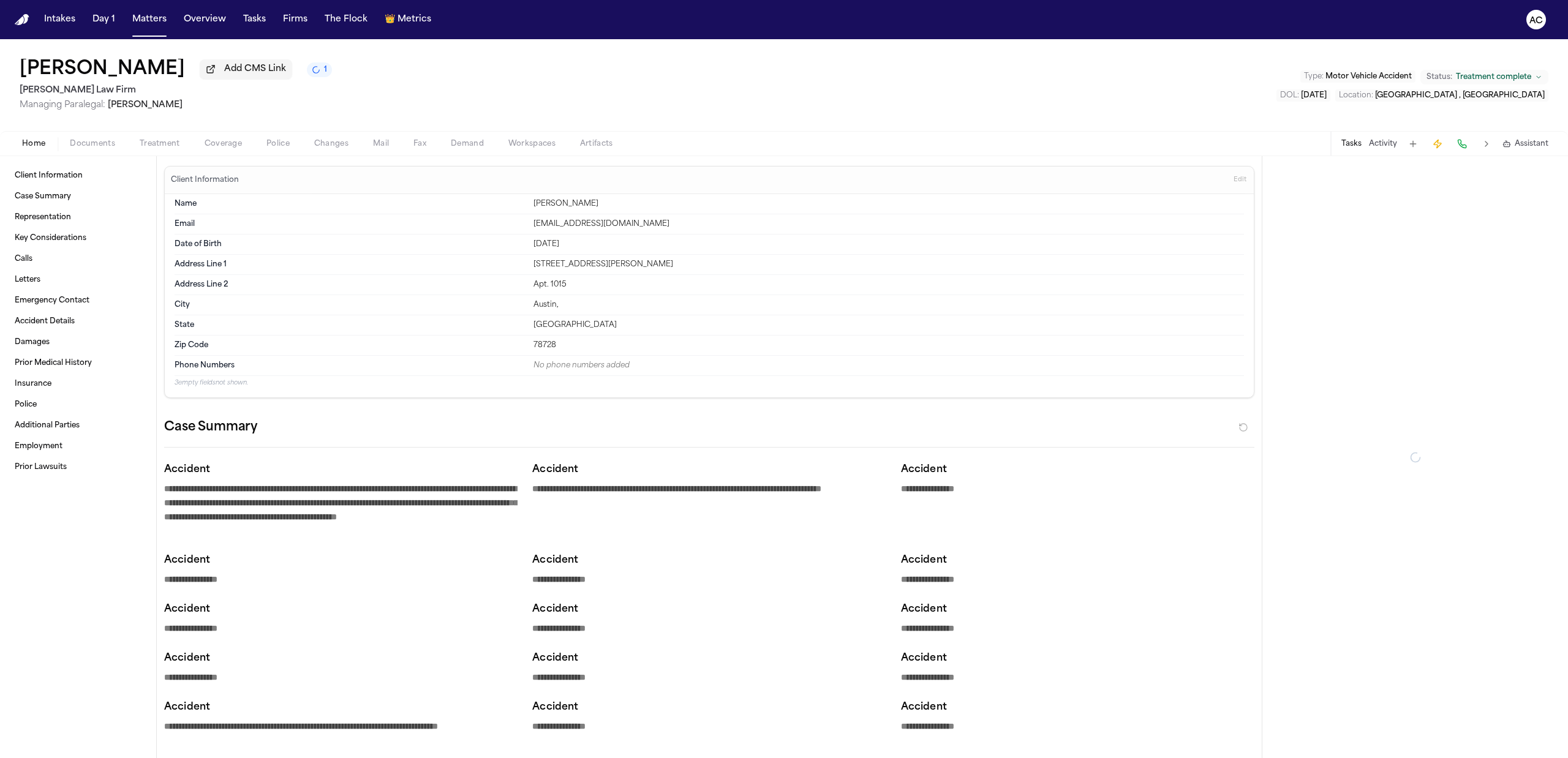
type textarea "*"
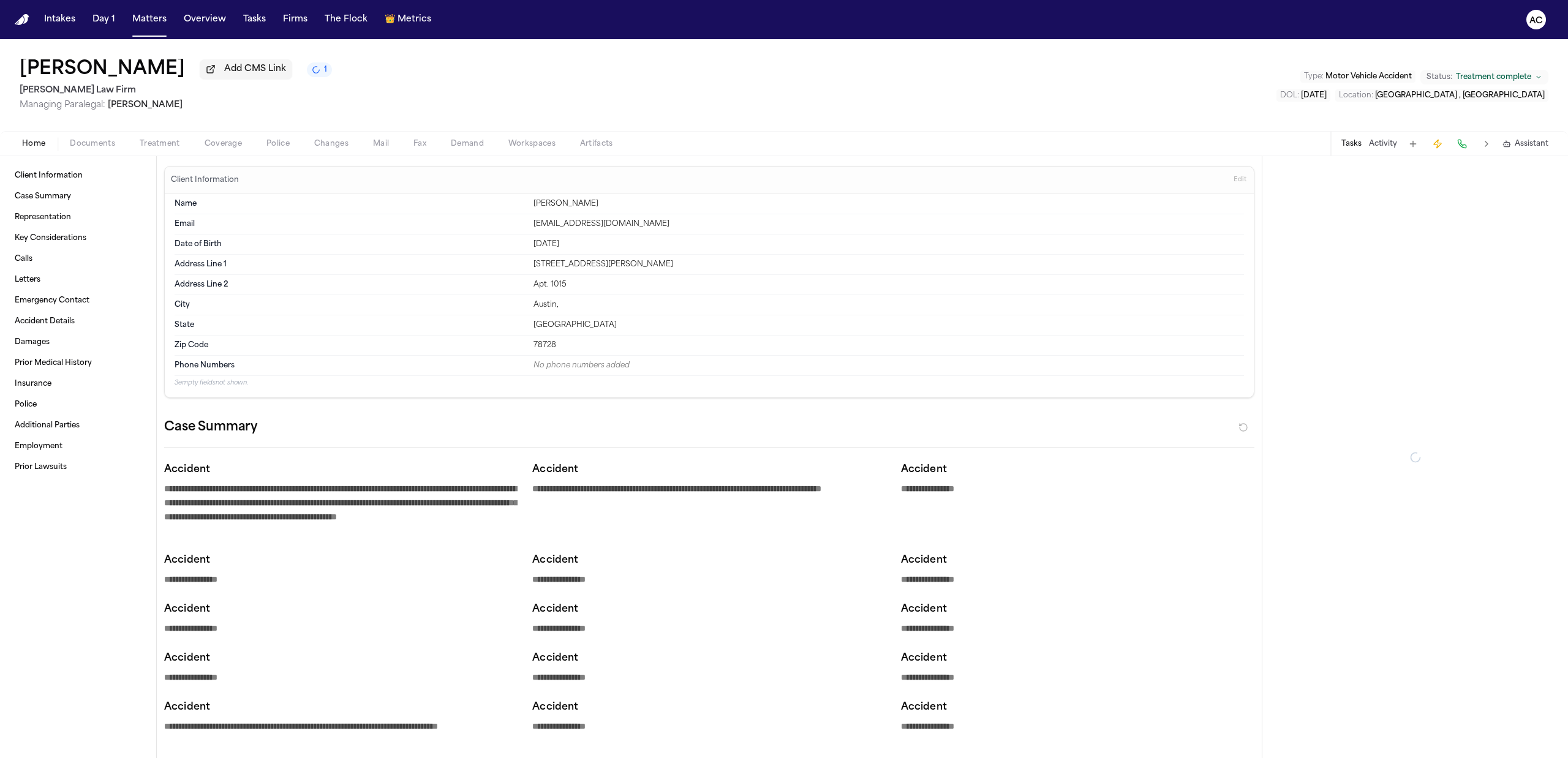
type textarea "*"
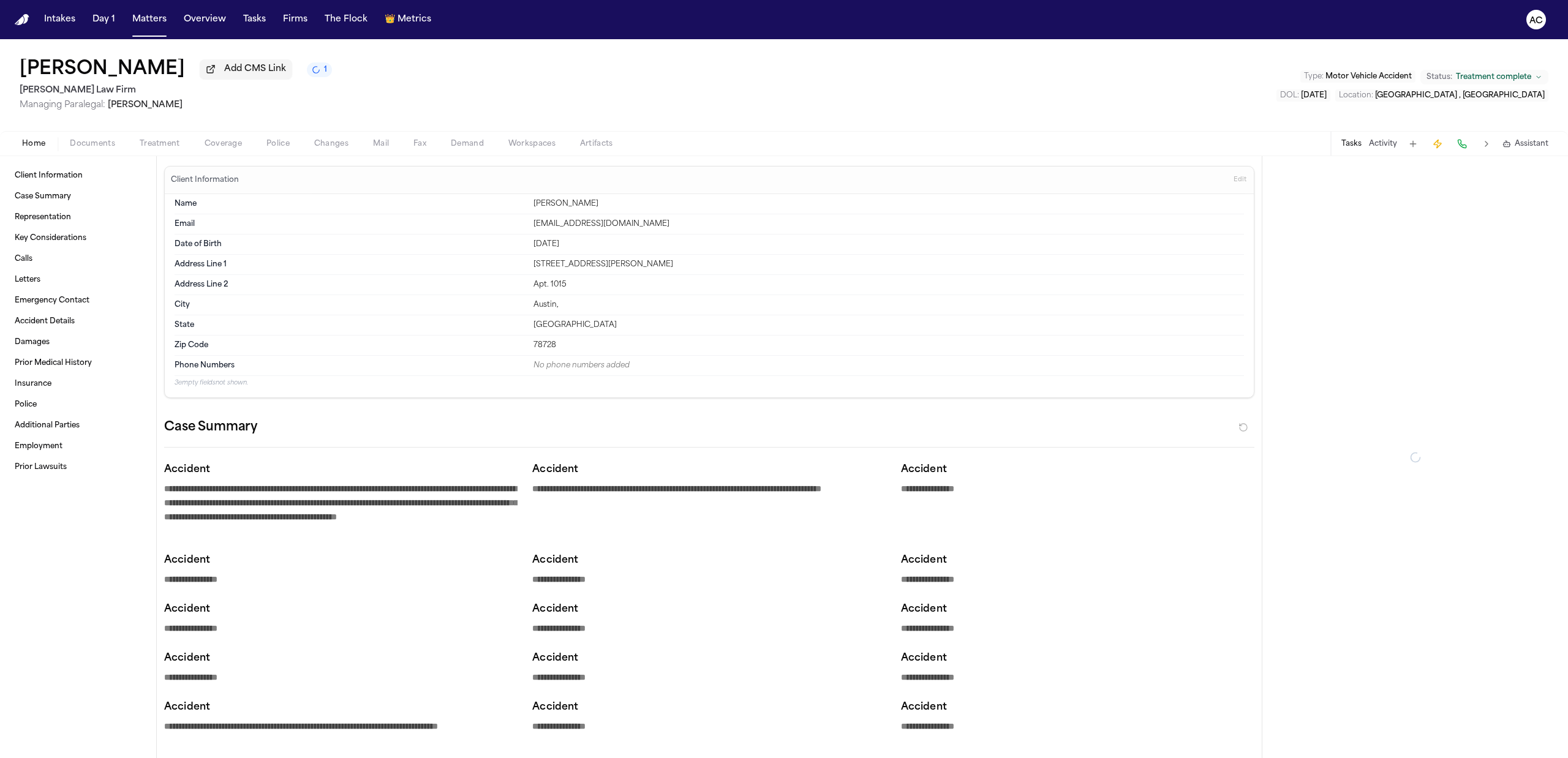
type textarea "*"
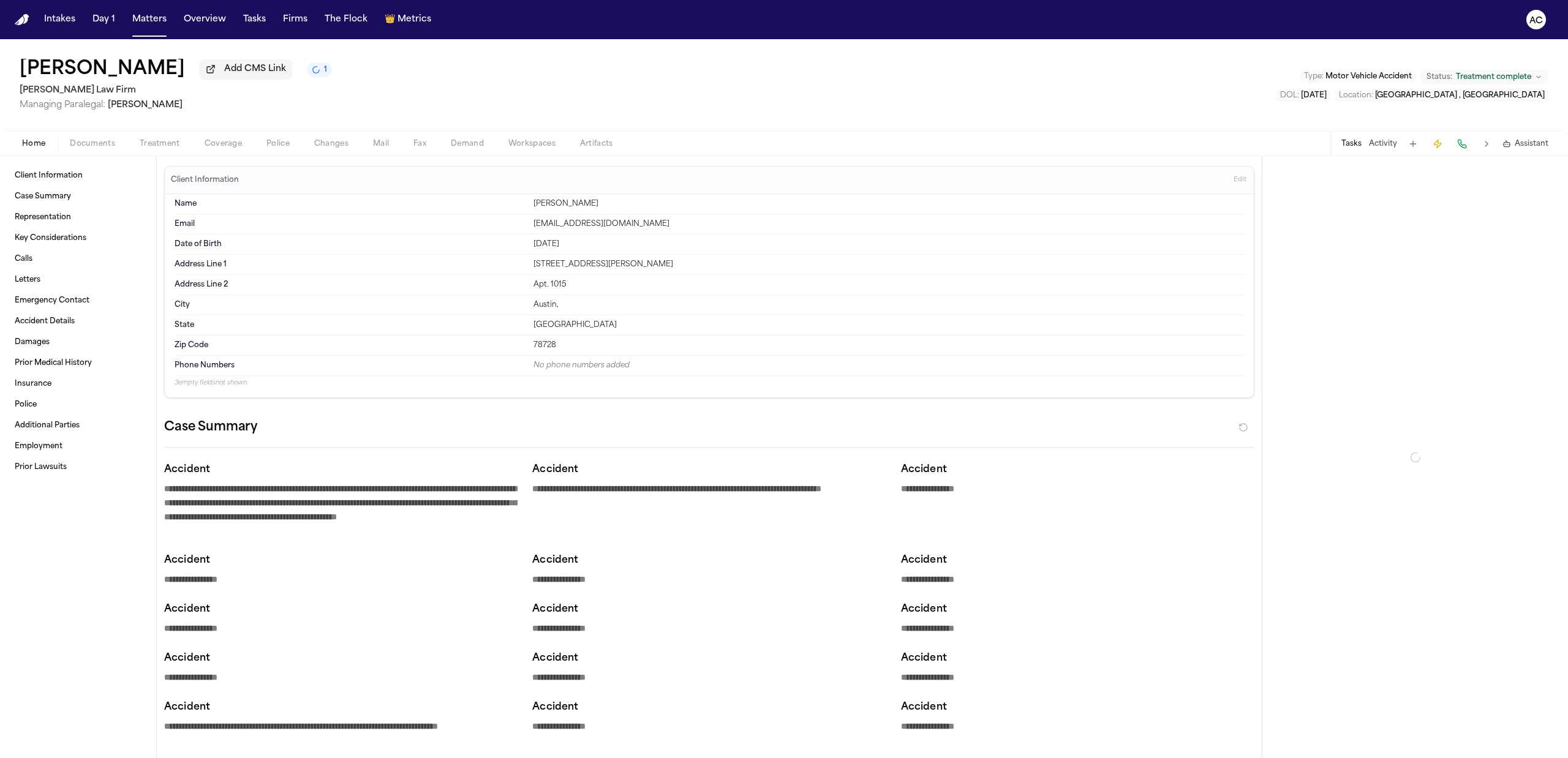
type textarea "*"
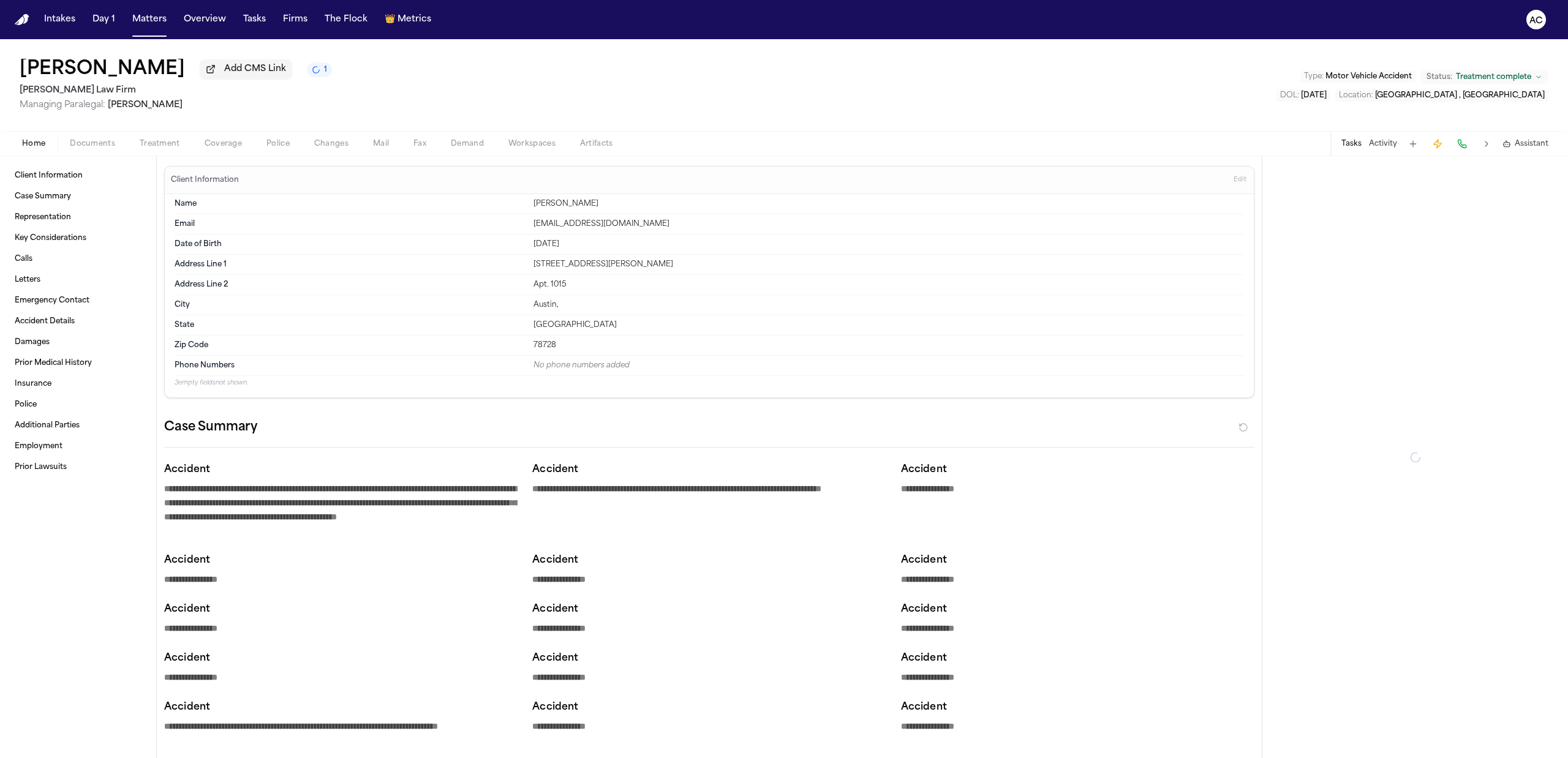
type textarea "*"
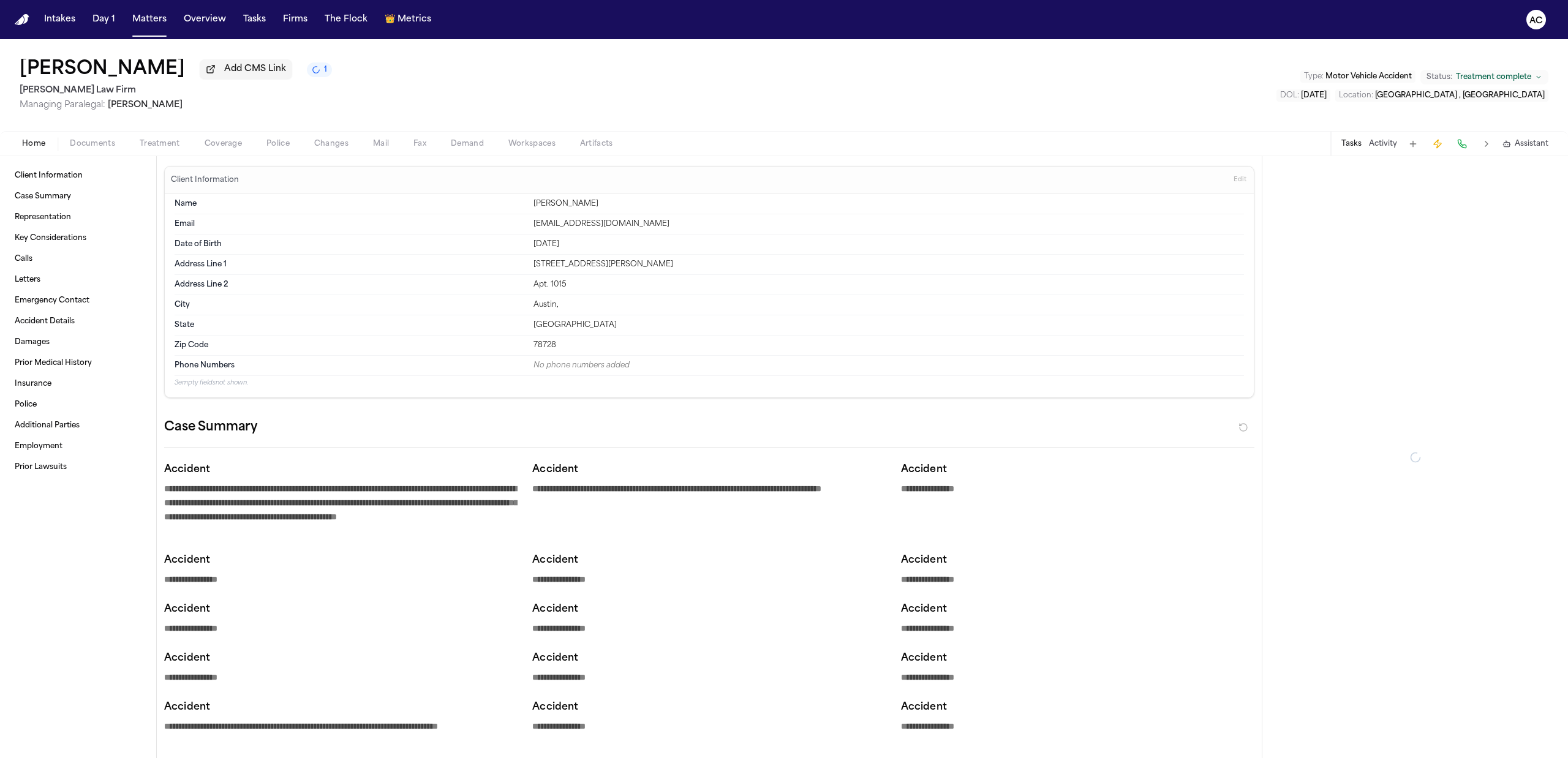
type textarea "*"
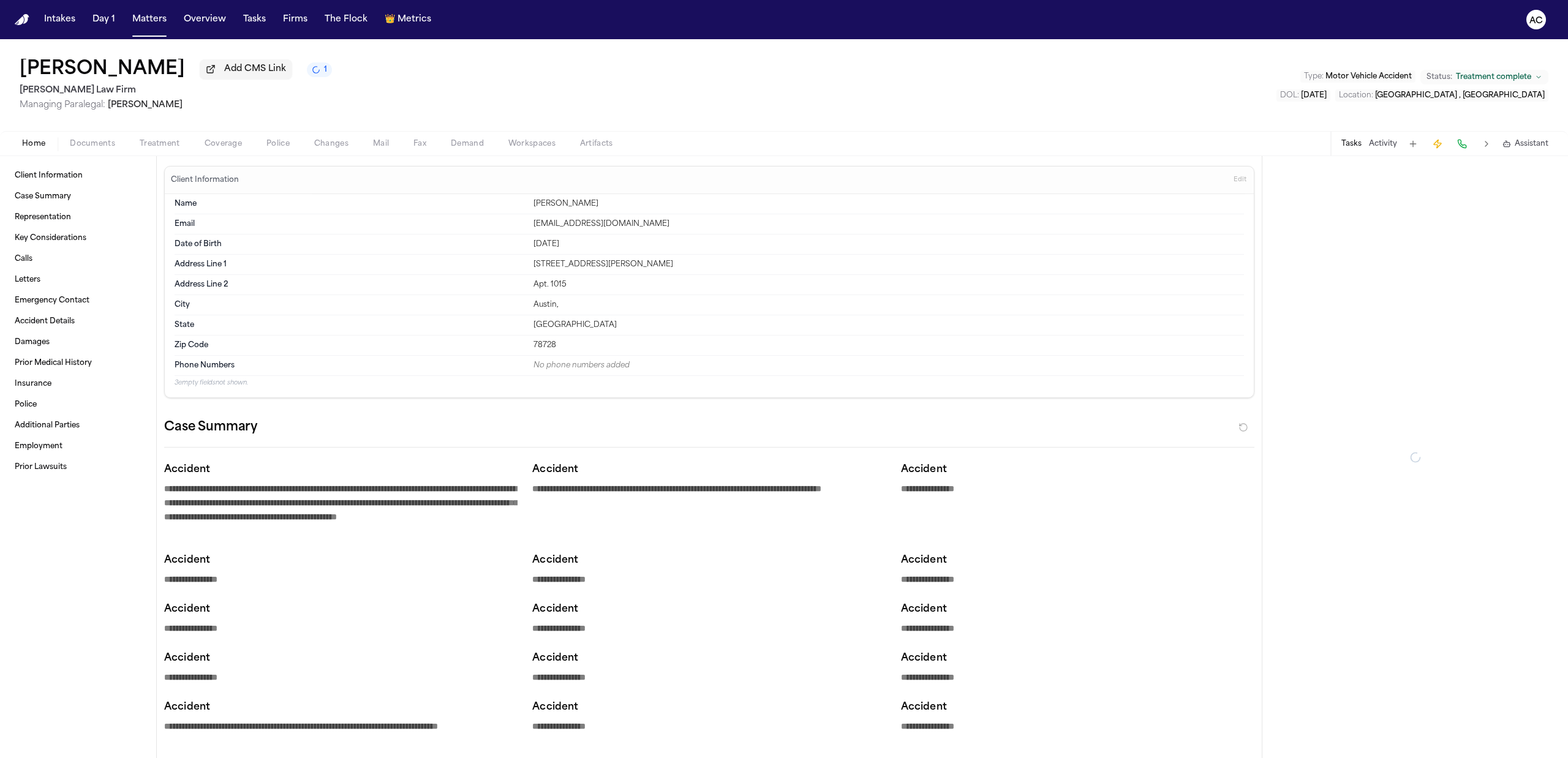
type textarea "*"
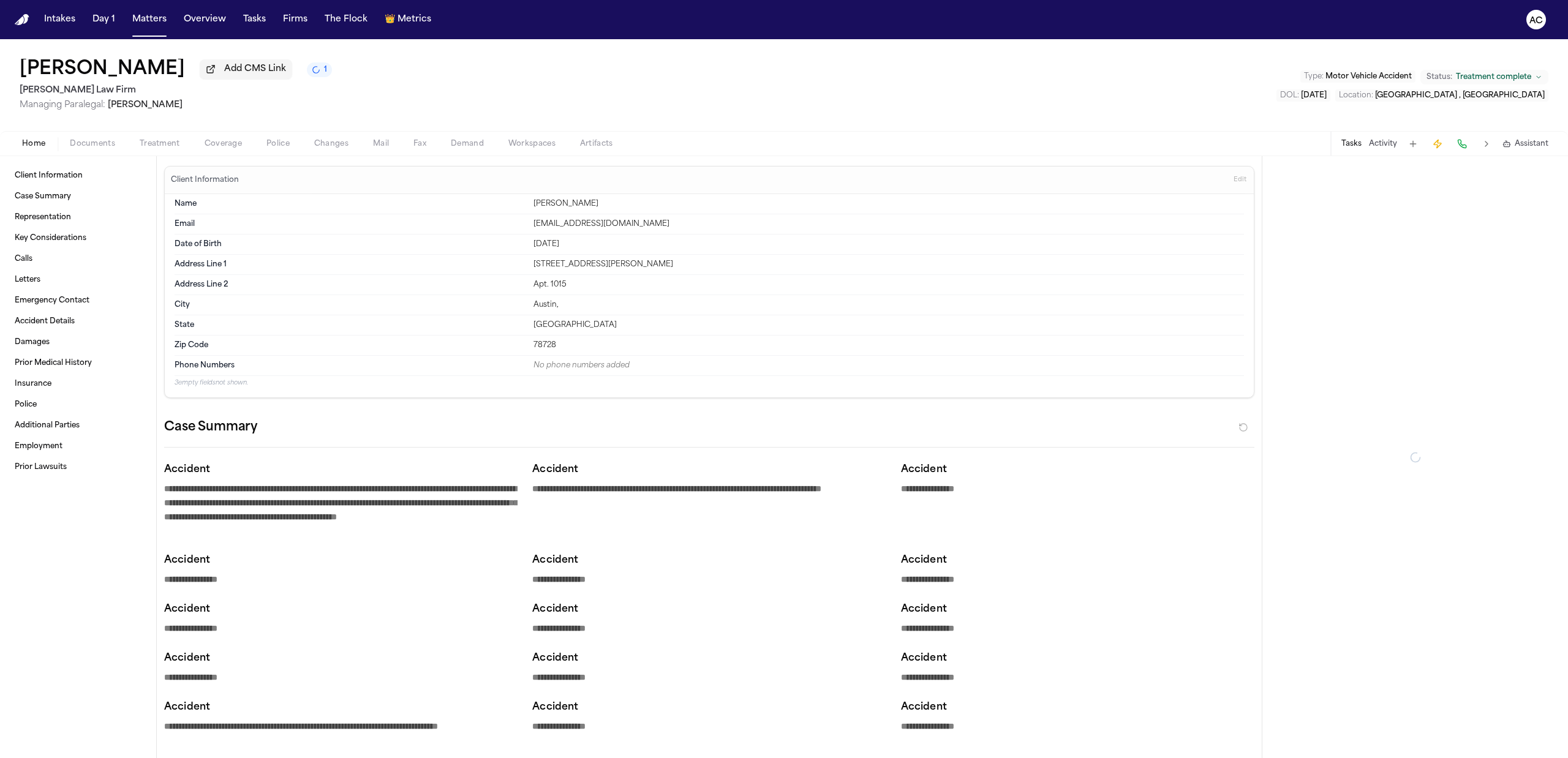
type textarea "*"
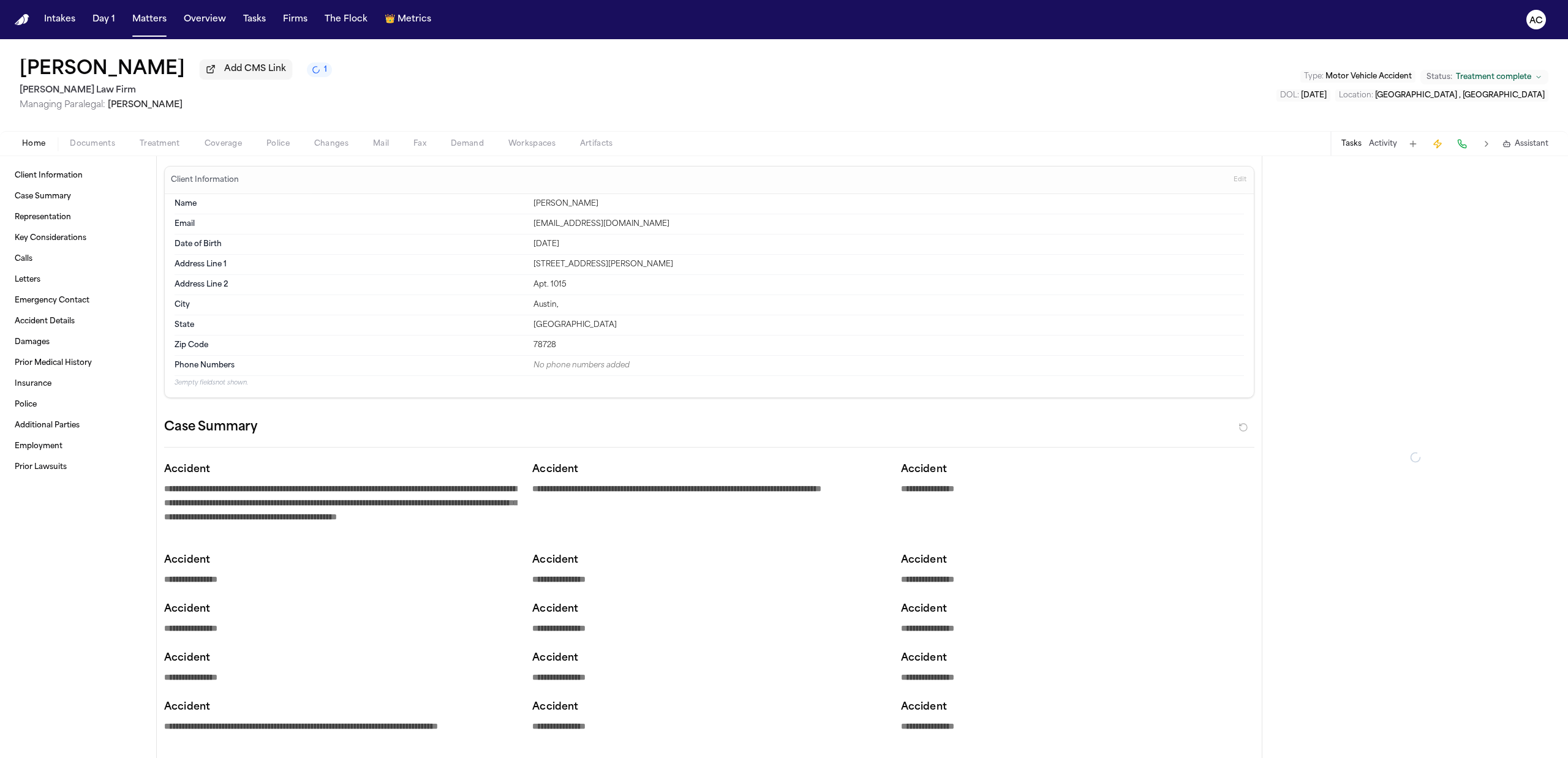
type textarea "*"
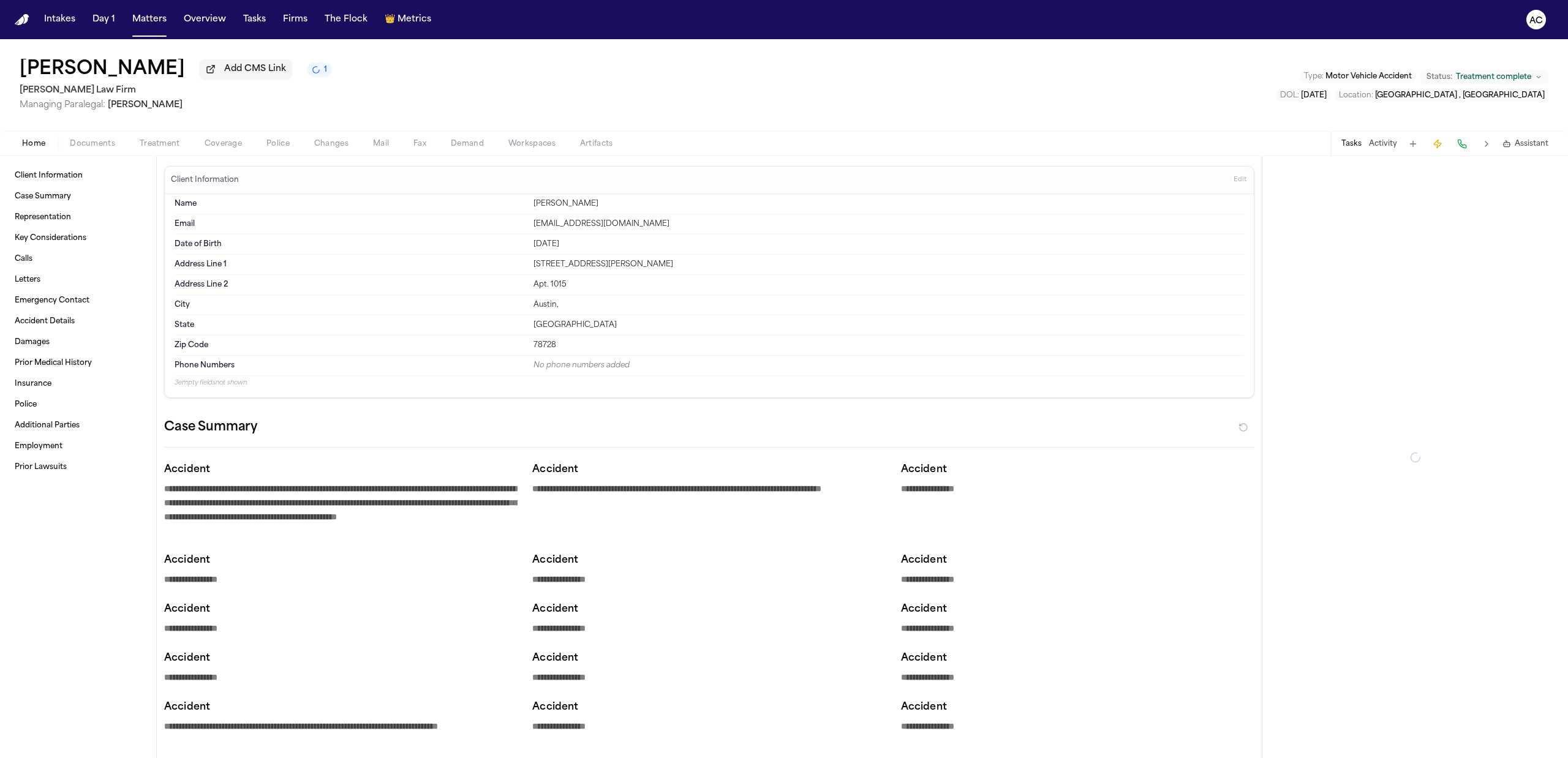
type textarea "*"
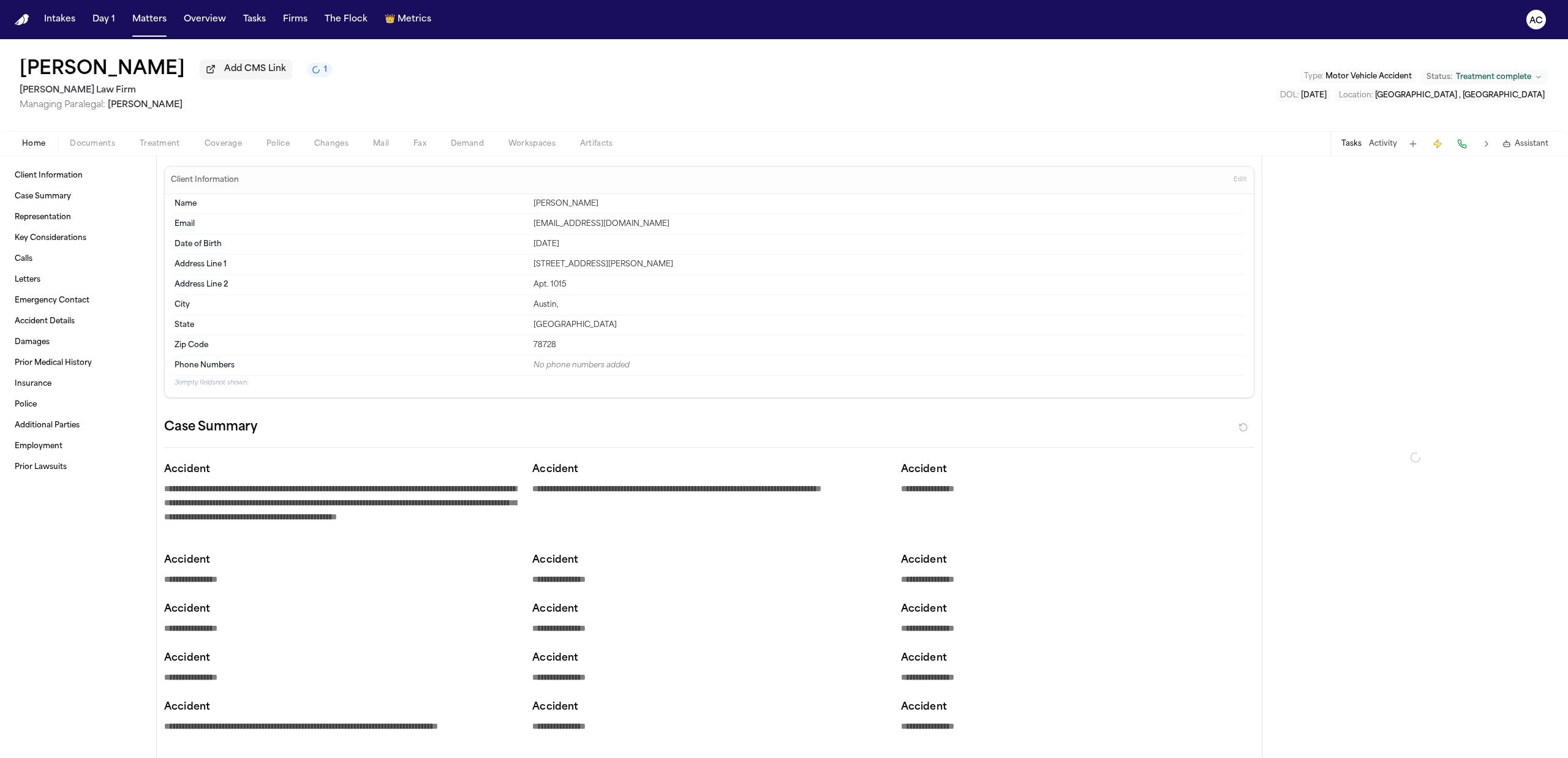
type textarea "*"
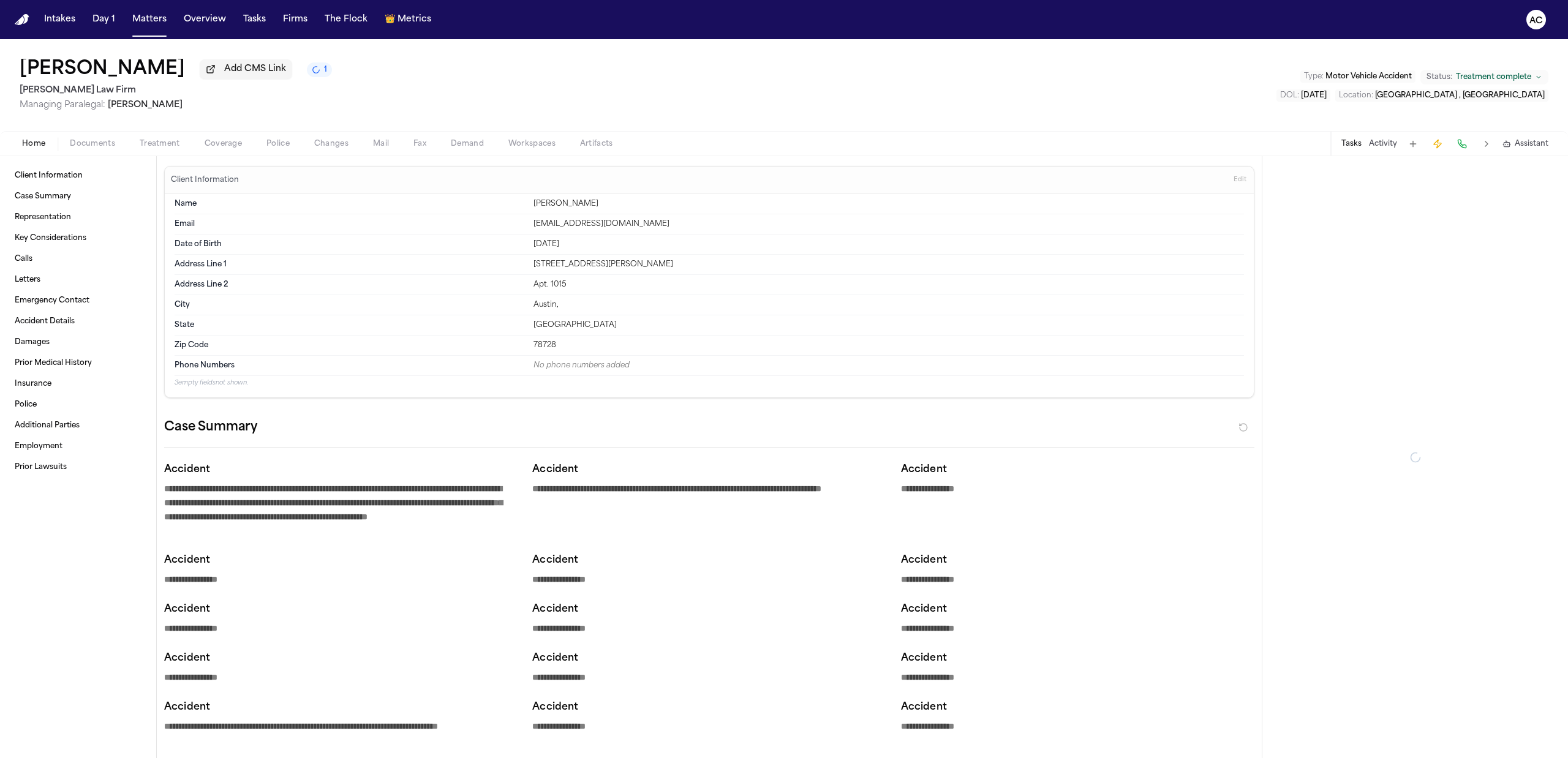
type textarea "*"
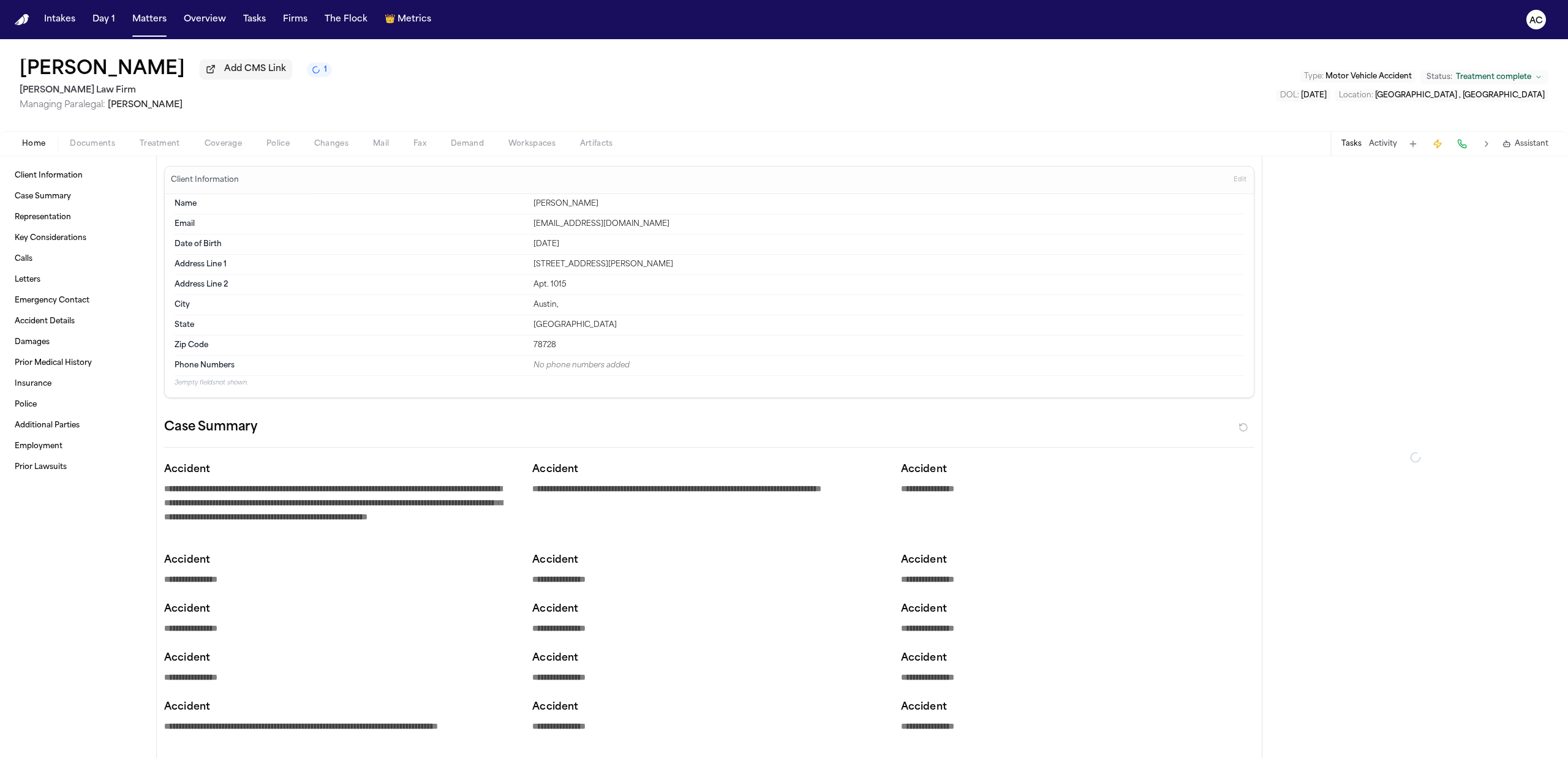
type textarea "*"
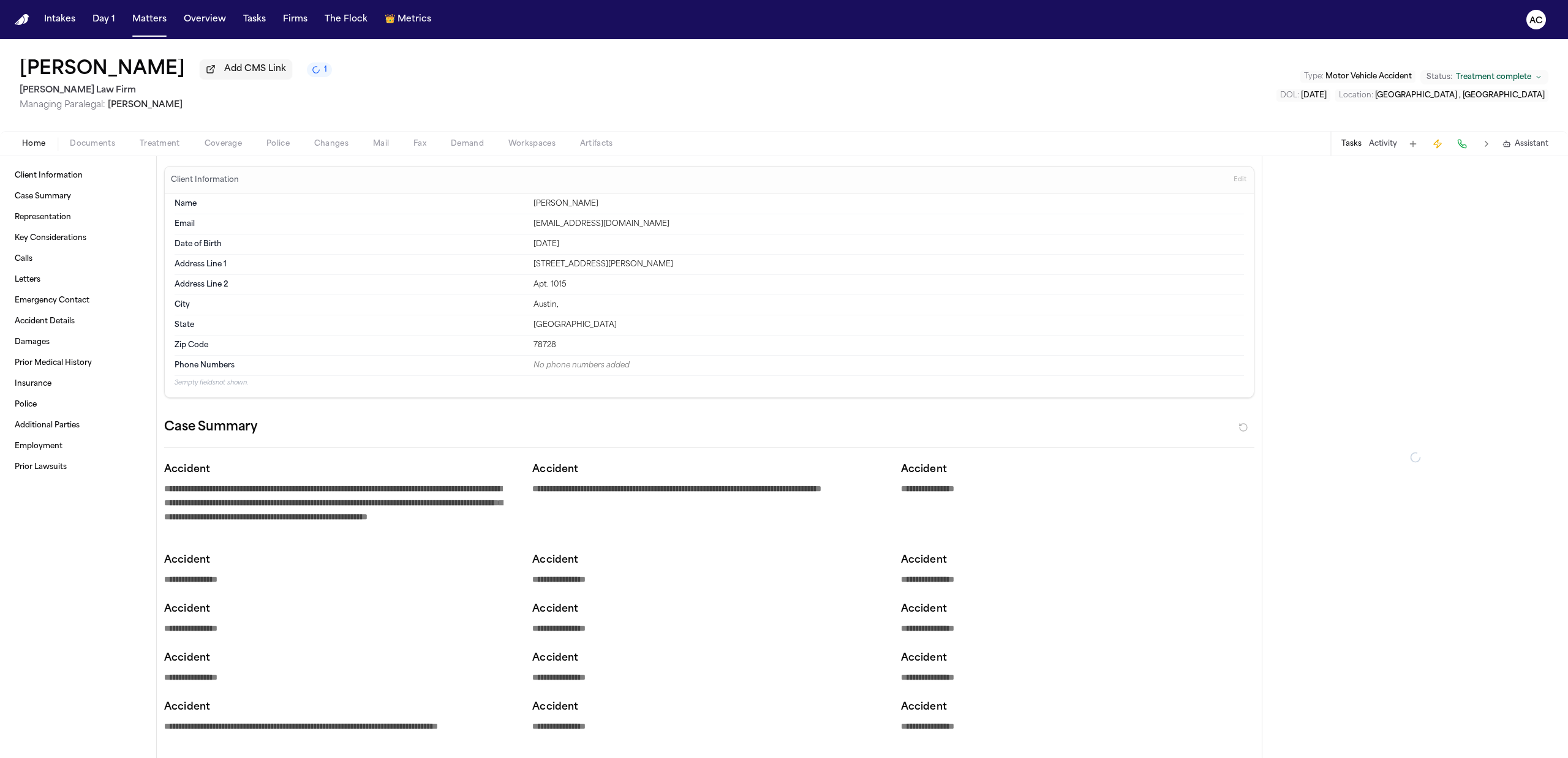
type textarea "*"
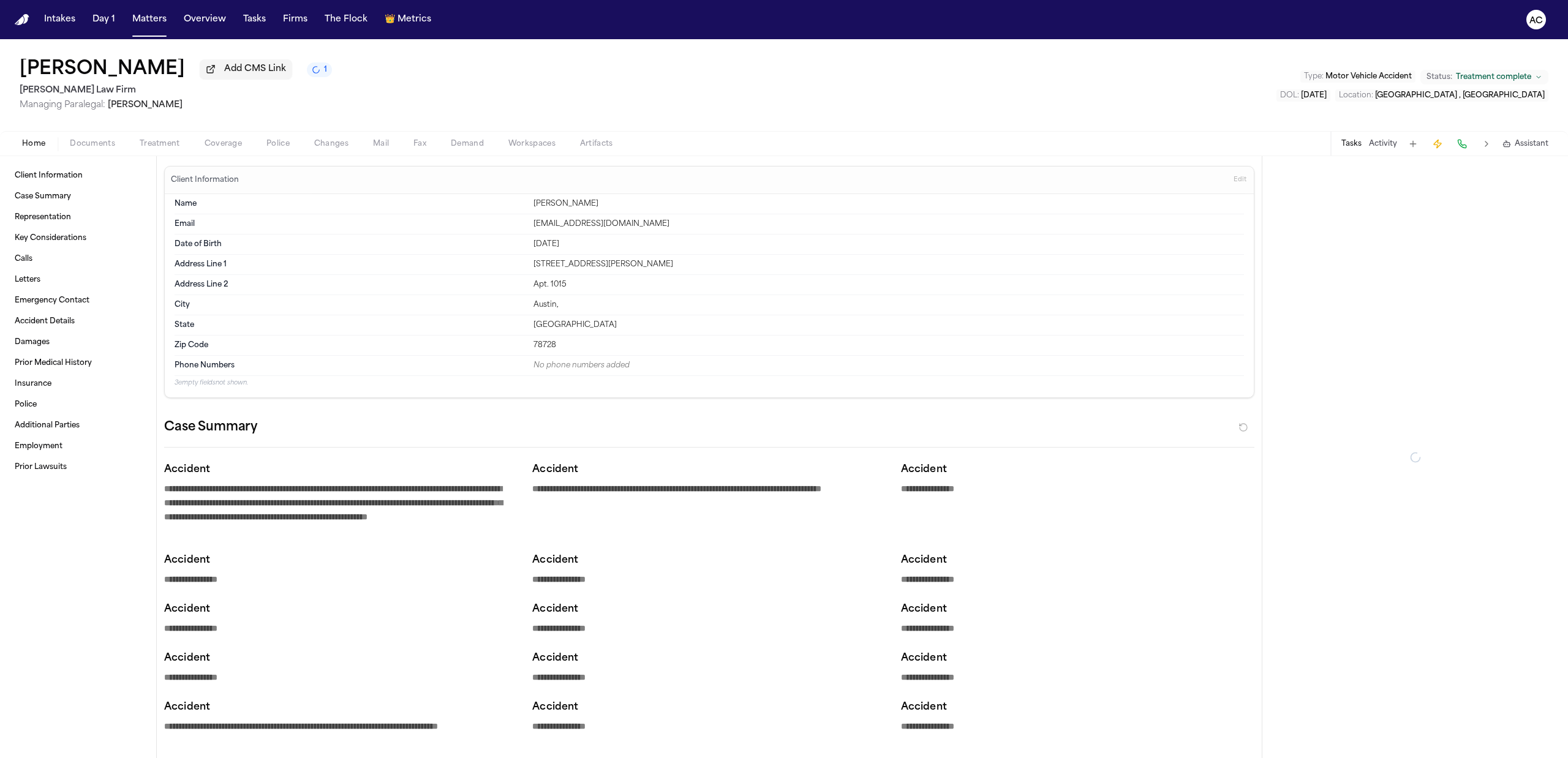
type textarea "*"
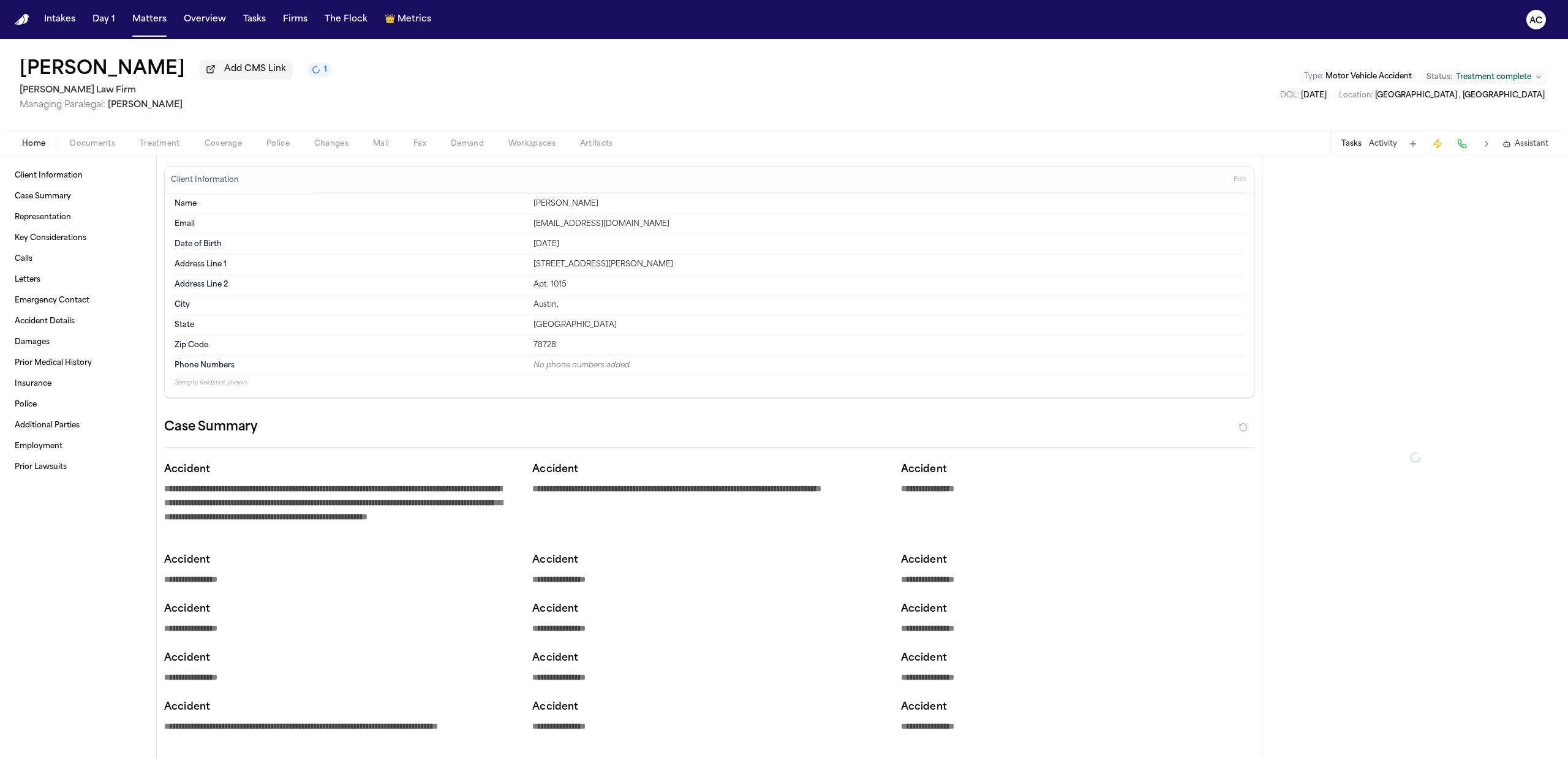
type textarea "*"
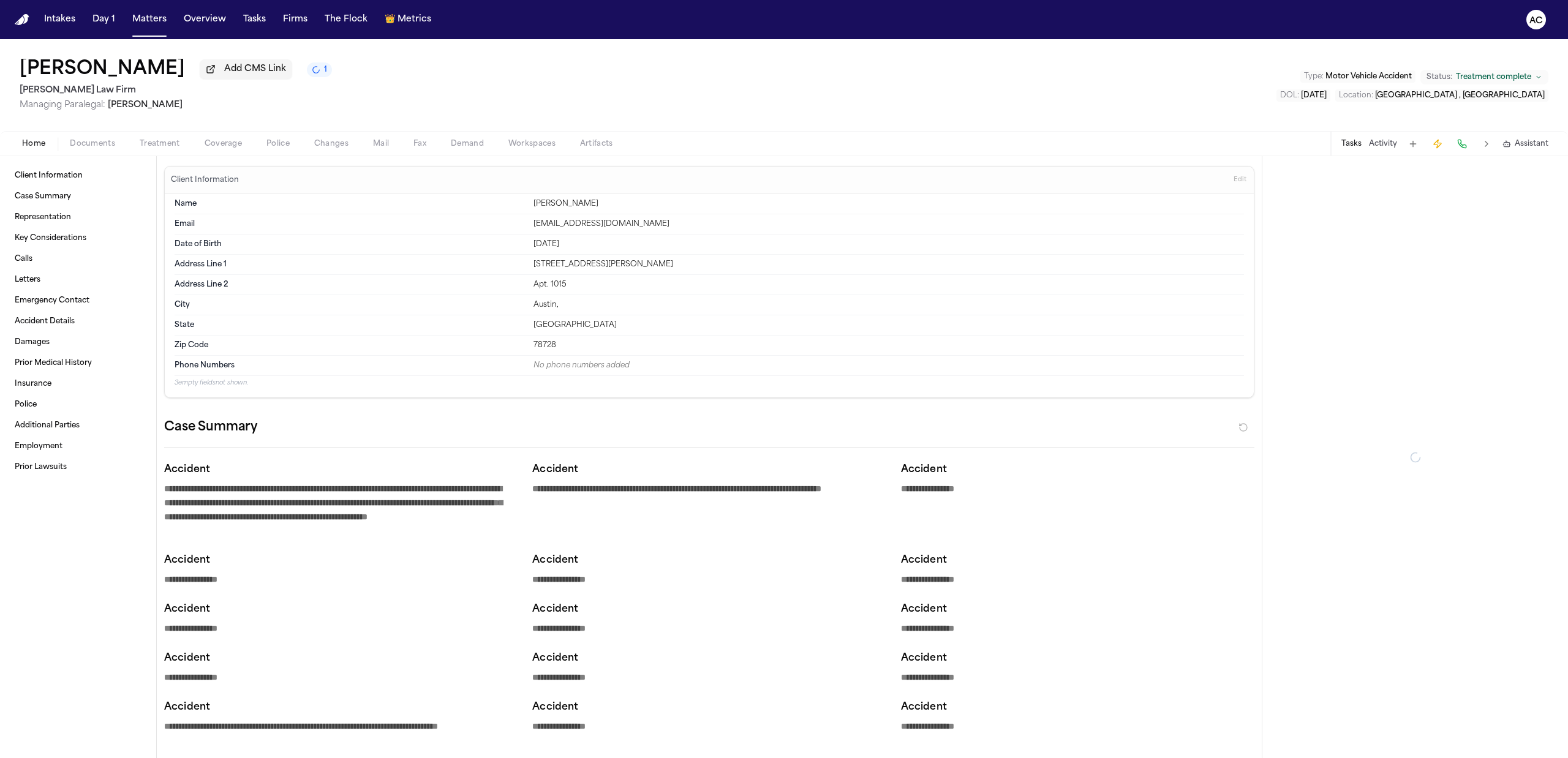
type textarea "*"
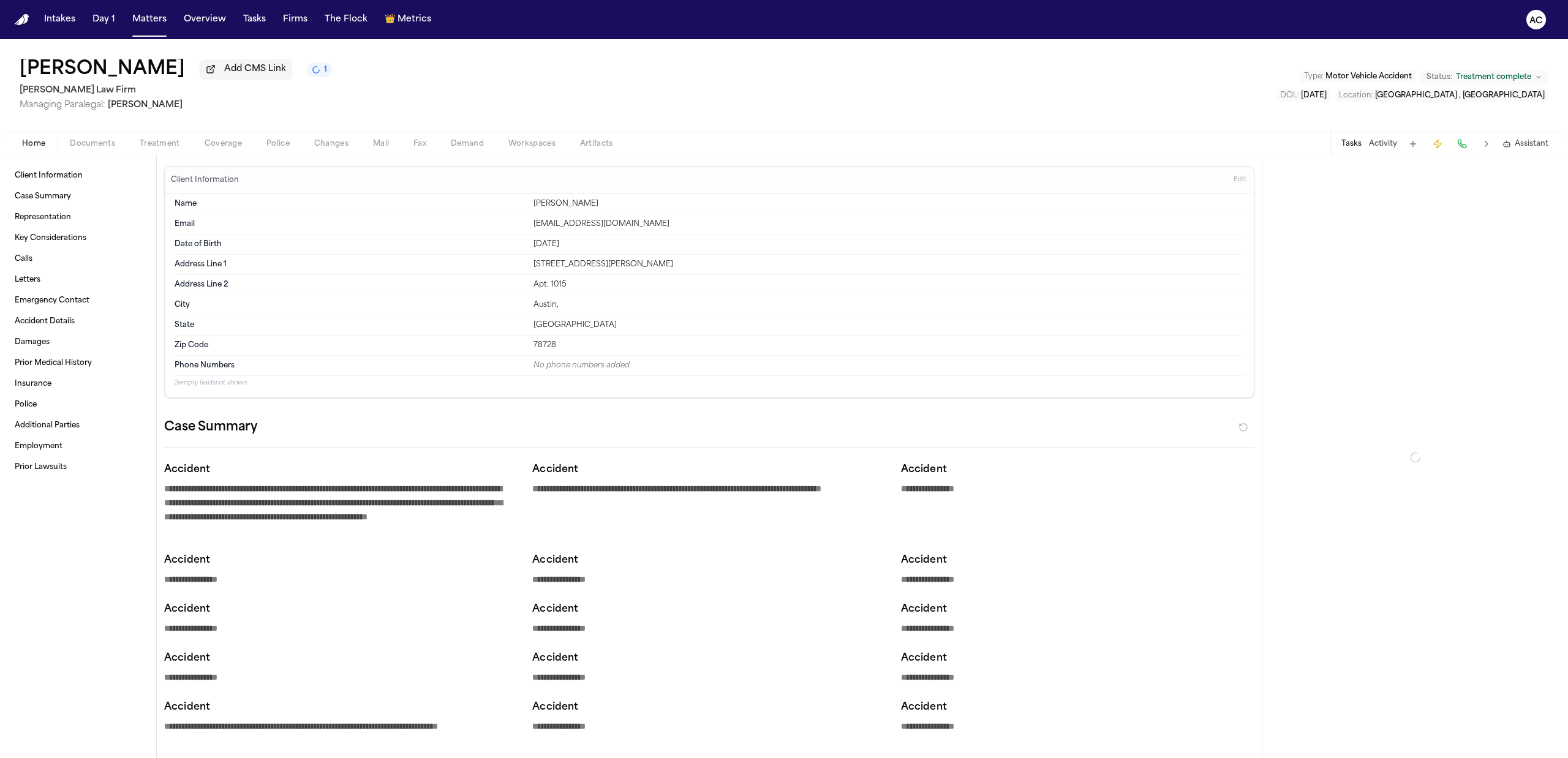
type textarea "*"
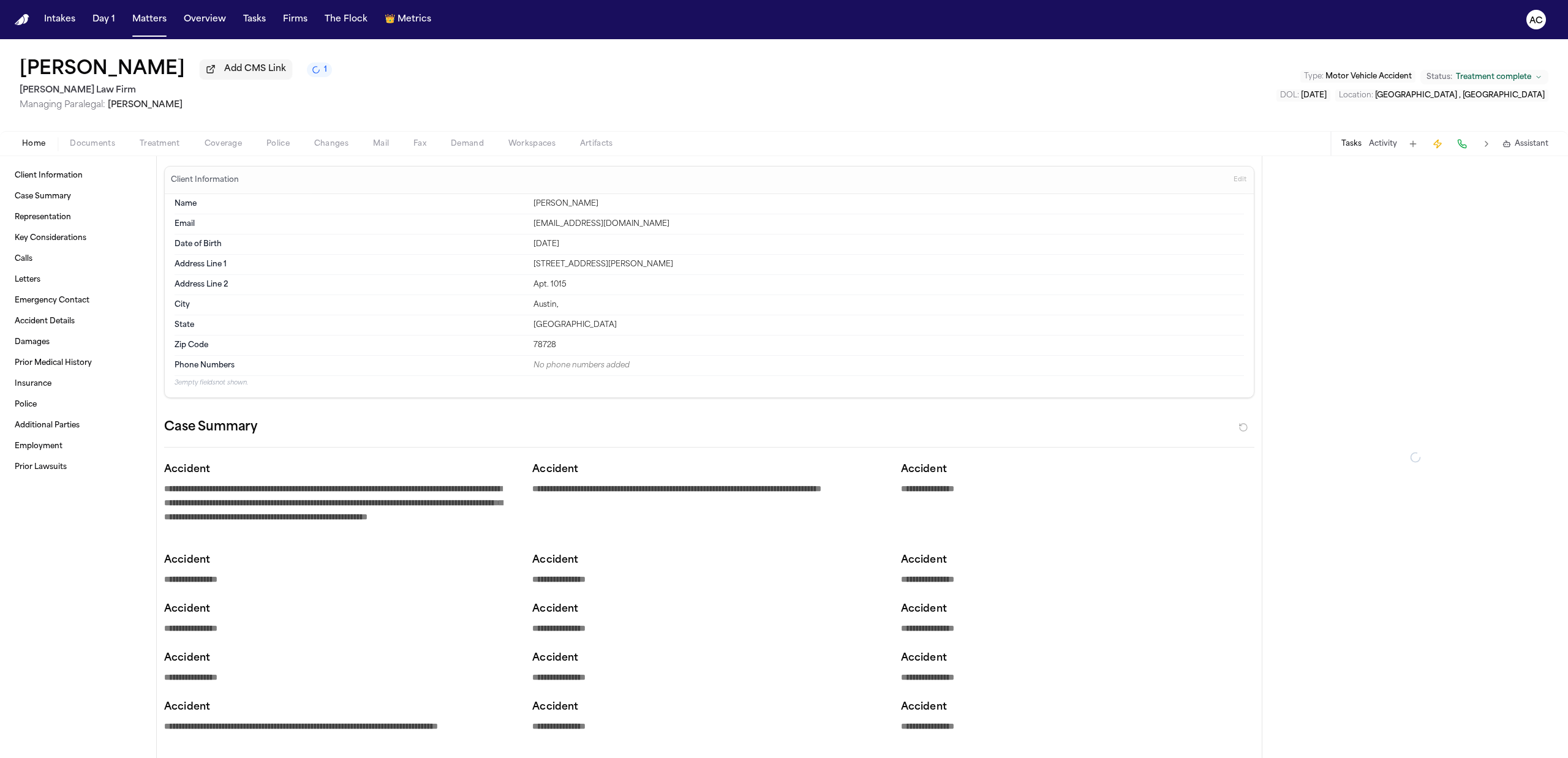
type textarea "*"
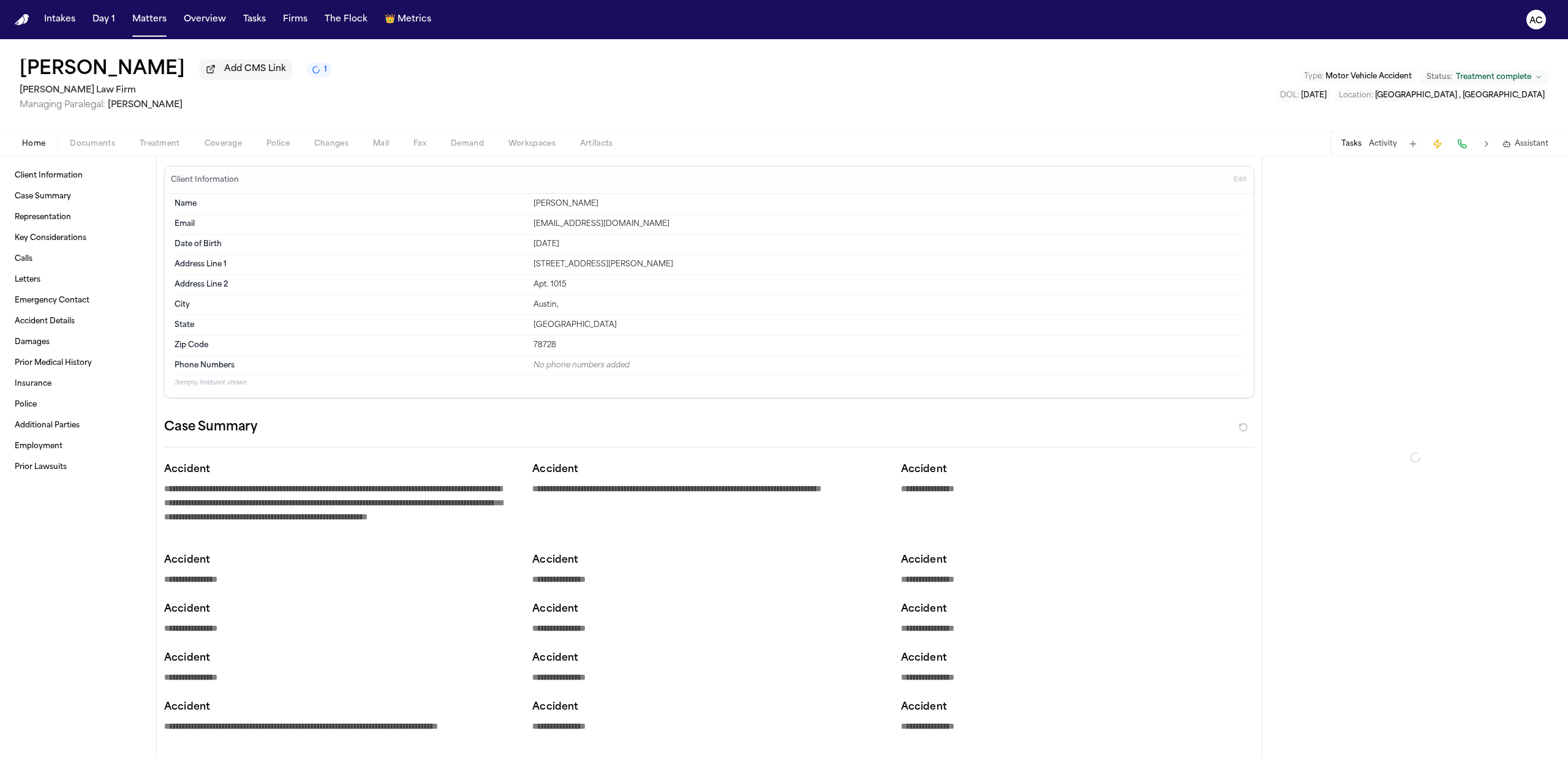
type textarea "*"
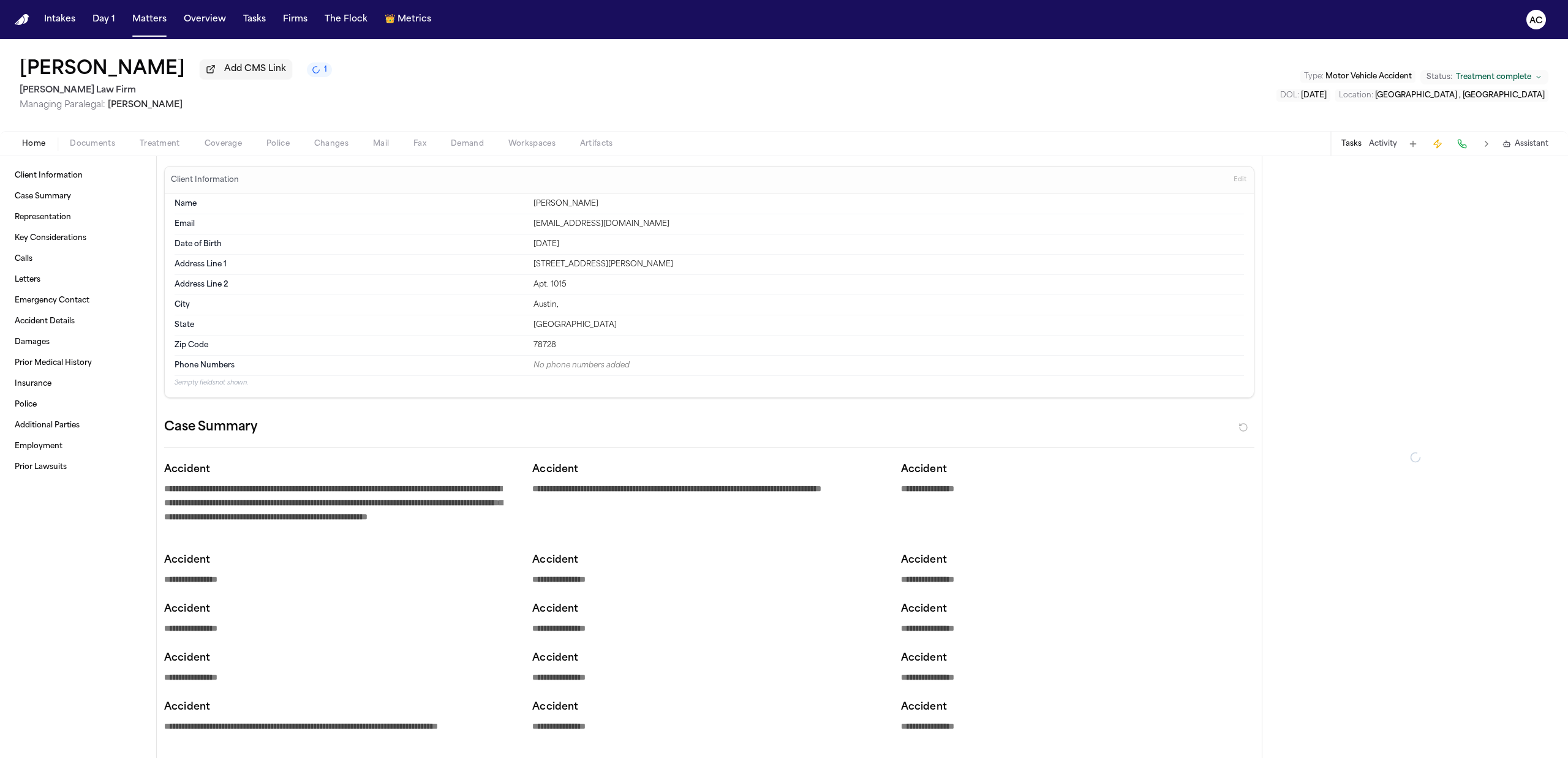
type textarea "*"
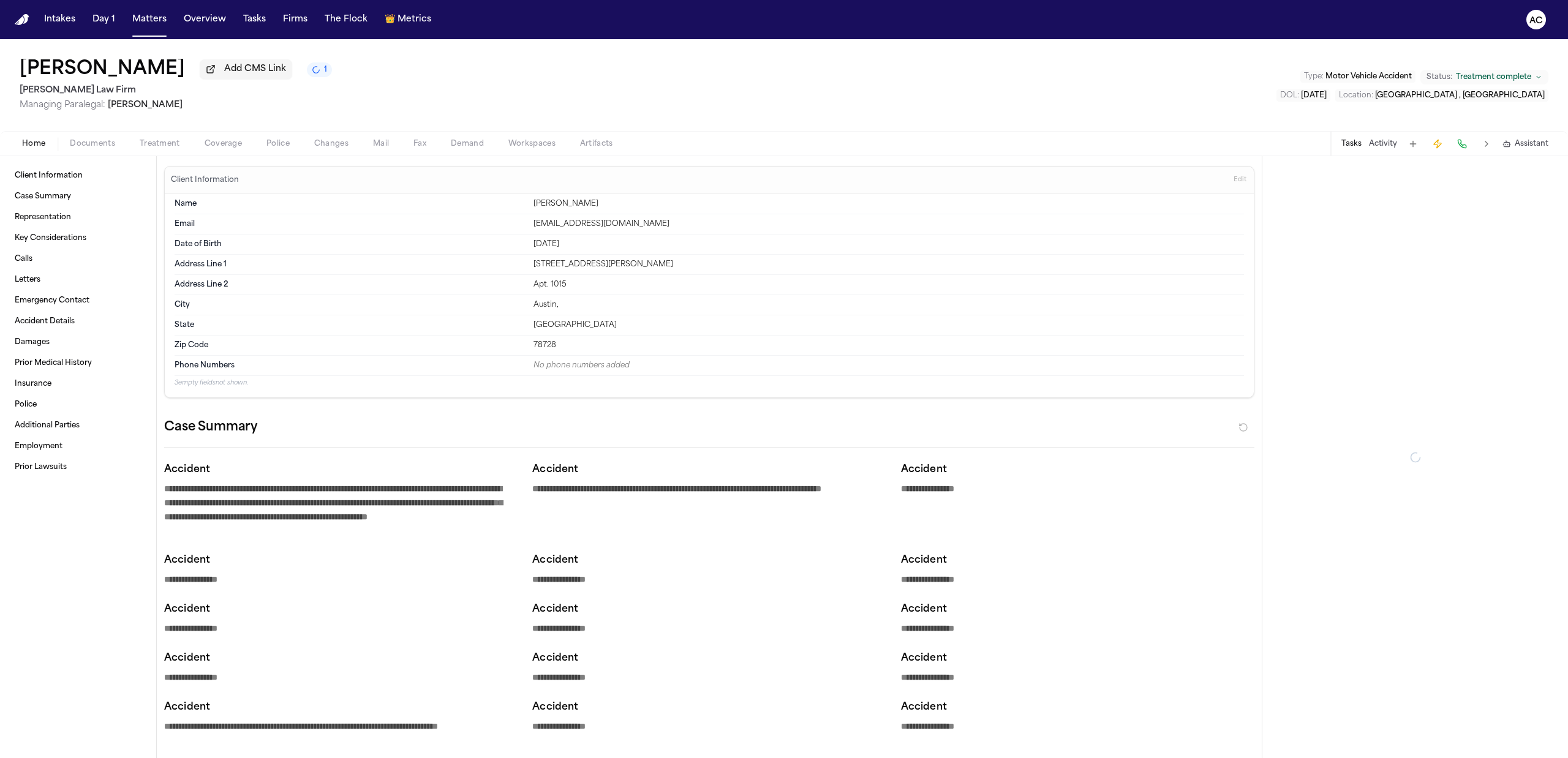
type textarea "*"
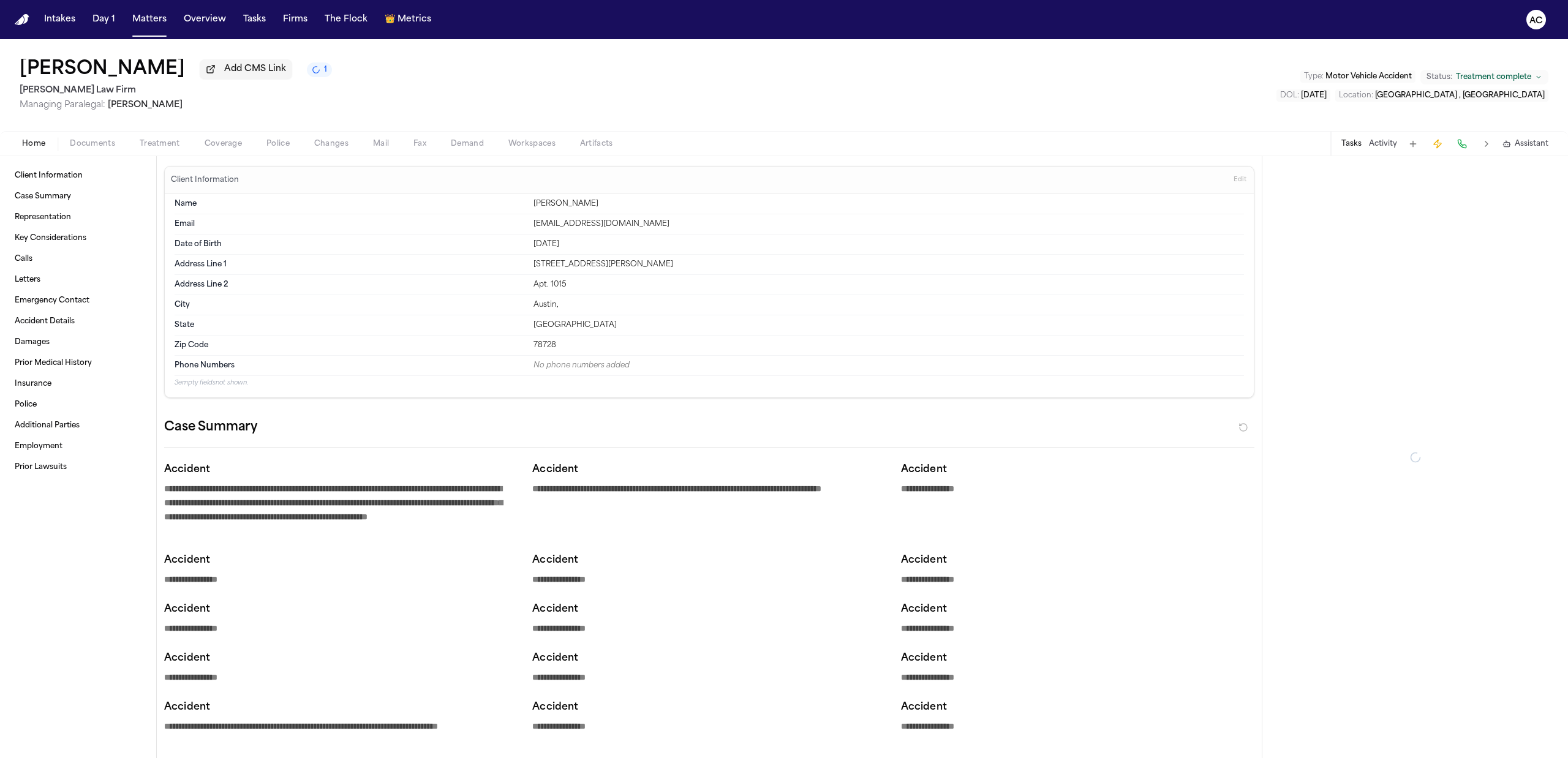
type textarea "*"
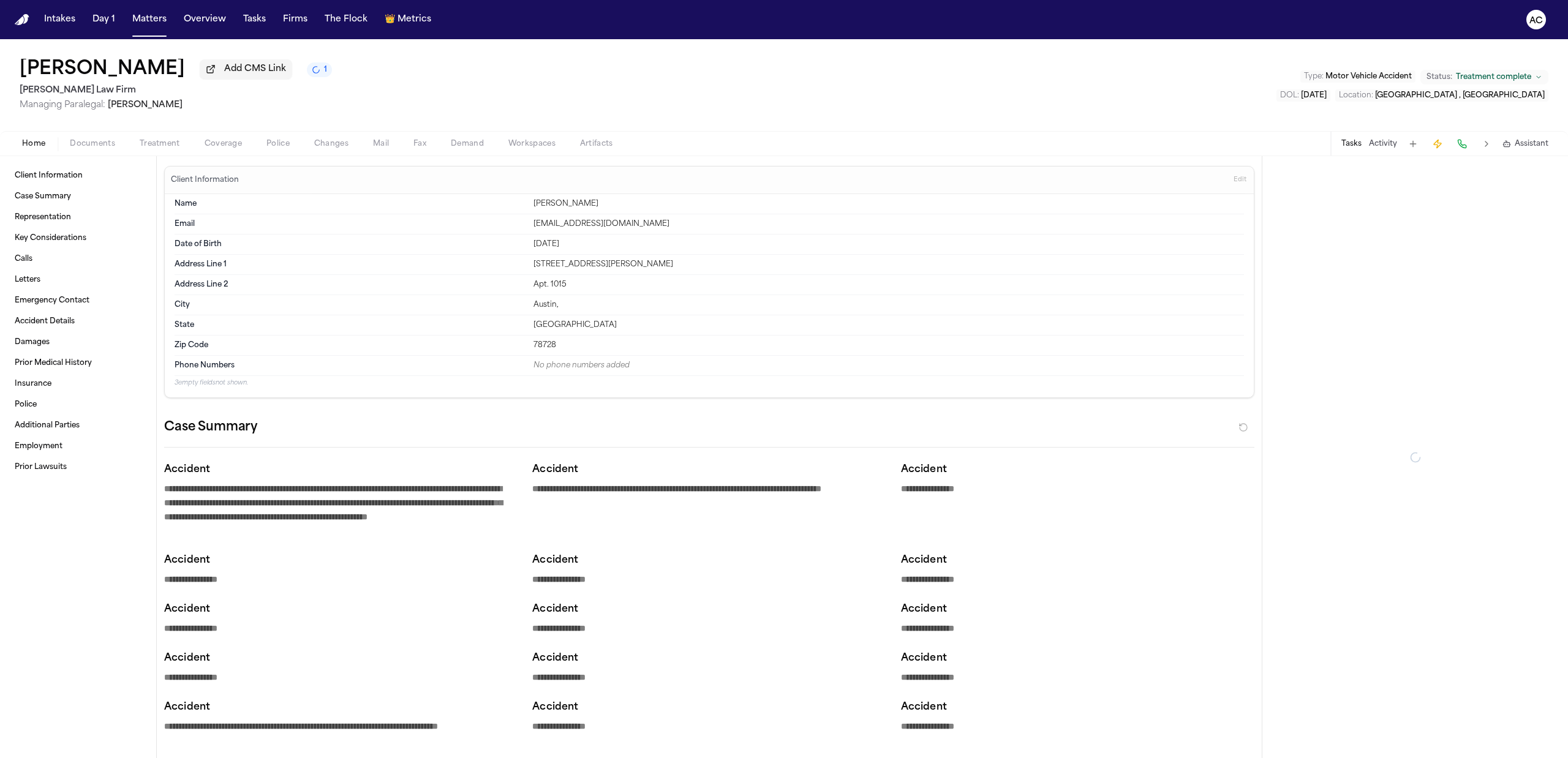
type textarea "*"
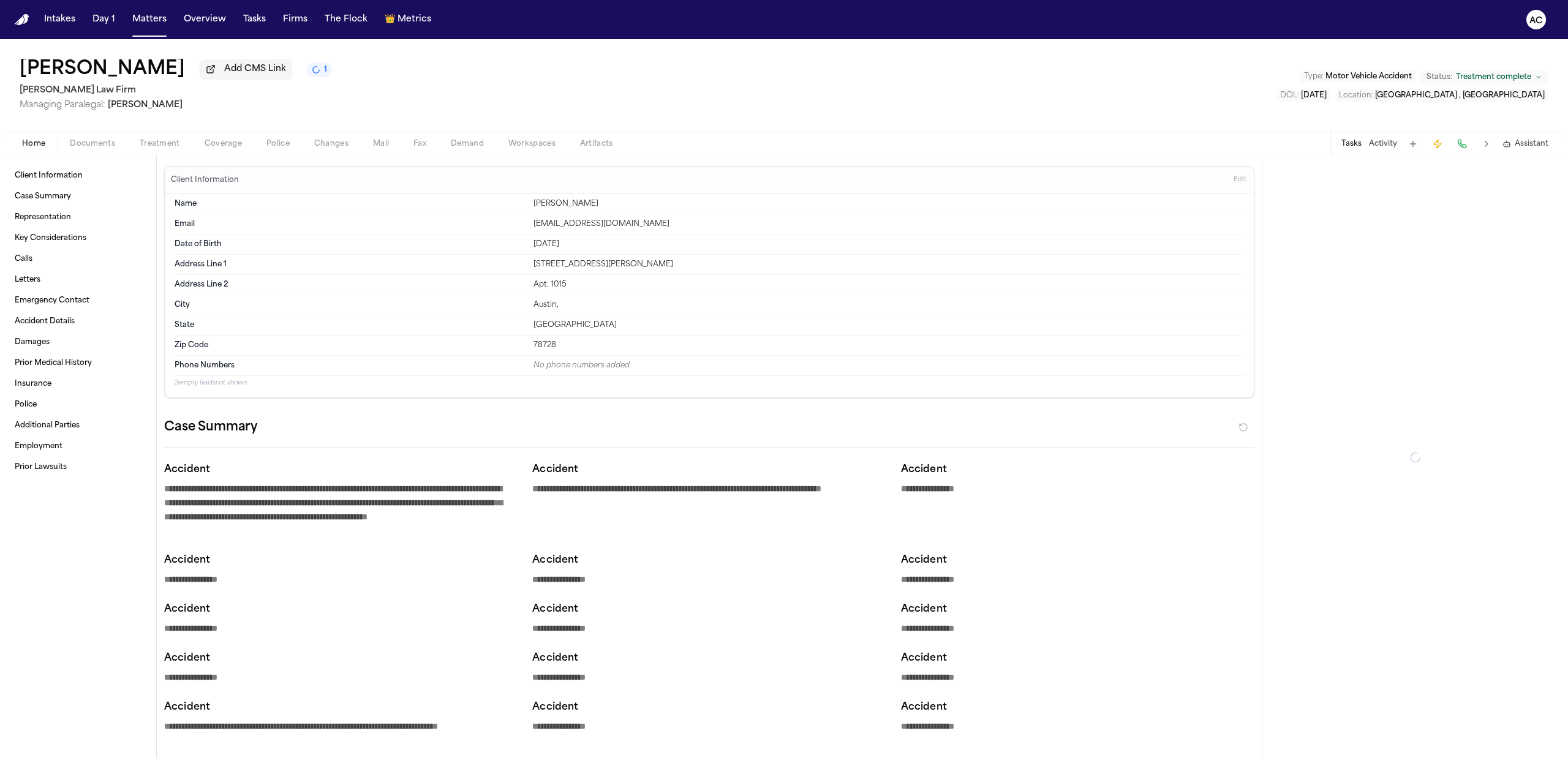
type textarea "*"
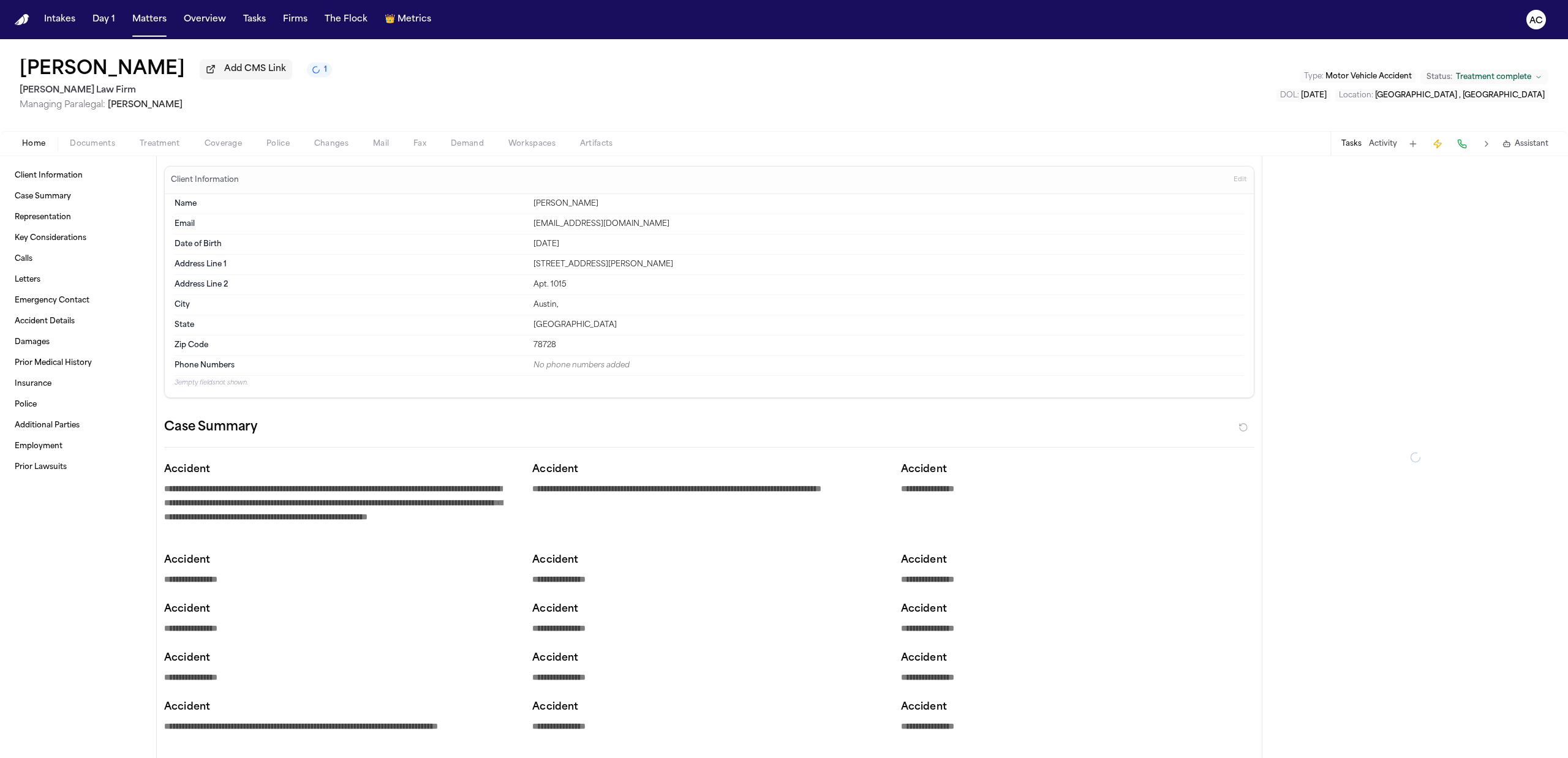
type textarea "*"
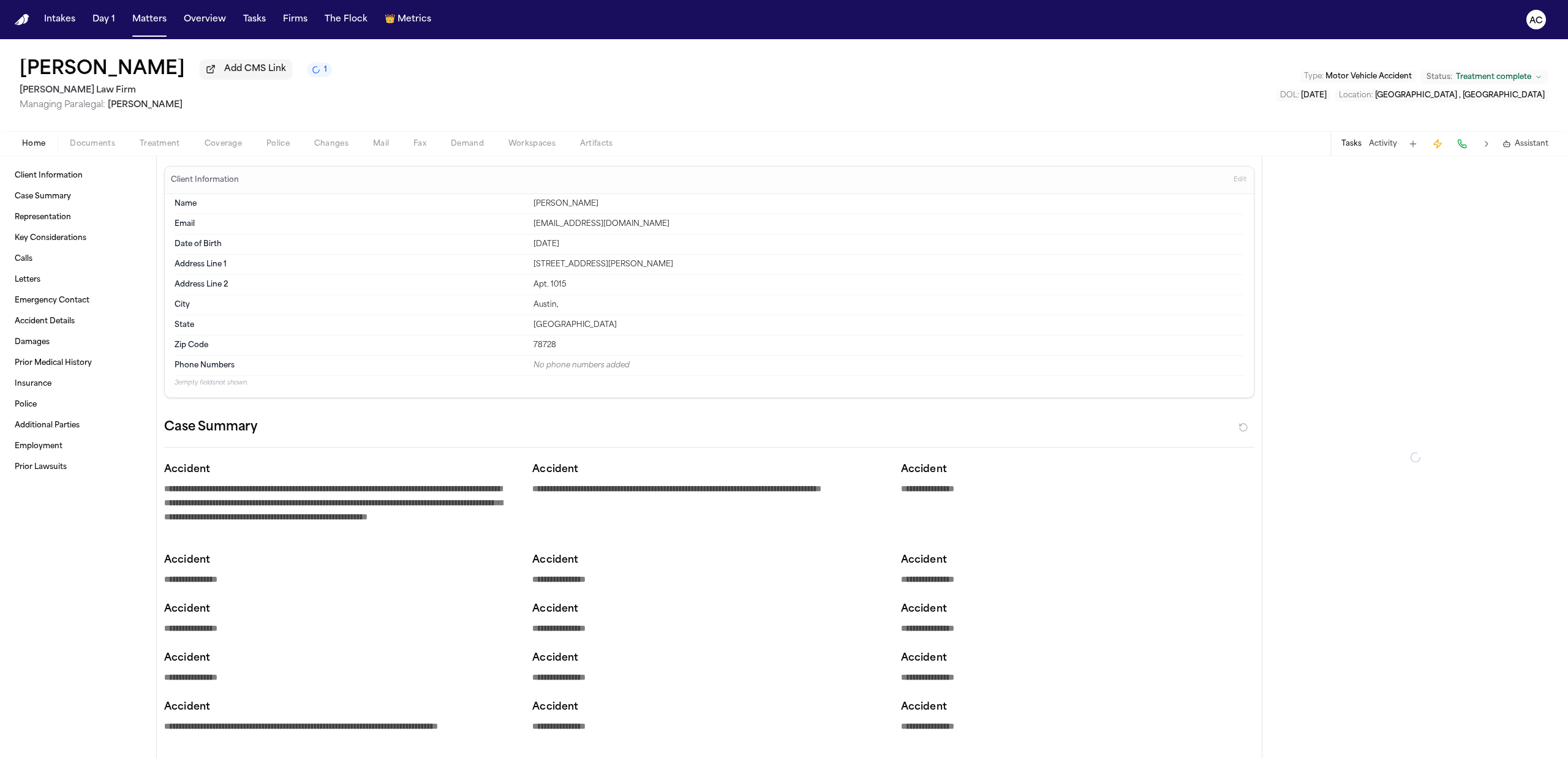
type textarea "*"
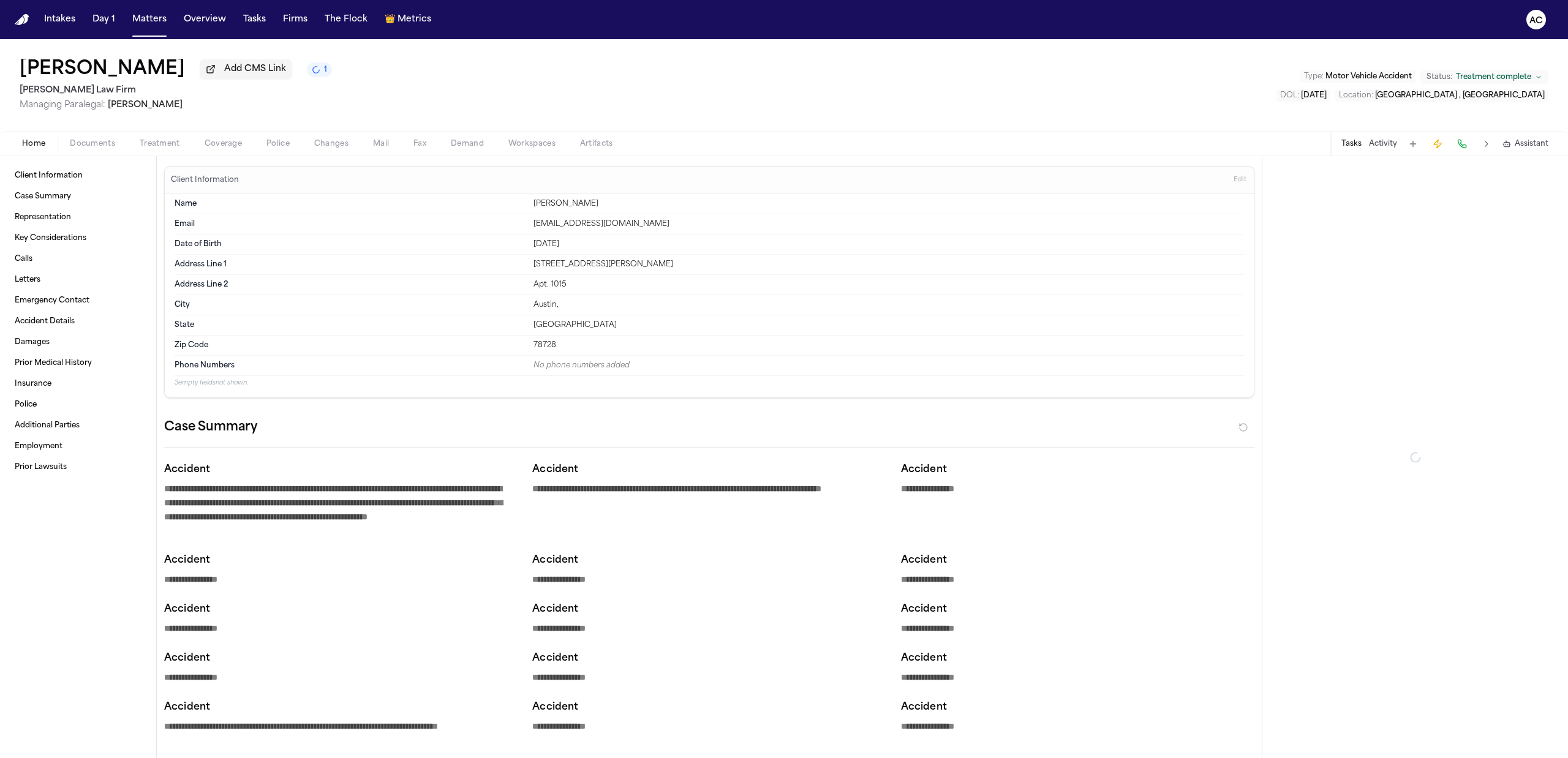
type textarea "*"
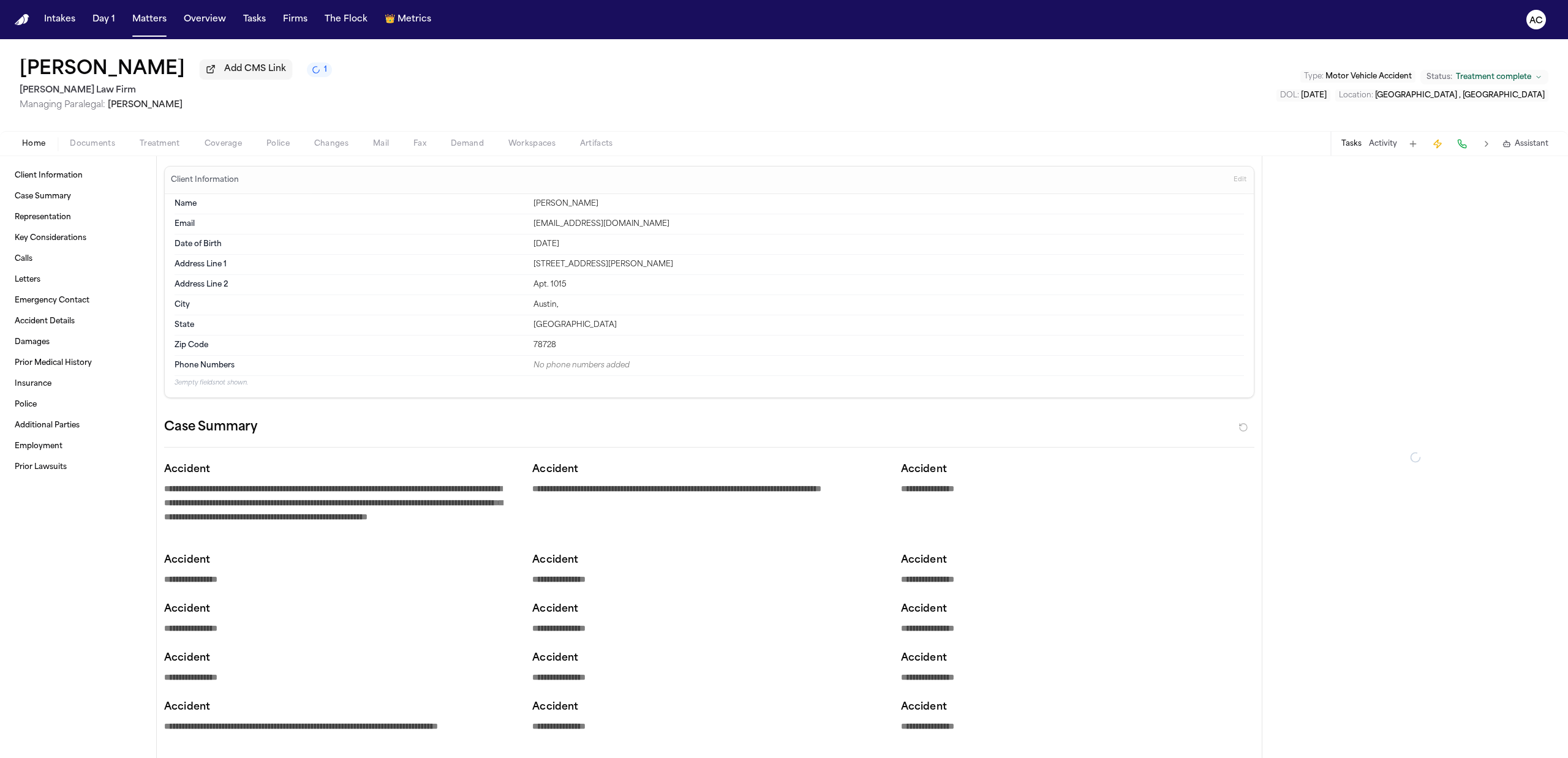
type textarea "*"
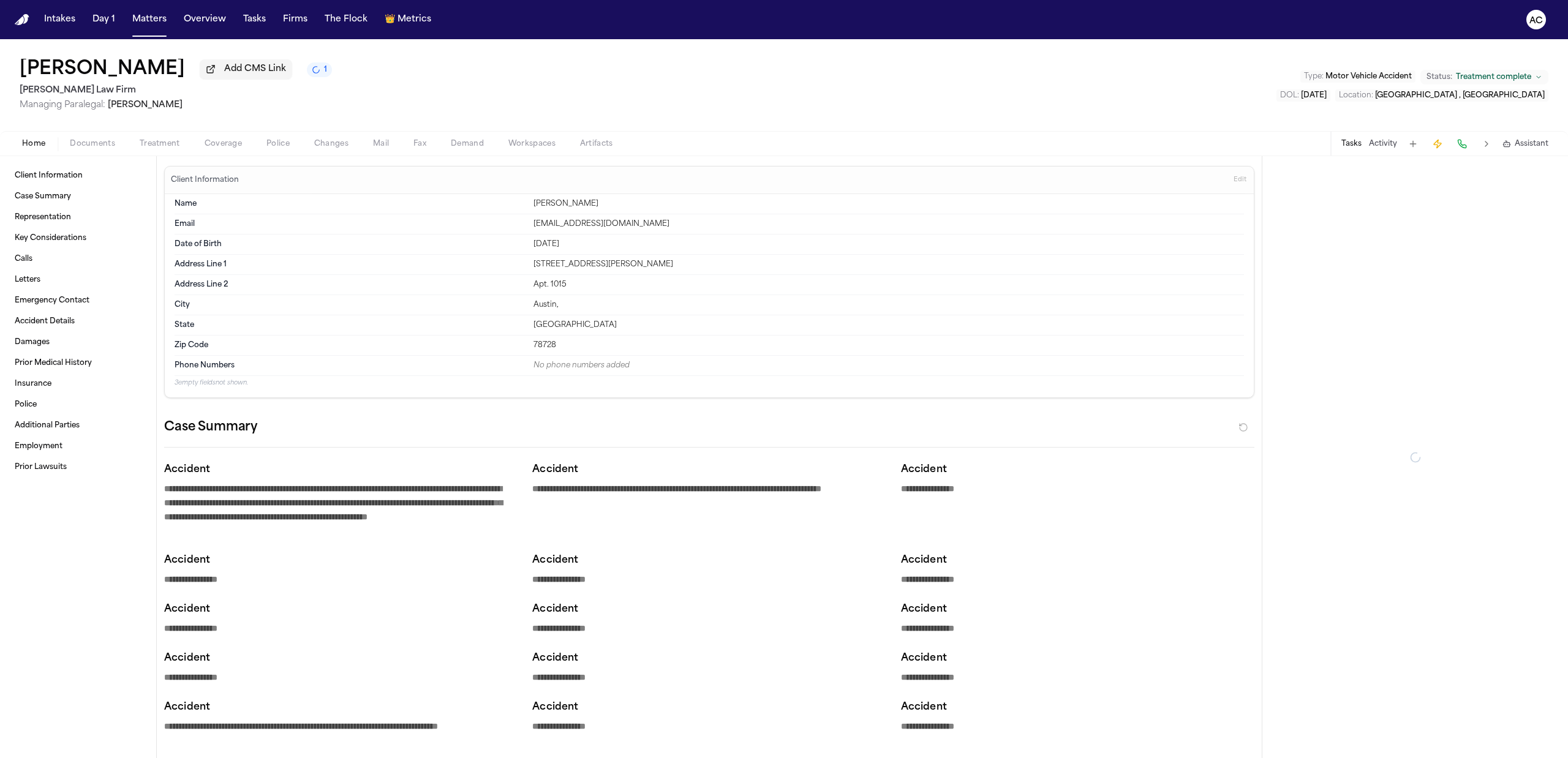
type textarea "*"
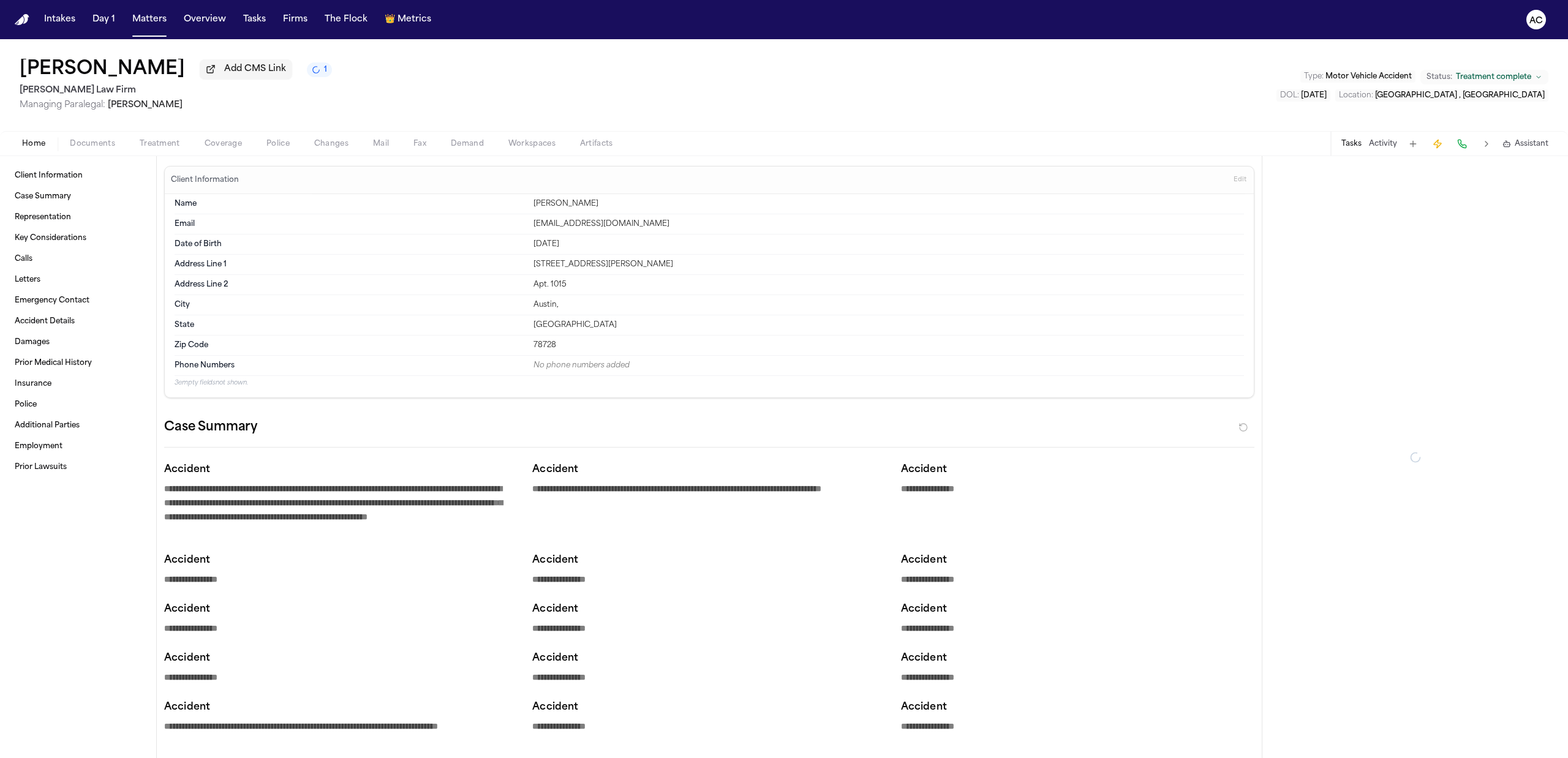
type textarea "*"
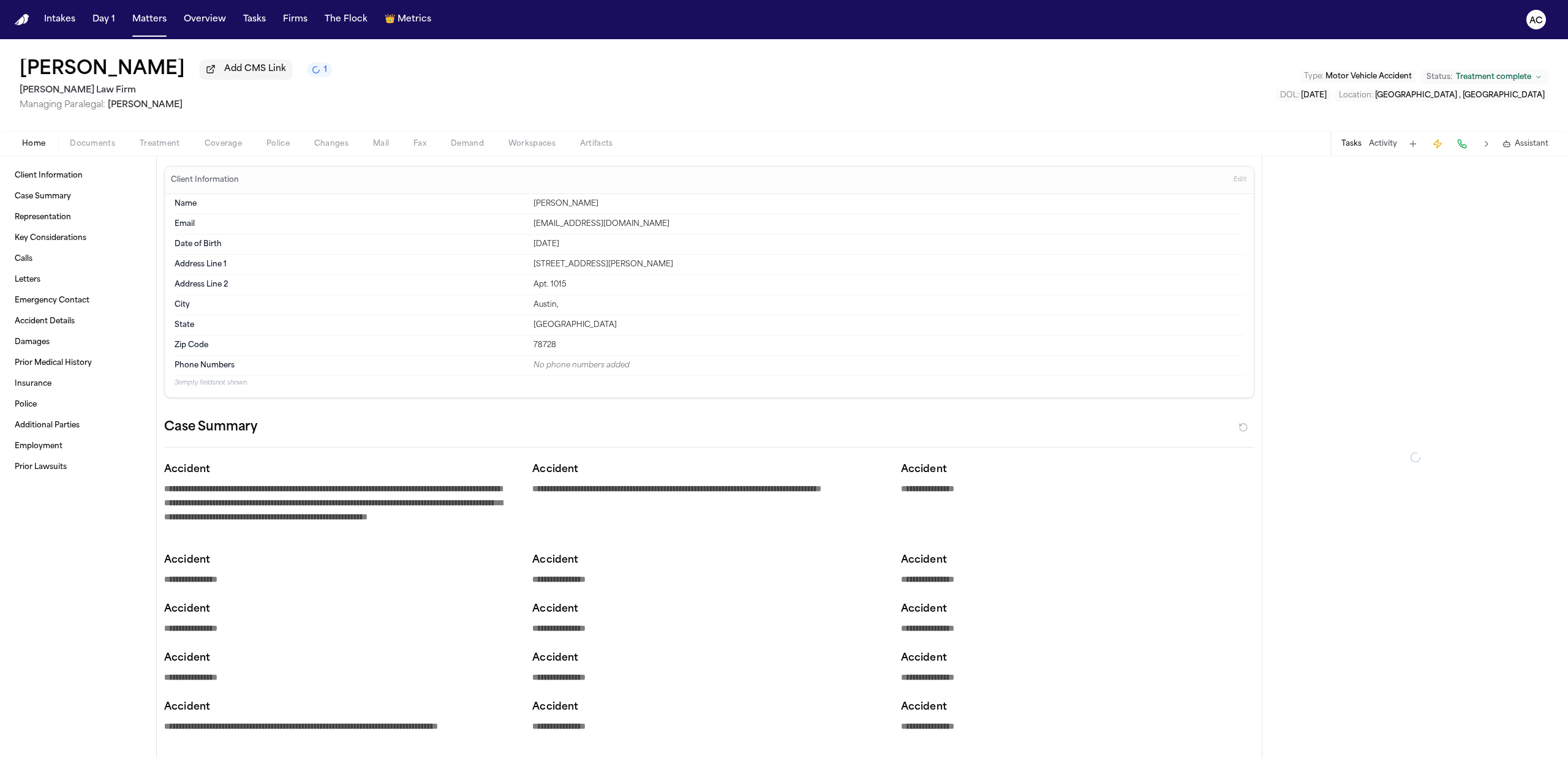
type textarea "*"
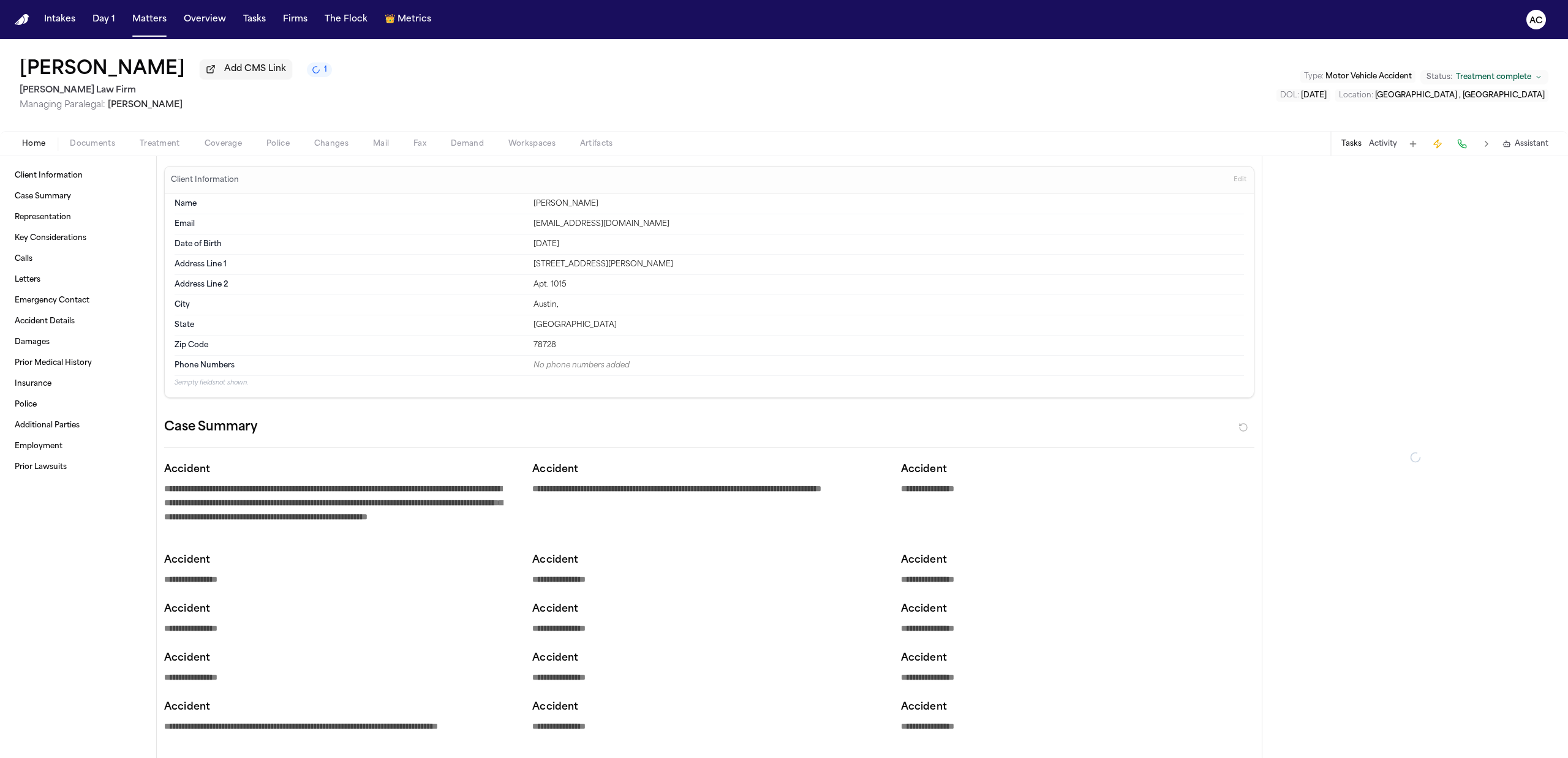
type textarea "*"
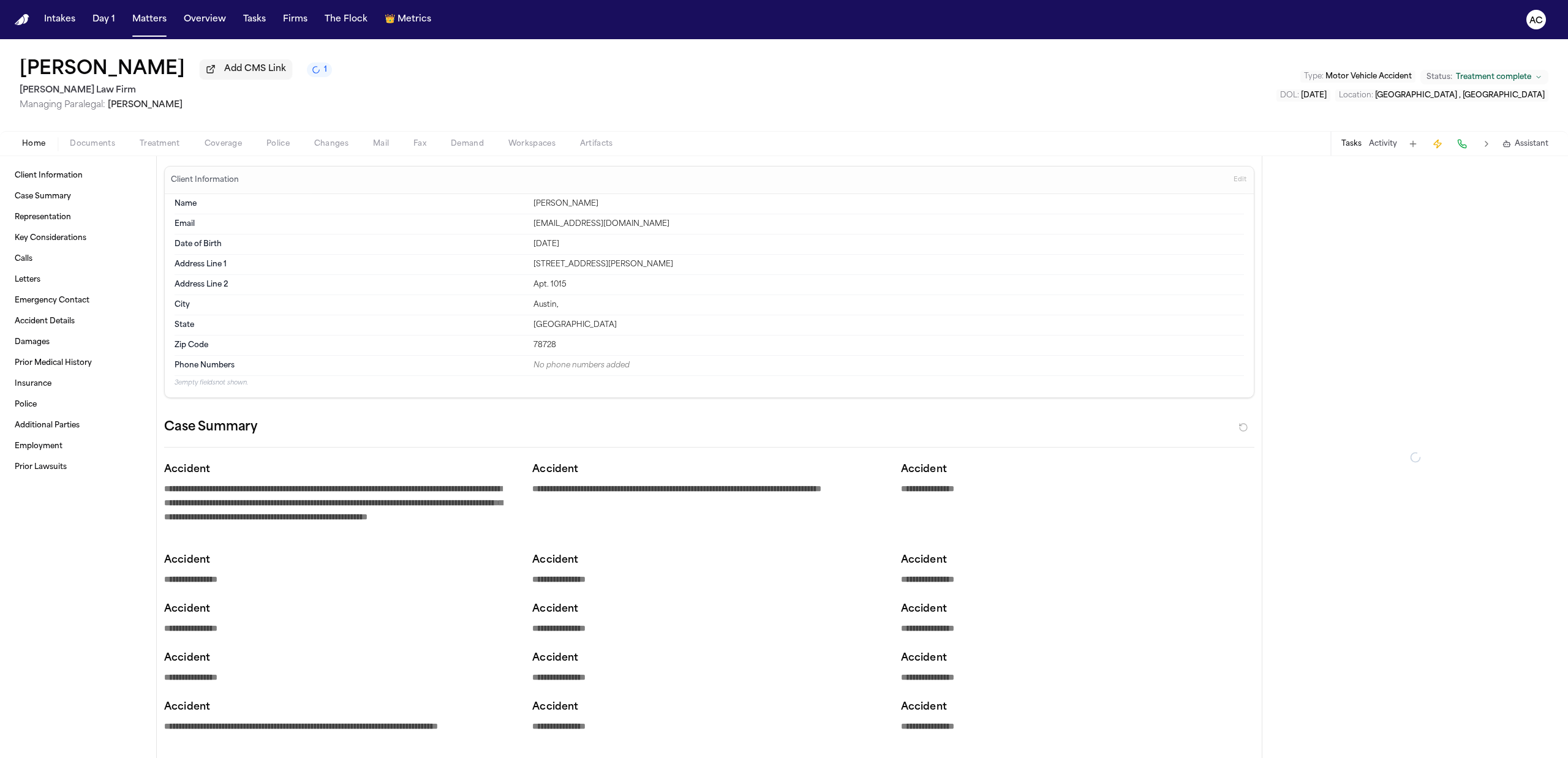
type textarea "*"
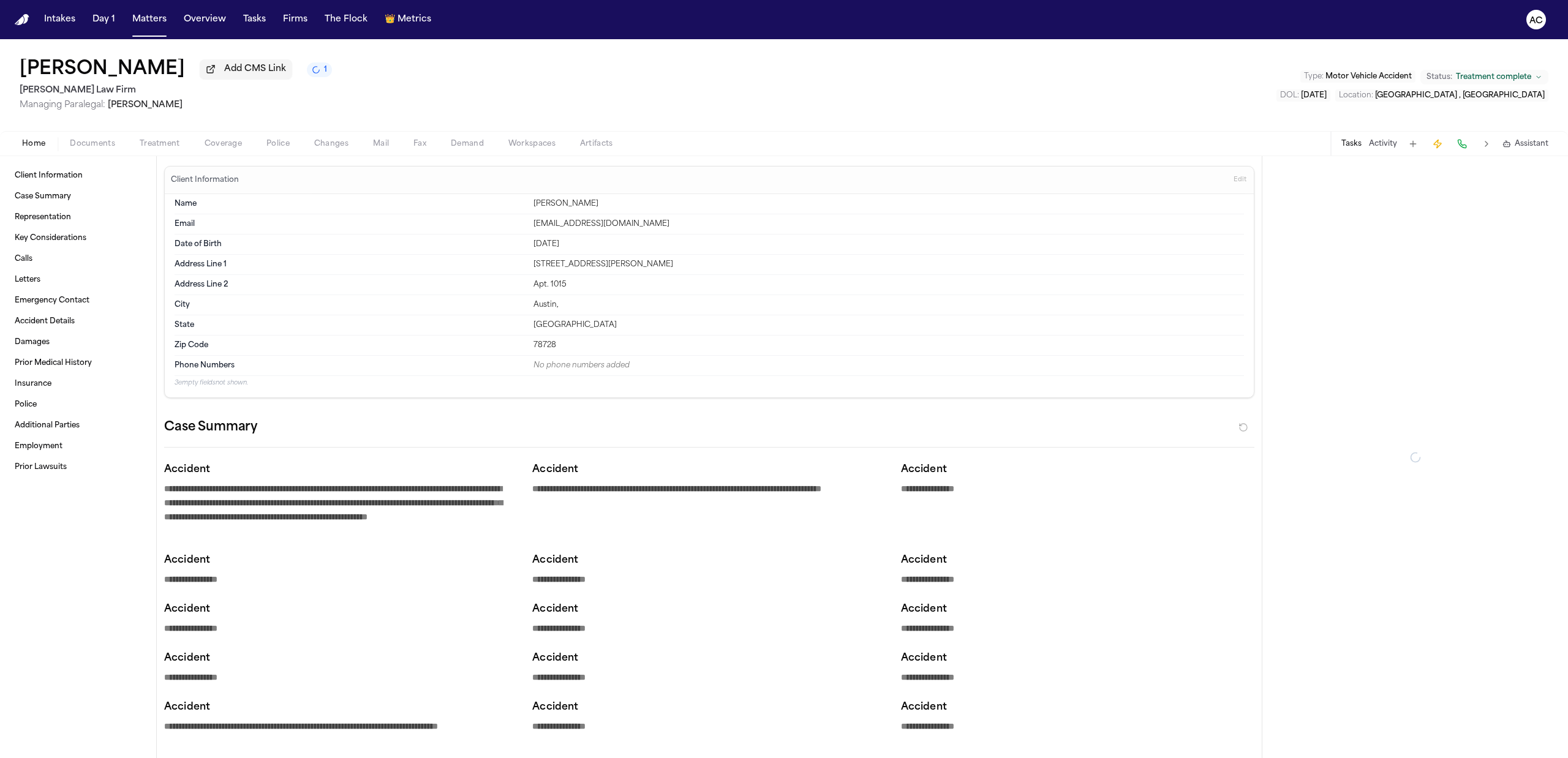
type textarea "*"
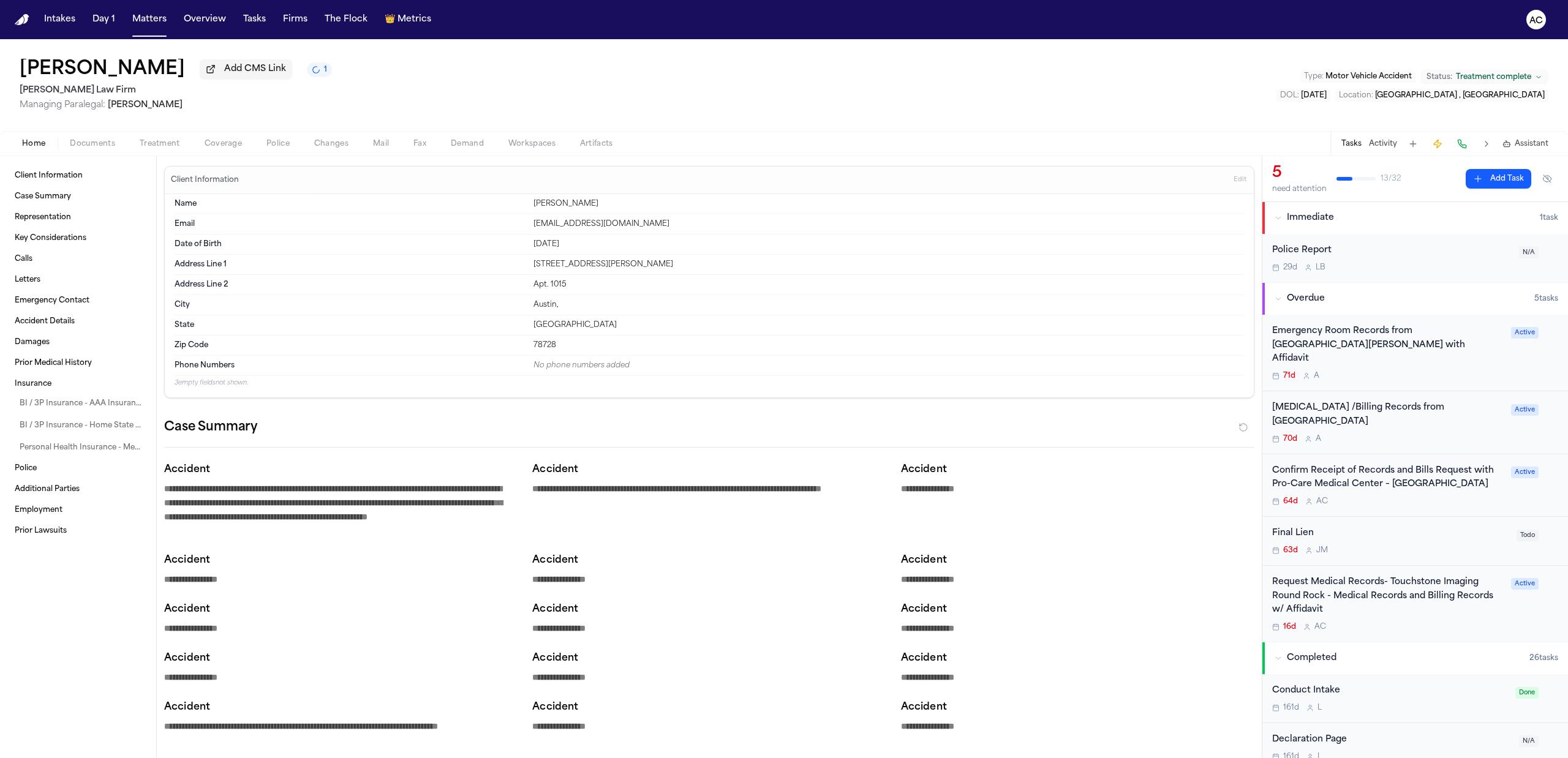
click at [1316, 581] on div "Request Medical Records- Touchstone Imaging Round Rock - Medical Records and Bi…" at bounding box center [1387, 597] width 231 height 42
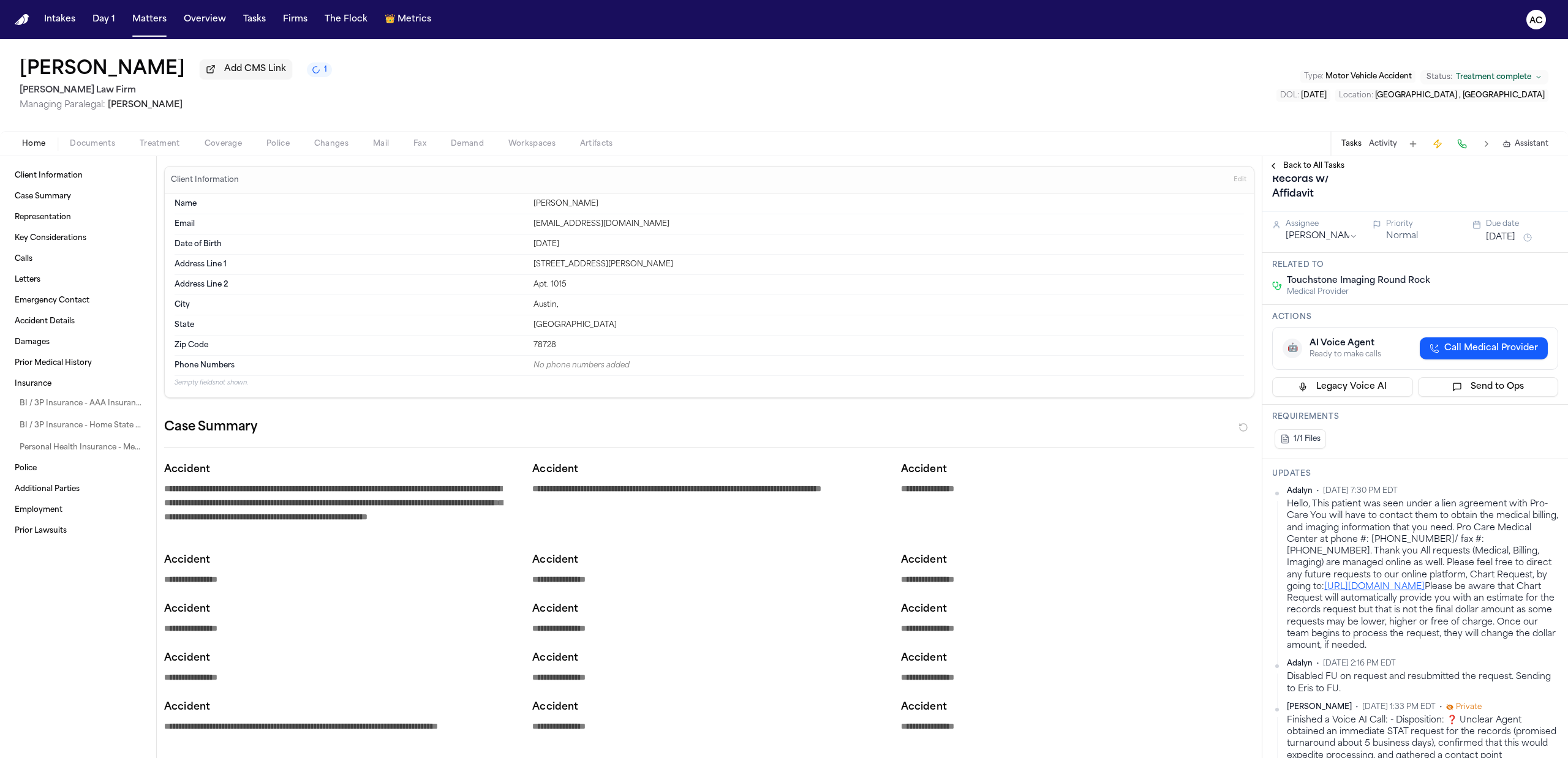
scroll to position [245, 0]
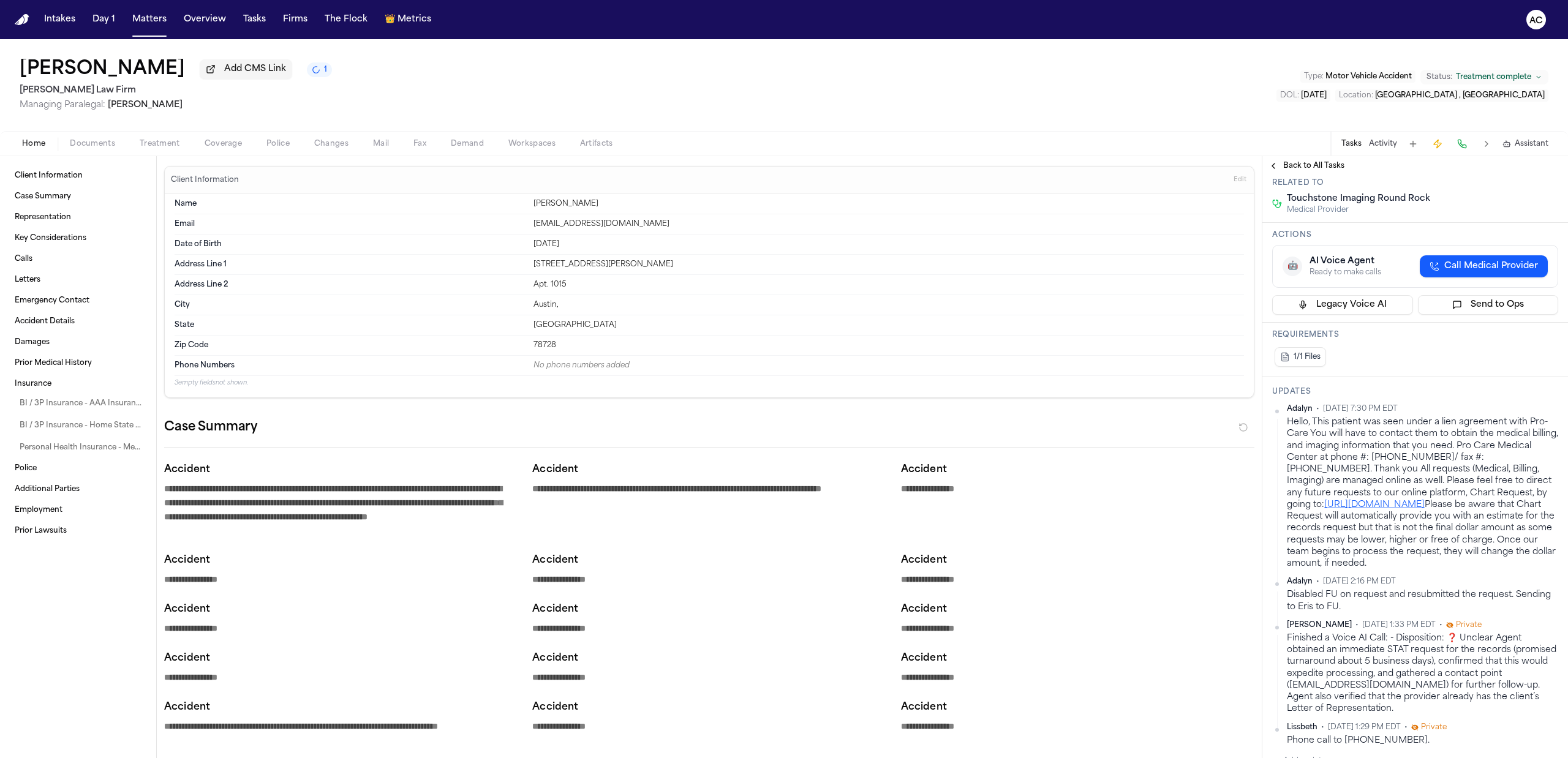
click at [179, 133] on div "Home Documents Treatment Coverage Police Changes Mail Fax Demand Workspaces Art…" at bounding box center [784, 143] width 1568 height 24
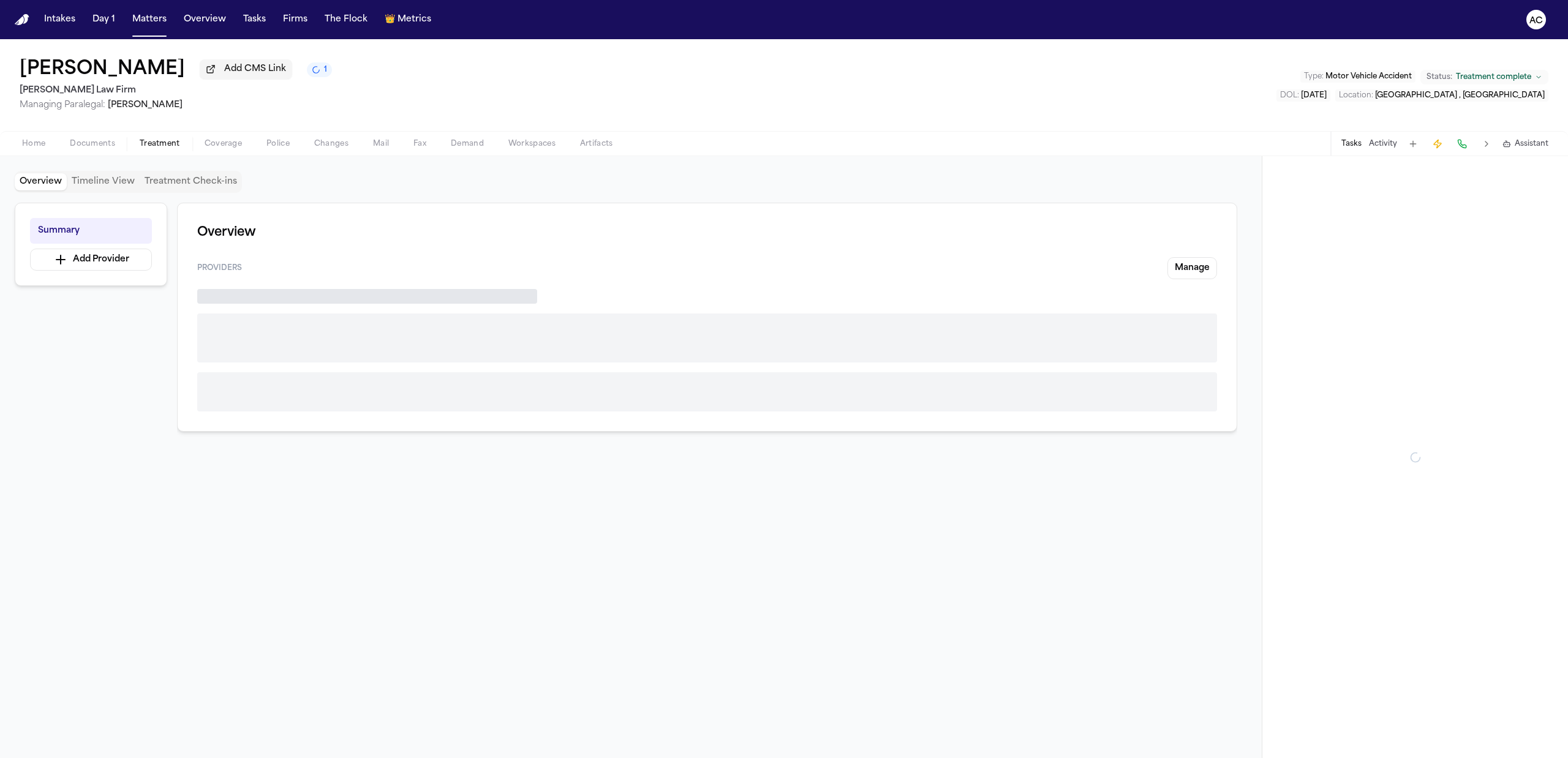
click at [173, 140] on span "Treatment" at bounding box center [160, 144] width 41 height 10
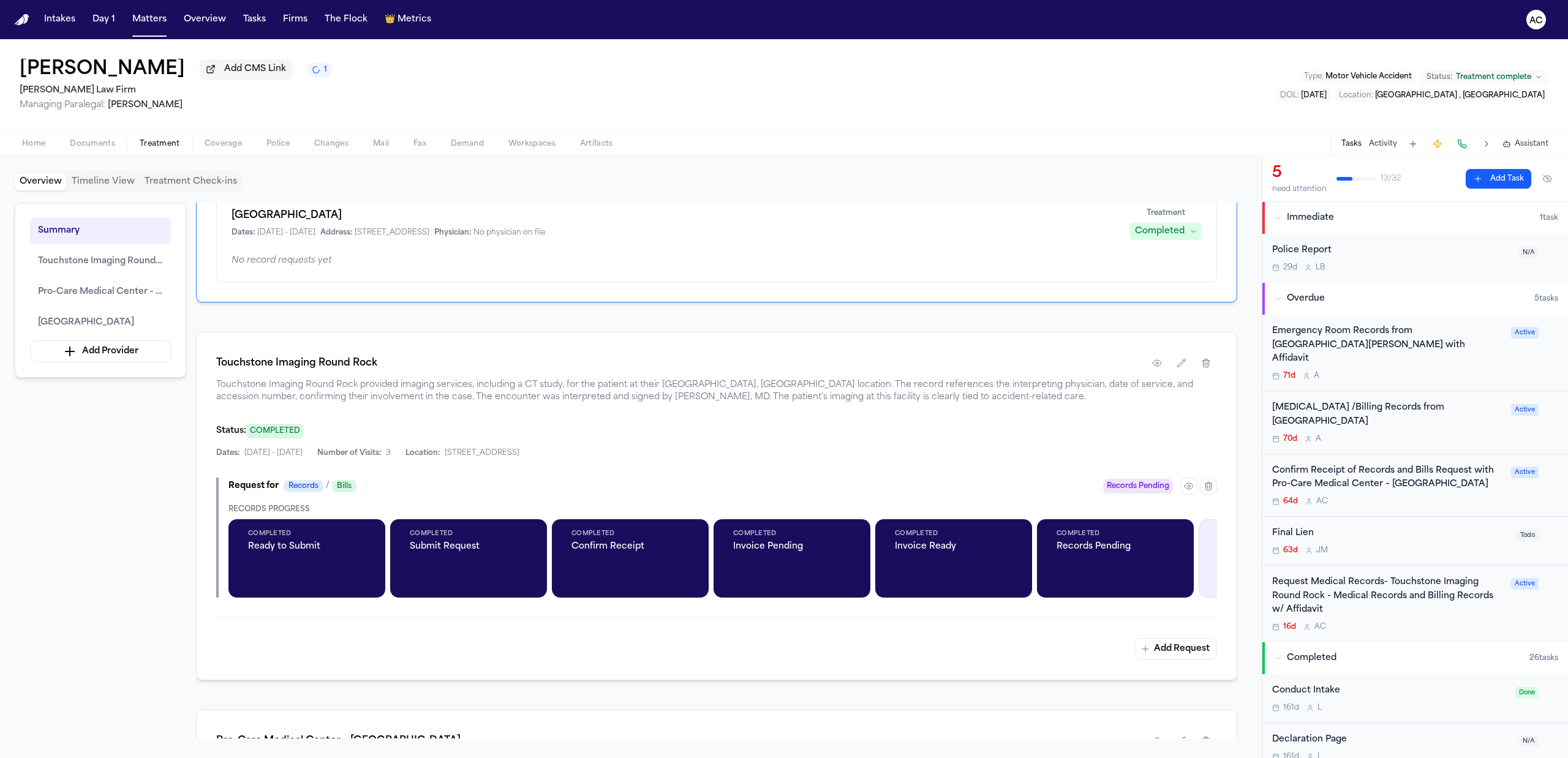
scroll to position [245, 0]
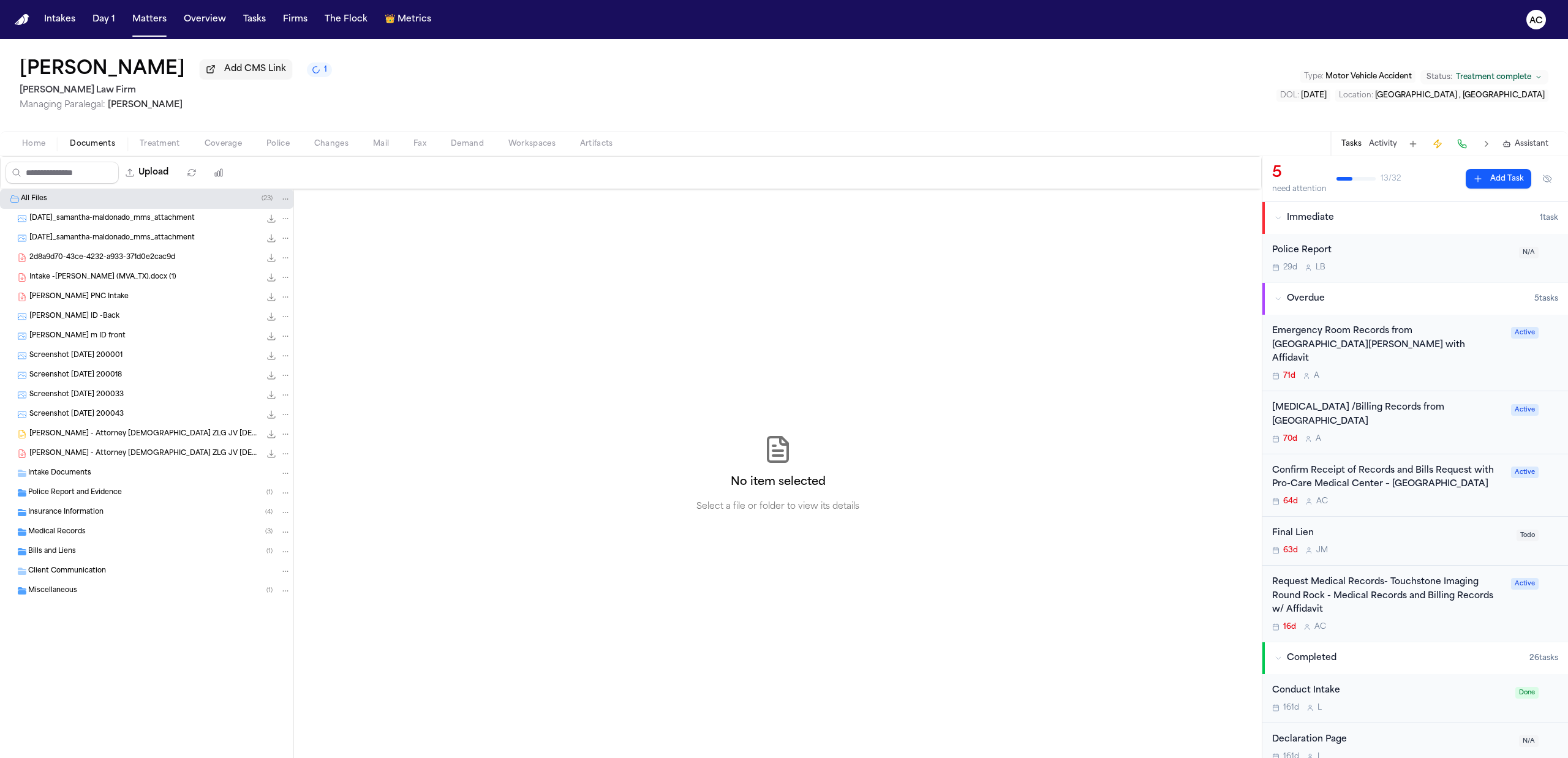
click at [59, 140] on button "Documents" at bounding box center [92, 143] width 70 height 15
click at [101, 530] on div "Medical Records ( 3 )" at bounding box center [159, 532] width 263 height 11
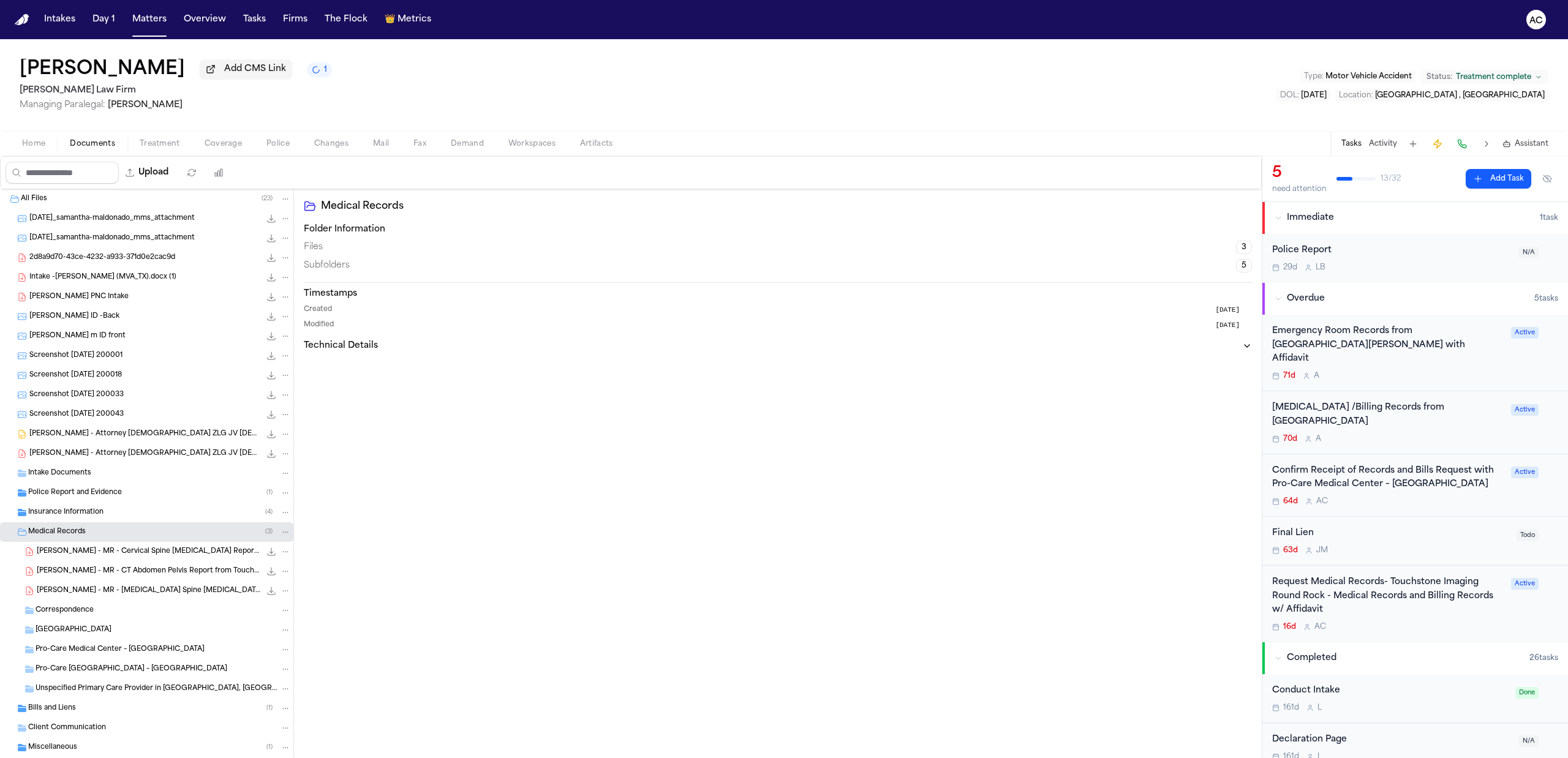
click at [131, 561] on div "S. Maldonado - MR - Cervical Spine MRI Report from Touchstone Medical Imaging -…" at bounding box center [147, 552] width 293 height 20
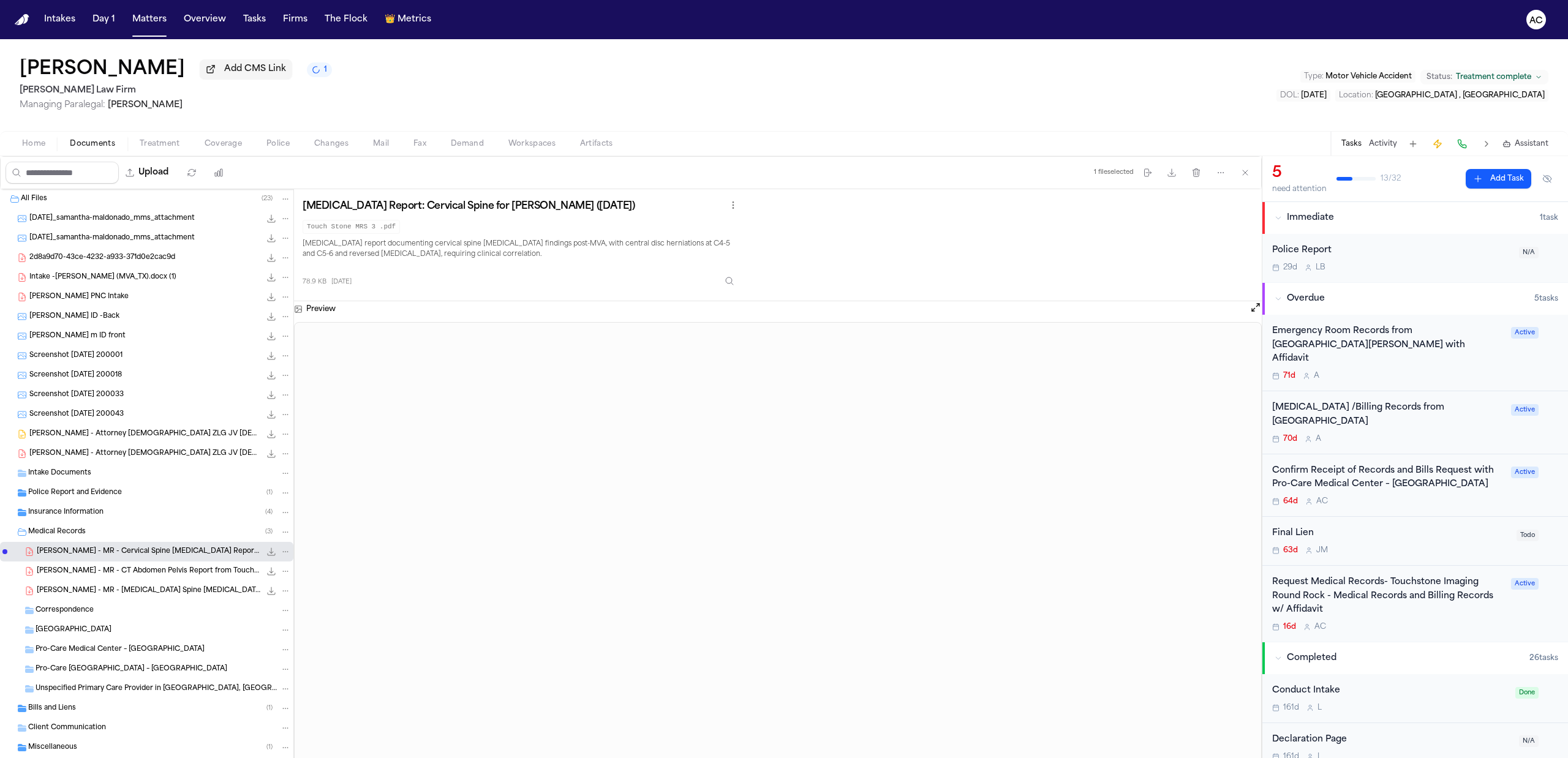
click at [166, 574] on span "S. Maldonado - MR - CT Abdomen Pelvis Report from Touchstone Medical Imaging - …" at bounding box center [149, 571] width 224 height 10
click at [175, 589] on span "S. Maldonado - MR - Lumbar Spine MRI Report from Touchstone Medical Imaging - 5…" at bounding box center [149, 591] width 224 height 10
click at [166, 566] on div "S. Maldonado - MR - CT Abdomen Pelvis Report from Touchstone Medical Imaging - …" at bounding box center [164, 571] width 254 height 13
click at [165, 549] on span "S. Maldonado - MR - Cervical Spine MRI Report from Touchstone Medical Imaging -…" at bounding box center [149, 552] width 224 height 10
click at [1316, 581] on div "Request Medical Records- Touchstone Imaging Round Rock - Medical Records and Bi…" at bounding box center [1387, 597] width 231 height 42
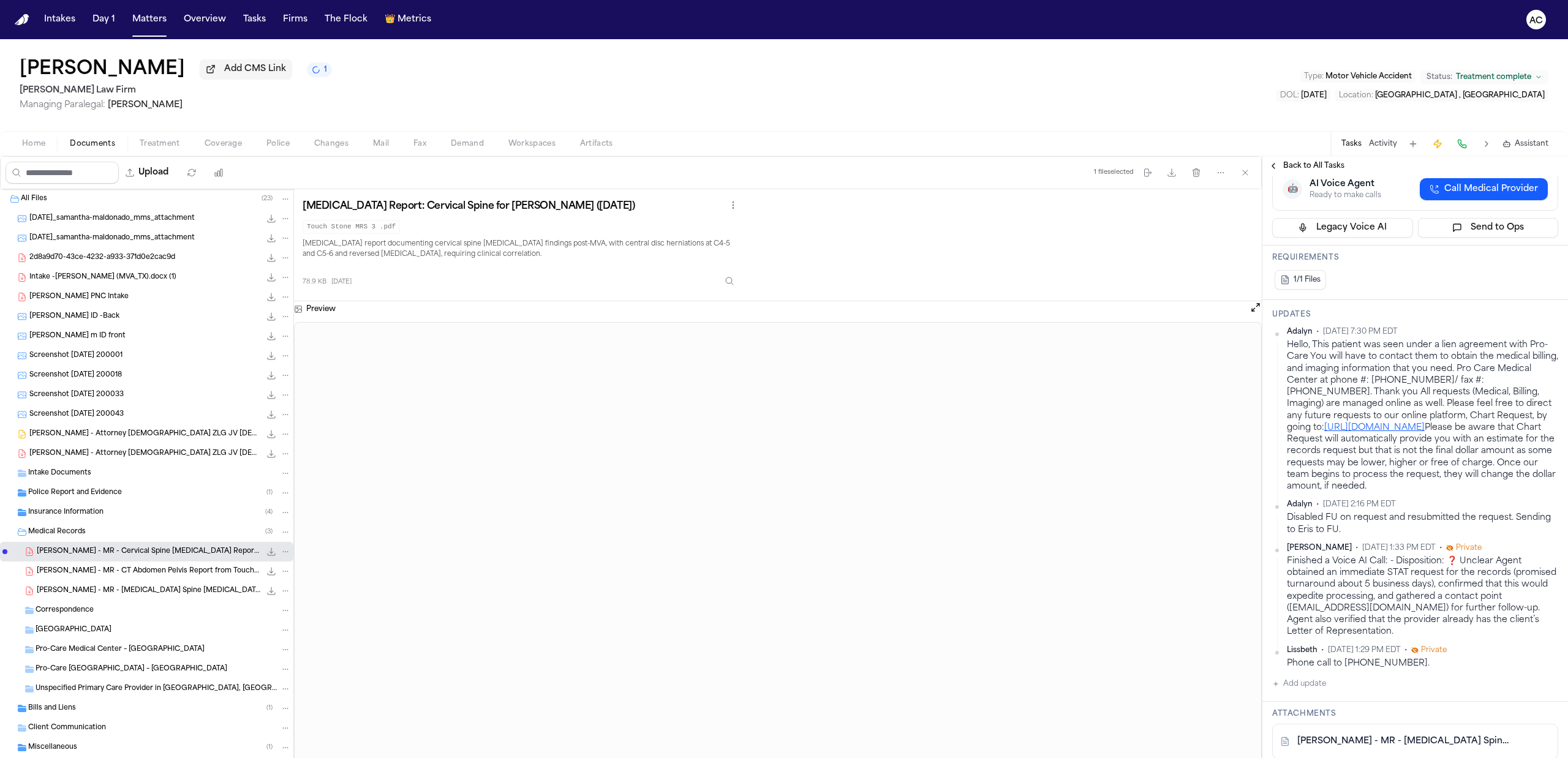
scroll to position [326, 0]
click at [1309, 683] on button "Add update" at bounding box center [1298, 679] width 54 height 15
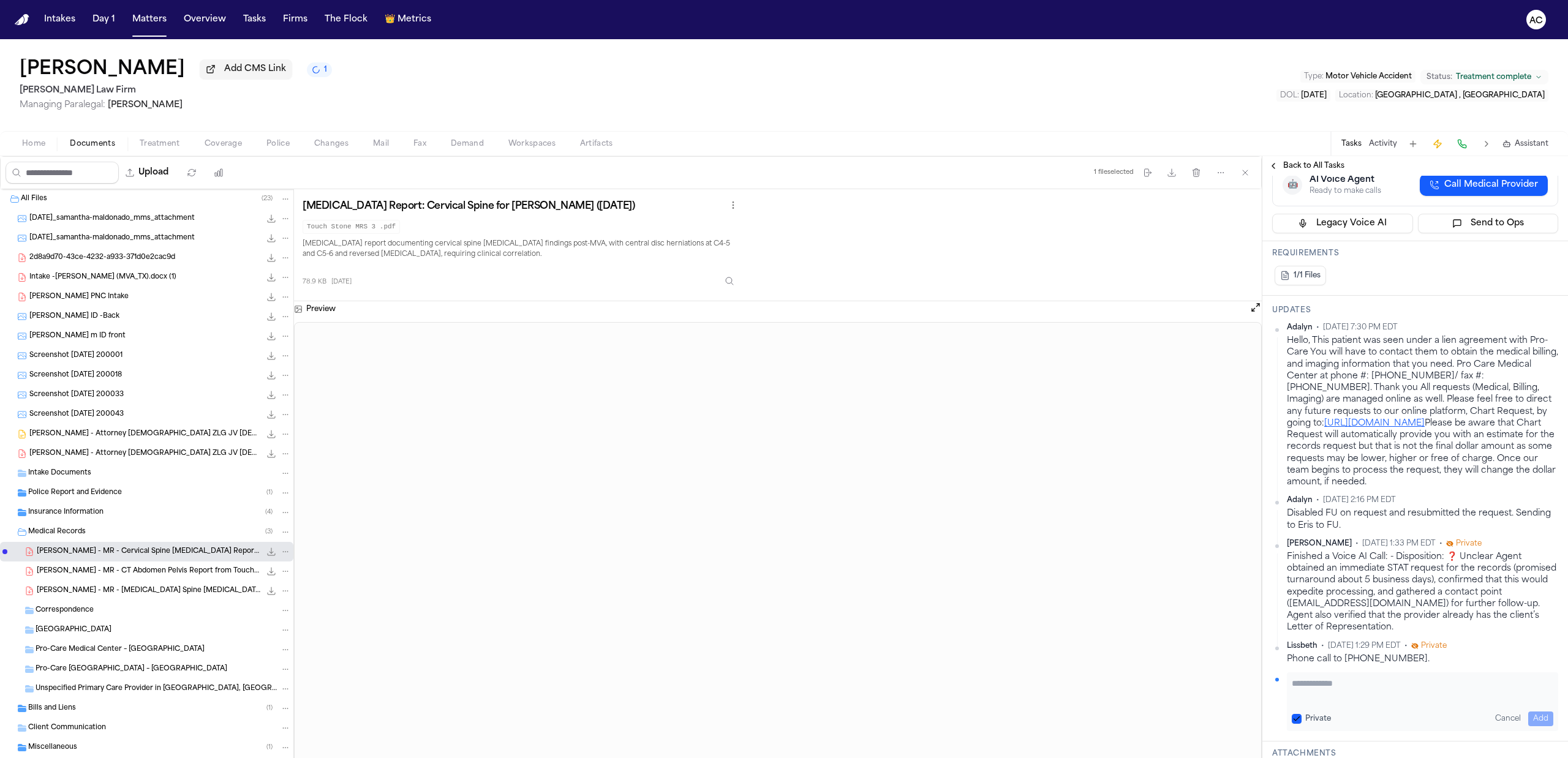
click at [1300, 716] on button "Private" at bounding box center [1297, 719] width 10 height 10
click at [1326, 701] on textarea "Add your update" at bounding box center [1423, 689] width 261 height 24
click at [1444, 682] on textarea "**********" at bounding box center [1416, 689] width 249 height 24
click at [1534, 719] on button "Add" at bounding box center [1541, 718] width 25 height 15
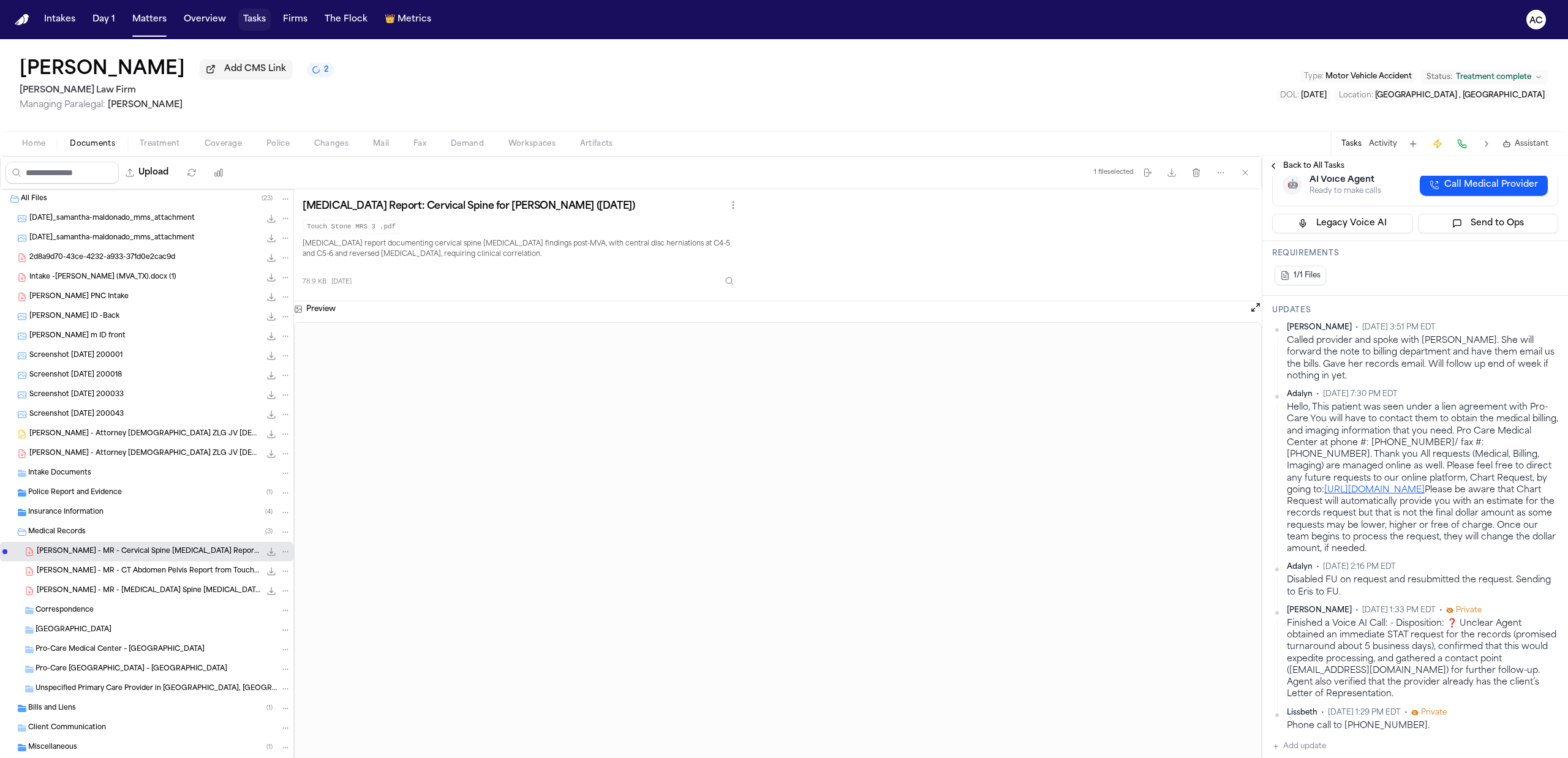
click at [246, 16] on button "Tasks" at bounding box center [254, 20] width 32 height 22
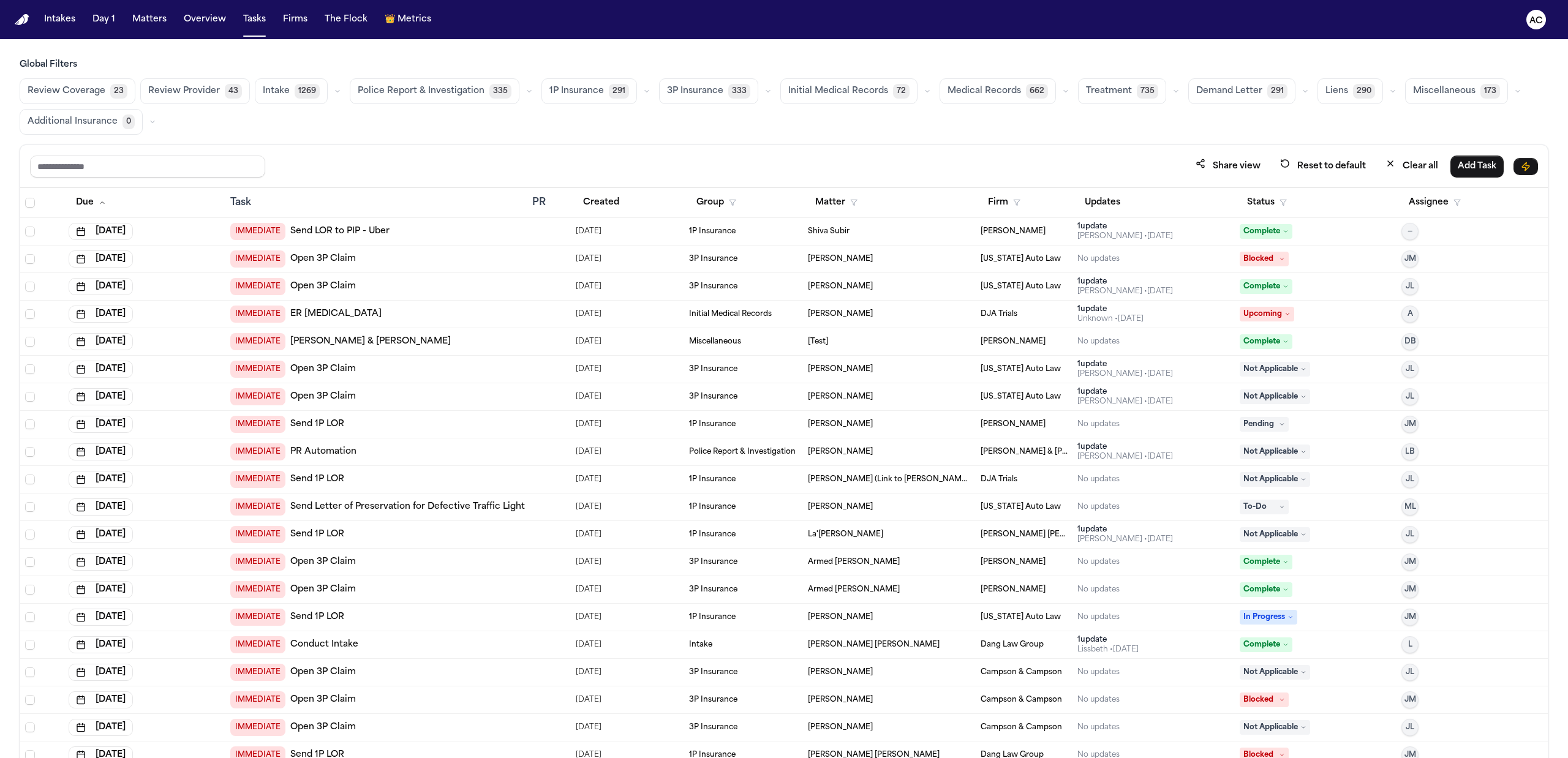
click at [861, 96] on span "Initial Medical Records" at bounding box center [838, 92] width 100 height 13
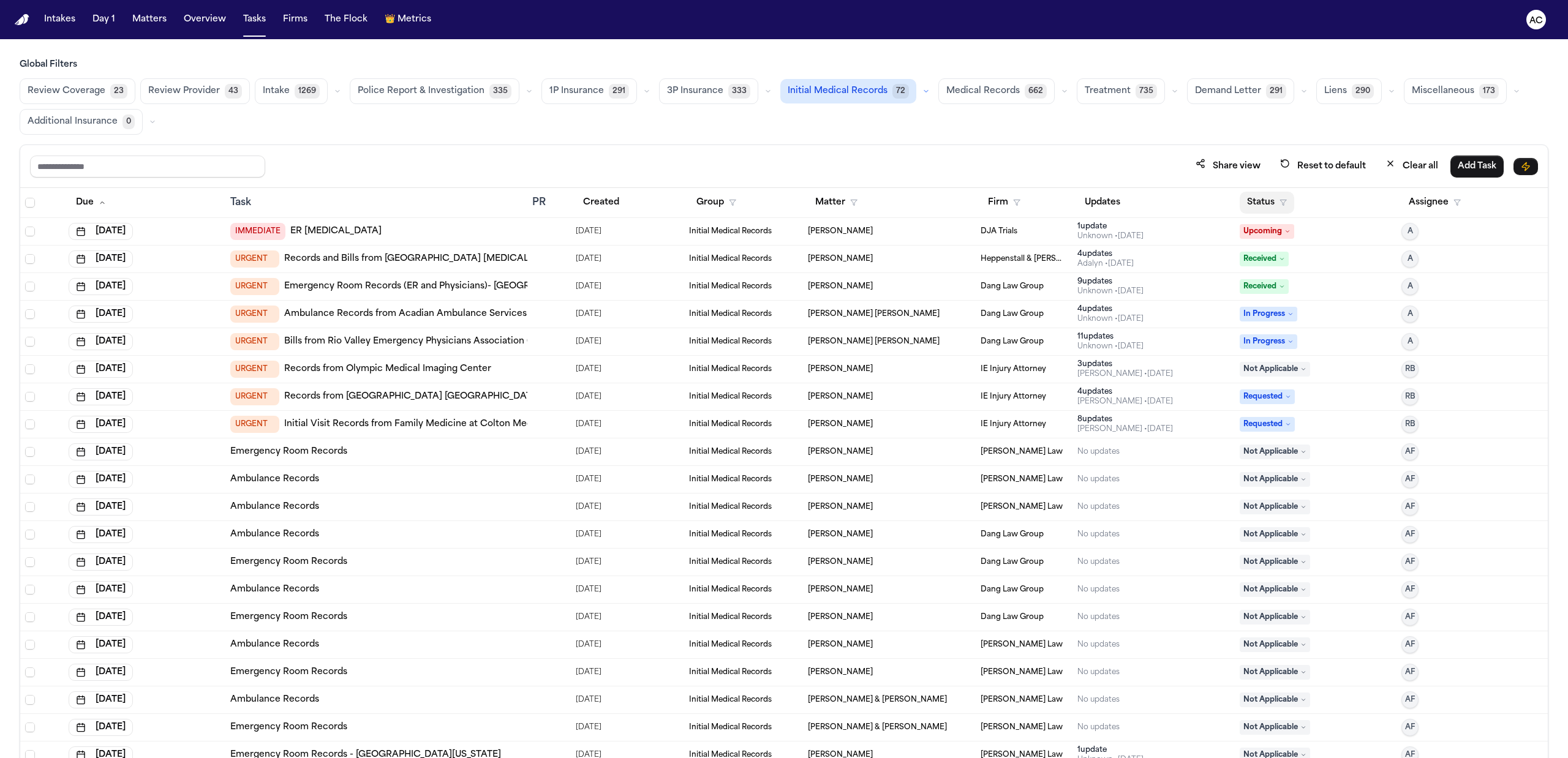
click at [1246, 196] on button "Status" at bounding box center [1267, 203] width 55 height 22
click at [1282, 310] on div "Pending" at bounding box center [1303, 310] width 102 height 15
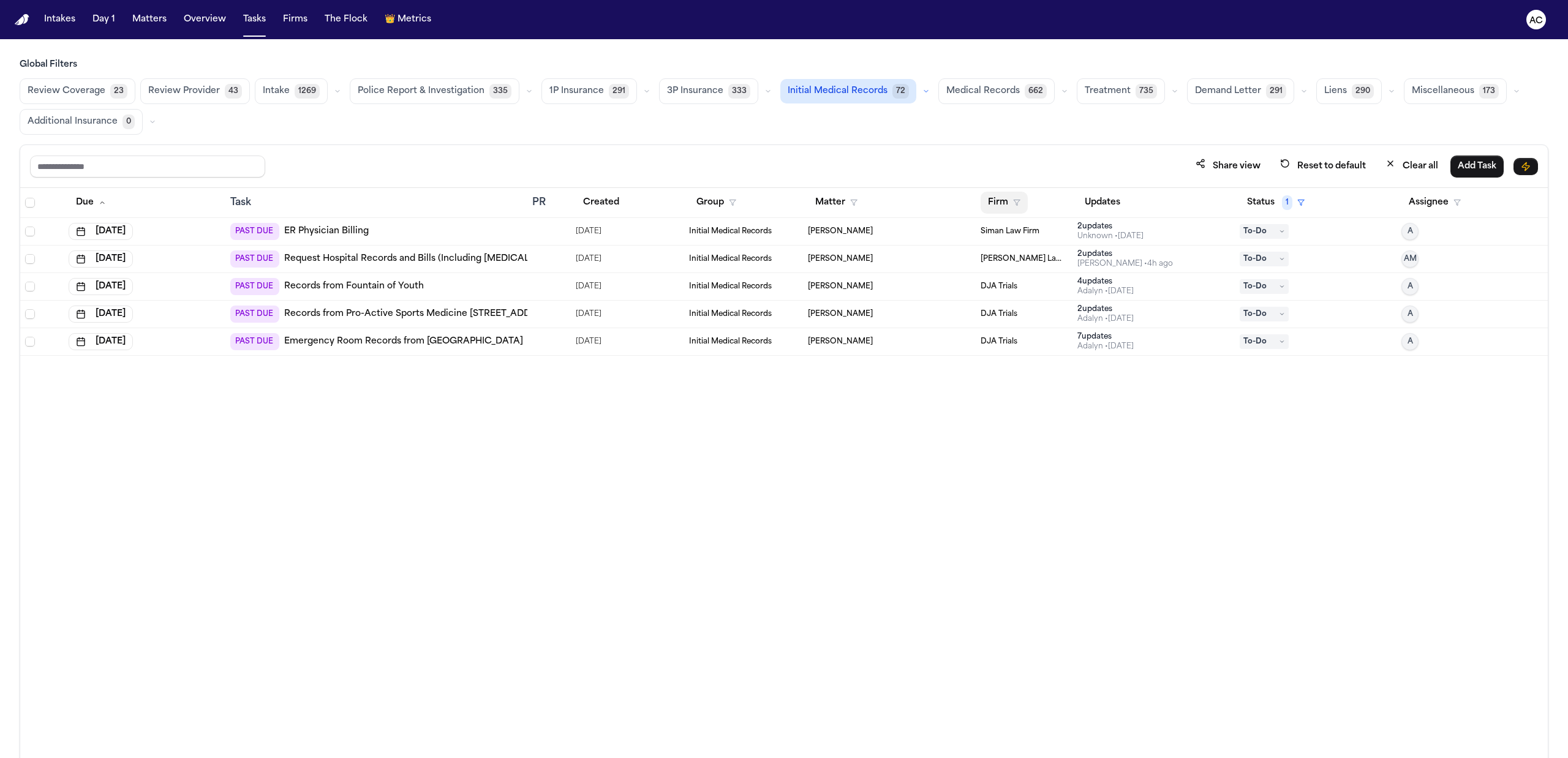
click at [1010, 198] on button "Firm" at bounding box center [1003, 203] width 47 height 22
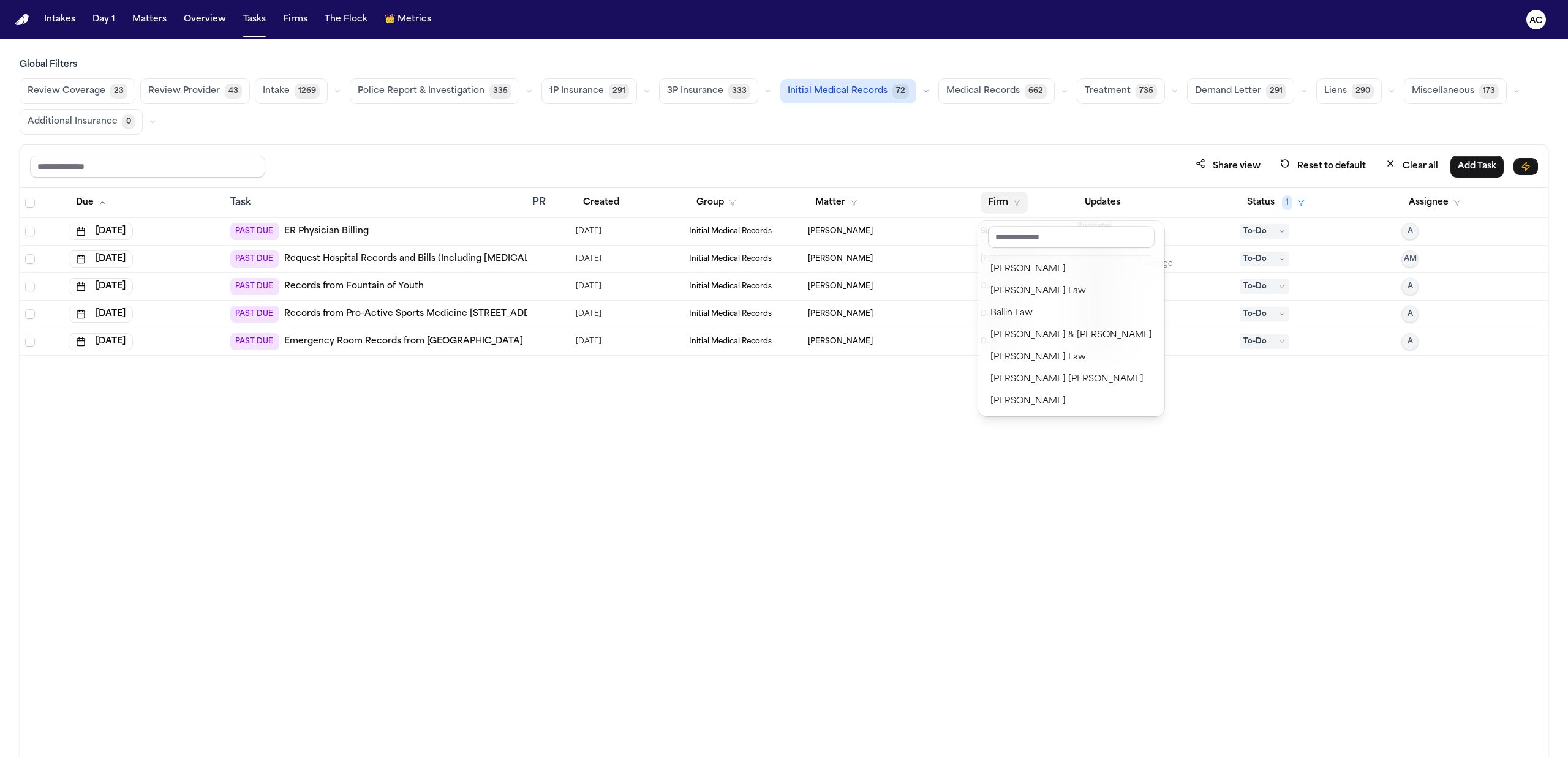
click at [1031, 160] on div "Share view Reset to default Clear all Add Task Due Task PR Created Group Matter…" at bounding box center [784, 478] width 1529 height 667
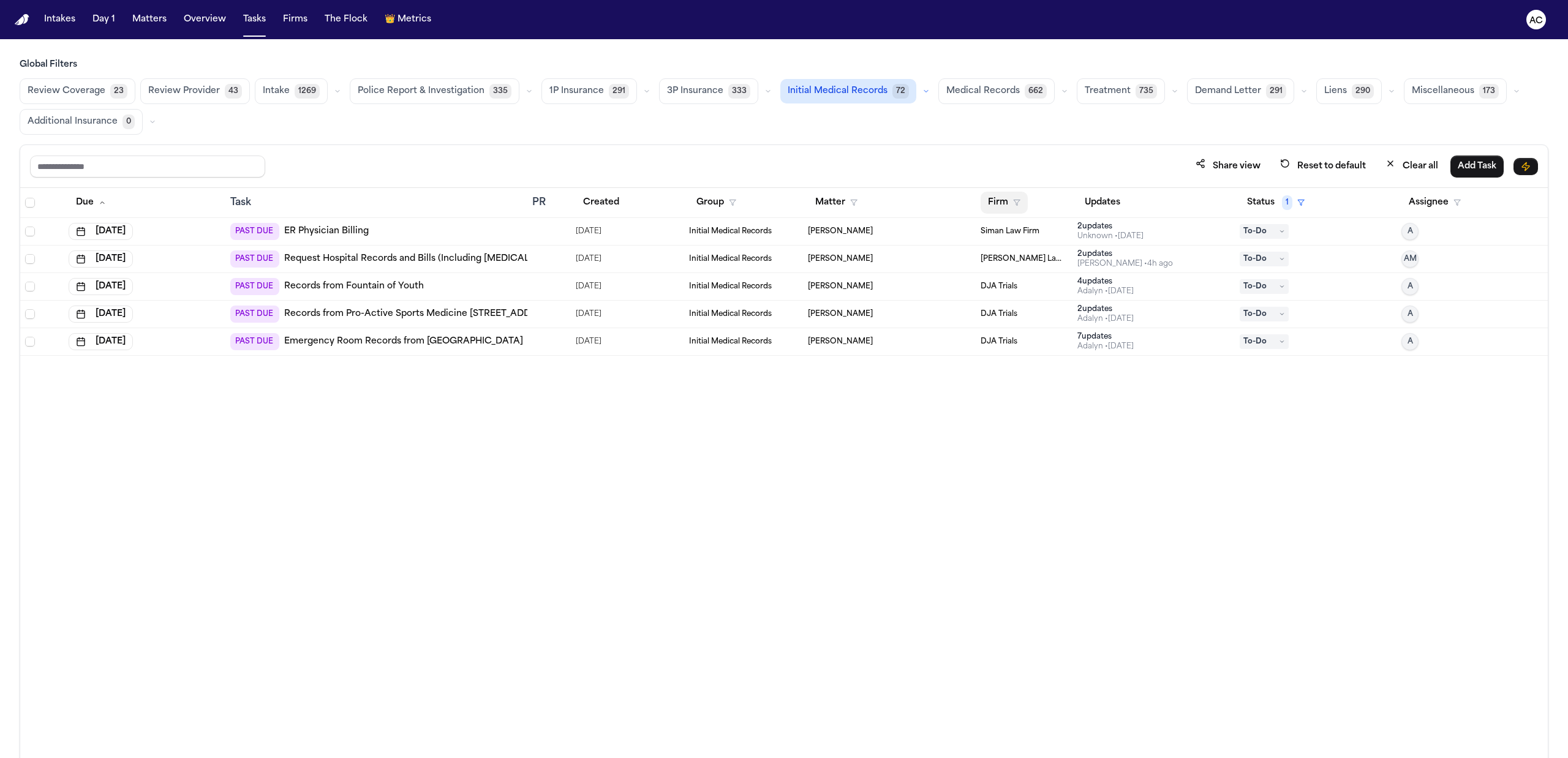
click at [1007, 201] on button "Firm" at bounding box center [1003, 203] width 47 height 22
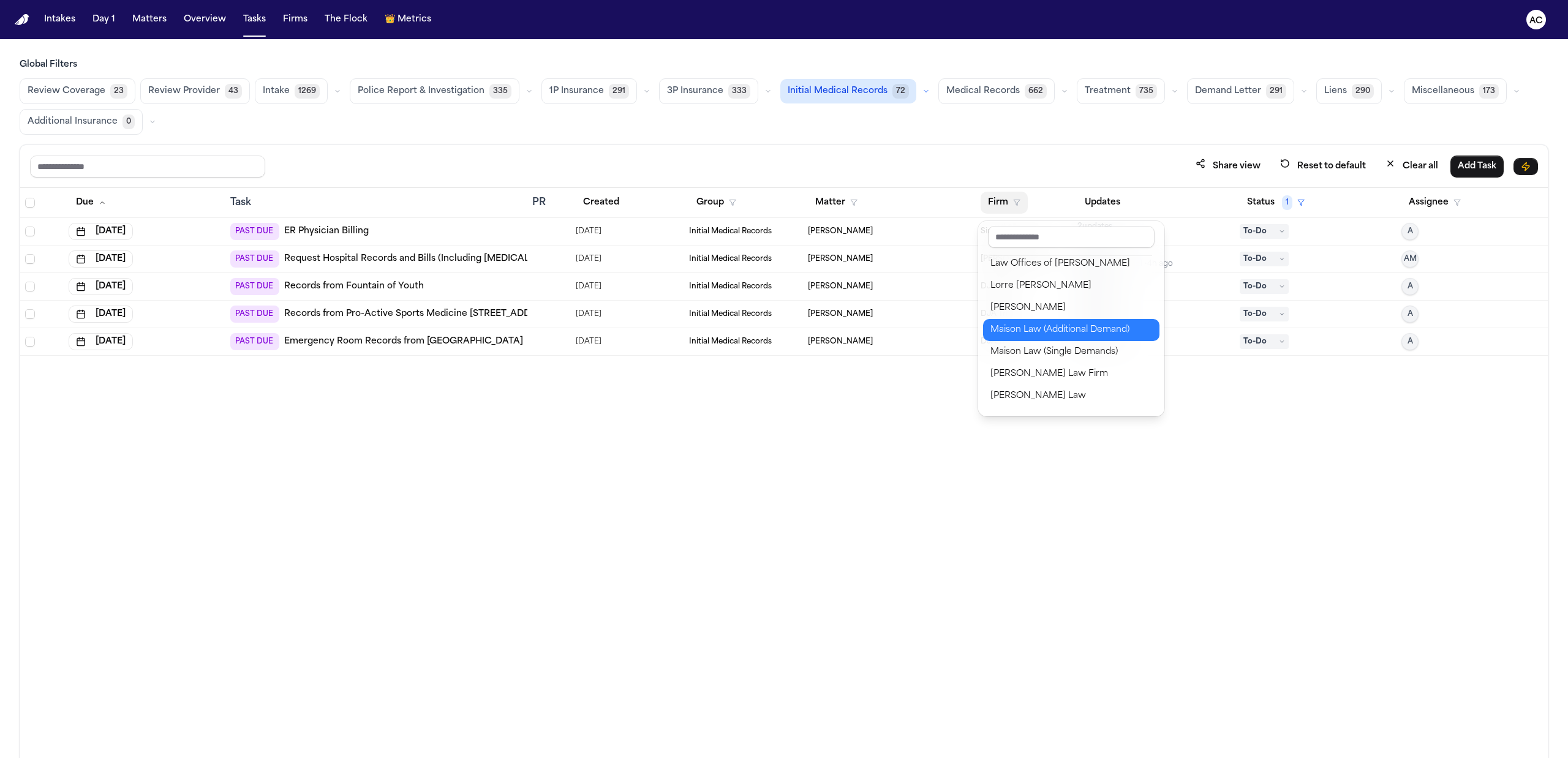
scroll to position [898, 0]
click at [1059, 349] on div "Martello Law Firm" at bounding box center [1070, 342] width 161 height 15
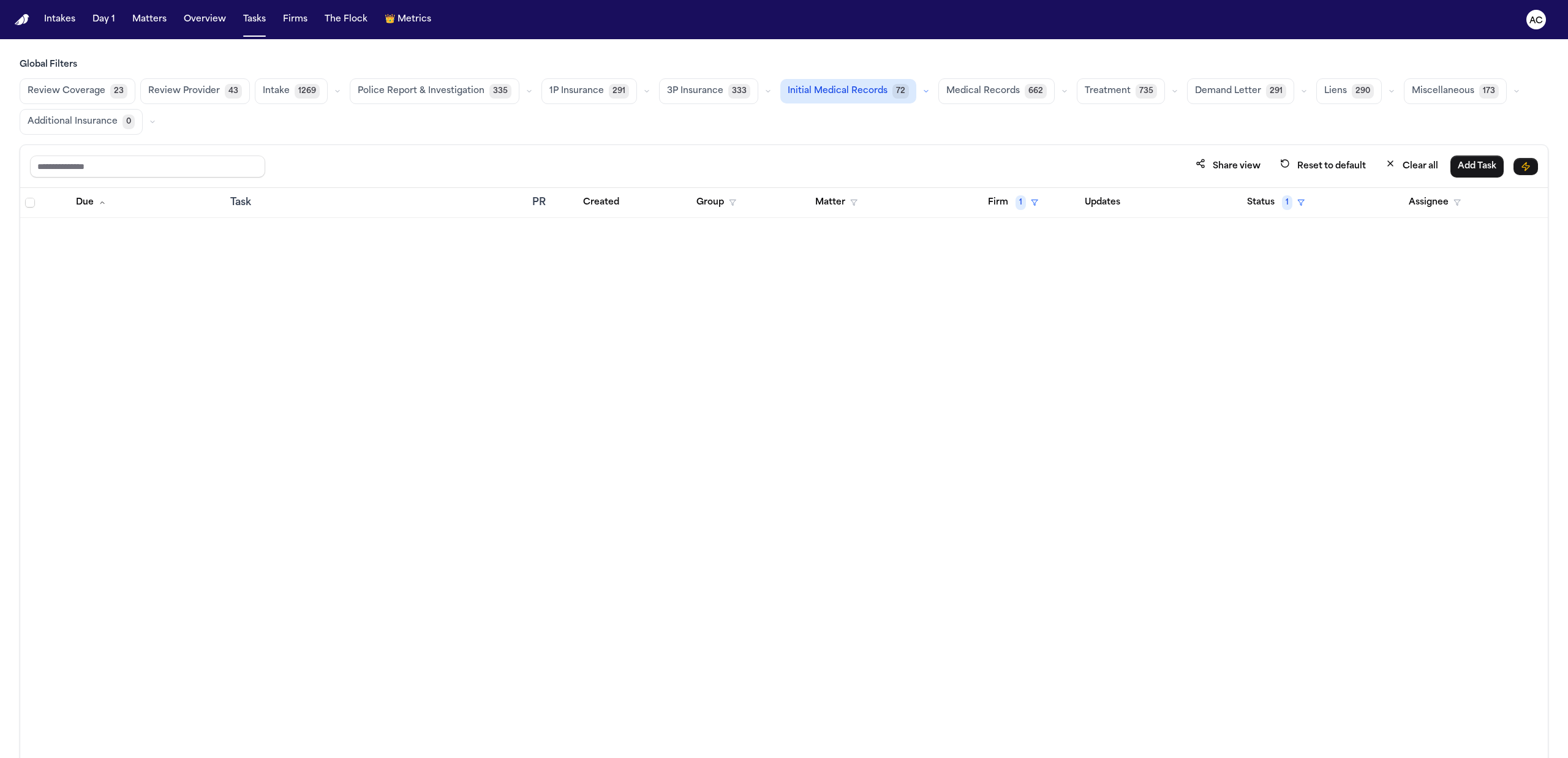
click at [954, 87] on span "Medical Records" at bounding box center [982, 92] width 73 height 13
click at [1419, 205] on button "Assignee" at bounding box center [1435, 203] width 67 height 22
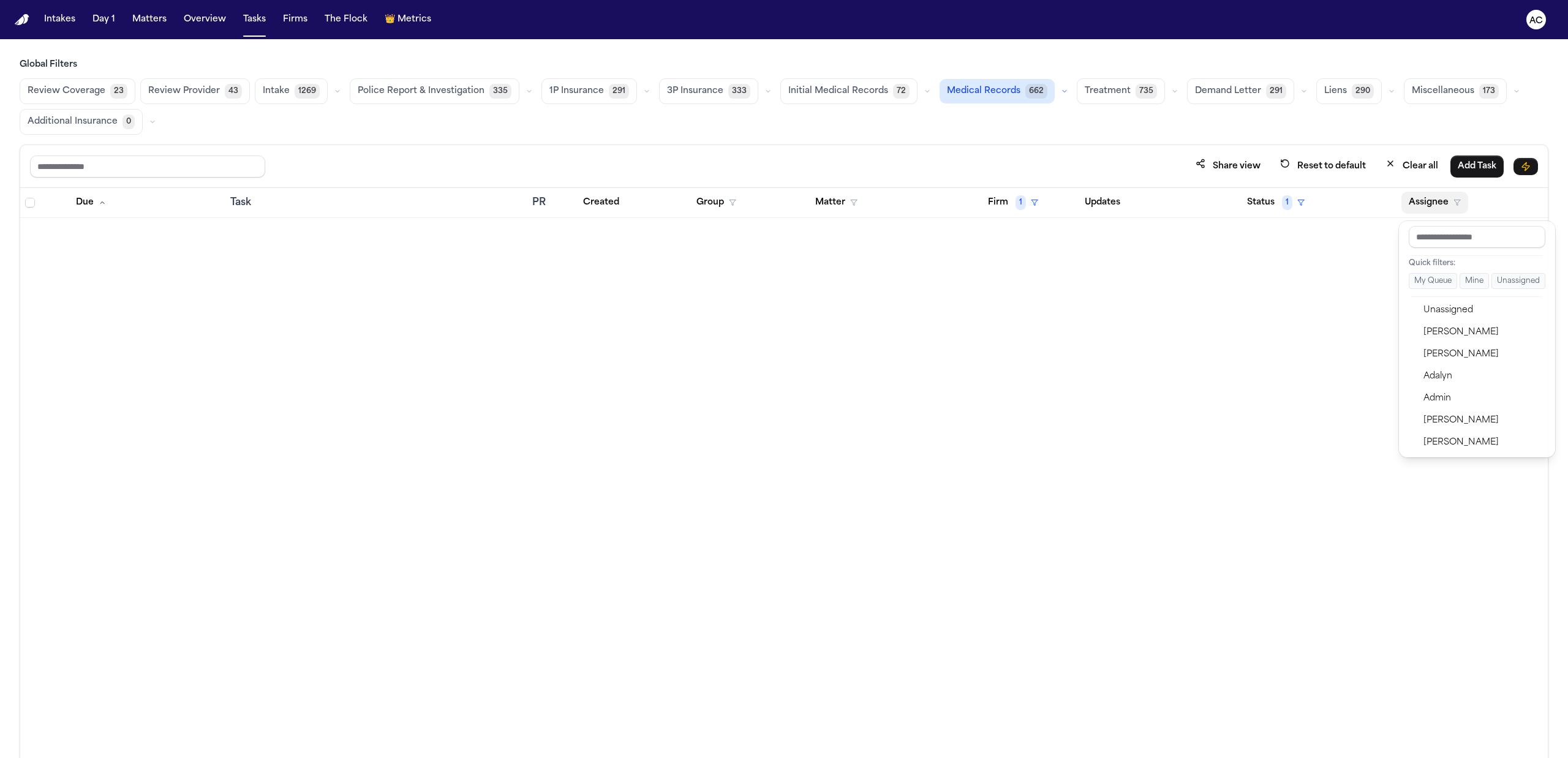
drag, startPoint x: 1165, startPoint y: 341, endPoint x: 1078, endPoint y: 343, distance: 87.0
click at [1163, 341] on div "Due Task PR Created Group Matter Firm 1 Updates Status 1 Assignee" at bounding box center [784, 500] width 1527 height 623
click at [991, 195] on button "Firm 1" at bounding box center [1012, 203] width 65 height 22
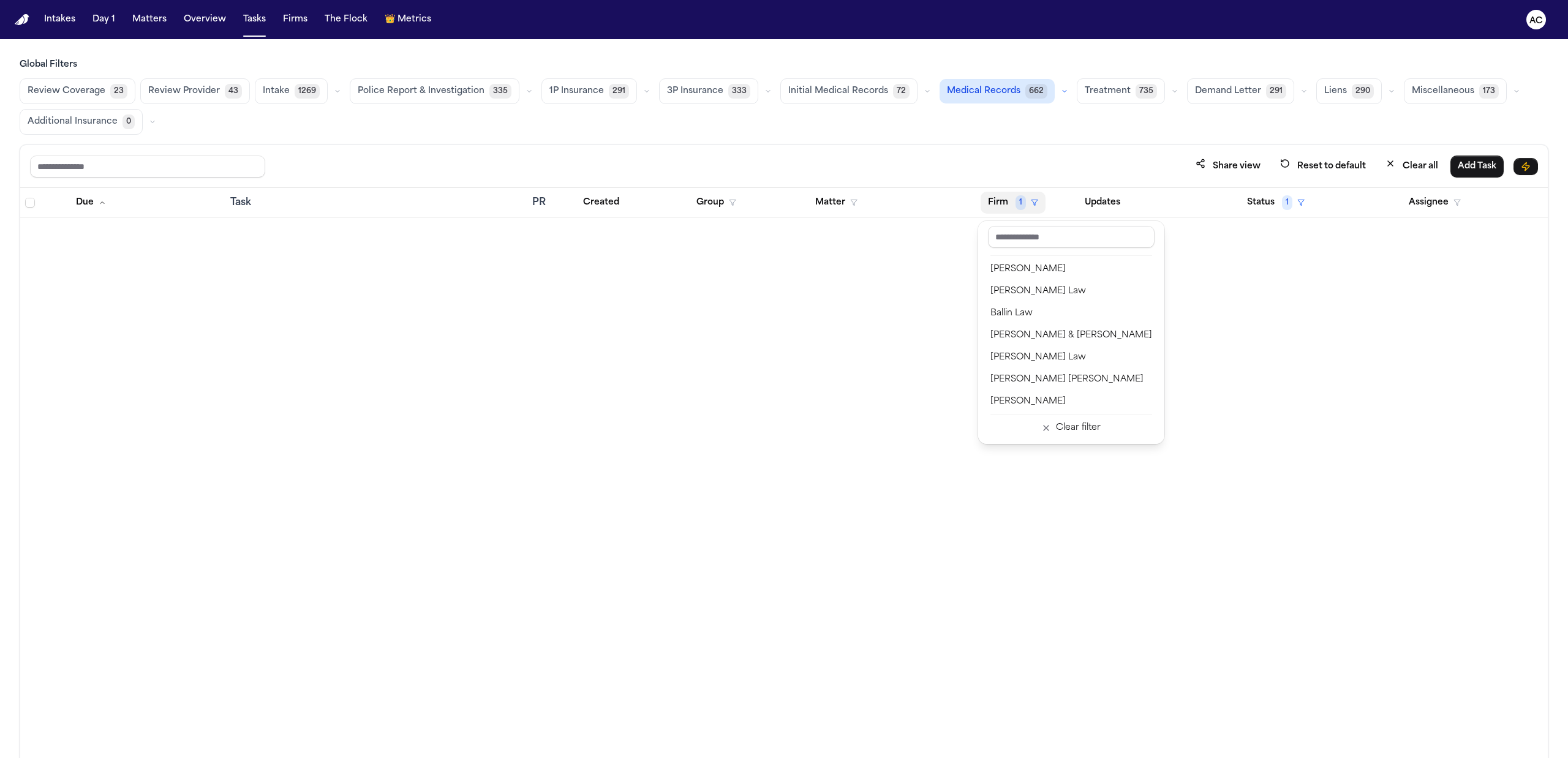
click at [1003, 204] on button "Firm 1" at bounding box center [1012, 203] width 65 height 22
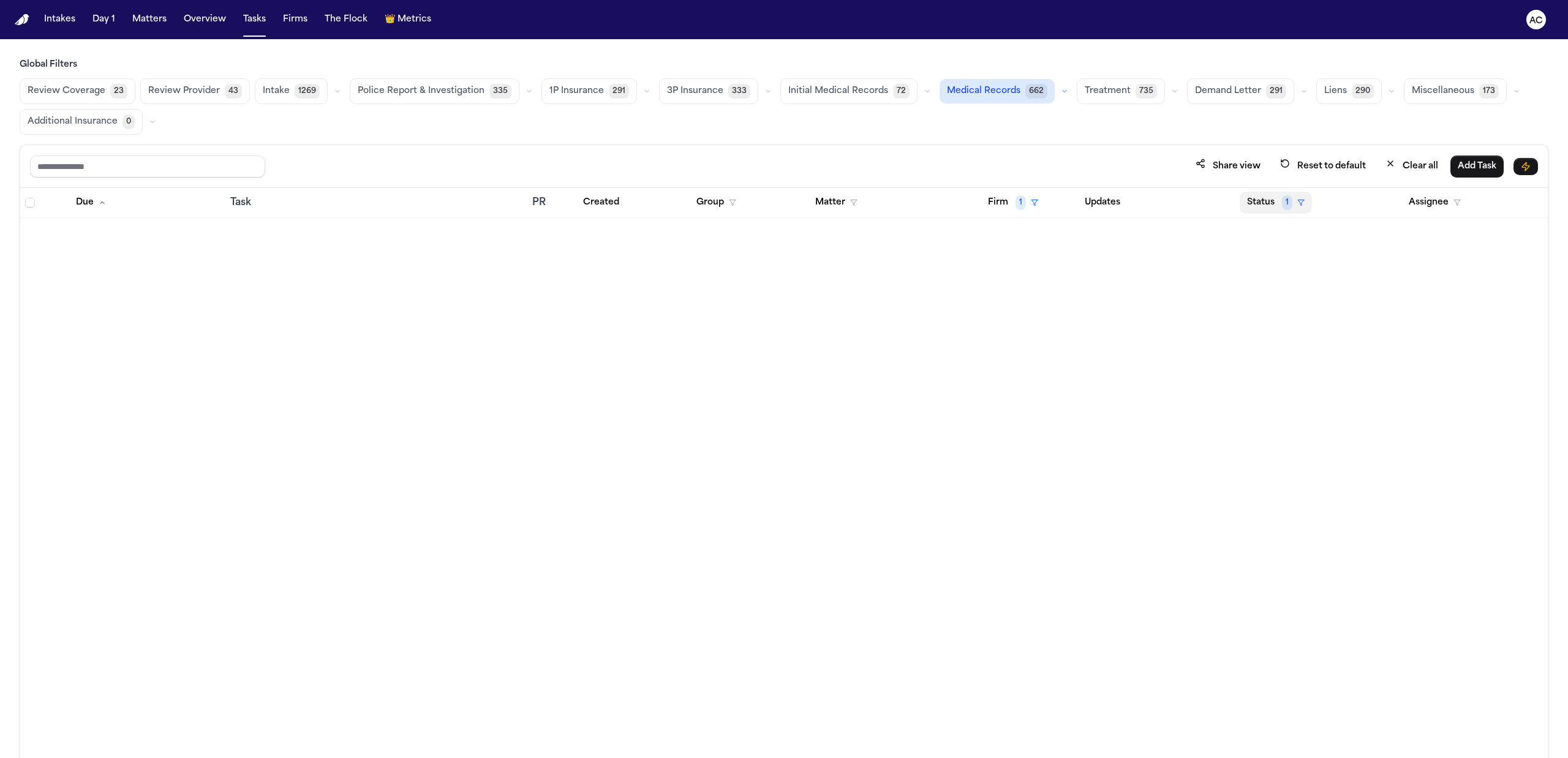
click at [1272, 214] on button "Status 1" at bounding box center [1275, 203] width 72 height 22
drag, startPoint x: 1267, startPoint y: 309, endPoint x: 1277, endPoint y: 312, distance: 10.4
click at [1268, 309] on div "Pending" at bounding box center [1313, 310] width 102 height 15
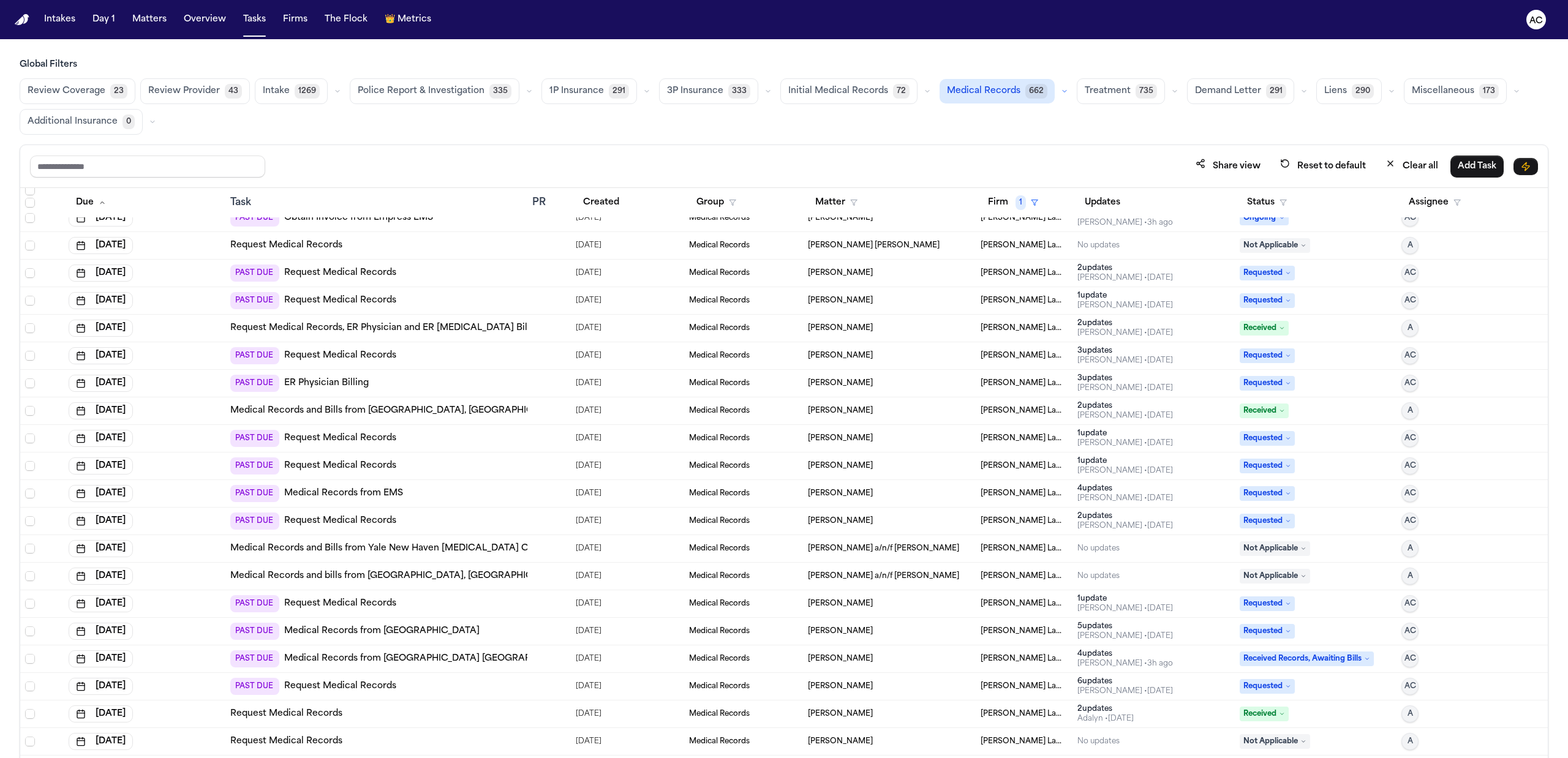
scroll to position [1061, 0]
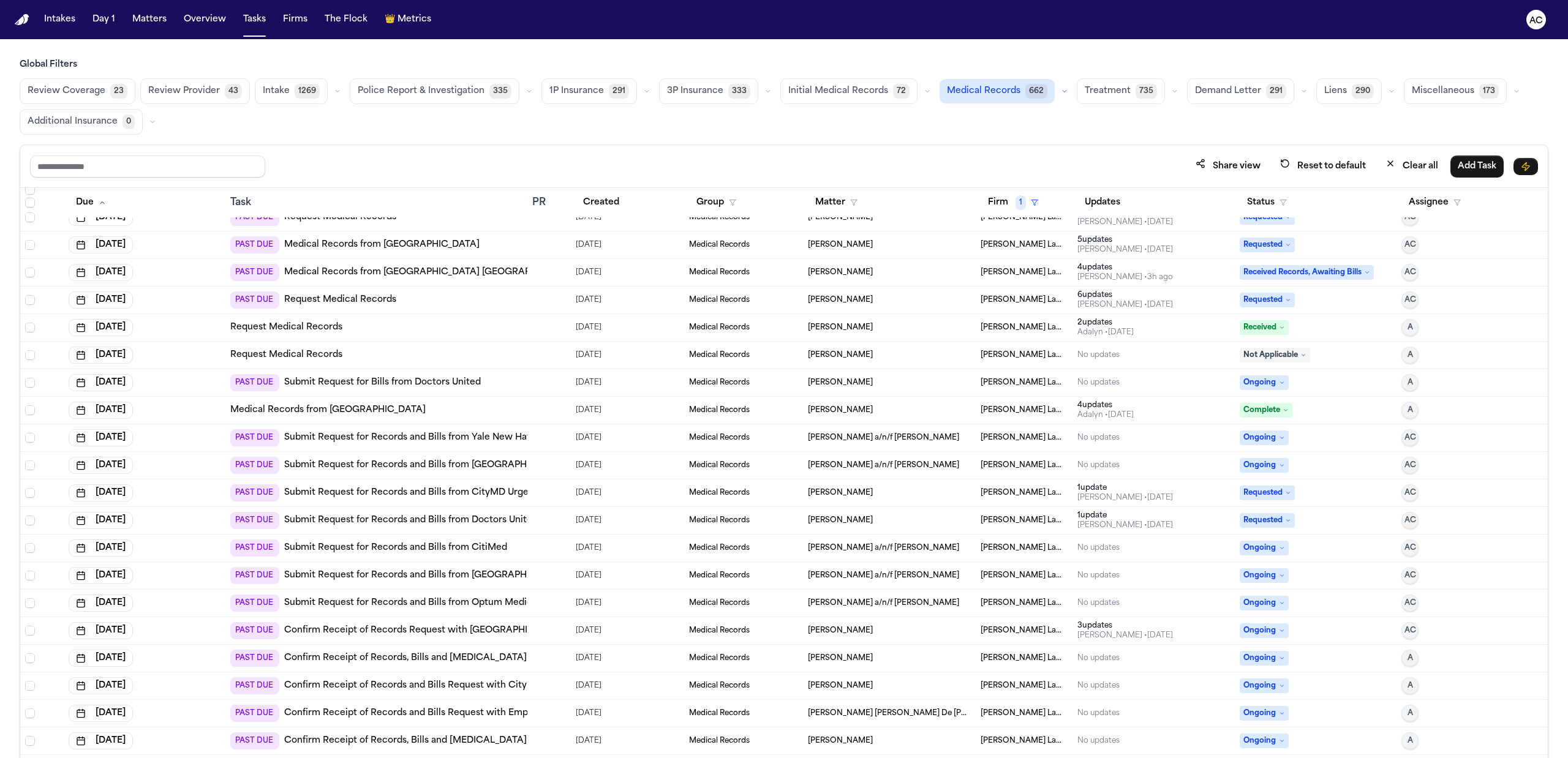
click at [319, 356] on link "Request Medical Records" at bounding box center [286, 356] width 112 height 13
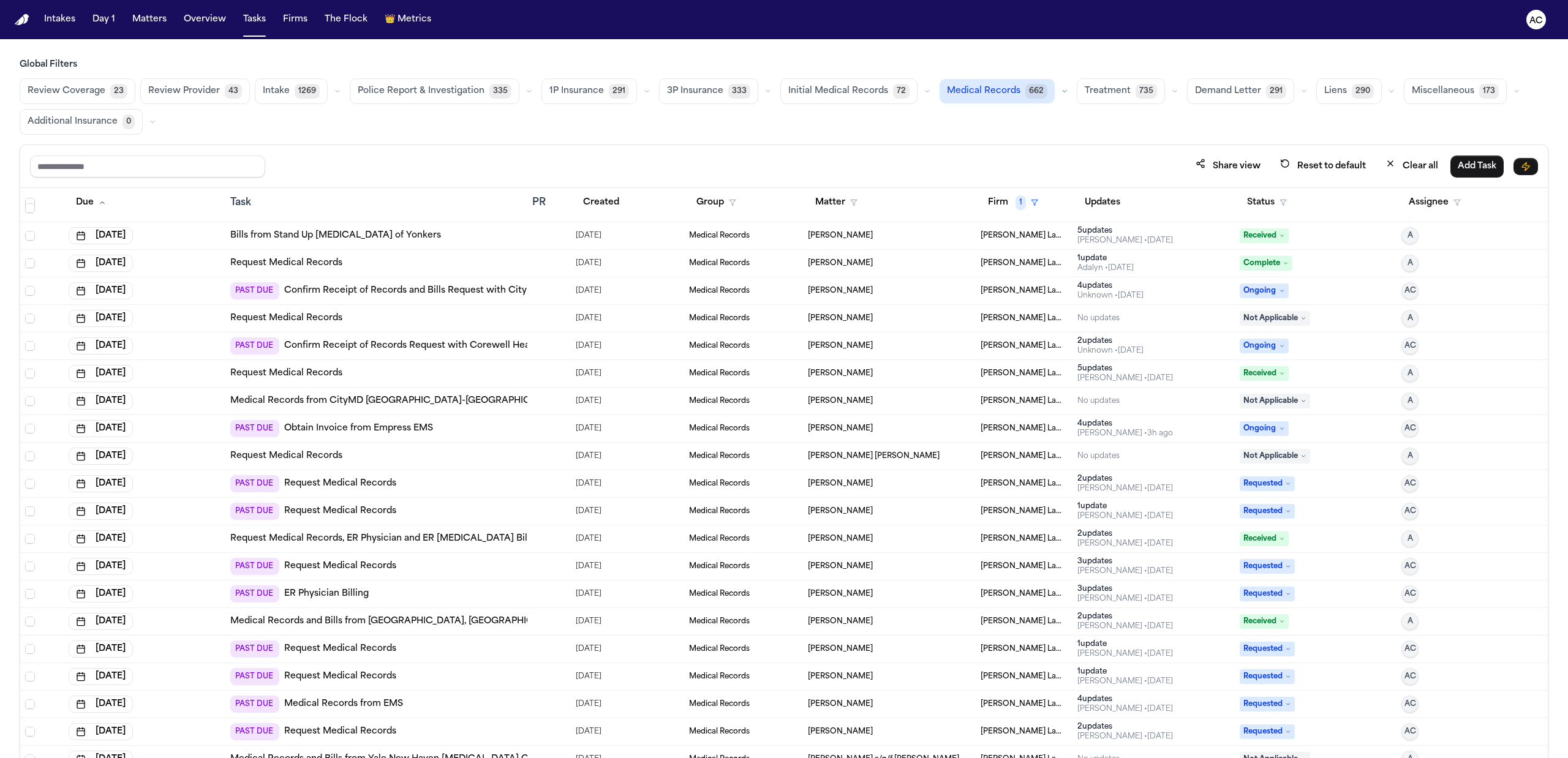
scroll to position [408, 0]
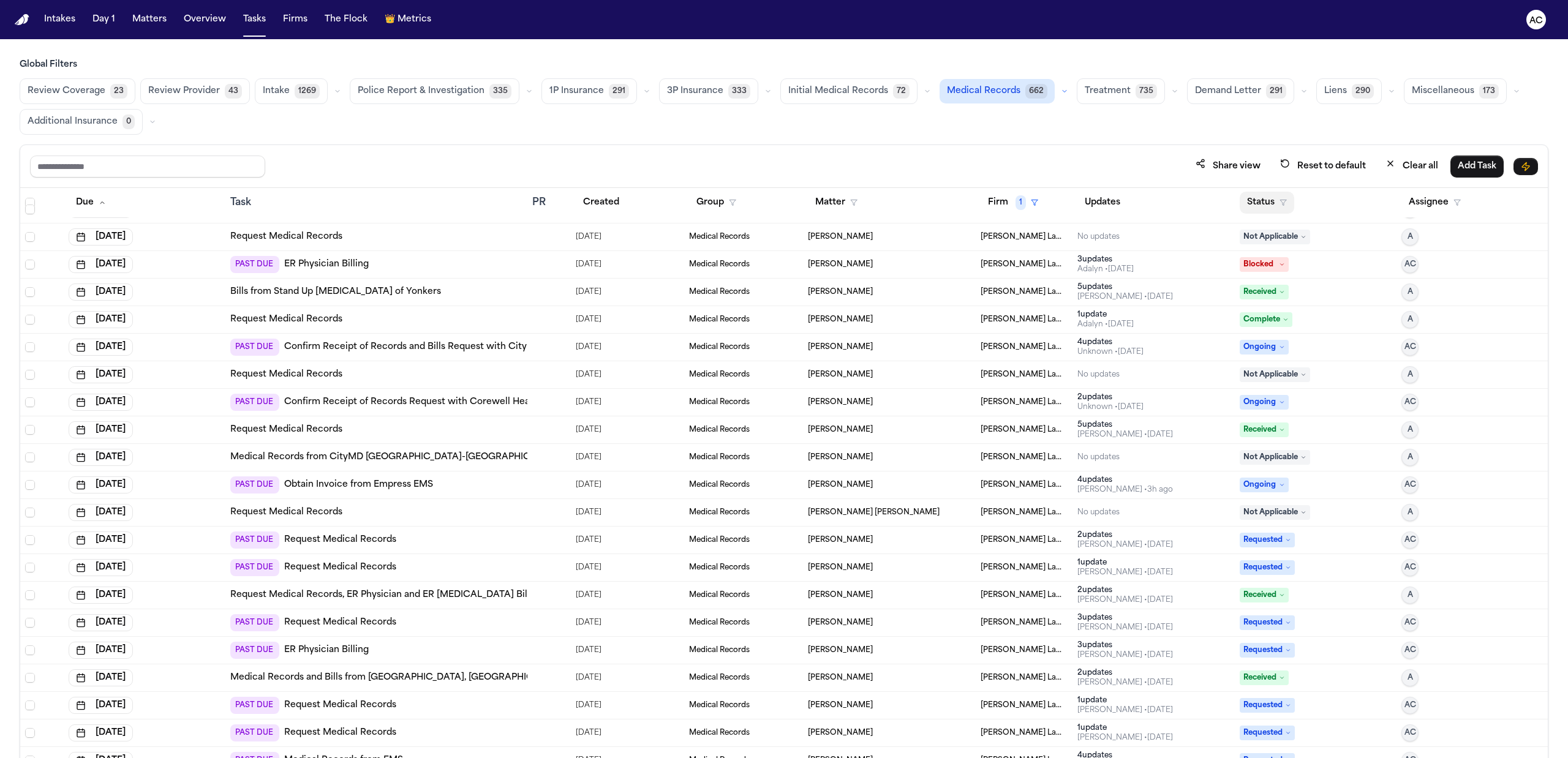
click at [1269, 199] on button "Status" at bounding box center [1267, 203] width 55 height 22
click at [1284, 306] on div "Pending" at bounding box center [1303, 310] width 102 height 15
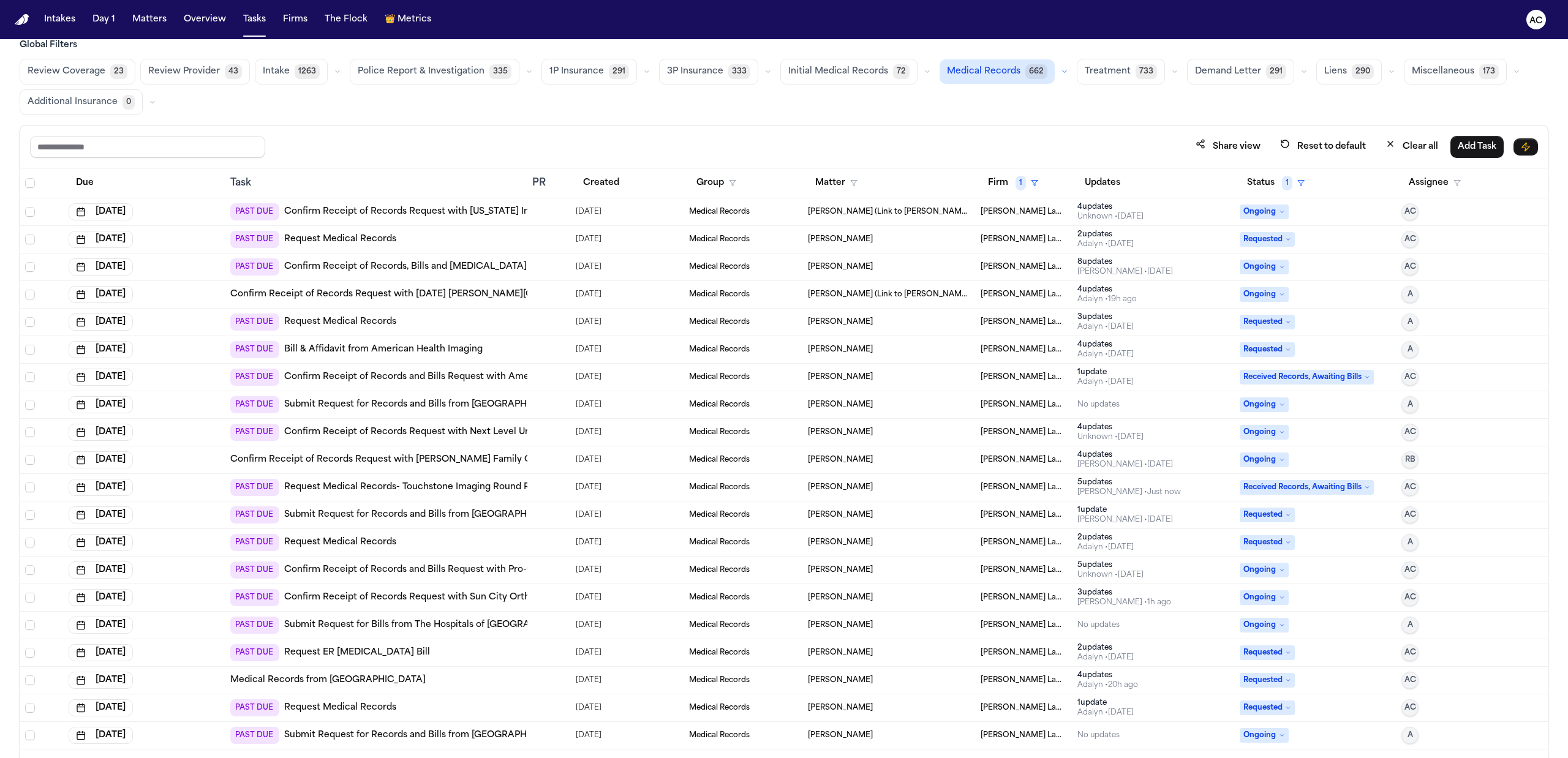
scroll to position [76, 0]
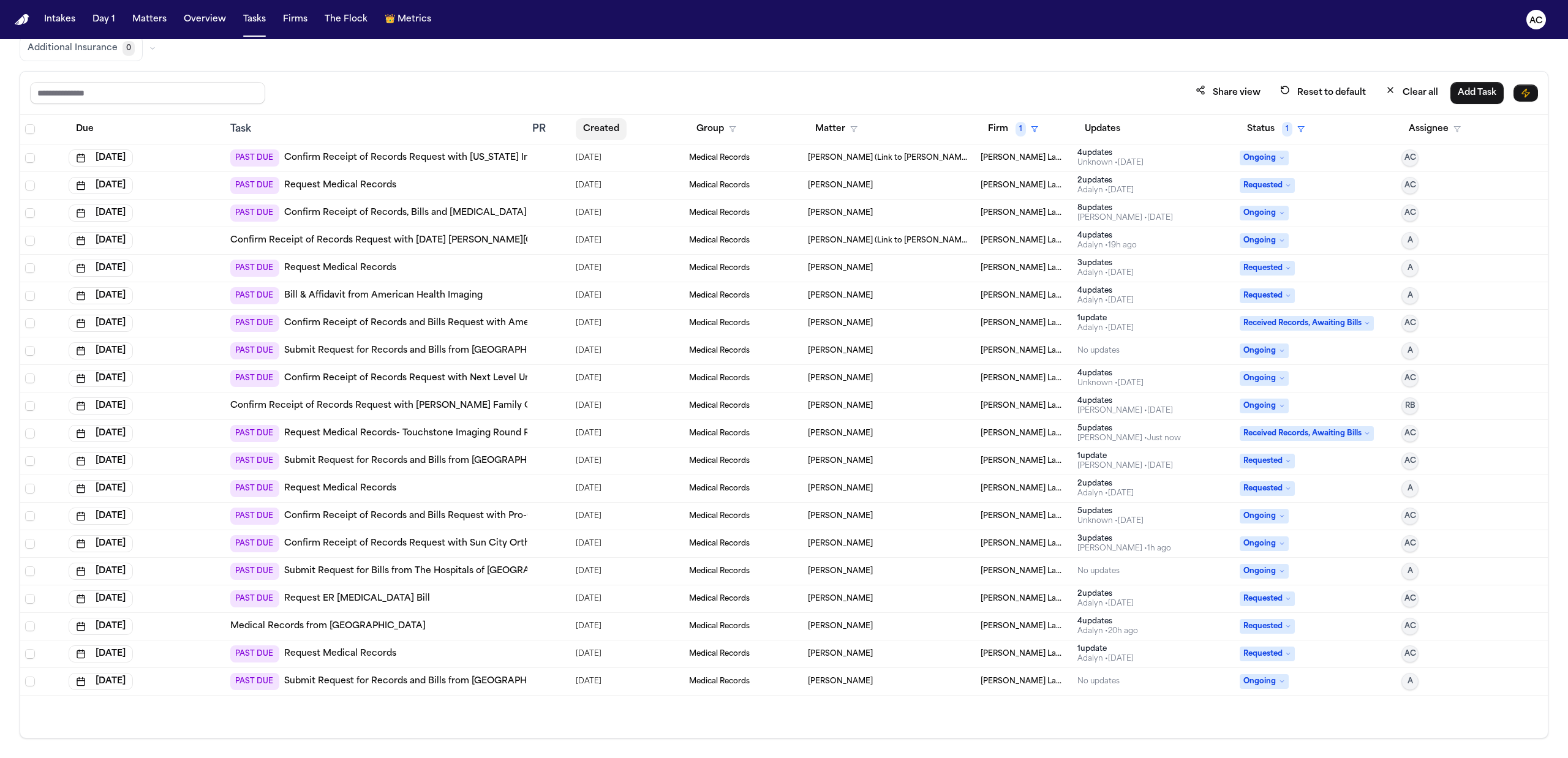
click at [601, 130] on button "Created" at bounding box center [601, 129] width 51 height 22
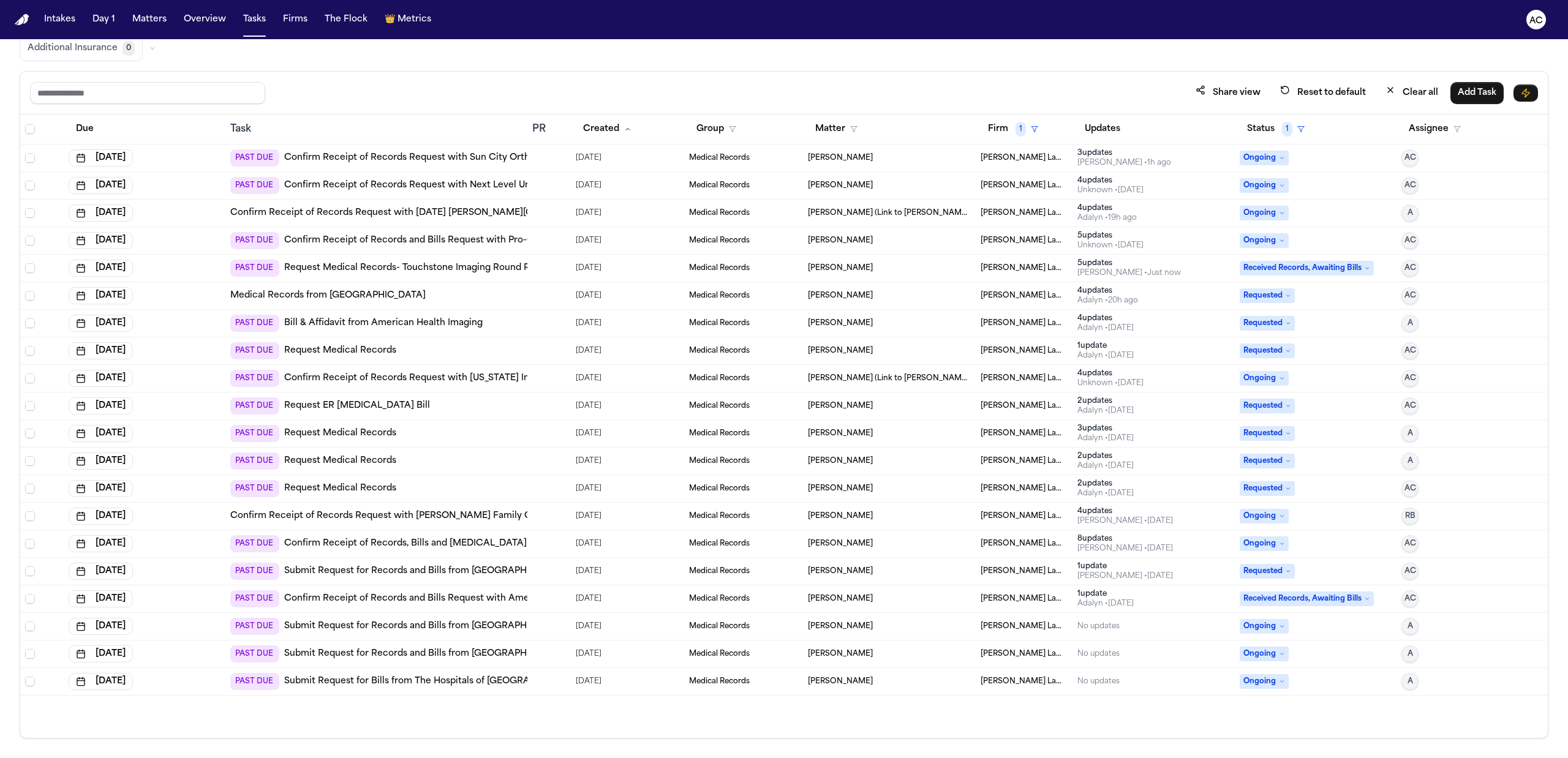
click at [477, 187] on link "Confirm Receipt of Records Request with Next Level Urgent Care – [PERSON_NAME]" at bounding box center [470, 186] width 372 height 13
click at [365, 354] on link "Request Medical Records" at bounding box center [340, 351] width 112 height 13
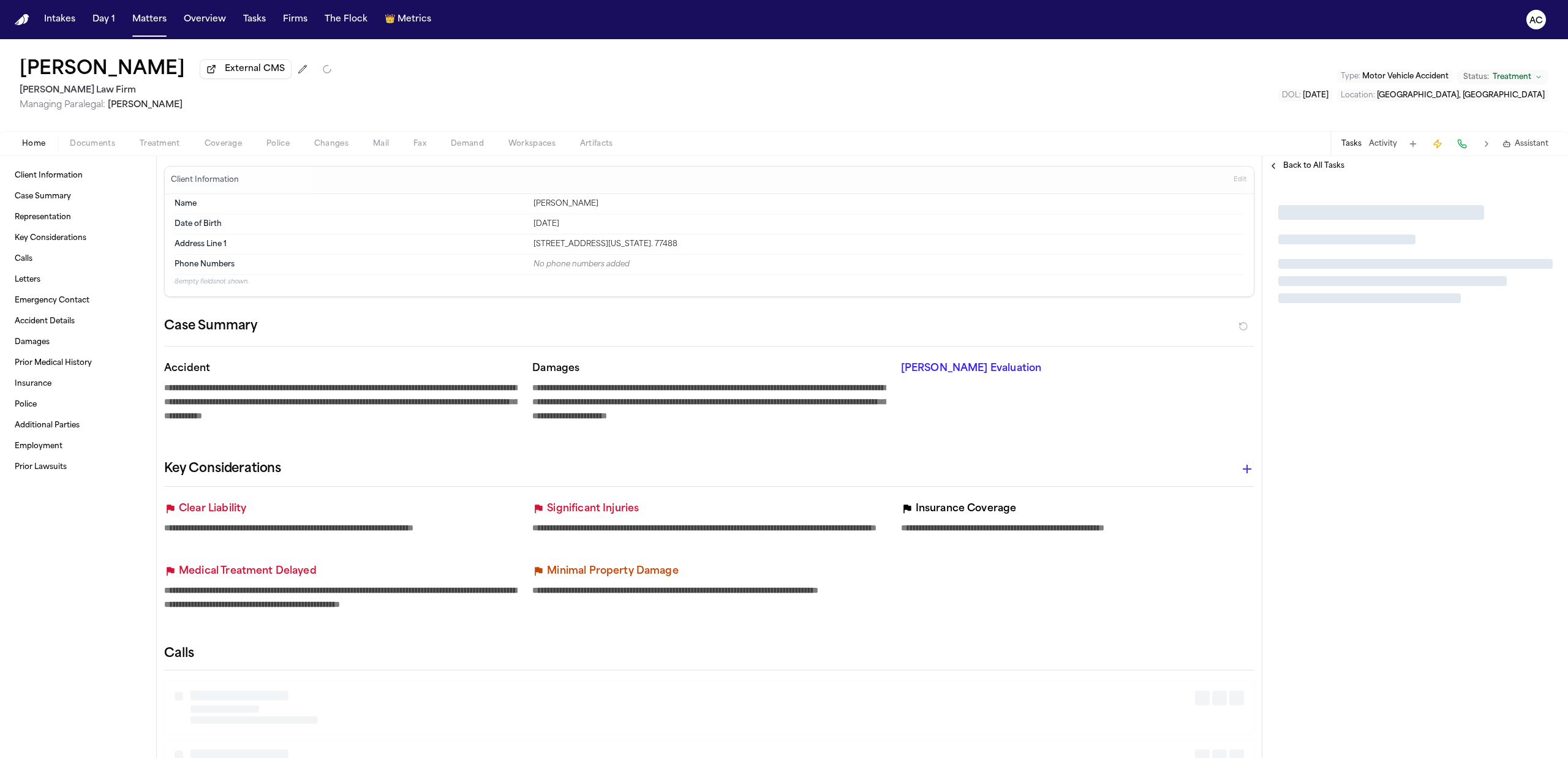
type textarea "*"
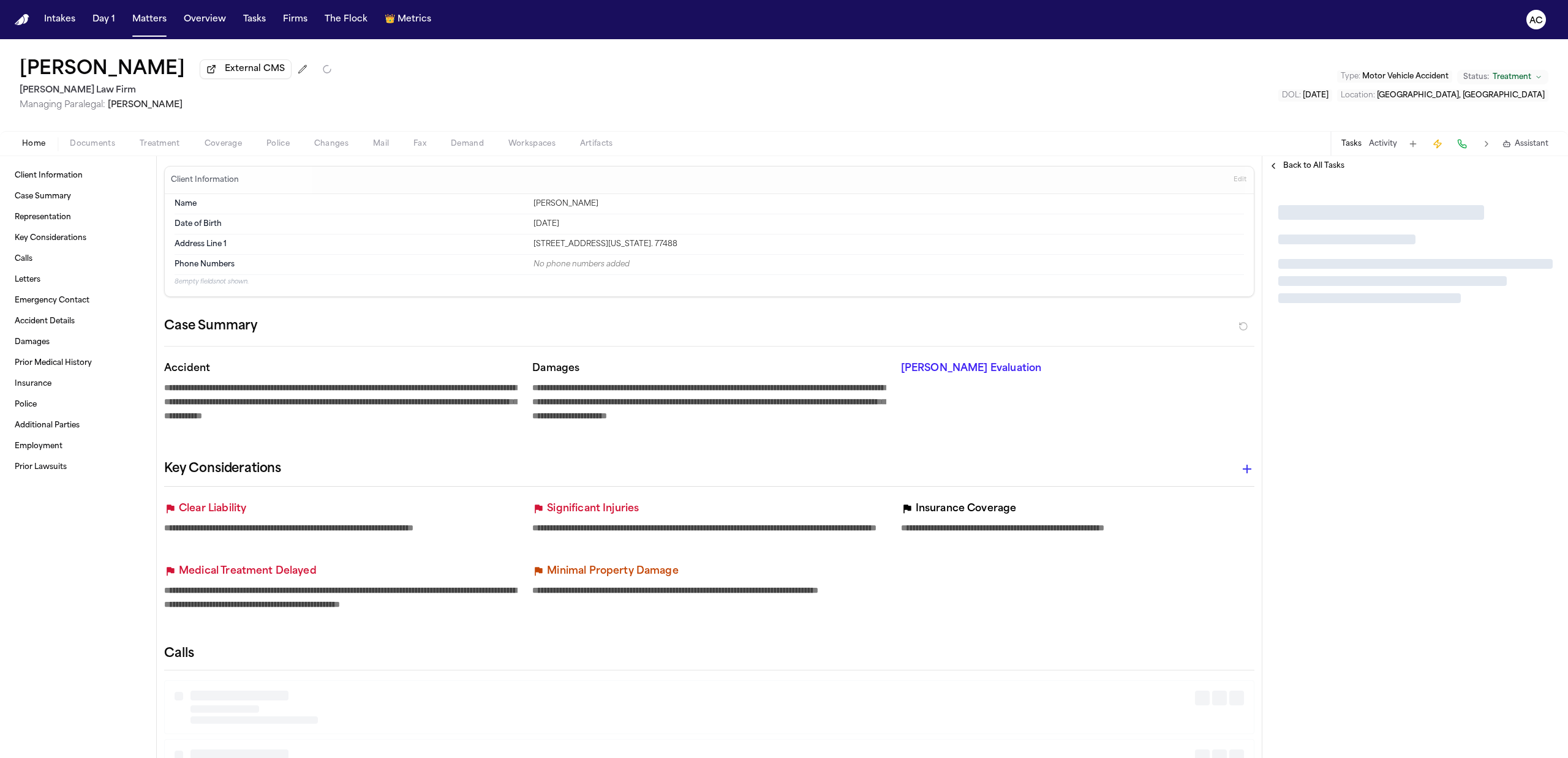
type textarea "*"
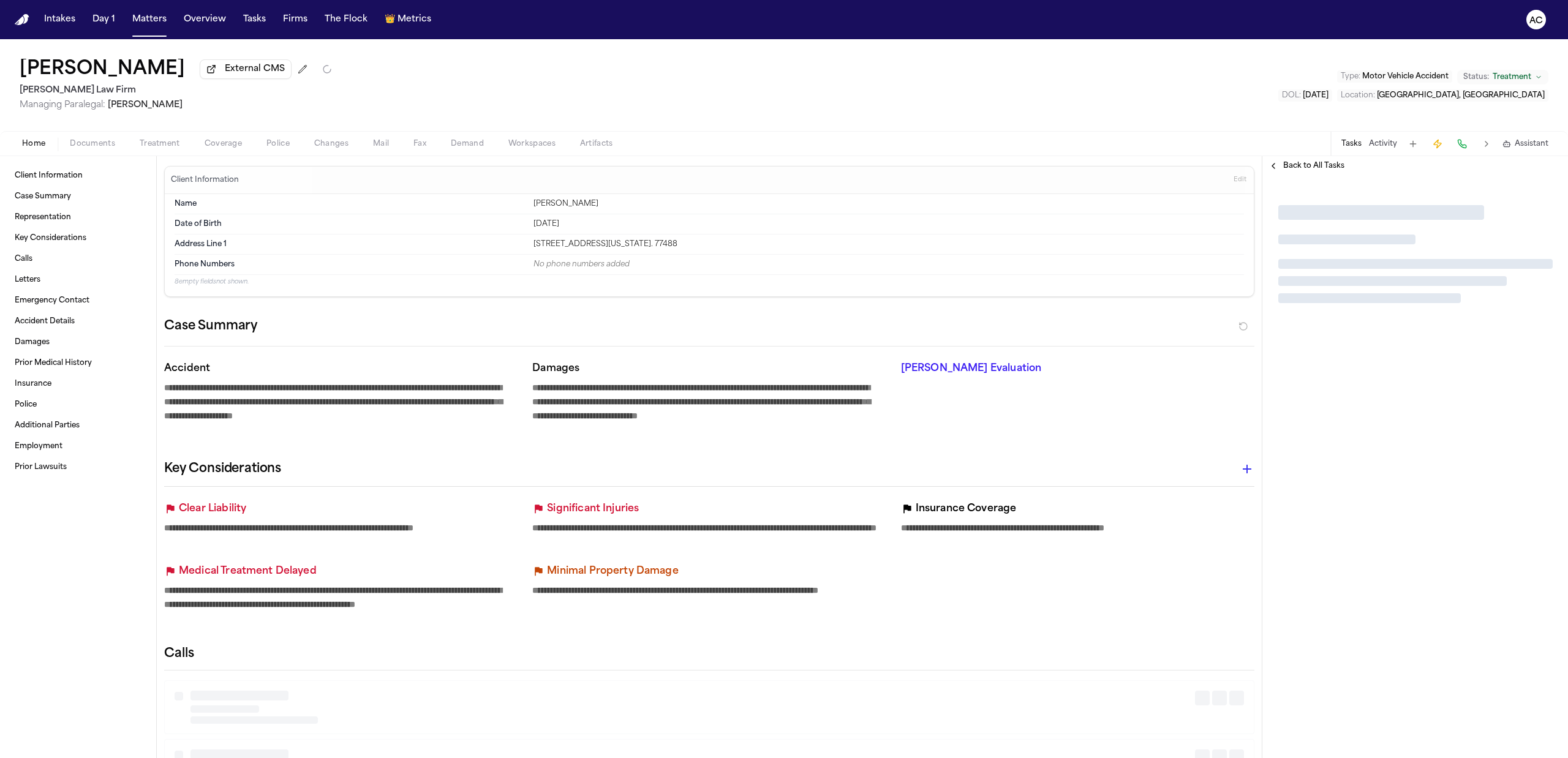
type textarea "*"
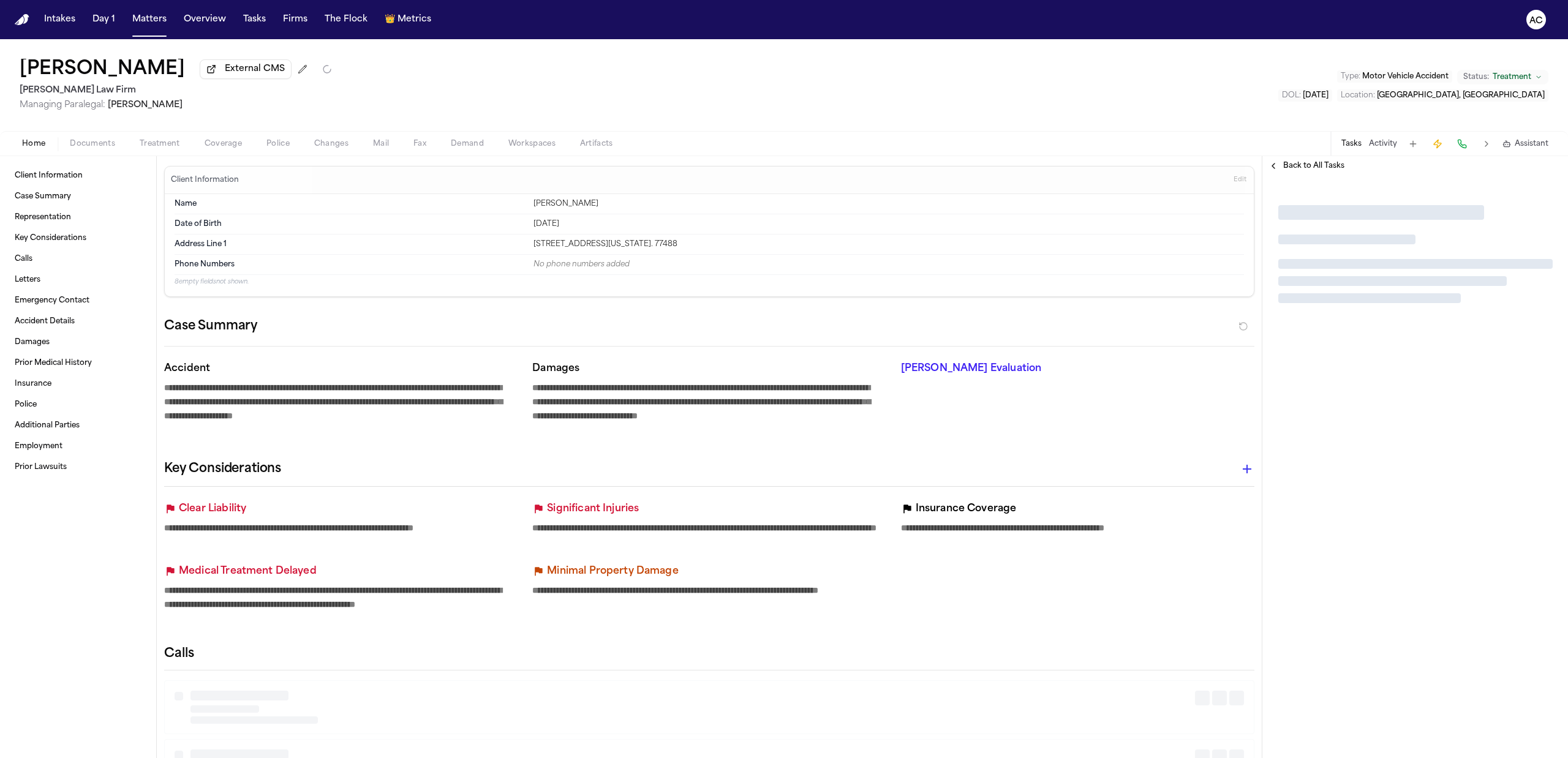
type textarea "*"
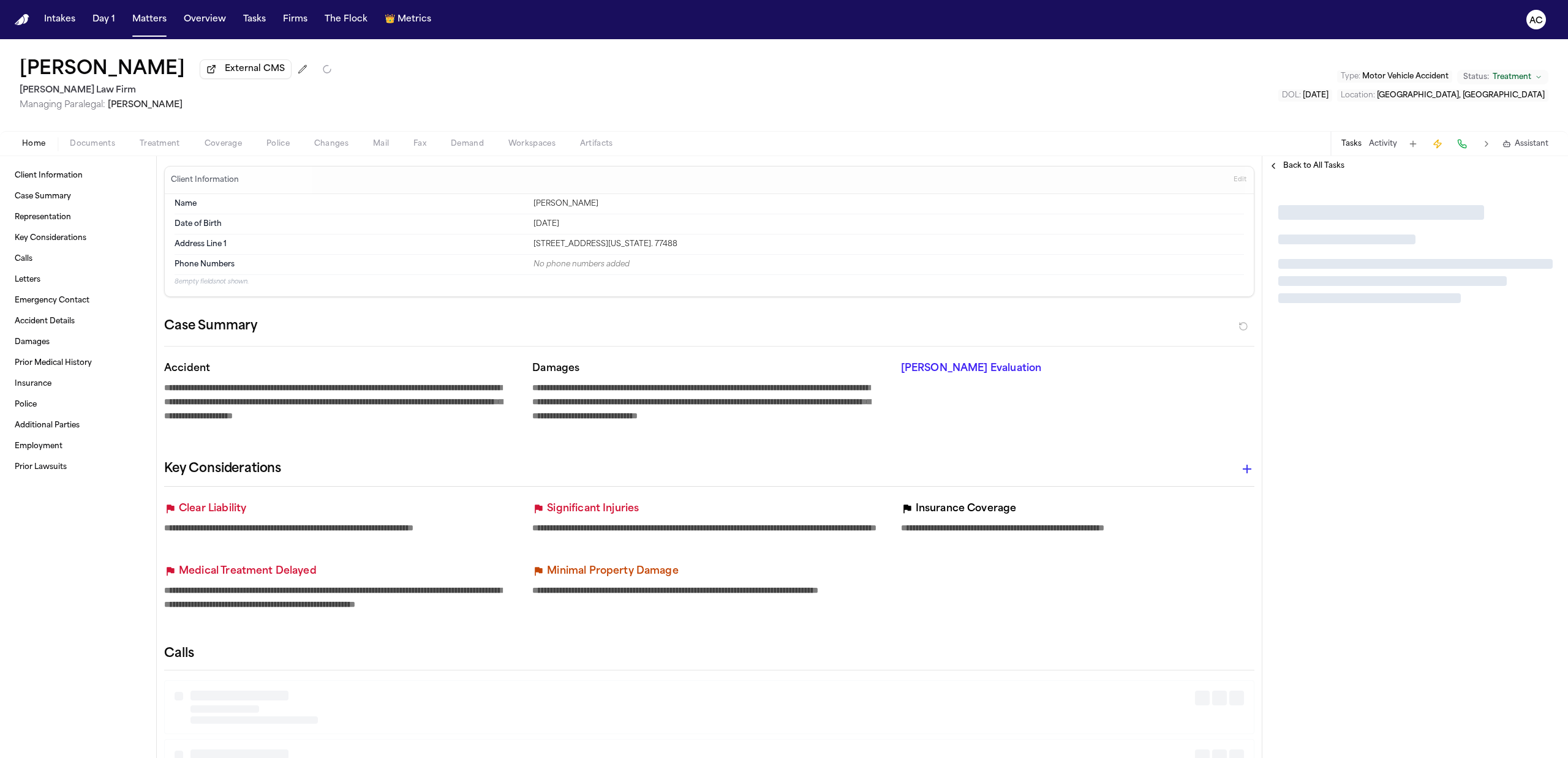
type textarea "*"
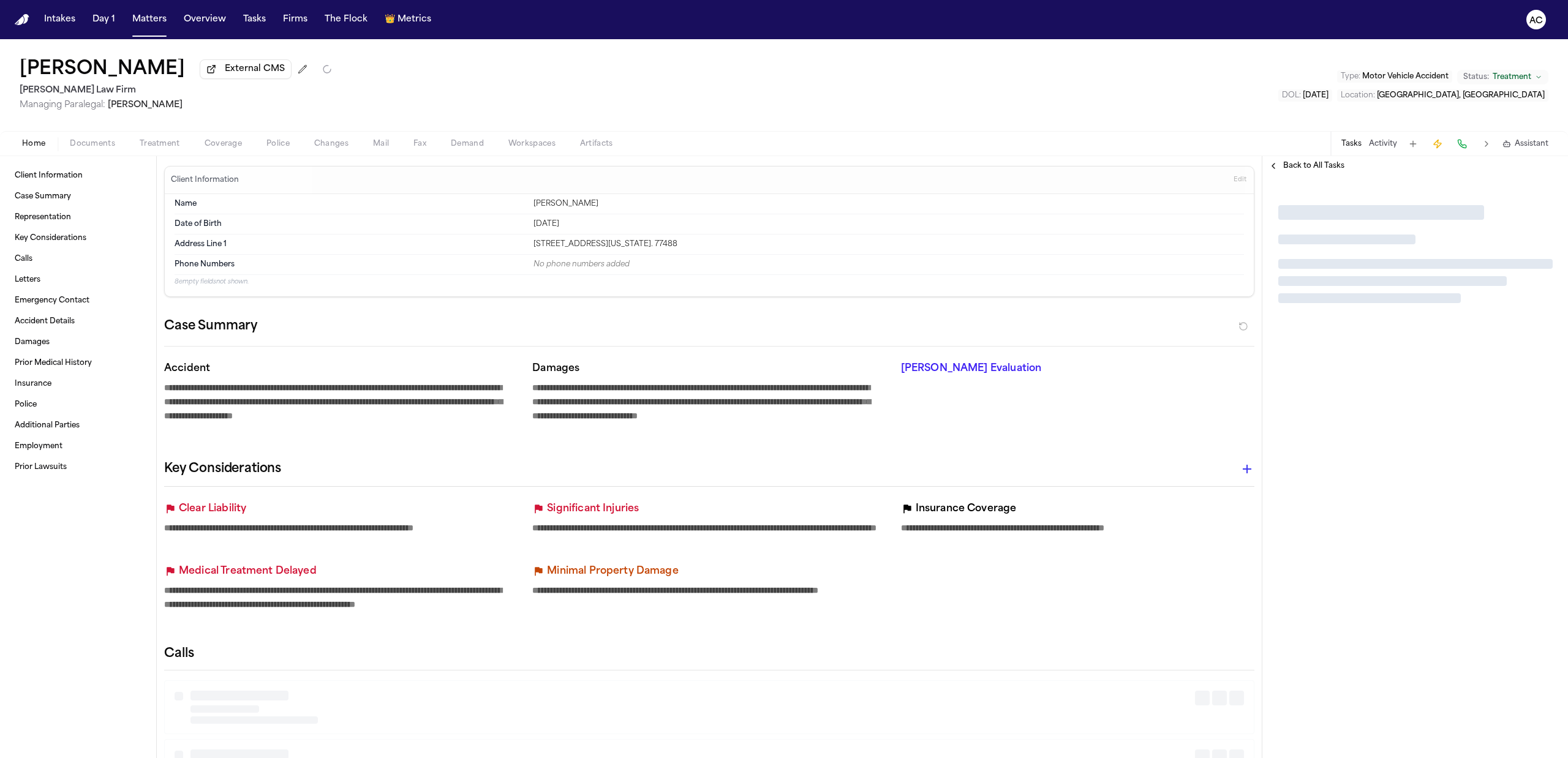
type textarea "*"
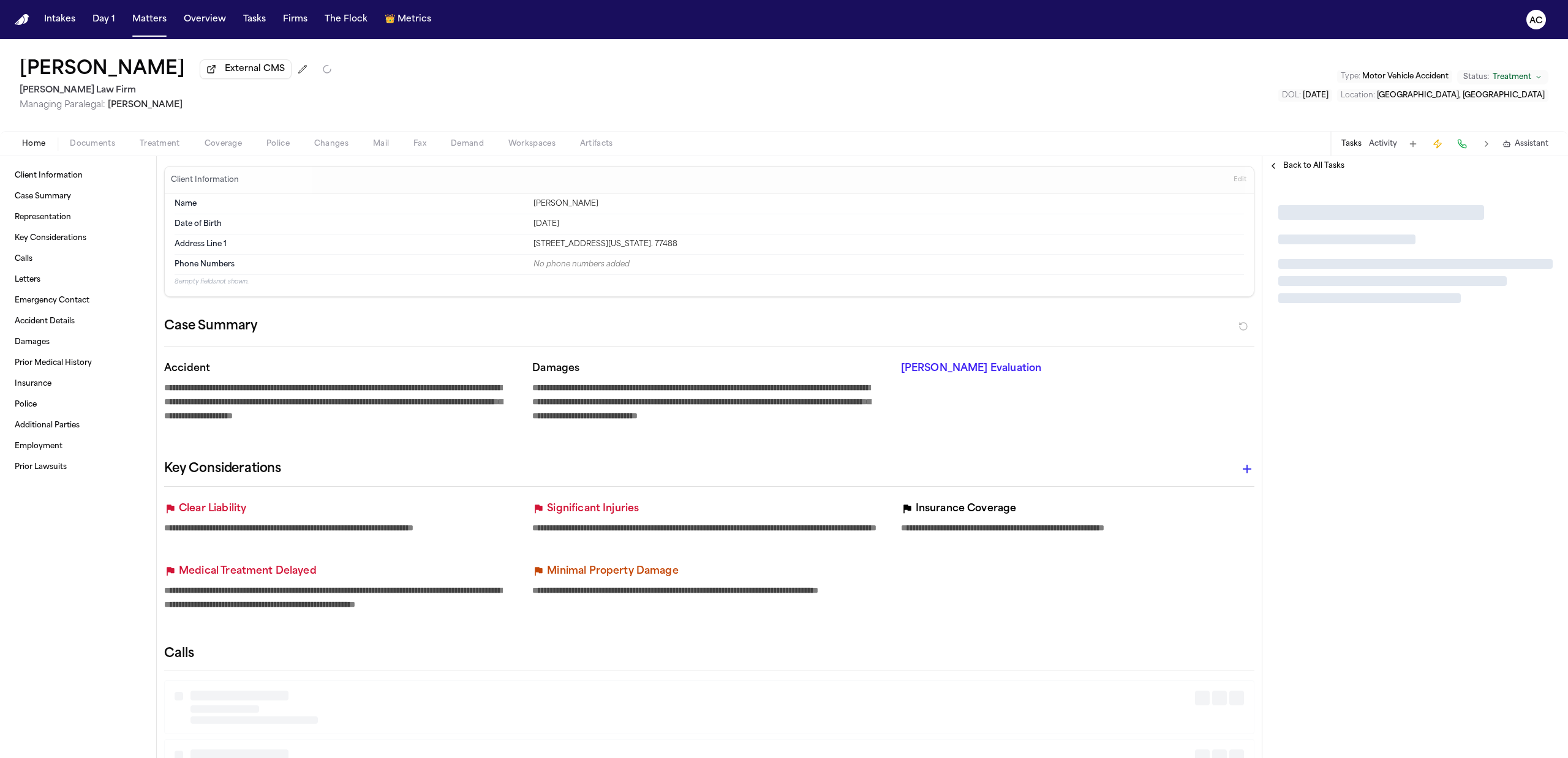
type textarea "*"
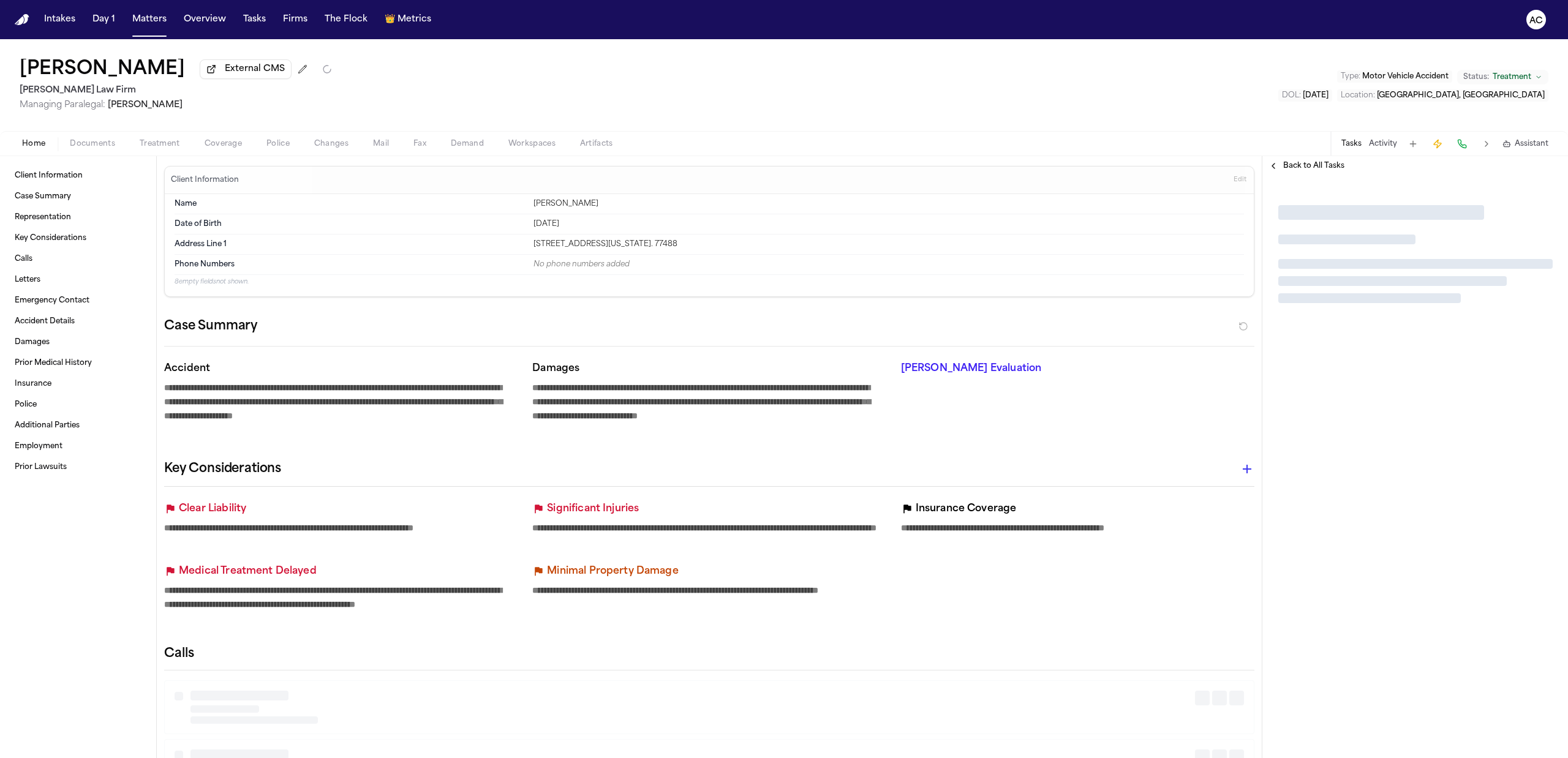
type textarea "*"
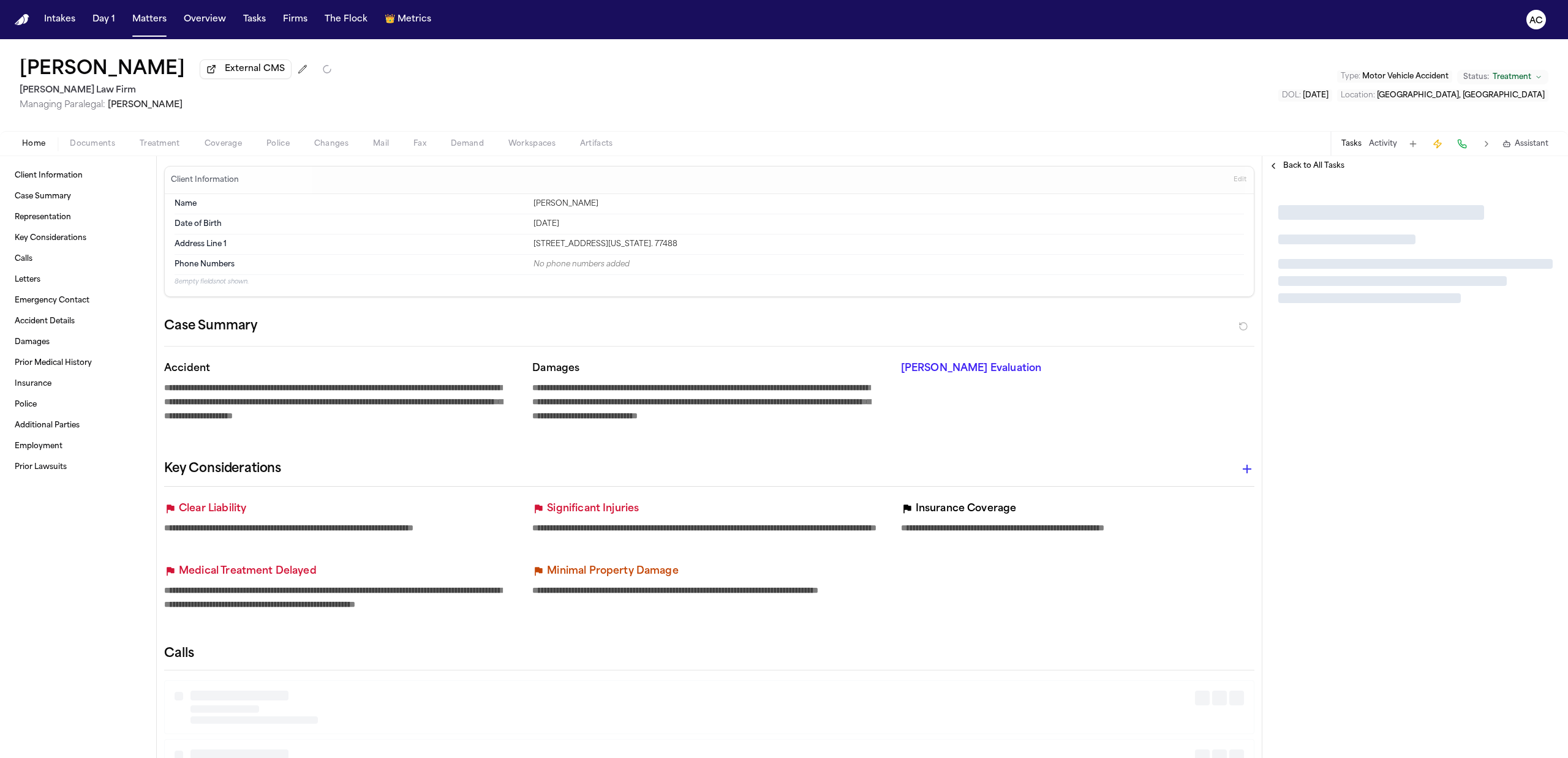
type textarea "*"
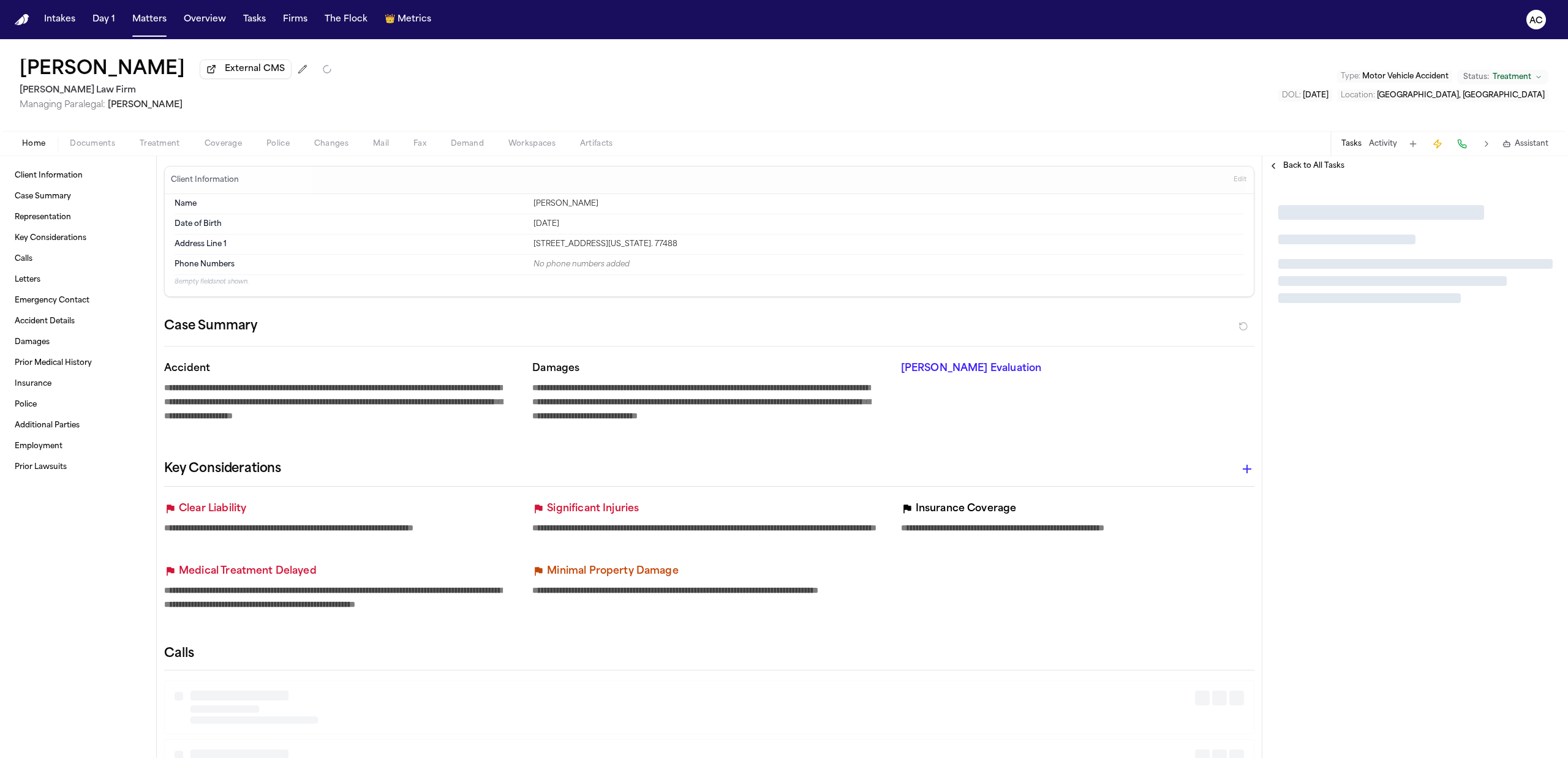
type textarea "*"
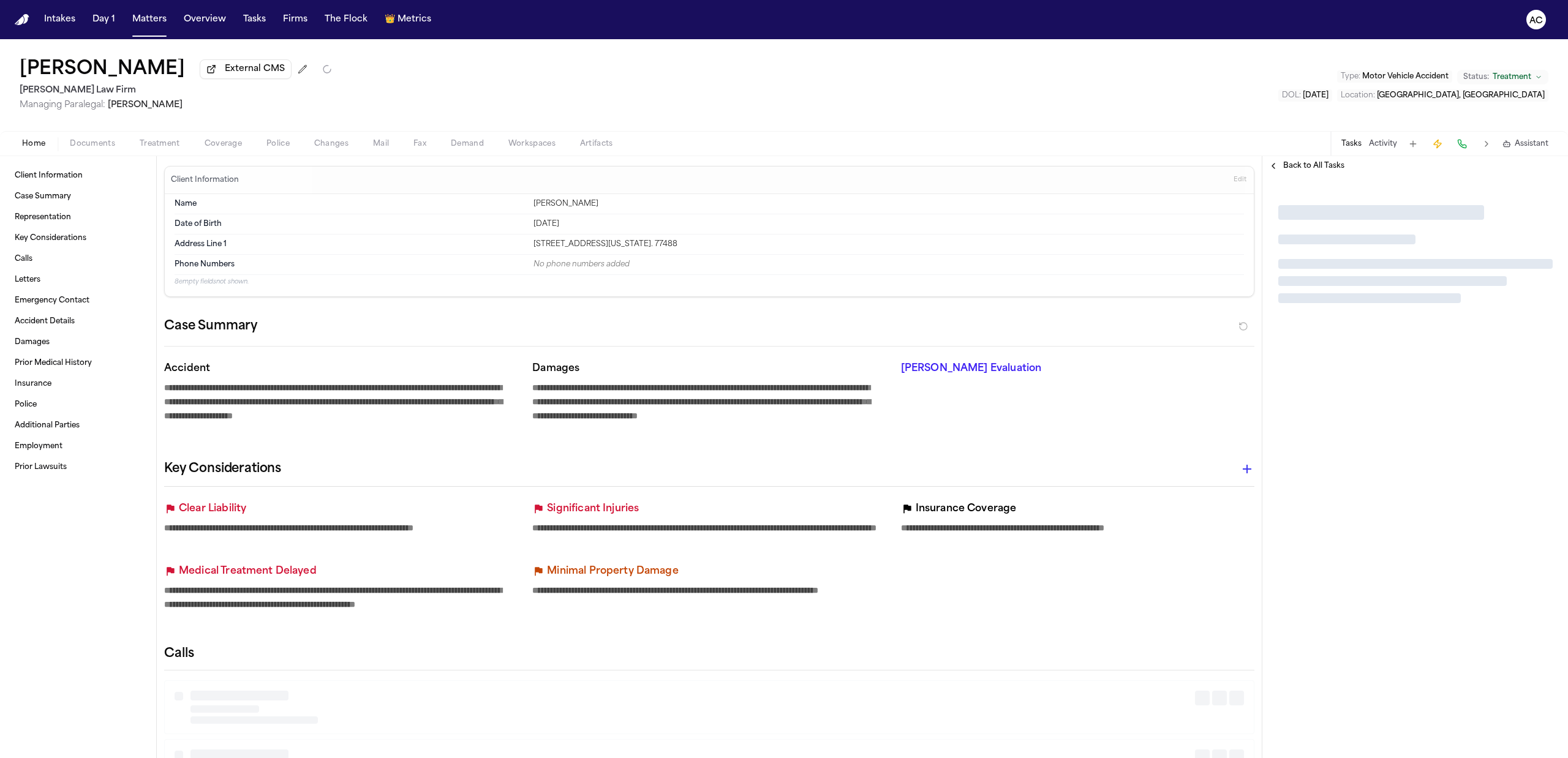
type textarea "*"
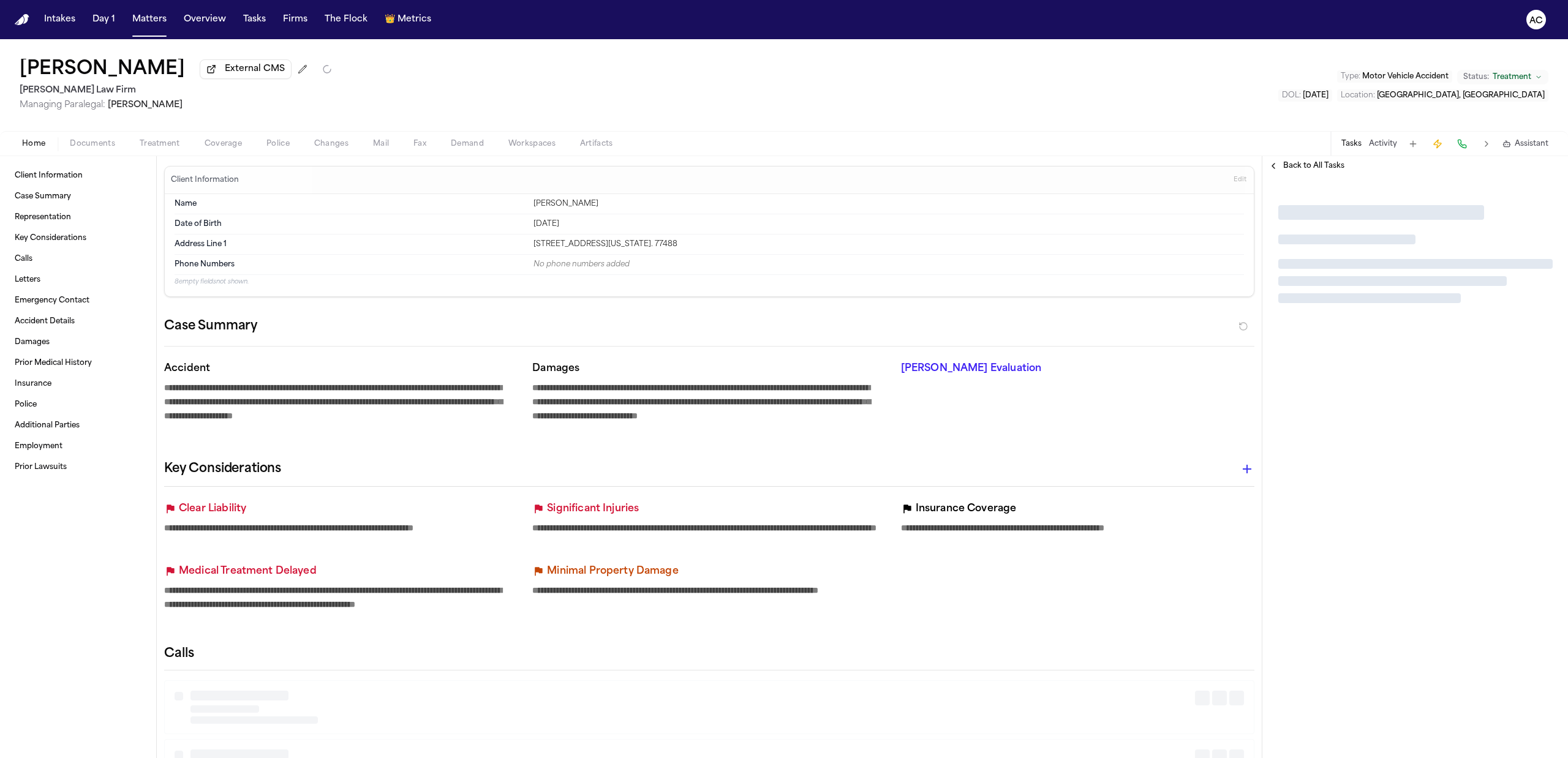
type textarea "*"
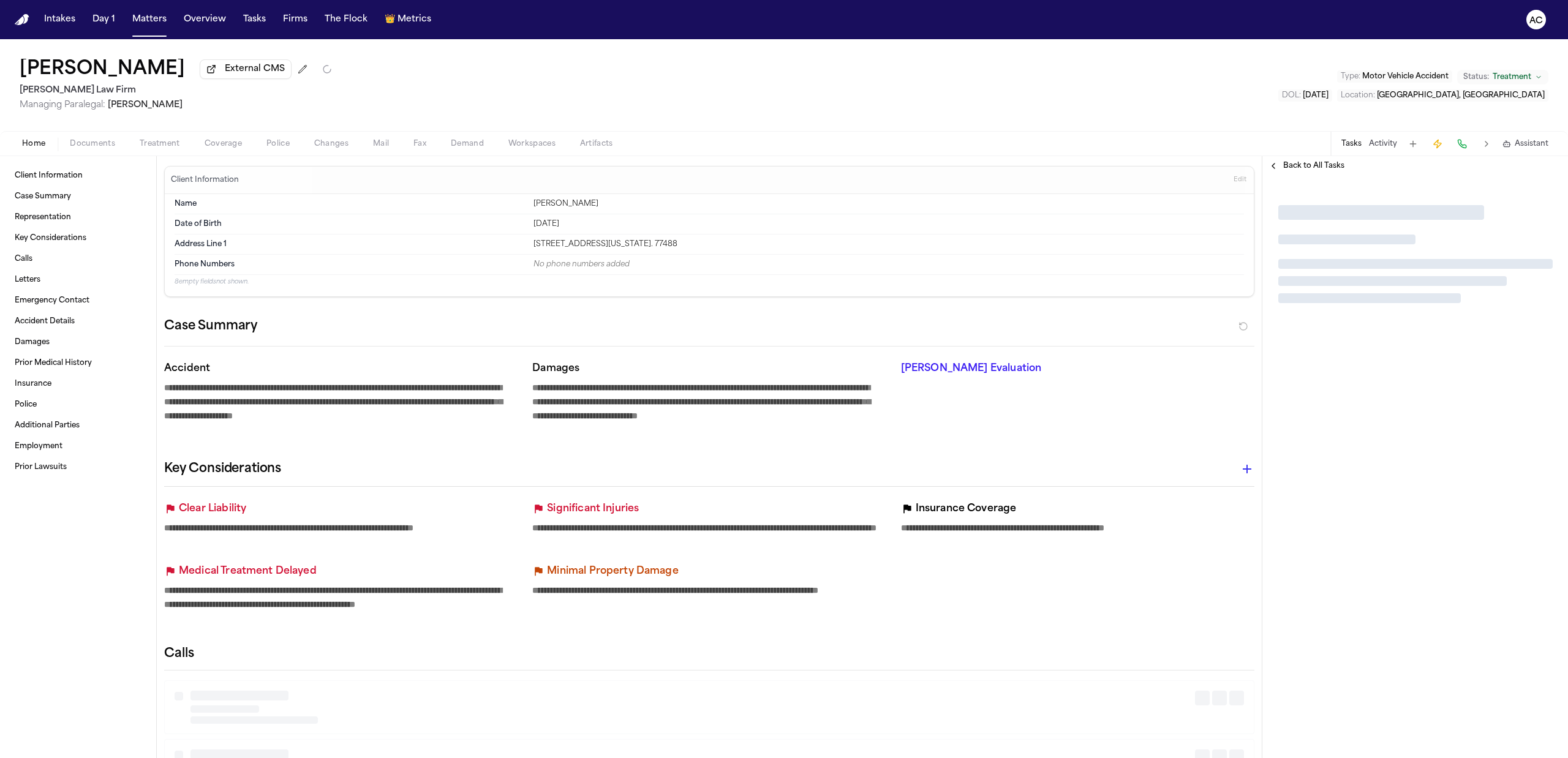
type textarea "*"
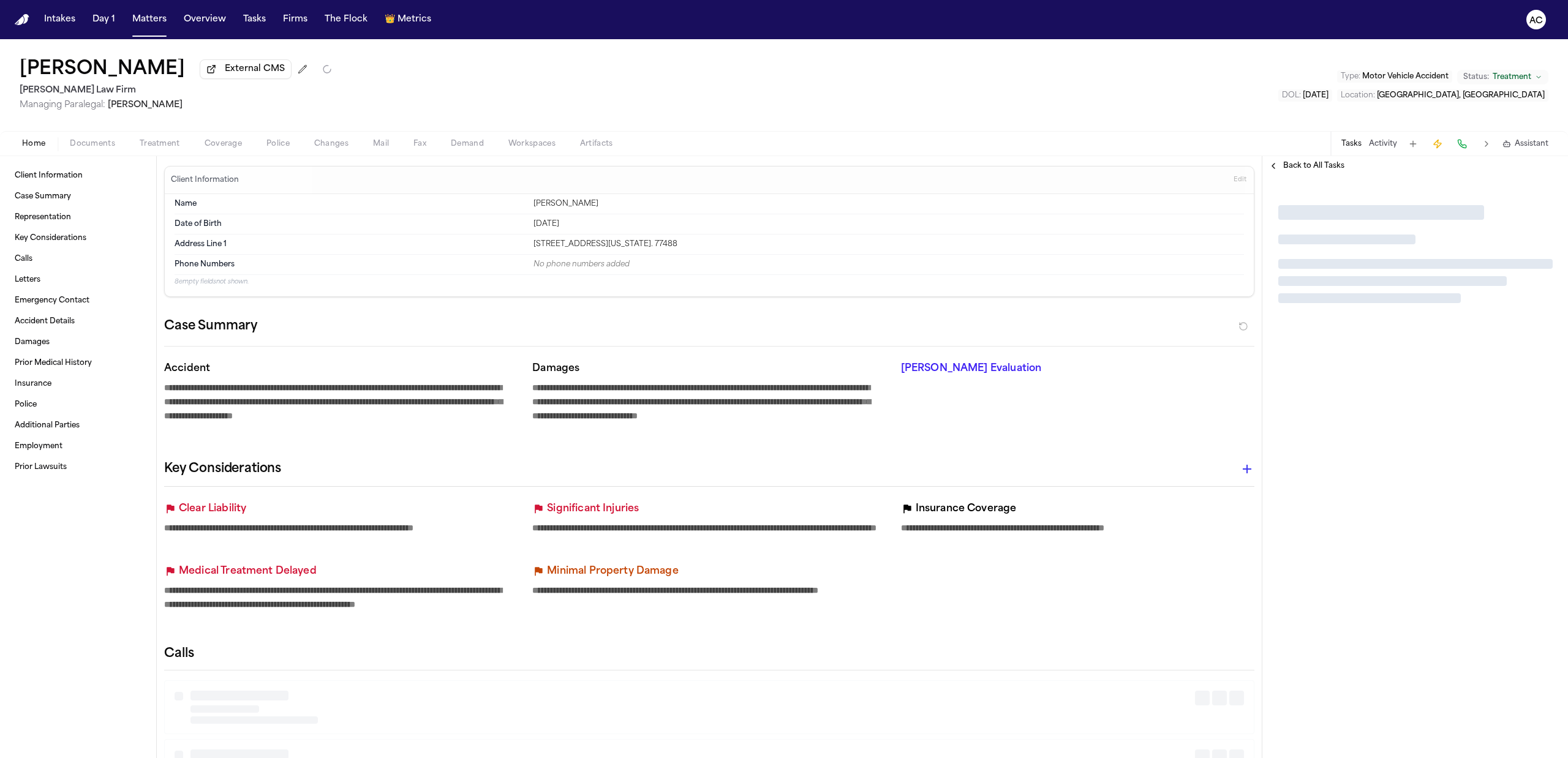
type textarea "*"
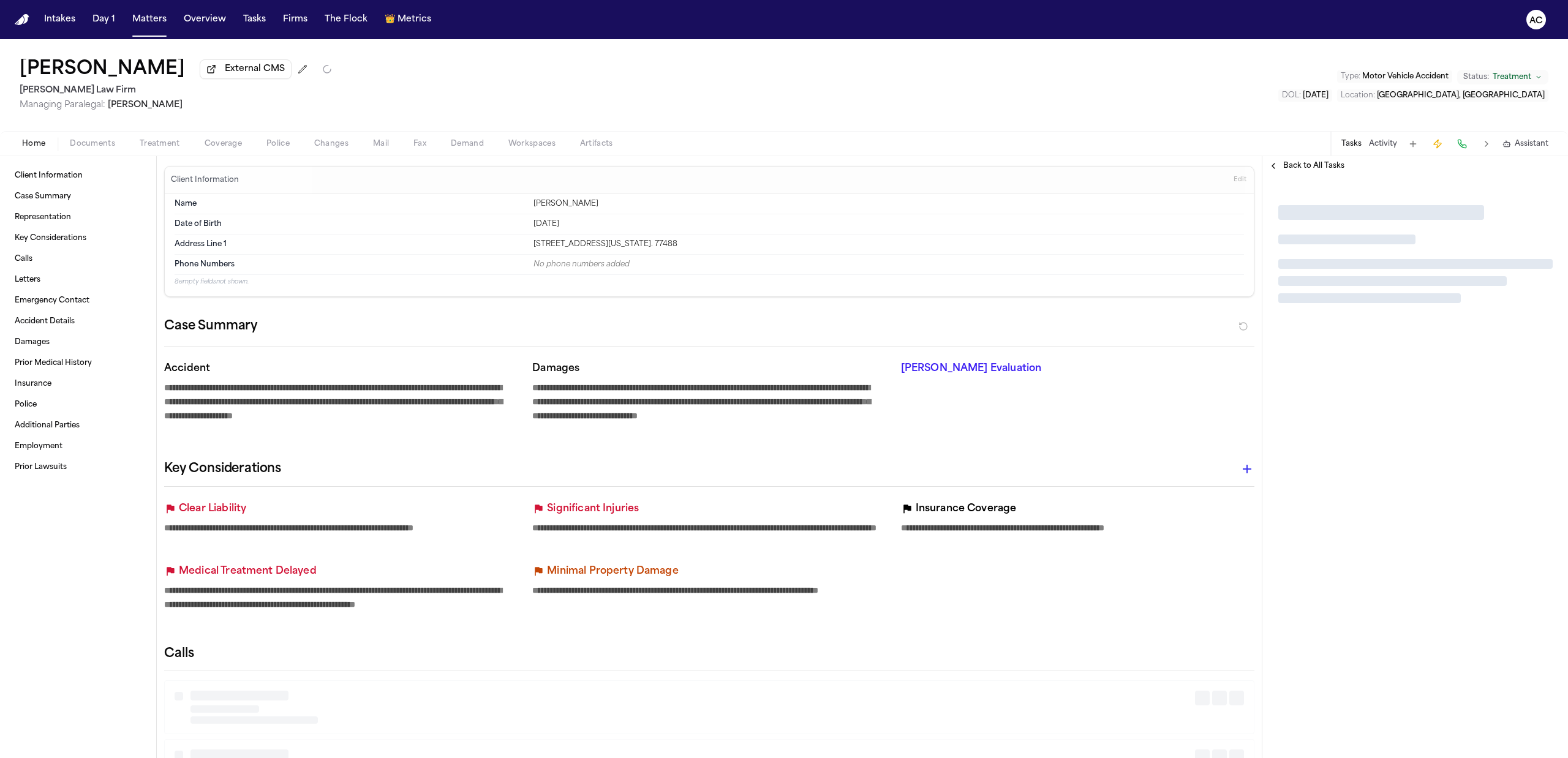
type textarea "*"
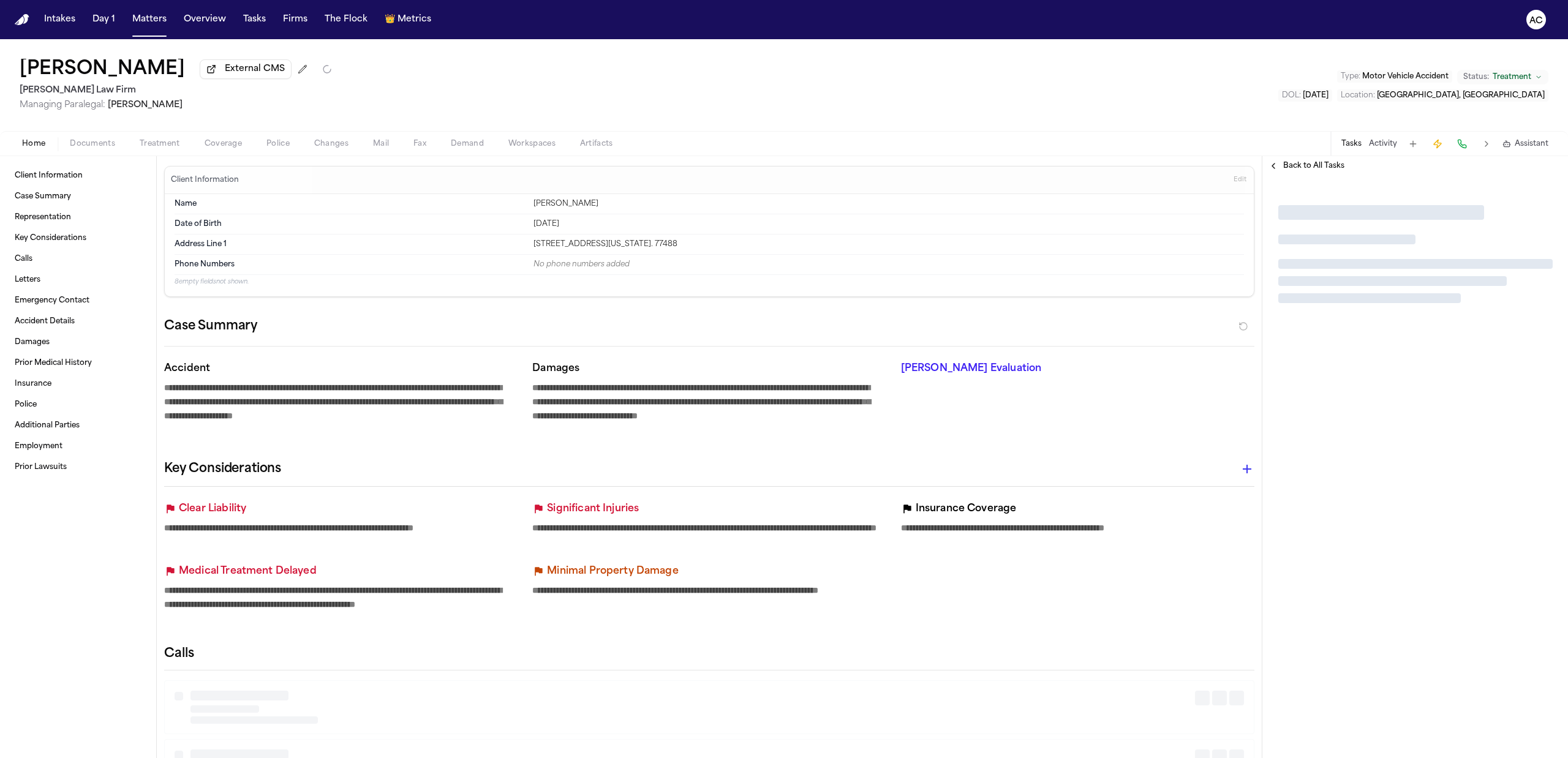
type textarea "*"
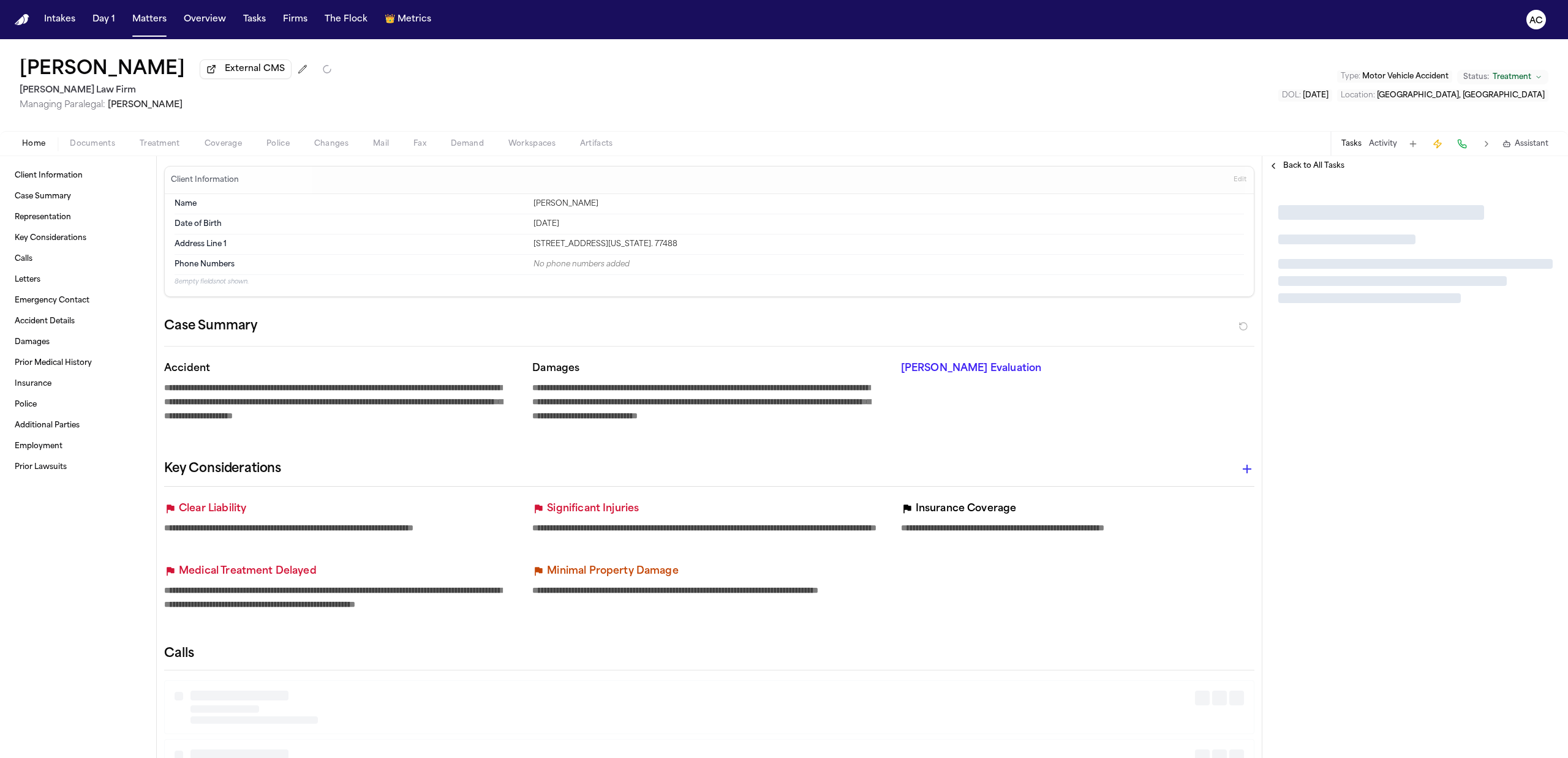
type textarea "*"
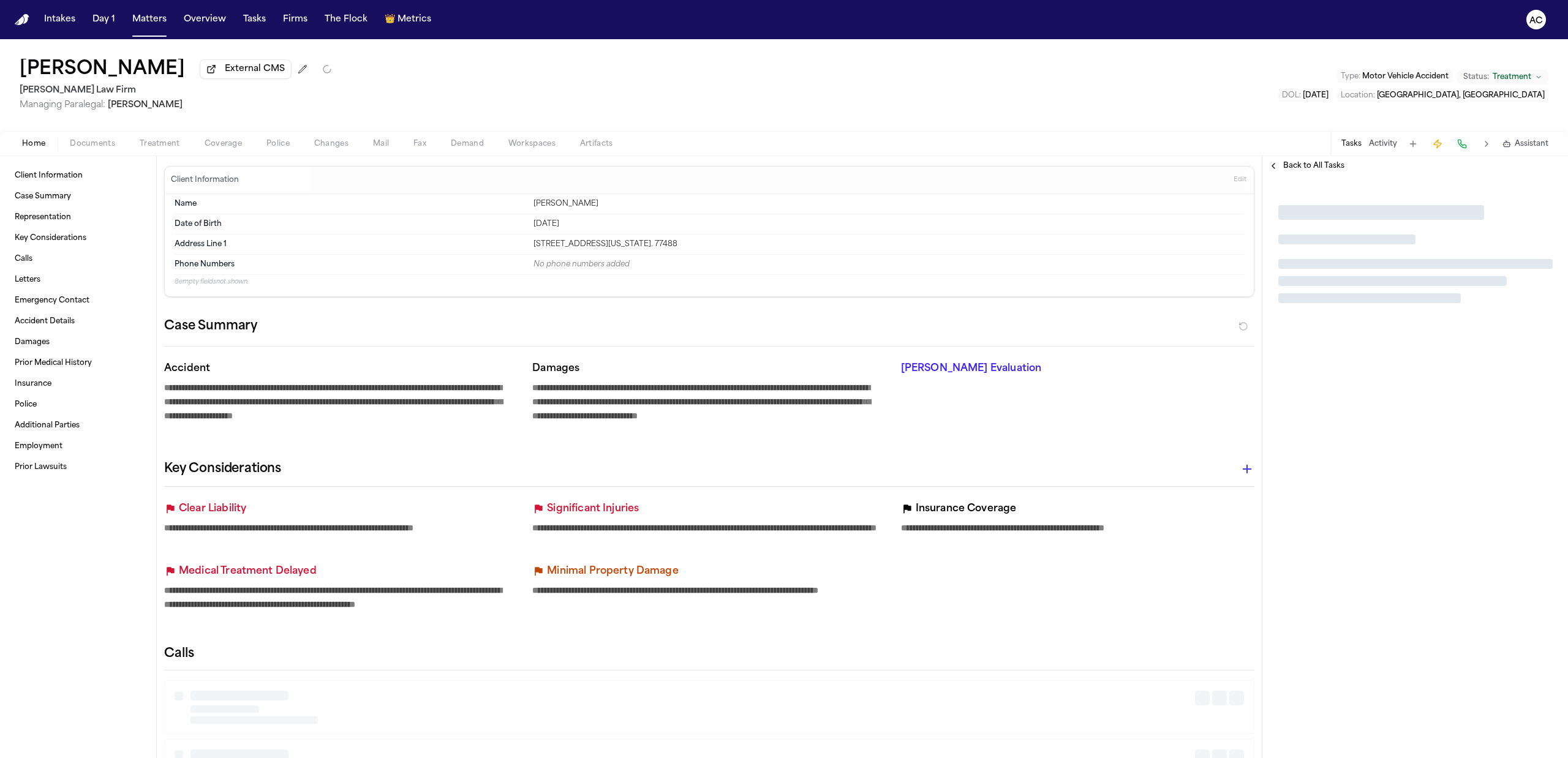
type textarea "*"
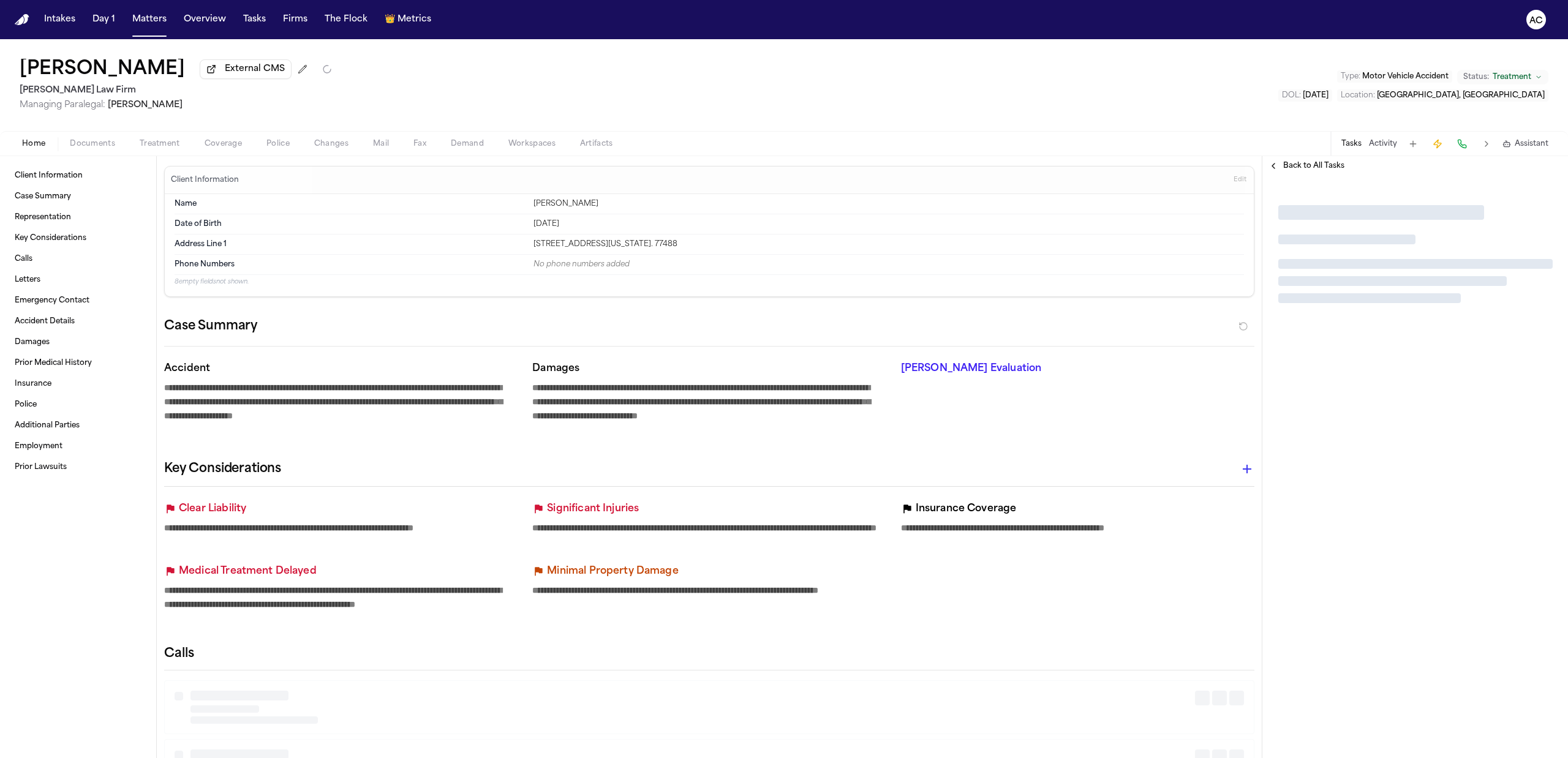
type textarea "*"
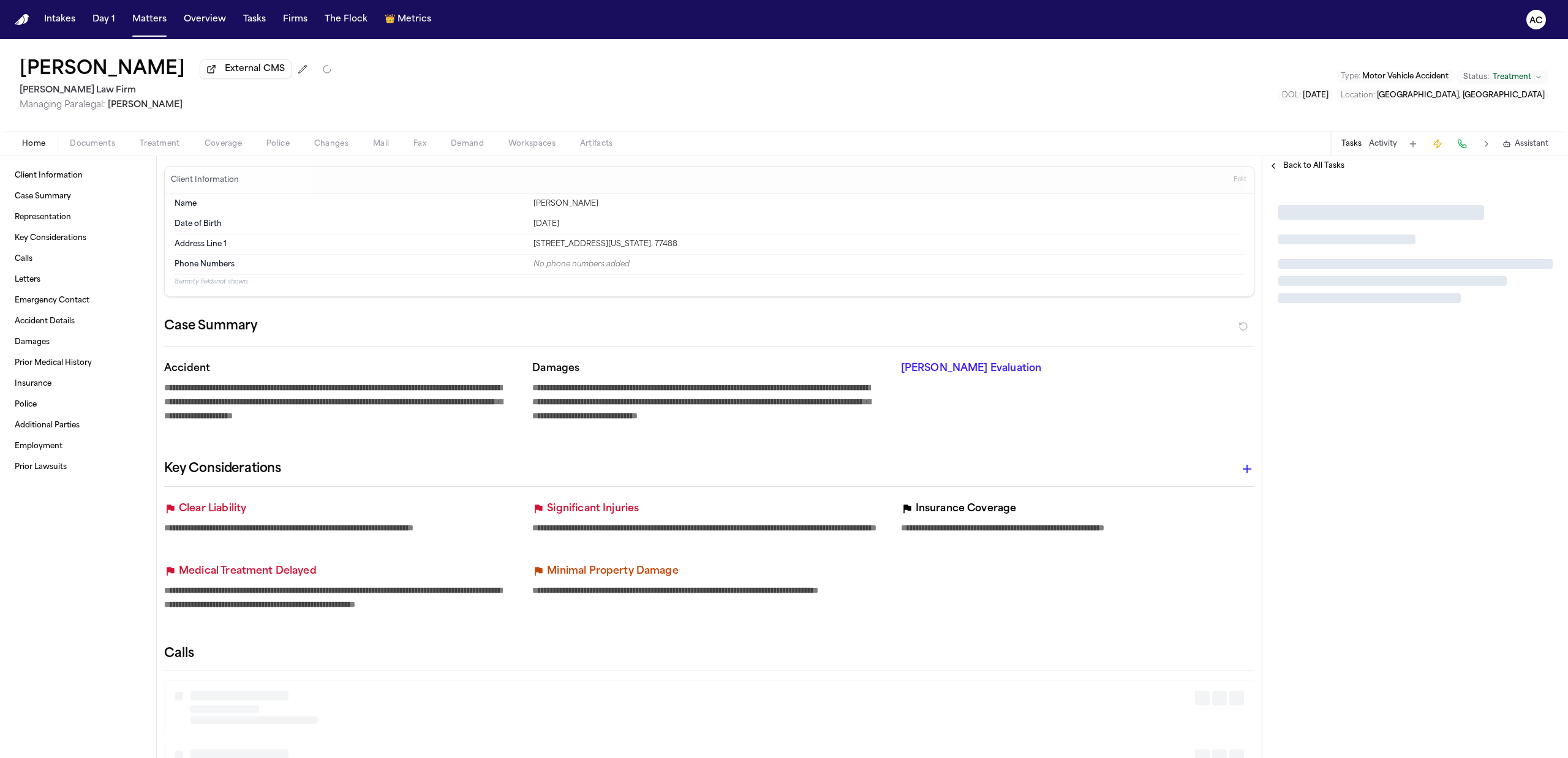
type textarea "*"
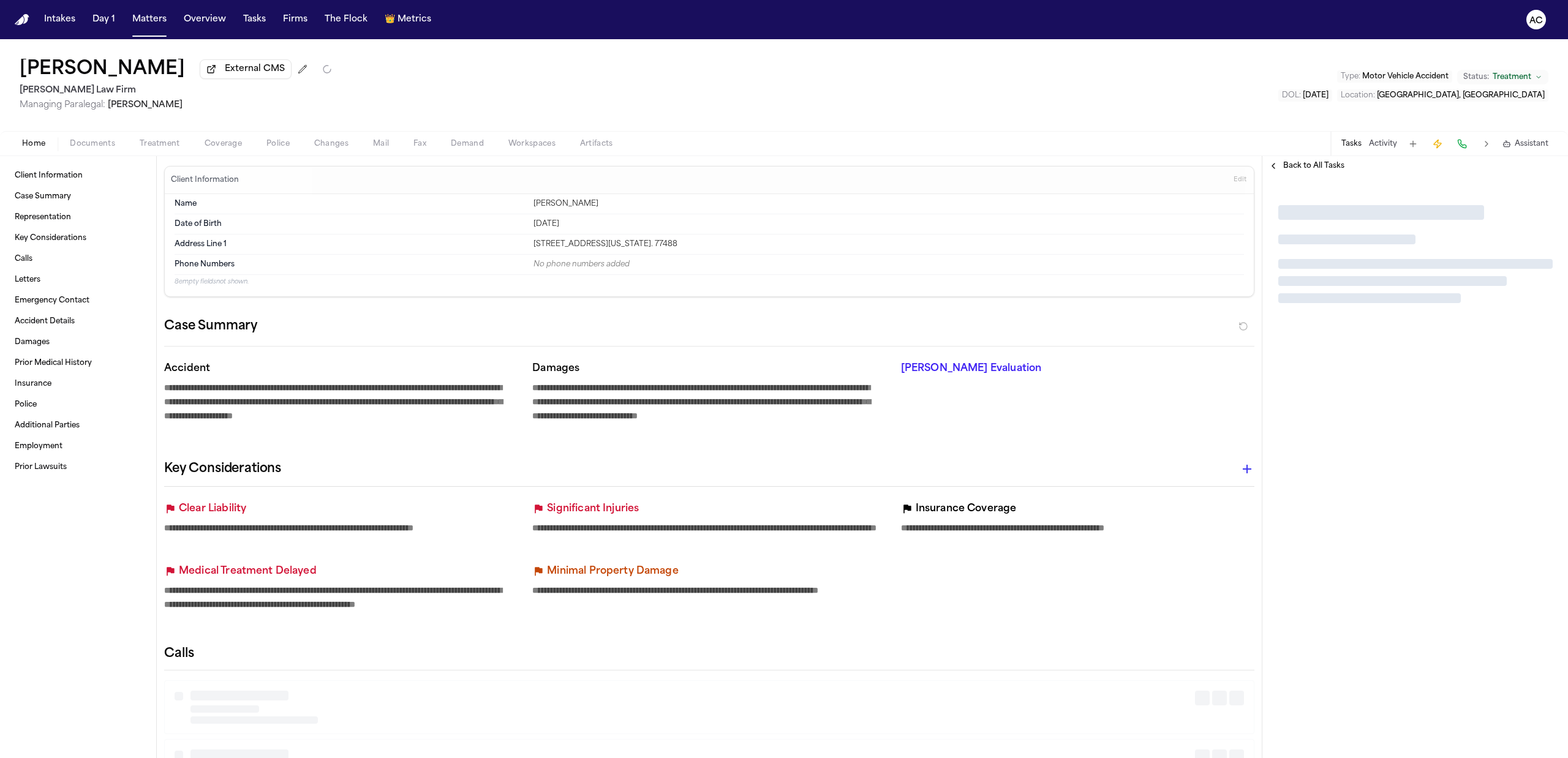
type textarea "*"
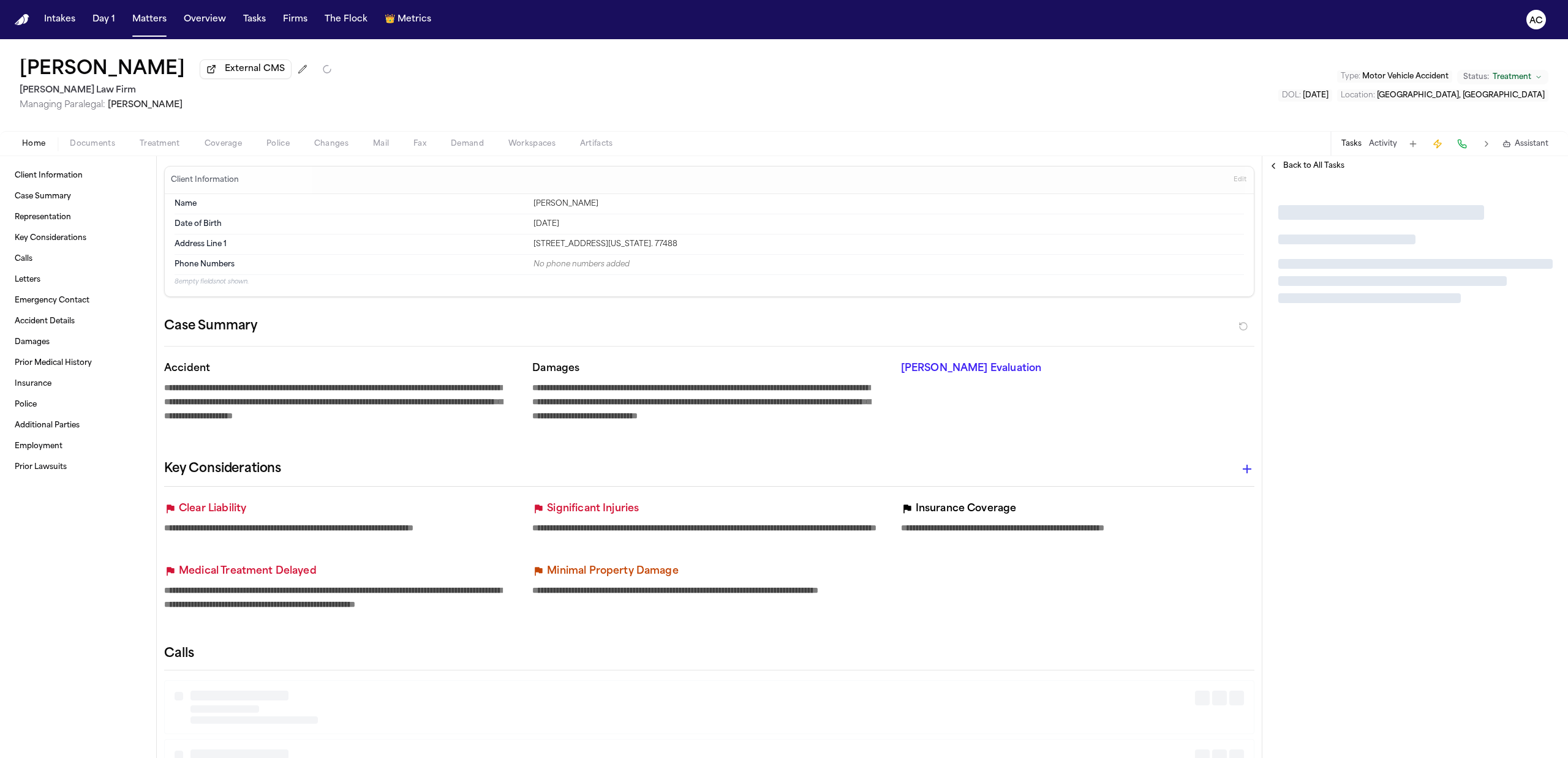
type textarea "*"
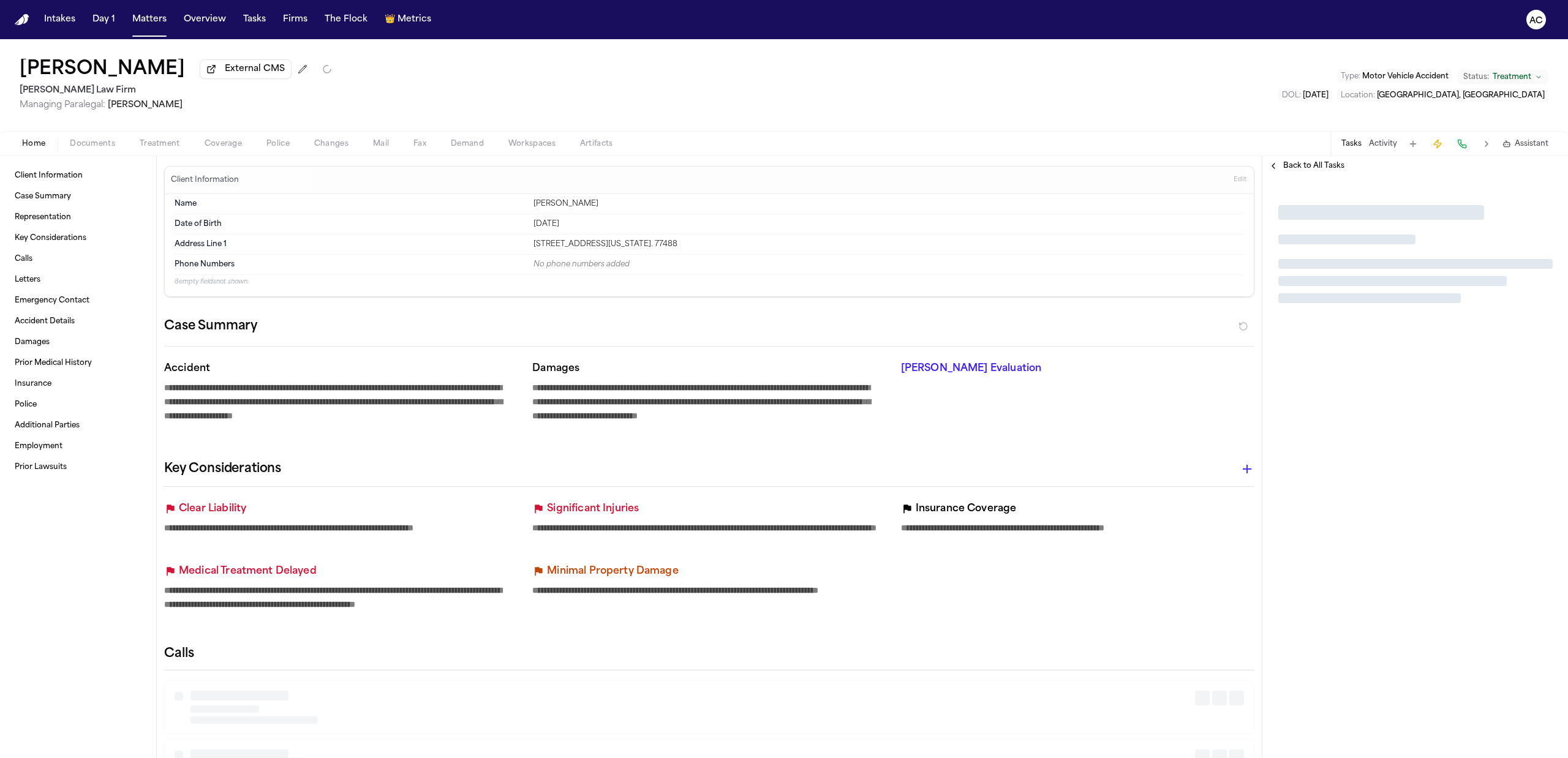
type textarea "*"
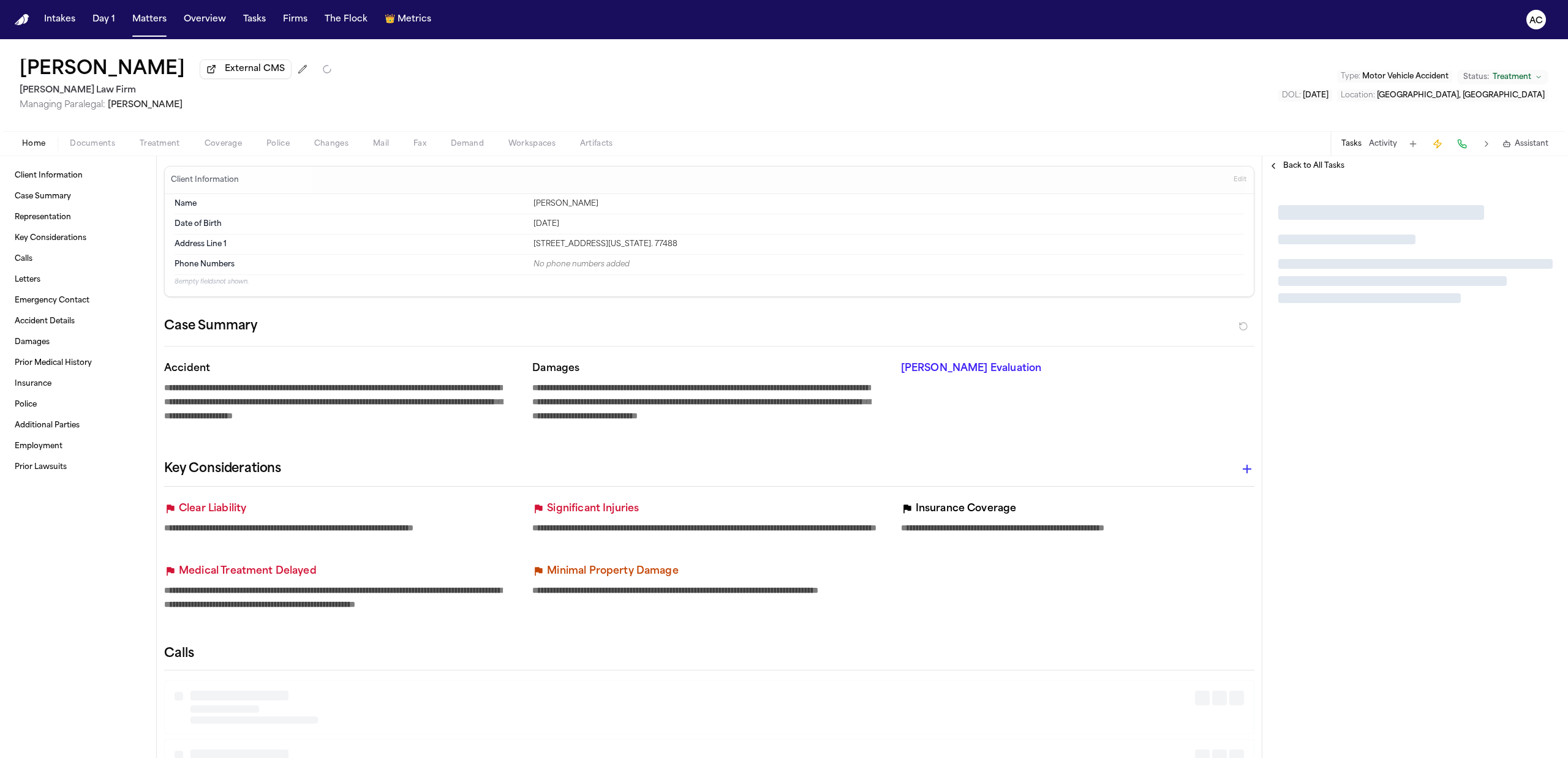
type textarea "*"
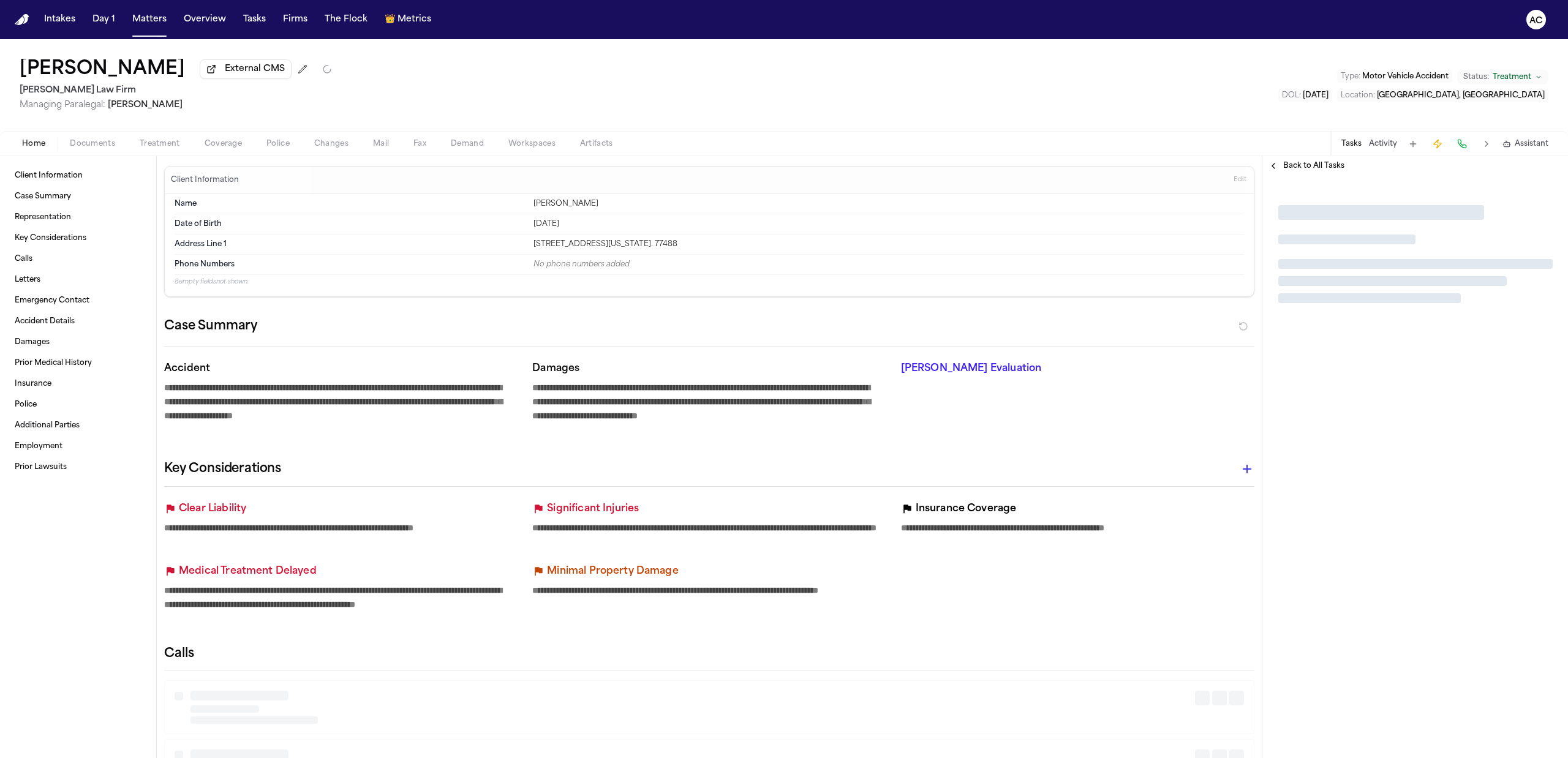
type textarea "*"
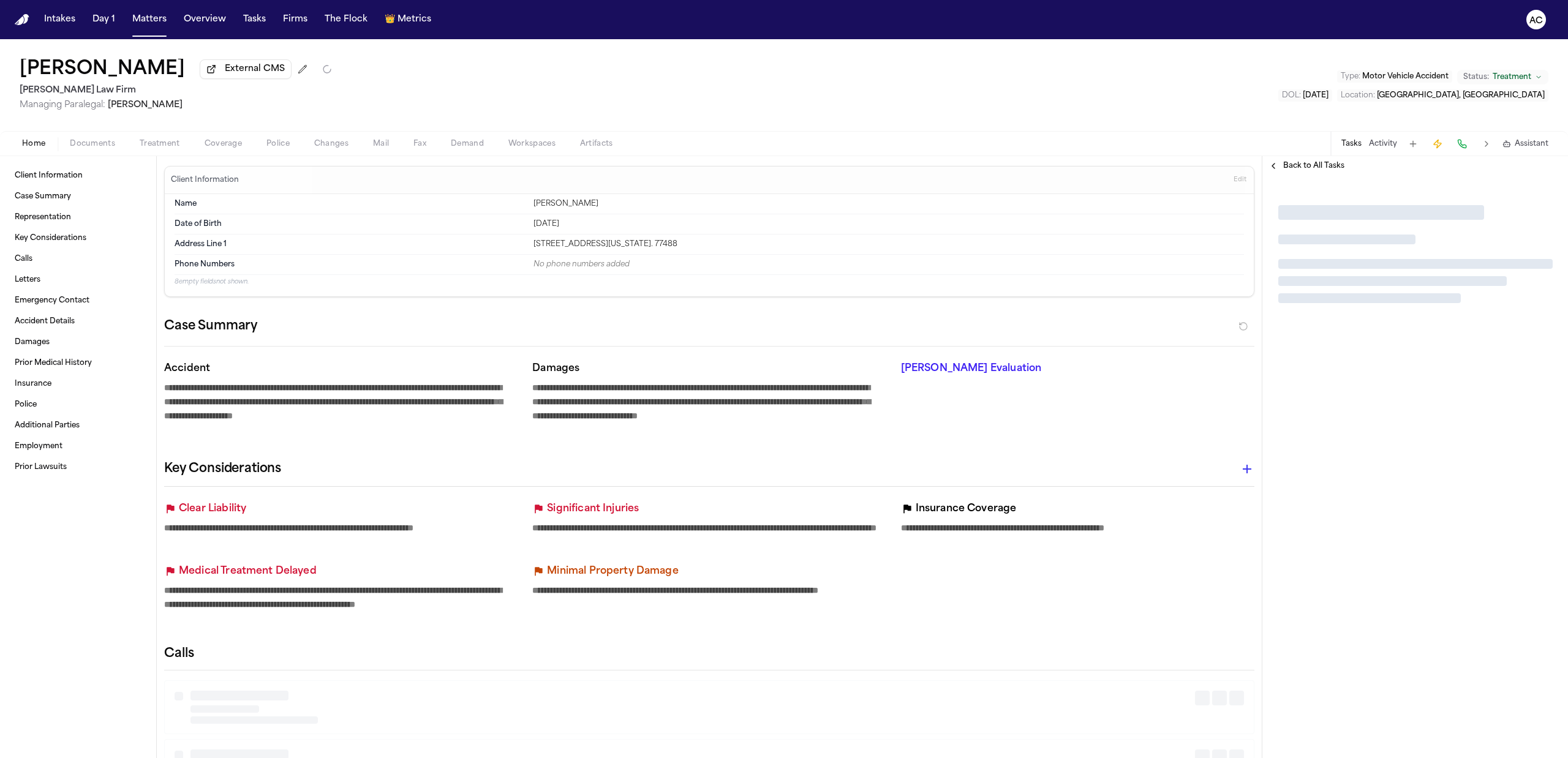
type textarea "*"
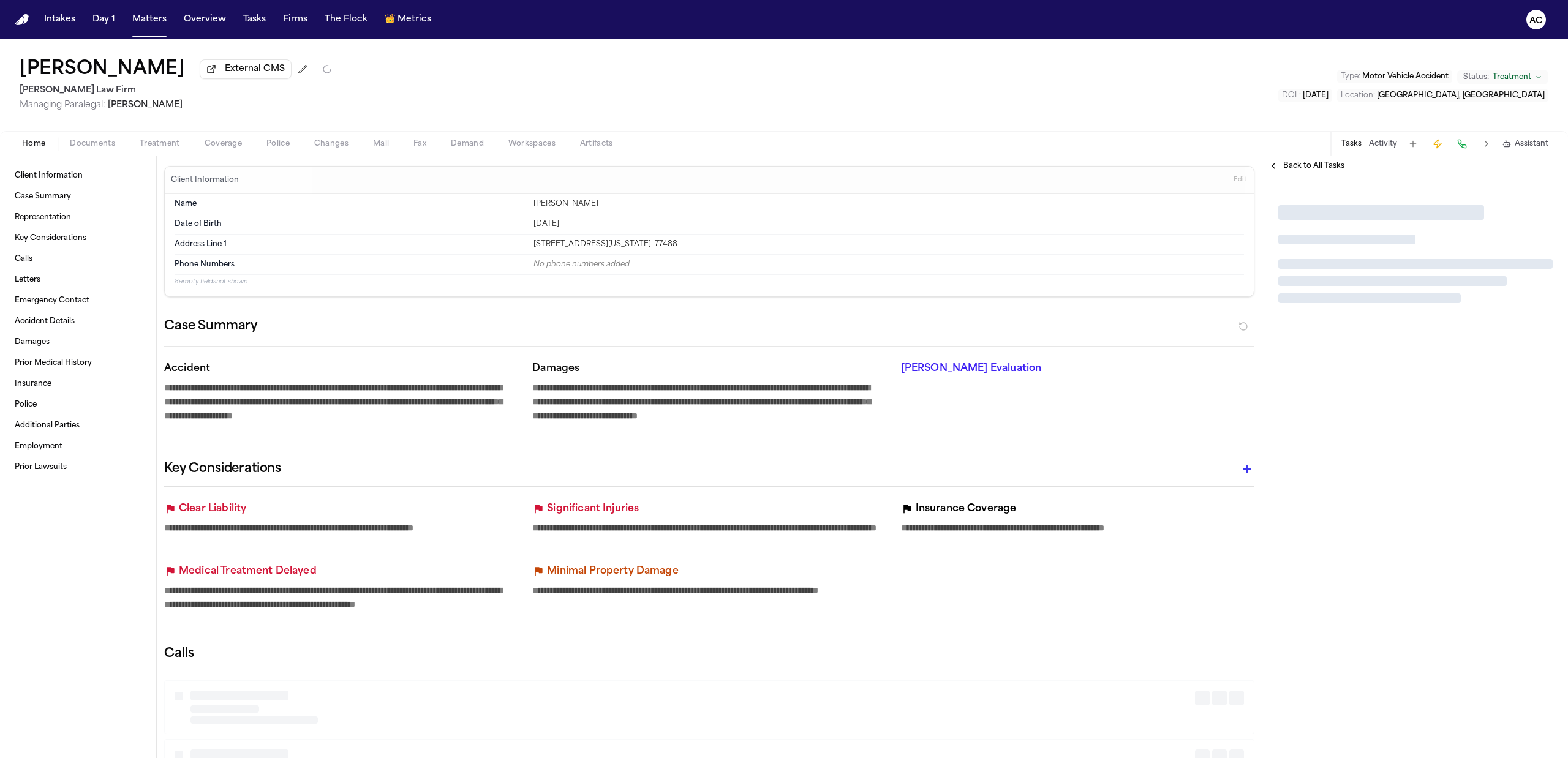
type textarea "*"
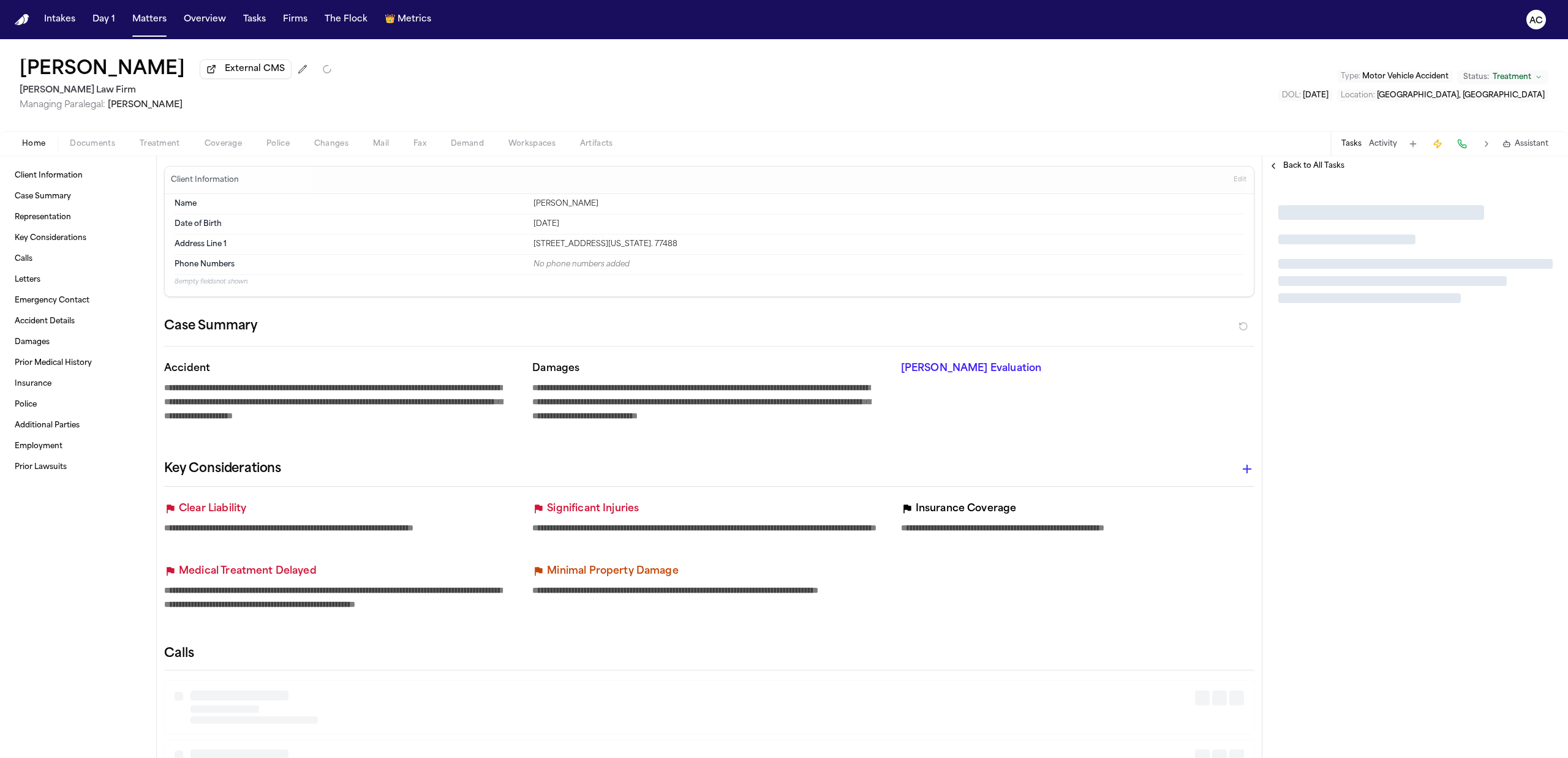
type textarea "*"
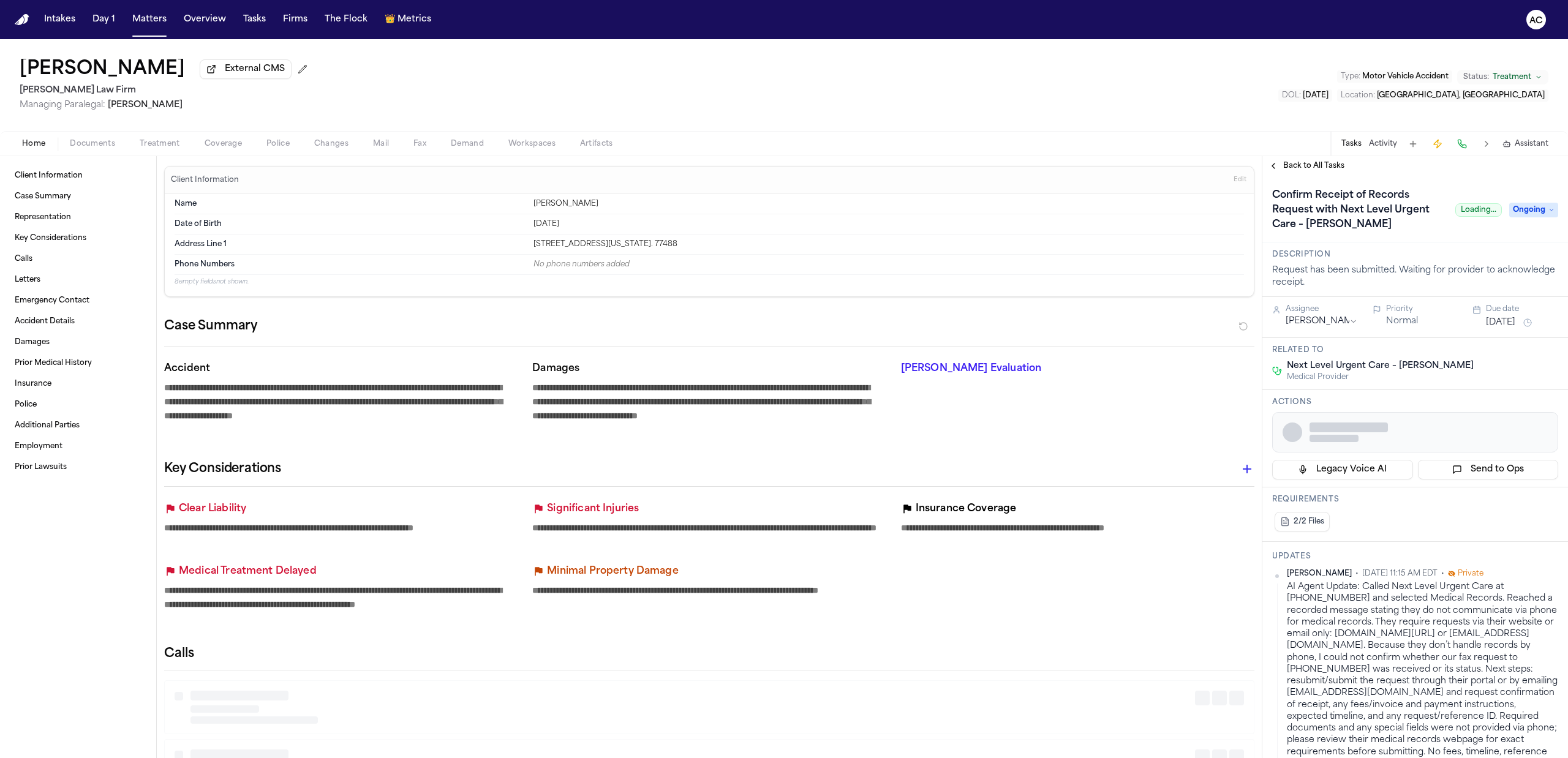
type textarea "*"
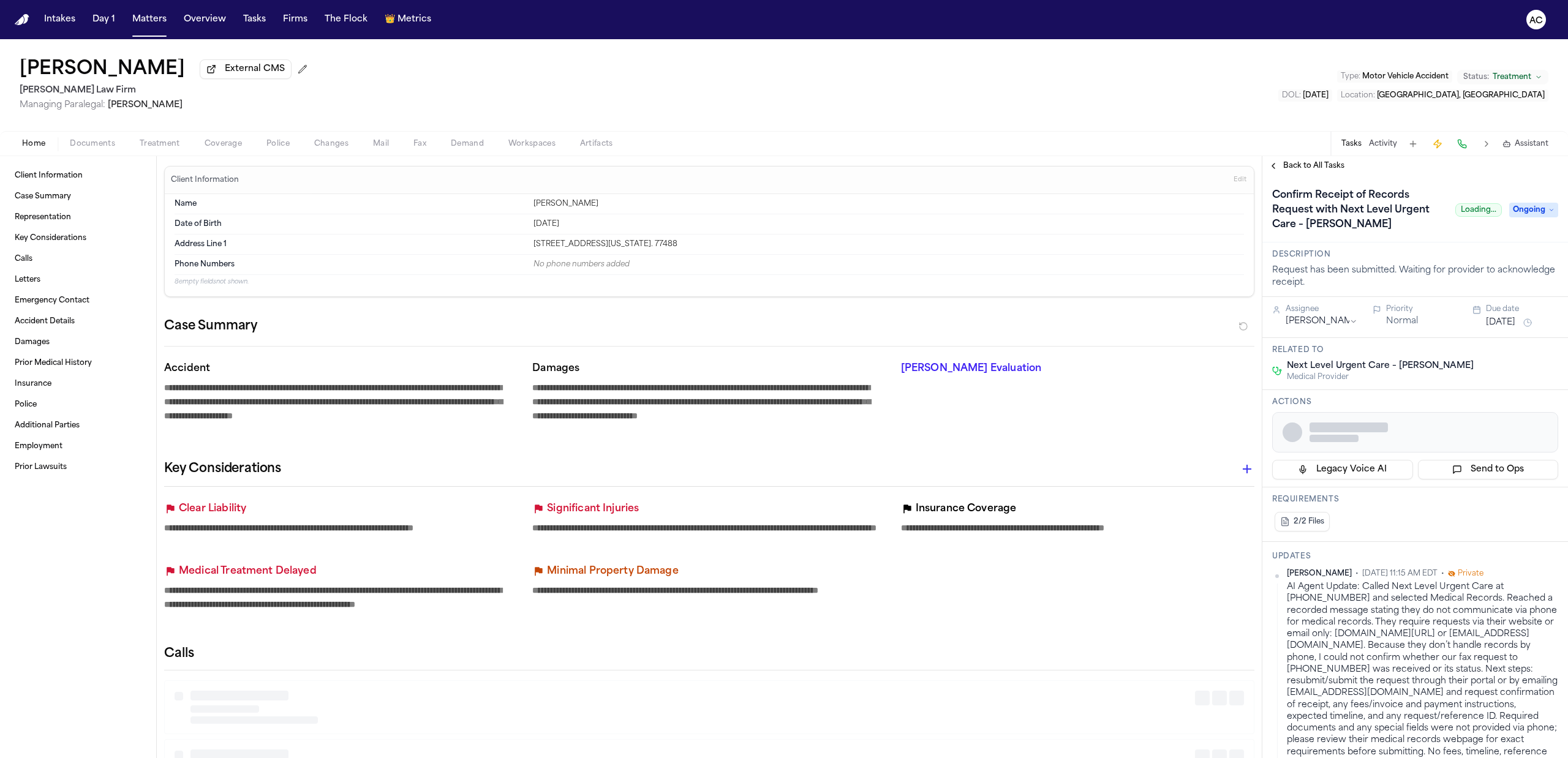
type textarea "*"
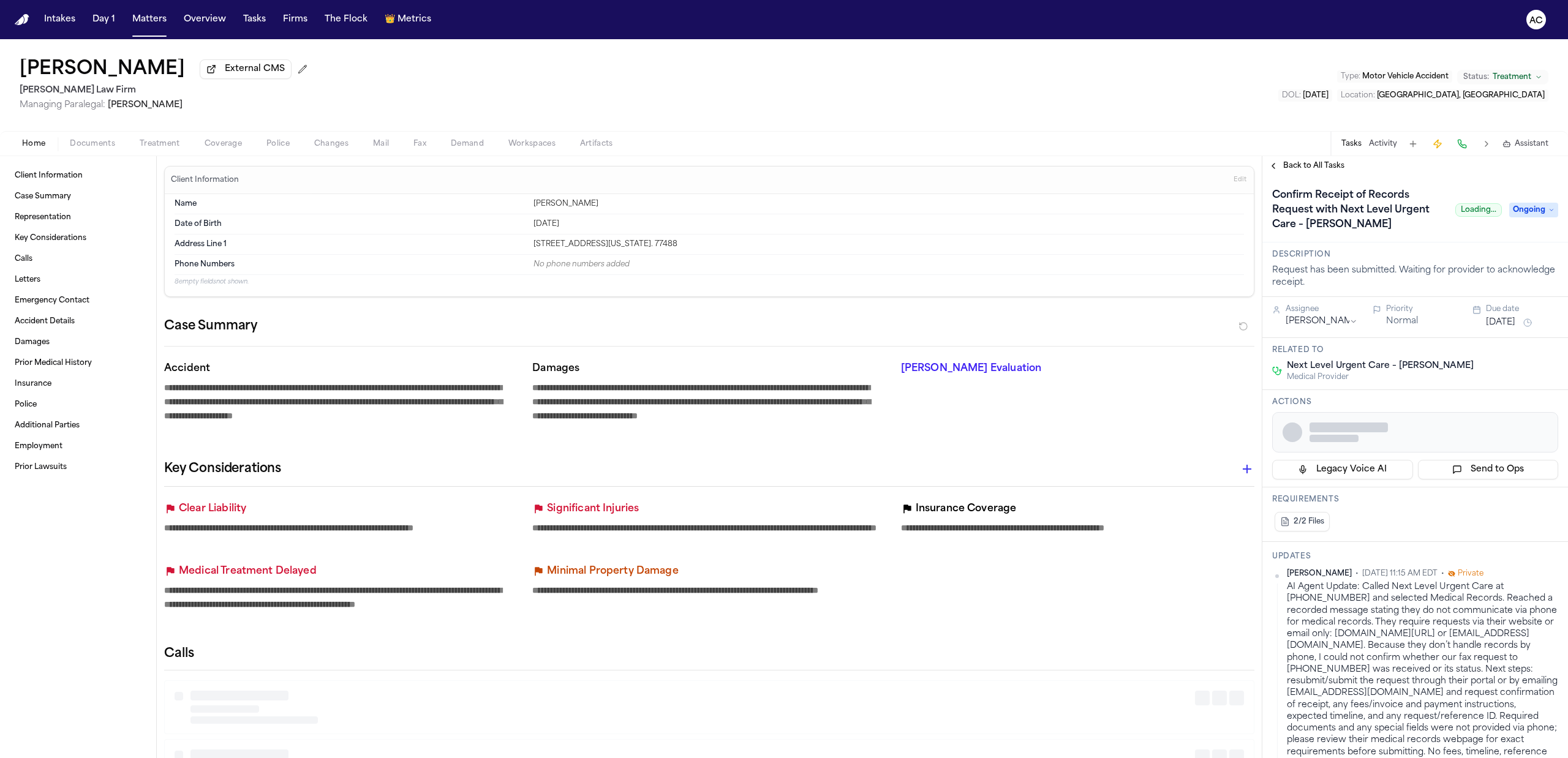
type textarea "*"
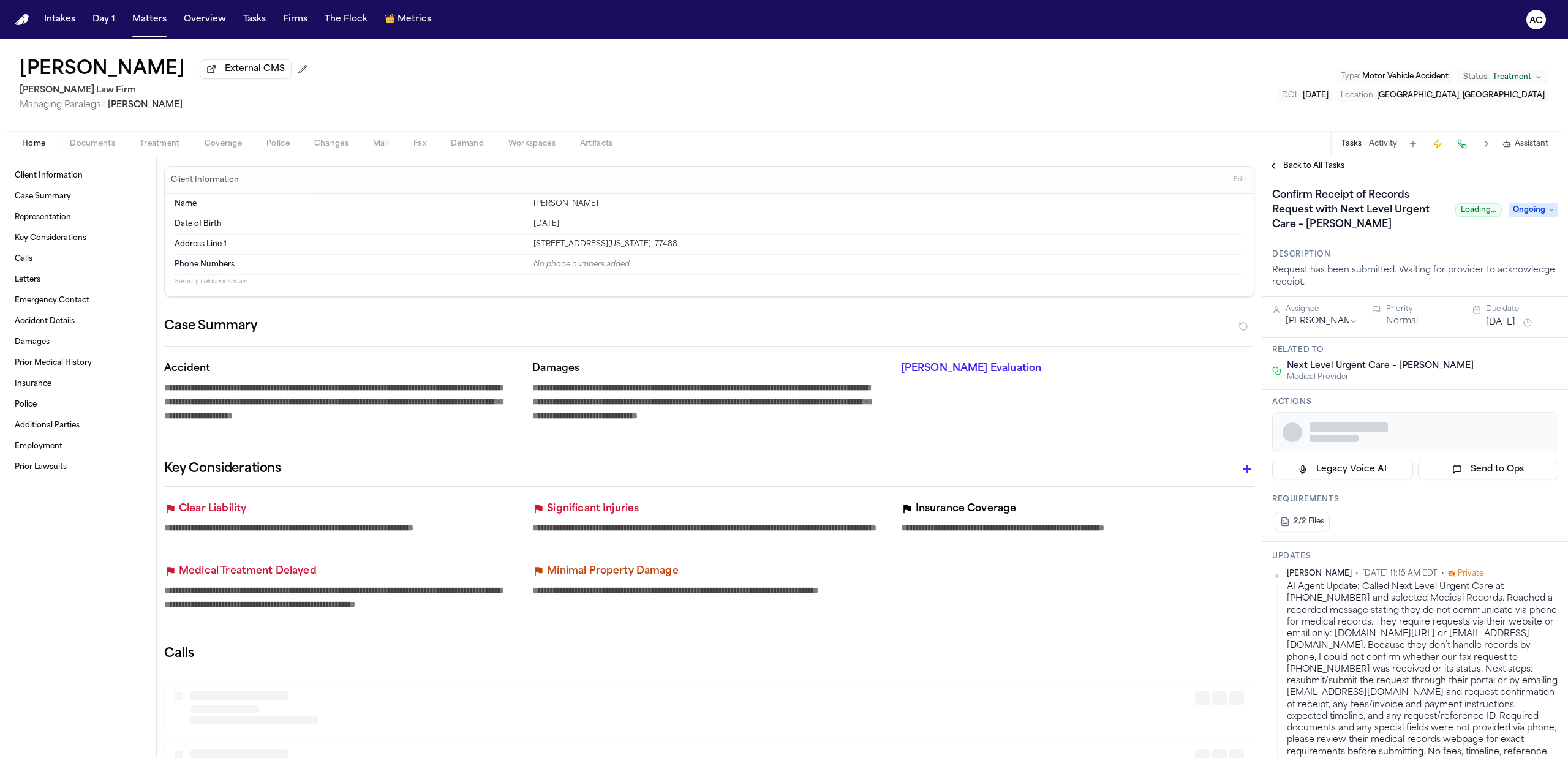
type textarea "*"
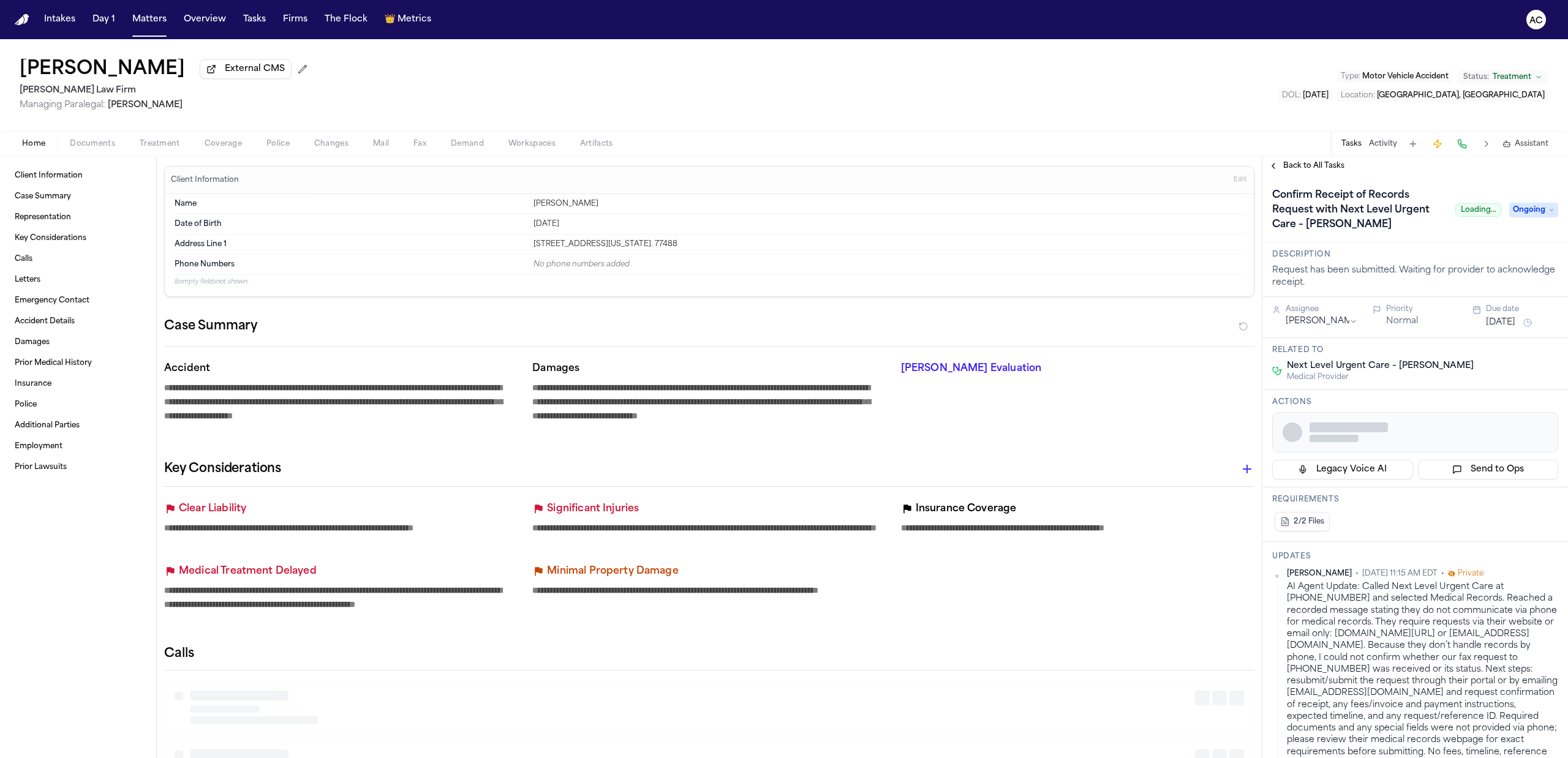
type textarea "*"
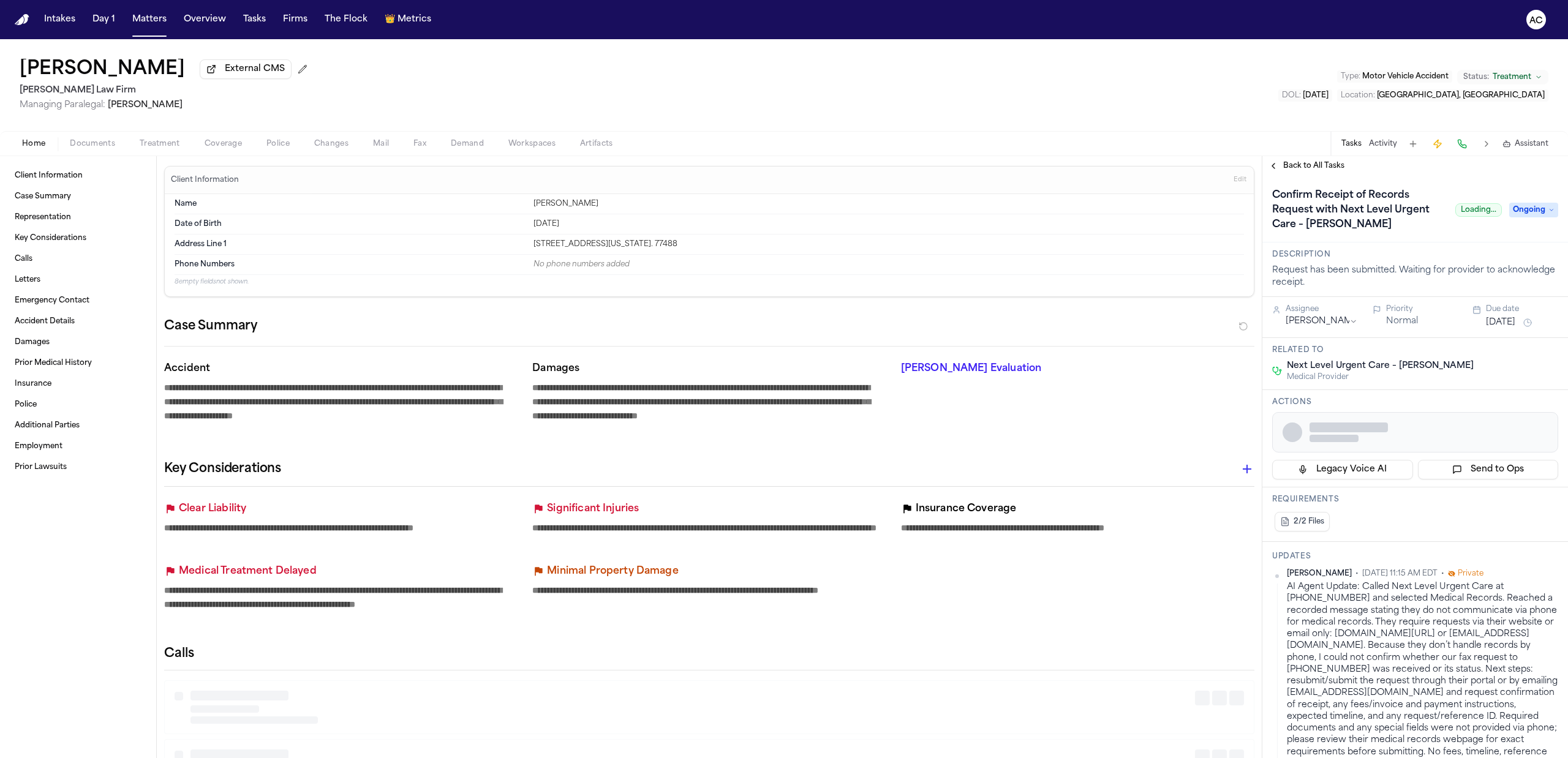
type textarea "*"
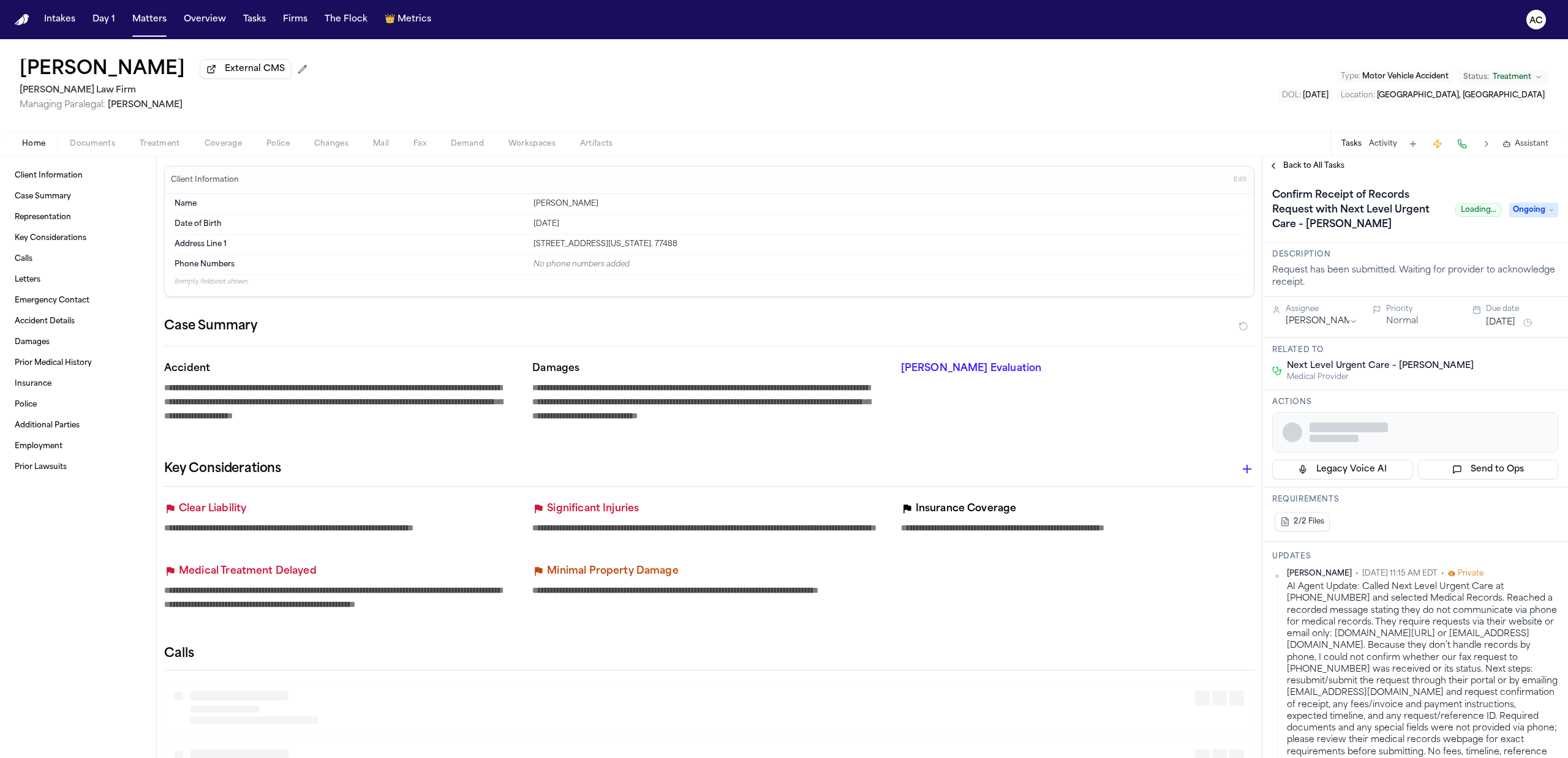
type textarea "*"
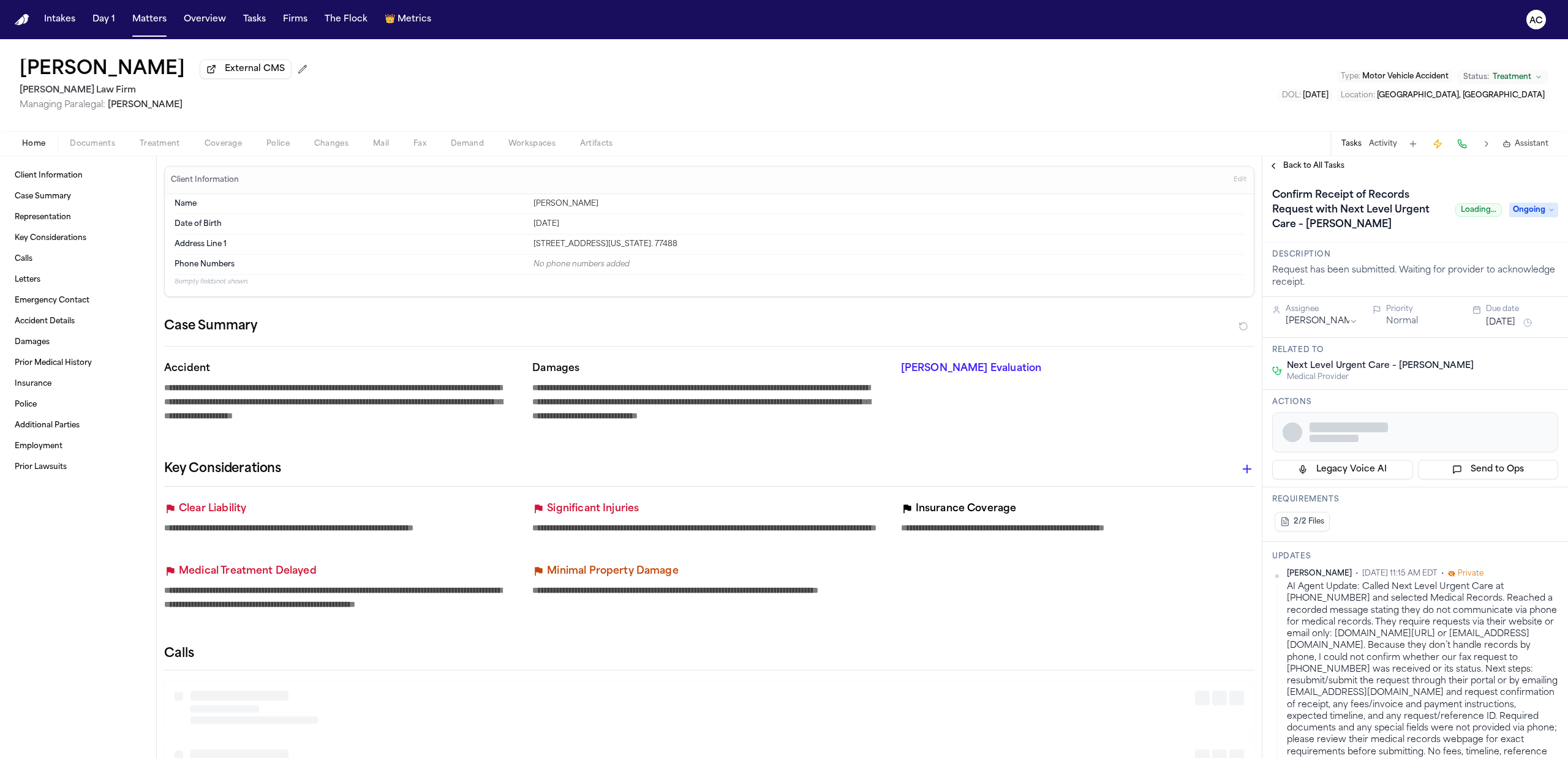
type textarea "*"
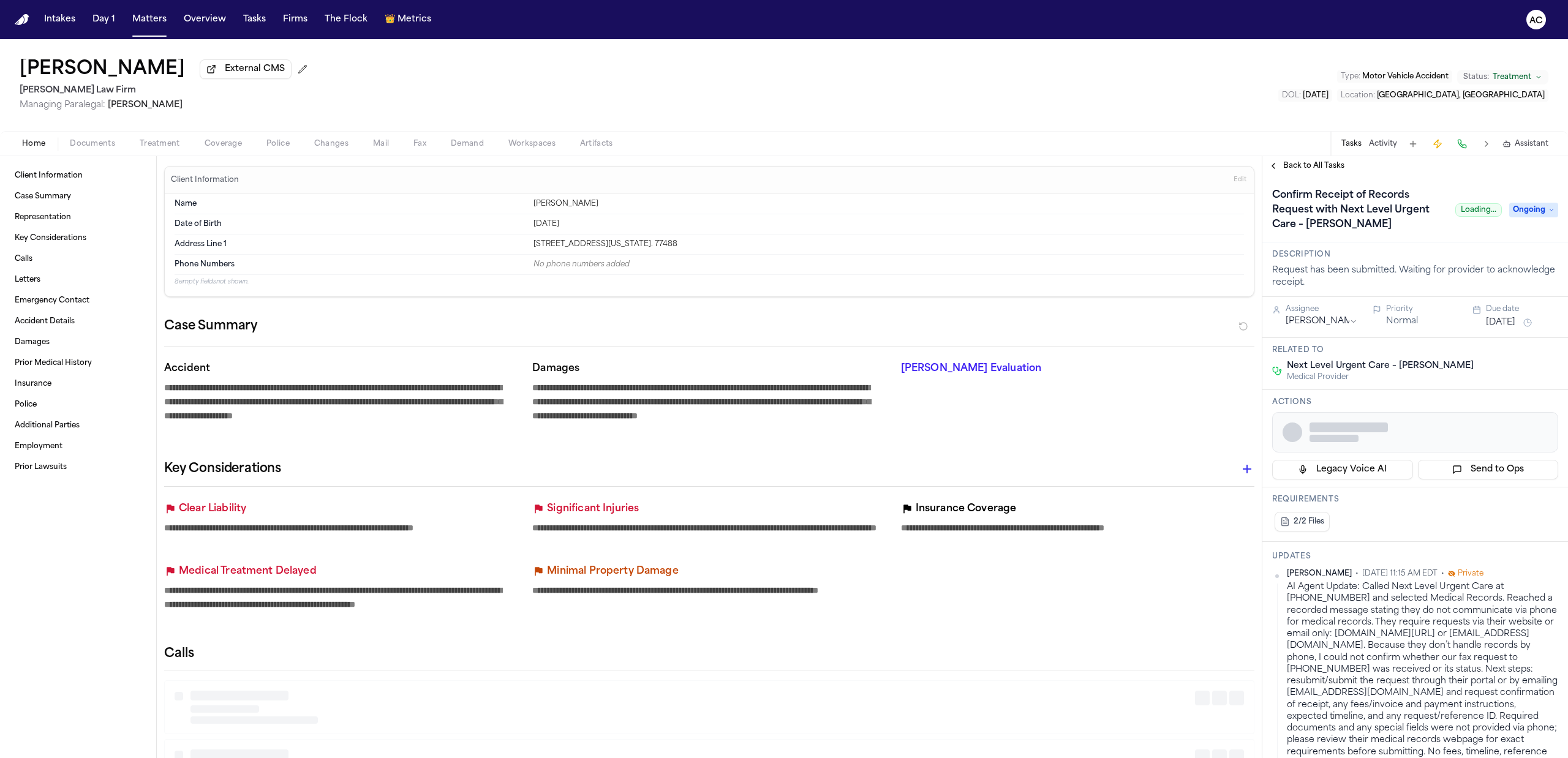
type textarea "*"
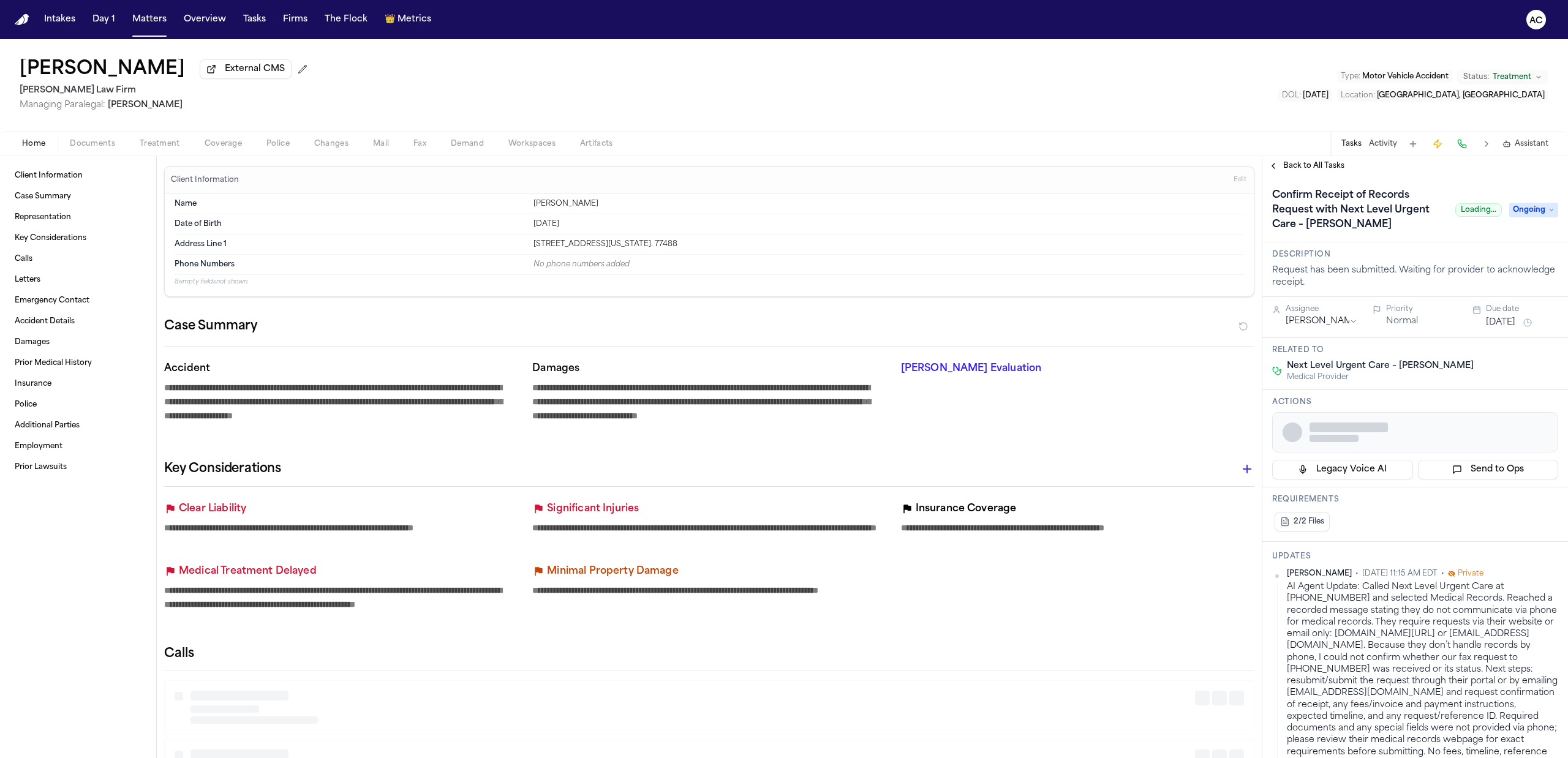
type textarea "*"
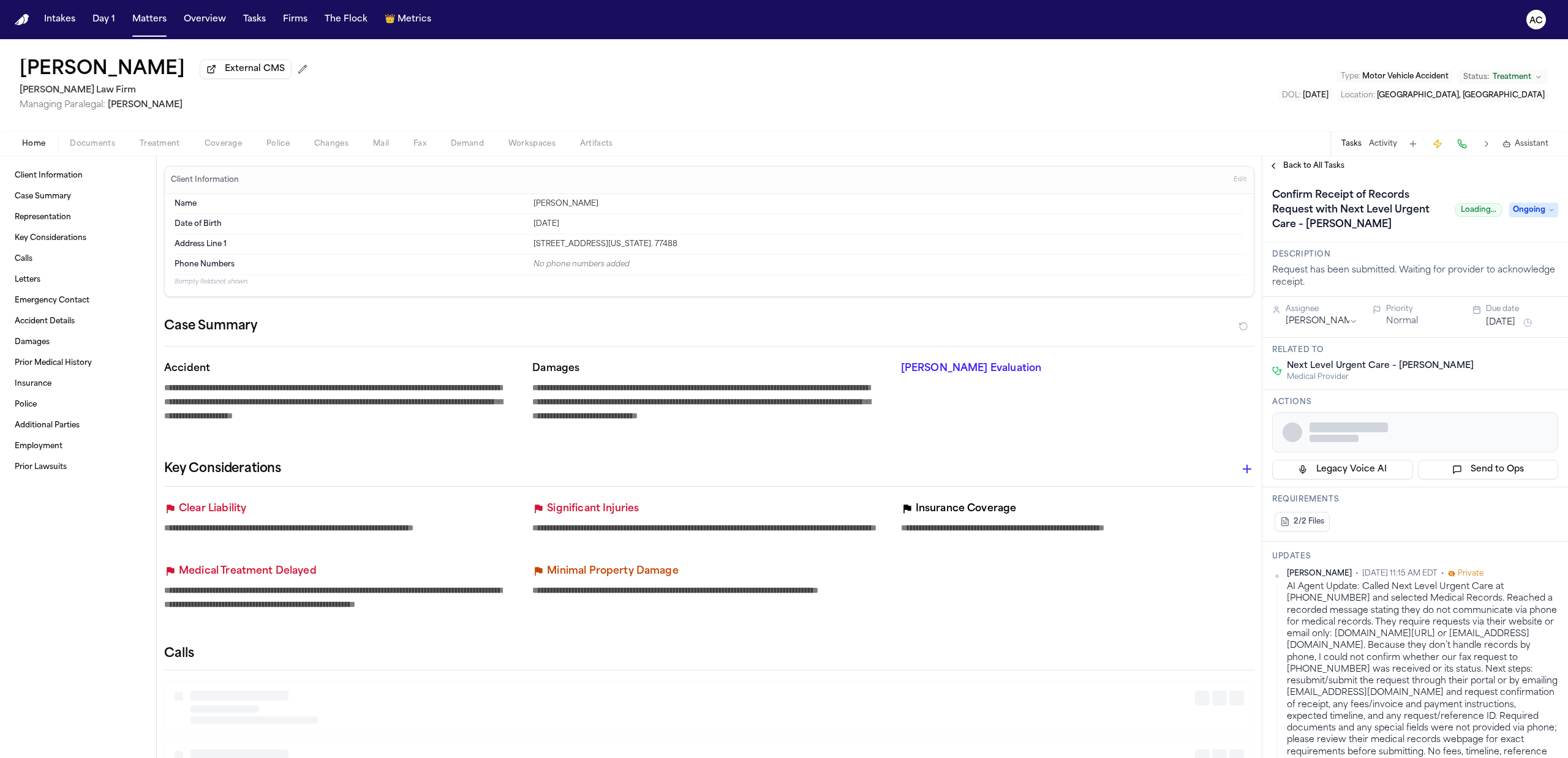
type textarea "*"
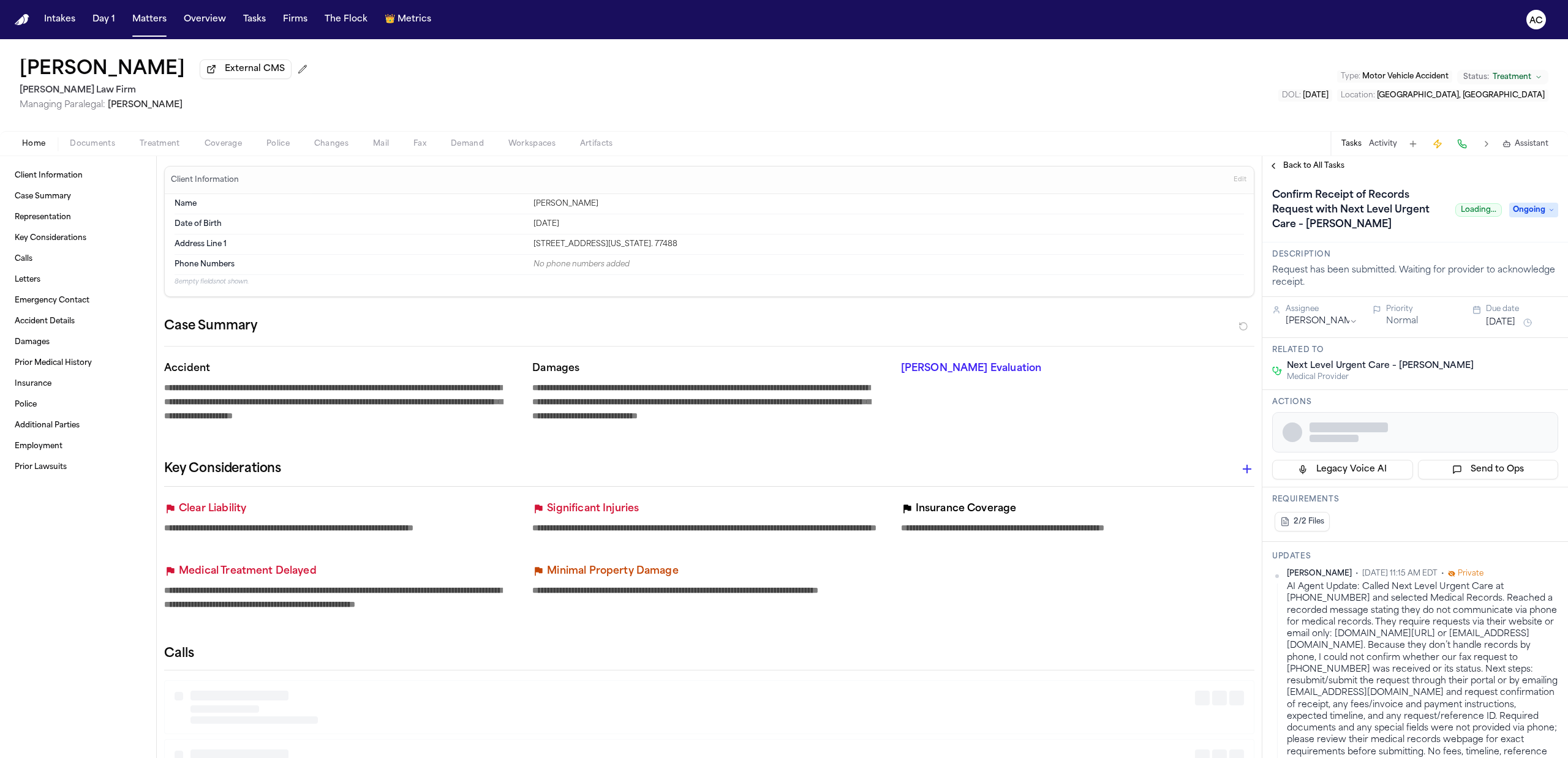
type textarea "*"
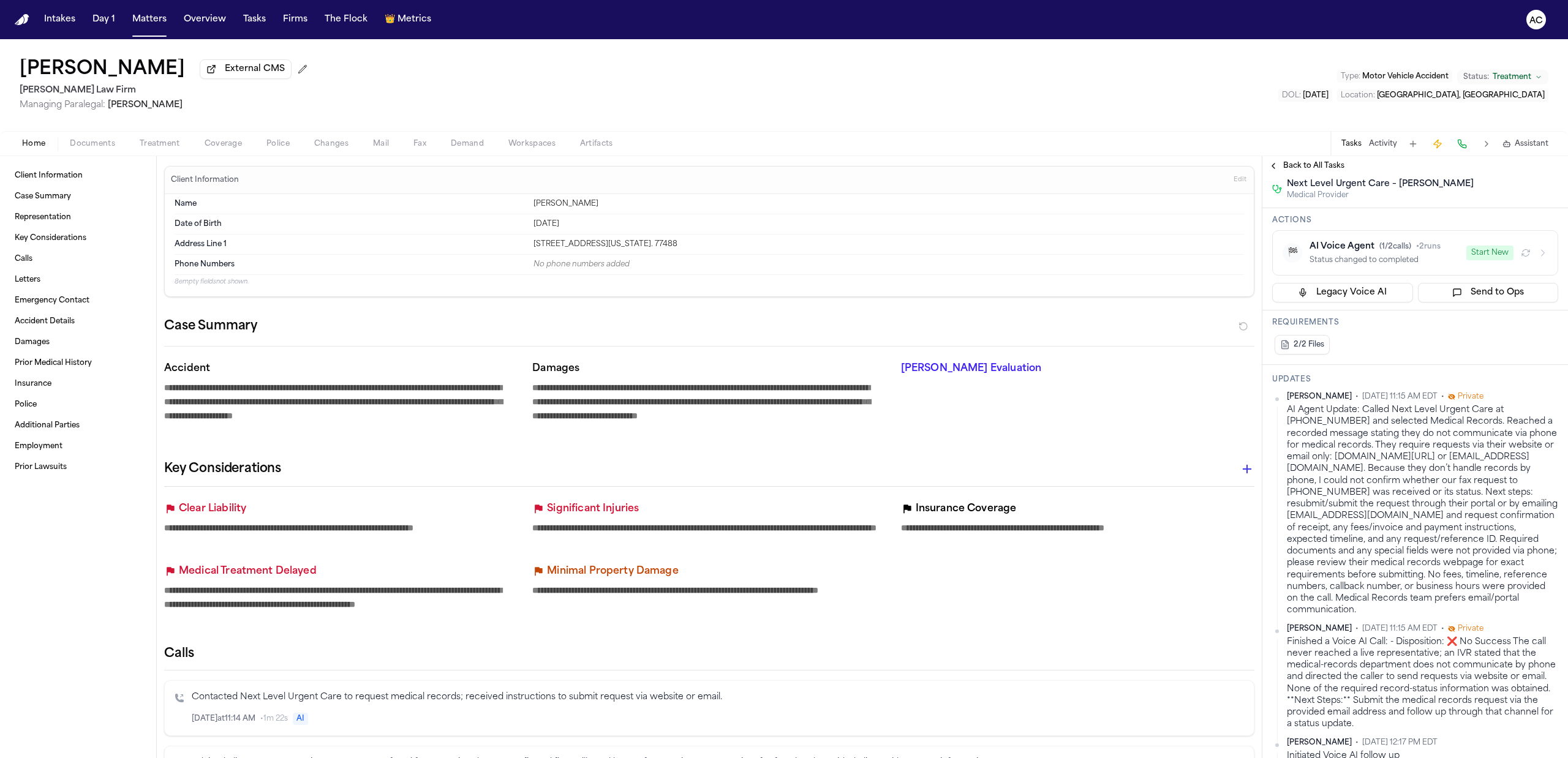
scroll to position [245, 0]
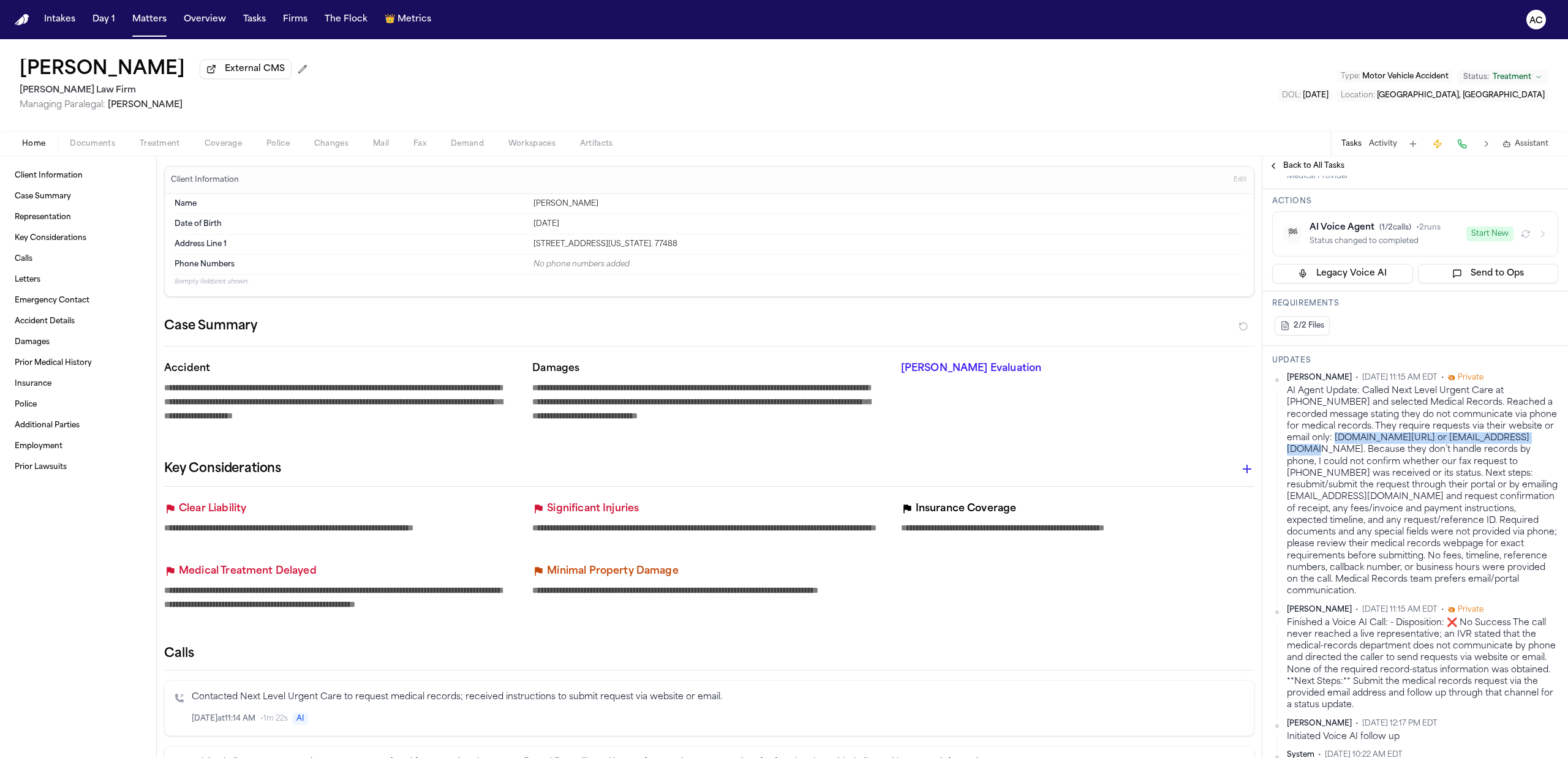
drag, startPoint x: 1336, startPoint y: 465, endPoint x: 1537, endPoint y: 465, distance: 201.0
click at [1537, 465] on div "AI Agent Update: Called Next Level Urgent Care at (281) 783-8162 and selected M…" at bounding box center [1423, 491] width 271 height 212
drag, startPoint x: 1302, startPoint y: 479, endPoint x: 1485, endPoint y: 481, distance: 183.0
click at [1477, 483] on div "AI Agent Update: Called Next Level Urgent Care at (281) 783-8162 and selected M…" at bounding box center [1423, 491] width 271 height 212
copy div "medicalrecords@nextlevelurgentcare.com"
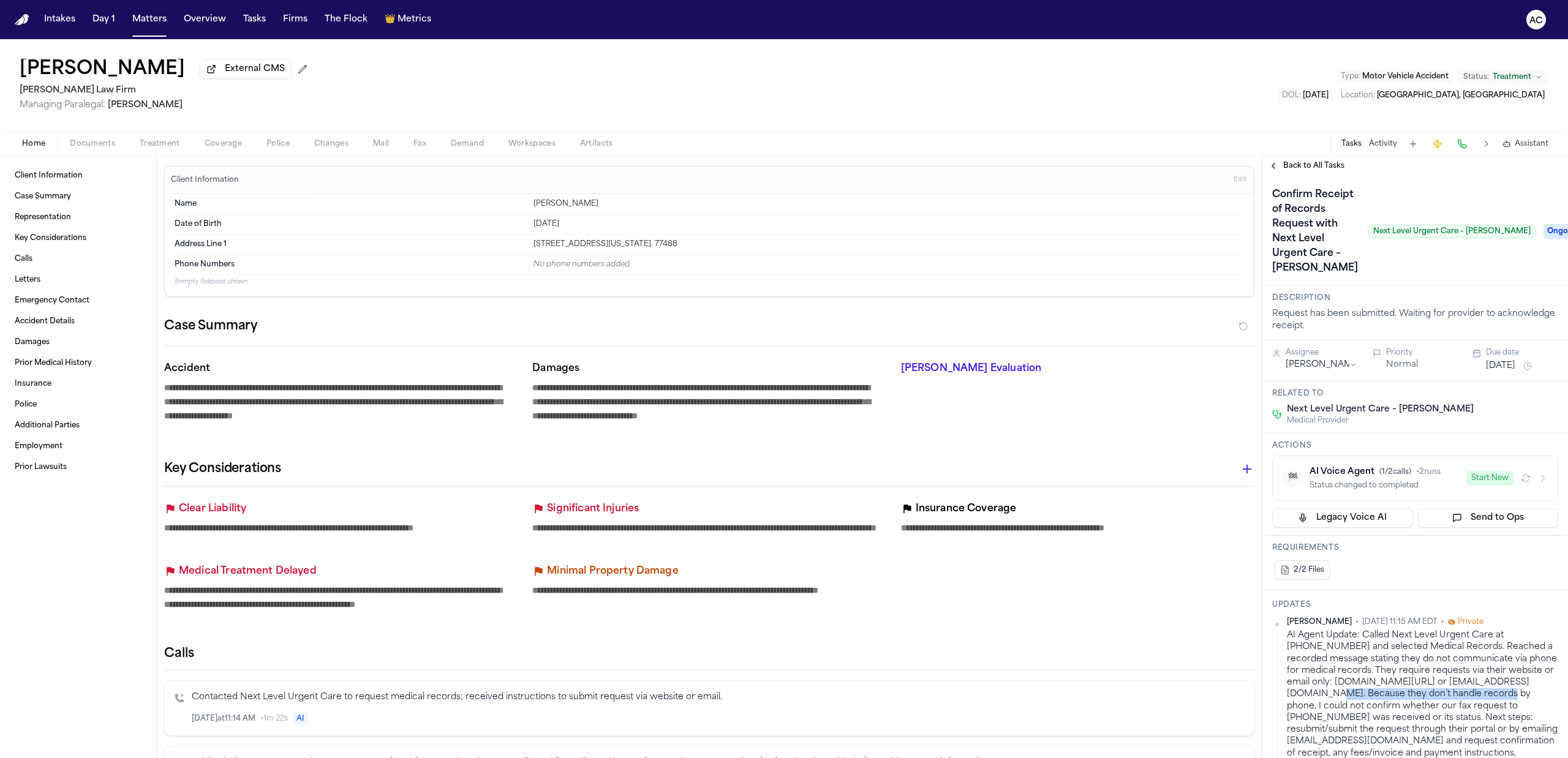
scroll to position [0, 0]
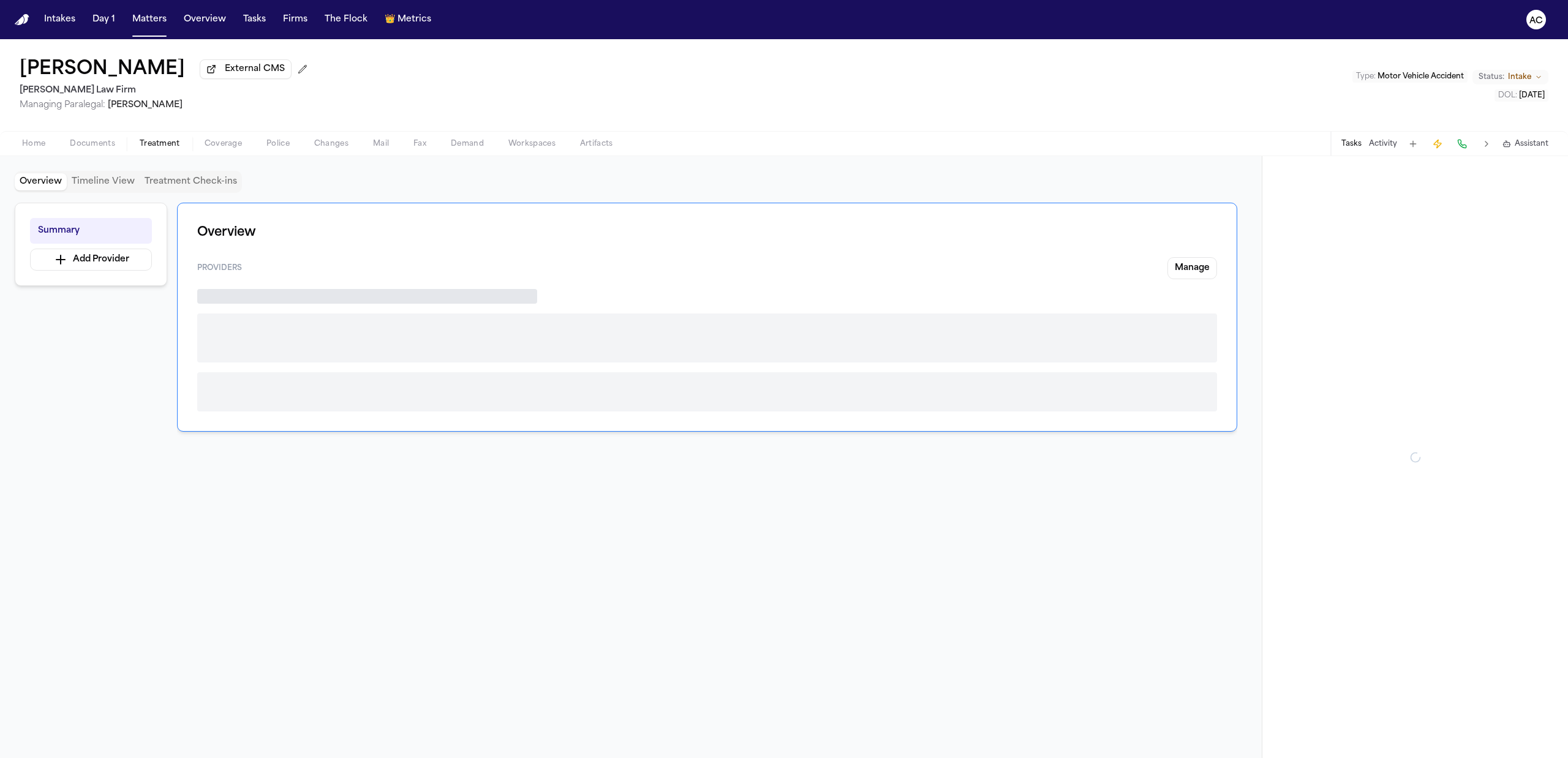
click at [131, 140] on button "Treatment" at bounding box center [159, 143] width 65 height 15
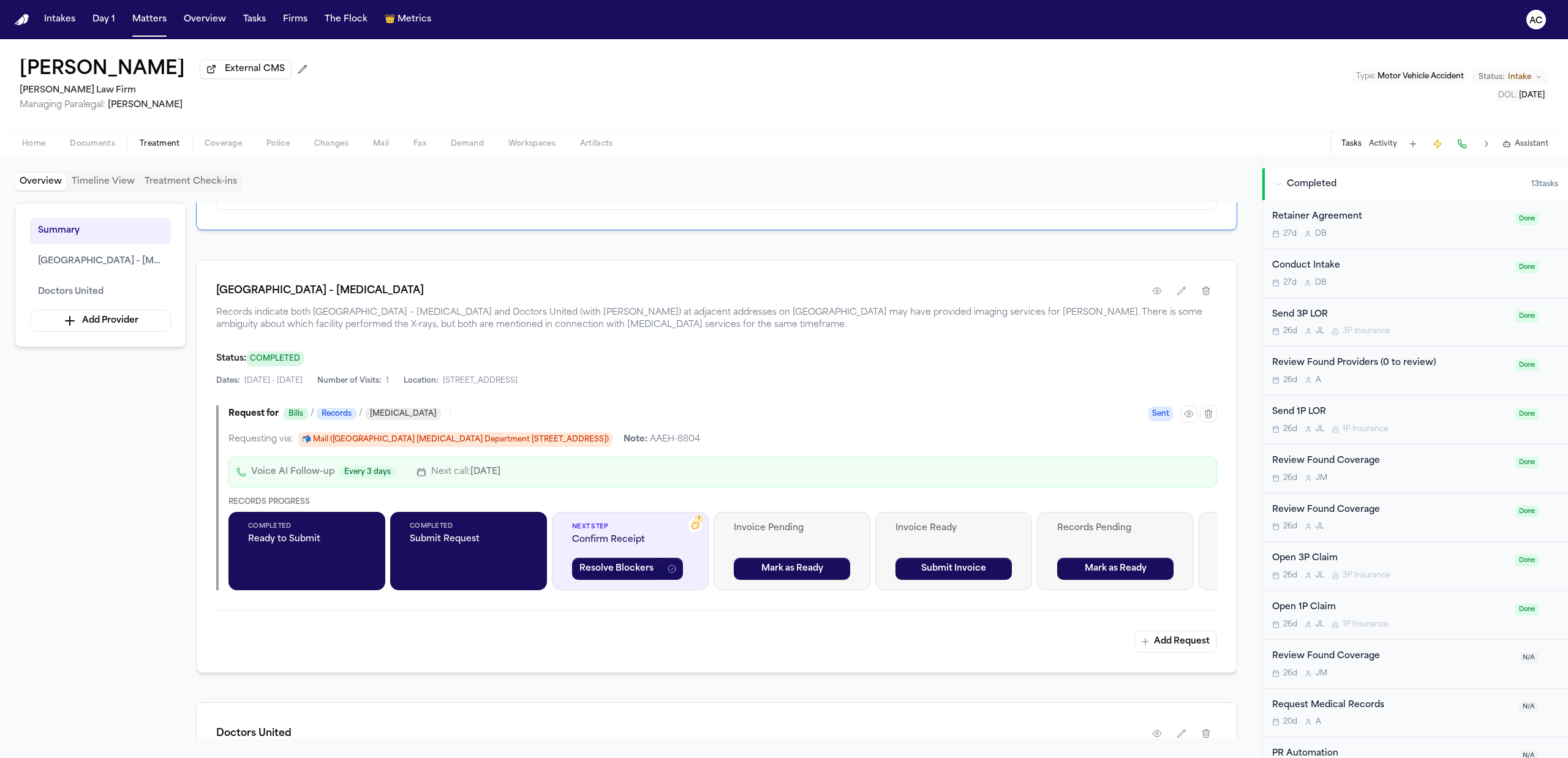
scroll to position [691, 0]
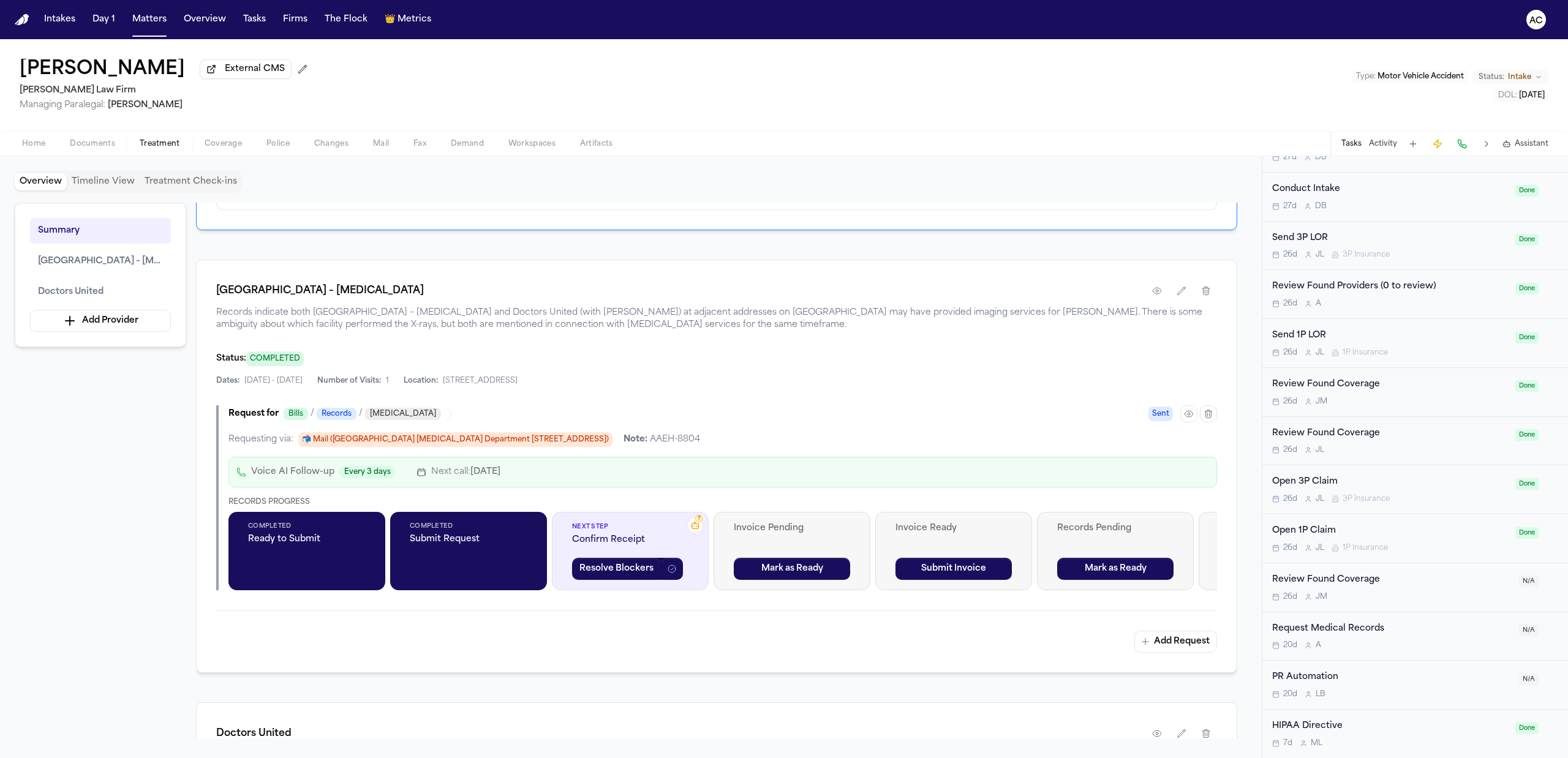
click at [1368, 622] on div "Request Medical Records" at bounding box center [1391, 629] width 240 height 14
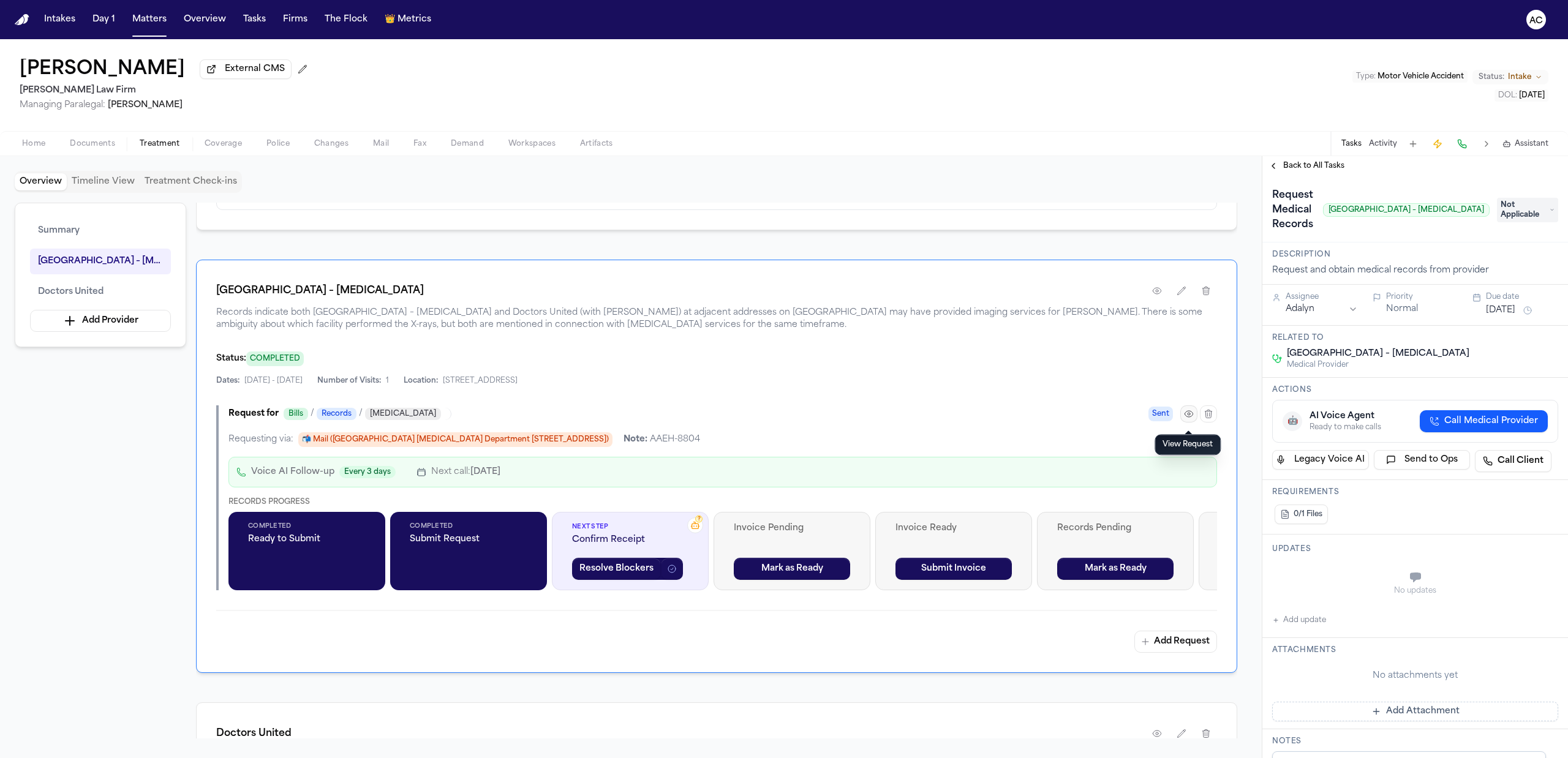
click at [1184, 419] on icon "button" at bounding box center [1189, 414] width 10 height 10
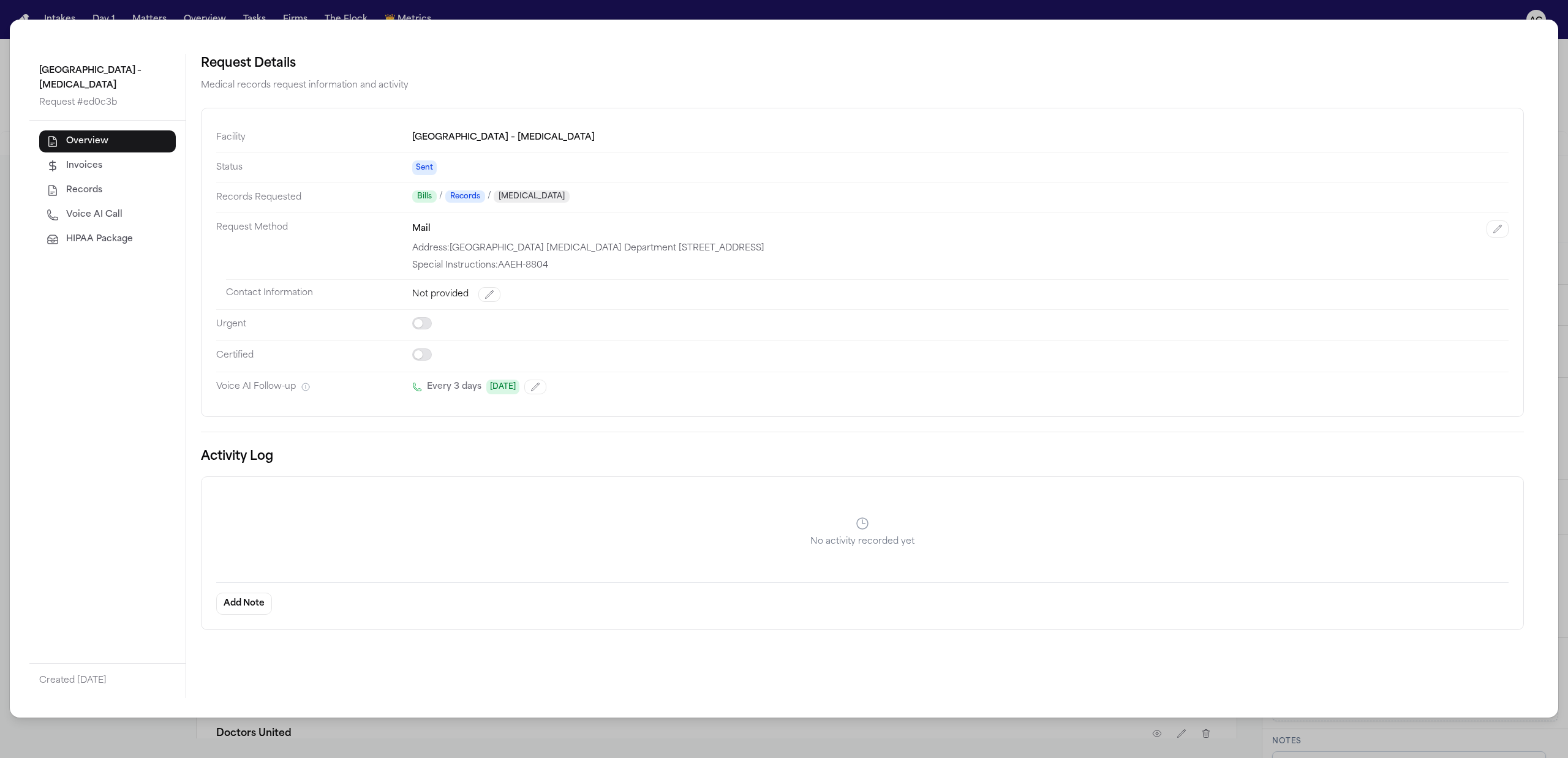
click at [630, 13] on div "Montefiore Wakefield Hospital – Radiology Request # ed0c3b Overview Invoices Re…" at bounding box center [784, 379] width 1568 height 758
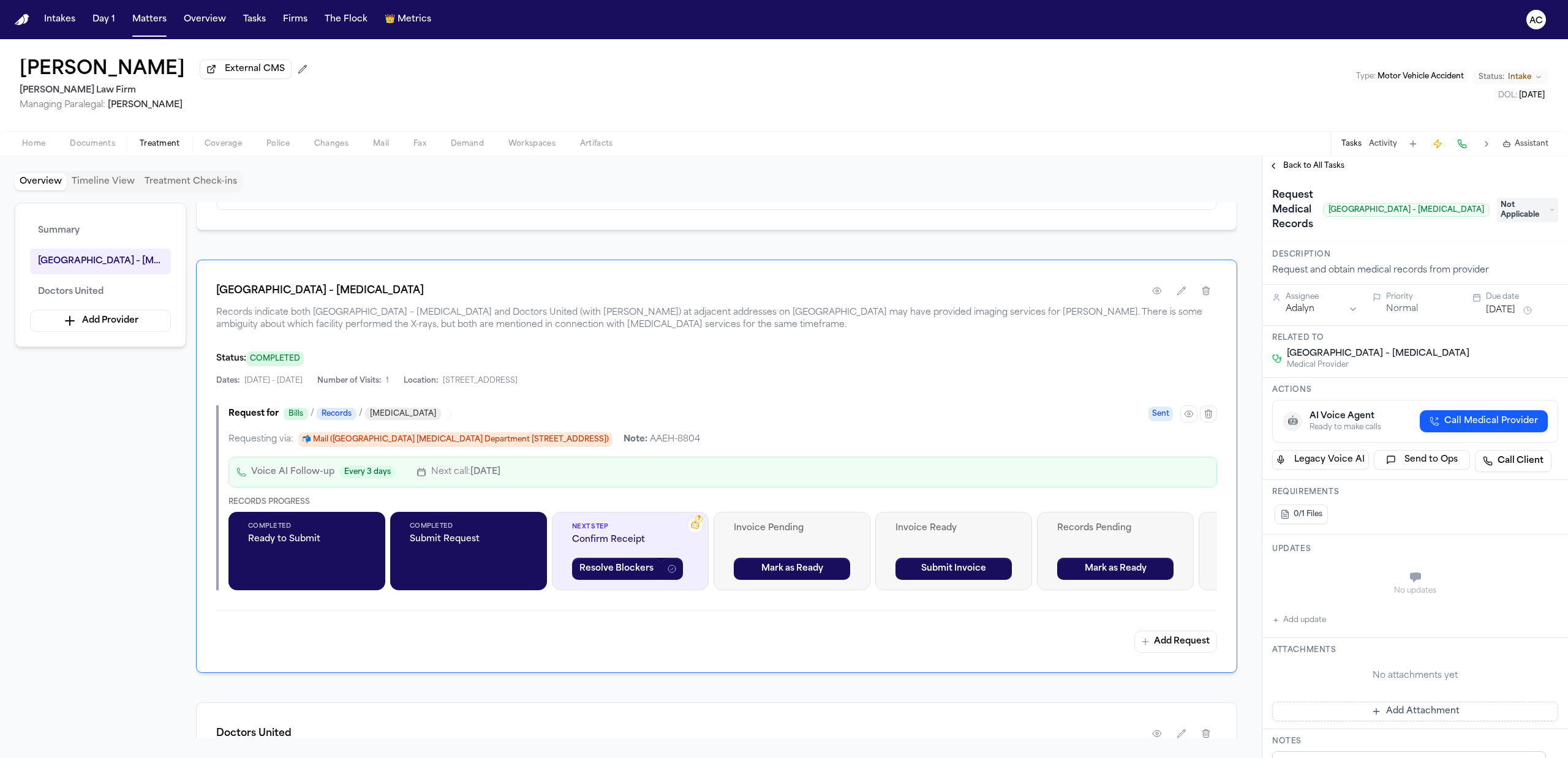
scroll to position [408, 0]
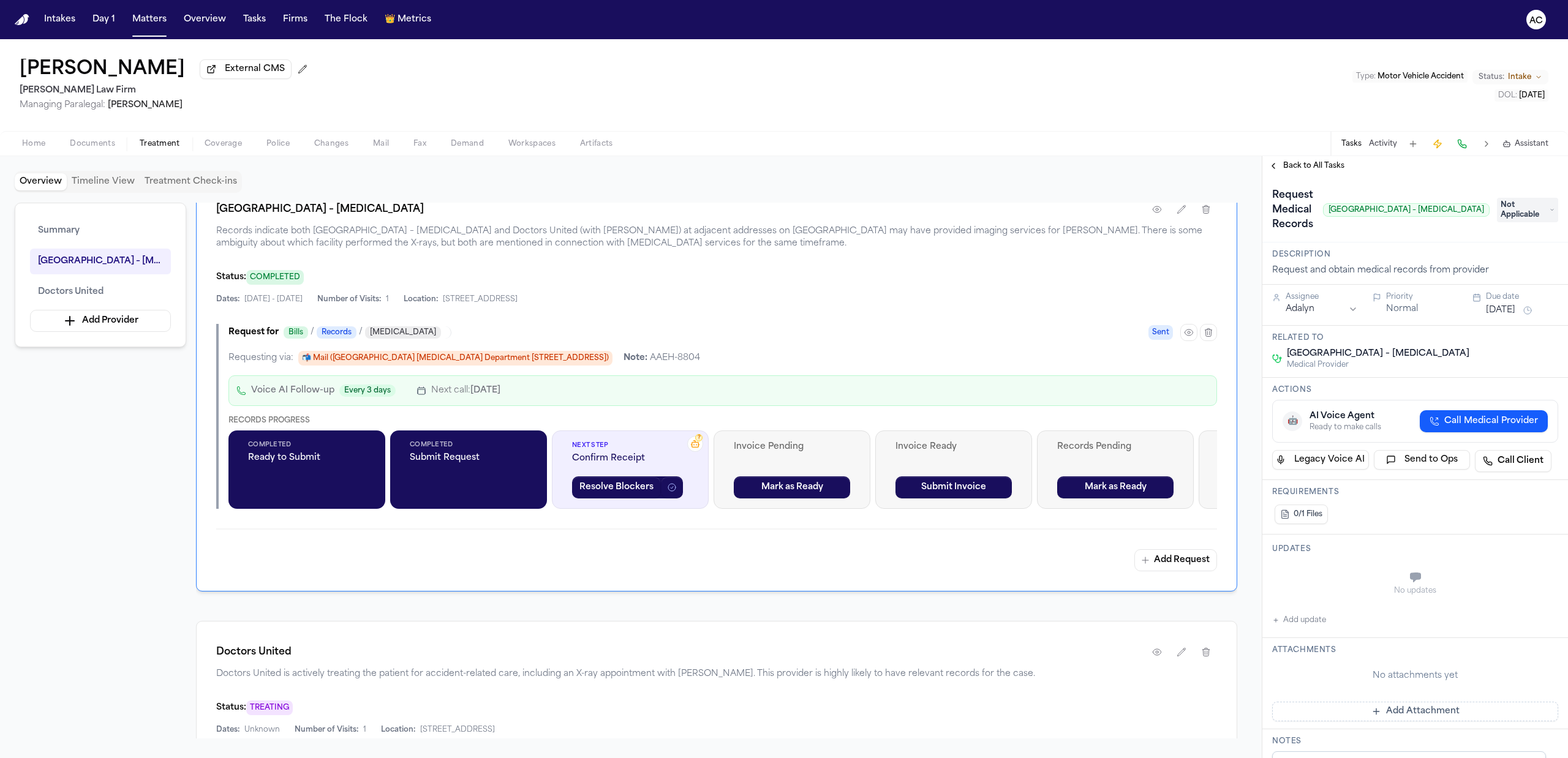
drag, startPoint x: 787, startPoint y: 355, endPoint x: 731, endPoint y: 363, distance: 56.6
click at [731, 363] on div "Requesting via: 📬 Mail (Montefiore Wakefield Hospital Radiology Department 740 …" at bounding box center [723, 358] width 989 height 15
copy div "AAEH-8804"
click at [1534, 208] on span "Not Applicable" at bounding box center [1527, 210] width 61 height 24
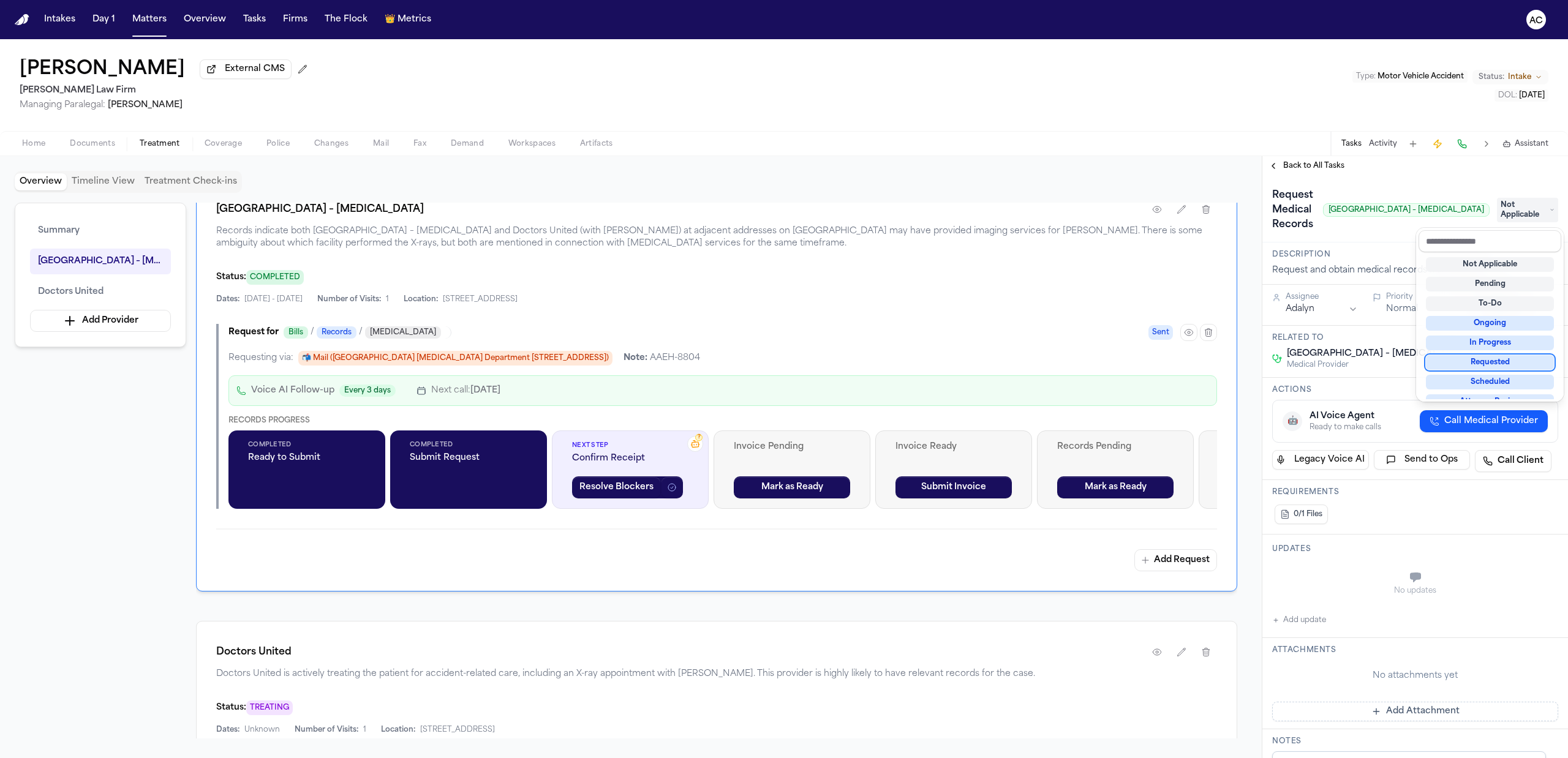
click at [1503, 365] on div "Requested" at bounding box center [1489, 362] width 128 height 15
click at [1383, 239] on div "Request Medical Records Montefiore Wakefield Hospital – Radiology Requested" at bounding box center [1414, 210] width 305 height 67
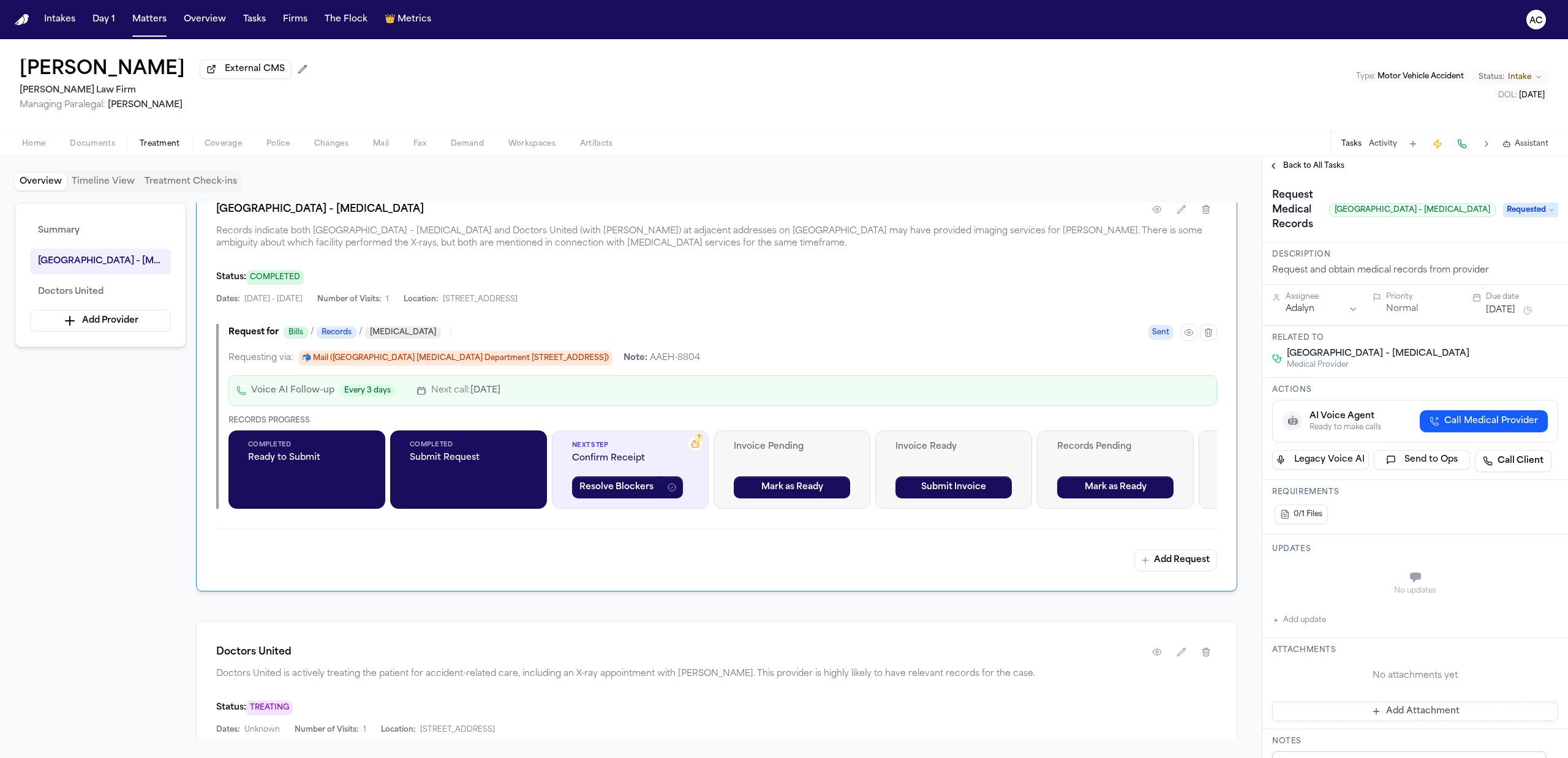
click at [1301, 623] on button "Add update" at bounding box center [1298, 620] width 54 height 15
click at [1294, 607] on button "Private" at bounding box center [1297, 608] width 10 height 10
click at [1314, 577] on textarea "Add your update" at bounding box center [1423, 578] width 261 height 24
click at [1456, 582] on textarea "**********" at bounding box center [1416, 578] width 249 height 24
drag, startPoint x: 1451, startPoint y: 574, endPoint x: 1444, endPoint y: 574, distance: 7.0
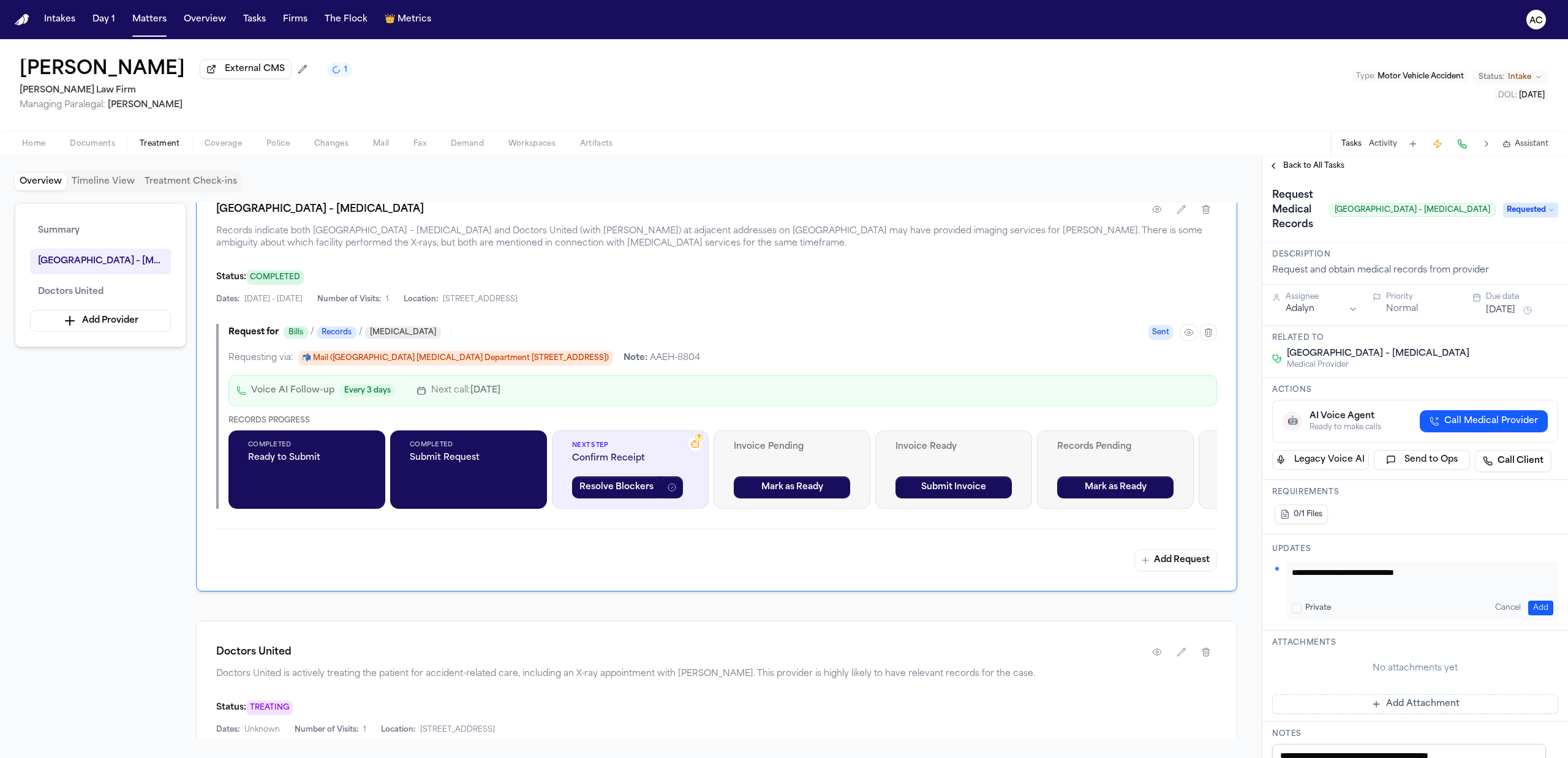
click at [1449, 574] on textarea "**********" at bounding box center [1416, 578] width 249 height 24
paste textarea "**********"
type textarea "**********"
click at [1534, 611] on button "Add" at bounding box center [1541, 608] width 25 height 15
click at [1311, 161] on span "Back to All Tasks" at bounding box center [1314, 166] width 61 height 10
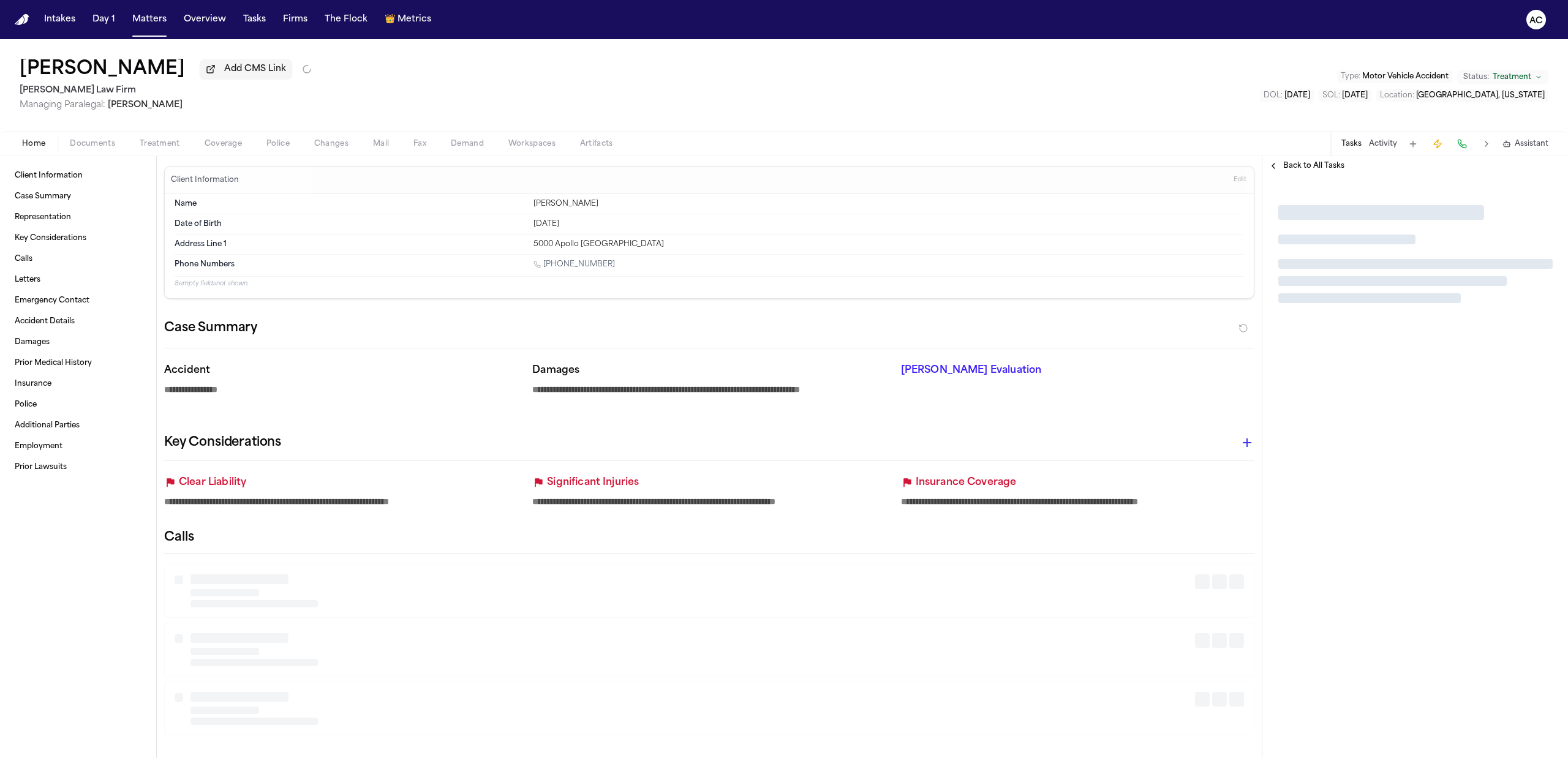
type textarea "*"
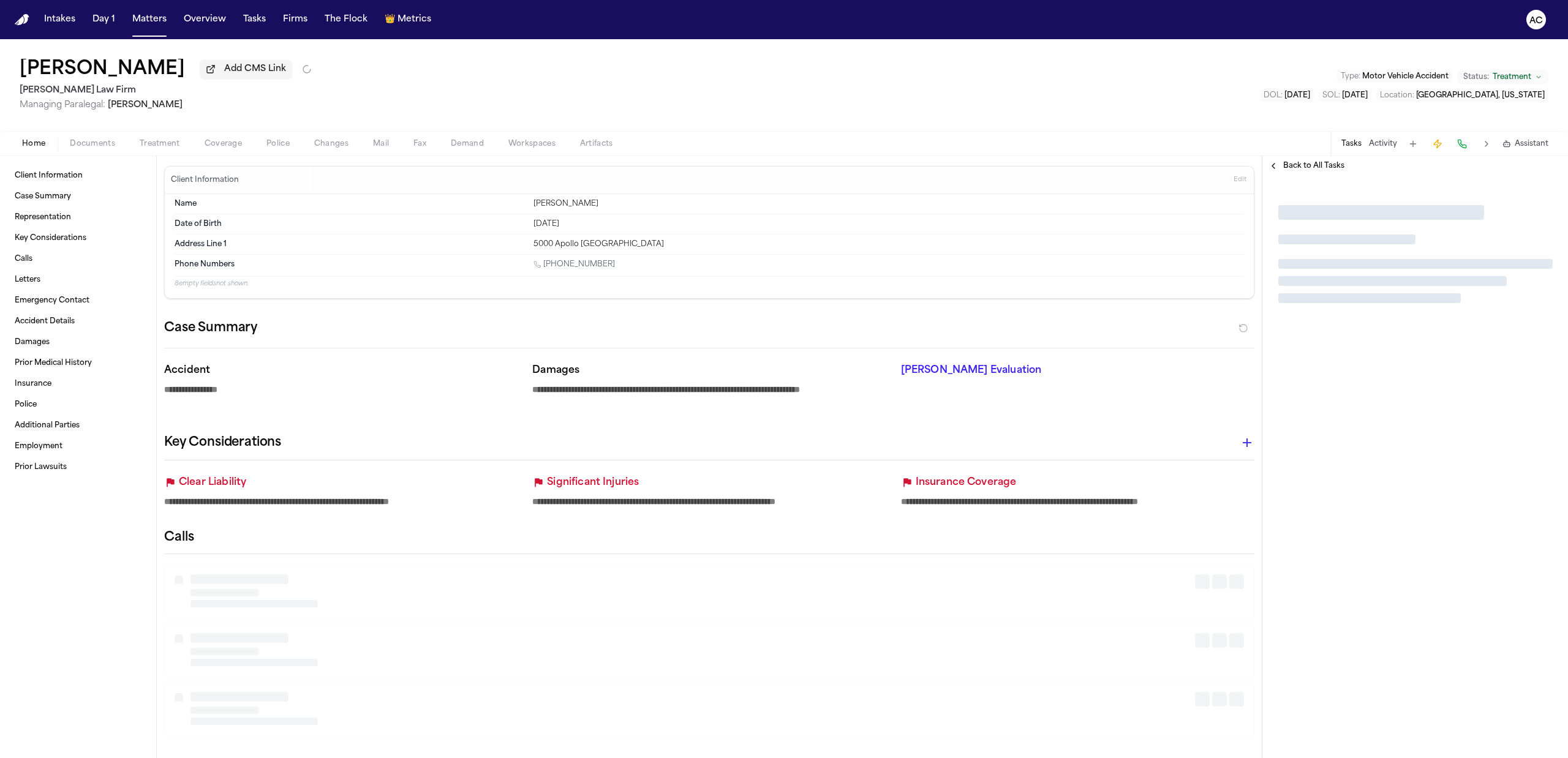
type textarea "*"
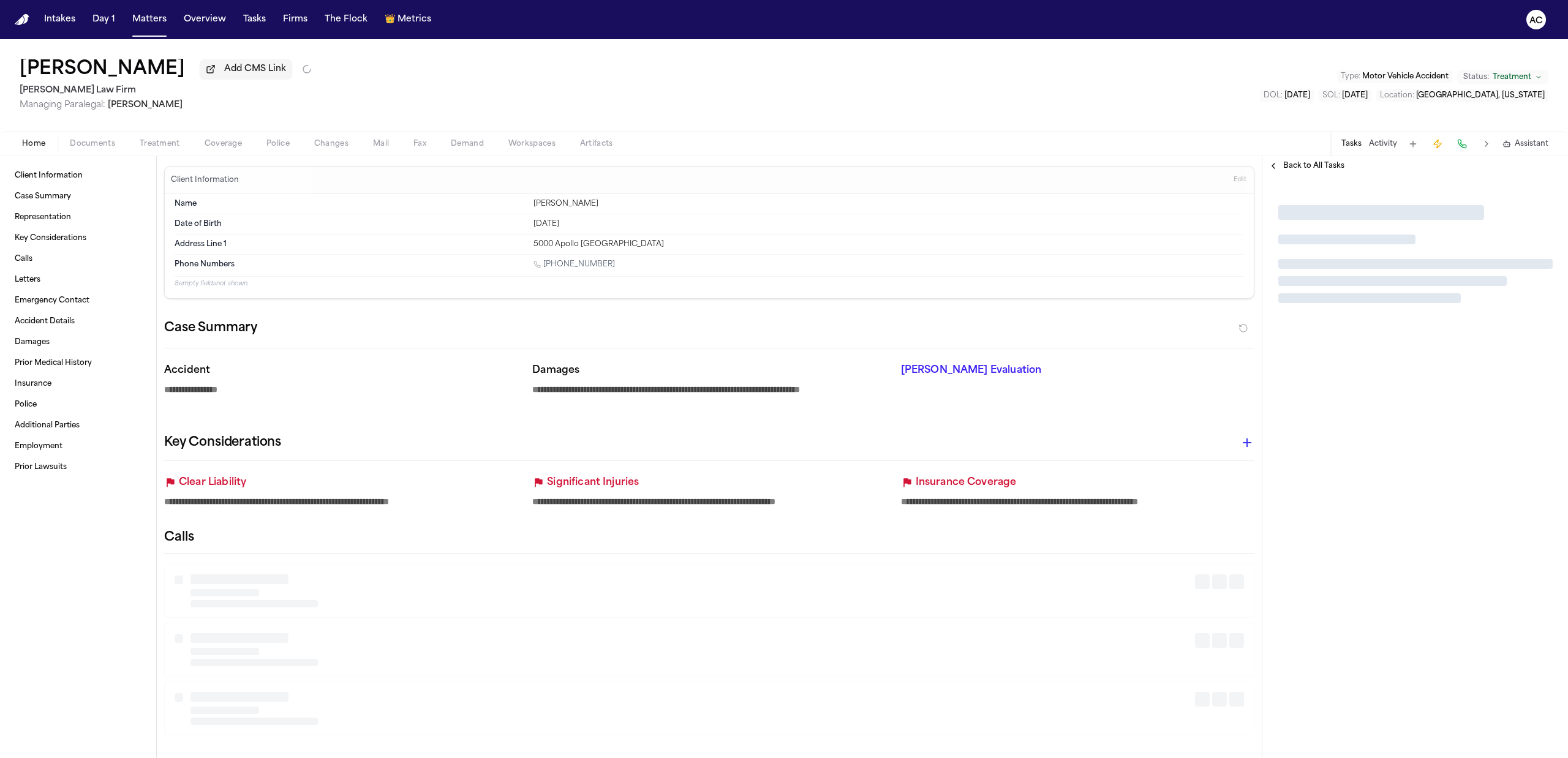
type textarea "*"
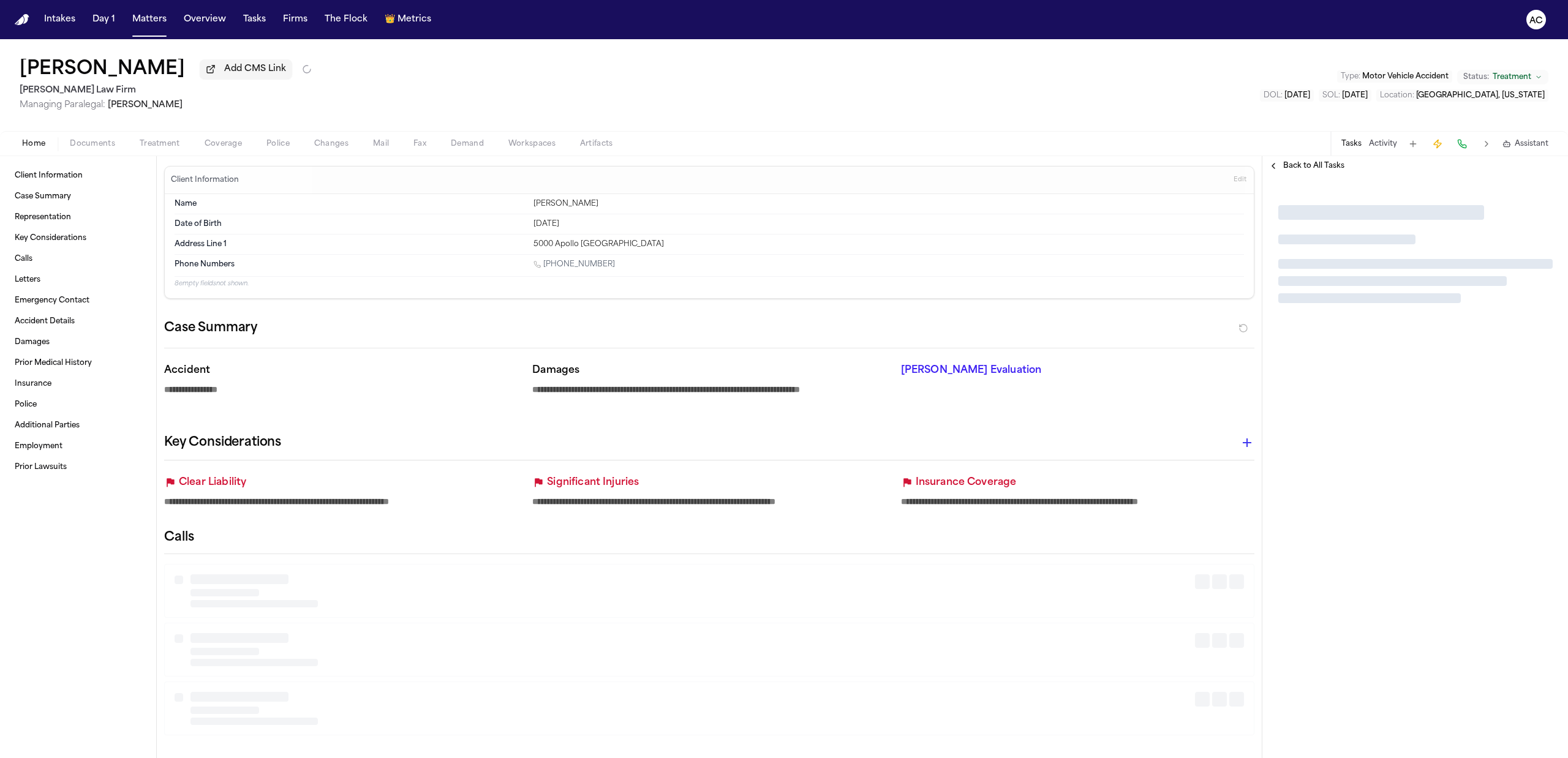
type textarea "*"
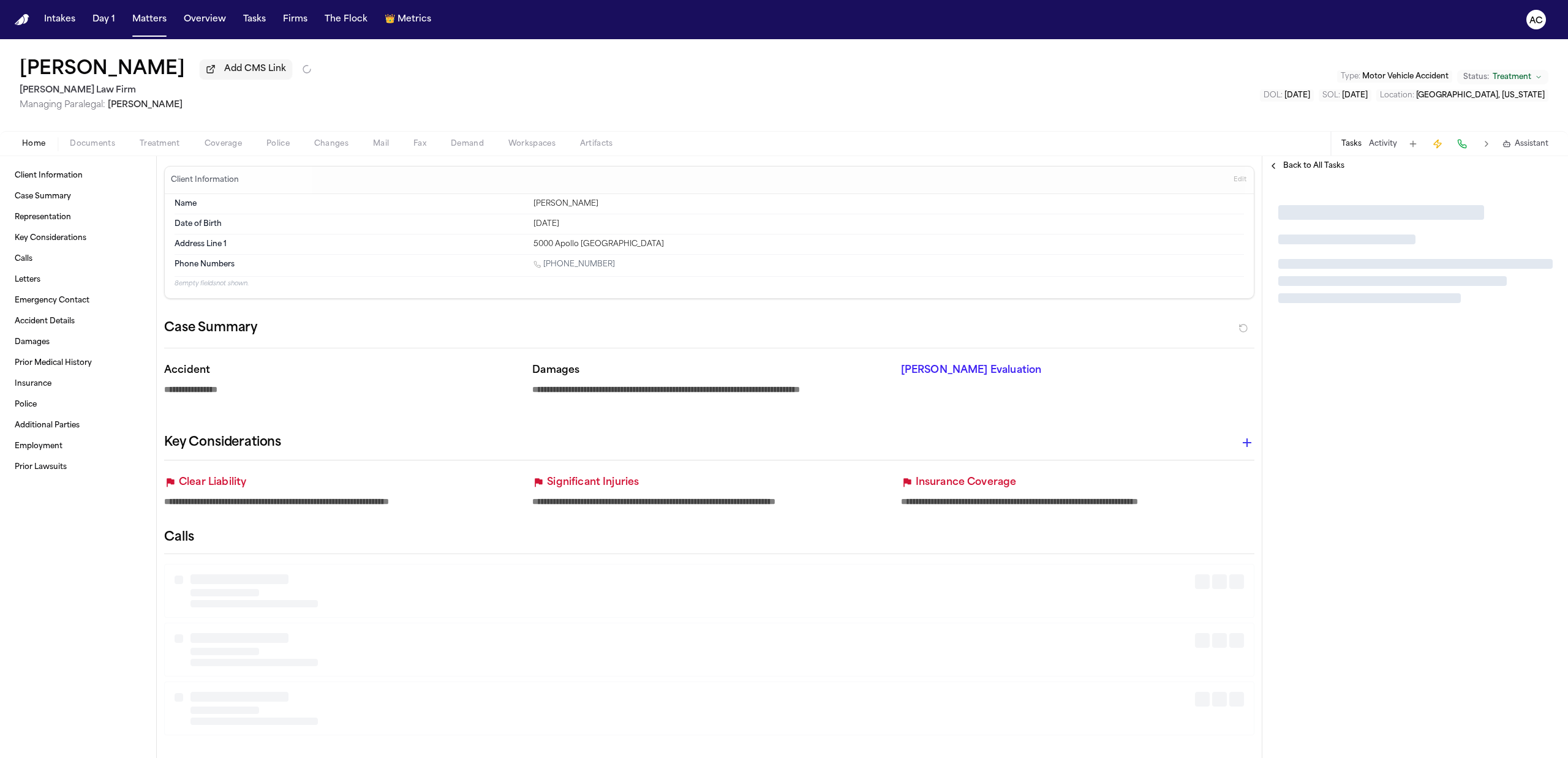
type textarea "*"
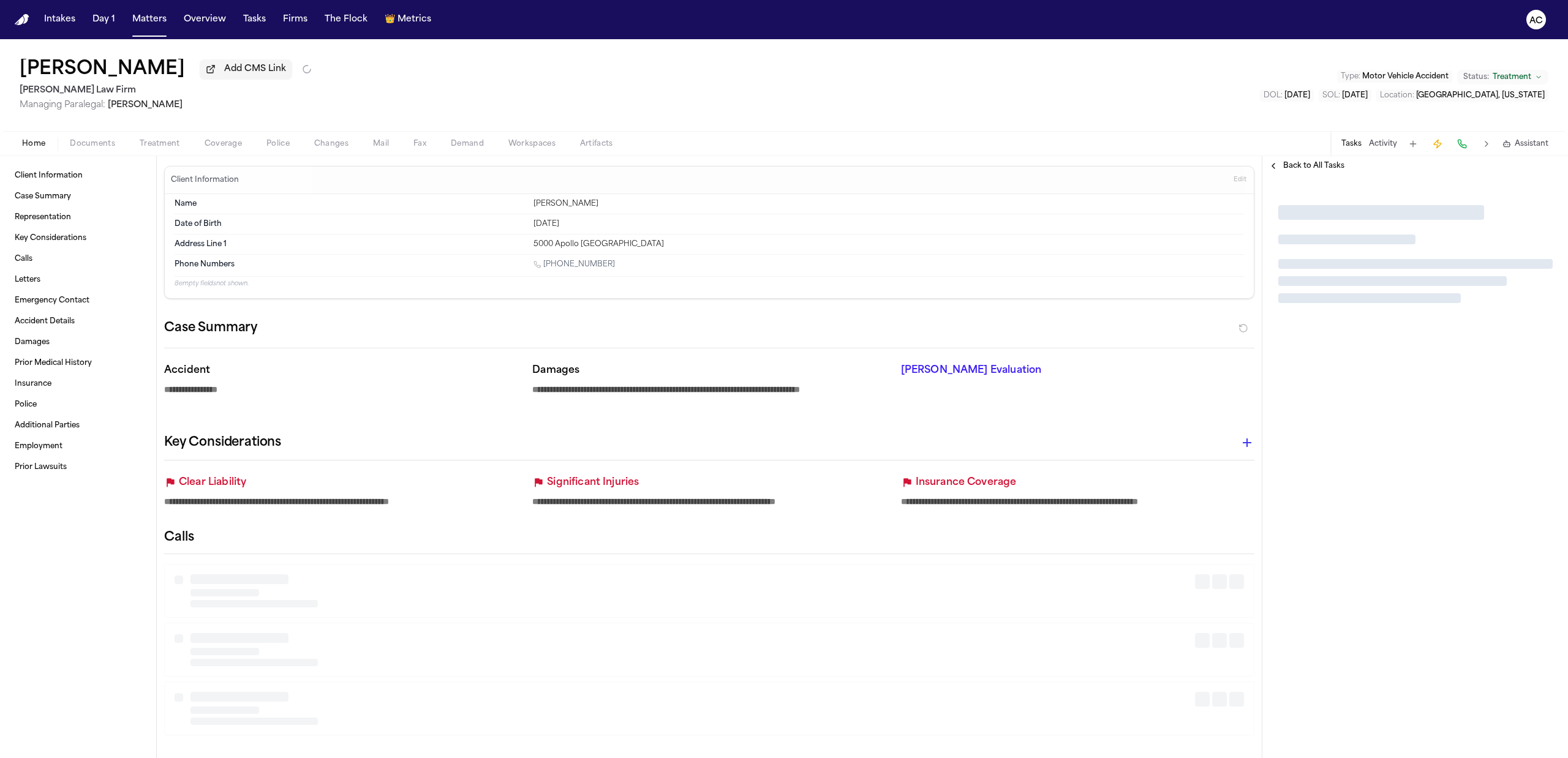
type textarea "*"
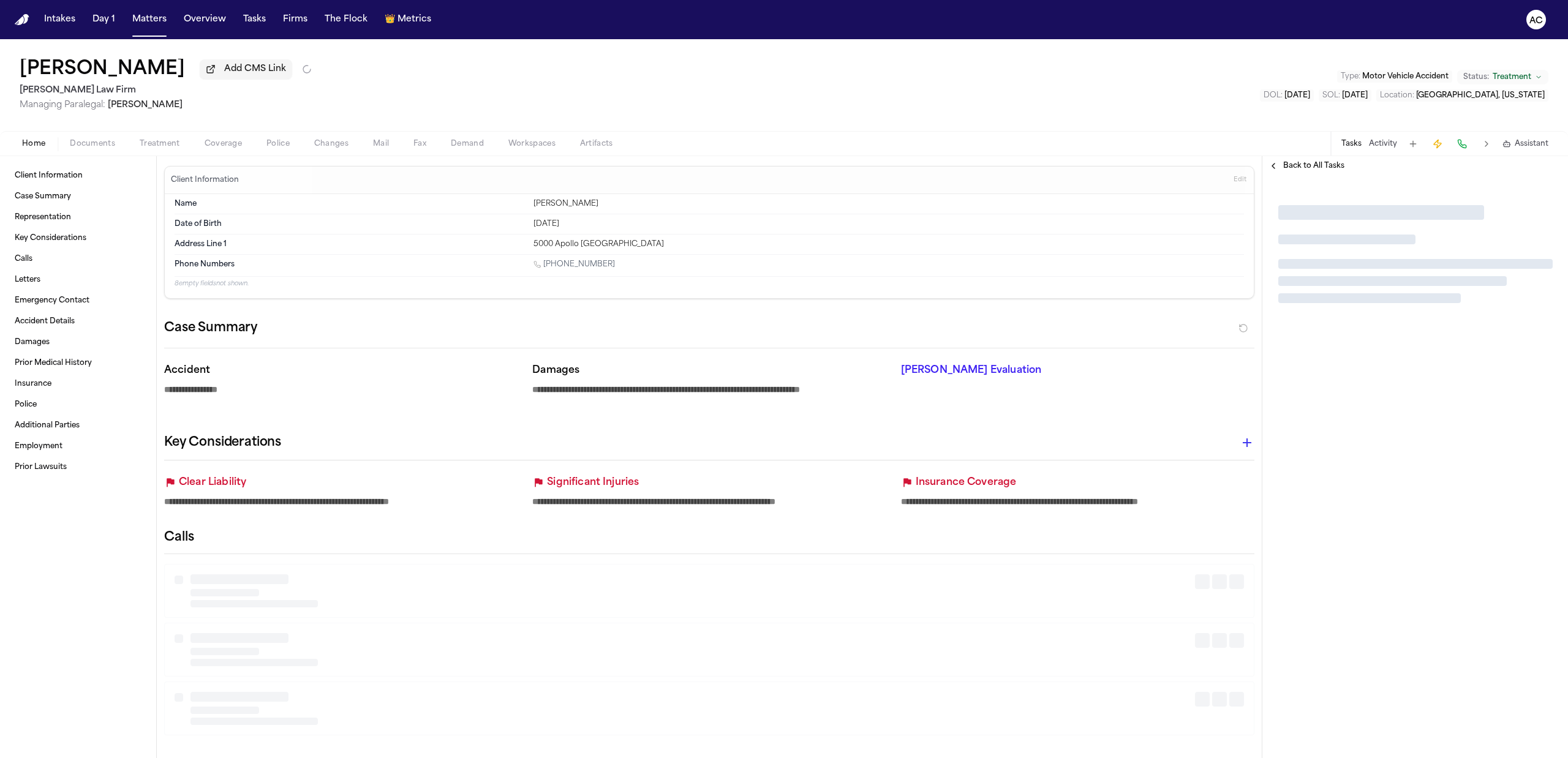
type textarea "*"
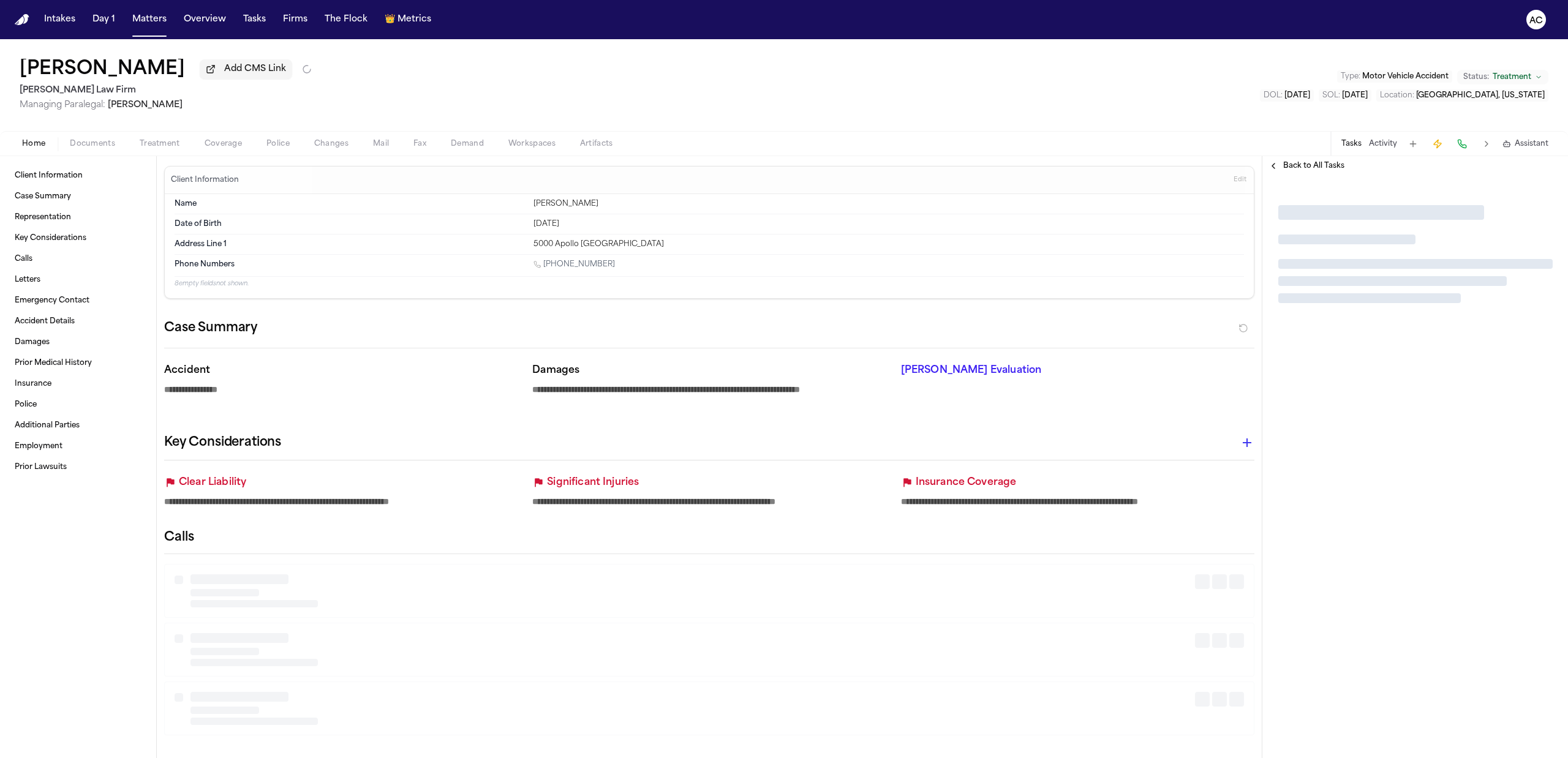
type textarea "*"
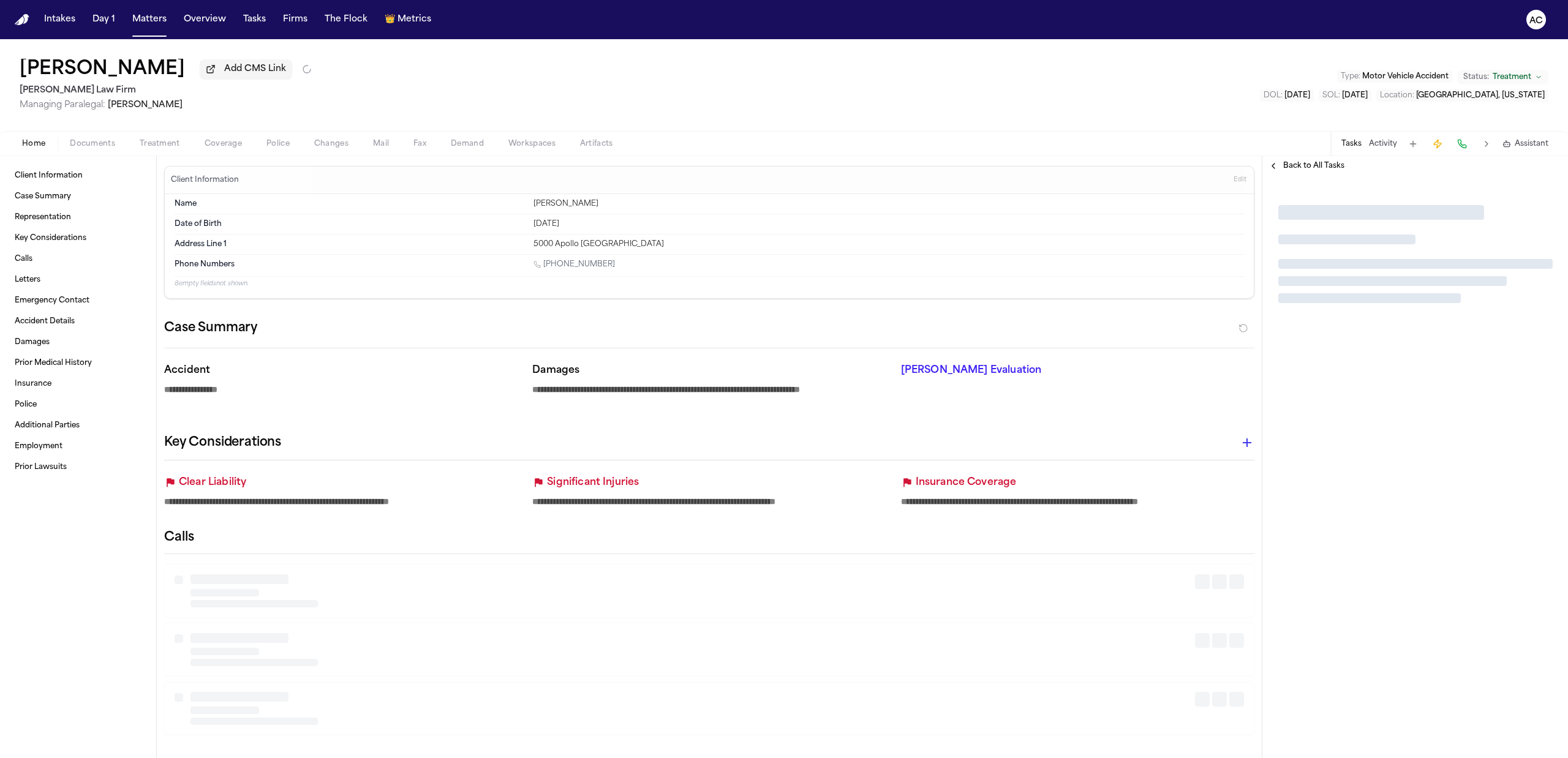
type textarea "*"
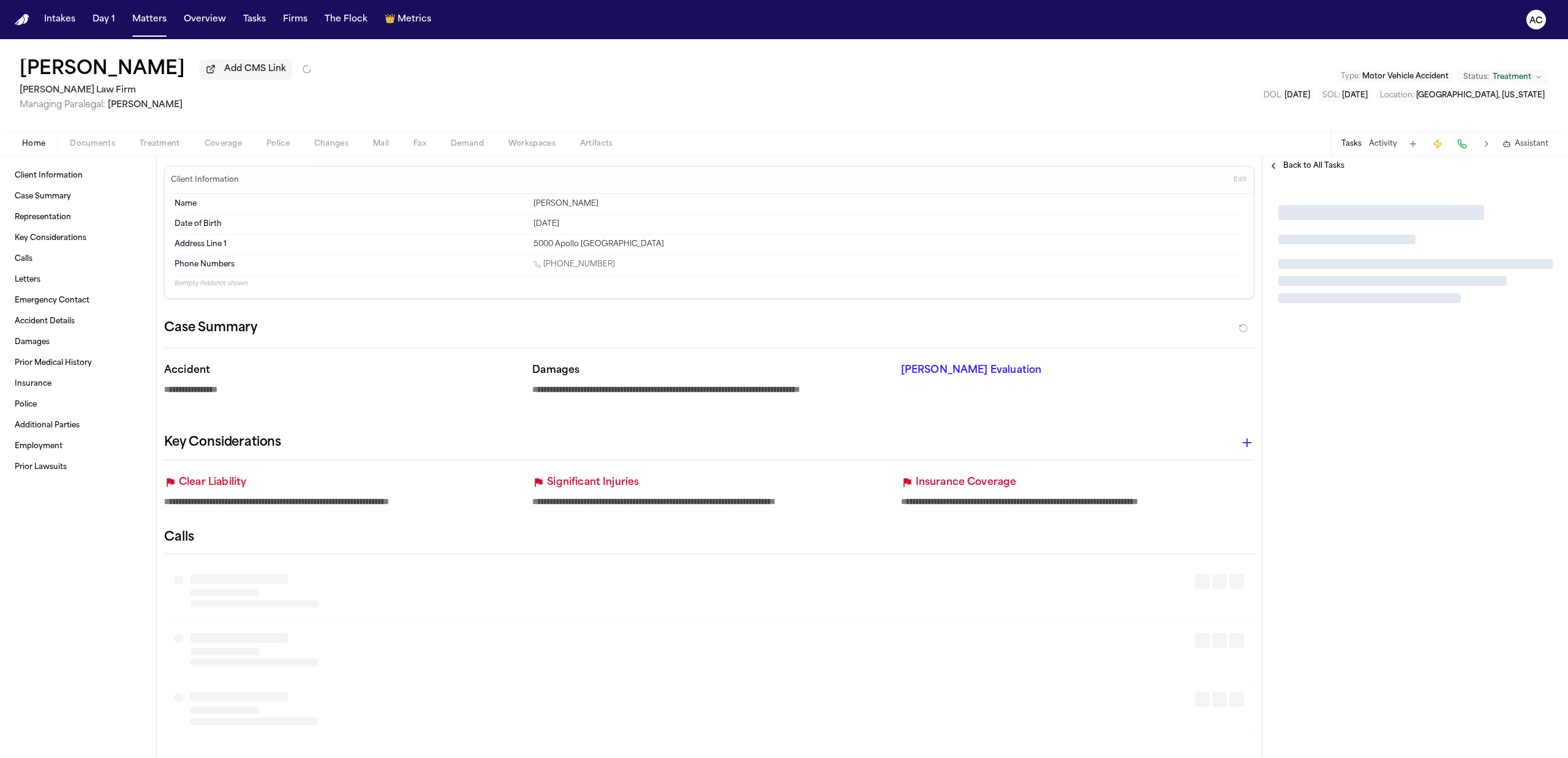
type textarea "*"
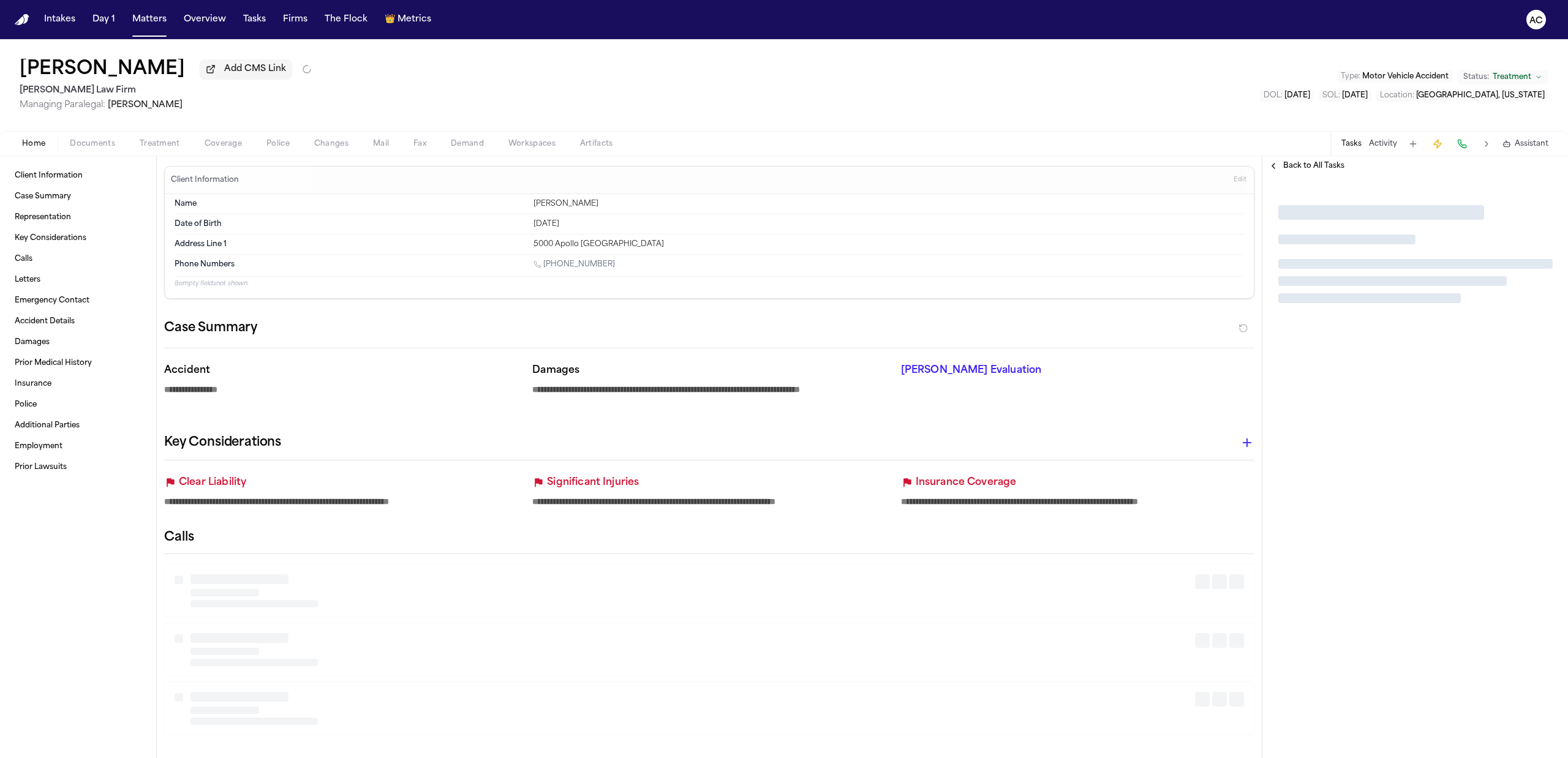
type textarea "*"
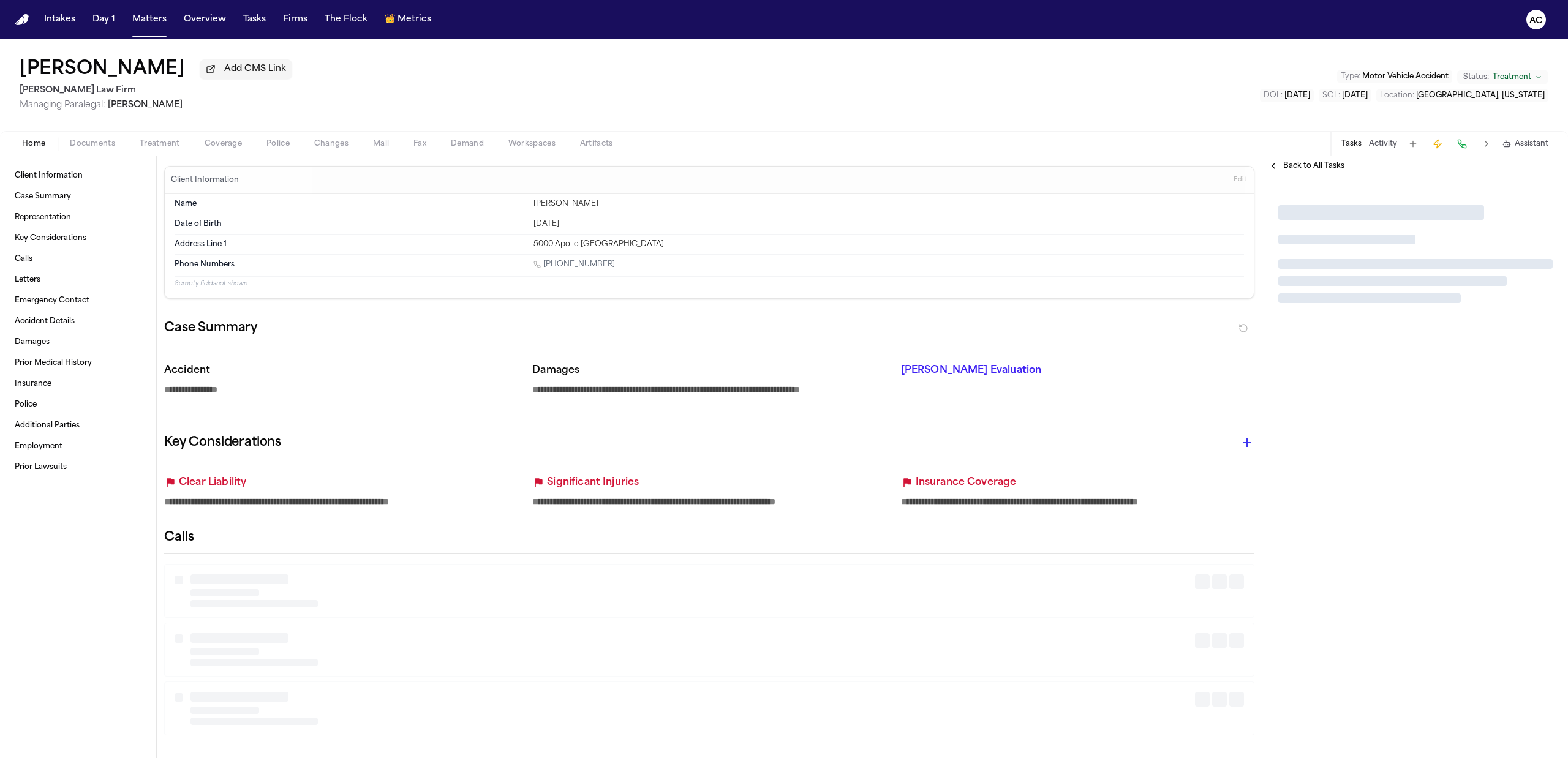
type textarea "*"
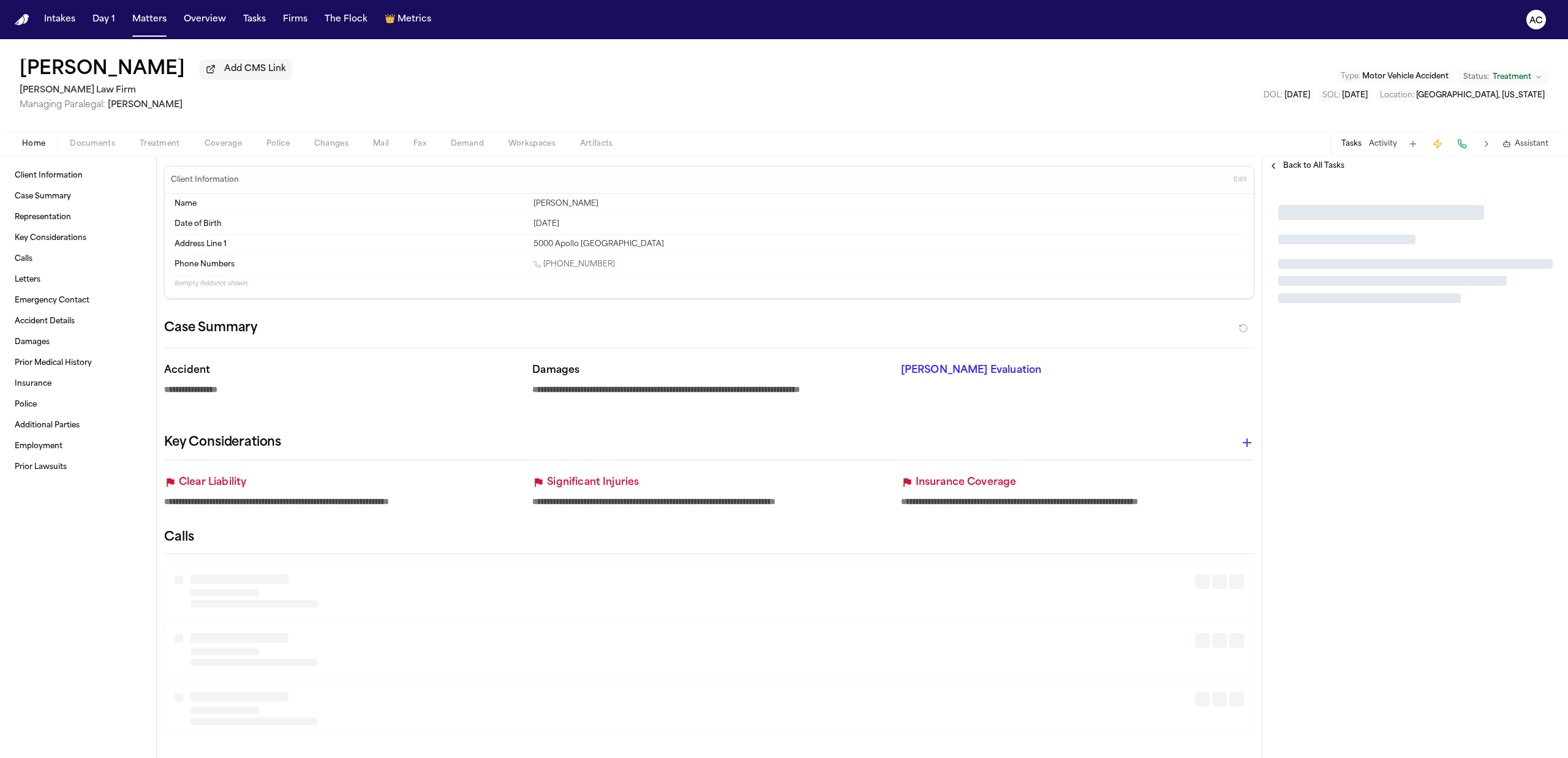
type textarea "*"
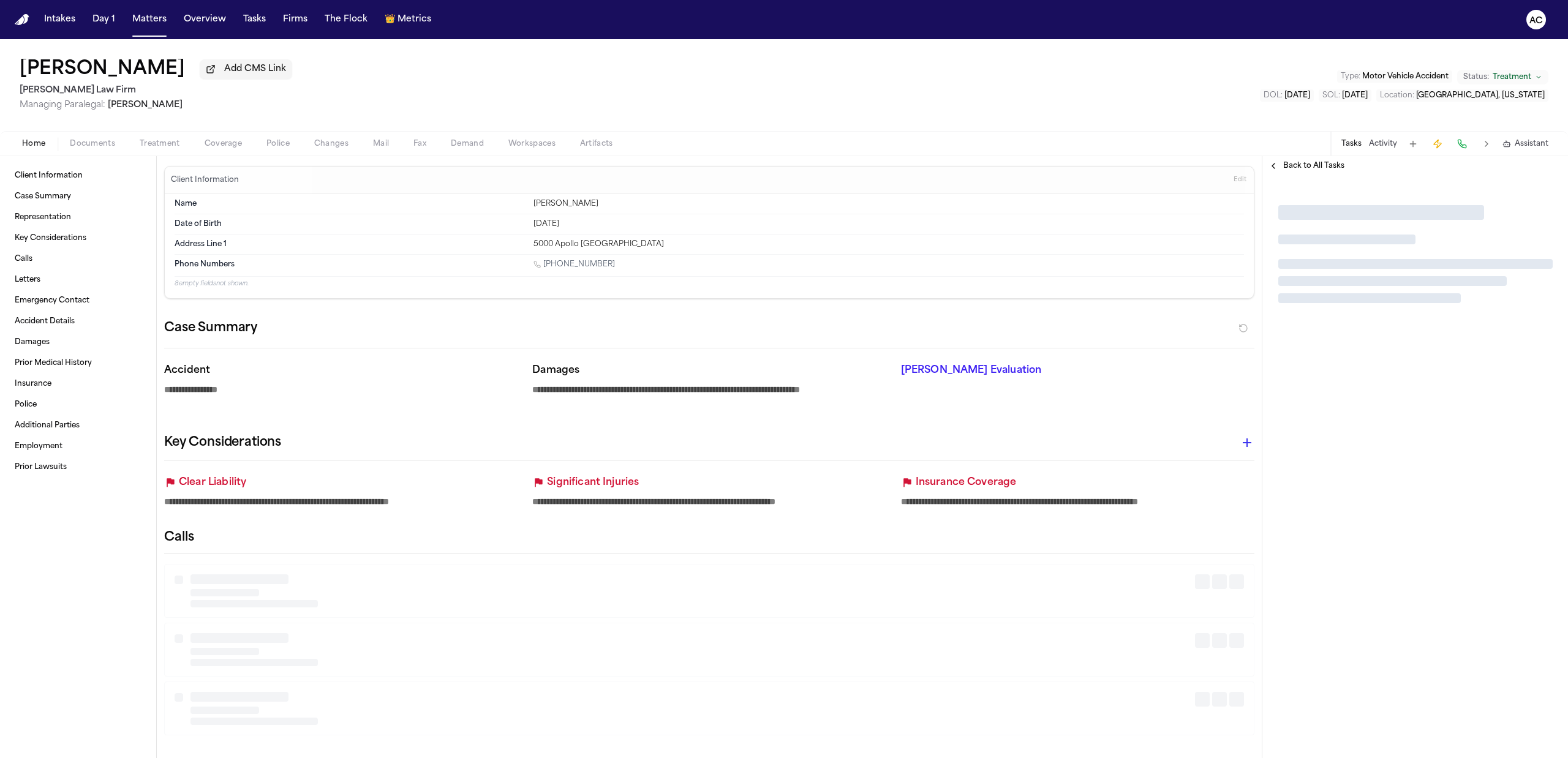
type textarea "*"
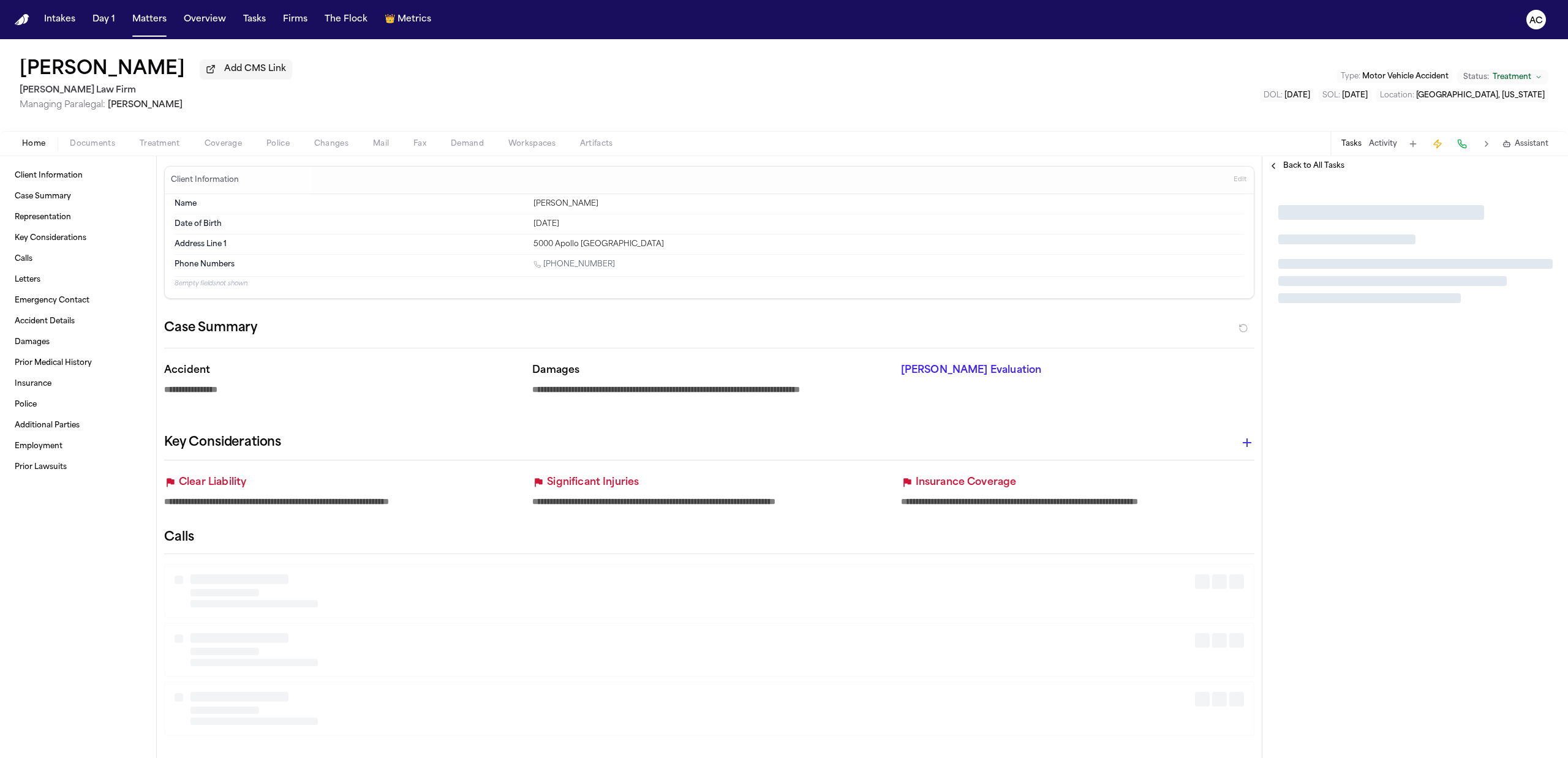
type textarea "*"
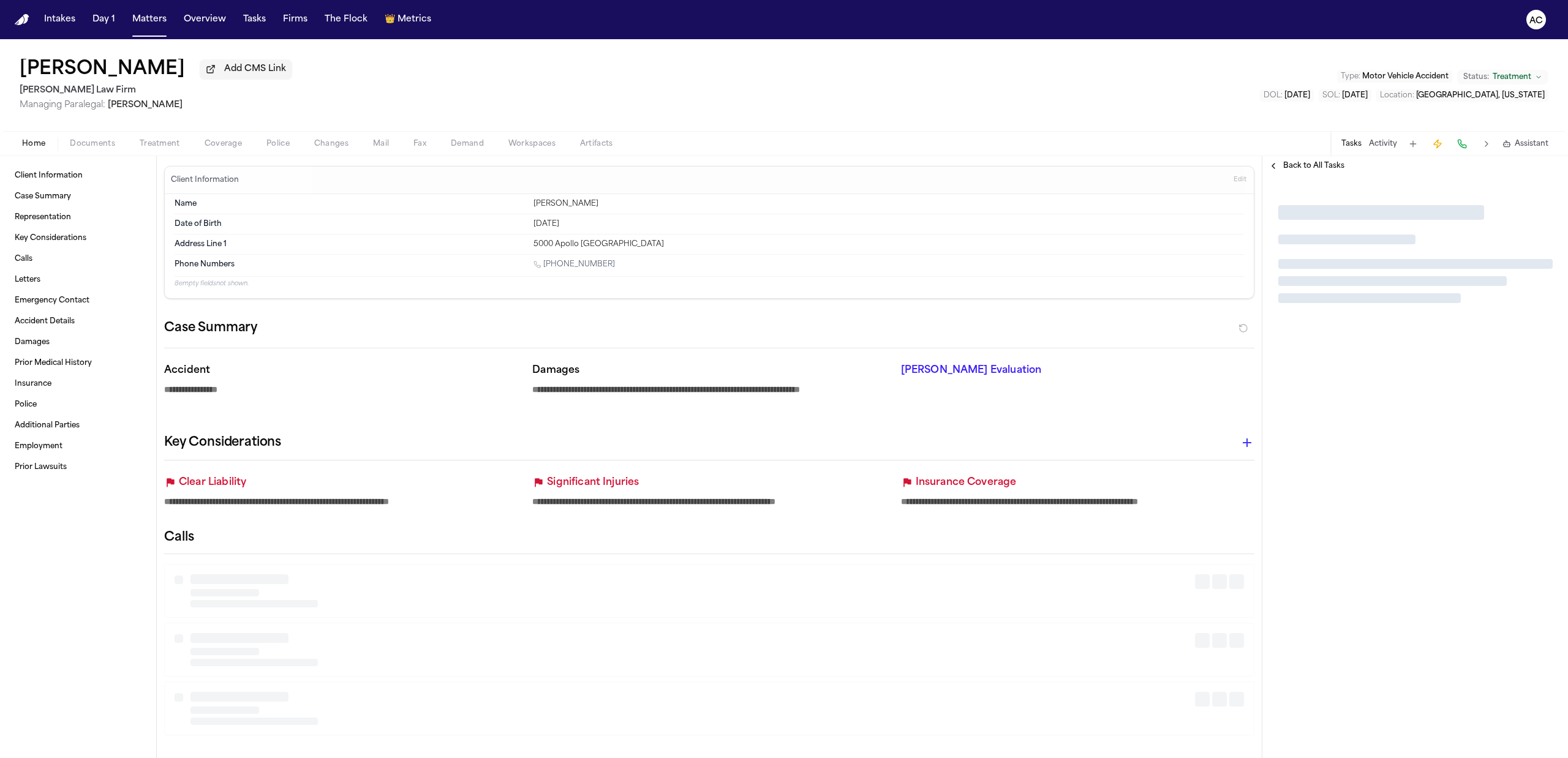
type textarea "*"
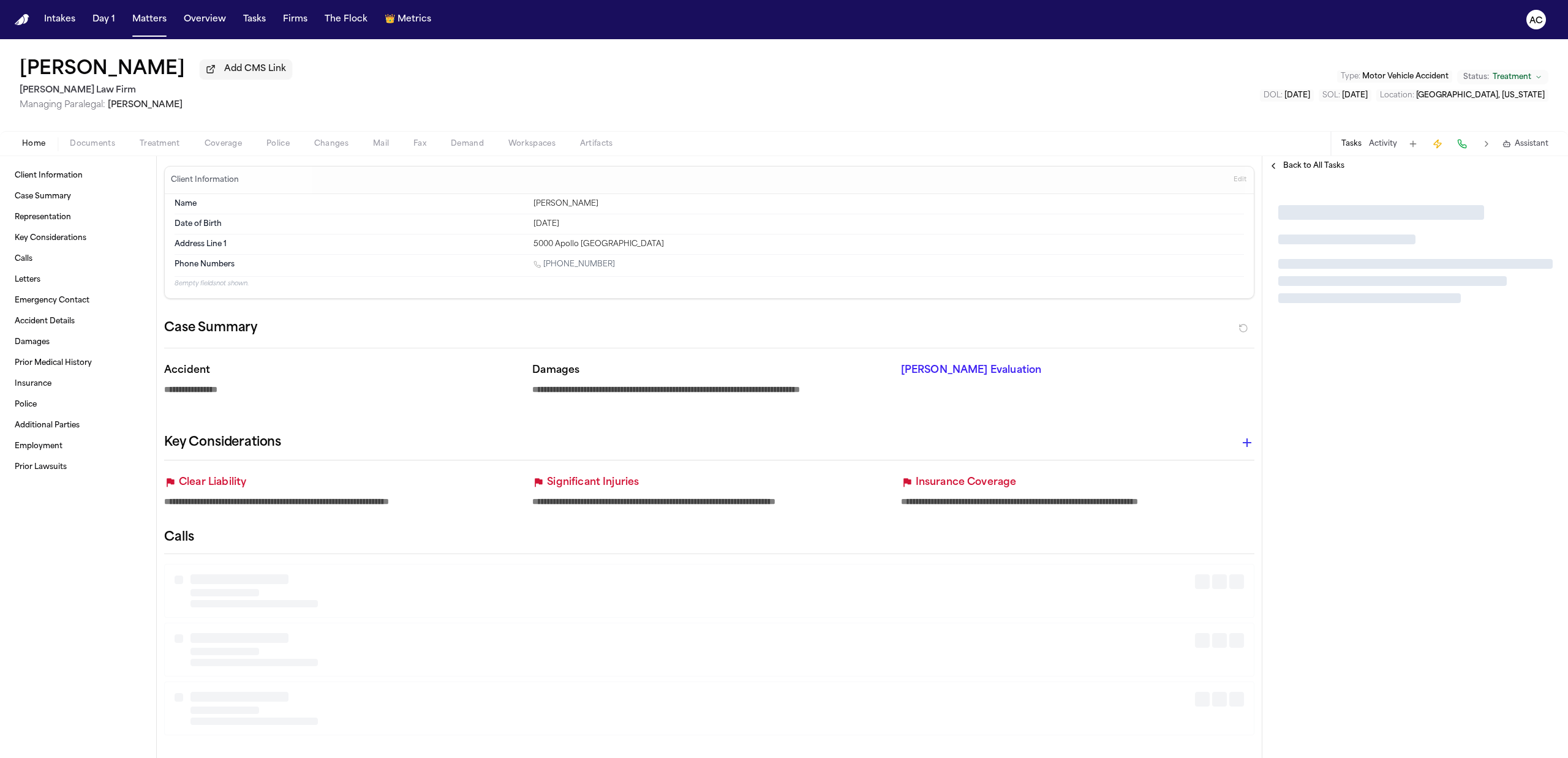
type textarea "*"
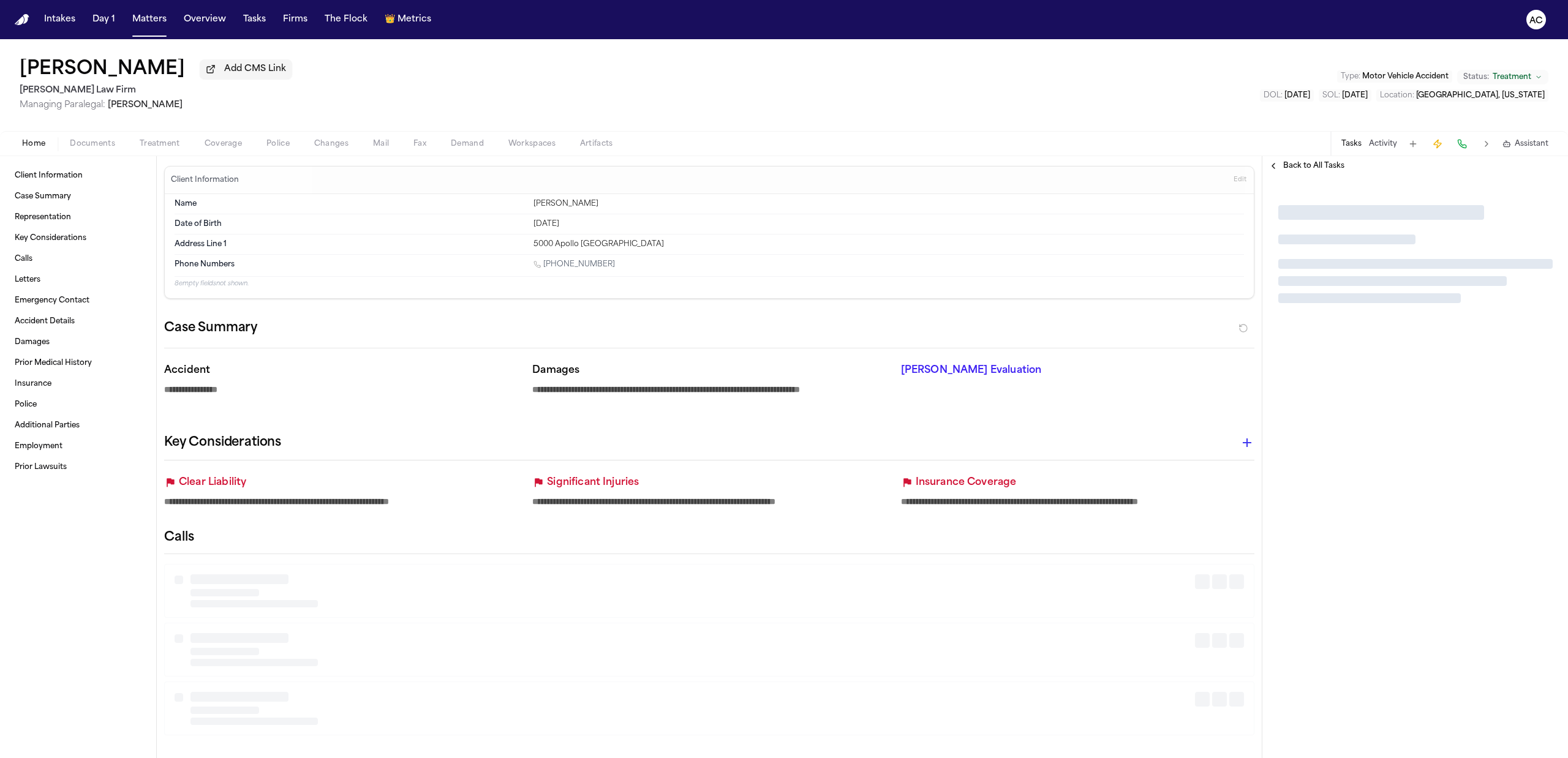
type textarea "*"
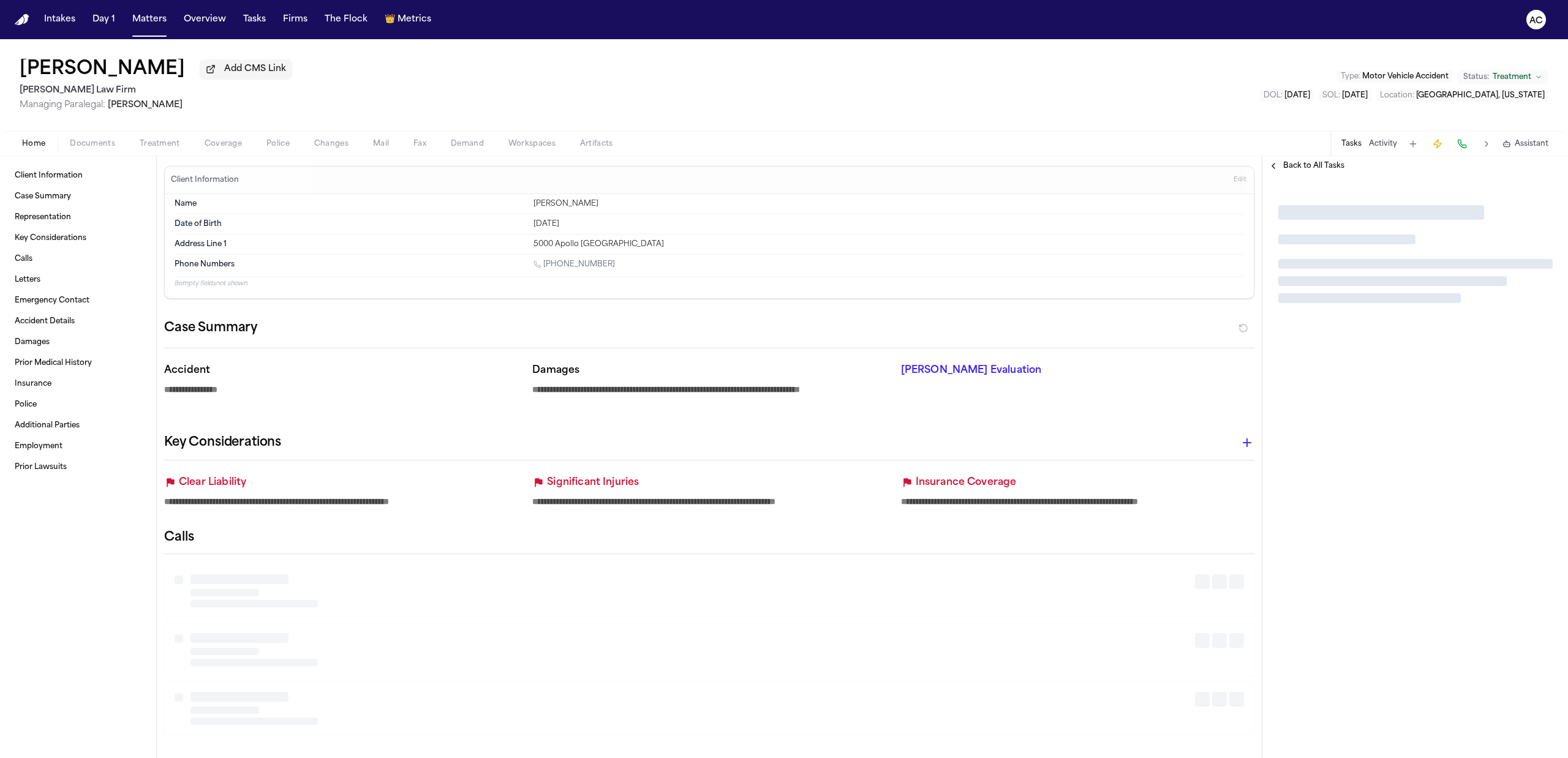
type textarea "*"
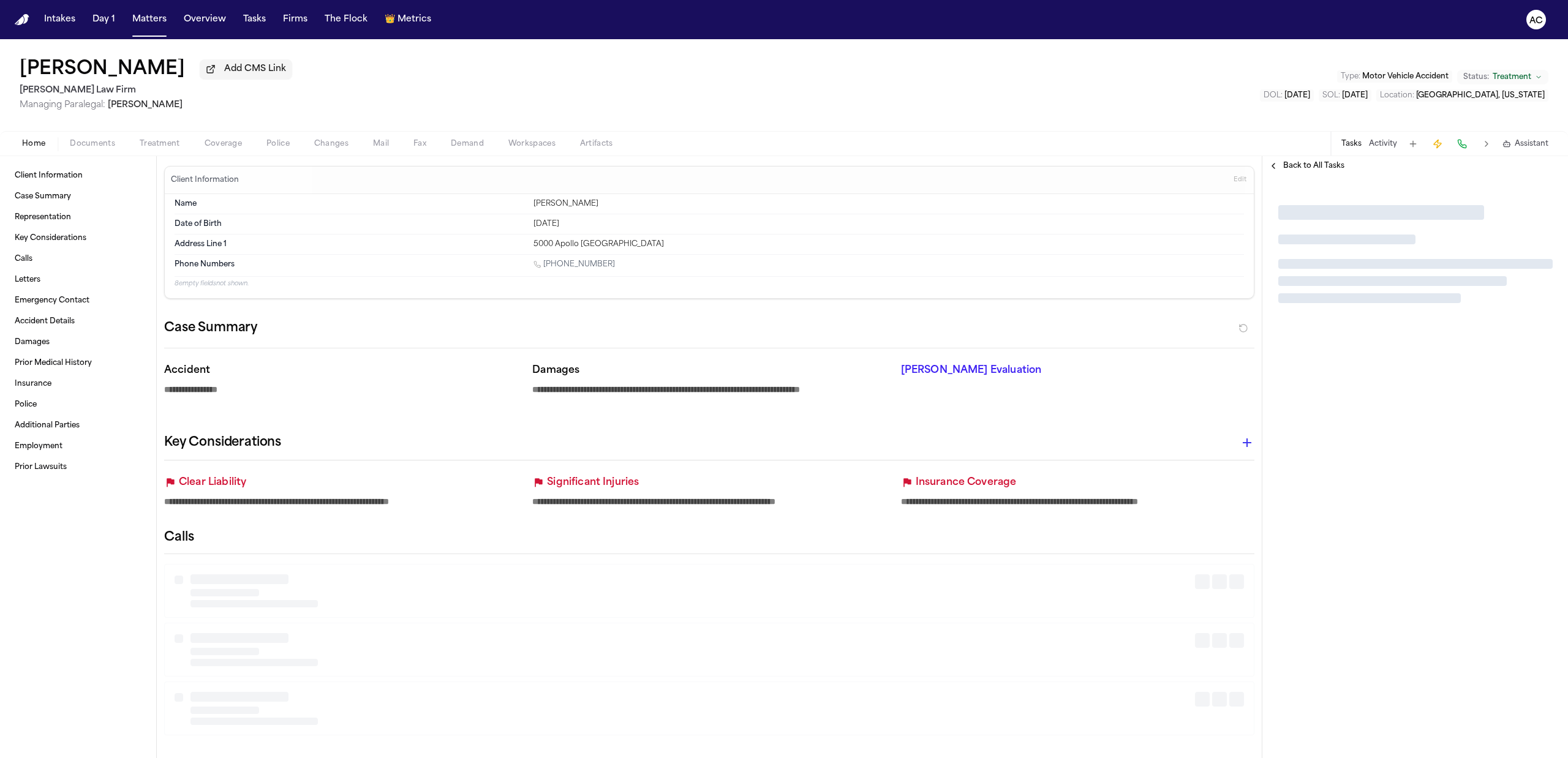
type textarea "*"
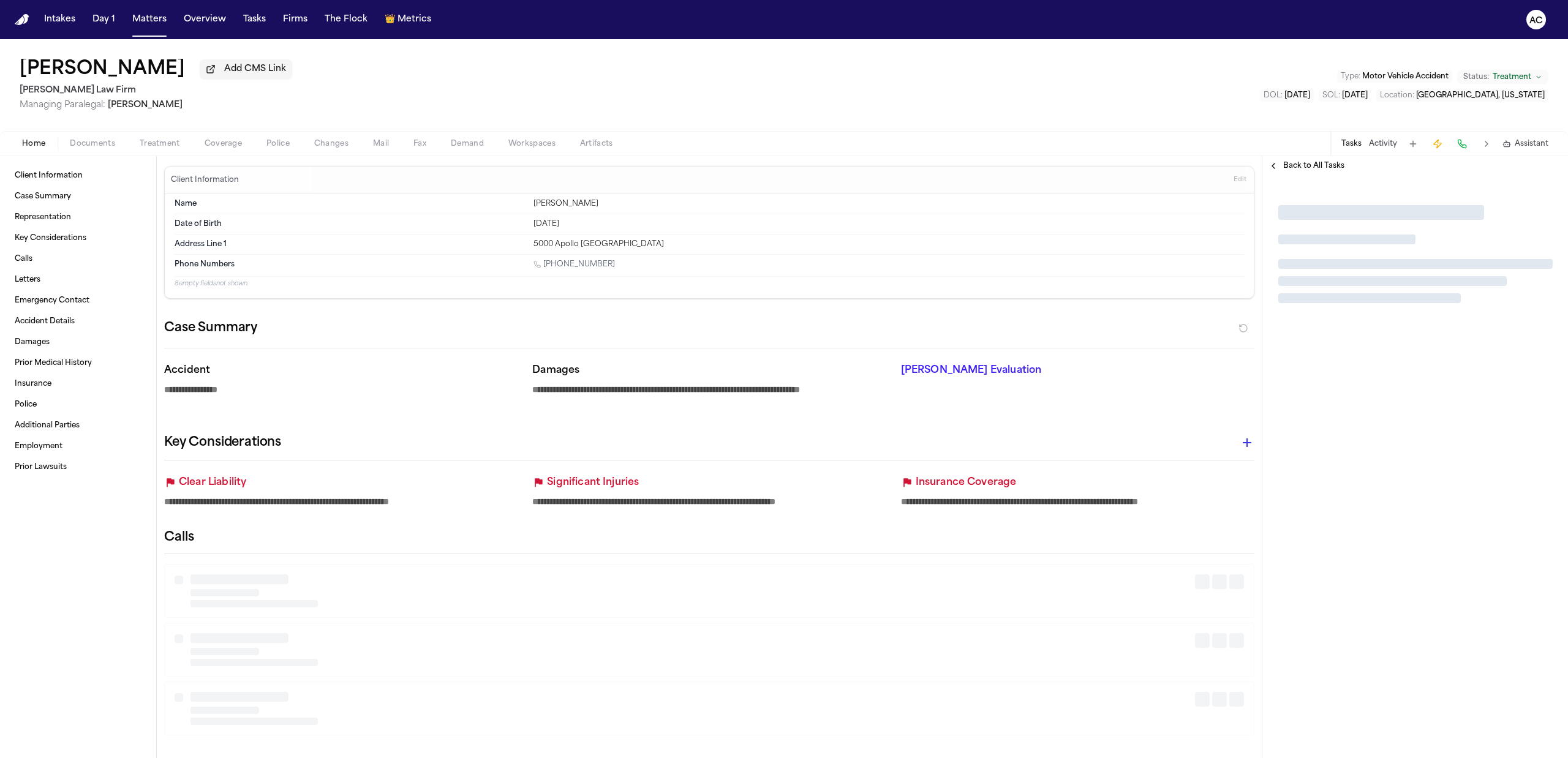
type textarea "*"
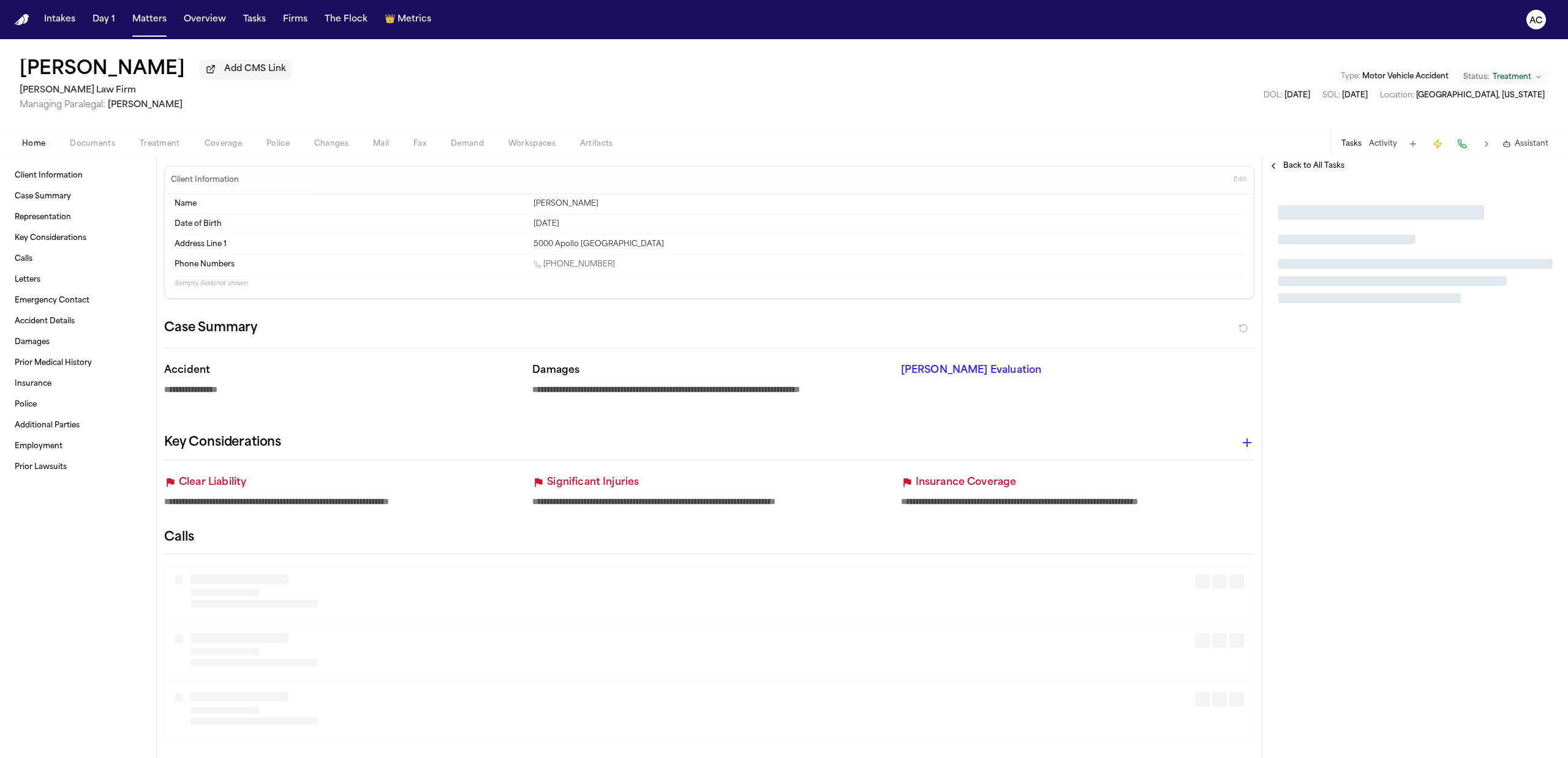
type textarea "*"
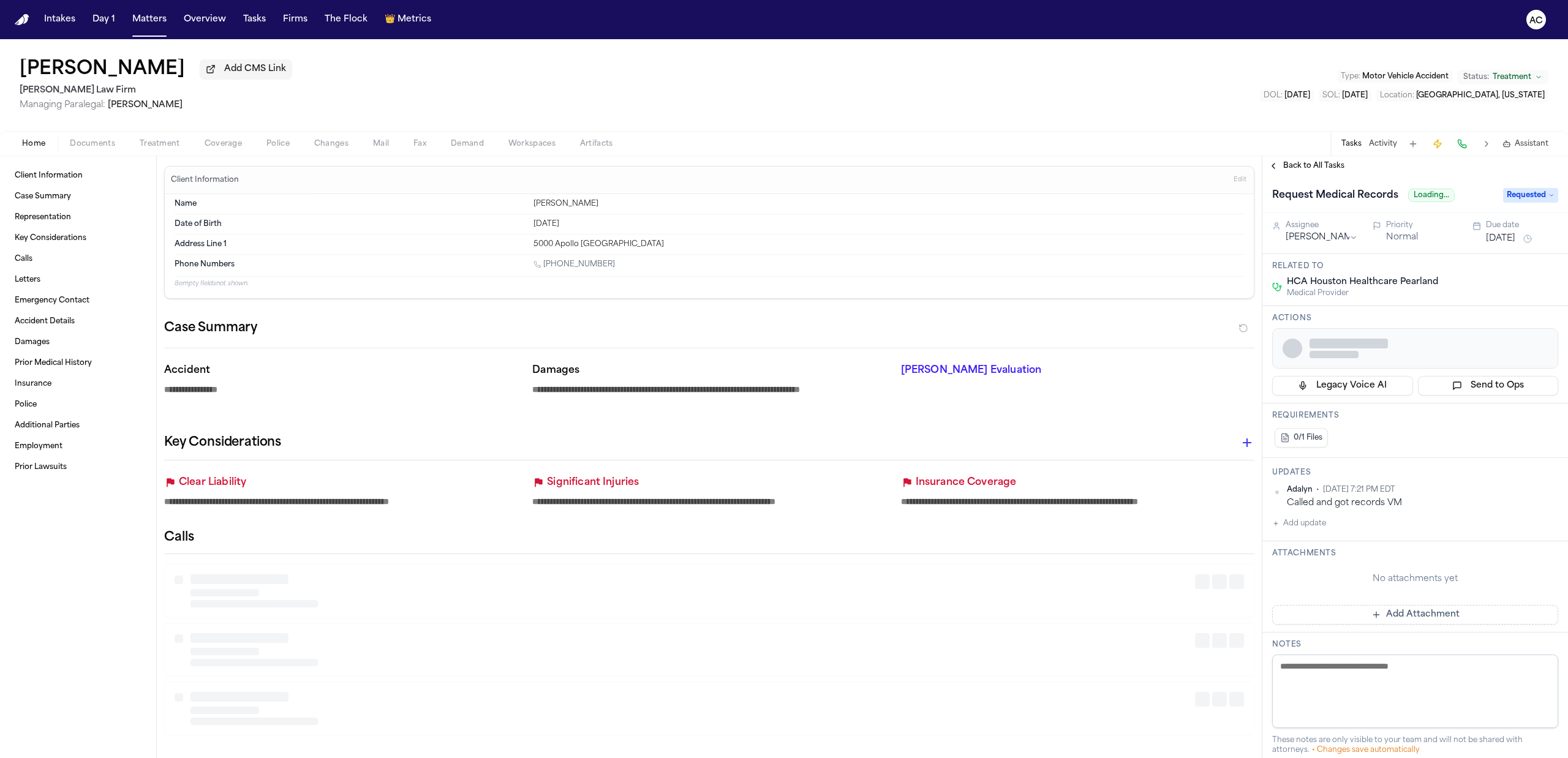
type textarea "*"
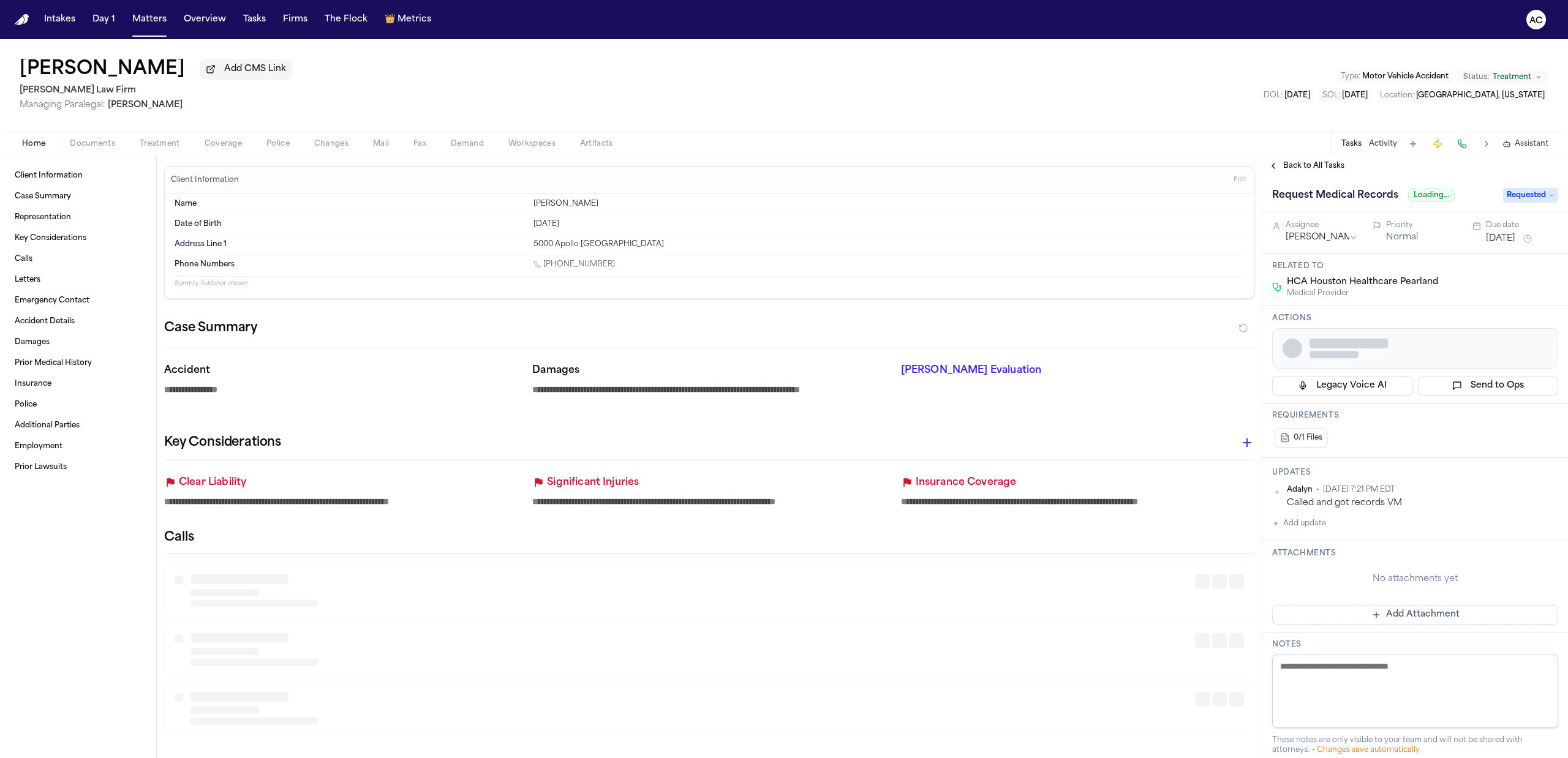
type textarea "*"
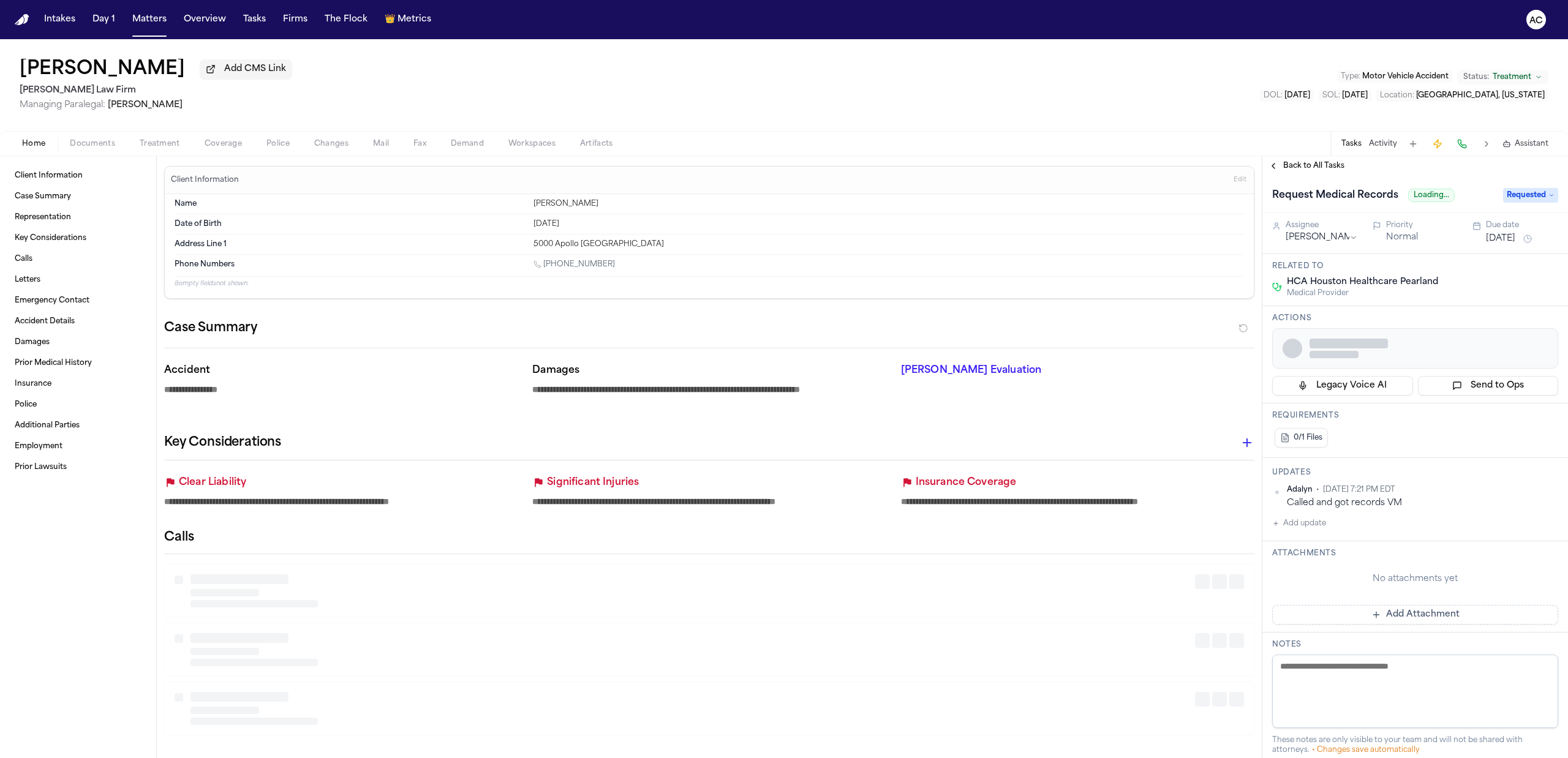
type textarea "*"
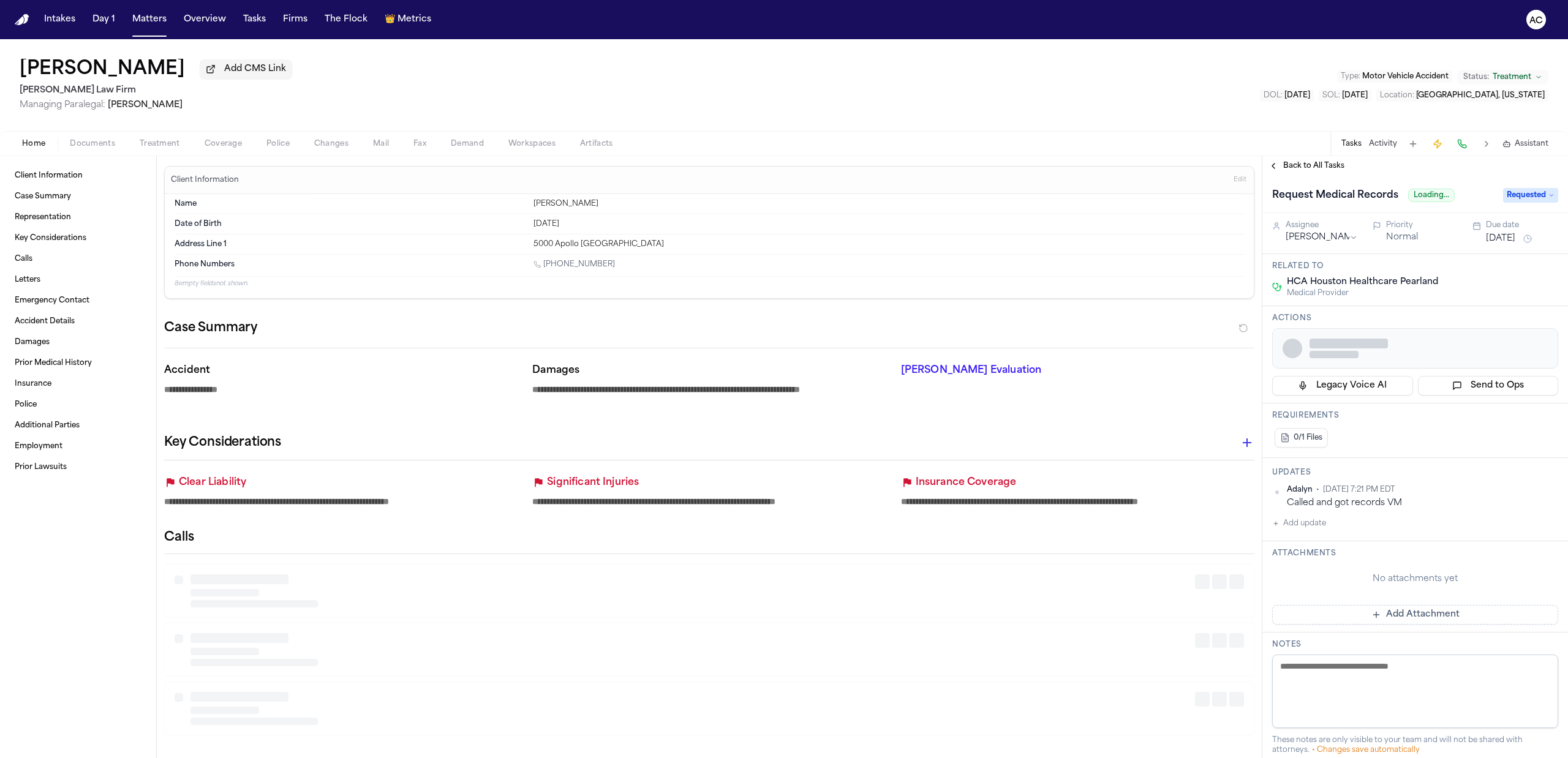
type textarea "*"
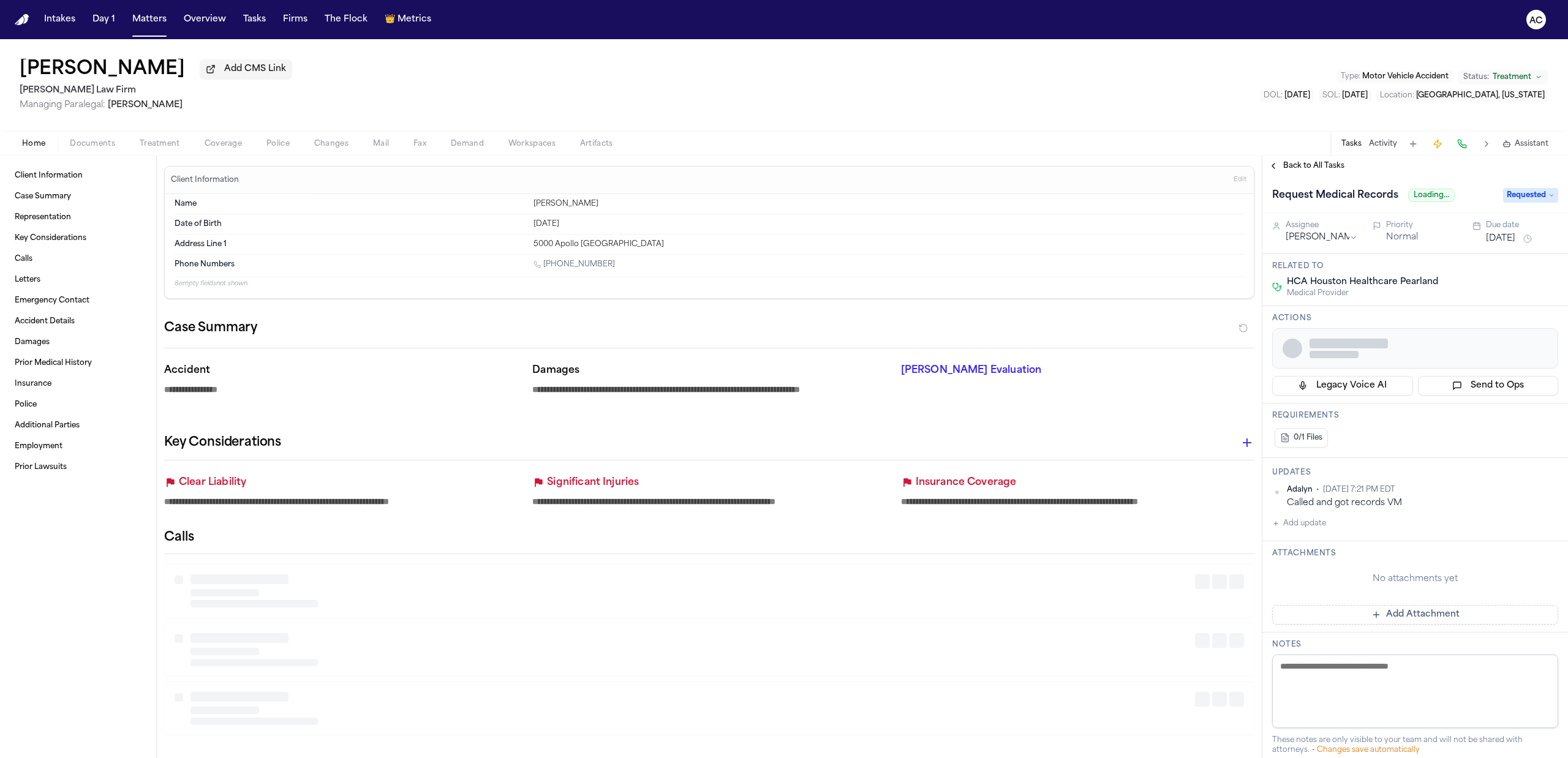
type textarea "*"
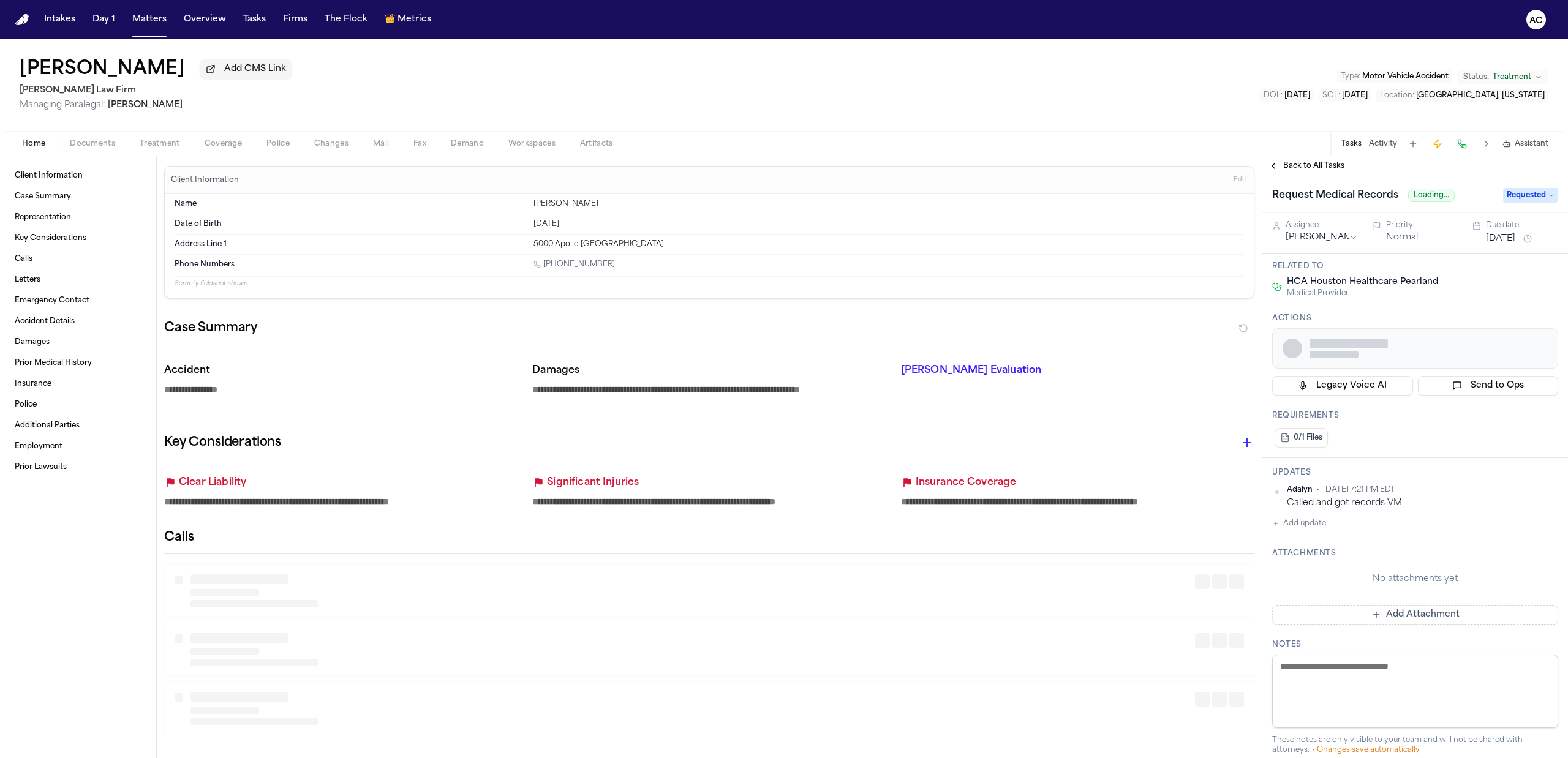
type textarea "*"
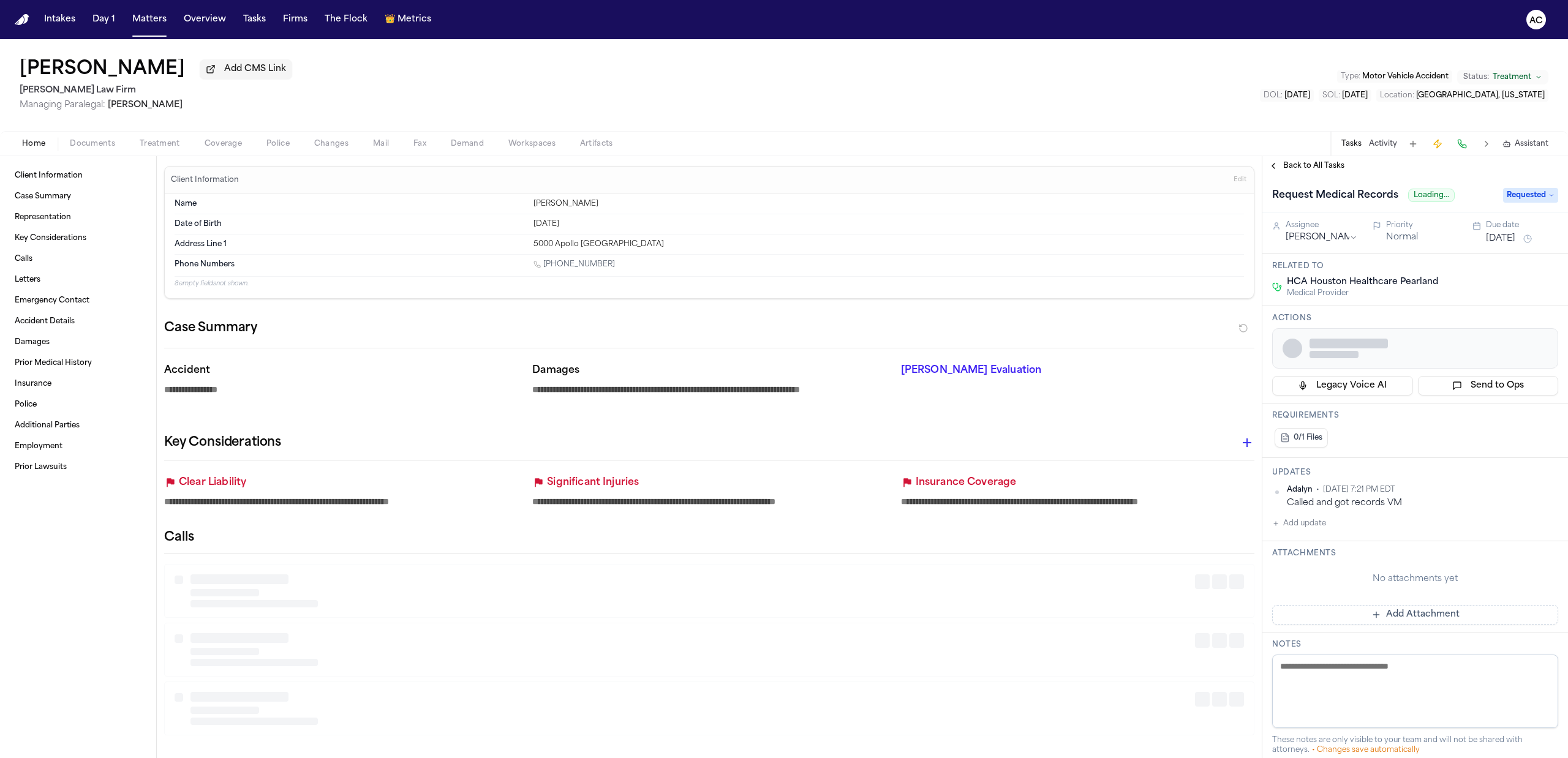
type textarea "*"
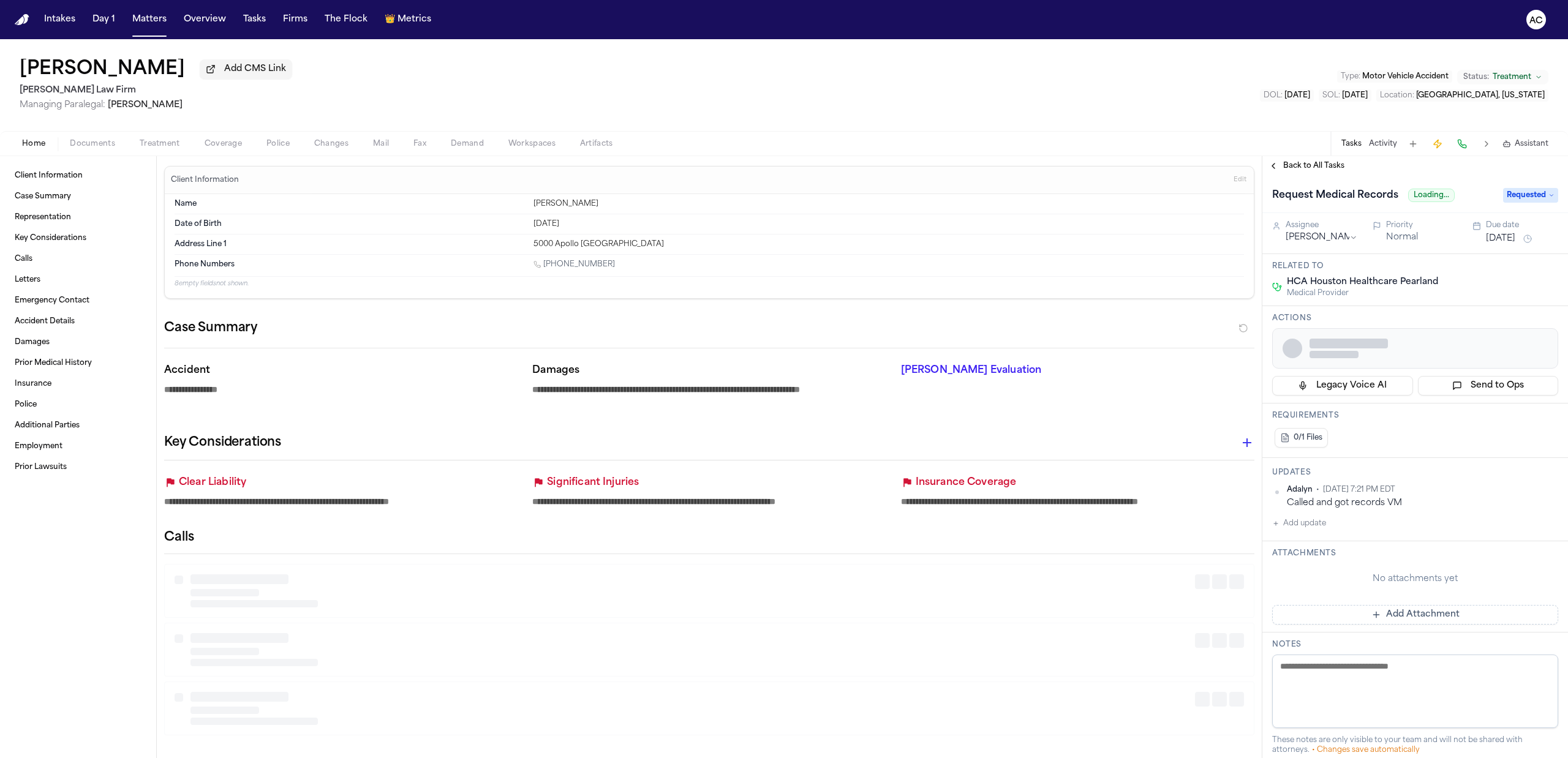
type textarea "*"
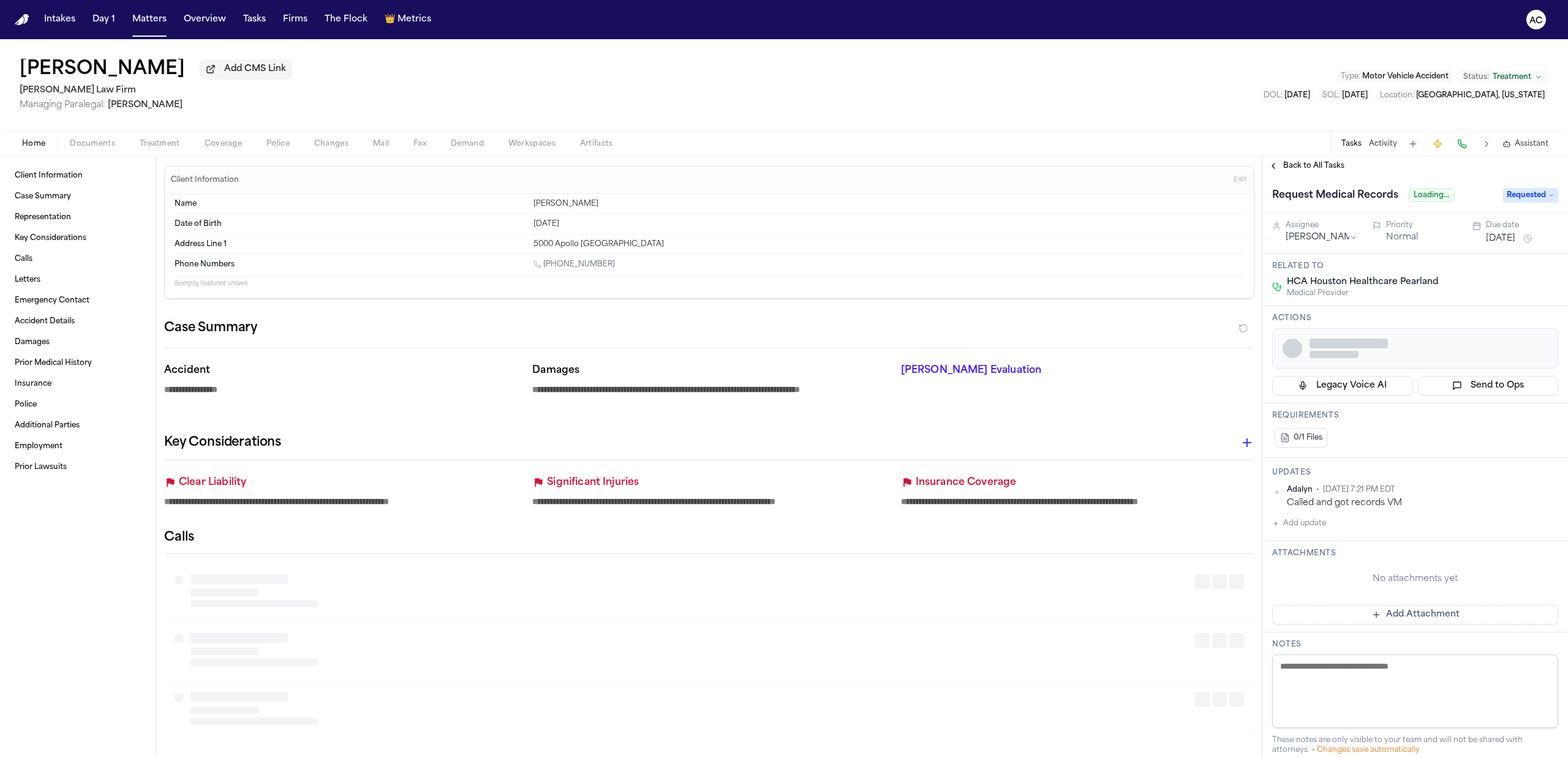
type textarea "*"
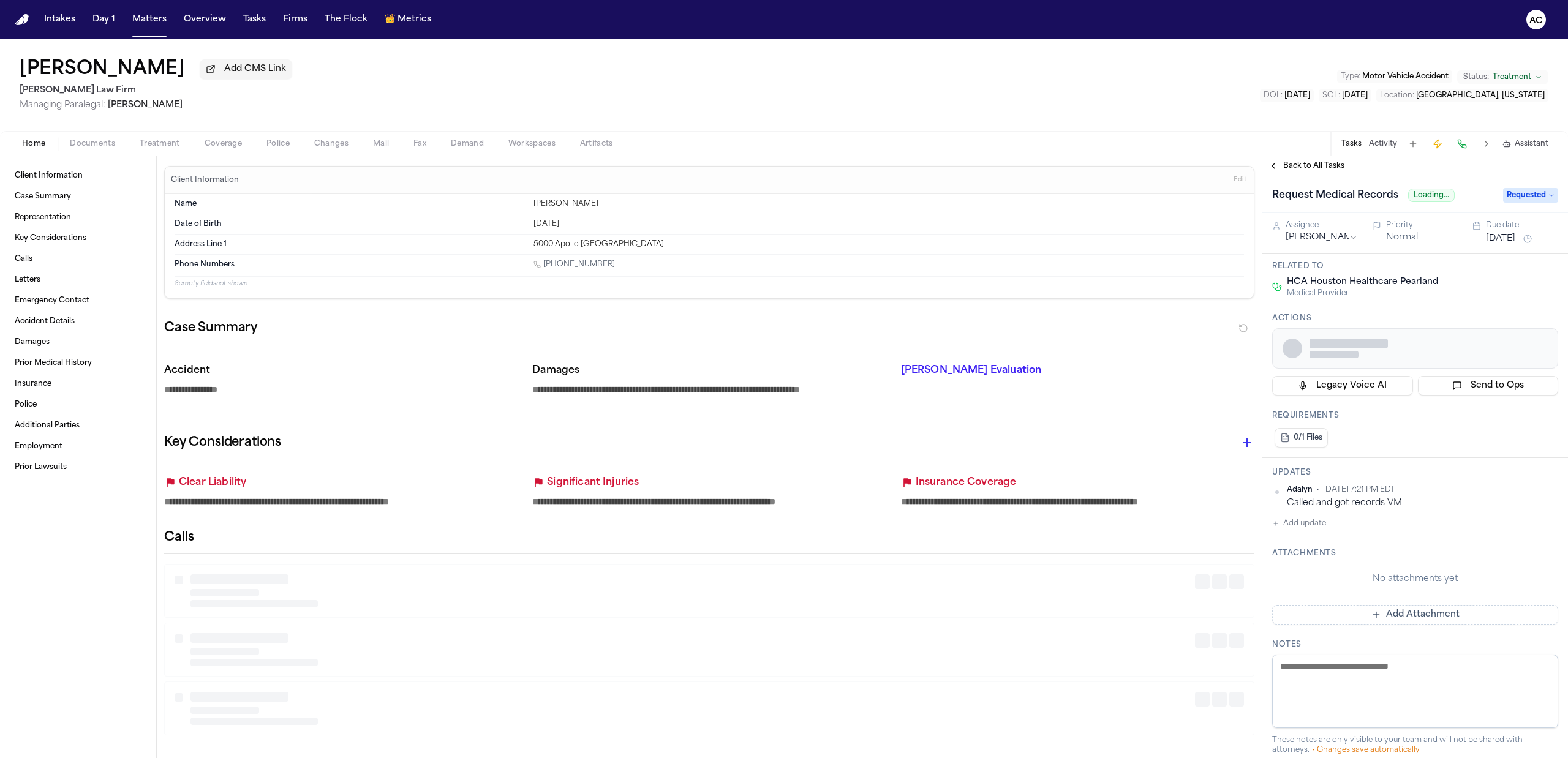
type textarea "*"
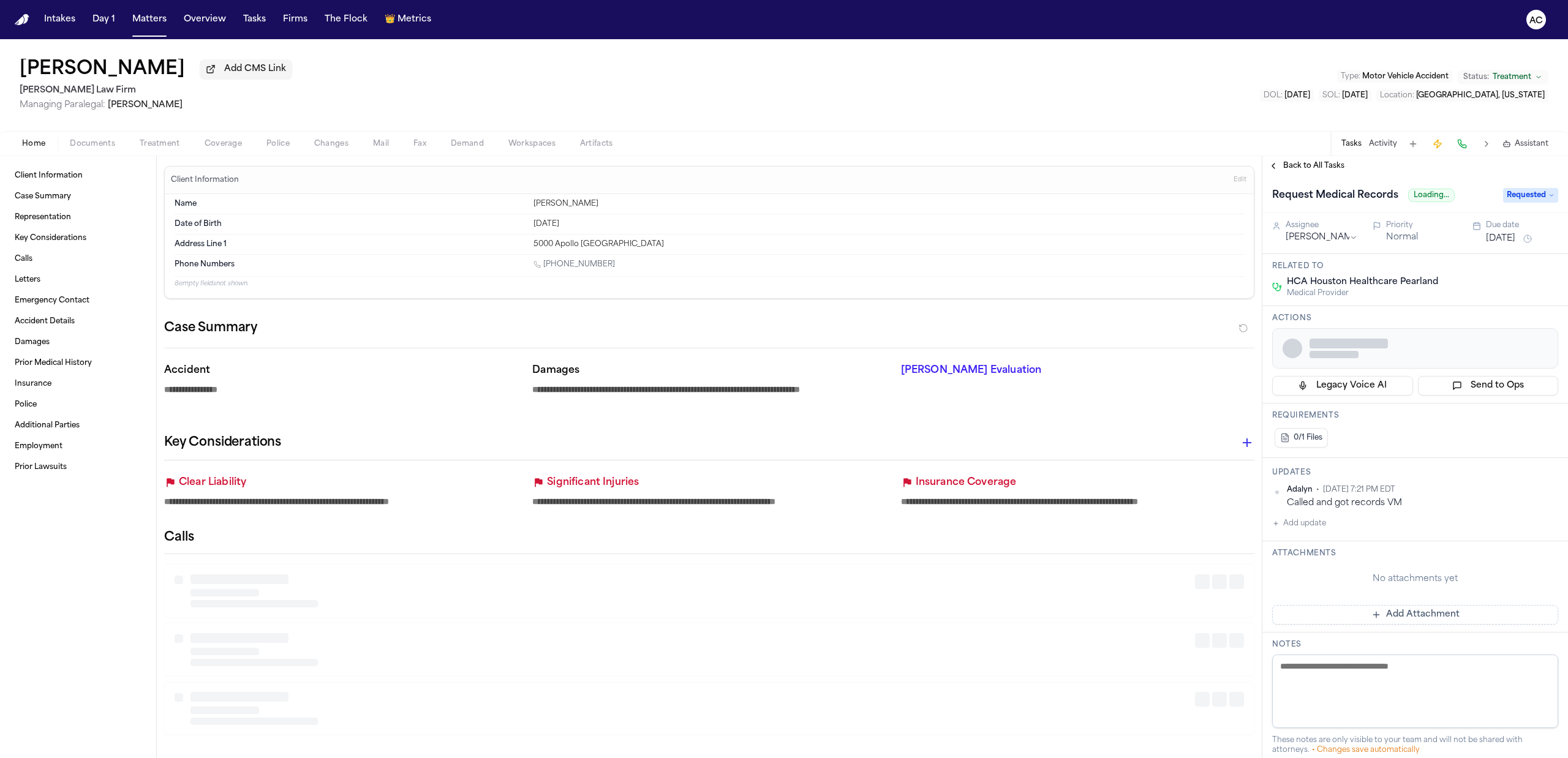
type textarea "*"
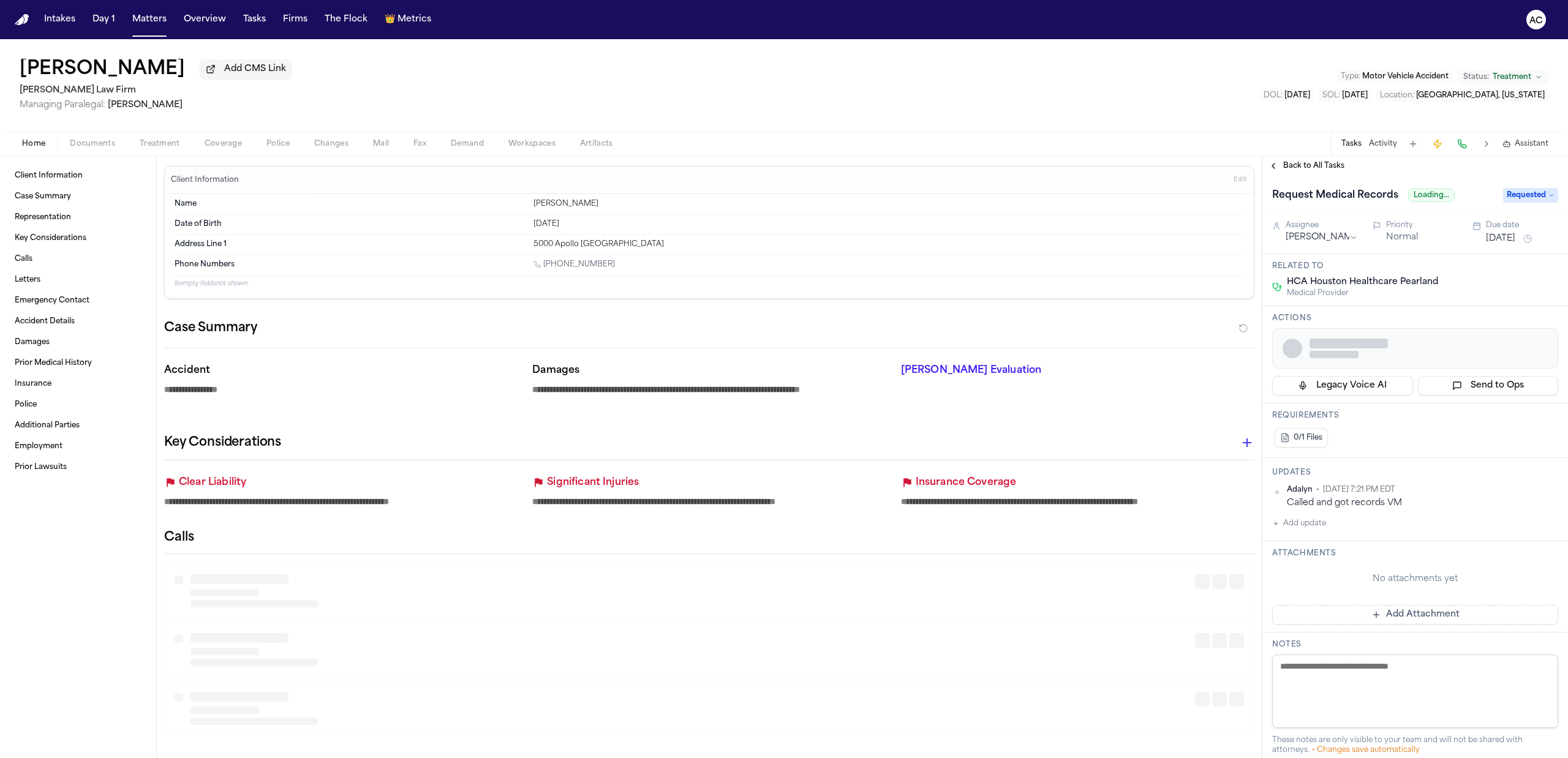
type textarea "*"
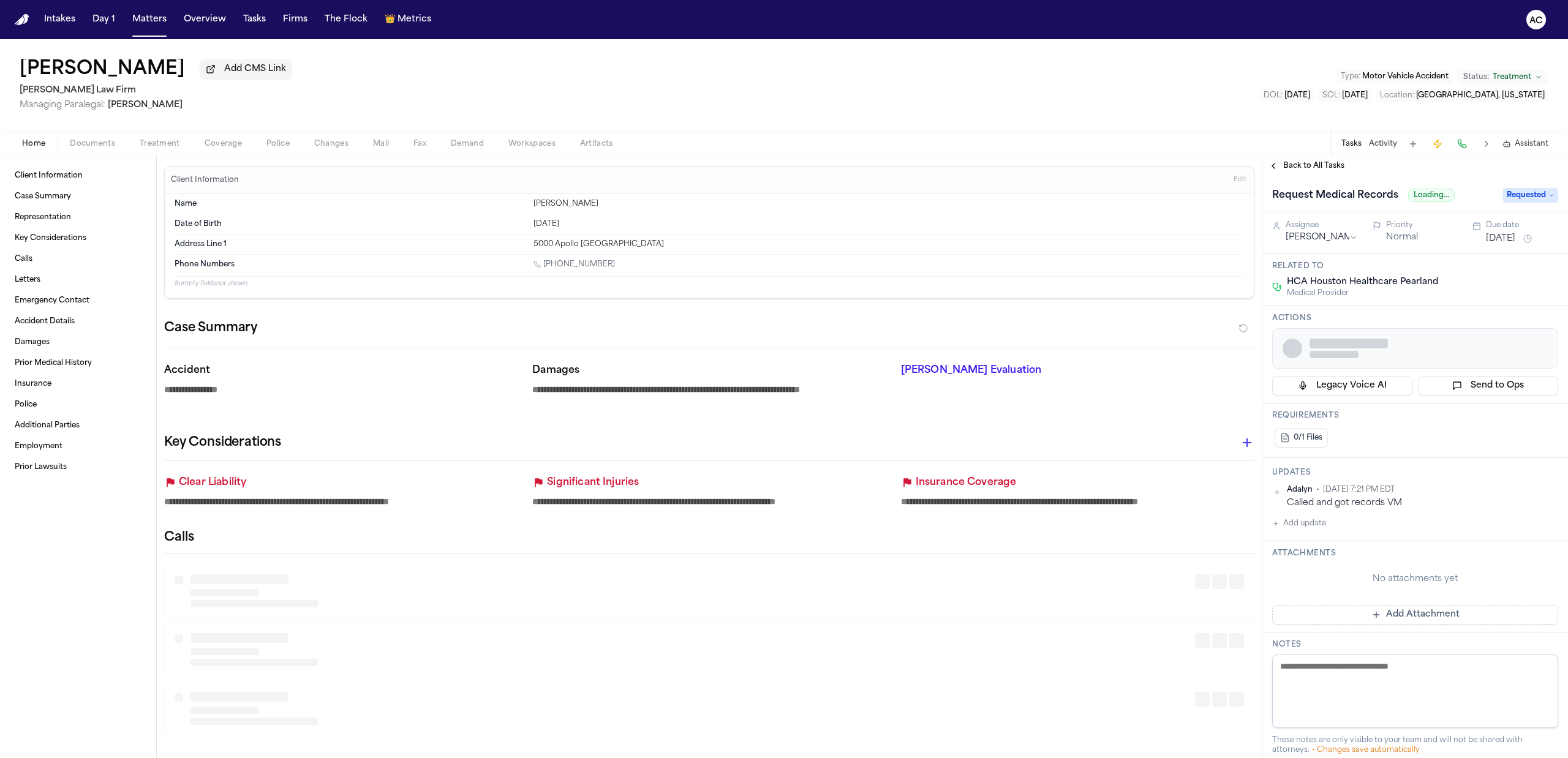
type textarea "*"
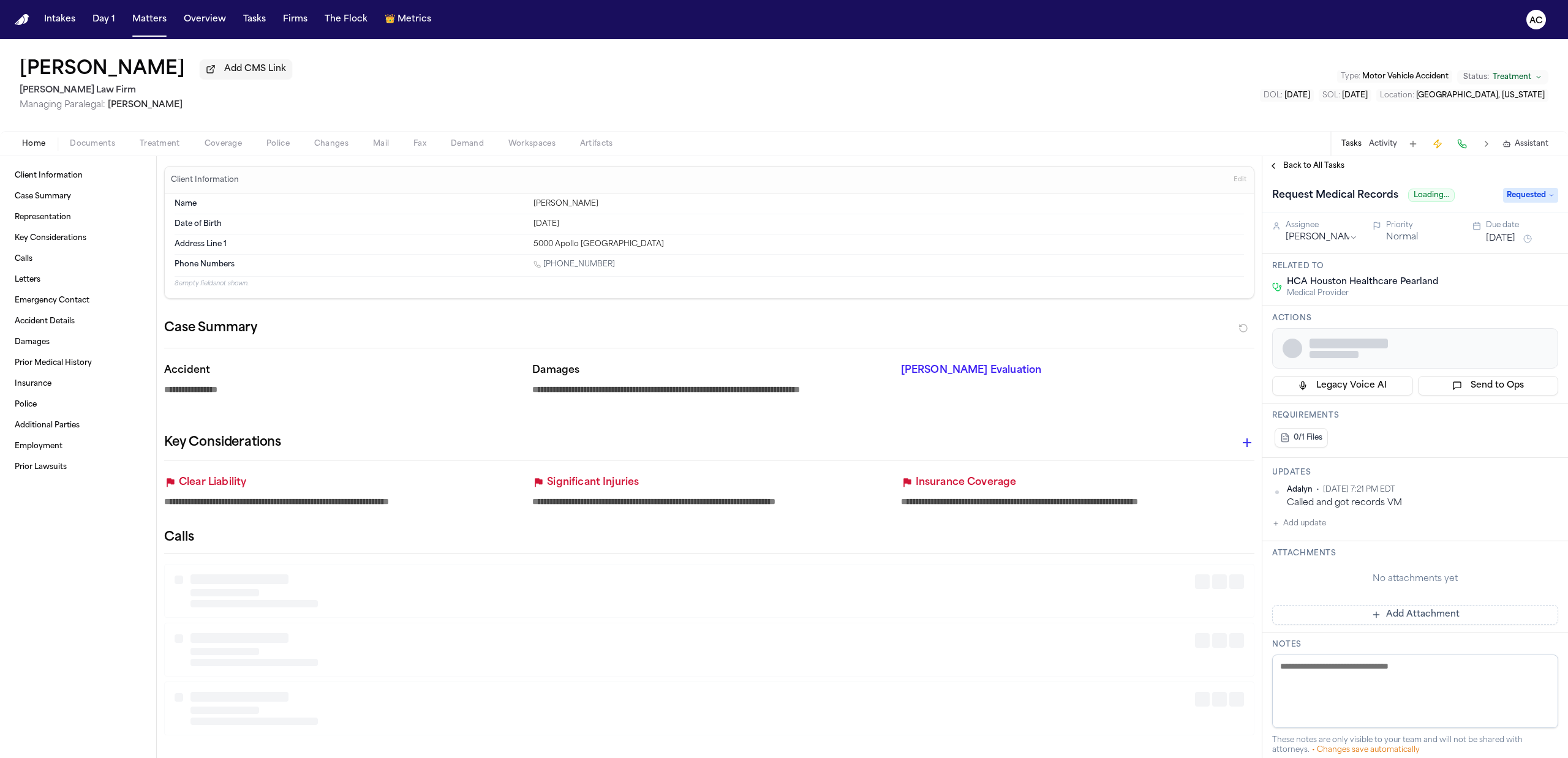
type textarea "*"
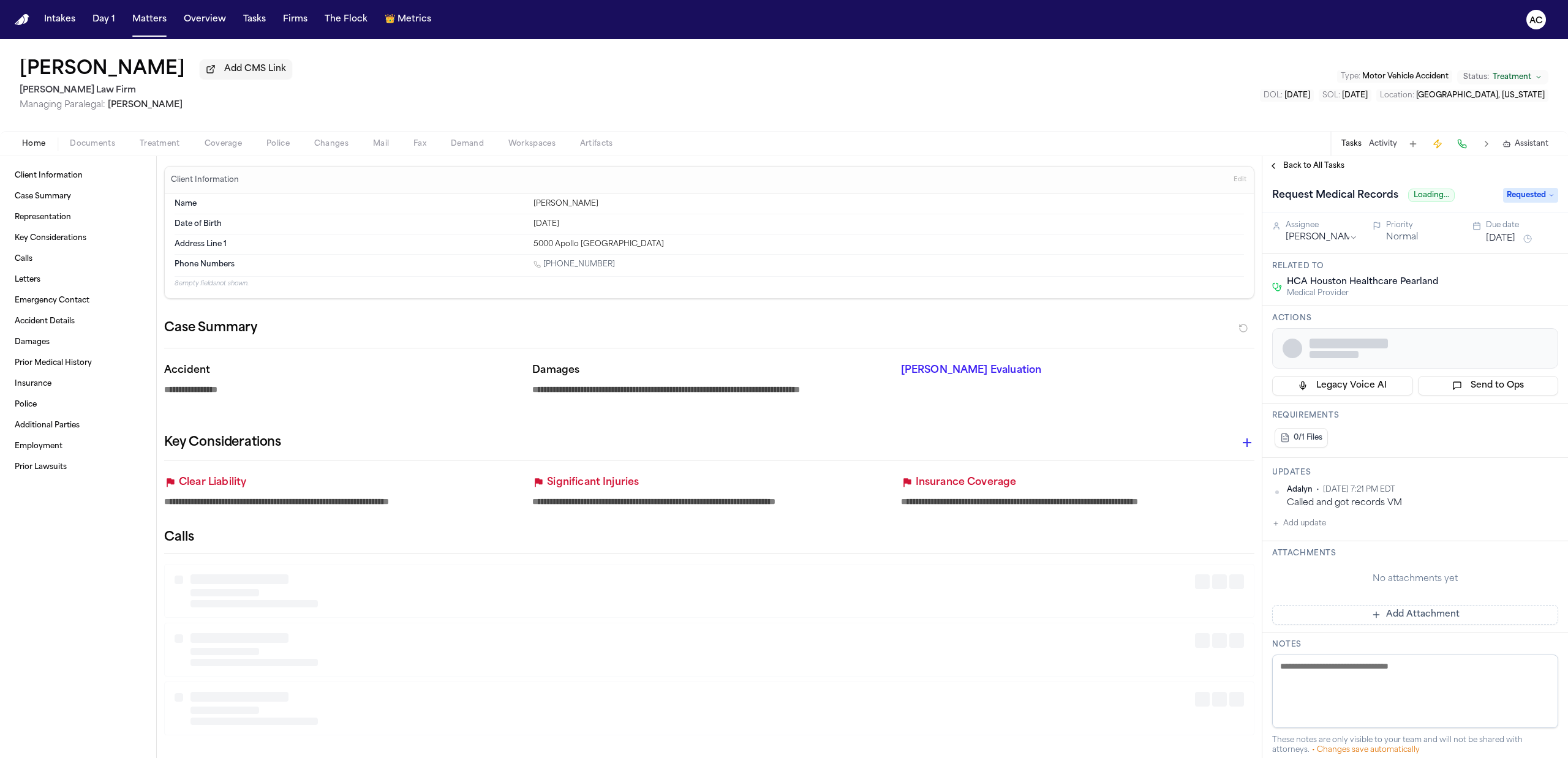
type textarea "*"
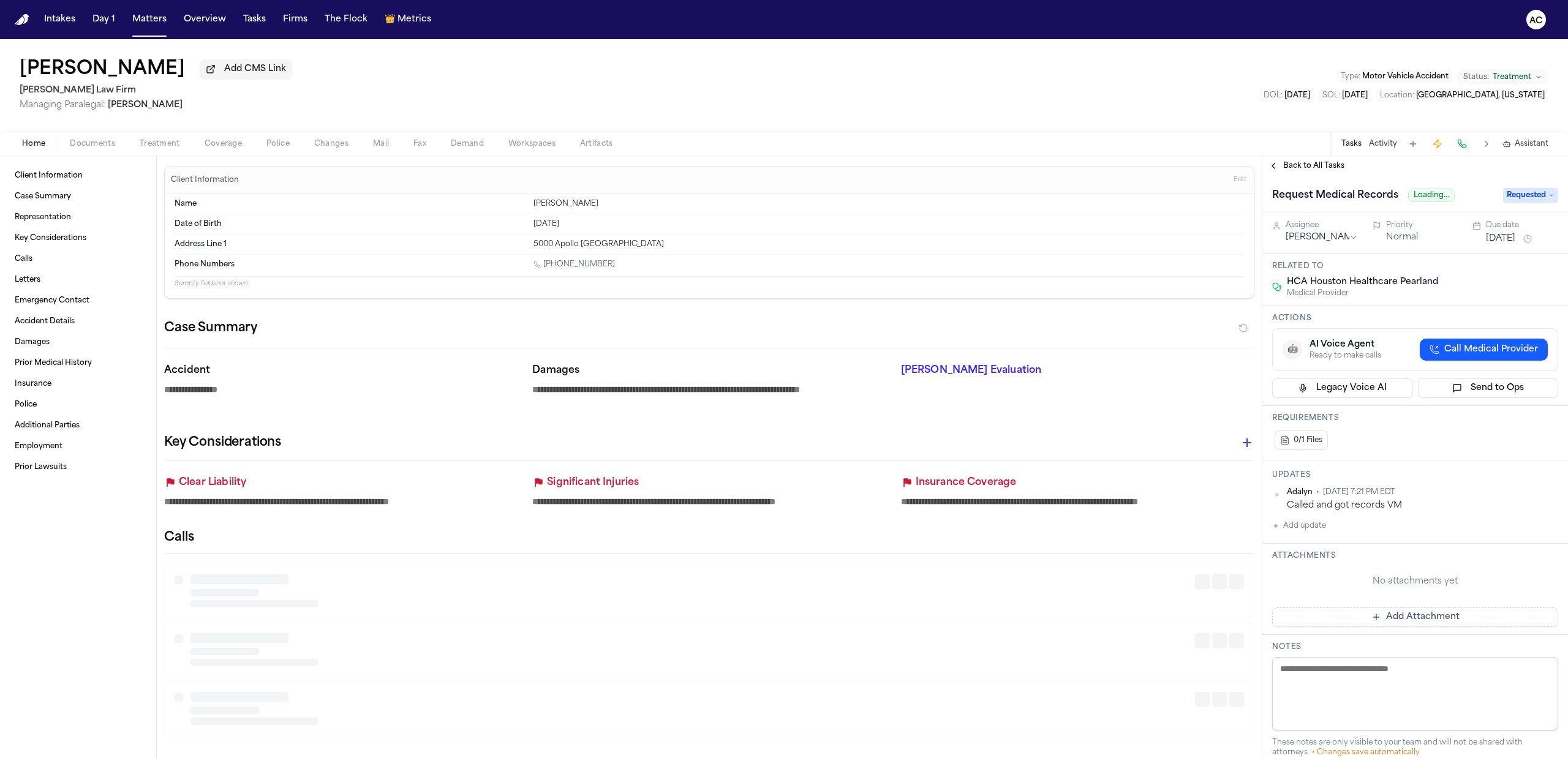
type textarea "*"
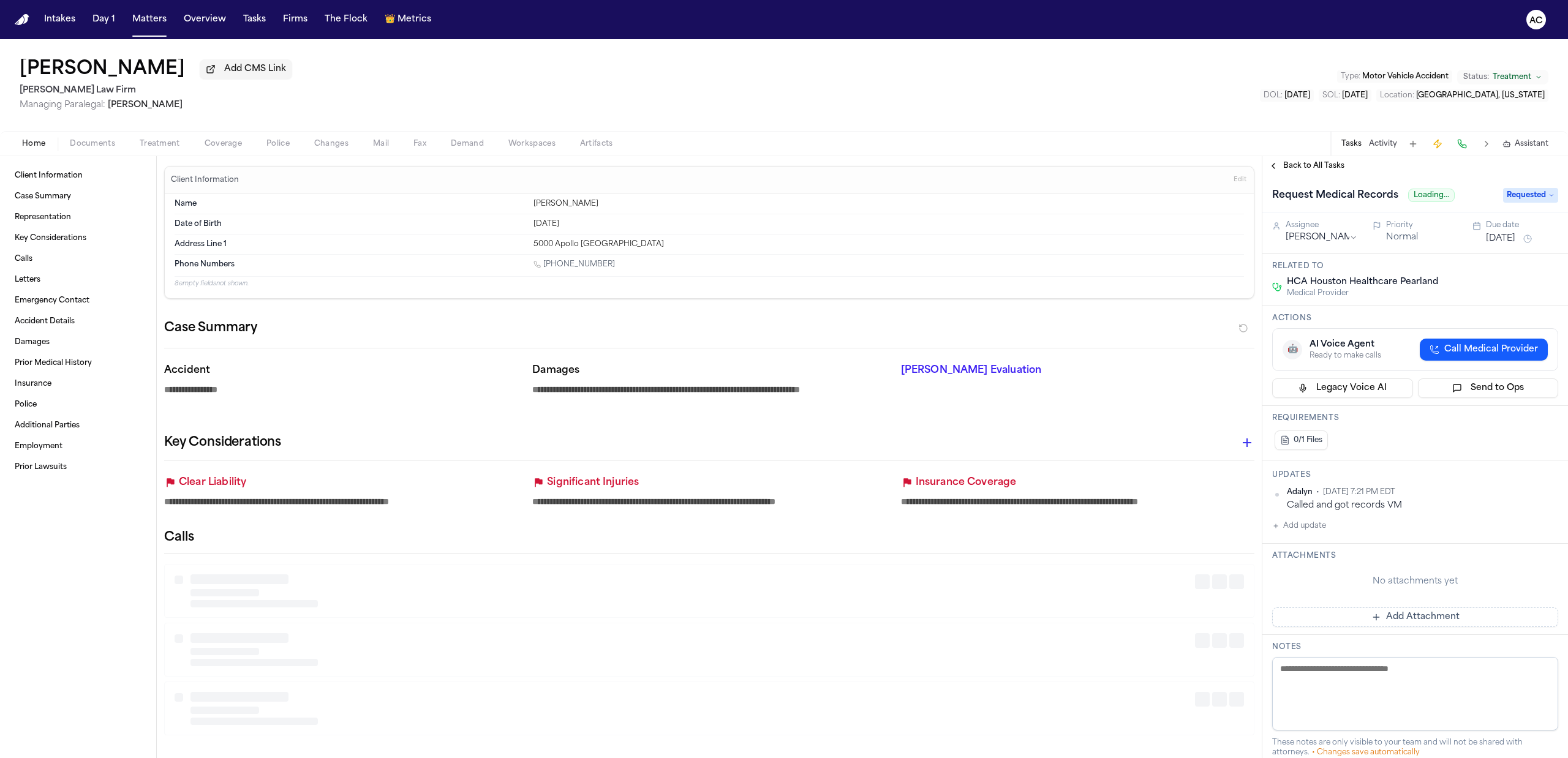
type textarea "*"
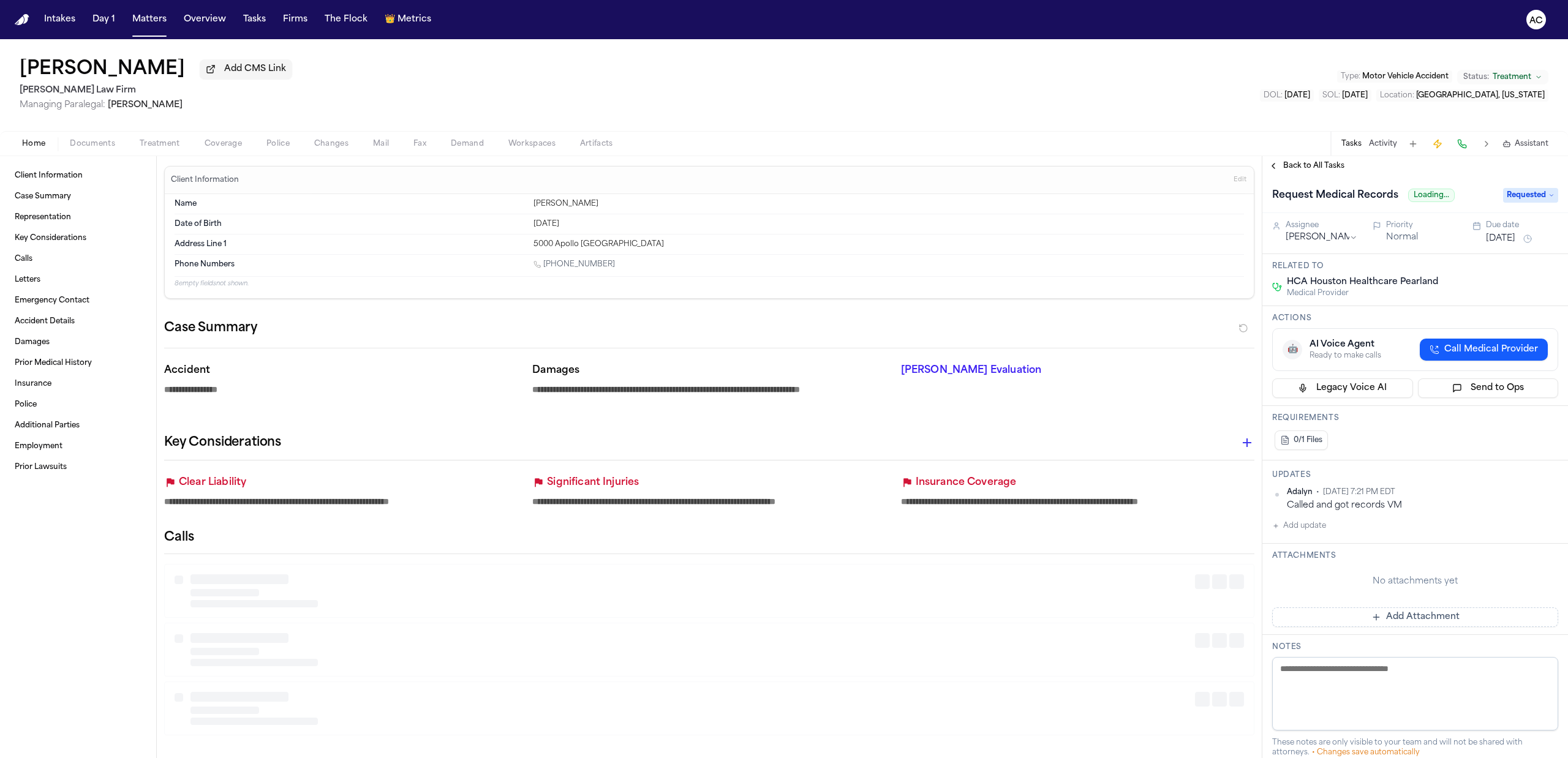
type textarea "*"
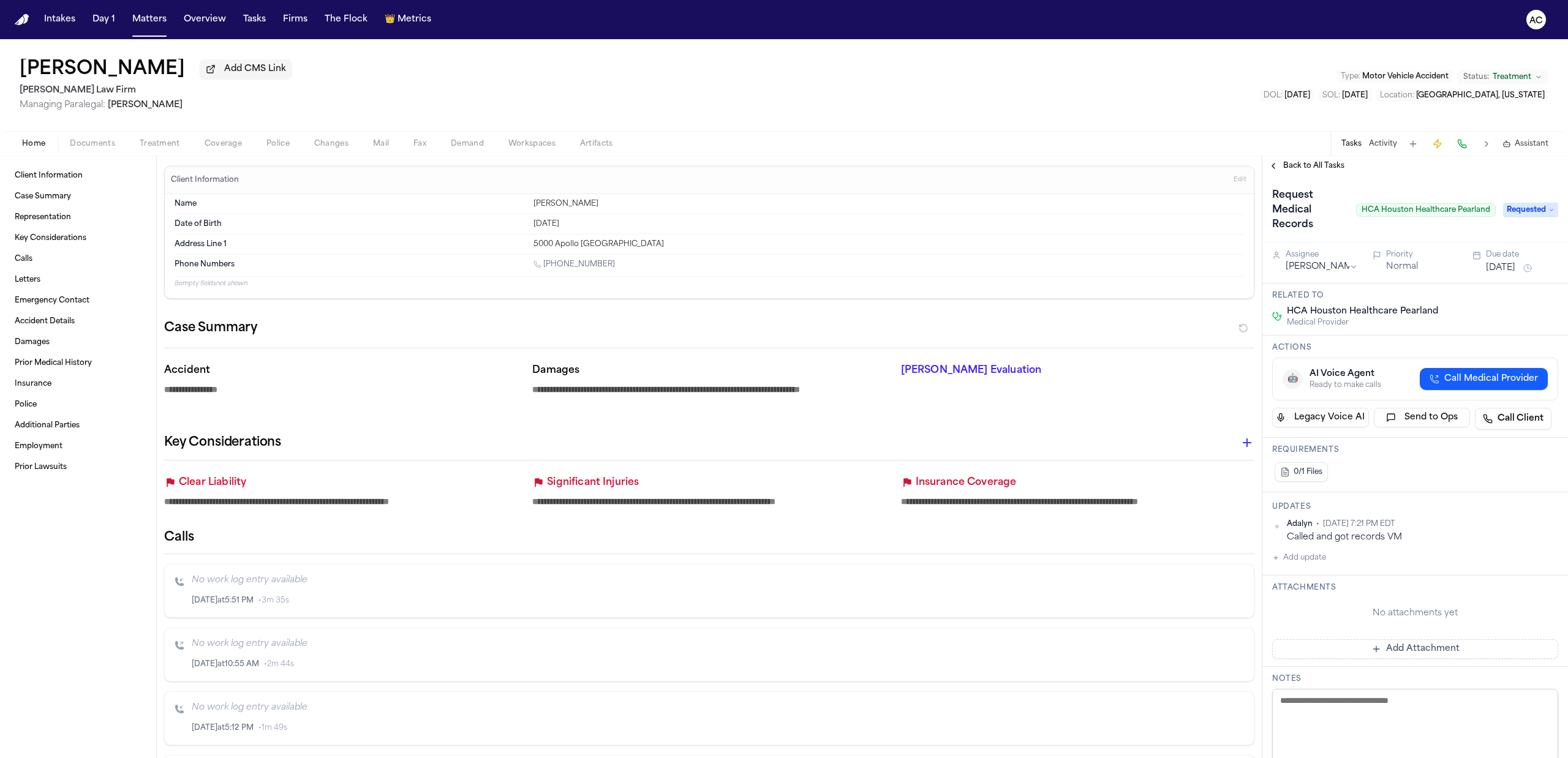
click at [158, 143] on span "Treatment" at bounding box center [160, 144] width 41 height 10
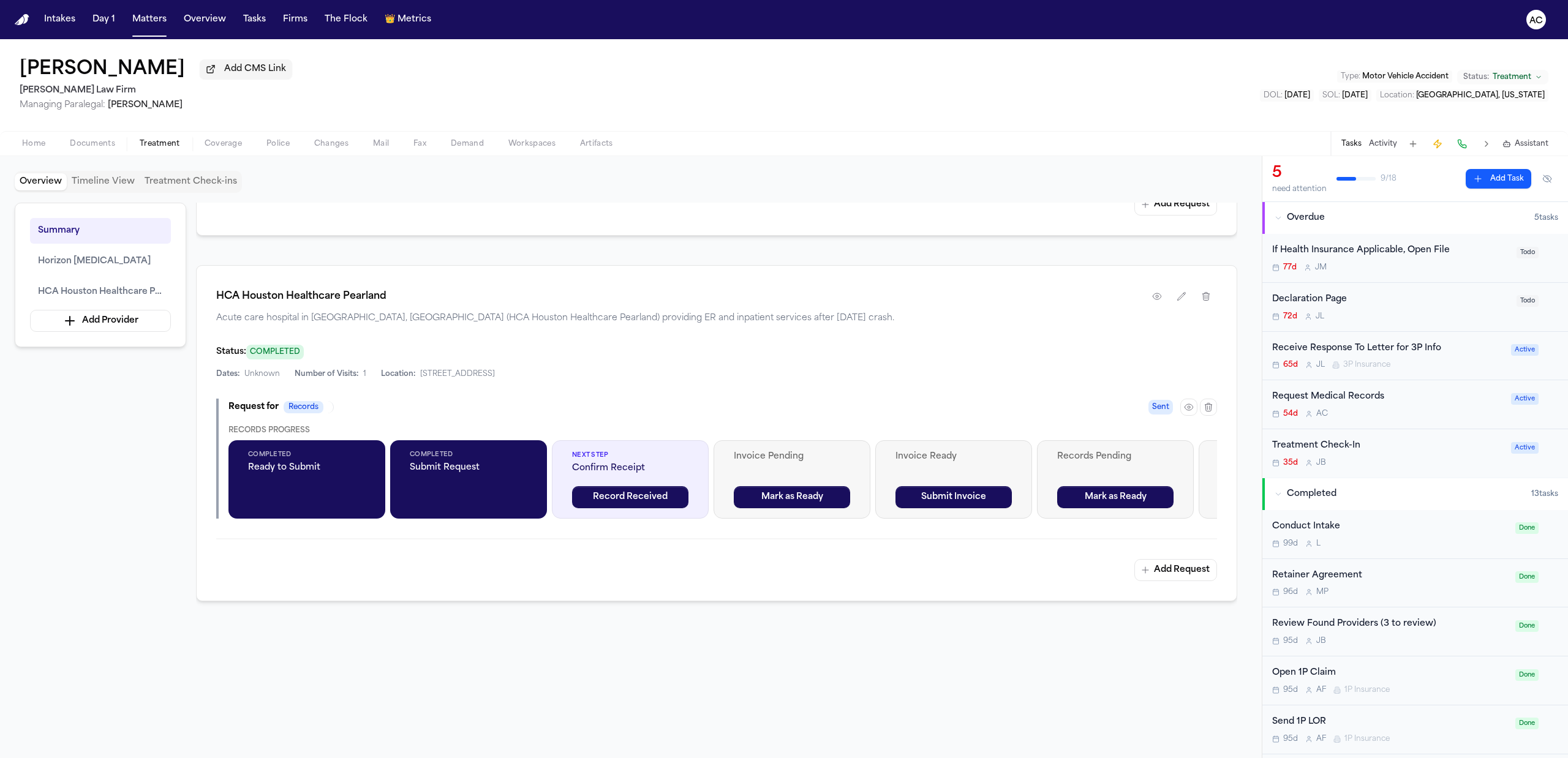
scroll to position [657, 0]
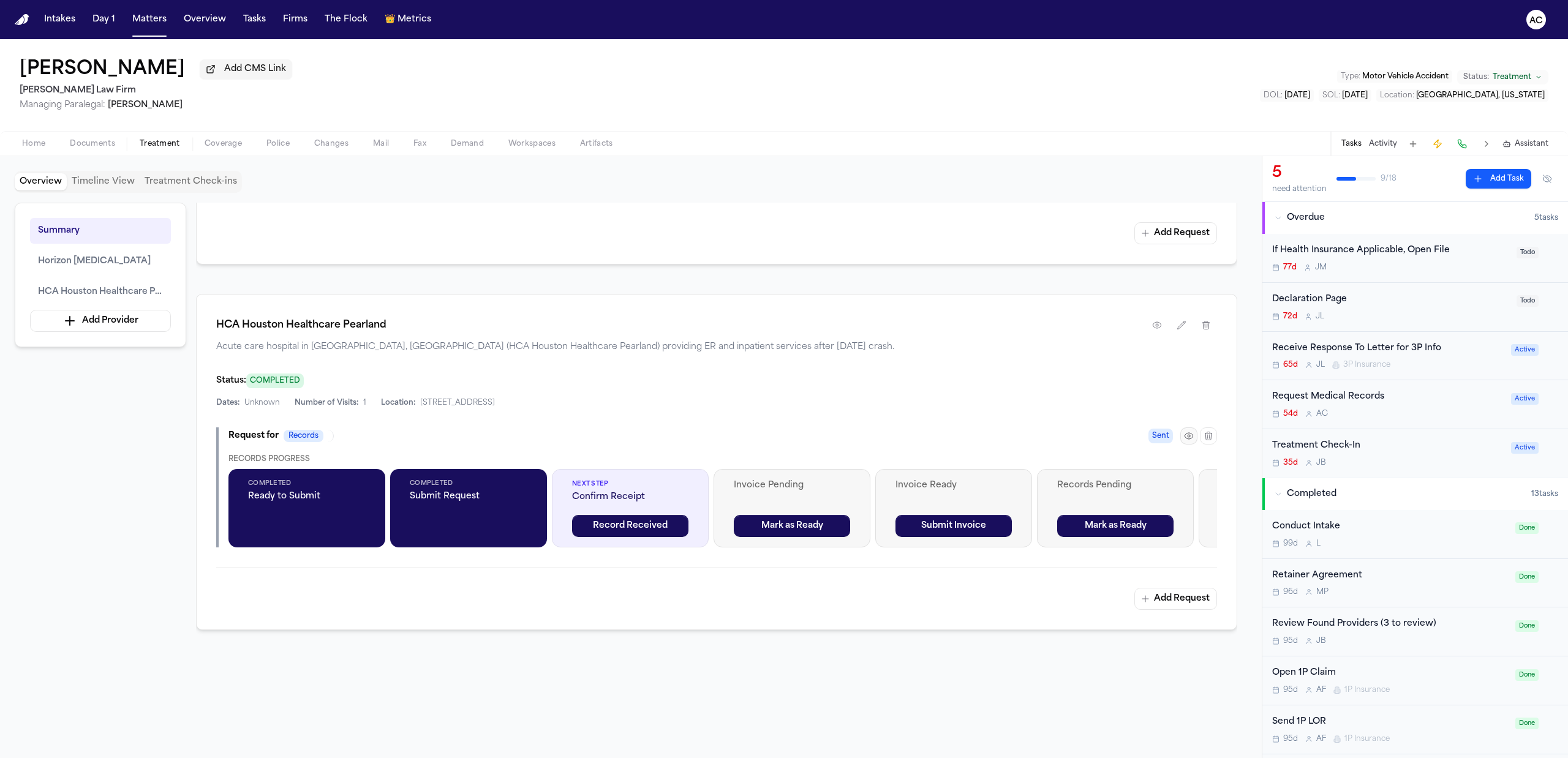
click at [1189, 439] on icon "button" at bounding box center [1189, 436] width 10 height 10
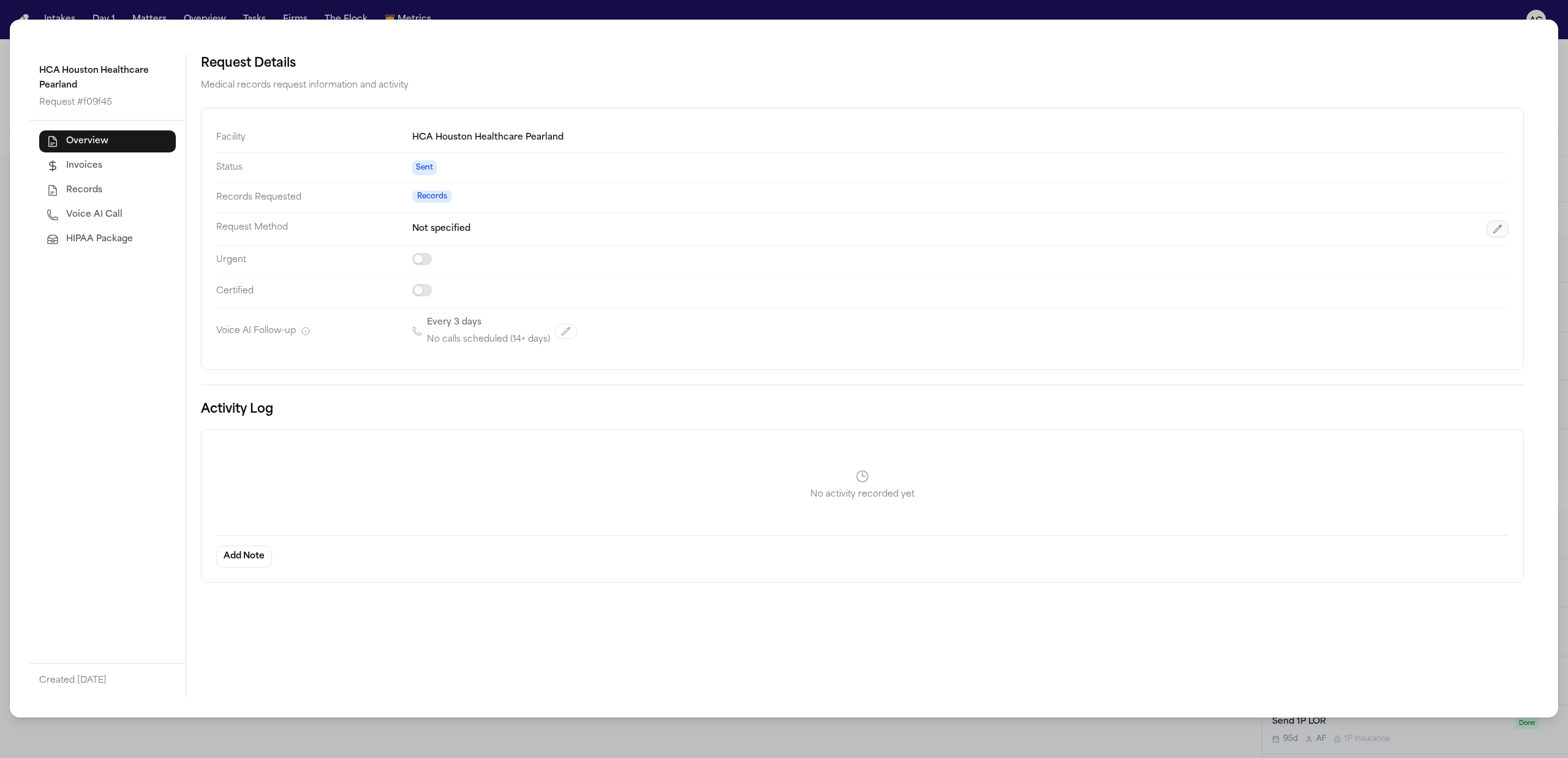
click at [1503, 229] on button "button" at bounding box center [1497, 229] width 22 height 17
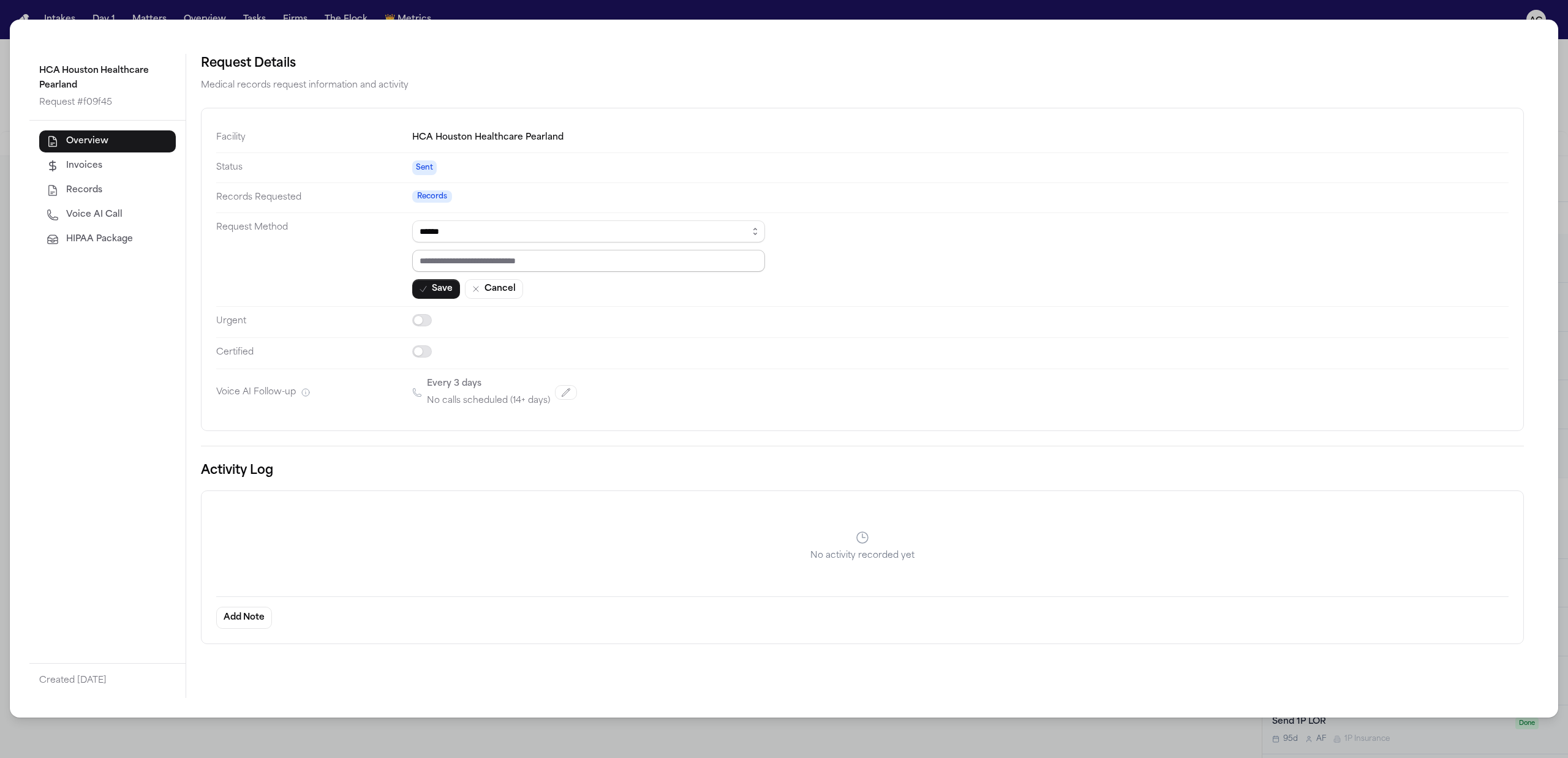
click at [518, 265] on input "text" at bounding box center [588, 261] width 353 height 22
paste input "*********"
click at [468, 233] on select "****** ***** *** ****" at bounding box center [588, 232] width 353 height 22
click at [412, 221] on select "****** ***** *** ****" at bounding box center [588, 232] width 353 height 22
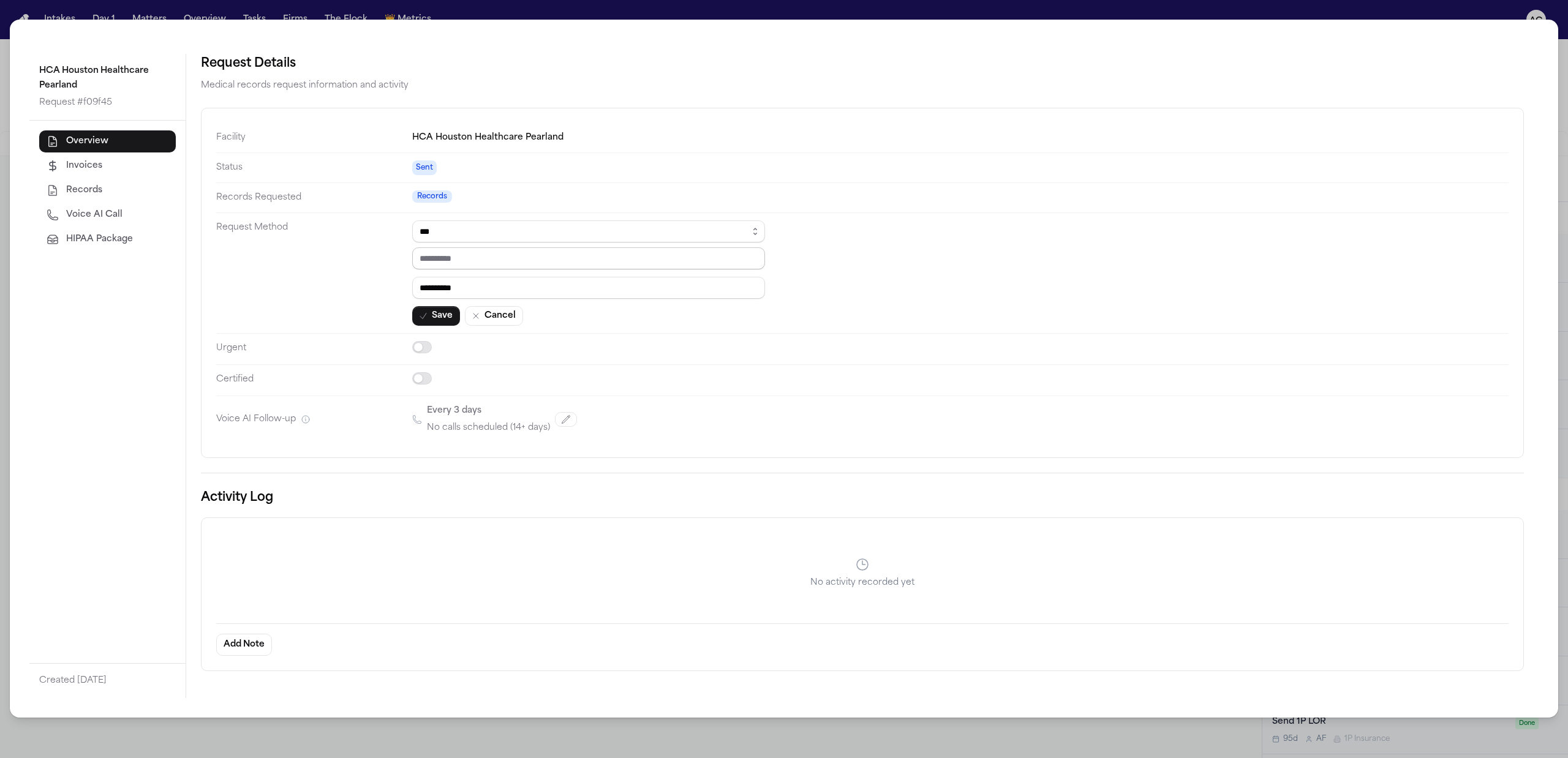
click at [461, 263] on input "tel" at bounding box center [588, 258] width 353 height 22
paste input "**********"
click at [442, 317] on button "Save" at bounding box center [436, 316] width 48 height 20
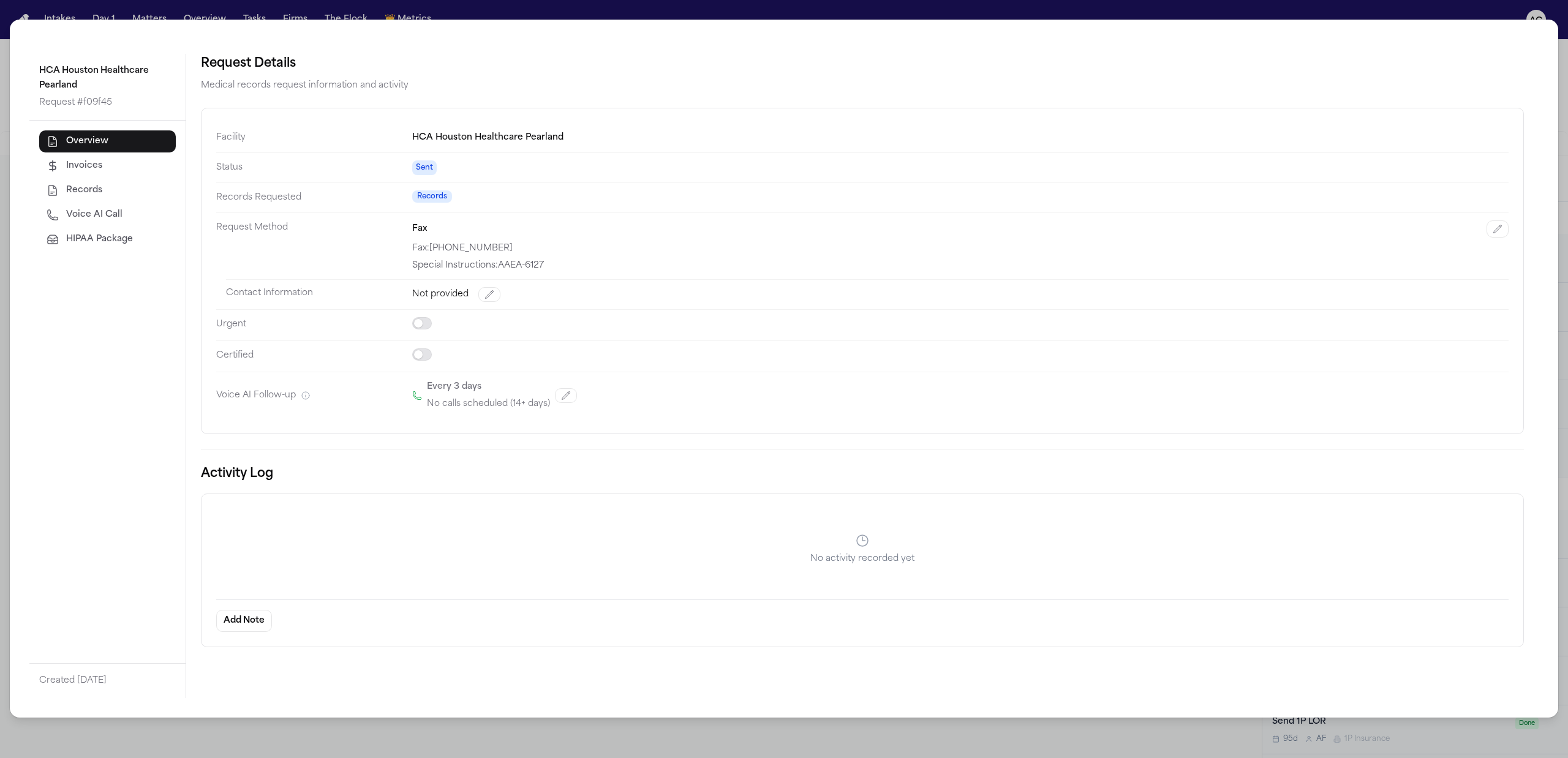
click at [177, 10] on div "HCA Houston Healthcare Pearland Request # f09f45 Overview Invoices Records Voic…" at bounding box center [784, 379] width 1568 height 758
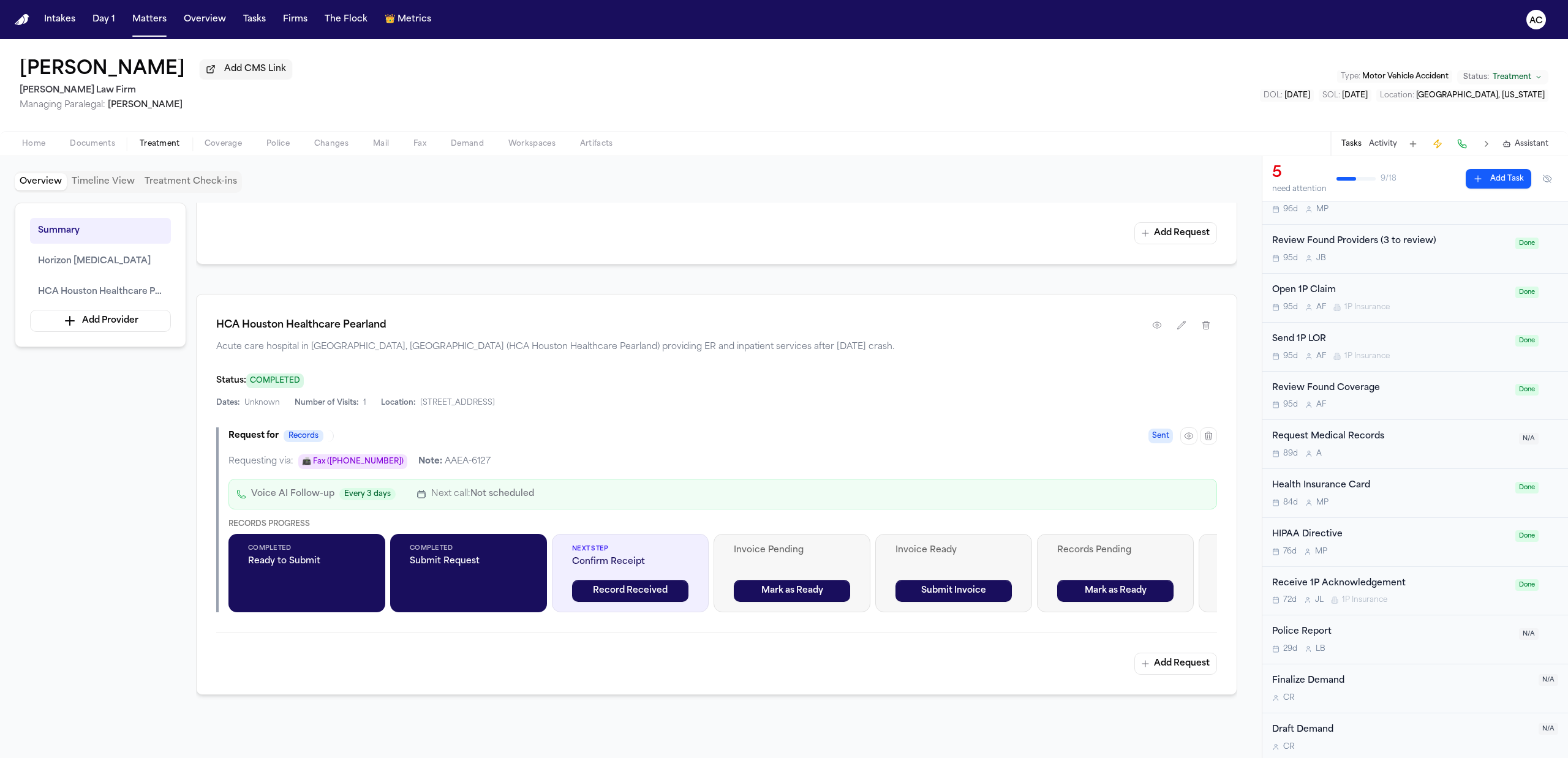
scroll to position [389, 0]
click at [1357, 429] on div "Request Medical Records" at bounding box center [1391, 433] width 240 height 14
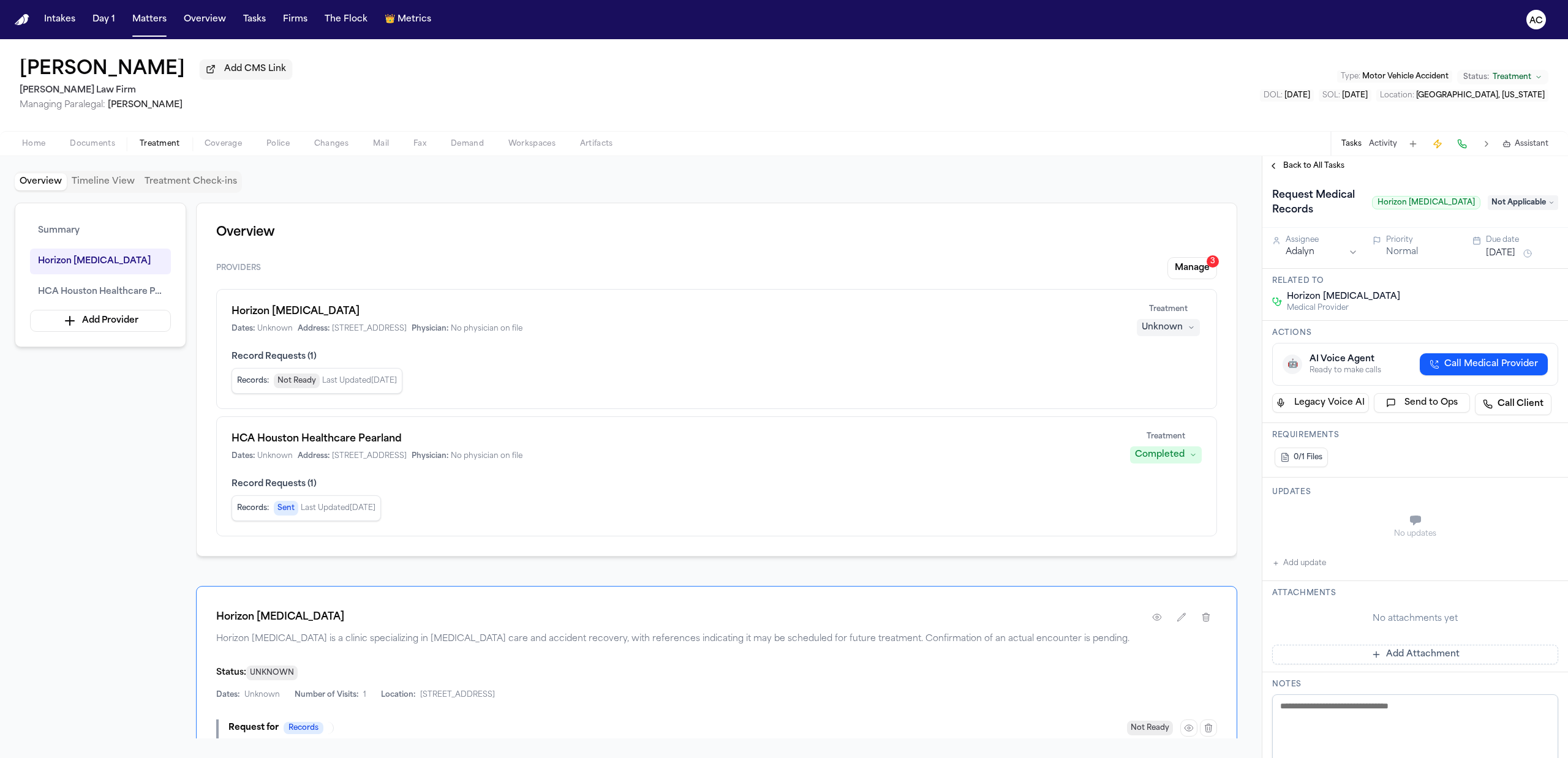
click at [1303, 164] on span "Back to All Tasks" at bounding box center [1314, 166] width 61 height 10
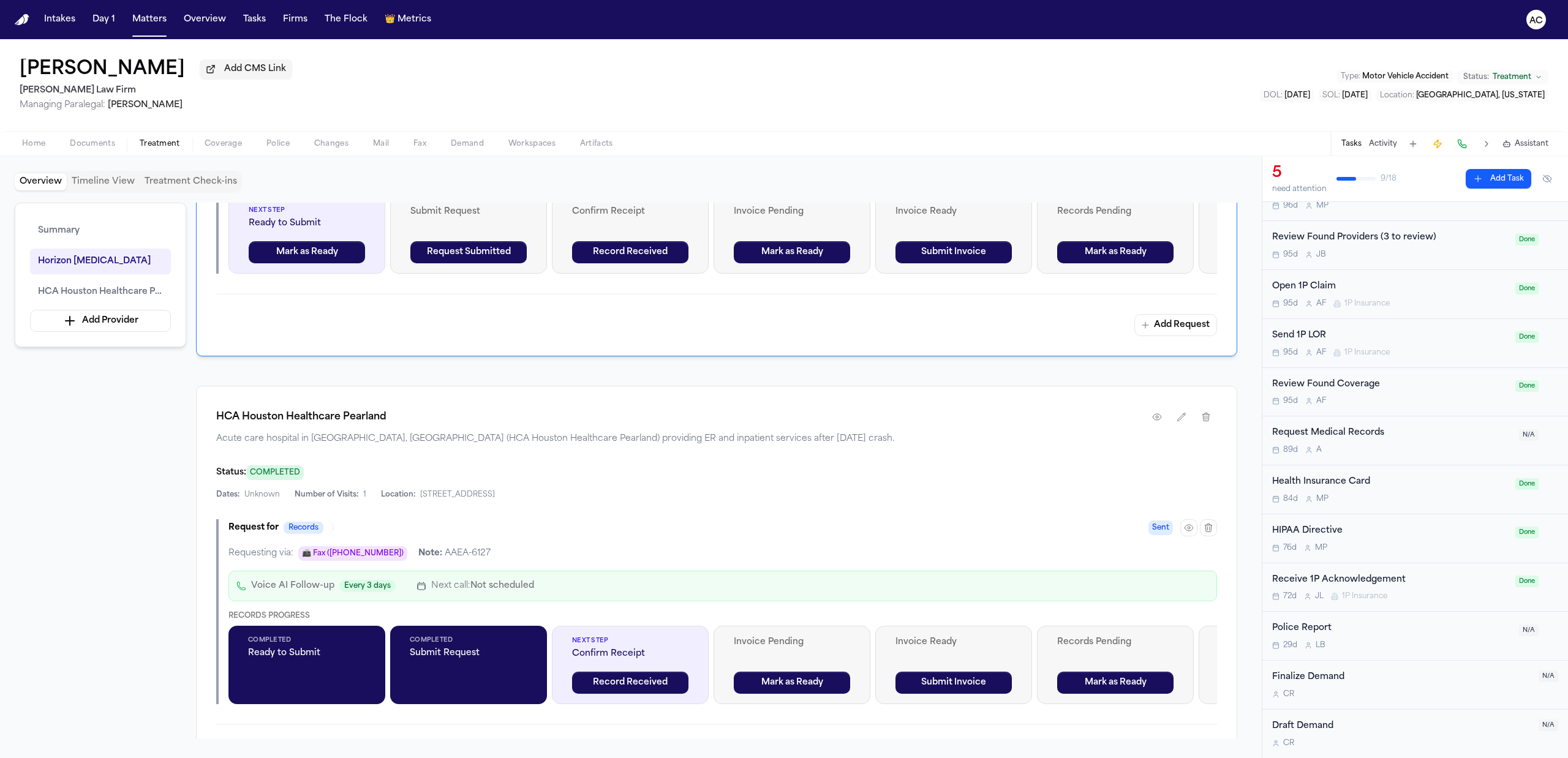
scroll to position [571, 0]
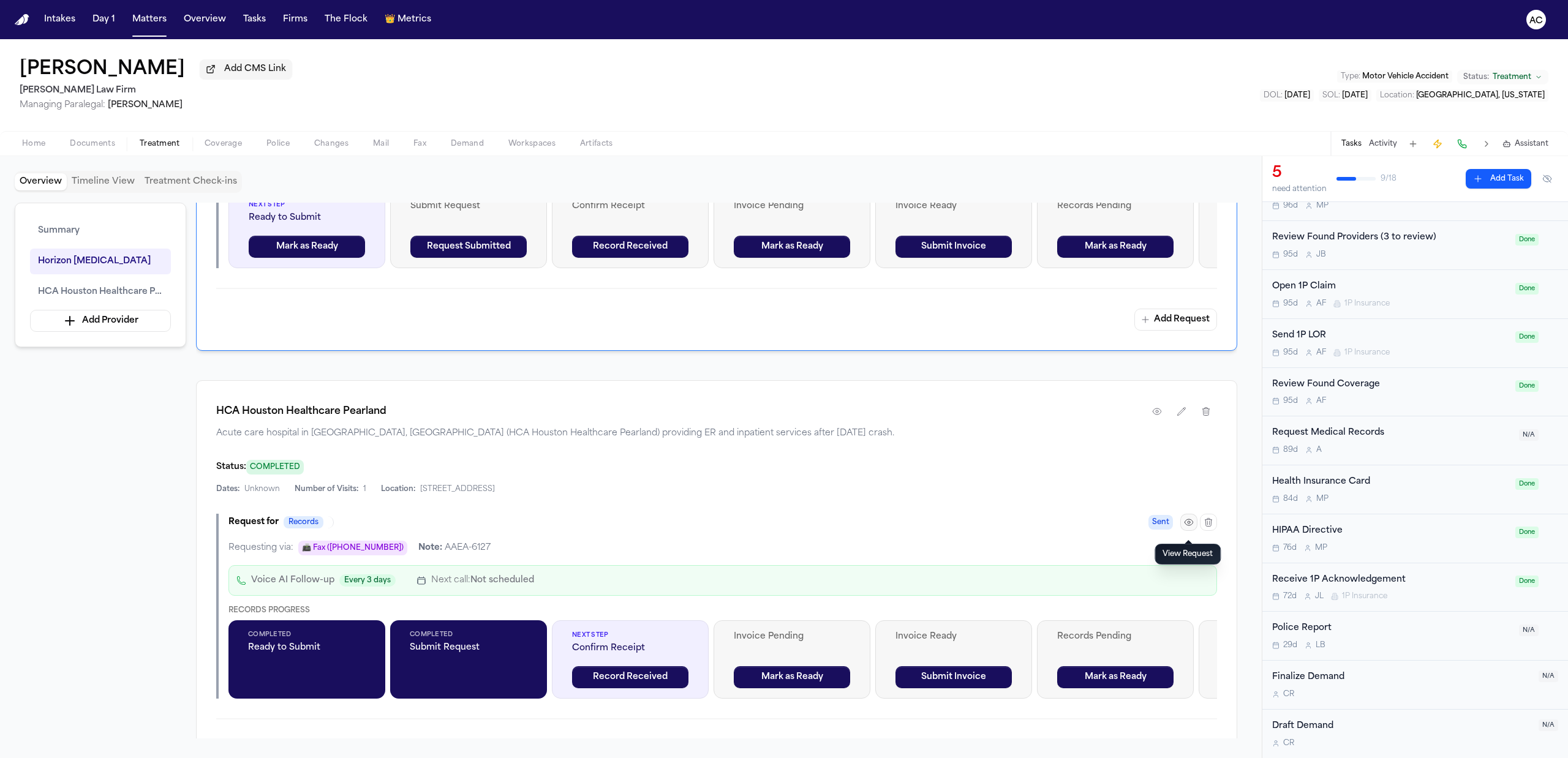
click at [1184, 527] on icon "button" at bounding box center [1189, 523] width 10 height 10
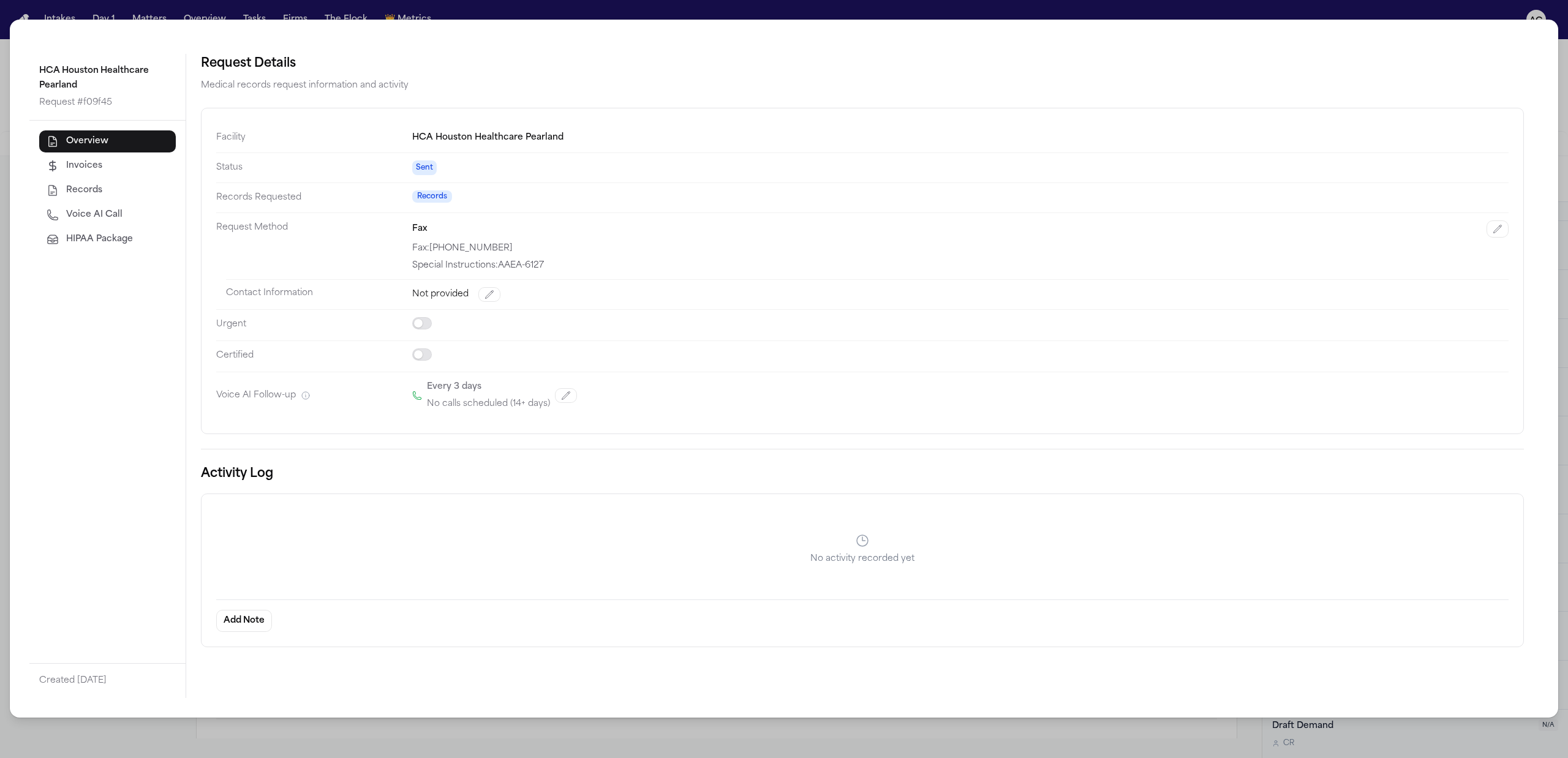
click at [99, 211] on span "Voice AI Call" at bounding box center [94, 215] width 57 height 13
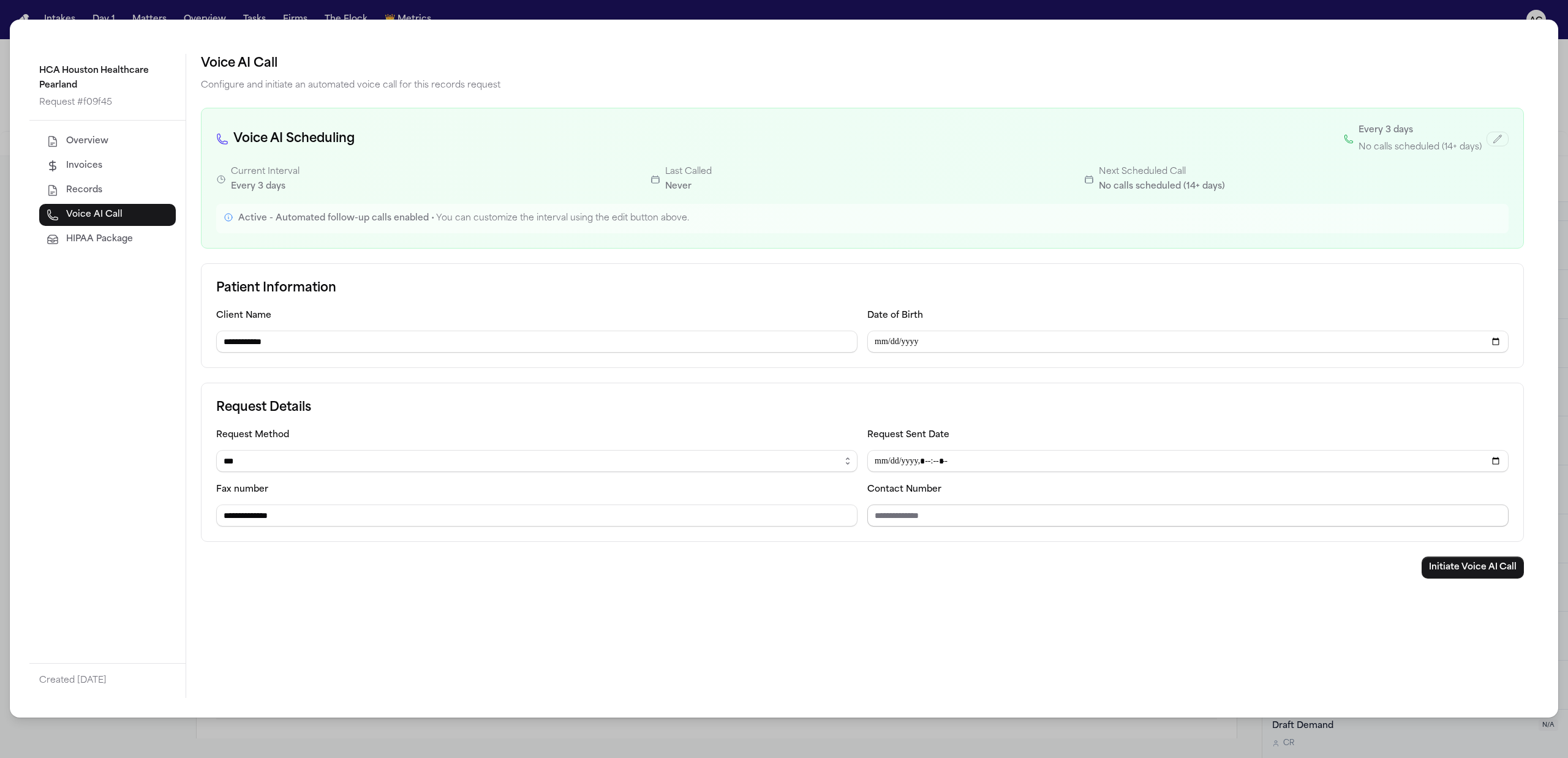
click at [882, 518] on input "Contact Number" at bounding box center [1188, 516] width 641 height 22
paste input "**********"
click at [1470, 564] on button "Initiate Voice AI Call" at bounding box center [1472, 568] width 102 height 22
click at [1204, 741] on div "**********" at bounding box center [784, 379] width 1568 height 758
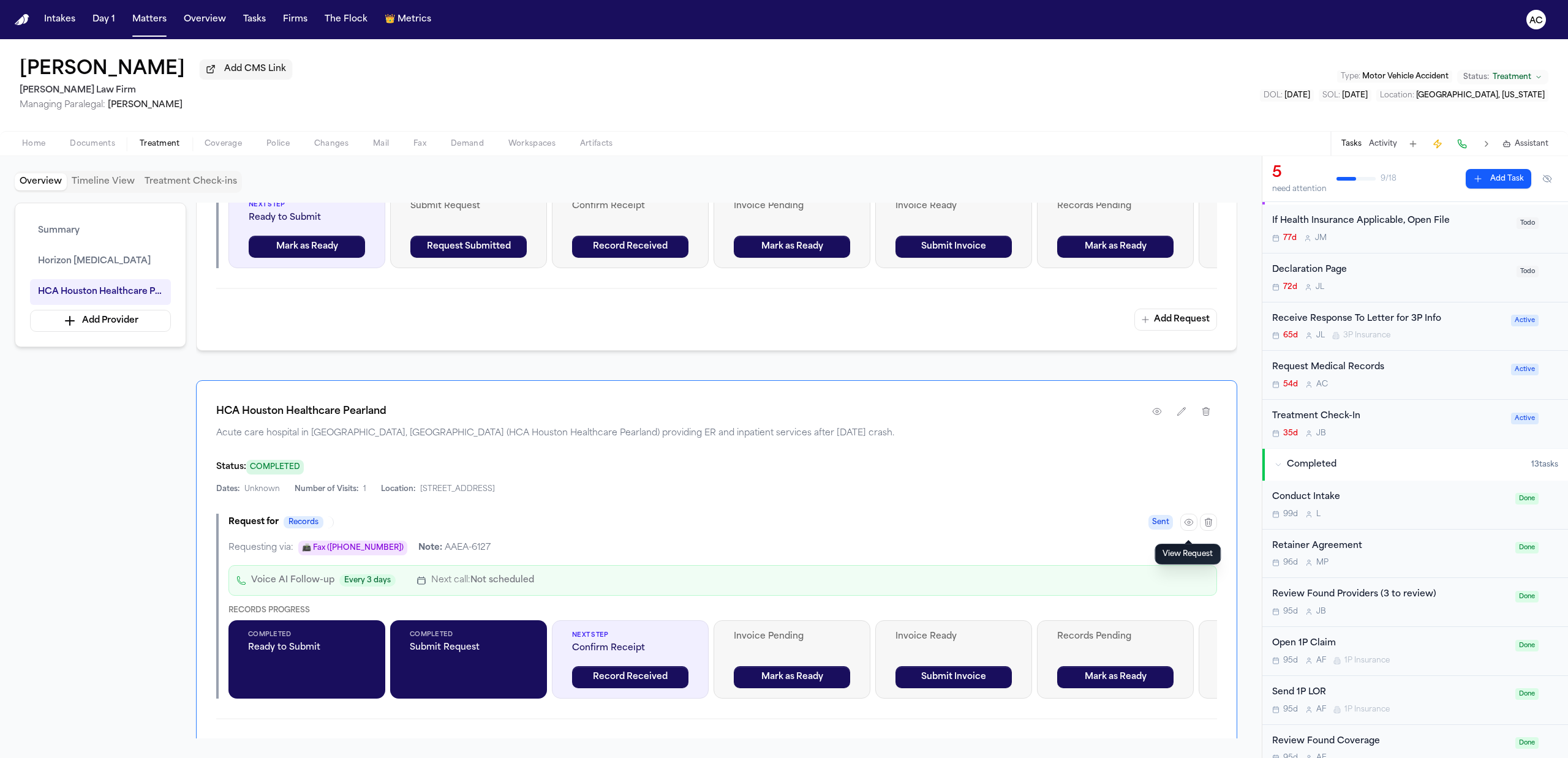
scroll to position [0, 0]
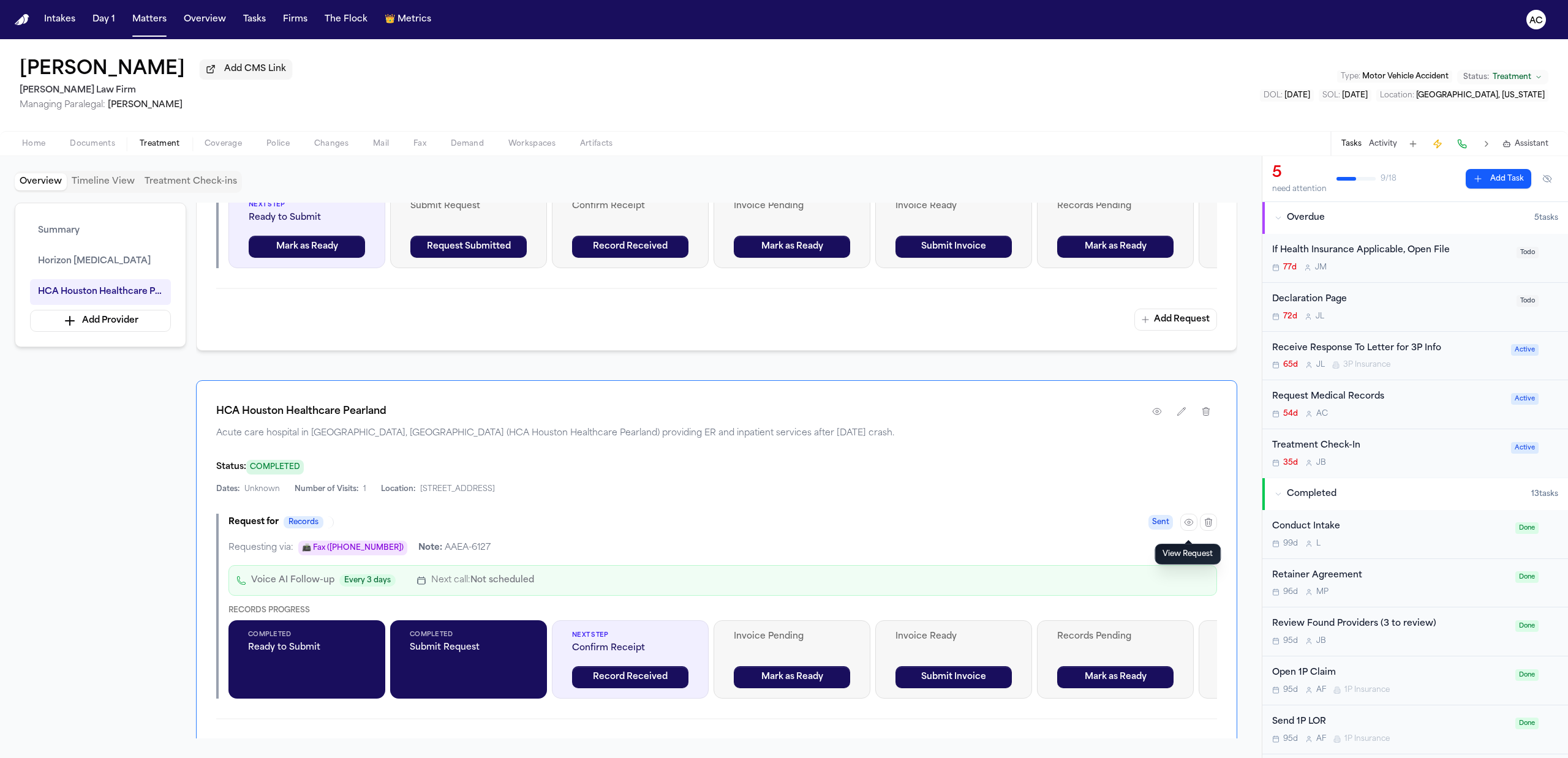
click at [1349, 400] on div "Request Medical Records" at bounding box center [1387, 397] width 231 height 14
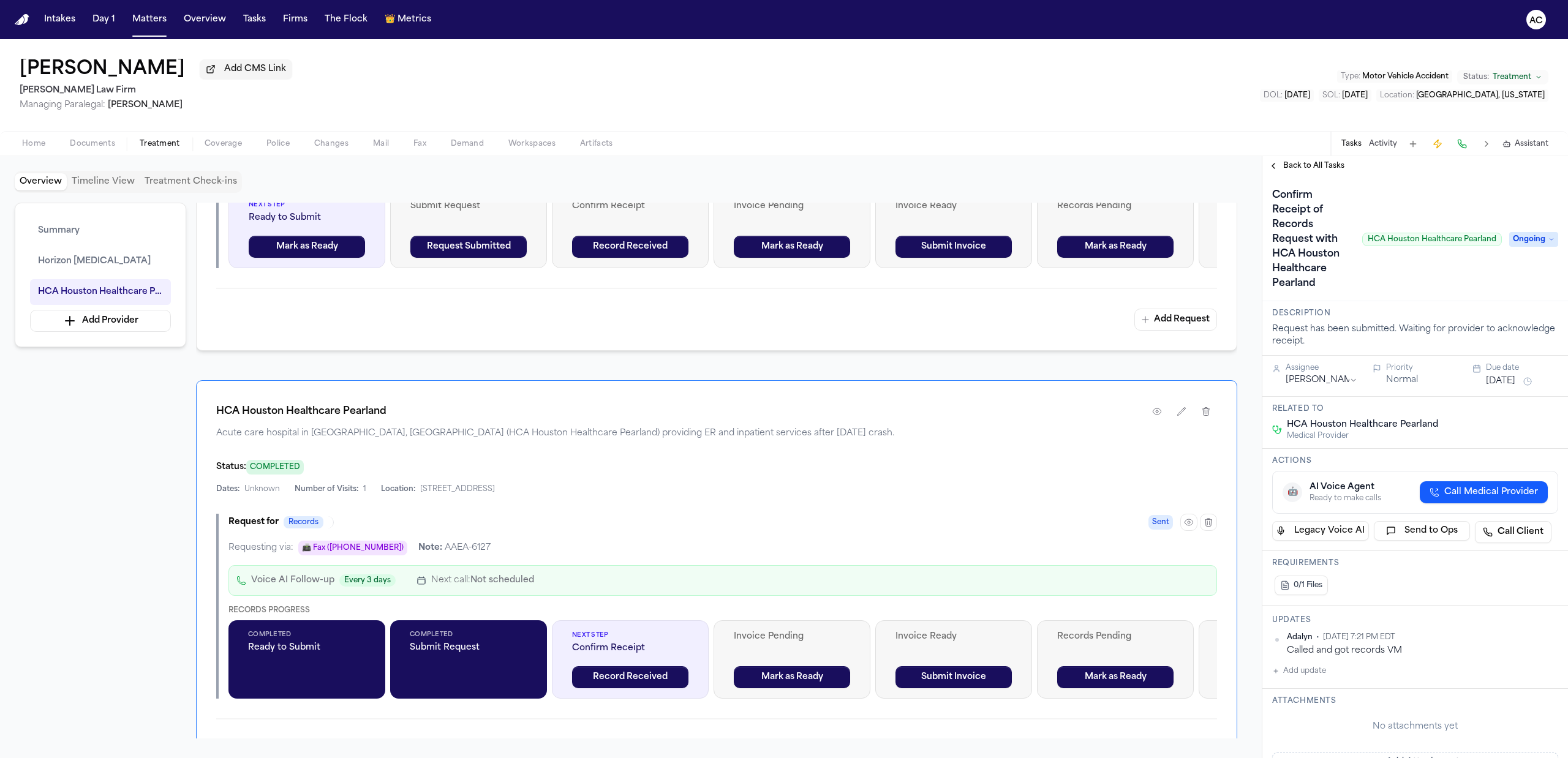
click at [1303, 666] on button "Add update" at bounding box center [1298, 671] width 54 height 15
click at [1293, 708] on button "Private" at bounding box center [1297, 710] width 10 height 10
drag, startPoint x: 1324, startPoint y: 689, endPoint x: 1362, endPoint y: 697, distance: 38.8
click at [1326, 689] on textarea "Add your update" at bounding box center [1423, 680] width 261 height 24
drag, startPoint x: 1518, startPoint y: 682, endPoint x: 1406, endPoint y: 672, distance: 112.4
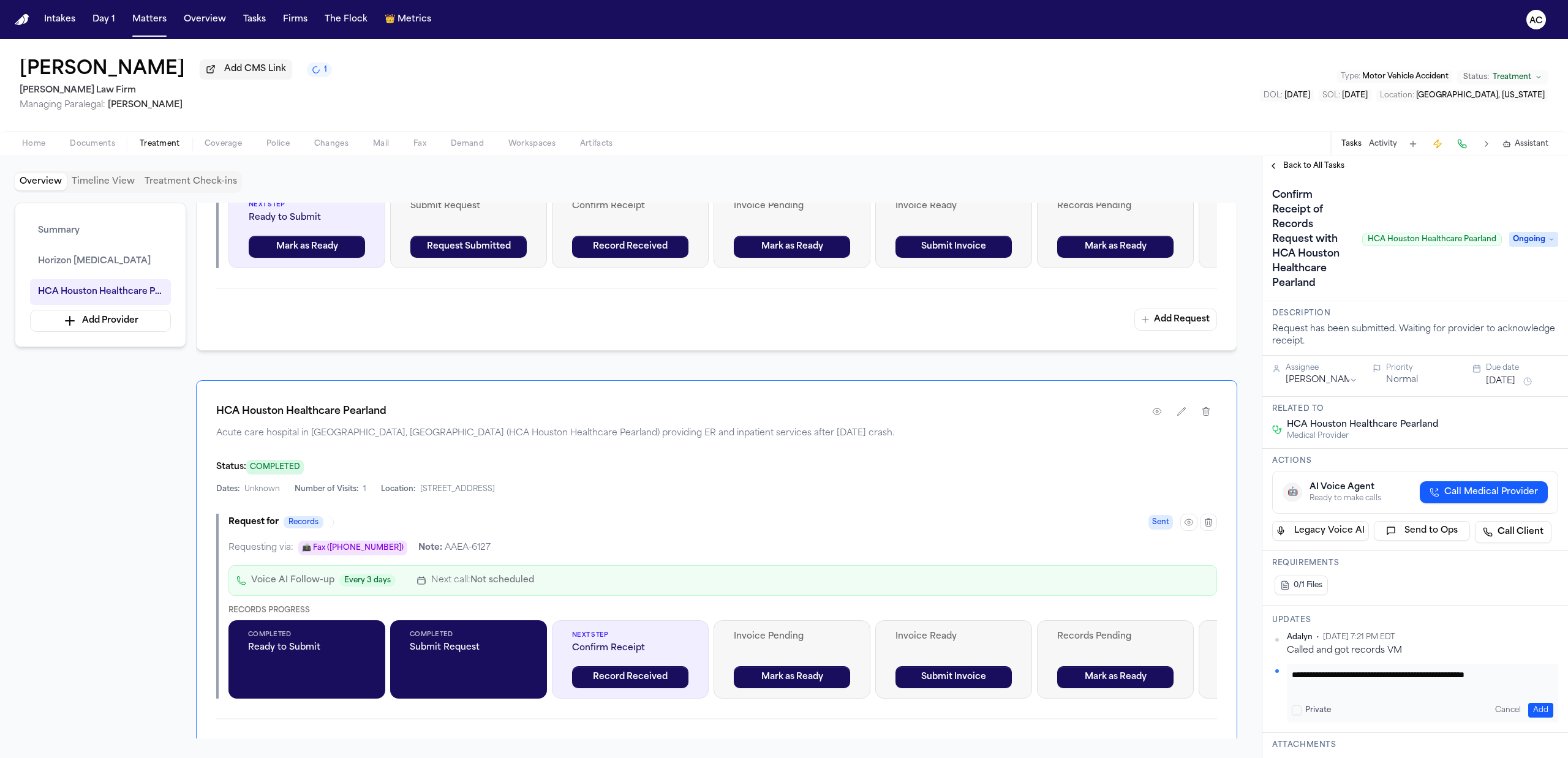
click at [1406, 672] on textarea "**********" at bounding box center [1416, 680] width 249 height 24
click at [1530, 708] on button "Add" at bounding box center [1541, 710] width 25 height 15
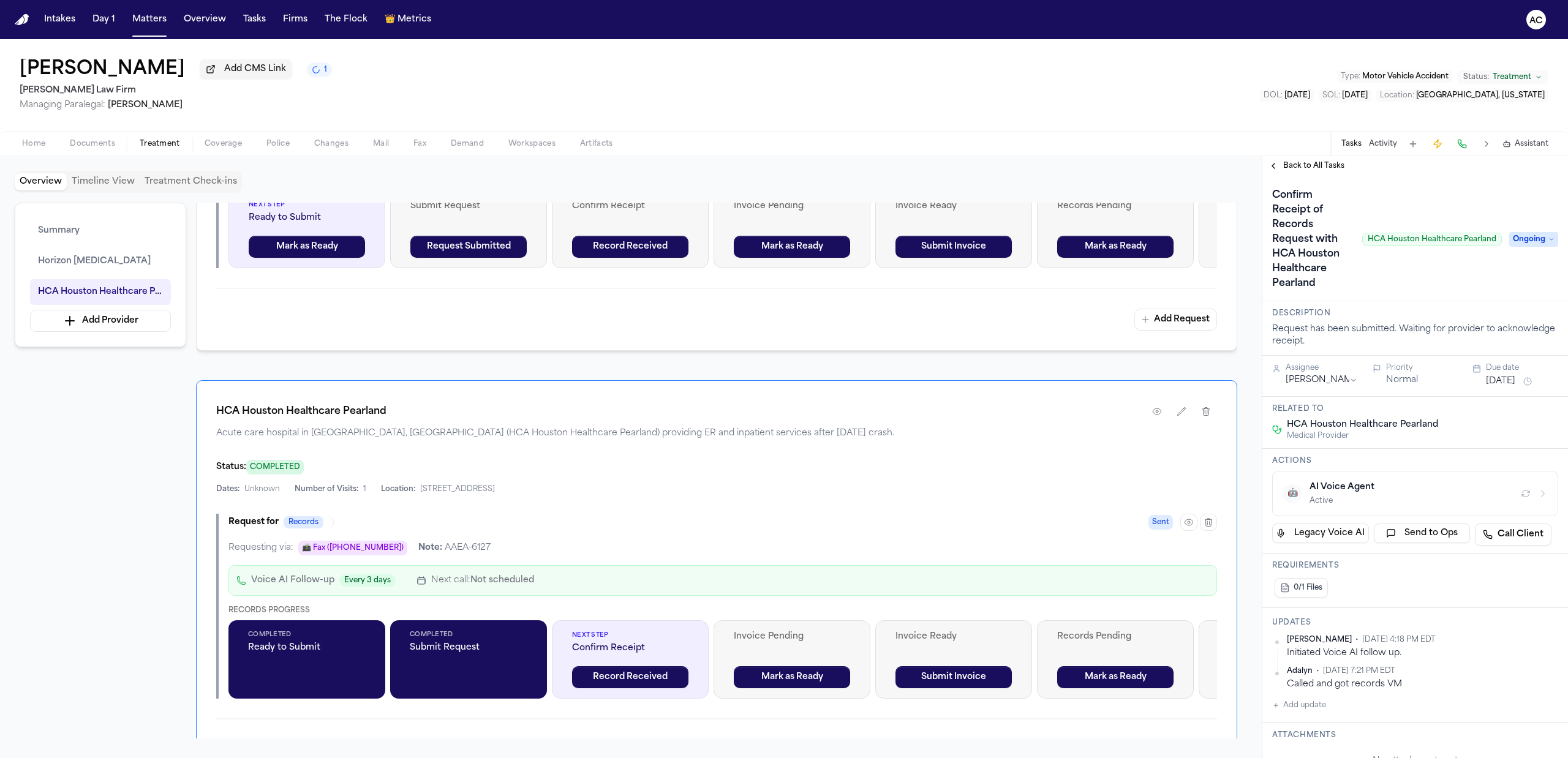
click at [1538, 498] on icon "button" at bounding box center [1543, 493] width 10 height 10
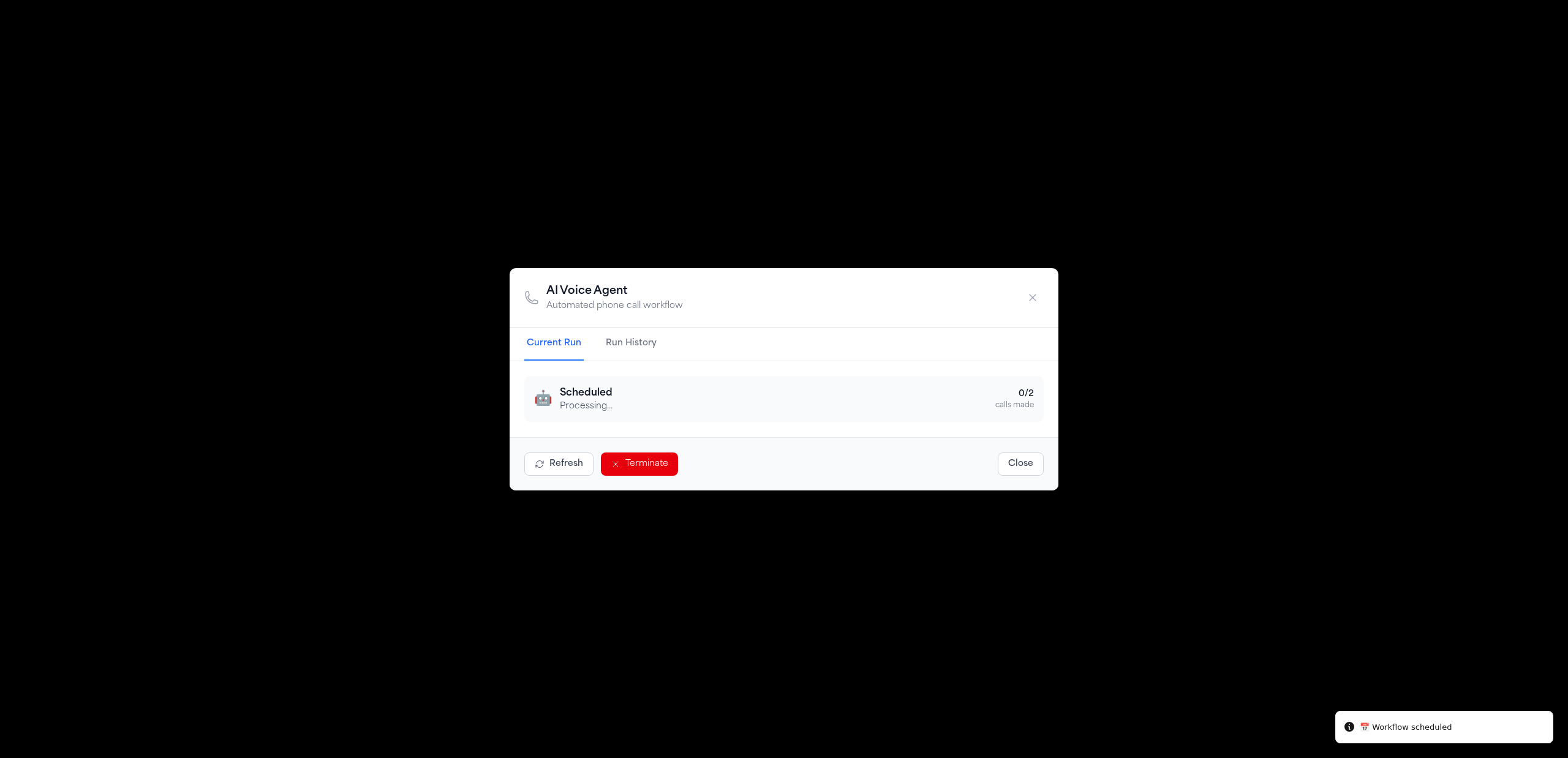
click at [1031, 291] on icon "button" at bounding box center [1033, 298] width 13 height 13
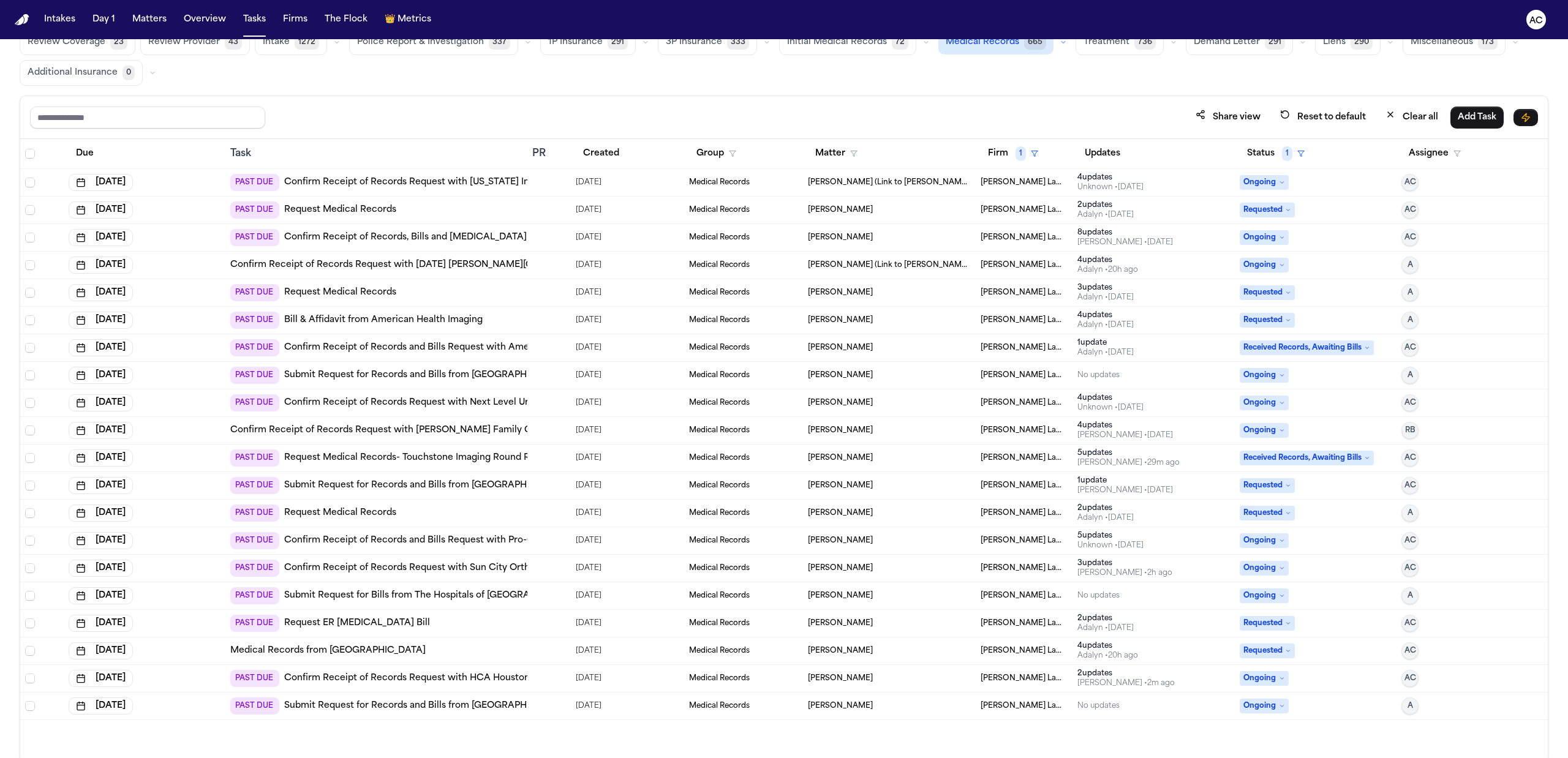
scroll to position [76, 0]
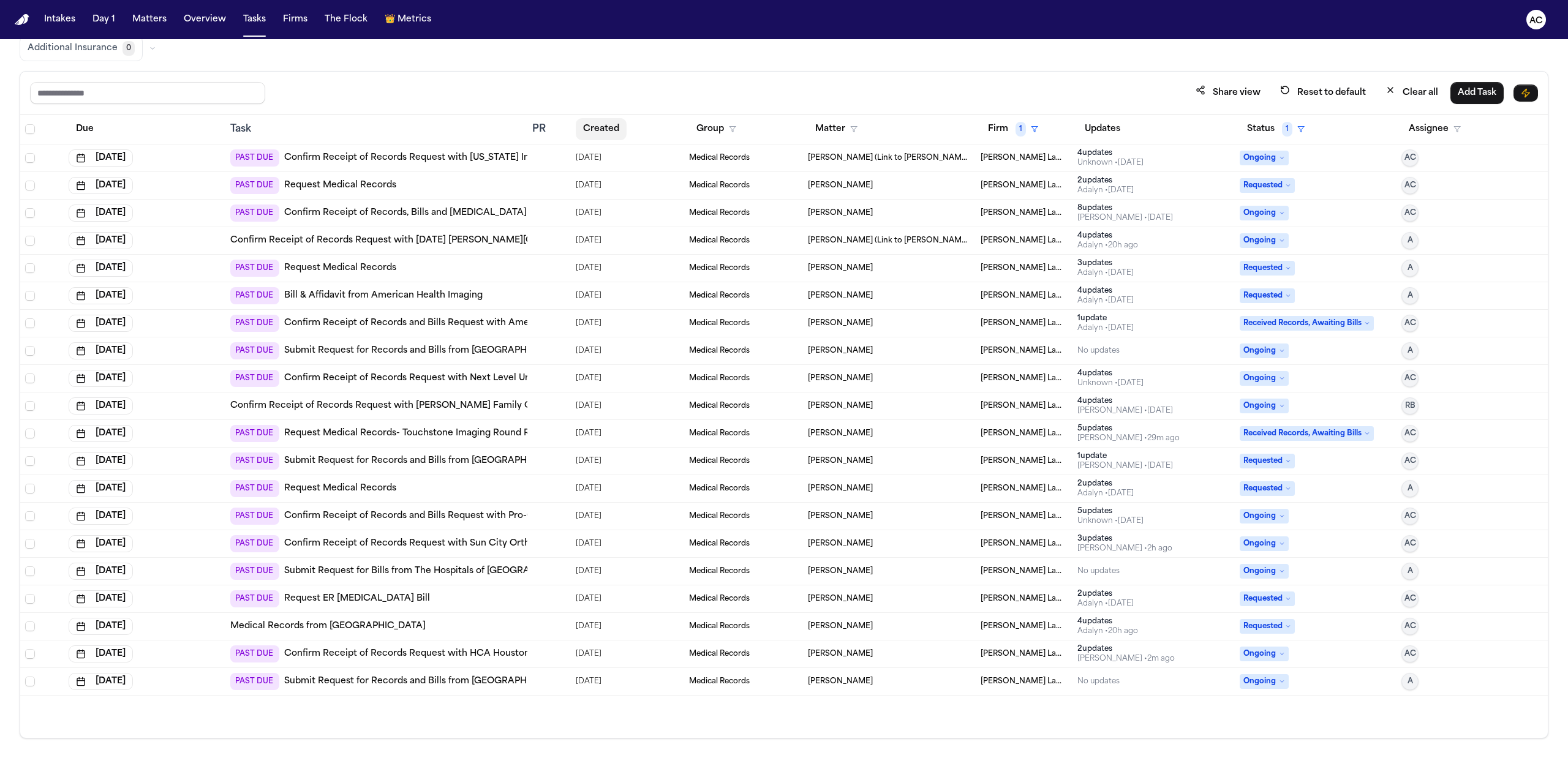
click at [614, 122] on button "Created" at bounding box center [601, 129] width 51 height 22
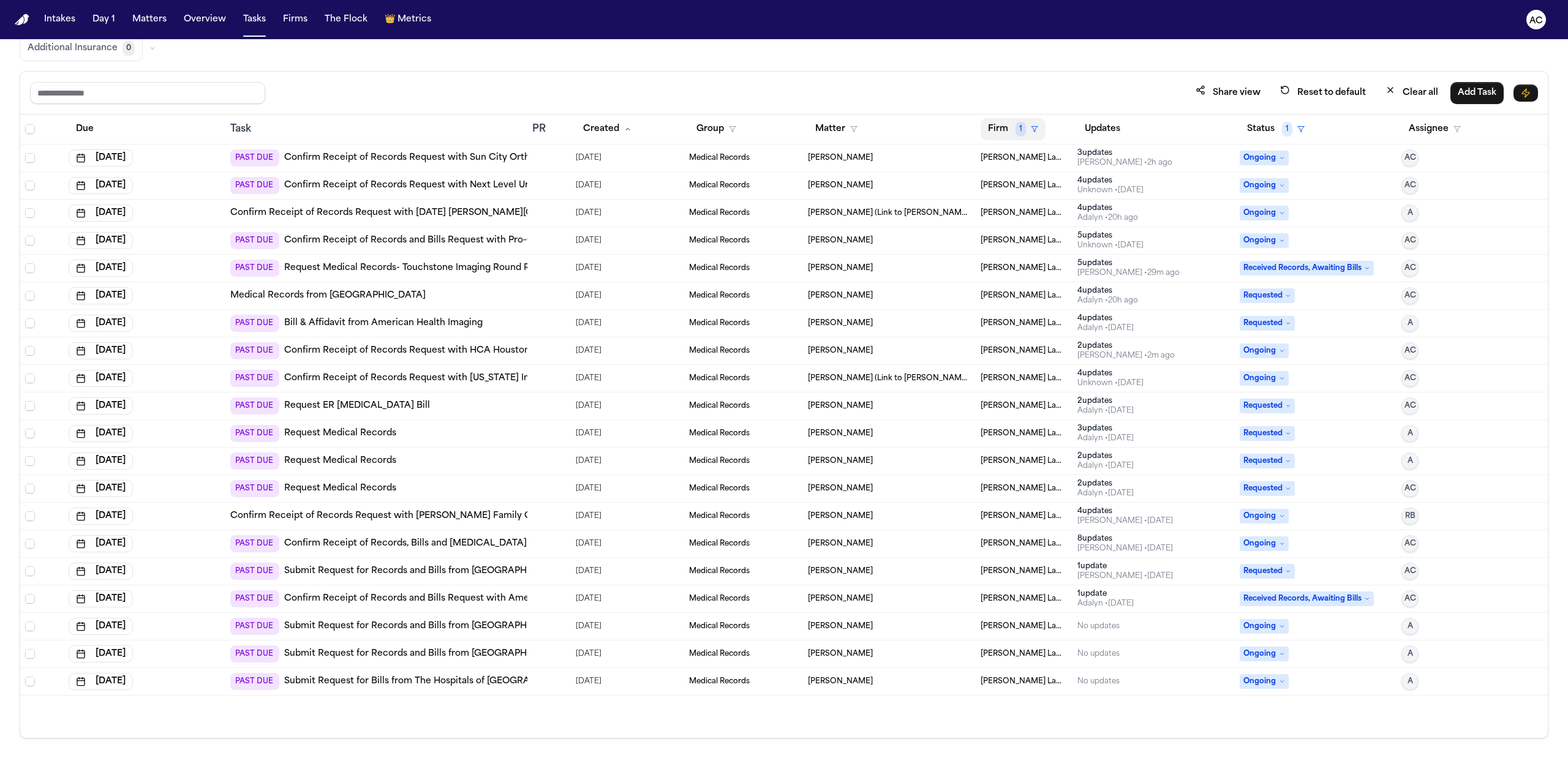
click at [1024, 127] on span "1" at bounding box center [1020, 129] width 10 height 15
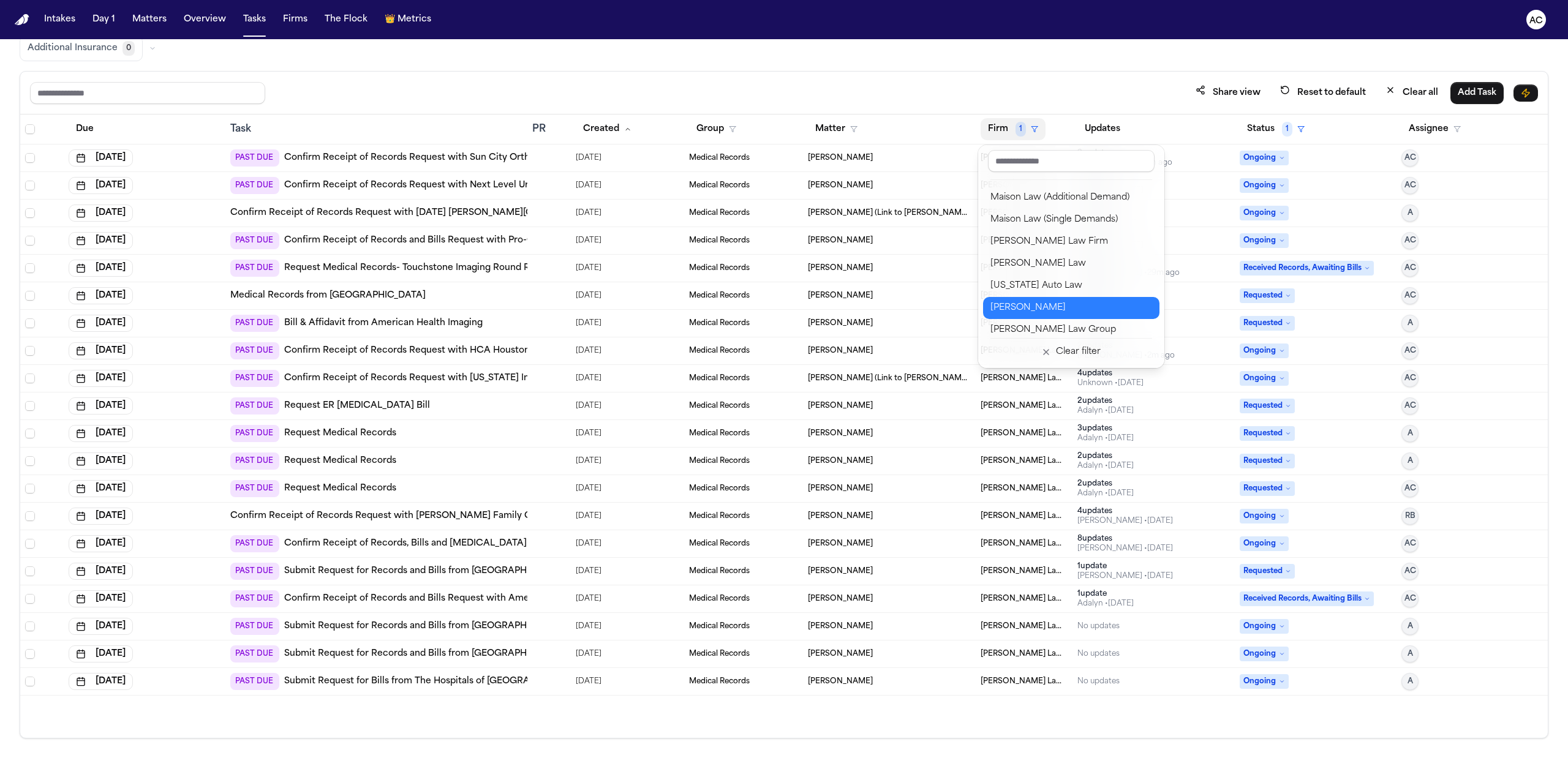
scroll to position [898, 0]
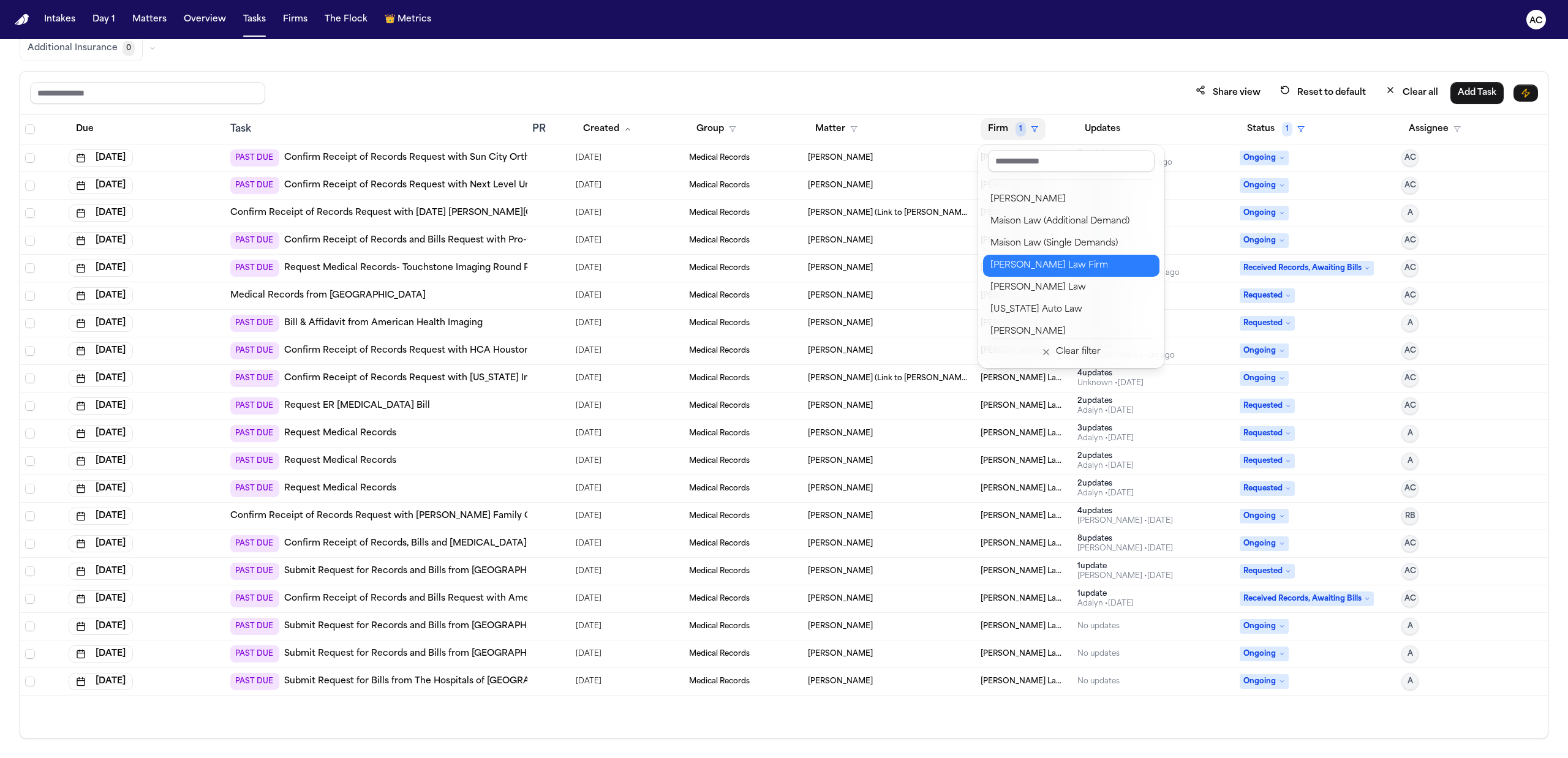
click at [1069, 263] on div "[PERSON_NAME] Law Firm" at bounding box center [1070, 265] width 161 height 15
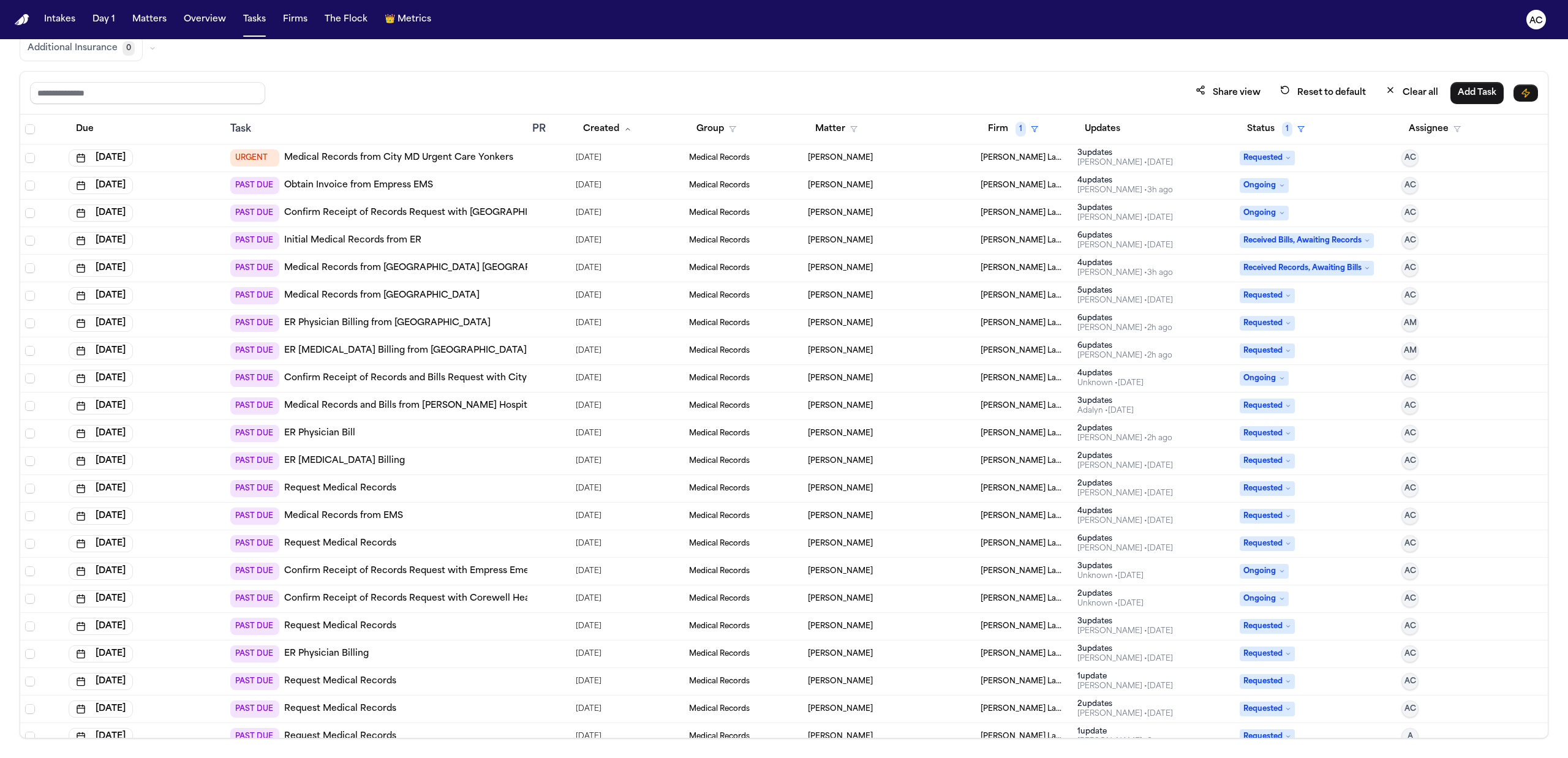
click at [413, 402] on link "Medical Records and Bills from [PERSON_NAME] Hospital Emergency Department" at bounding box center [464, 406] width 359 height 13
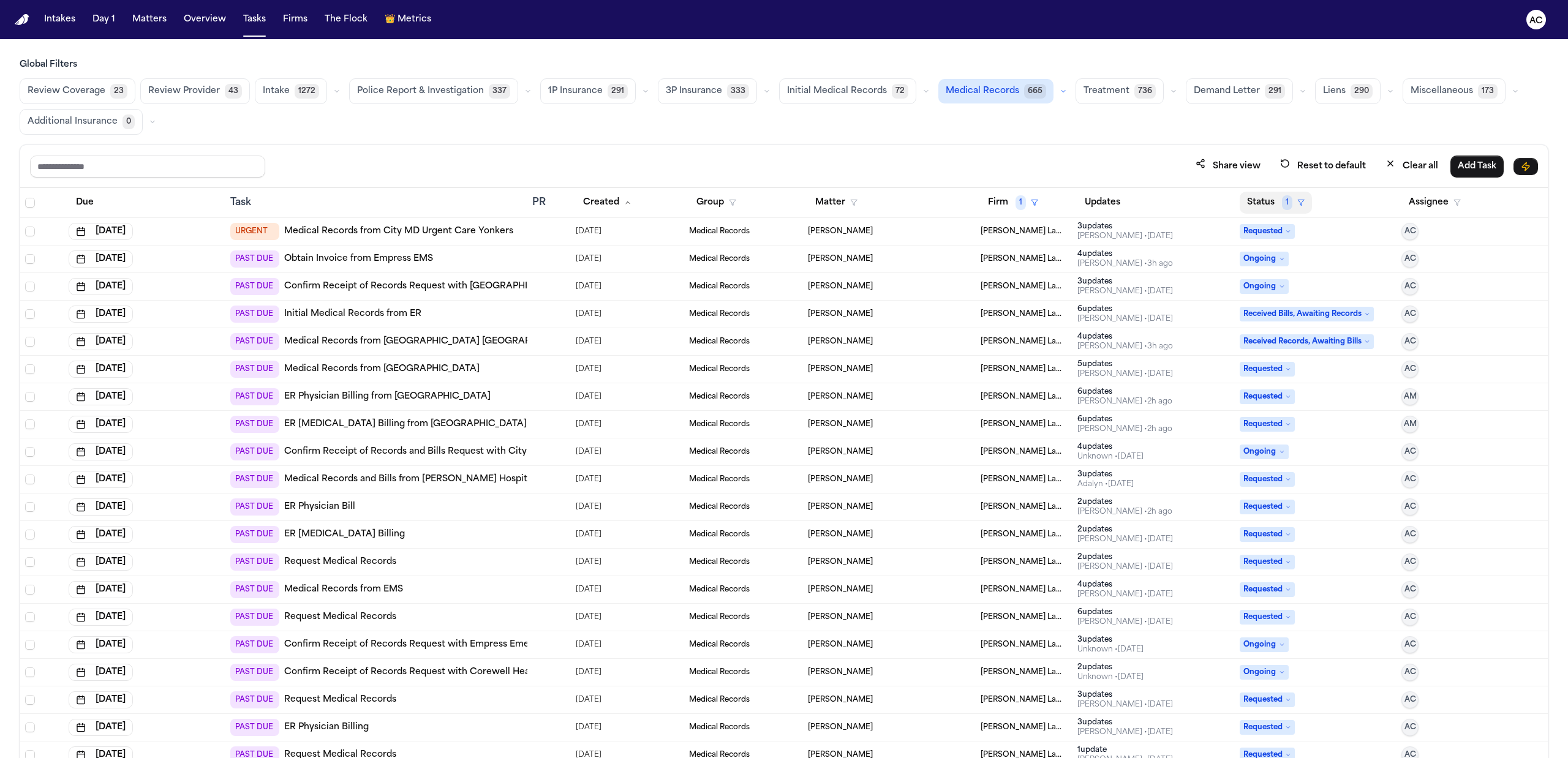
click at [1260, 208] on button "Status 1" at bounding box center [1275, 203] width 72 height 22
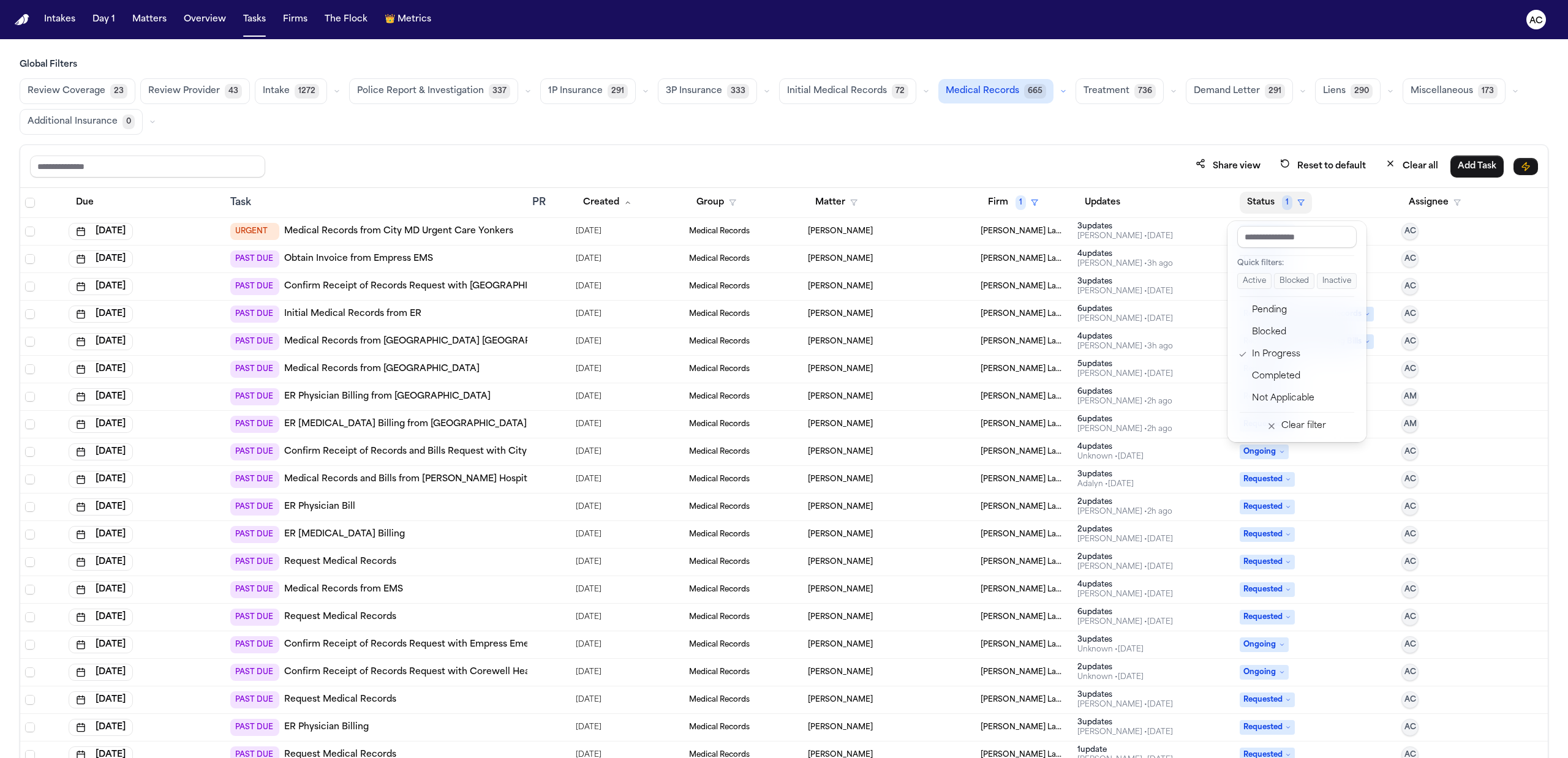
click at [1259, 204] on button "Status 1" at bounding box center [1275, 203] width 72 height 22
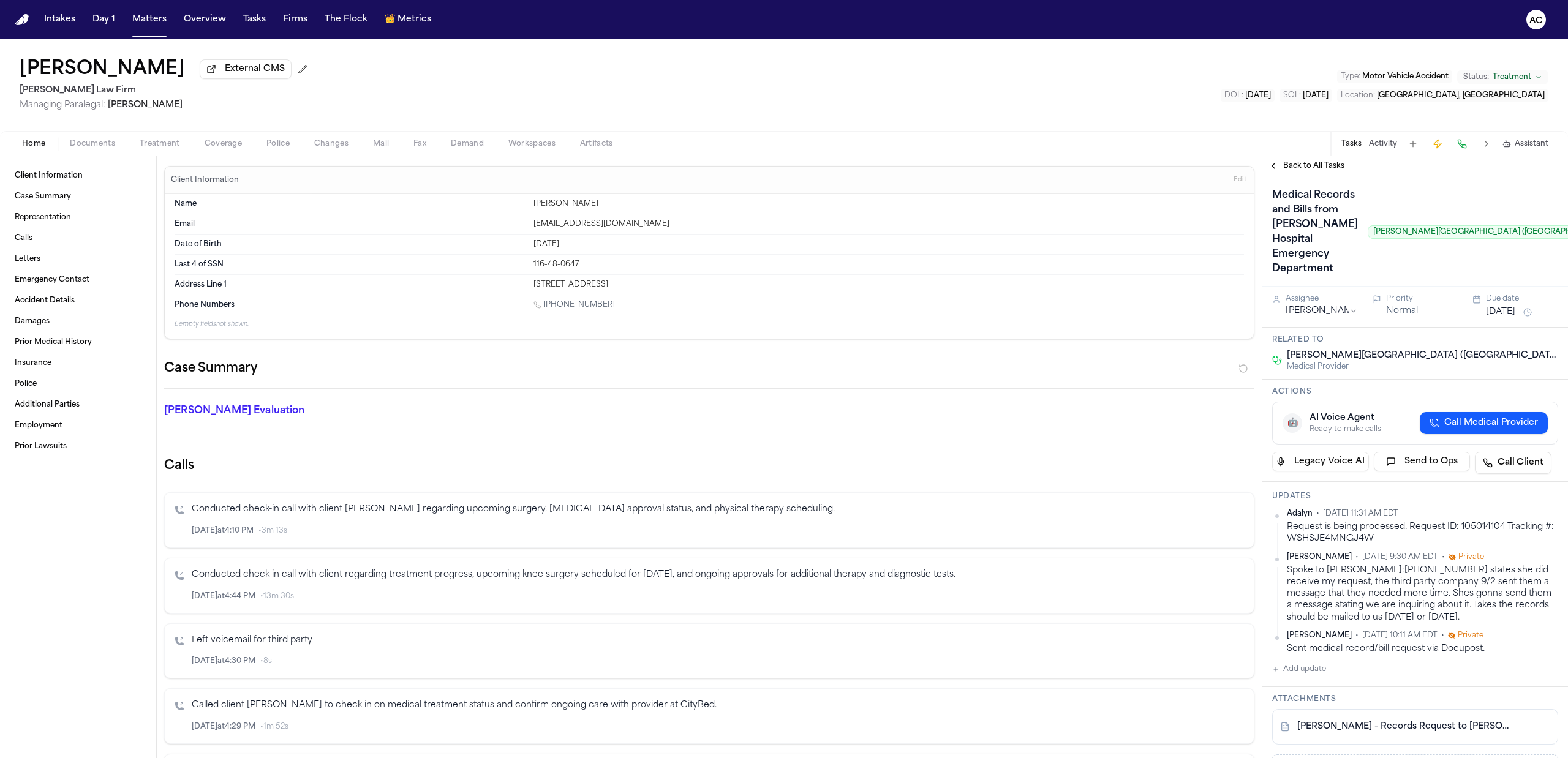
click at [1182, 105] on div "[PERSON_NAME] External CMS [PERSON_NAME] Law Firm Managing Paralegal: [PERSON_N…" at bounding box center [784, 85] width 1568 height 92
